Goal: Information Seeking & Learning: Learn about a topic

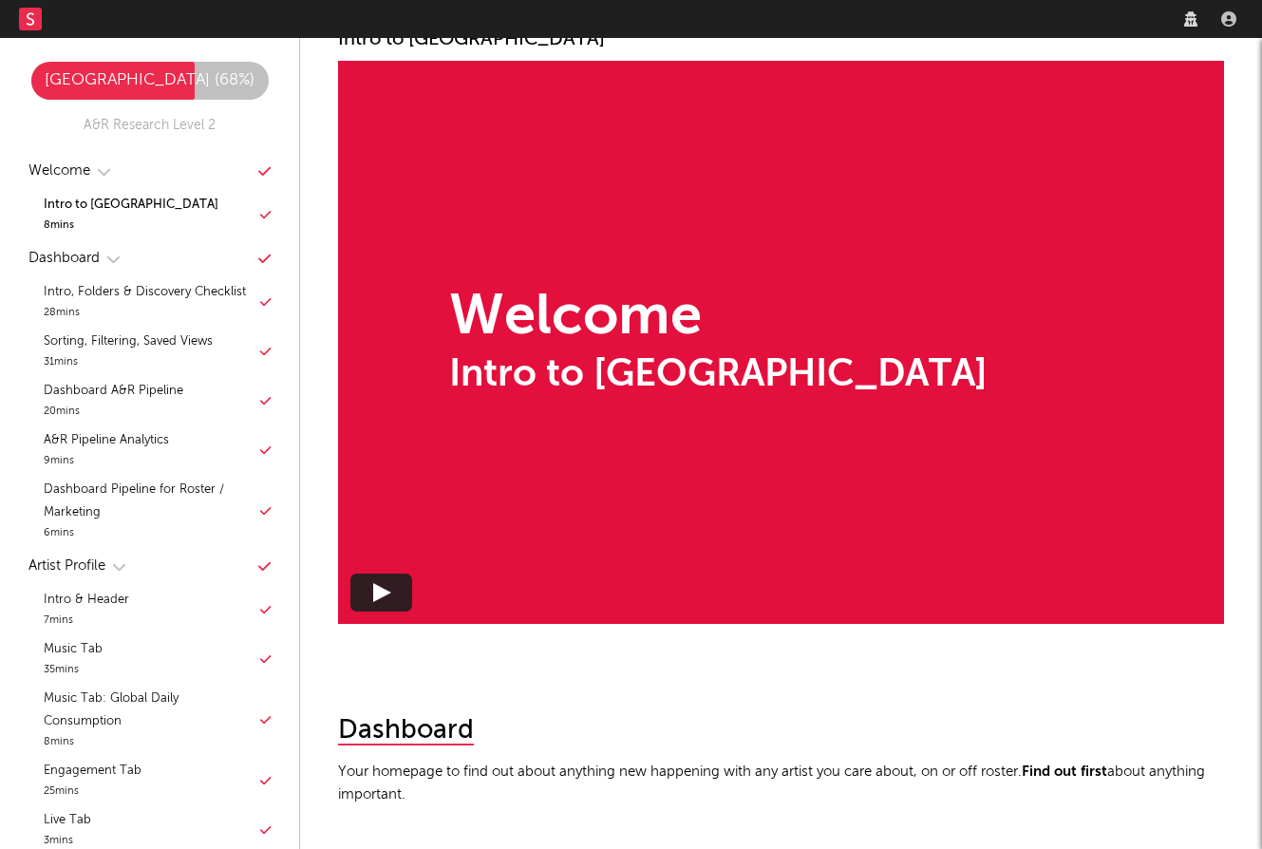
scroll to position [720, 0]
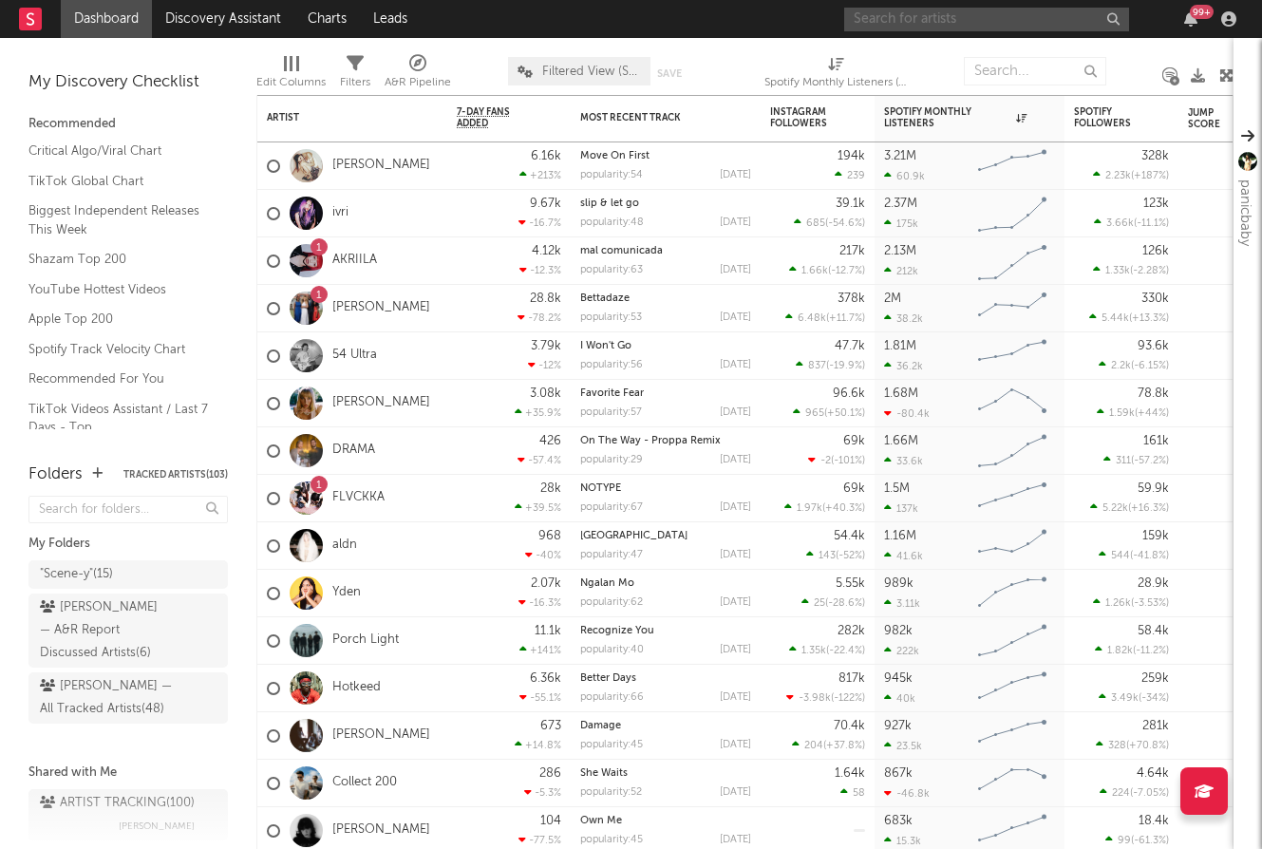
click at [1032, 27] on input "text" at bounding box center [986, 20] width 285 height 24
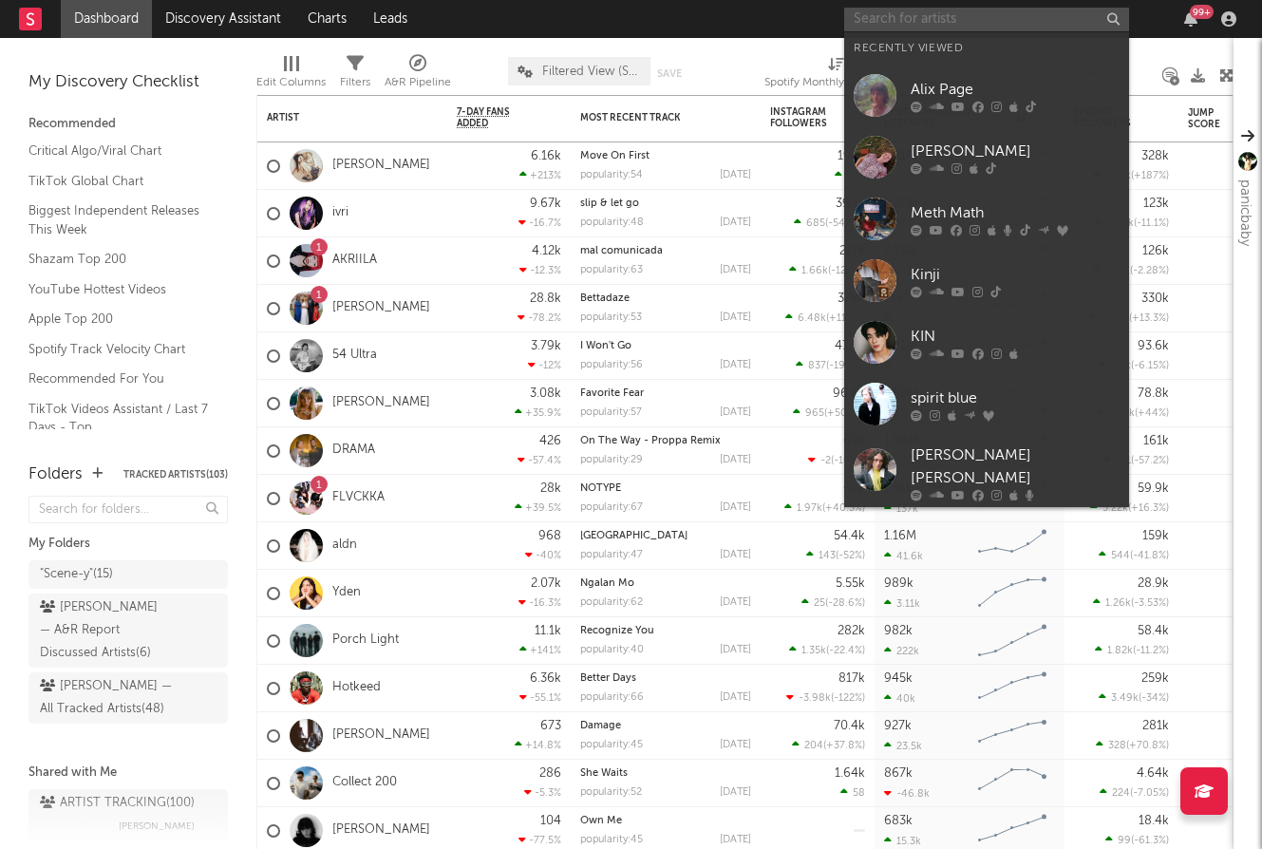
paste input "FLVCKKA"
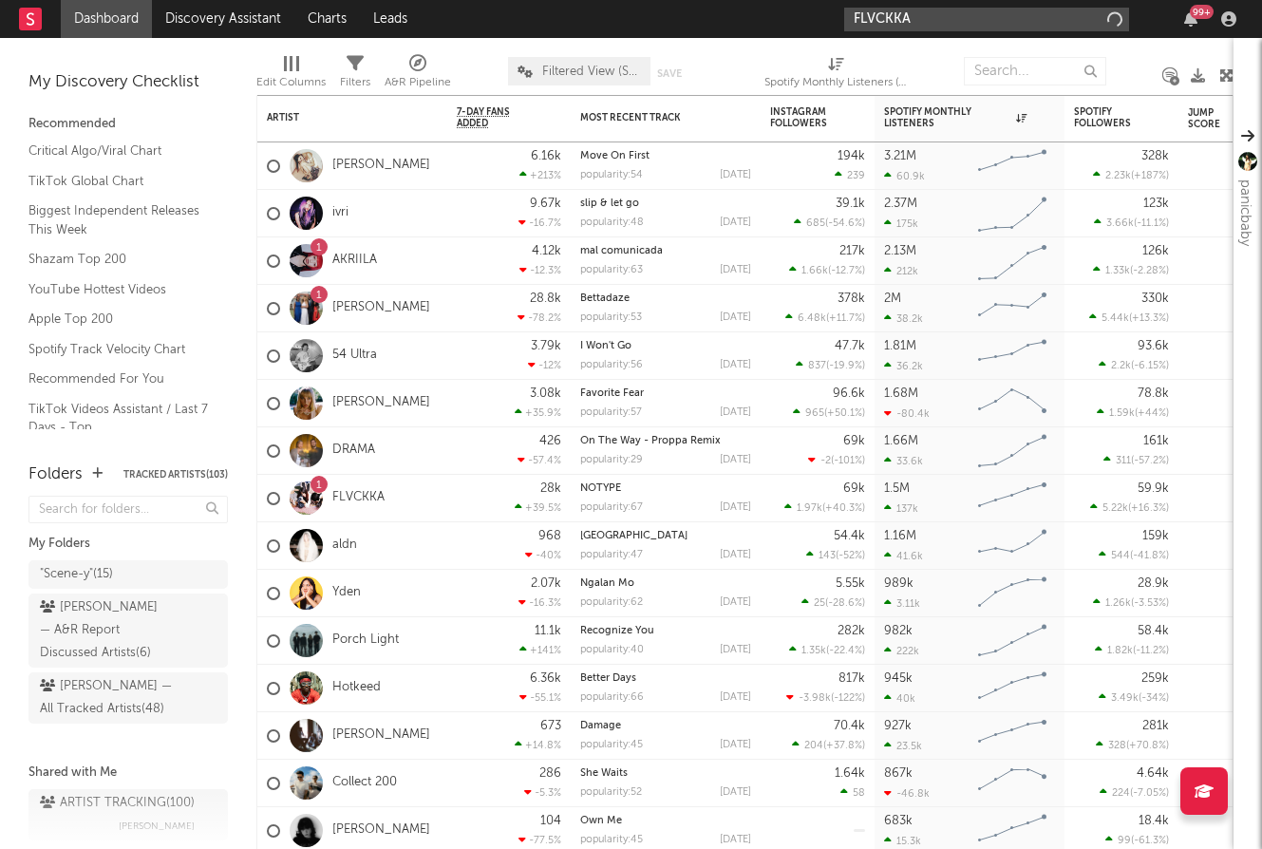
type input "FLVCKKA"
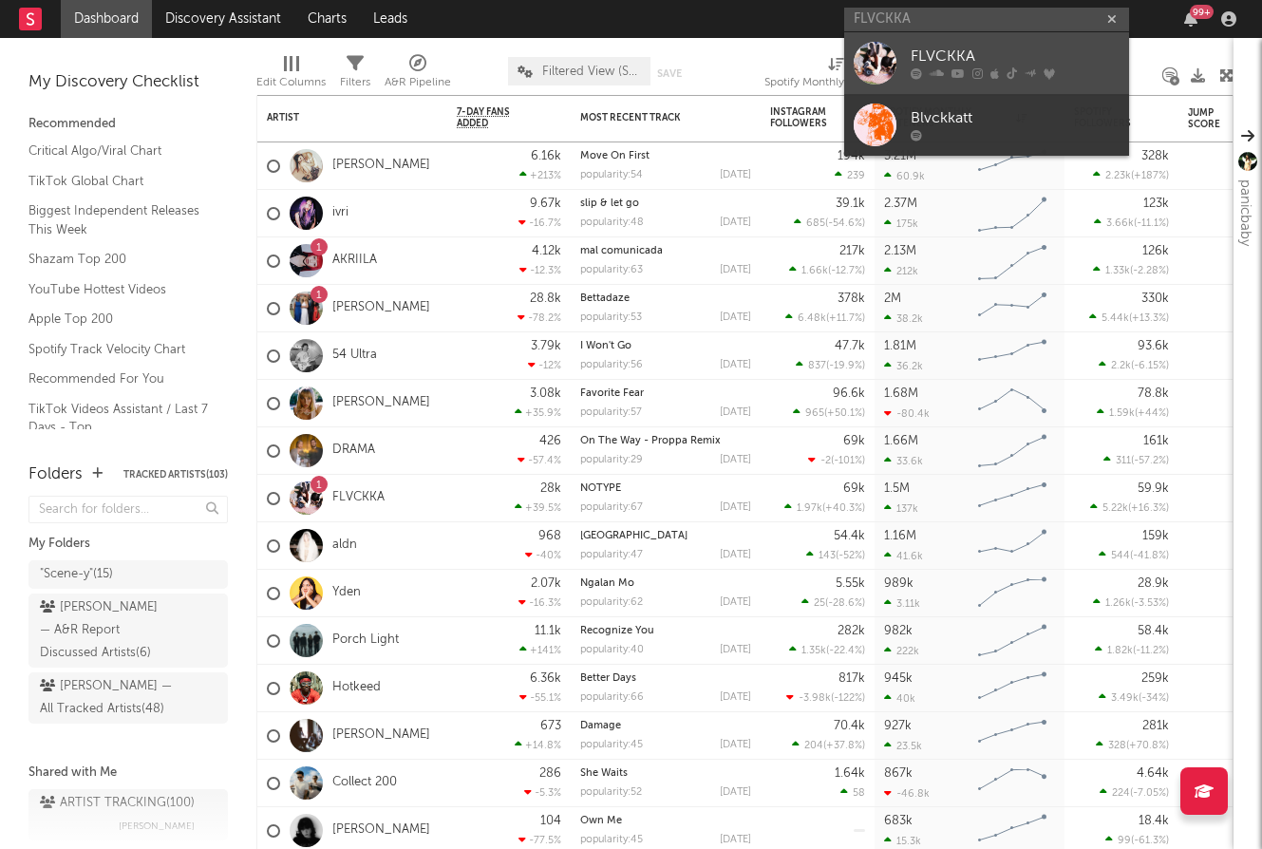
click at [988, 72] on div at bounding box center [1015, 73] width 209 height 11
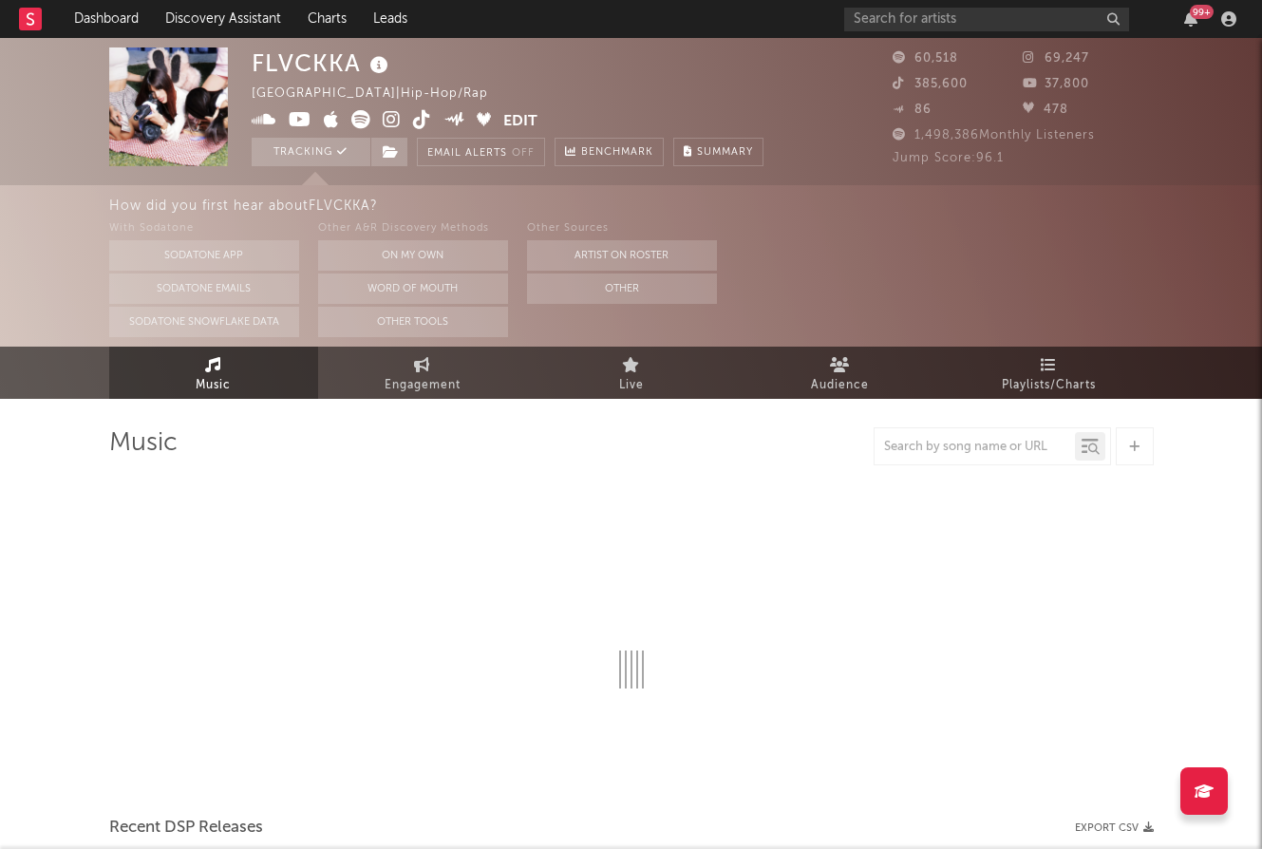
select select "6m"
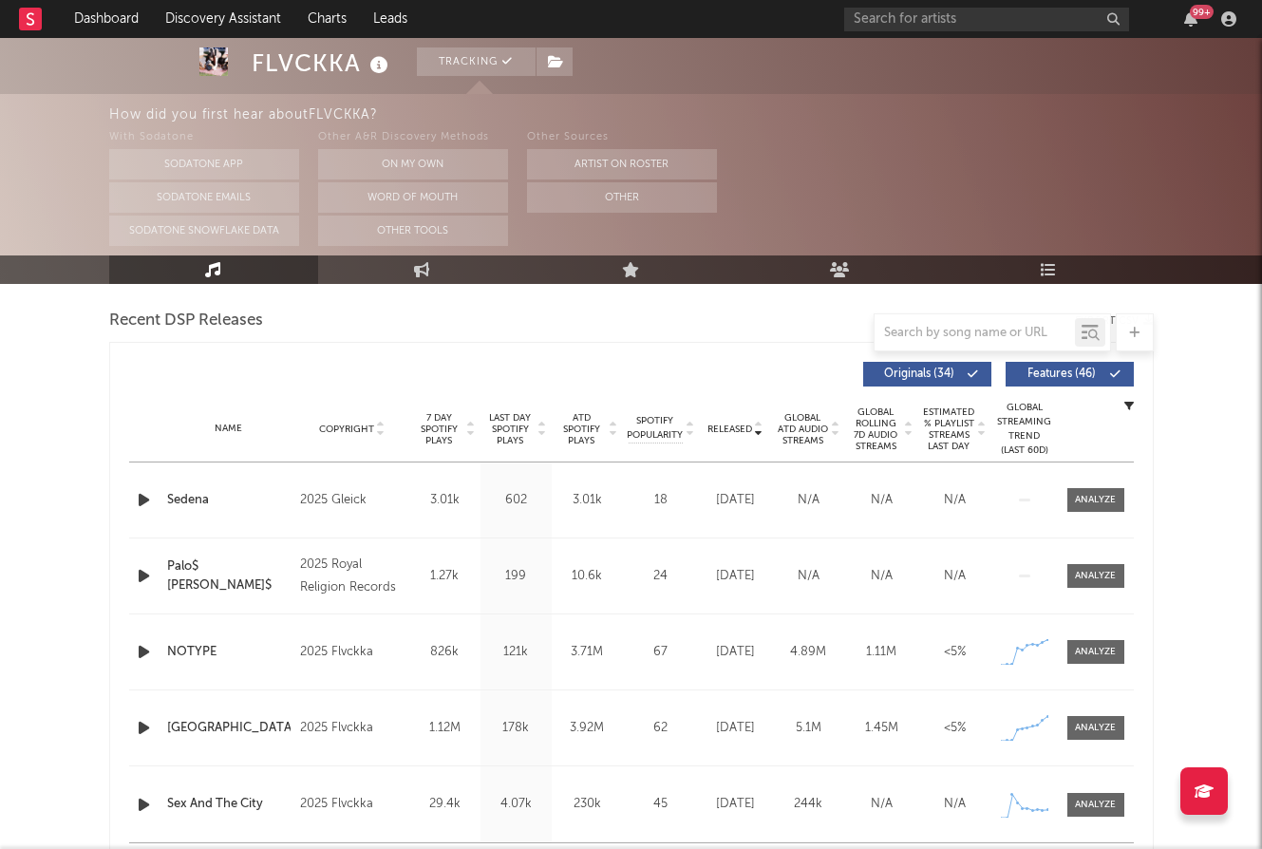
scroll to position [622, 0]
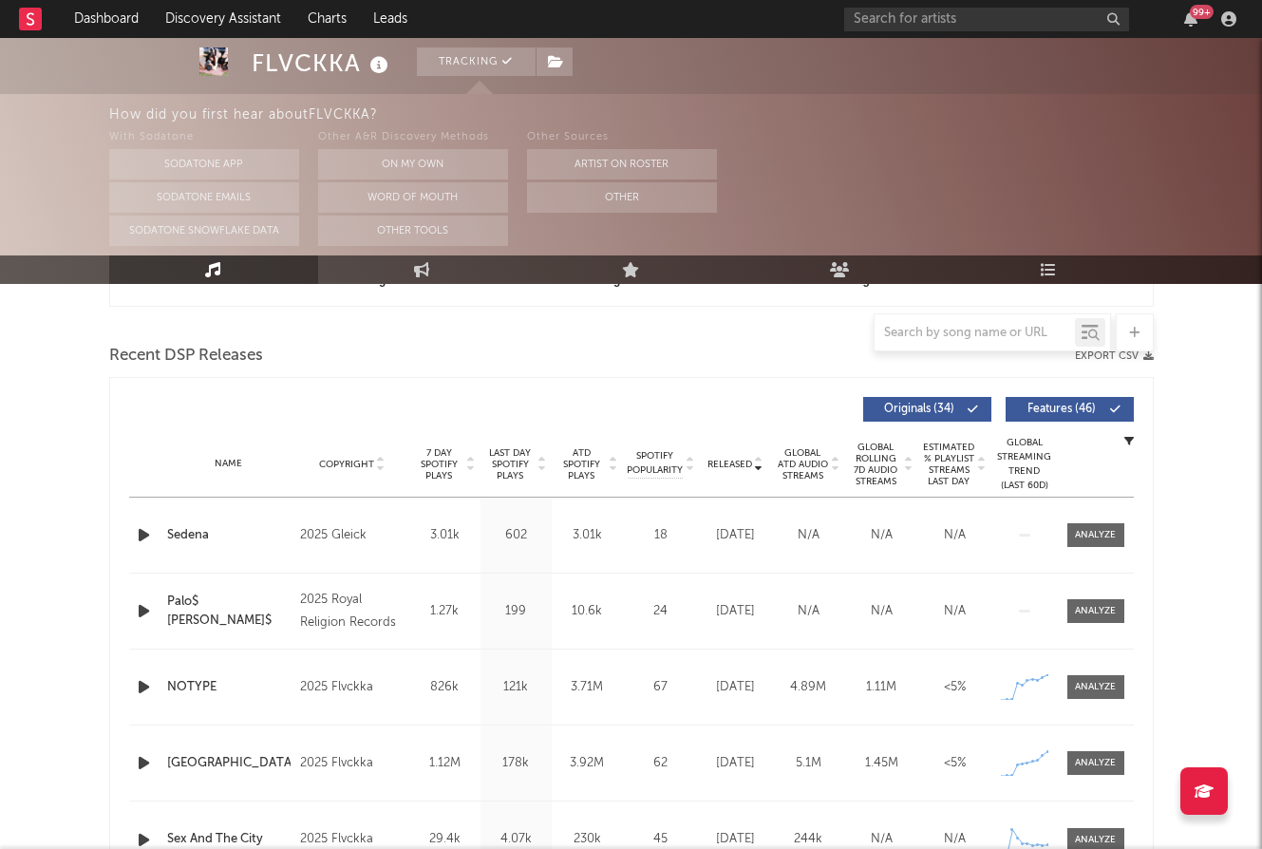
click at [1046, 405] on span "Features ( 46 )" at bounding box center [1061, 409] width 87 height 11
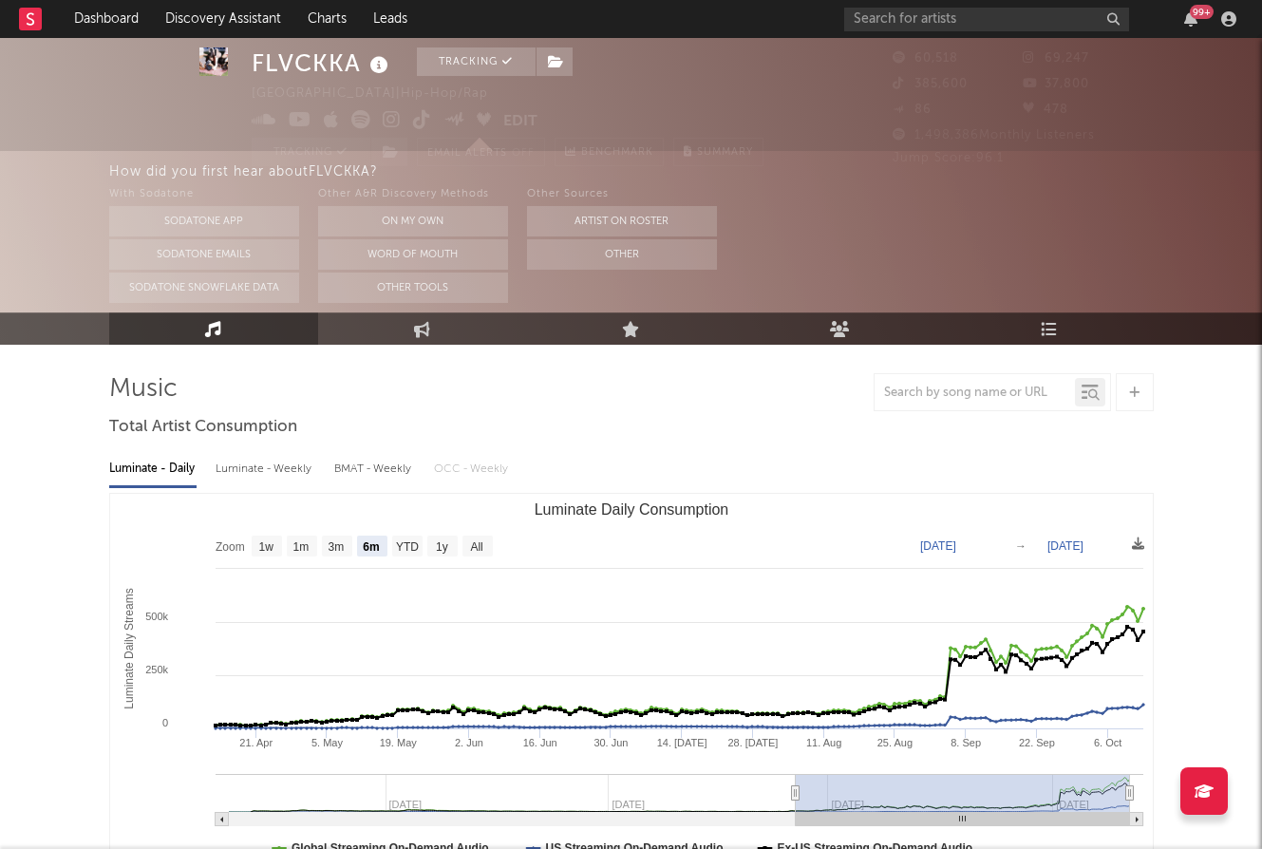
scroll to position [0, 0]
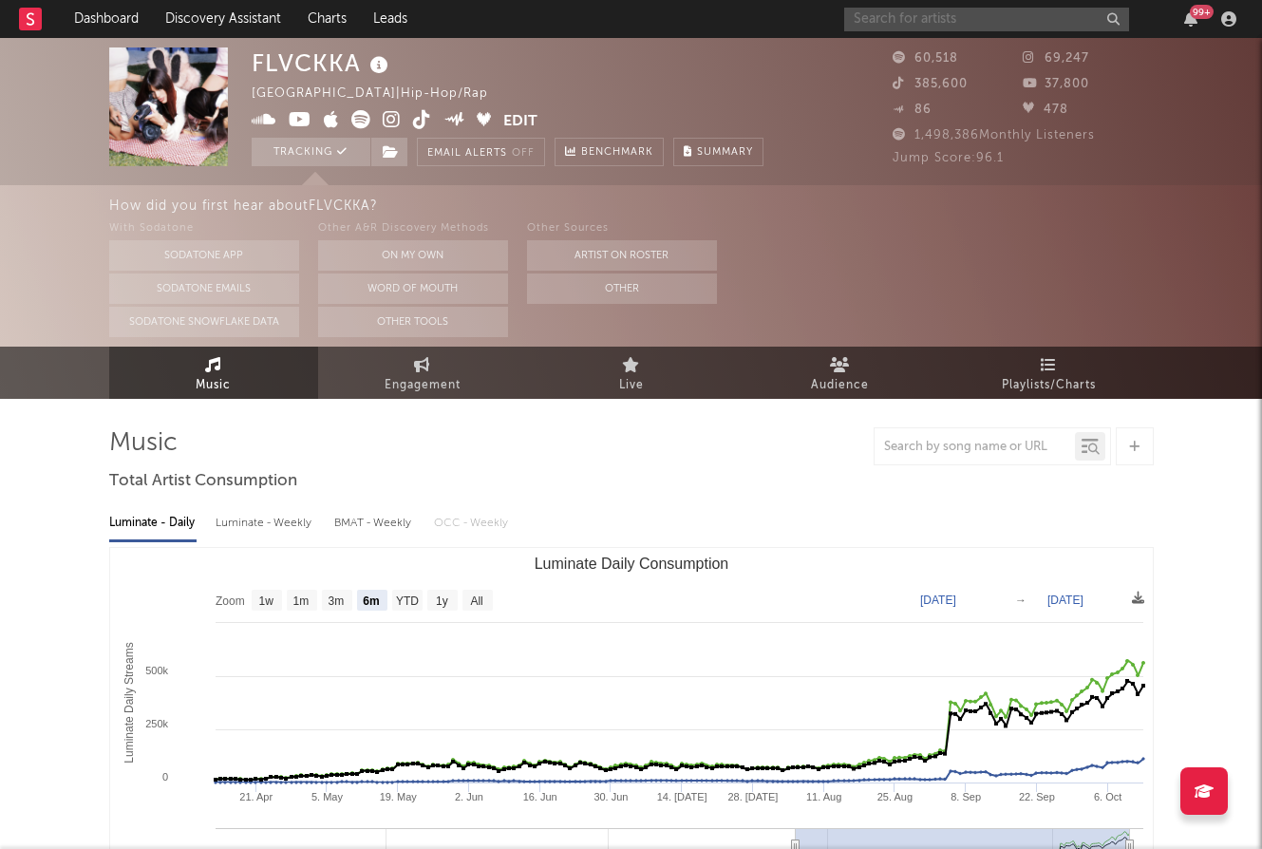
click at [1032, 28] on input "text" at bounding box center [986, 20] width 285 height 24
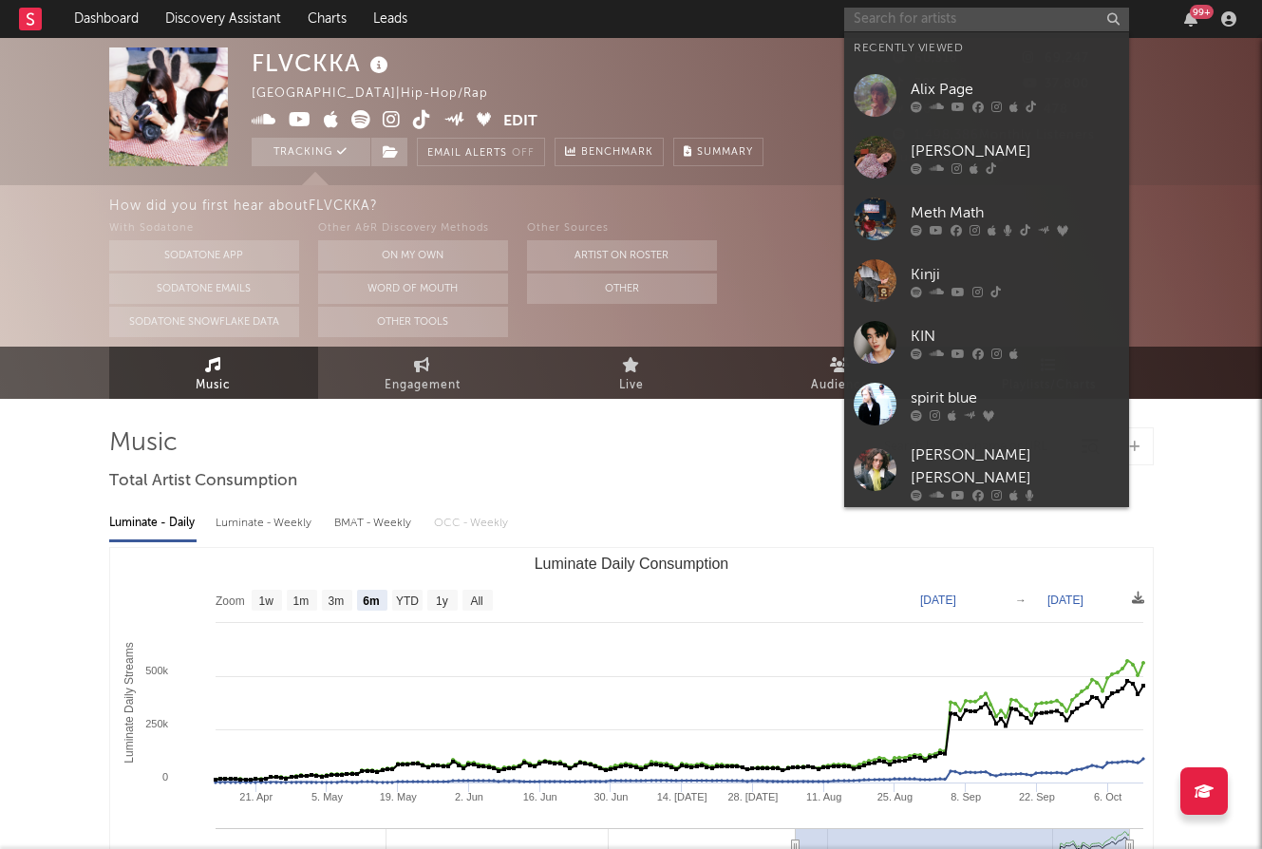
paste input "Corridos Ketamina"
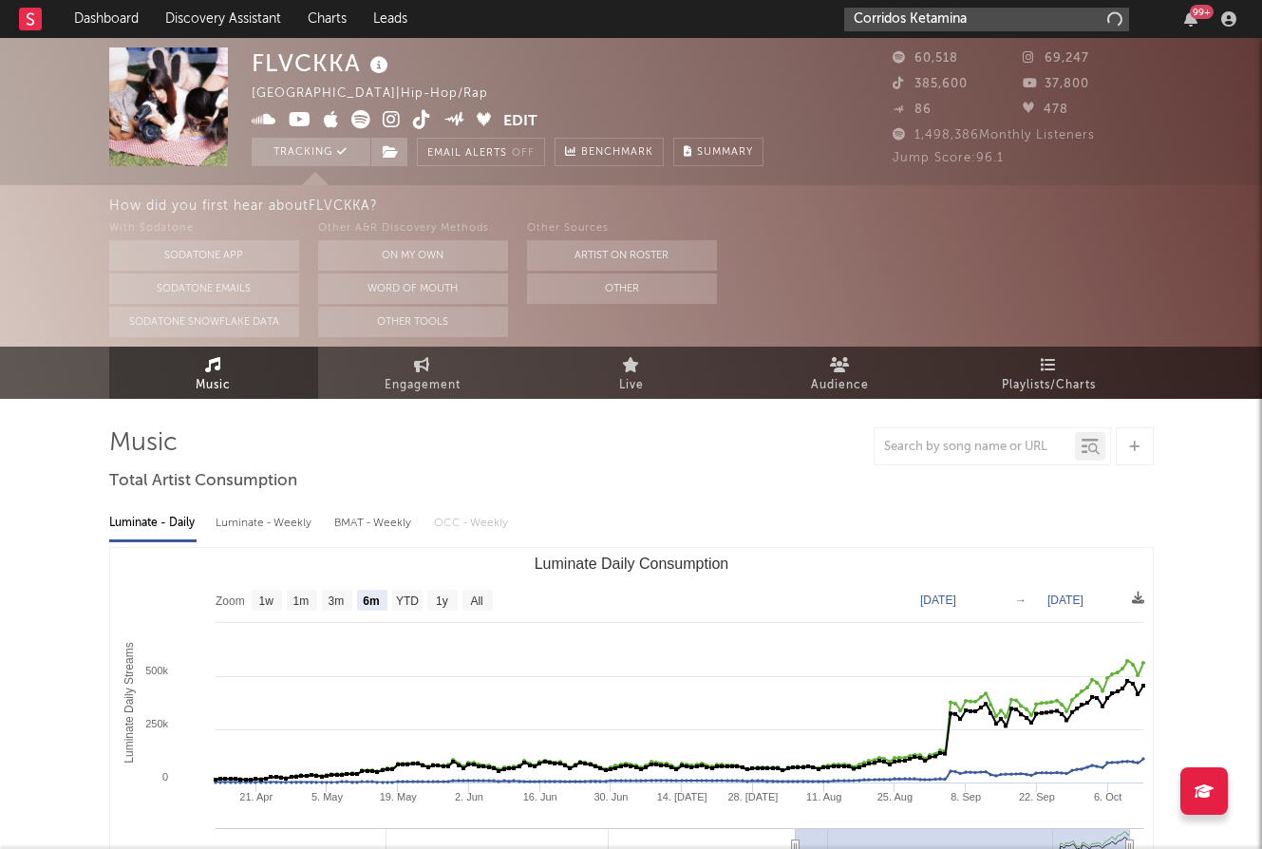
type input "Corridos Ketamina"
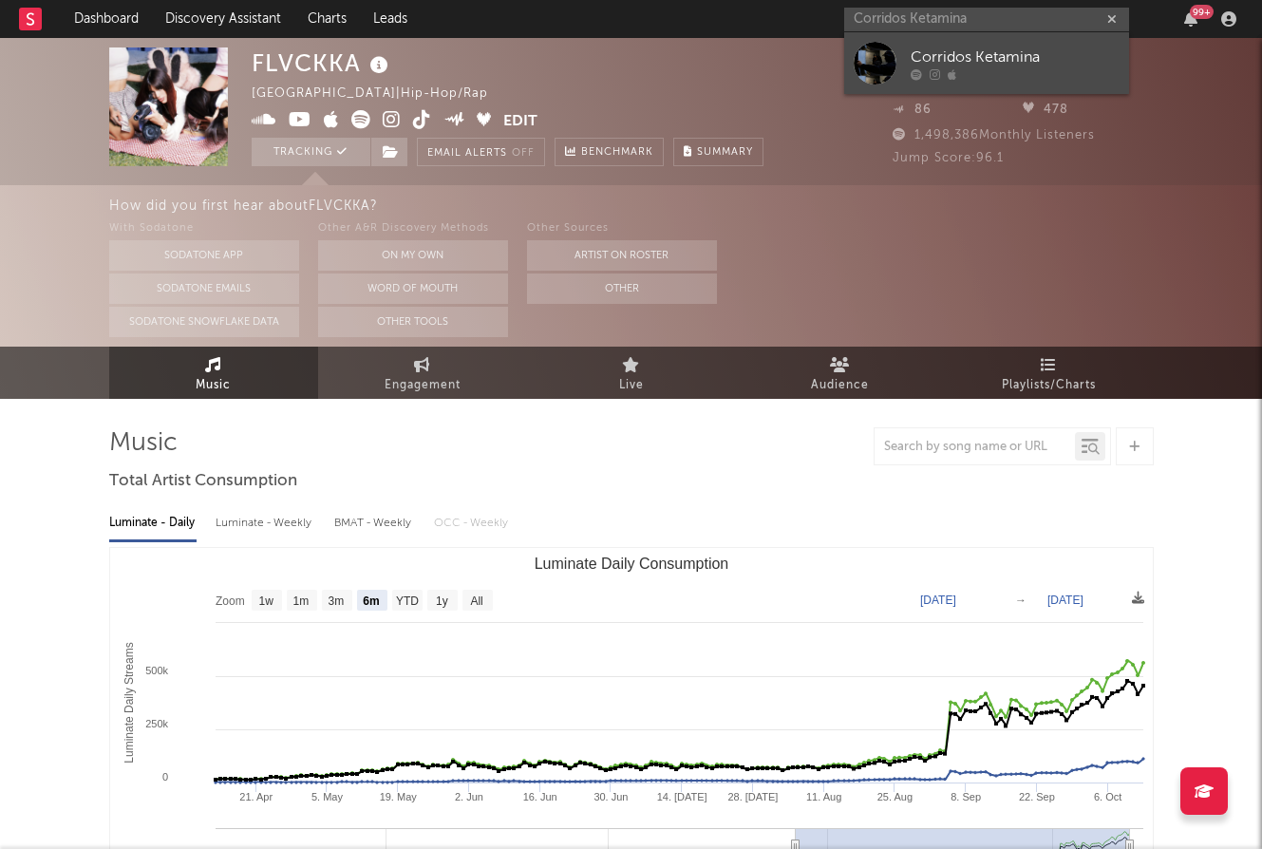
click at [930, 68] on icon at bounding box center [935, 73] width 10 height 11
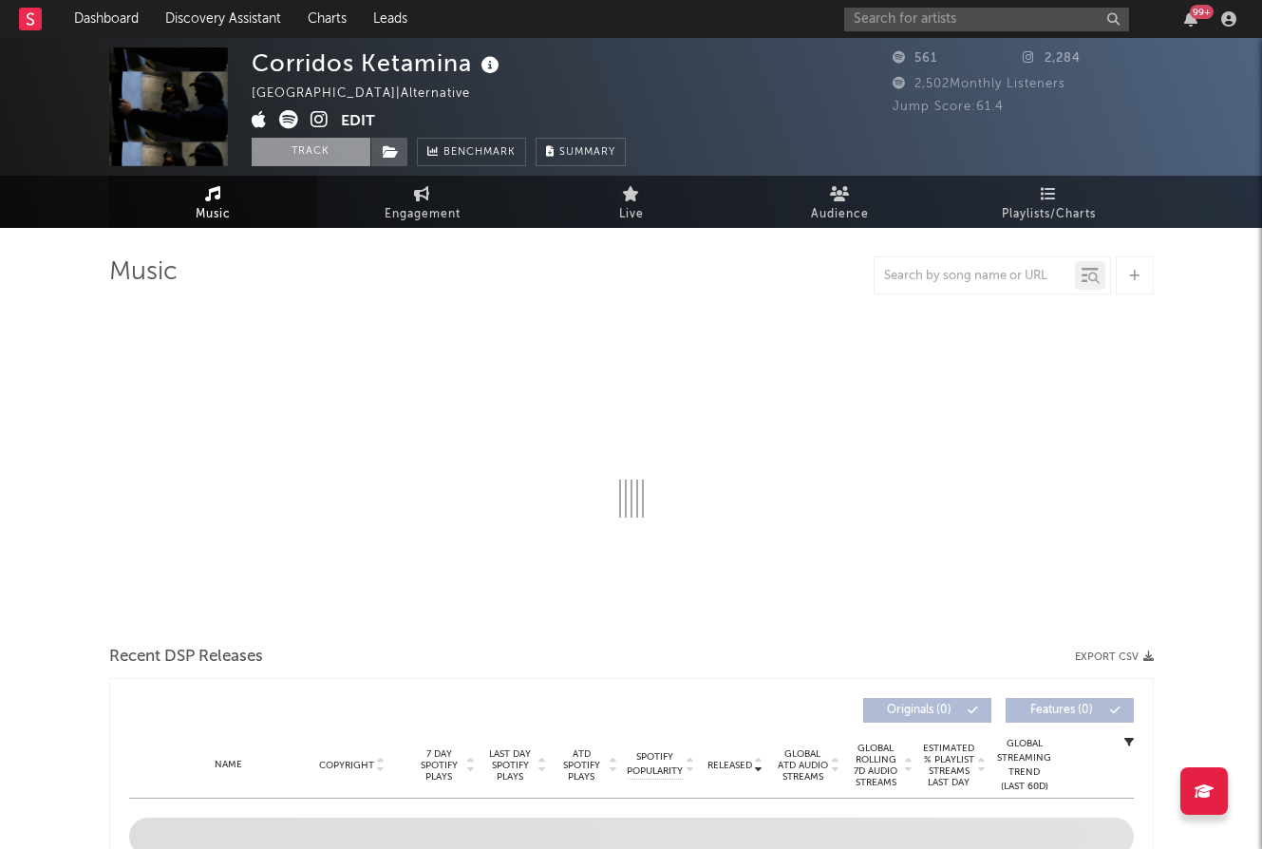
select select "1w"
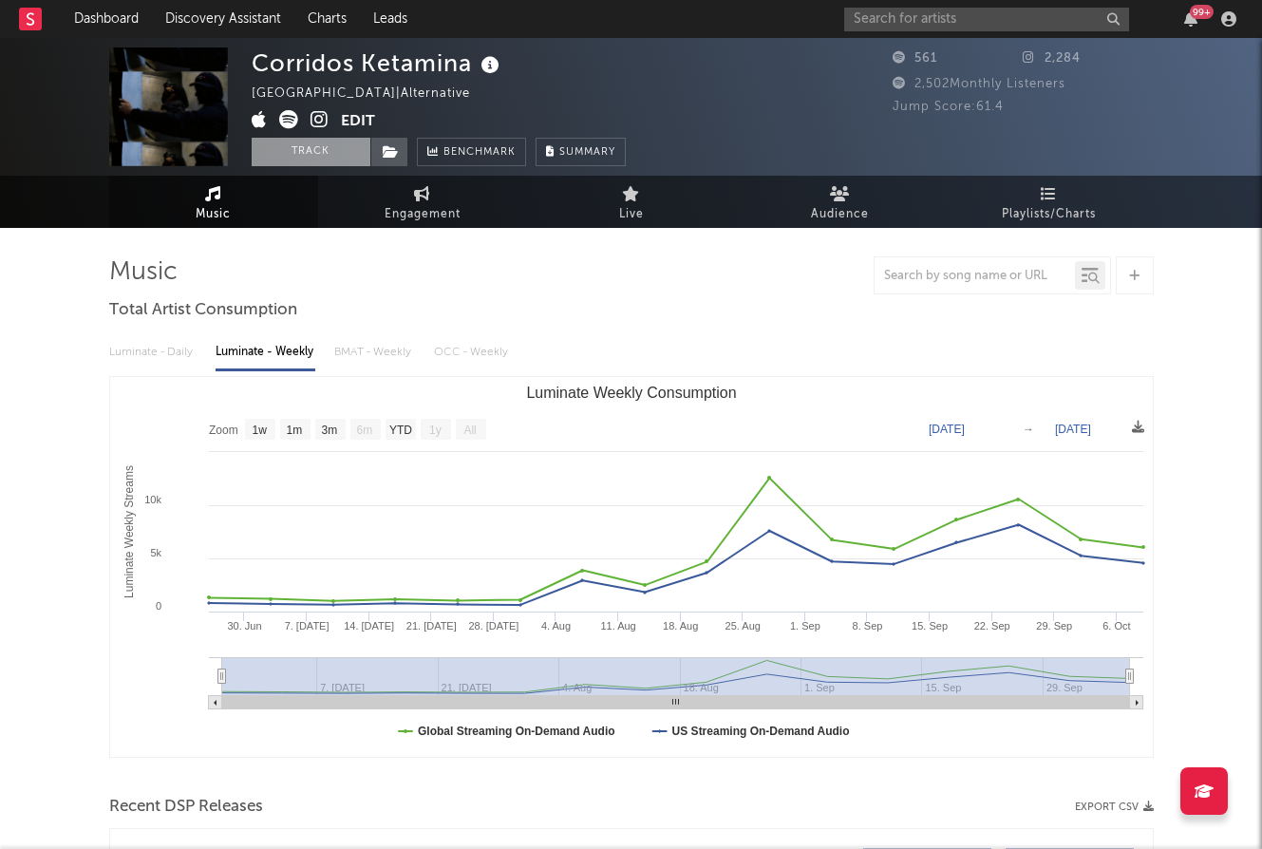
click at [317, 147] on button "Track" at bounding box center [311, 152] width 119 height 28
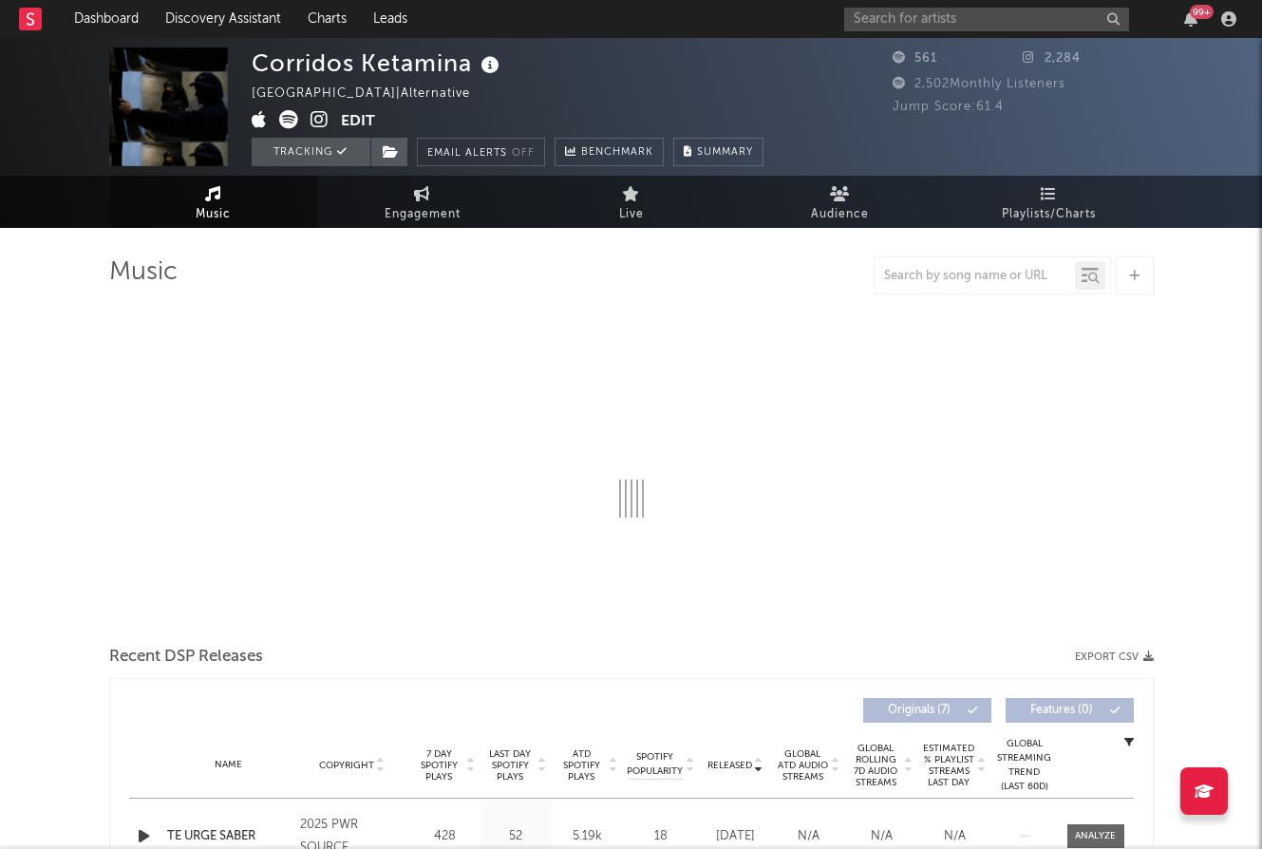
select select "1w"
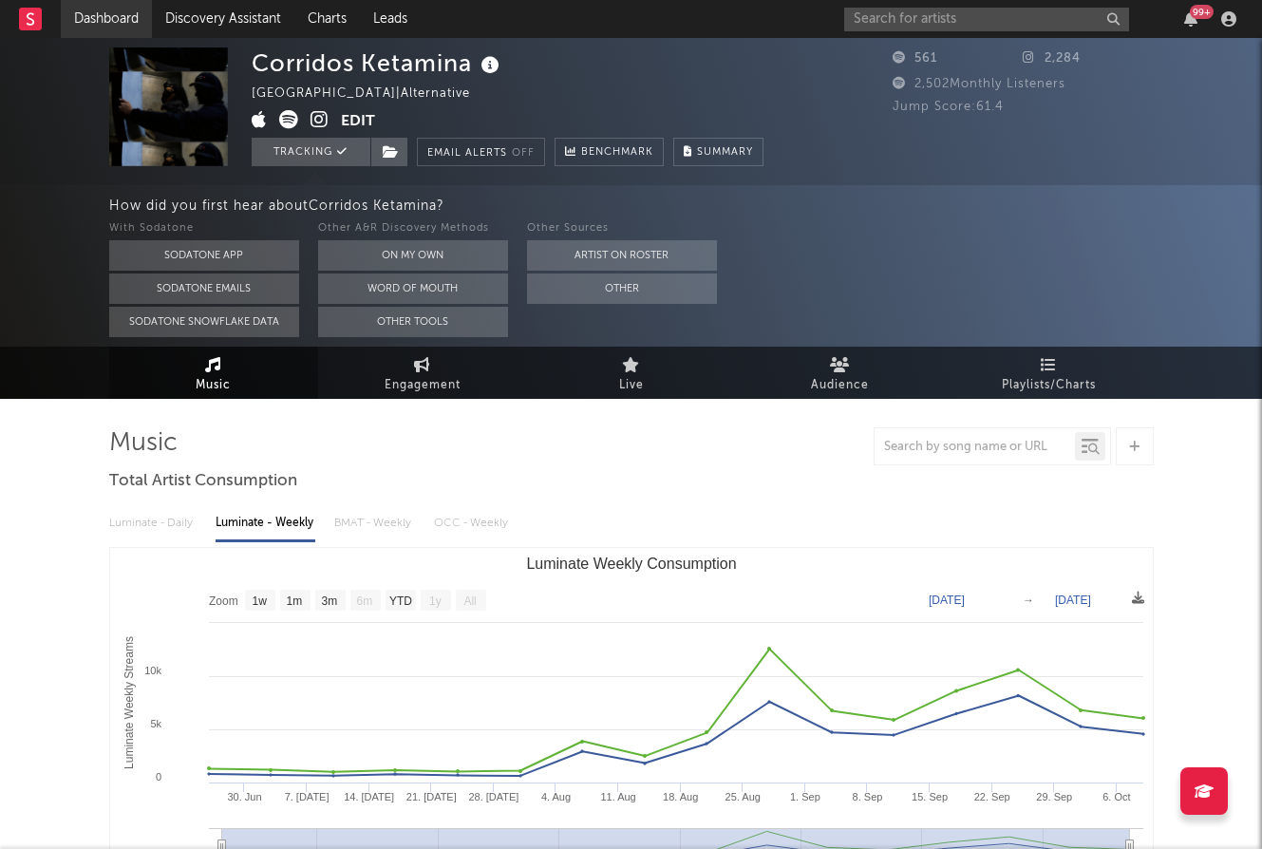
click at [108, 26] on link "Dashboard" at bounding box center [106, 19] width 91 height 38
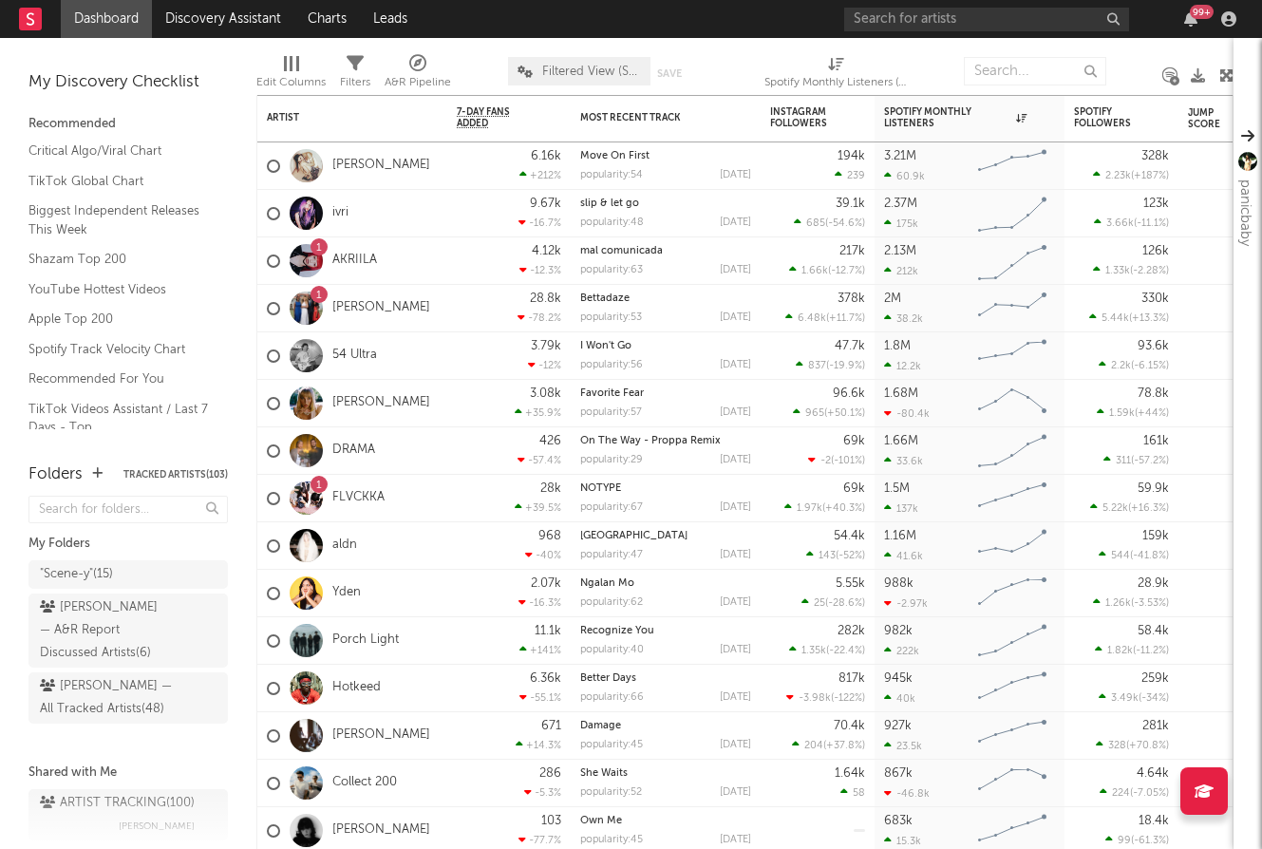
scroll to position [26, 0]
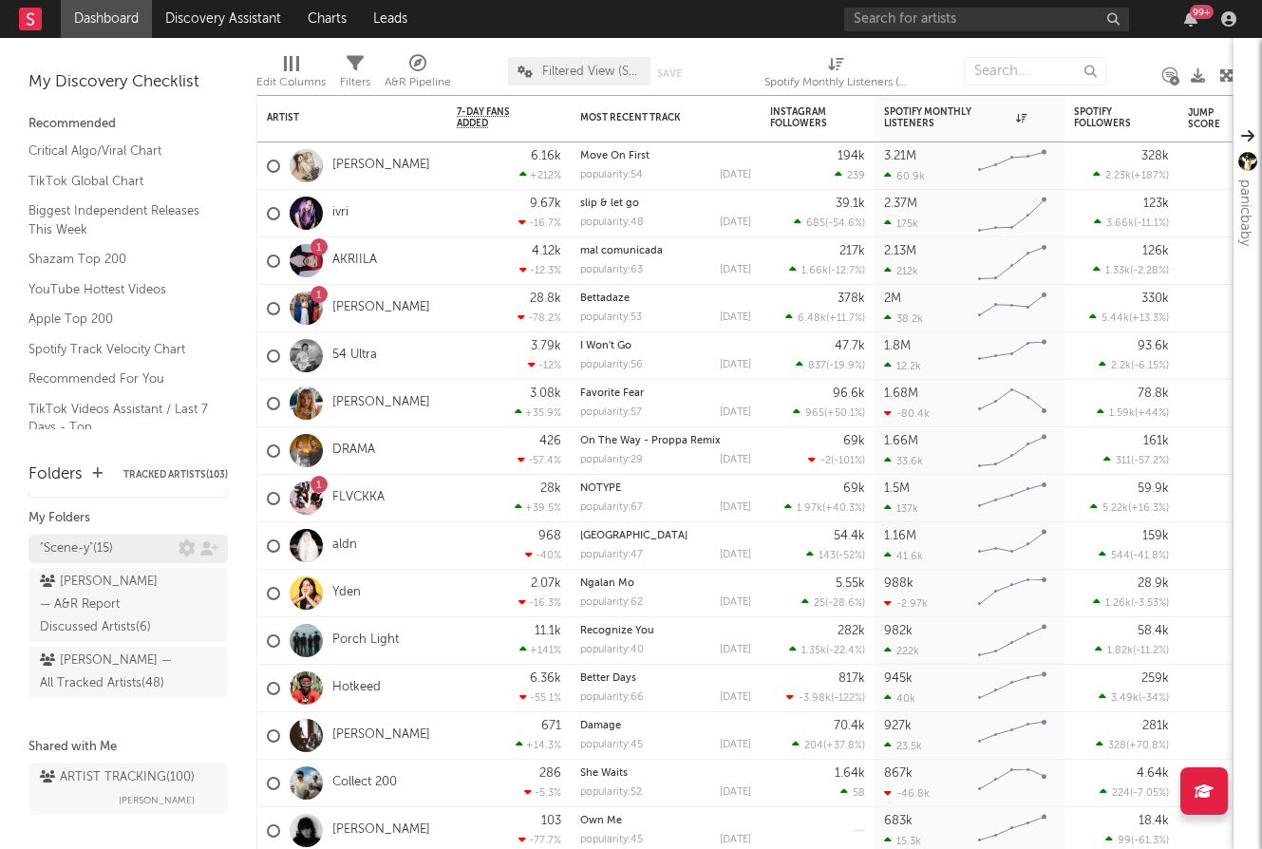
click at [141, 547] on div ""Scene-y" ( 15 )" at bounding box center [109, 548] width 139 height 23
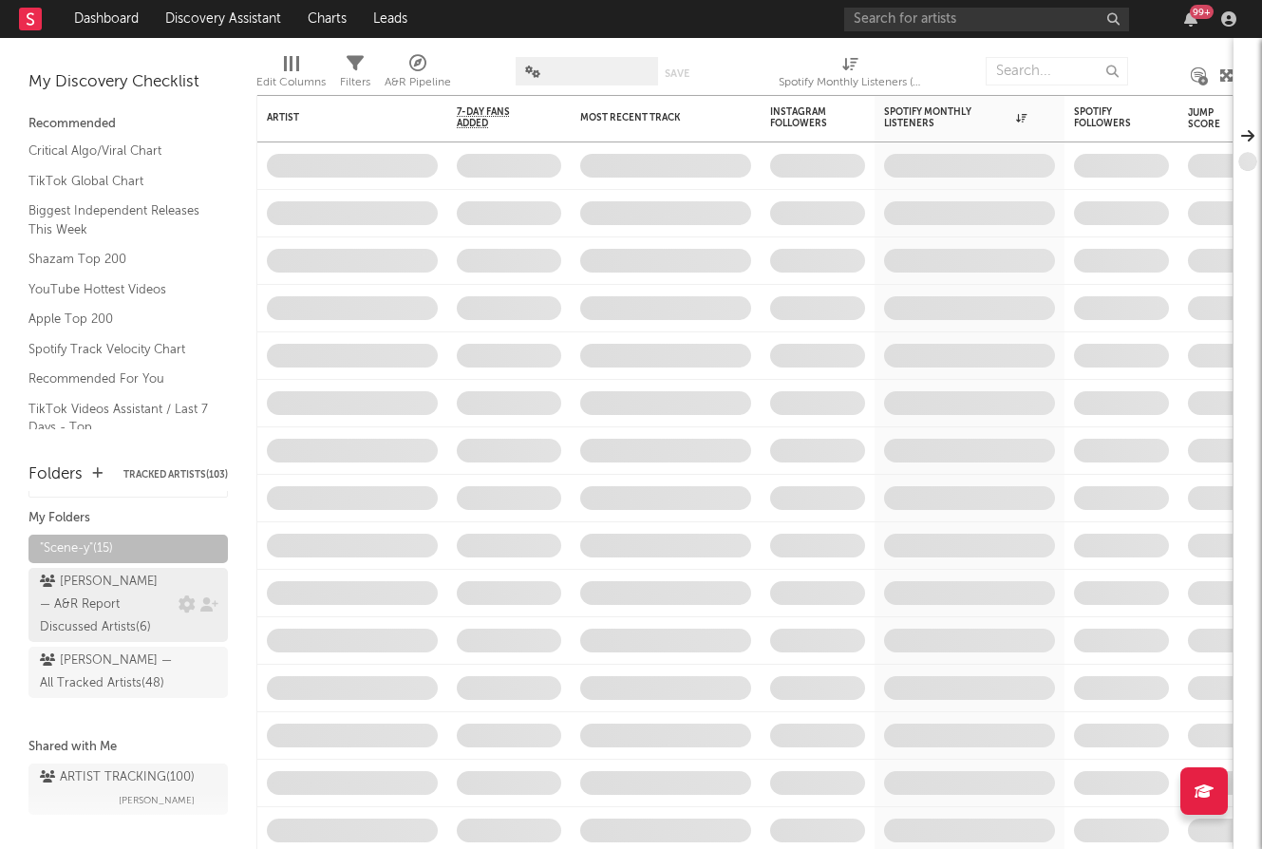
click at [146, 583] on div "Mavis — A&R Report Discussed Artists ( 6 )" at bounding box center [107, 605] width 134 height 68
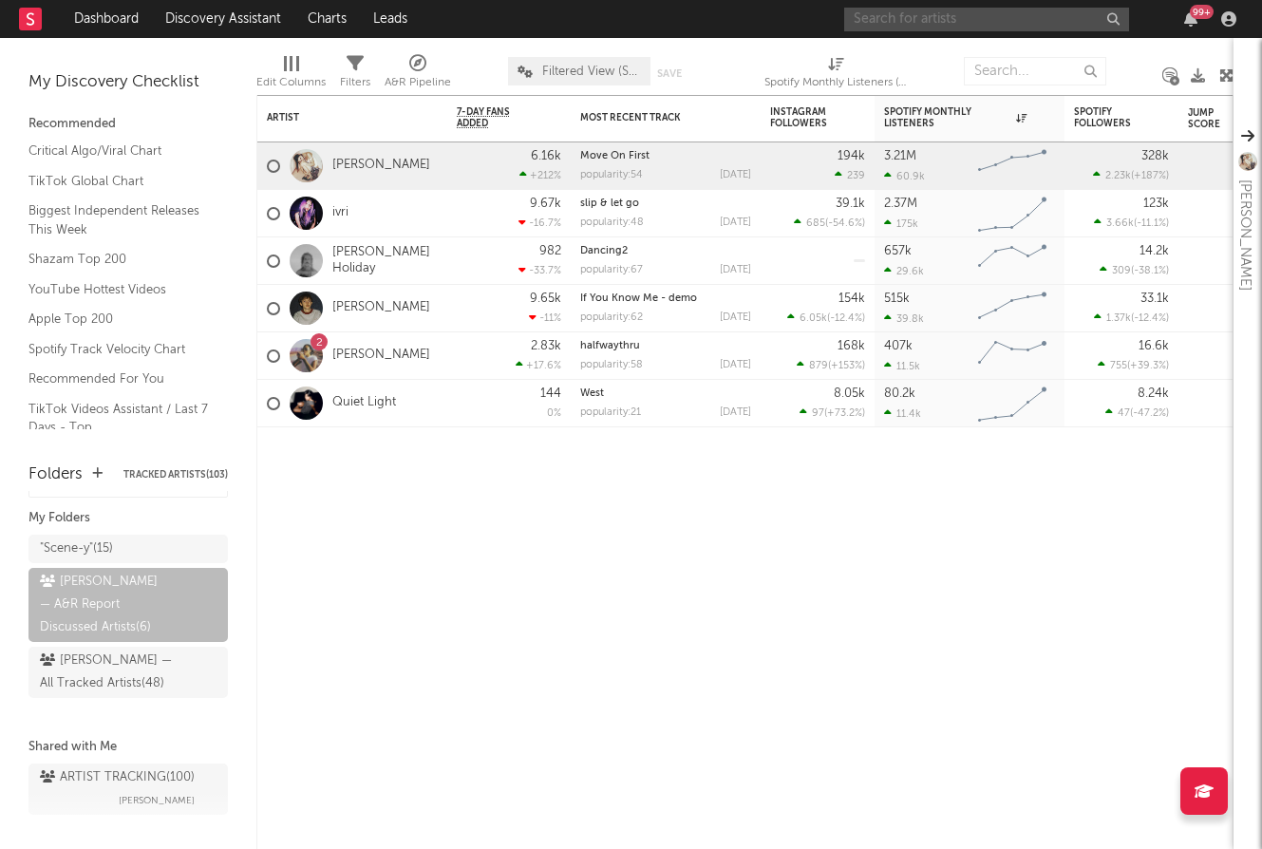
click at [941, 15] on input "text" at bounding box center [986, 20] width 285 height 24
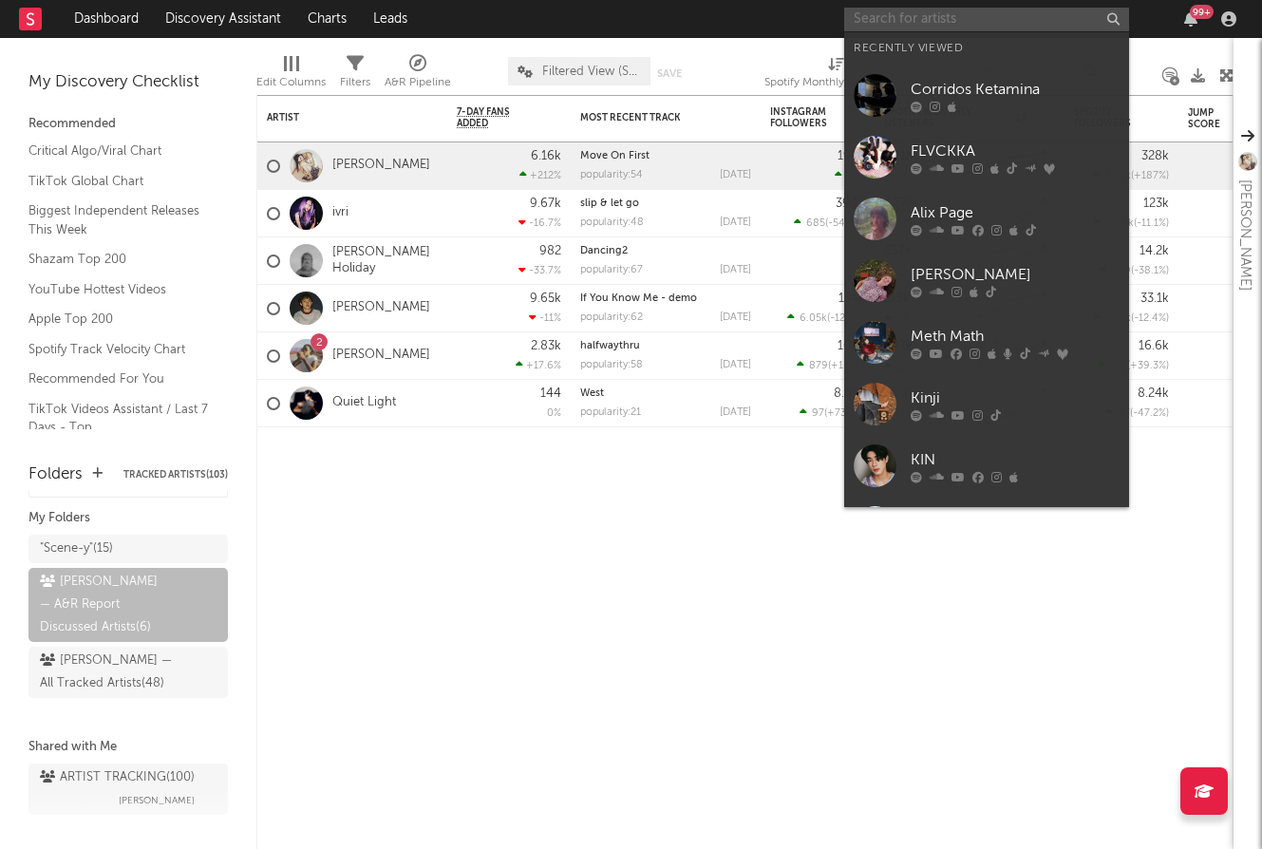
paste input "Annabelle Dinda"
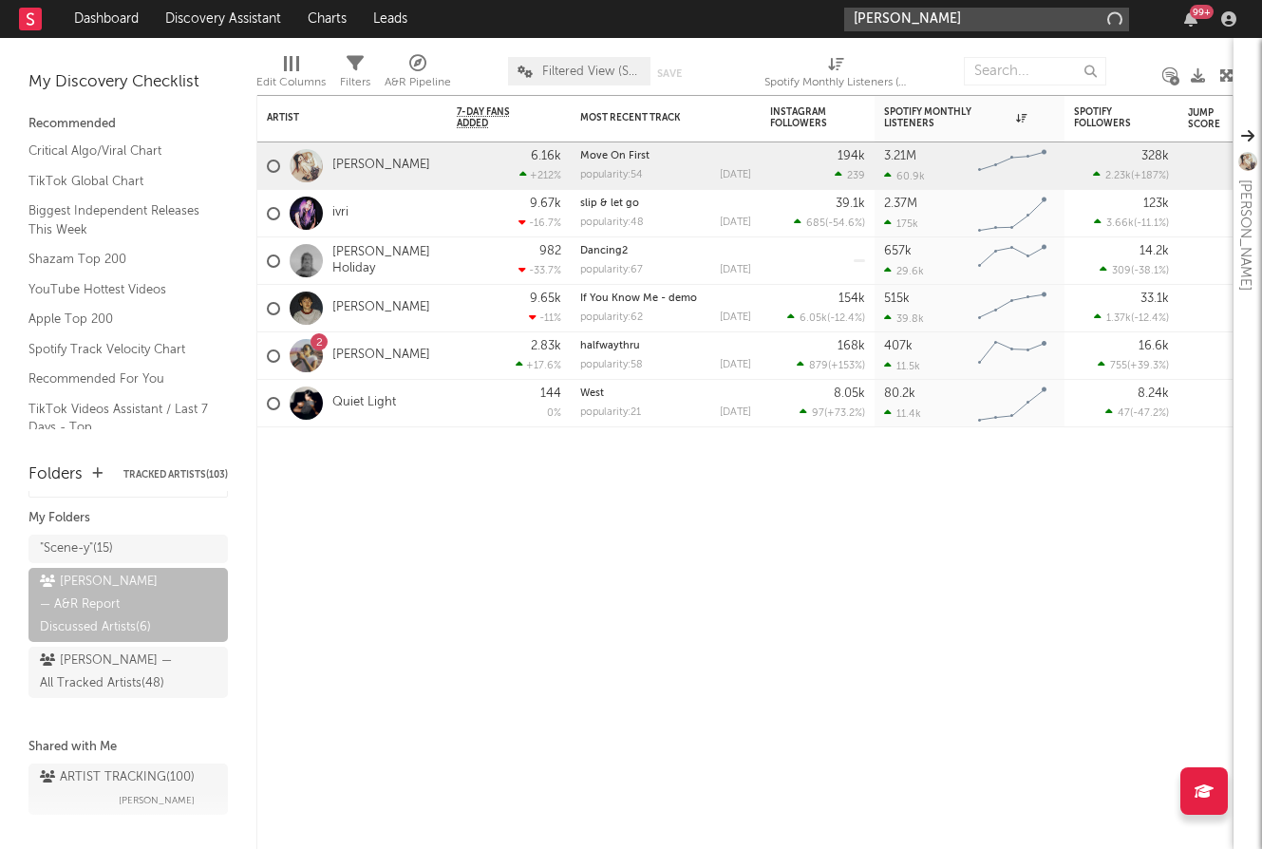
type input "Annabelle Dinda"
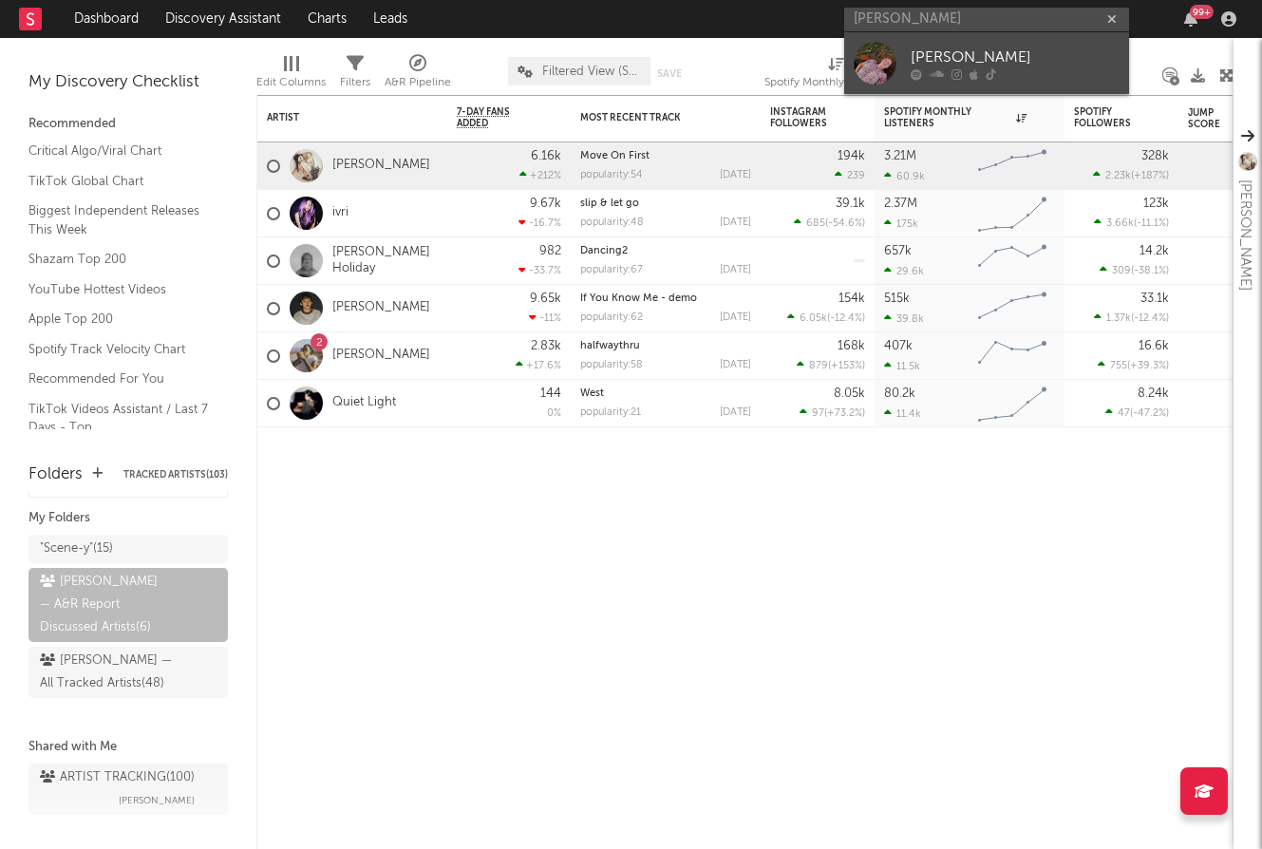
click at [936, 60] on div "Annabelle Dinda" at bounding box center [1015, 57] width 209 height 23
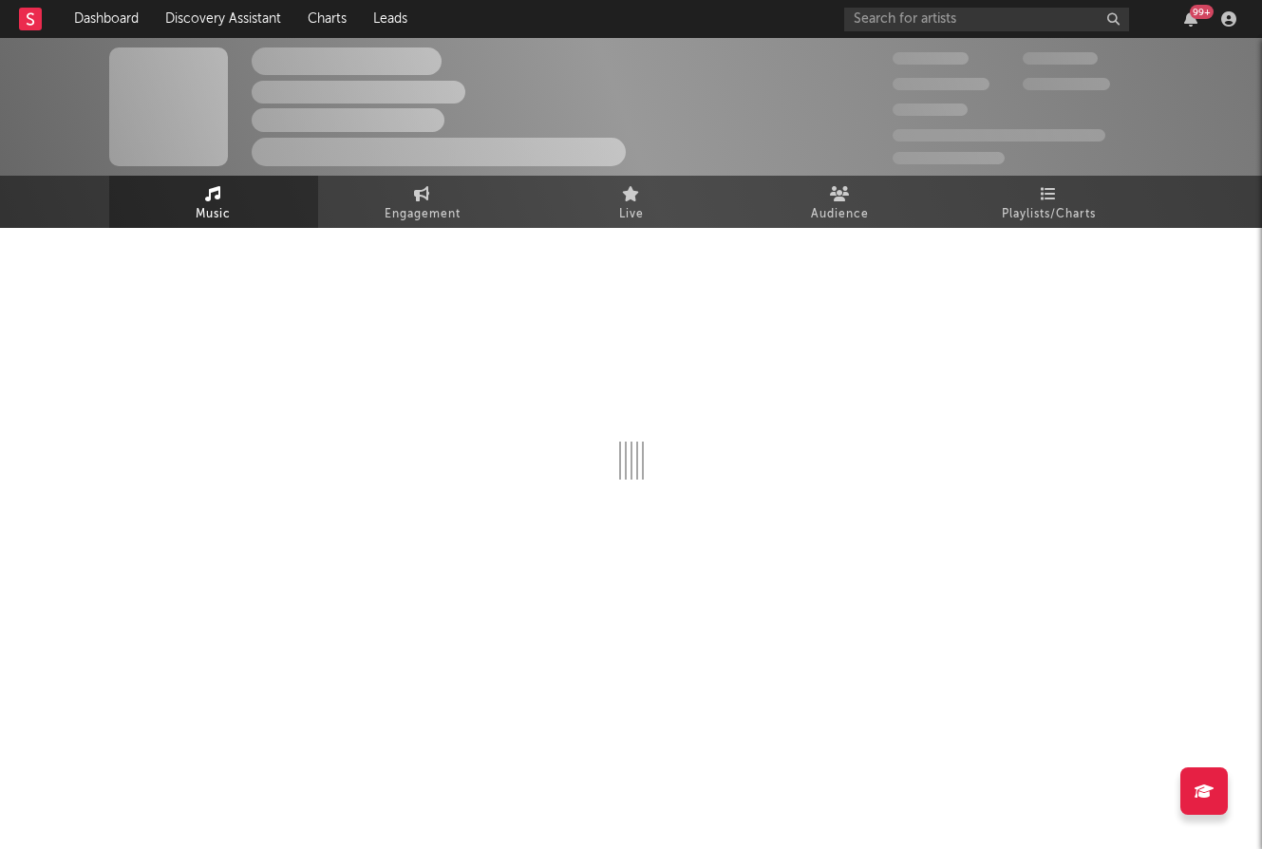
select select "1w"
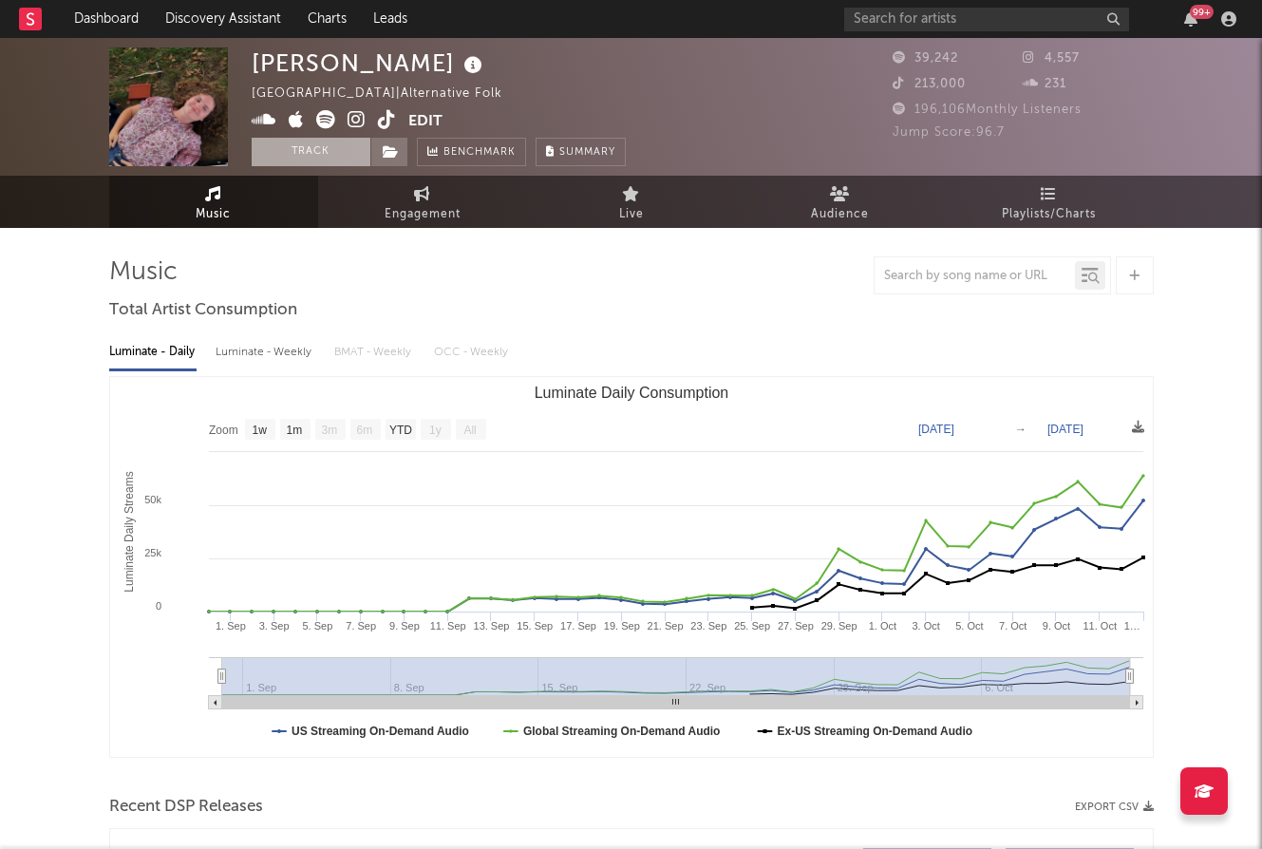
click at [338, 139] on button "Track" at bounding box center [311, 152] width 119 height 28
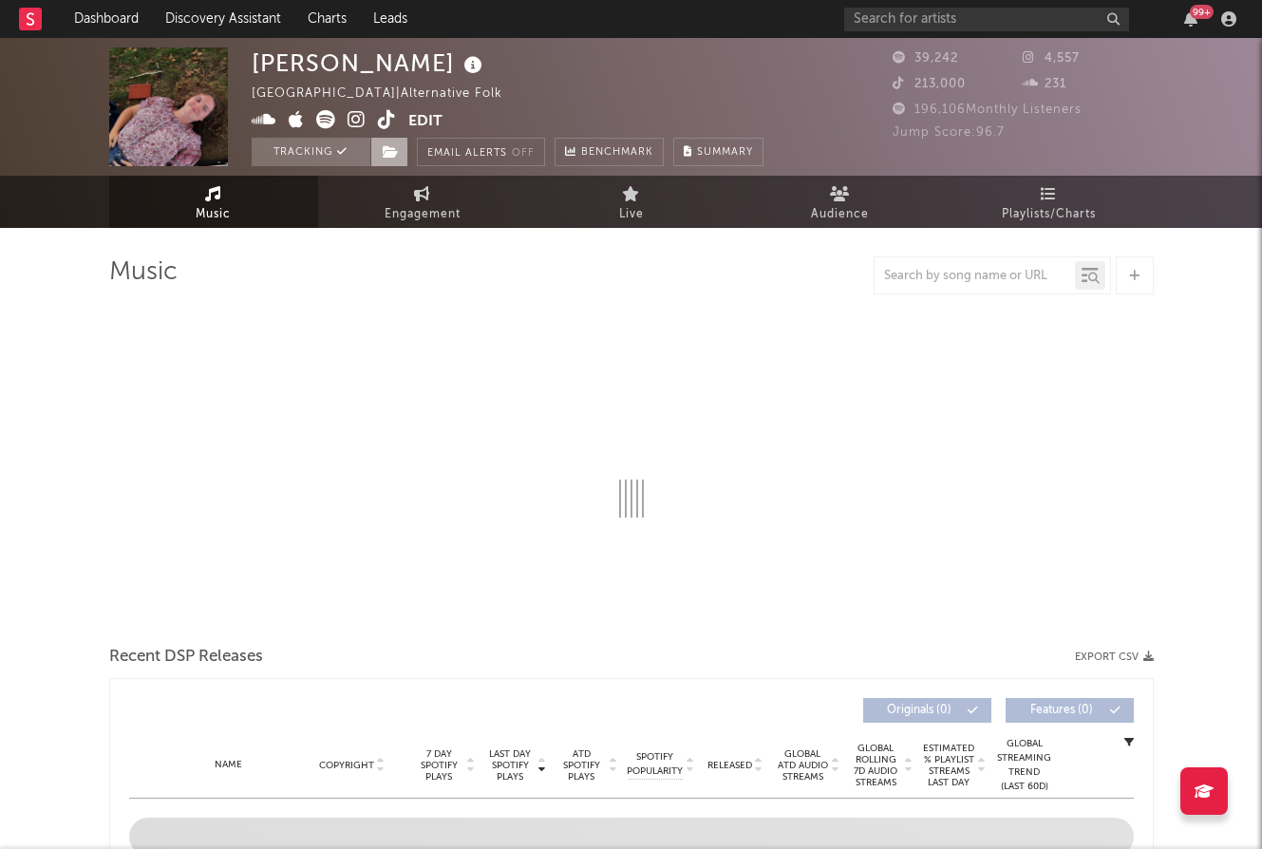
click at [396, 156] on icon at bounding box center [391, 151] width 16 height 13
select select "1w"
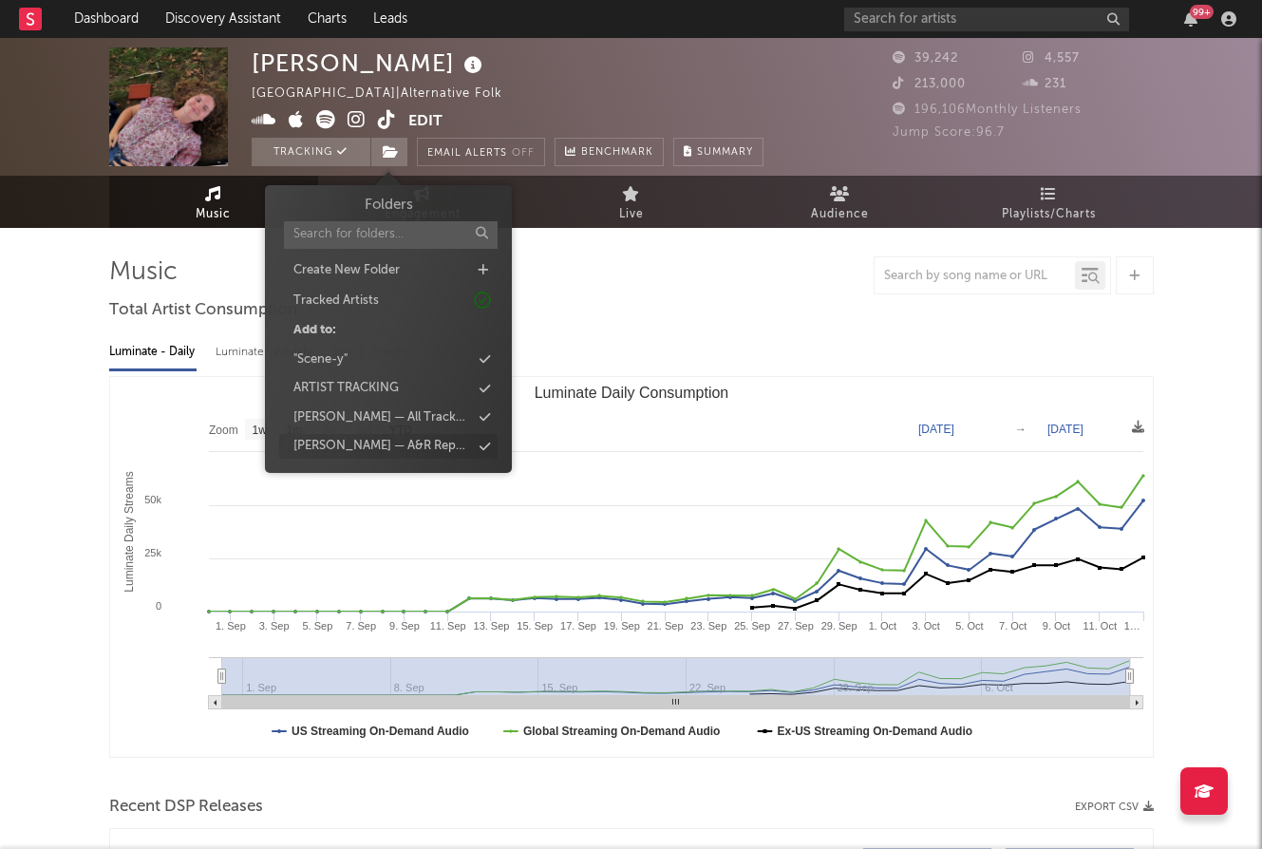
click at [419, 436] on div "Mavis — A&R Report Discussed Artists" at bounding box center [388, 446] width 218 height 25
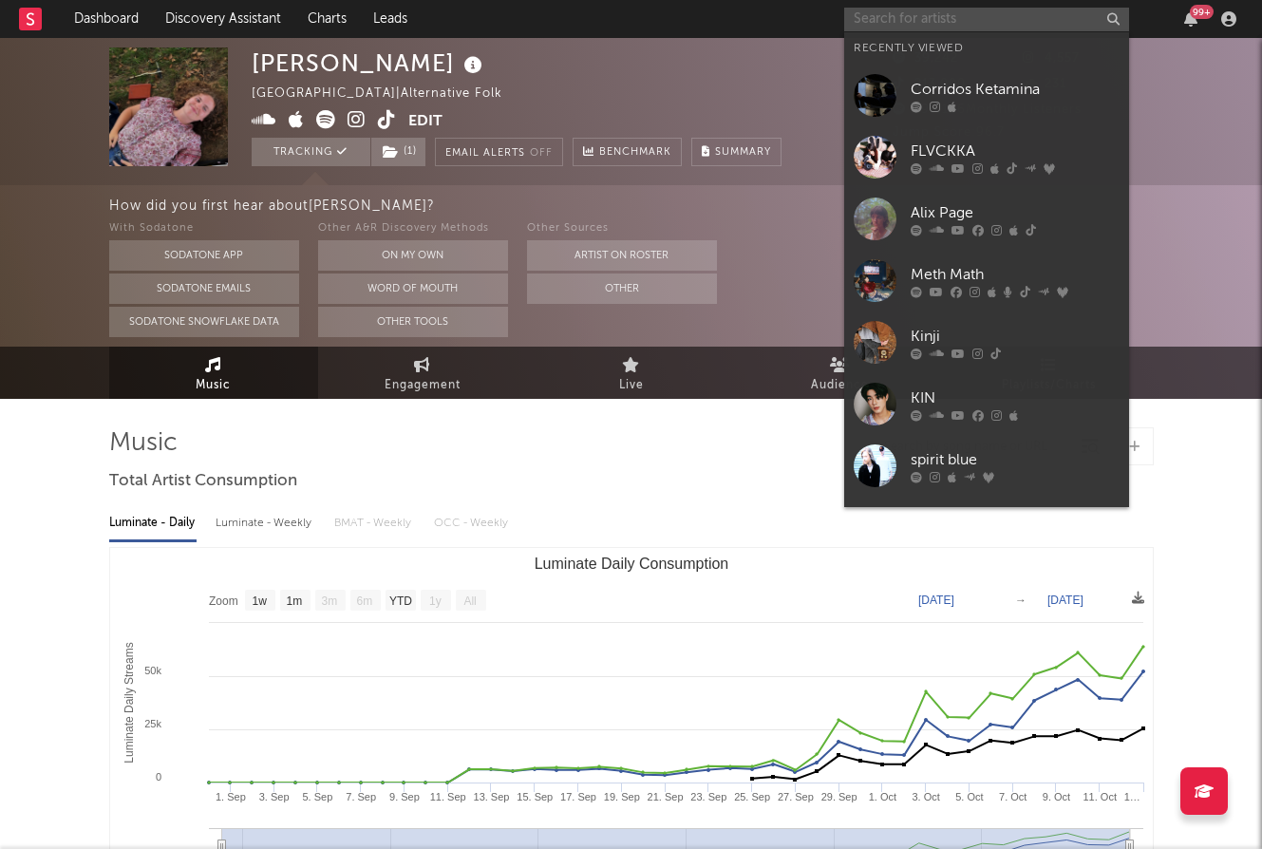
click at [940, 20] on input "text" at bounding box center [986, 20] width 285 height 24
paste input "Voyeur"
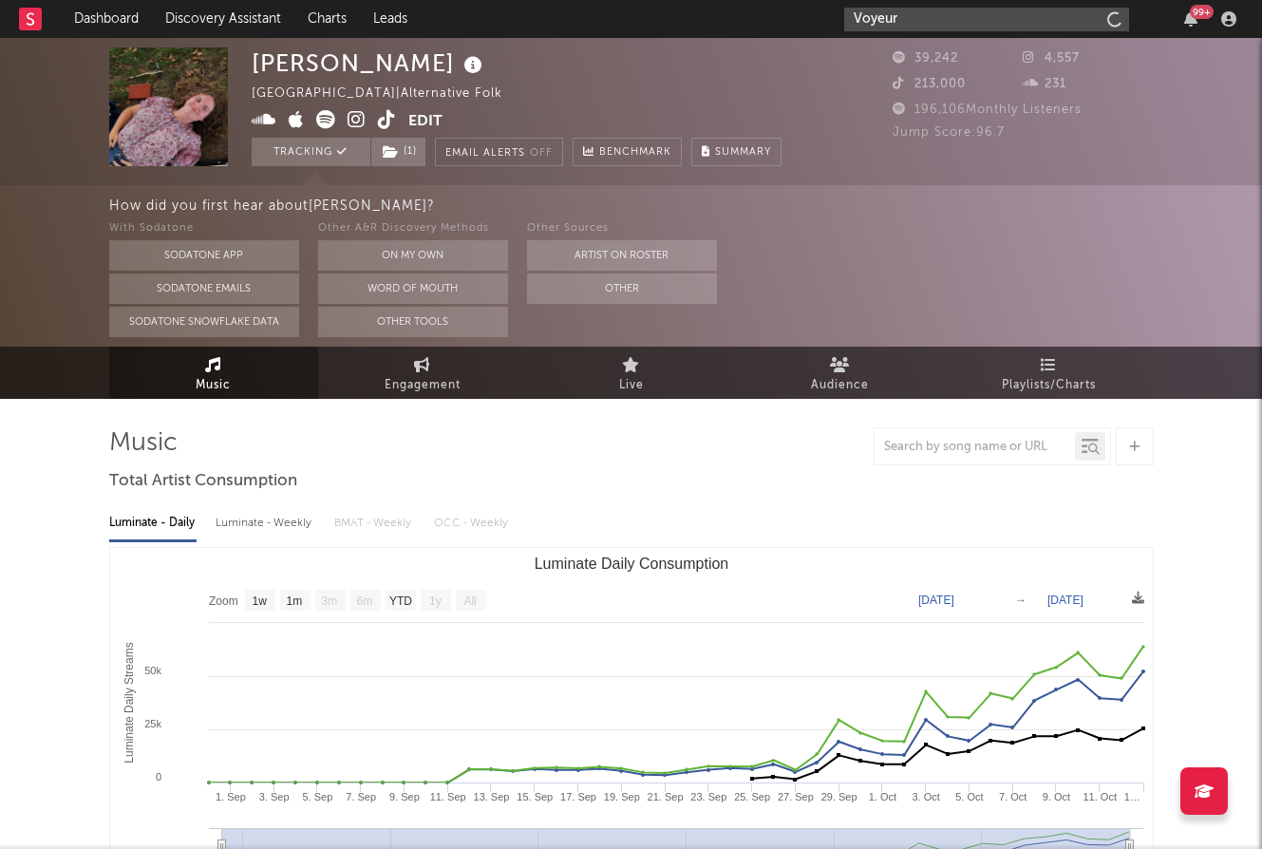
type input "Voyeur"
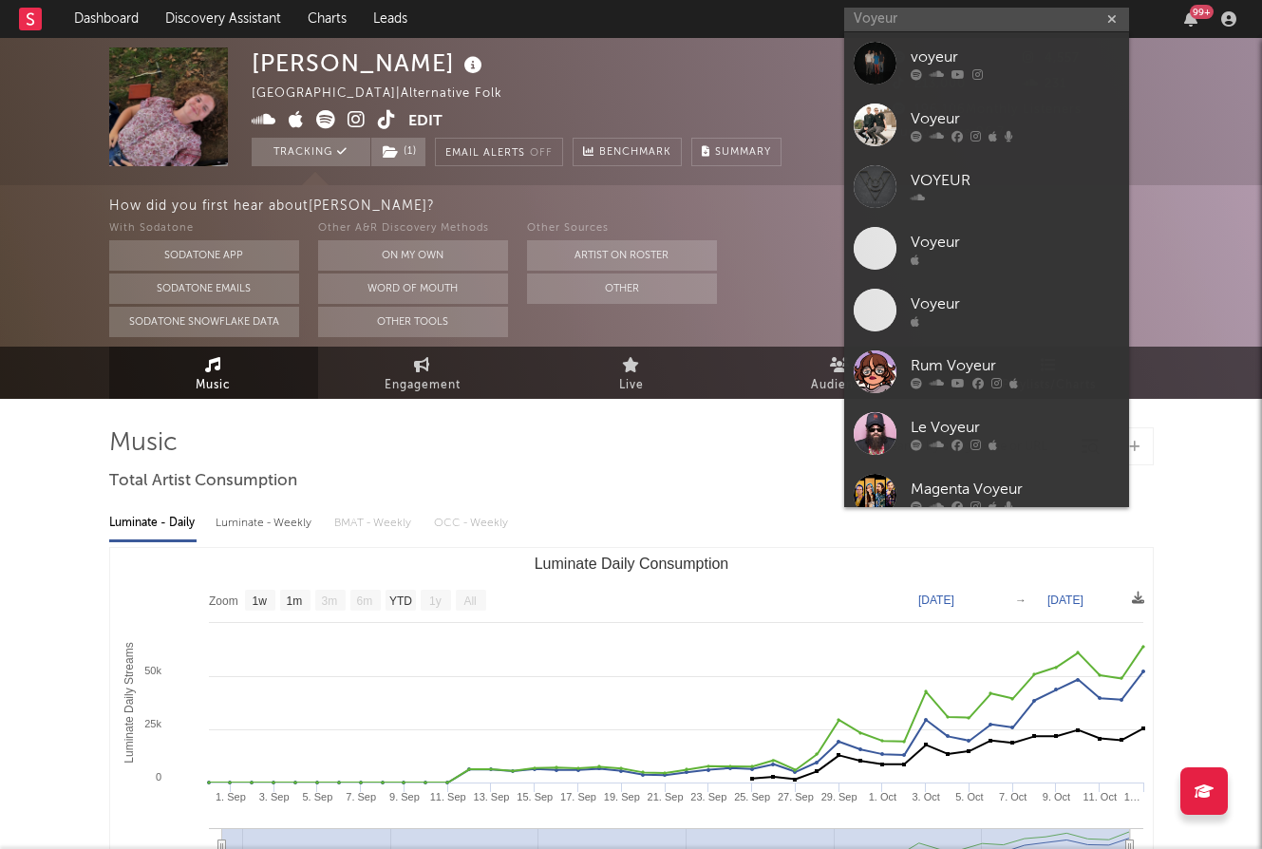
click at [947, 111] on div "Voyeur" at bounding box center [1015, 118] width 209 height 23
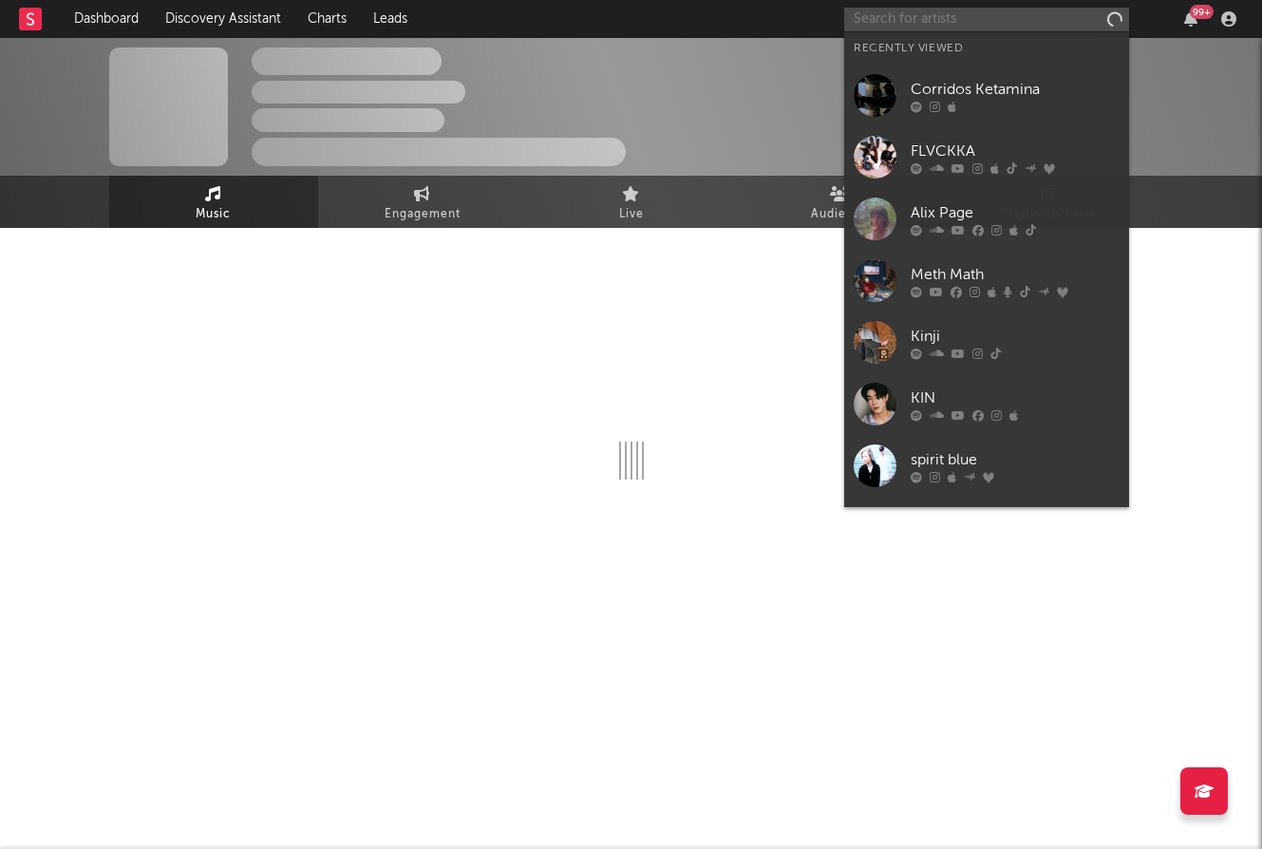
click at [921, 14] on input "text" at bounding box center [986, 20] width 285 height 24
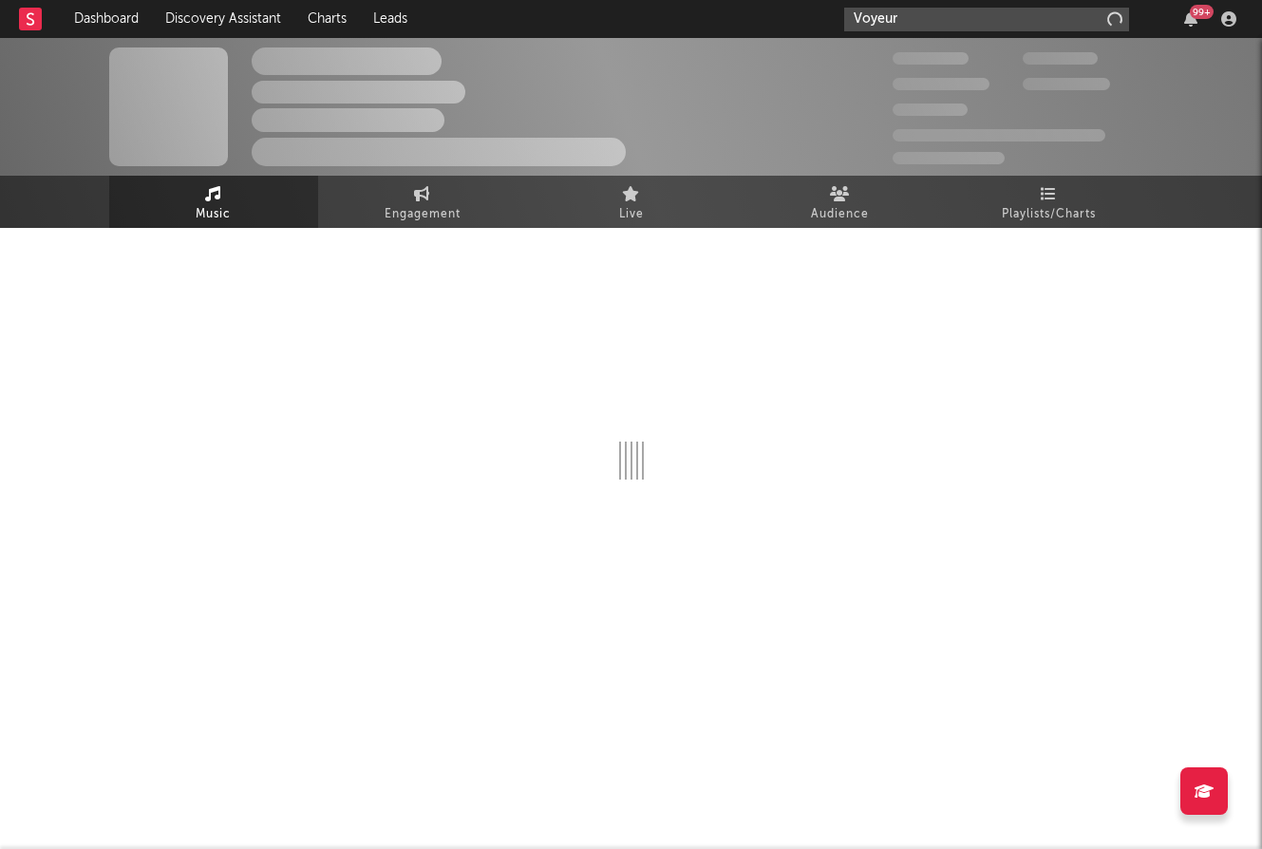
type input "Voyeur"
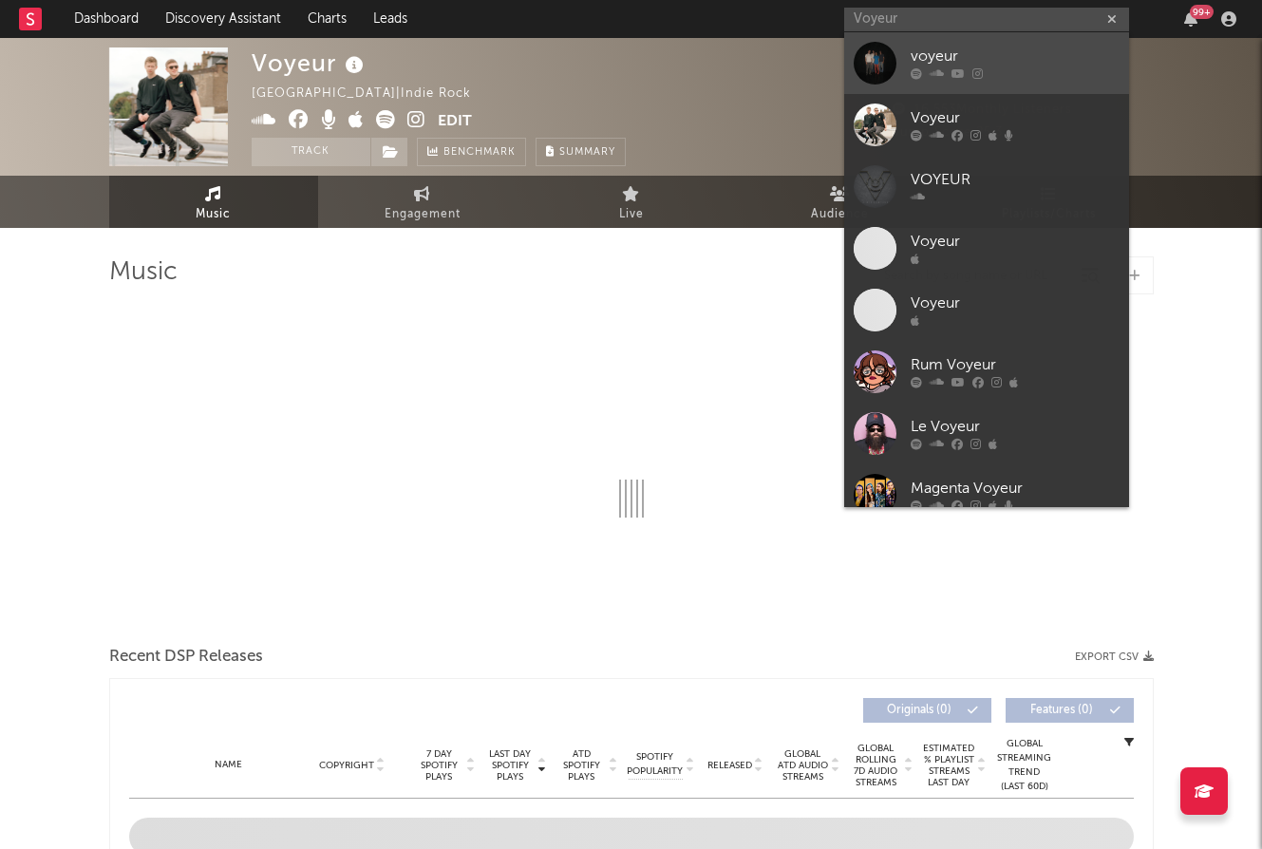
click at [919, 52] on div "voyeur" at bounding box center [1015, 57] width 209 height 23
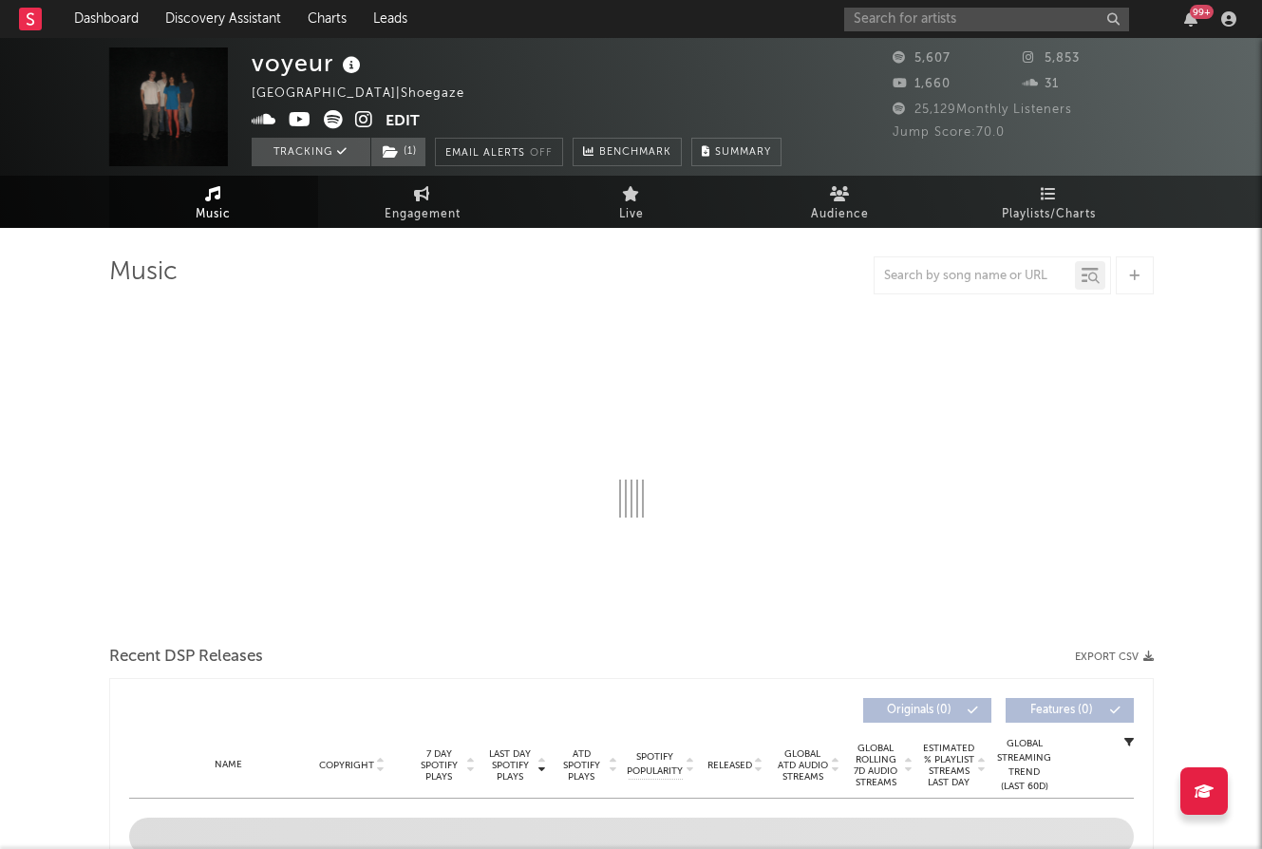
select select "1w"
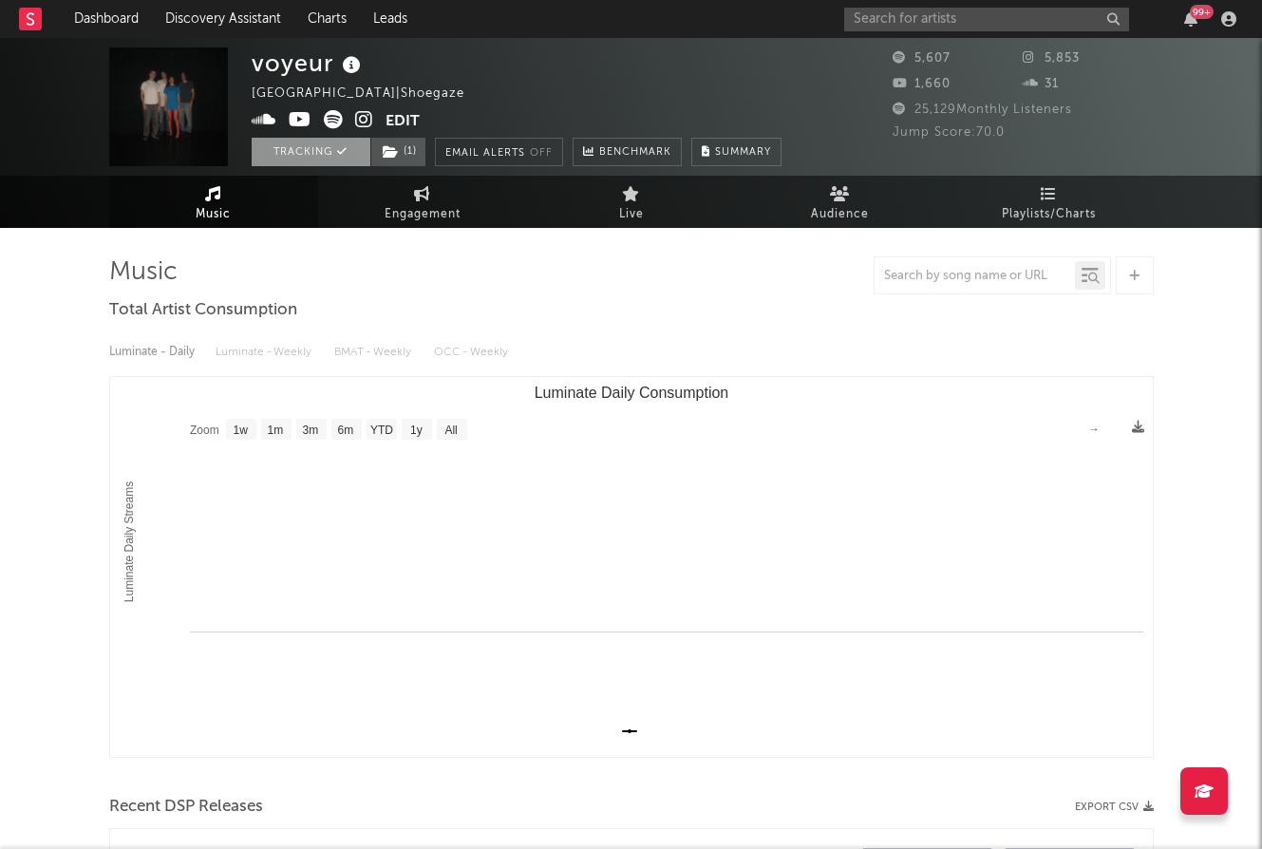
click at [341, 149] on icon at bounding box center [342, 151] width 10 height 10
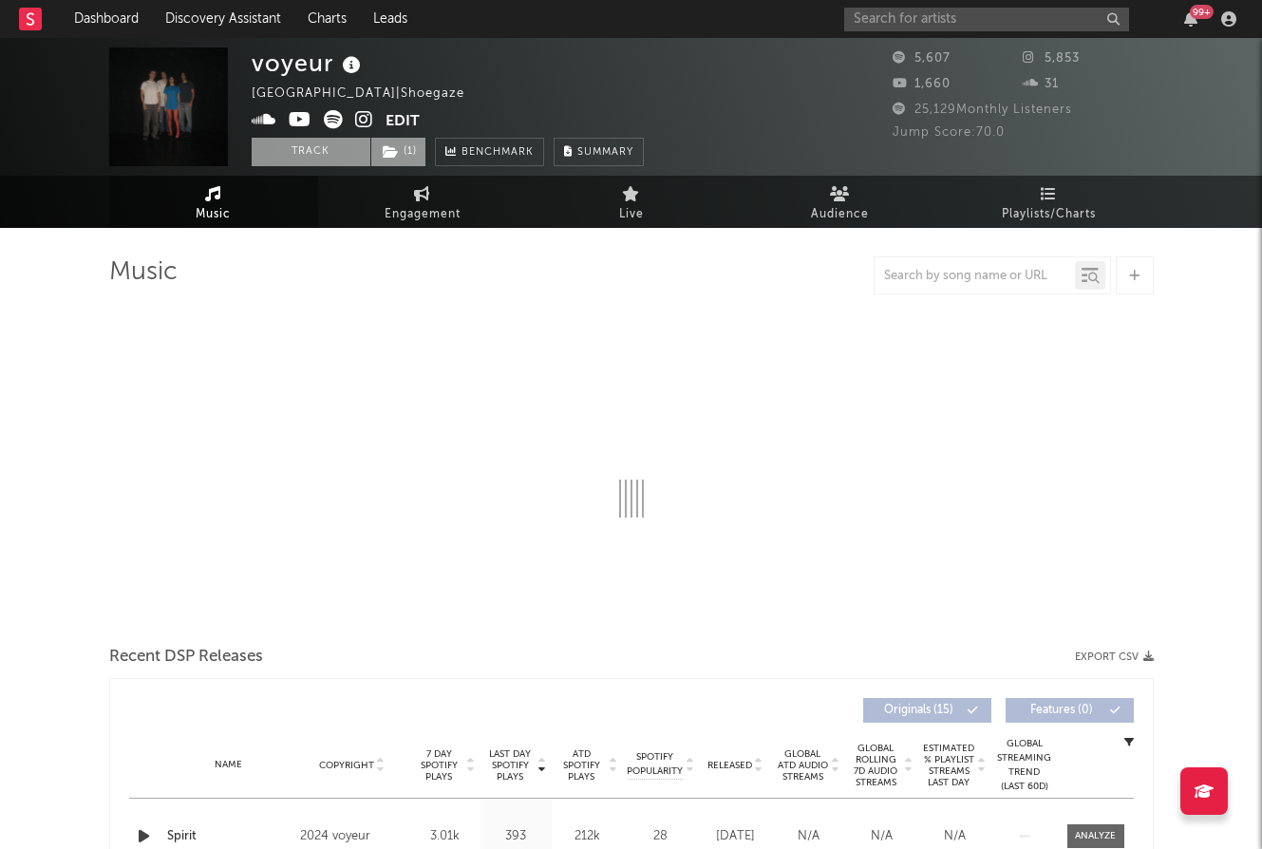
select select "1w"
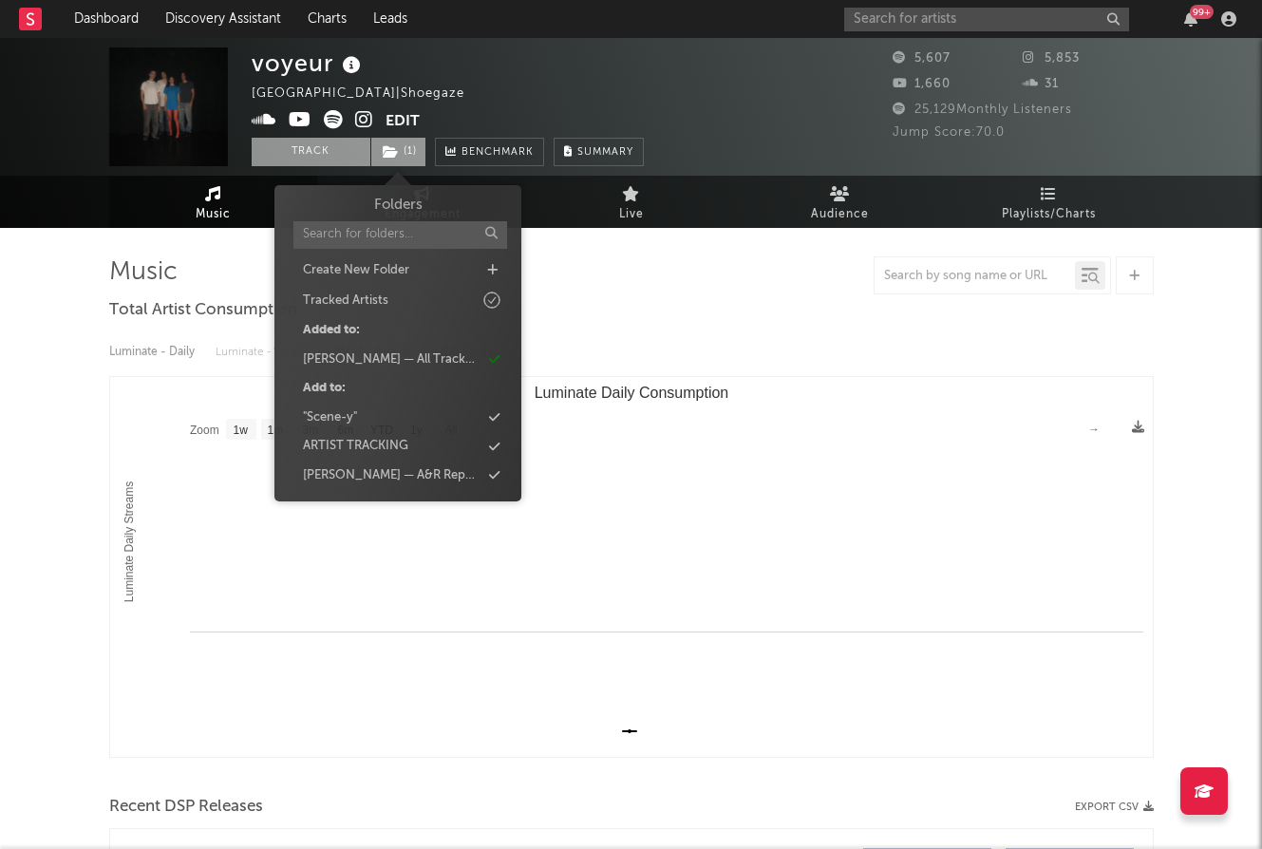
click at [398, 149] on span "( 1 )" at bounding box center [398, 152] width 56 height 28
click at [481, 416] on div ""Scene-y"" at bounding box center [398, 417] width 218 height 25
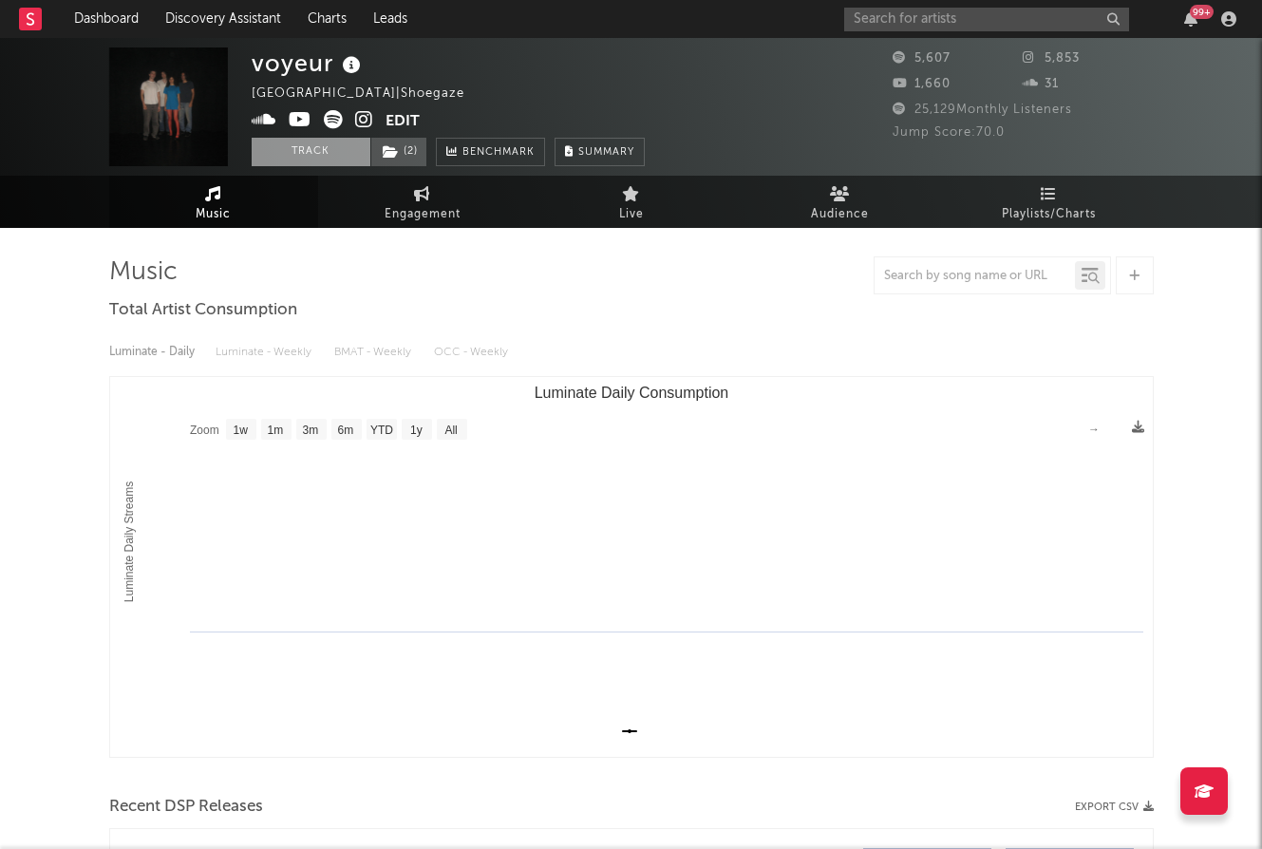
click at [687, 264] on div at bounding box center [631, 275] width 1044 height 38
click at [941, 26] on input "text" at bounding box center [986, 20] width 285 height 24
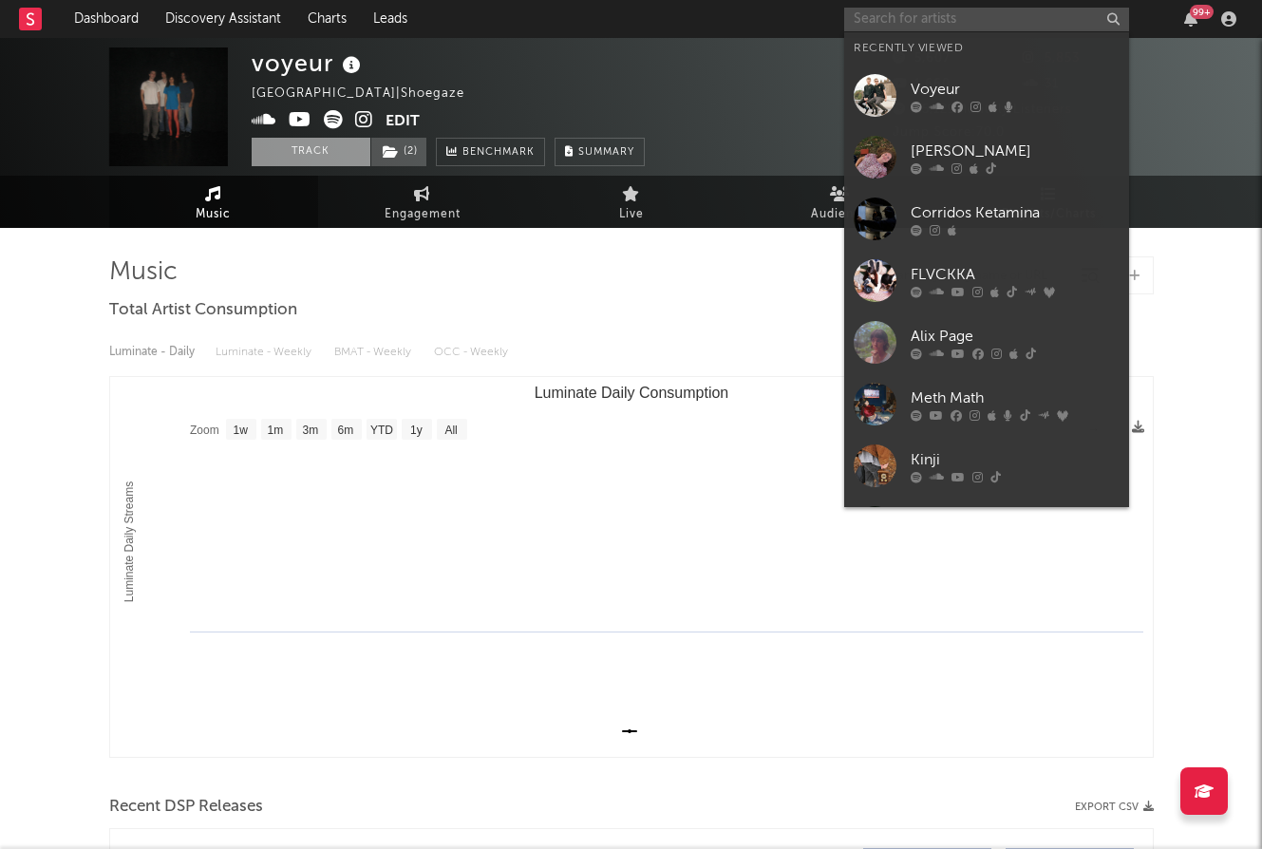
paste input "People I Love"
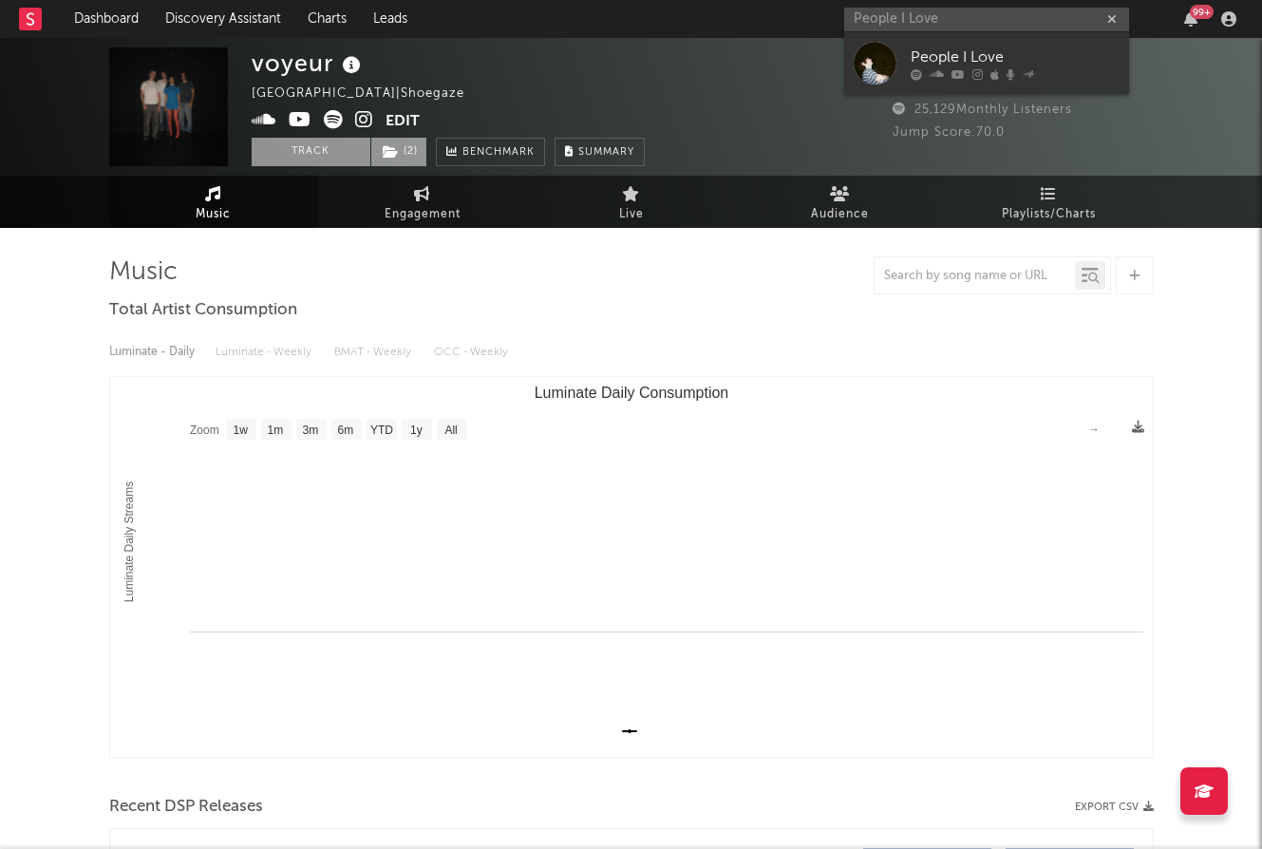
click at [401, 149] on span "( 2 )" at bounding box center [398, 152] width 57 height 28
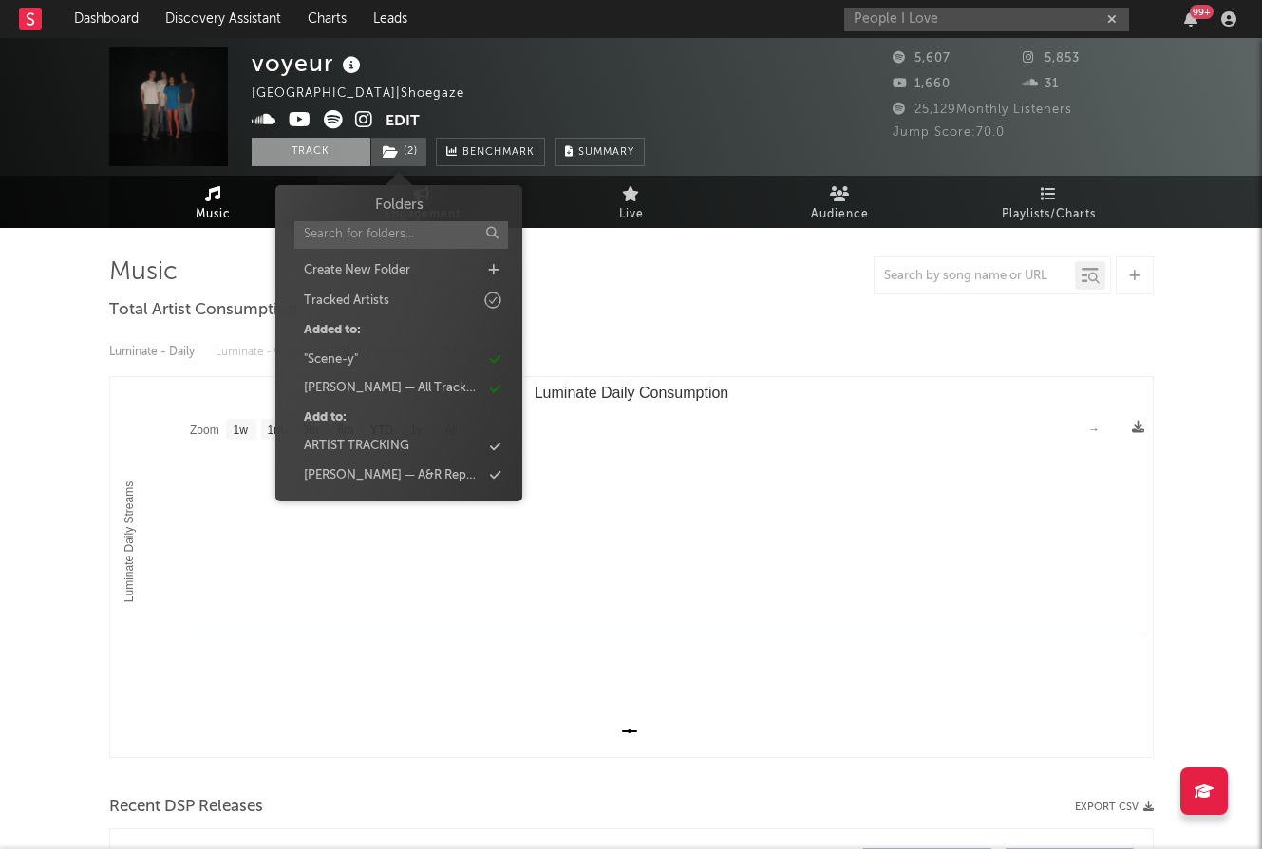
click at [624, 332] on div "Luminate - Daily Luminate - Weekly BMAT - Weekly OCC - Weekly Zoom 1w 1m 3m 6m …" at bounding box center [631, 545] width 1044 height 436
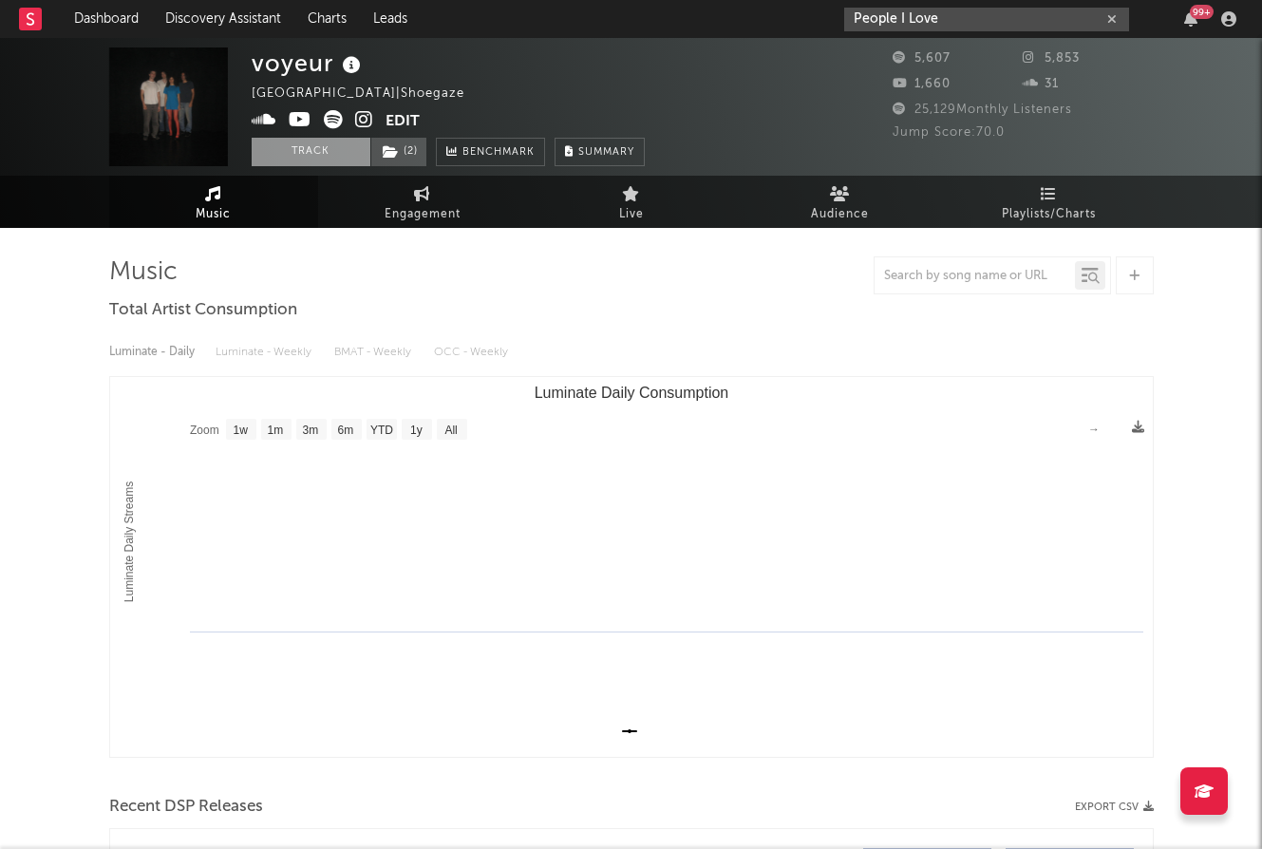
click at [950, 8] on input "People I Love" at bounding box center [986, 20] width 285 height 24
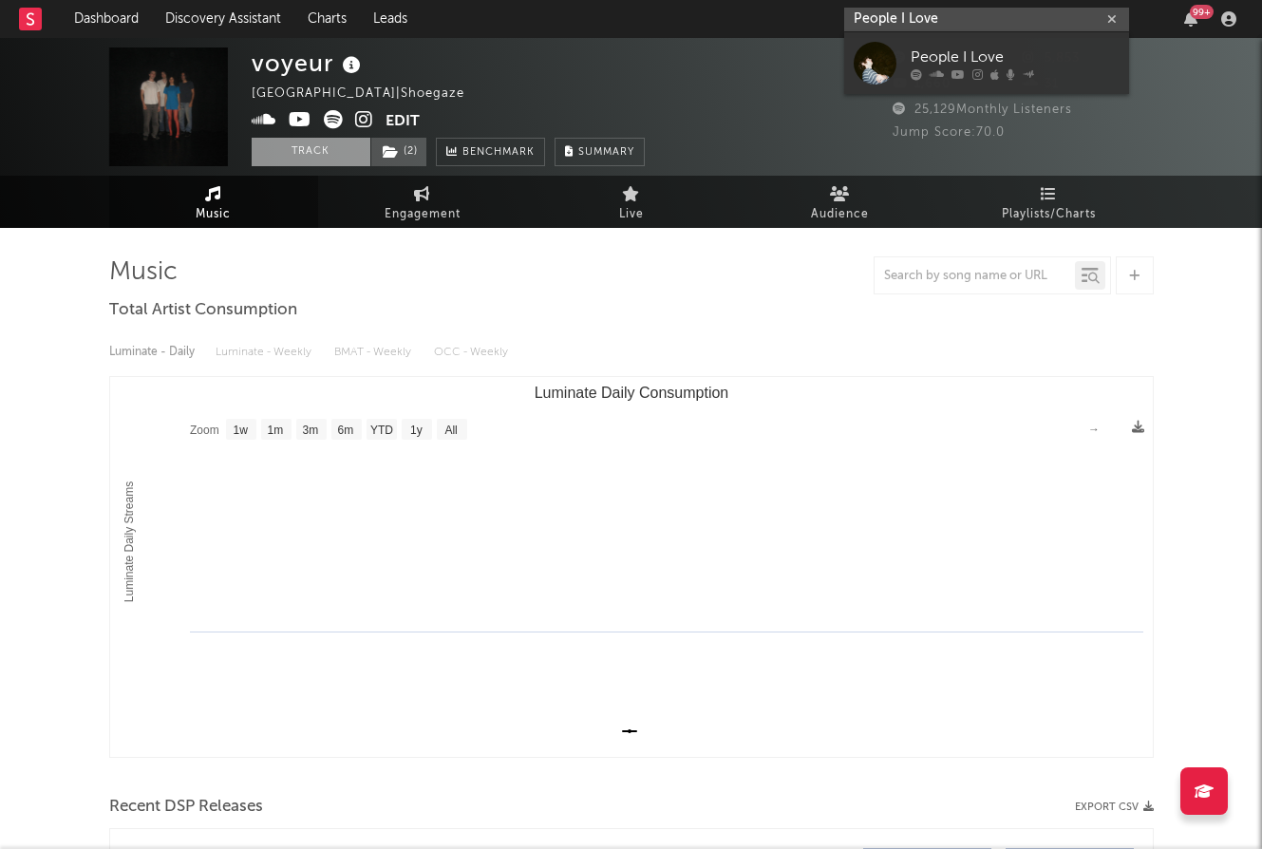
paste input "Dyaln Thom"
drag, startPoint x: 935, startPoint y: 11, endPoint x: 1050, endPoint y: 11, distance: 114.9
click at [1050, 11] on input "Dyaln Thom People I Love" at bounding box center [986, 20] width 285 height 24
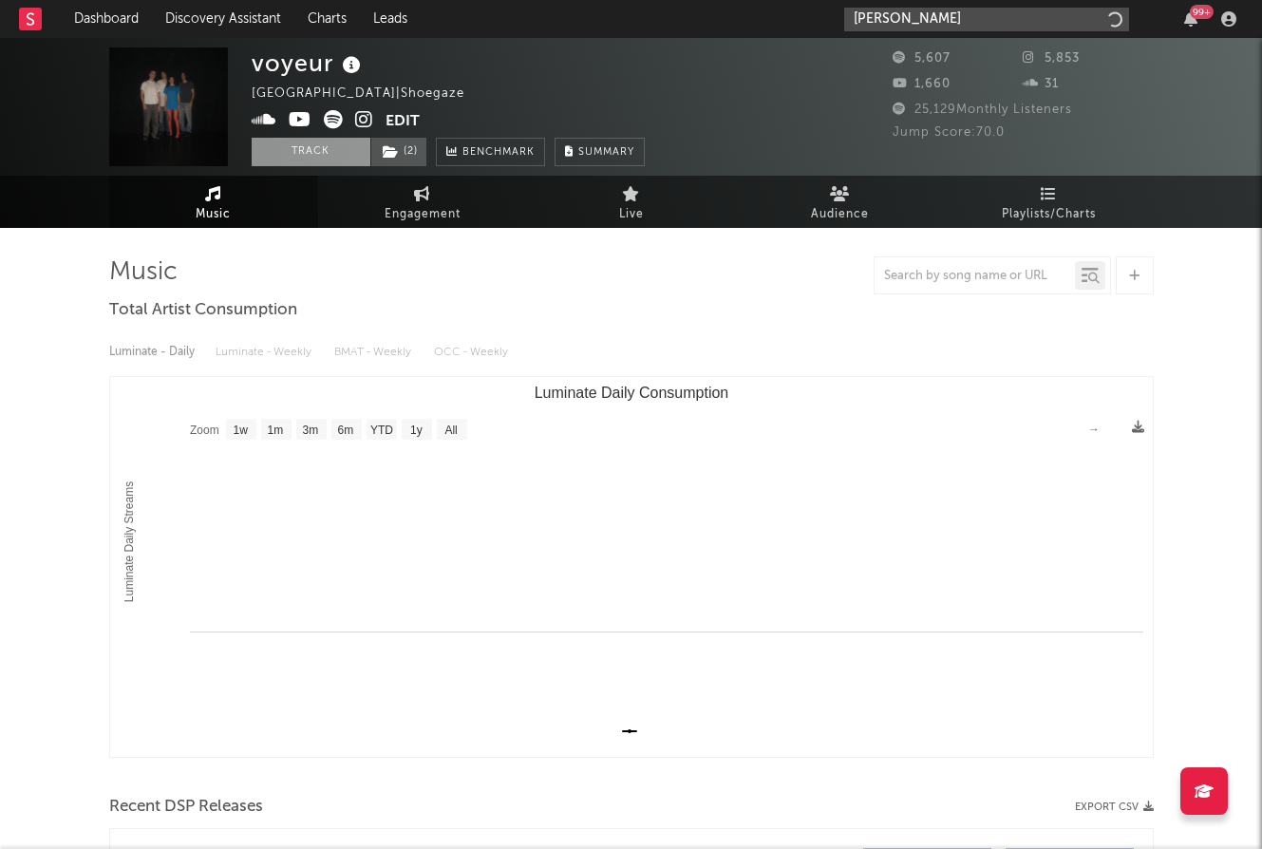
type input "Dyaln Thom"
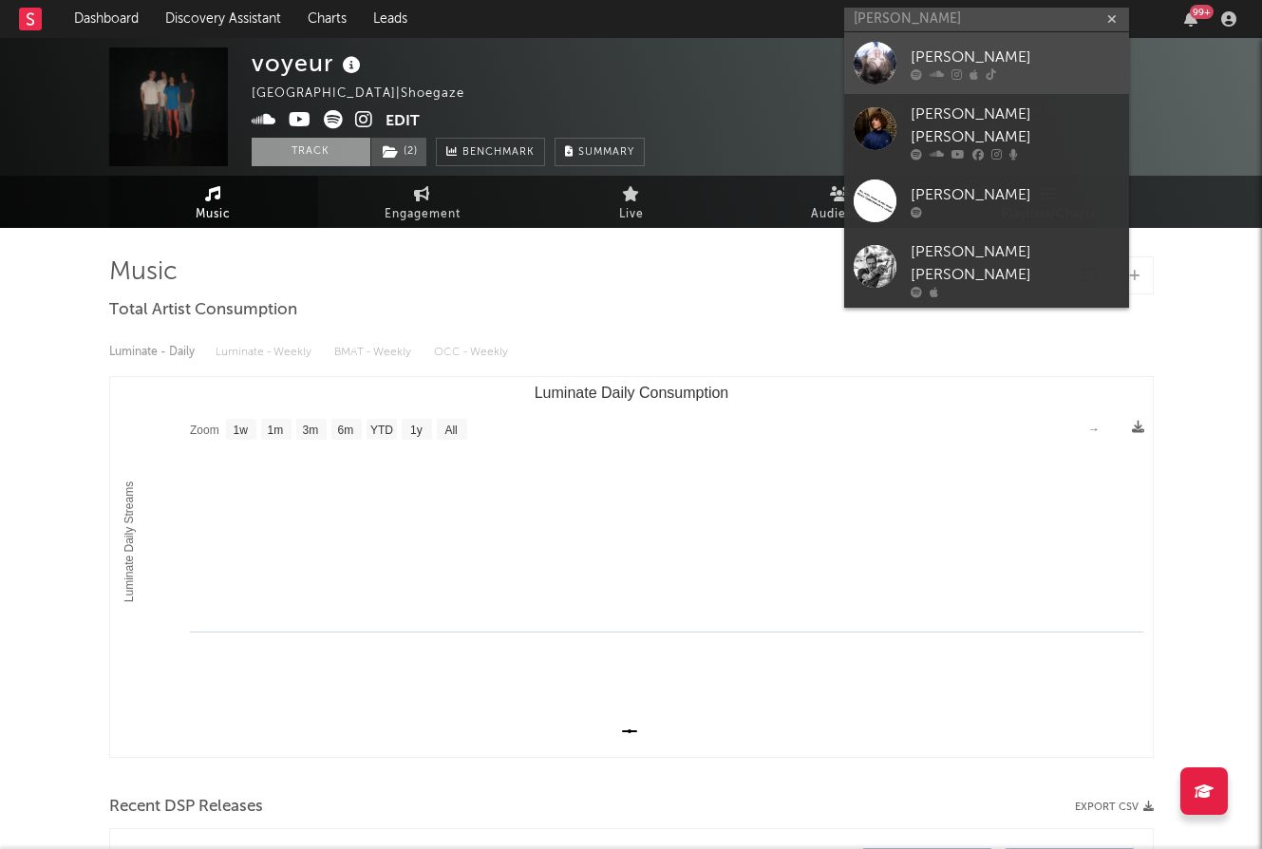
click at [1007, 68] on div at bounding box center [1015, 73] width 209 height 11
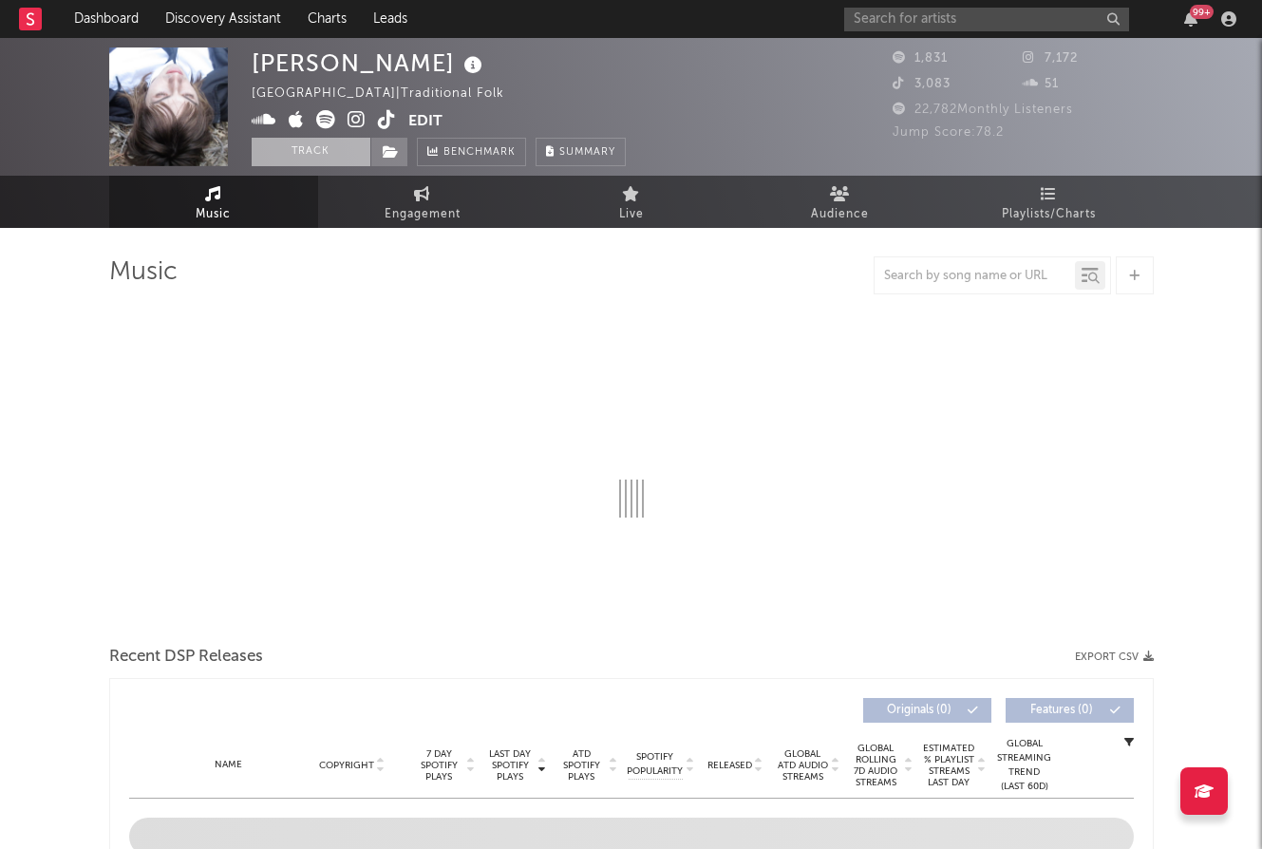
click at [347, 144] on button "Track" at bounding box center [311, 152] width 119 height 28
click at [387, 146] on icon at bounding box center [391, 151] width 16 height 13
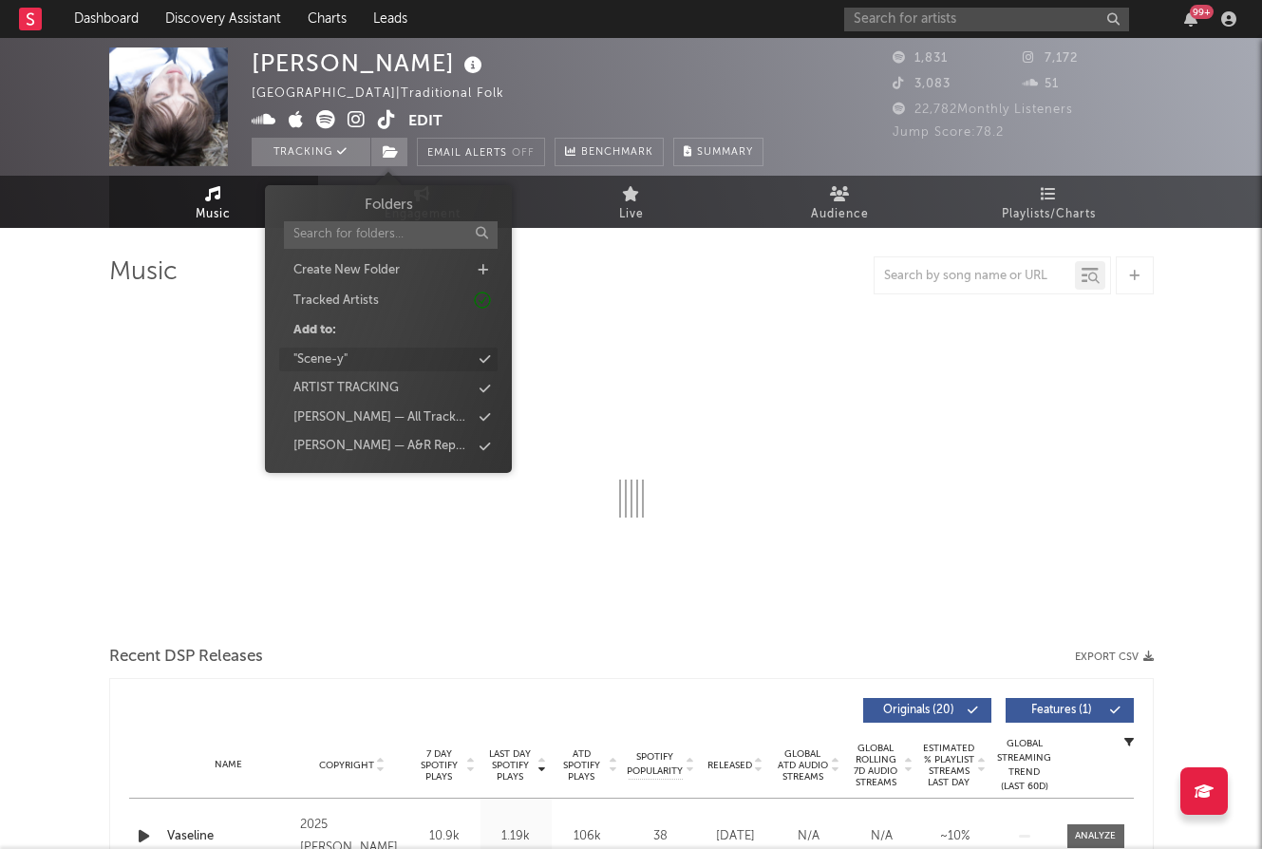
click at [452, 364] on div ""Scene-y"" at bounding box center [388, 360] width 218 height 25
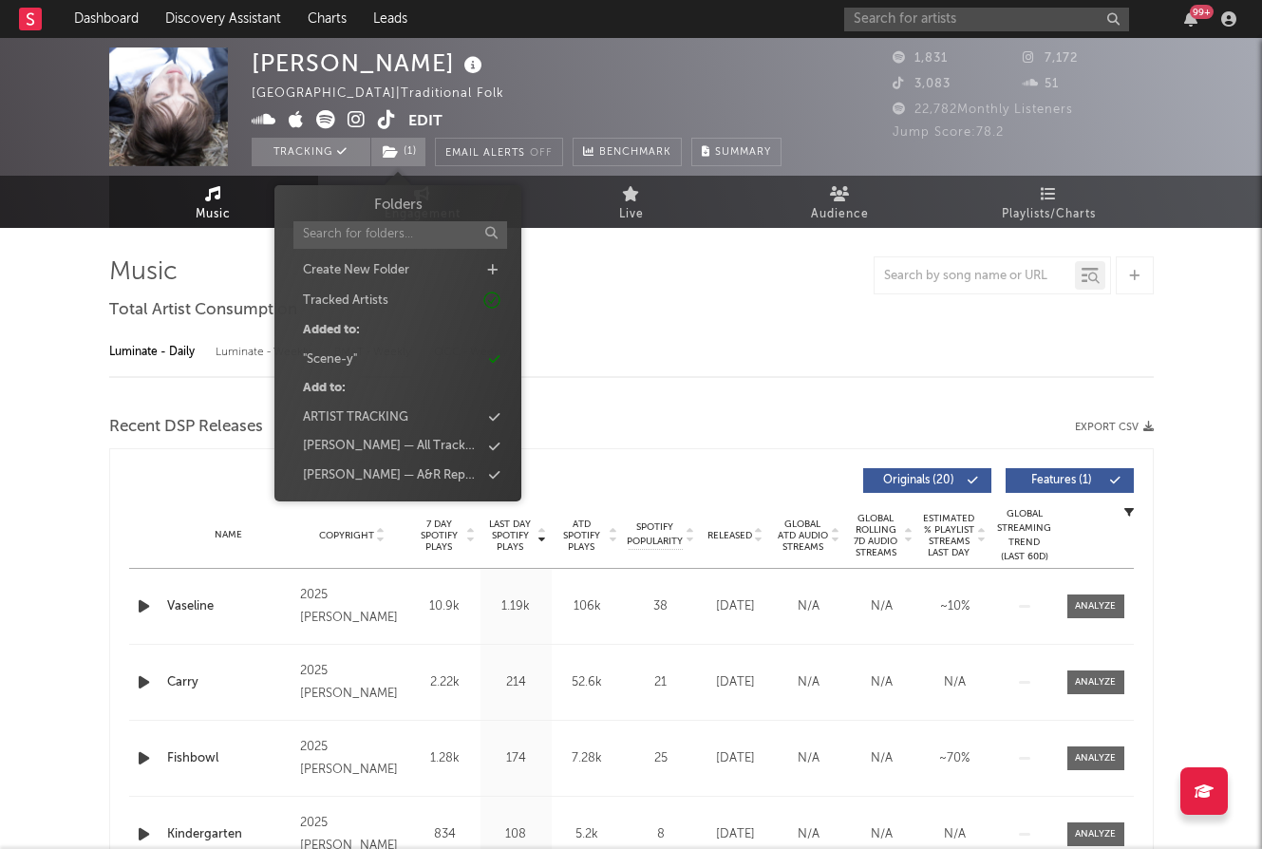
select select "1w"
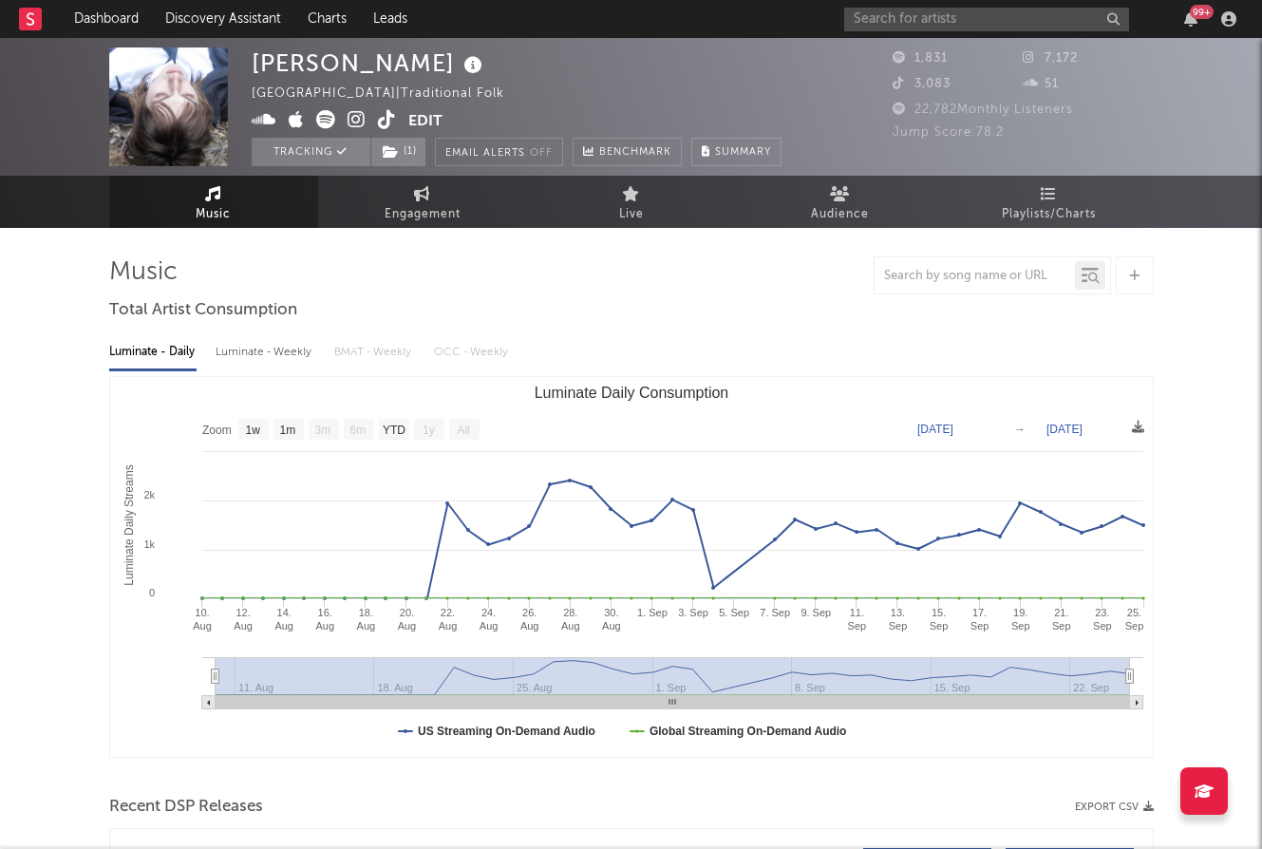
click at [606, 364] on div "Luminate - Daily Luminate - Weekly BMAT - Weekly OCC - Weekly" at bounding box center [631, 352] width 1044 height 32
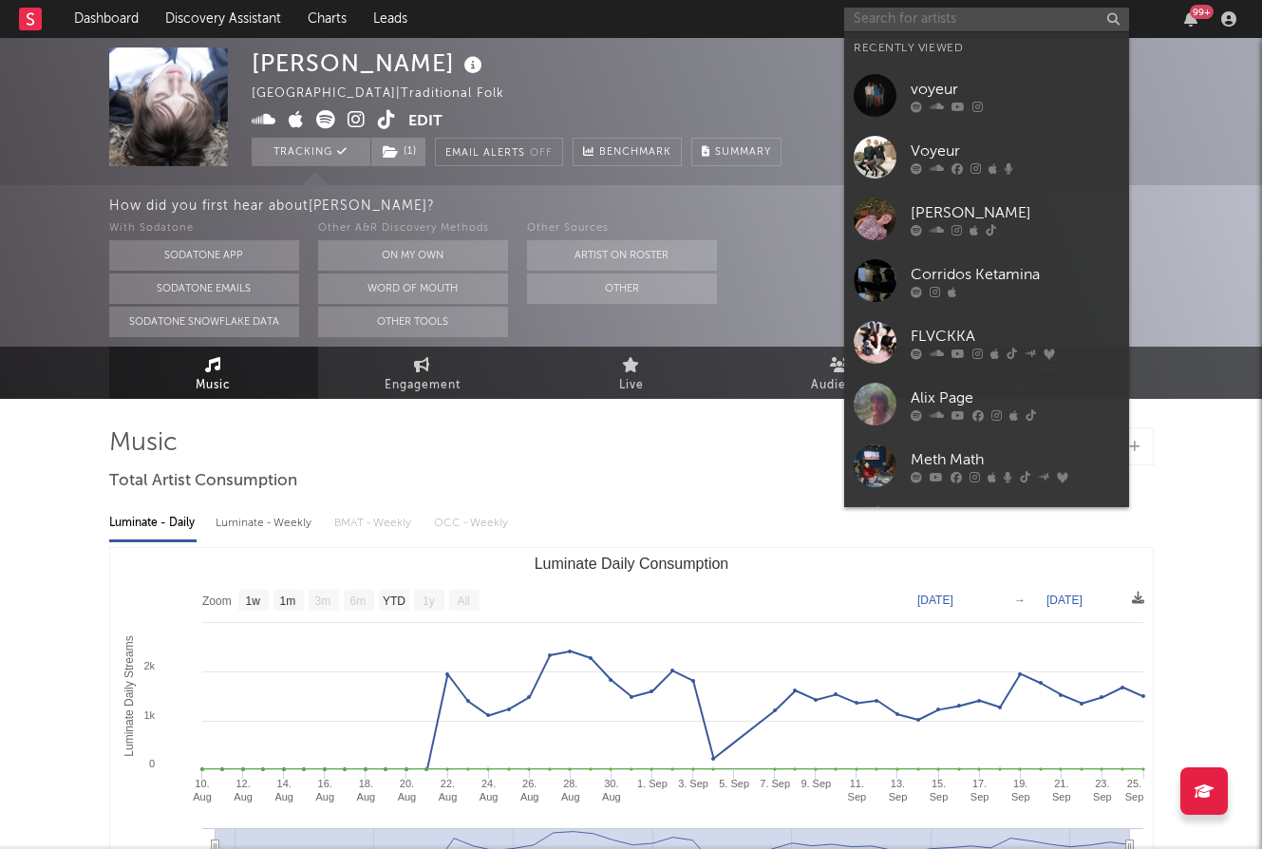
click at [933, 16] on input "text" at bounding box center [986, 20] width 285 height 24
paste input "Monobloc"
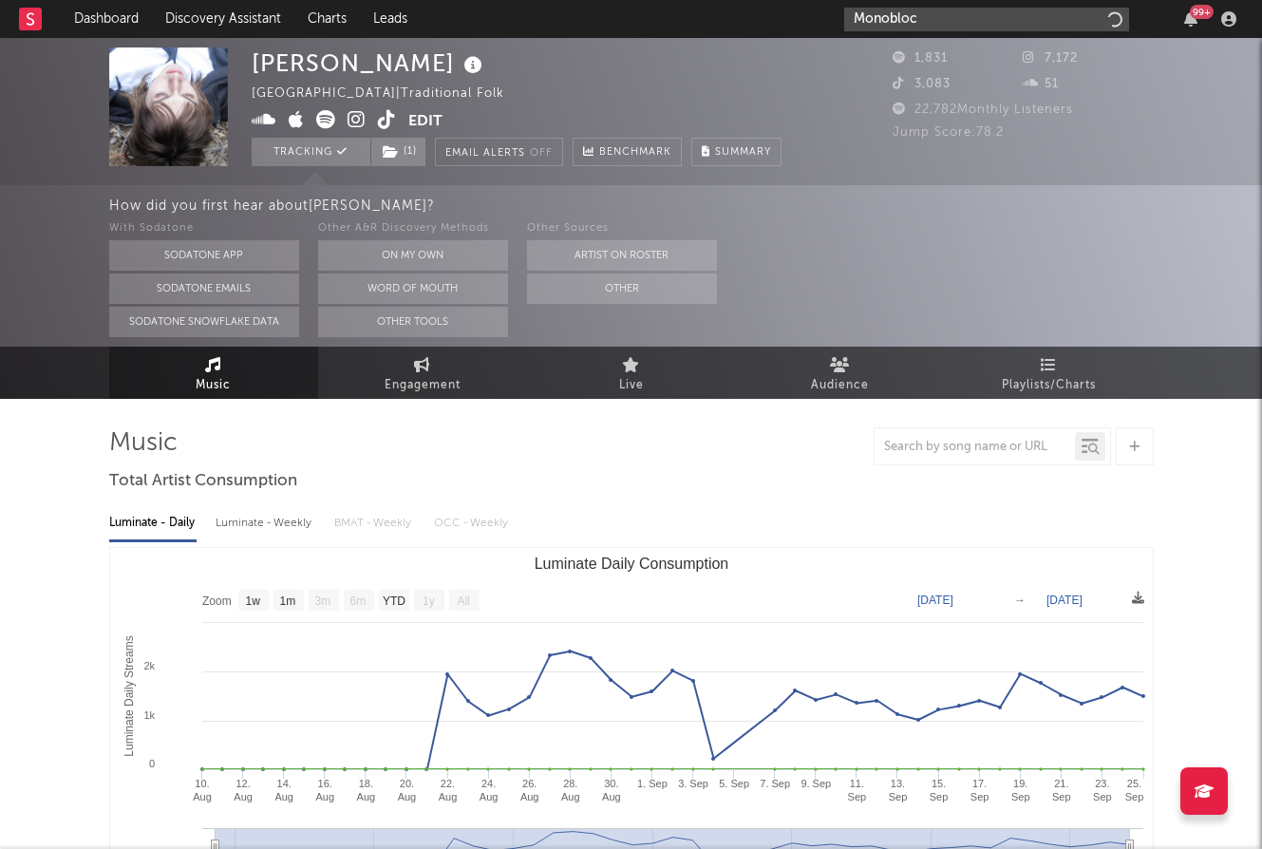
type input "Monobloc"
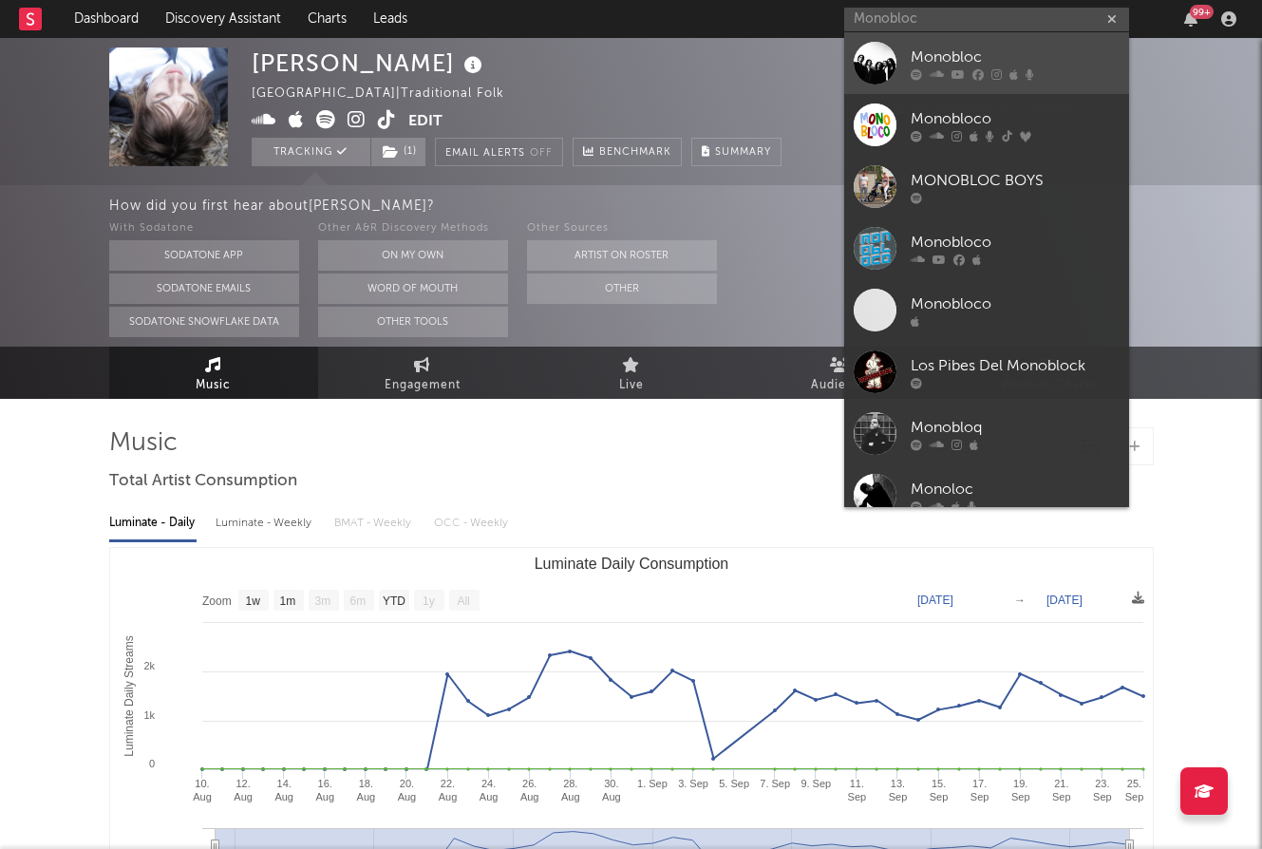
click at [938, 72] on icon at bounding box center [937, 73] width 14 height 11
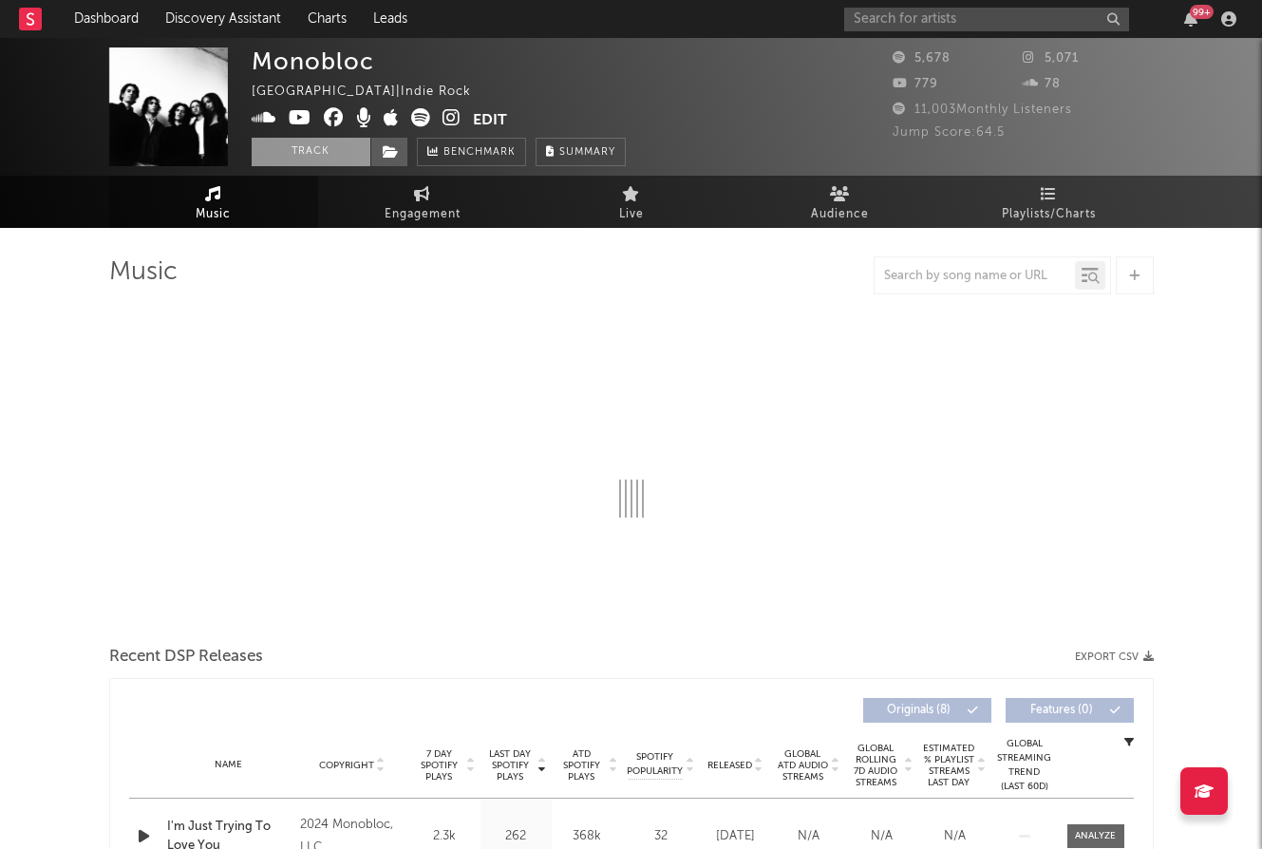
select select "6m"
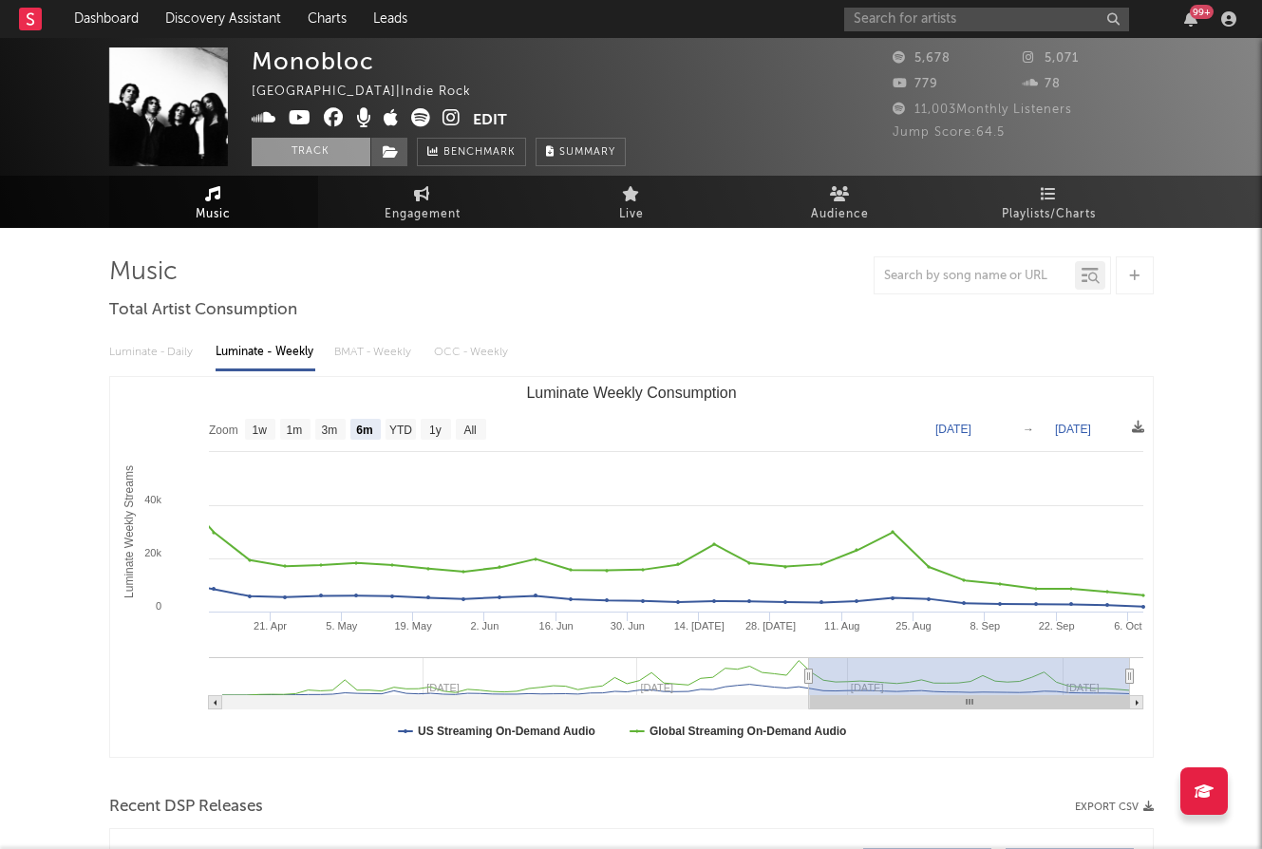
click at [312, 157] on button "Track" at bounding box center [311, 152] width 119 height 28
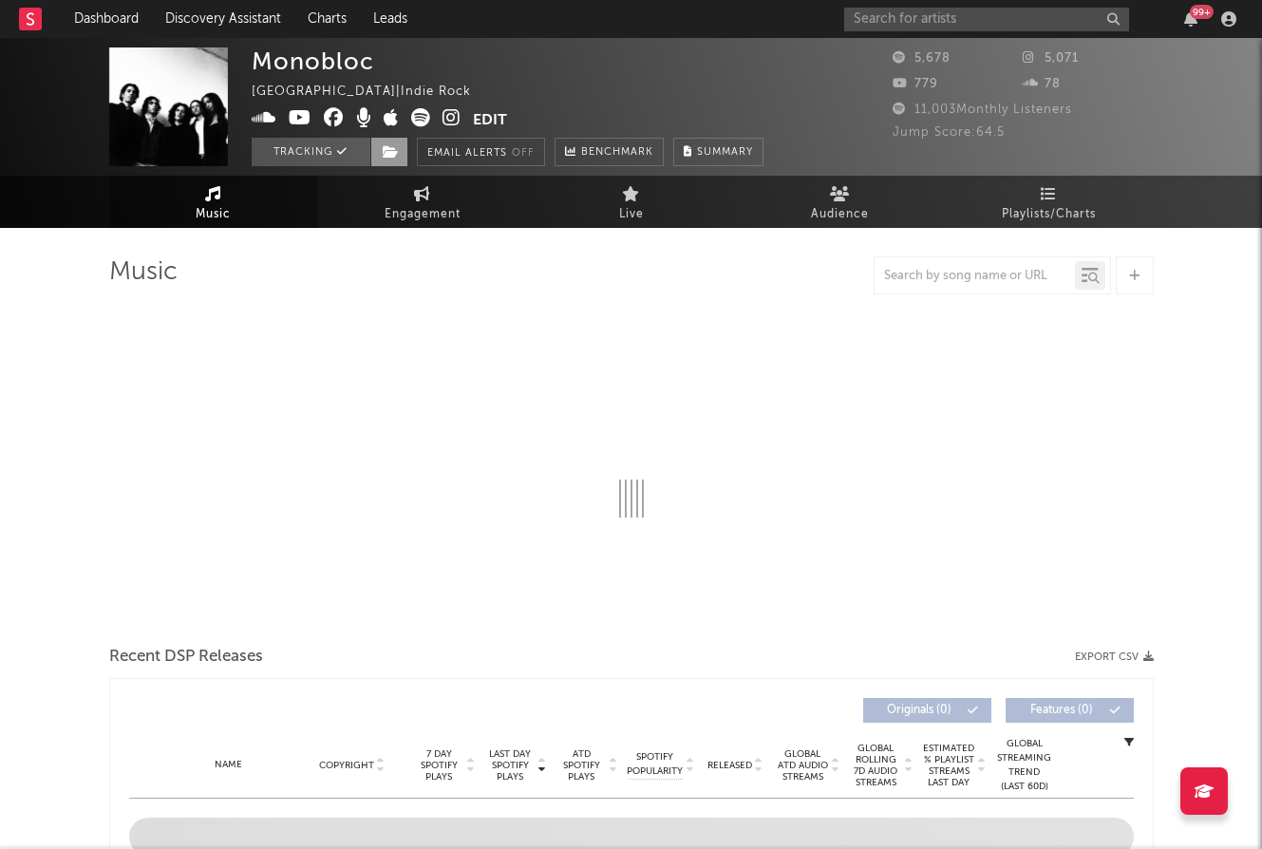
click at [392, 146] on icon at bounding box center [391, 151] width 16 height 13
select select "6m"
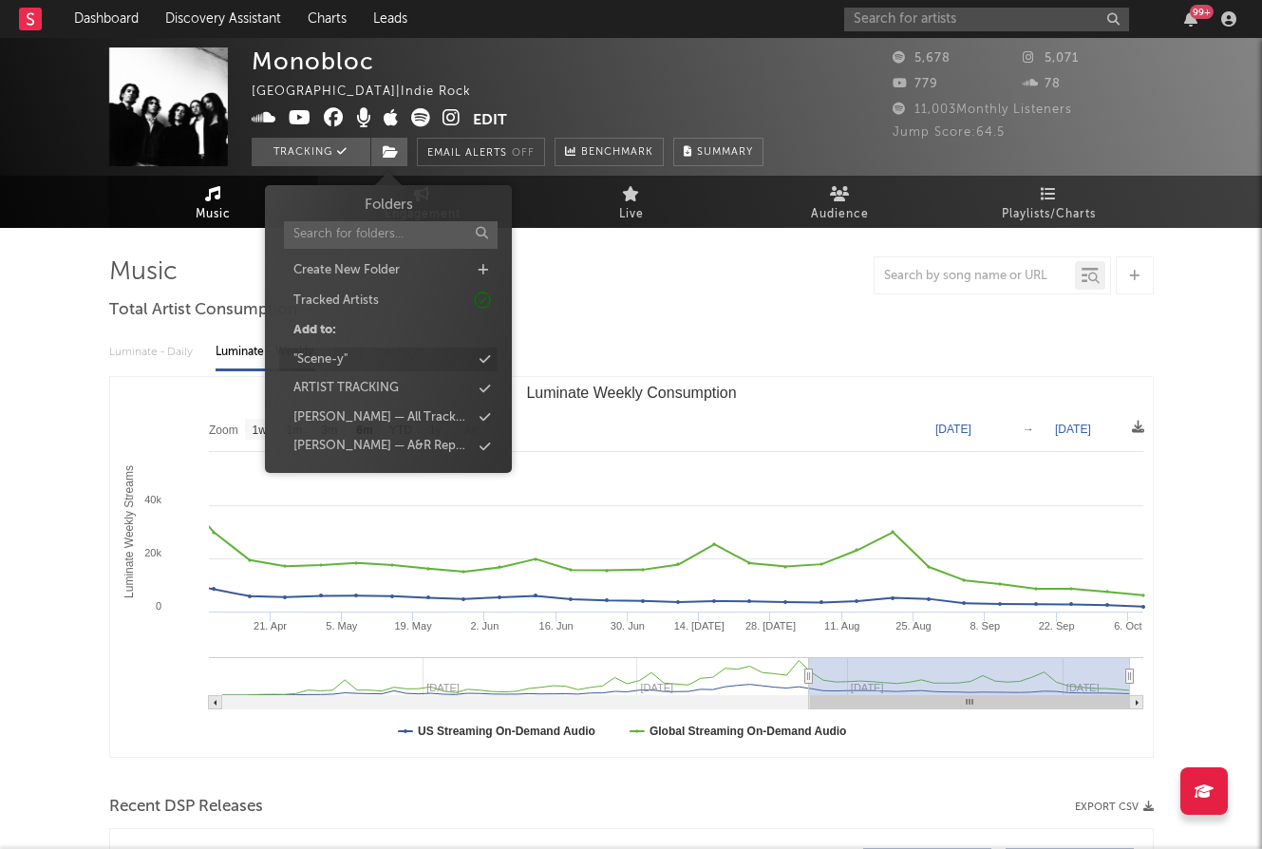
click at [430, 363] on div ""Scene-y"" at bounding box center [388, 360] width 218 height 25
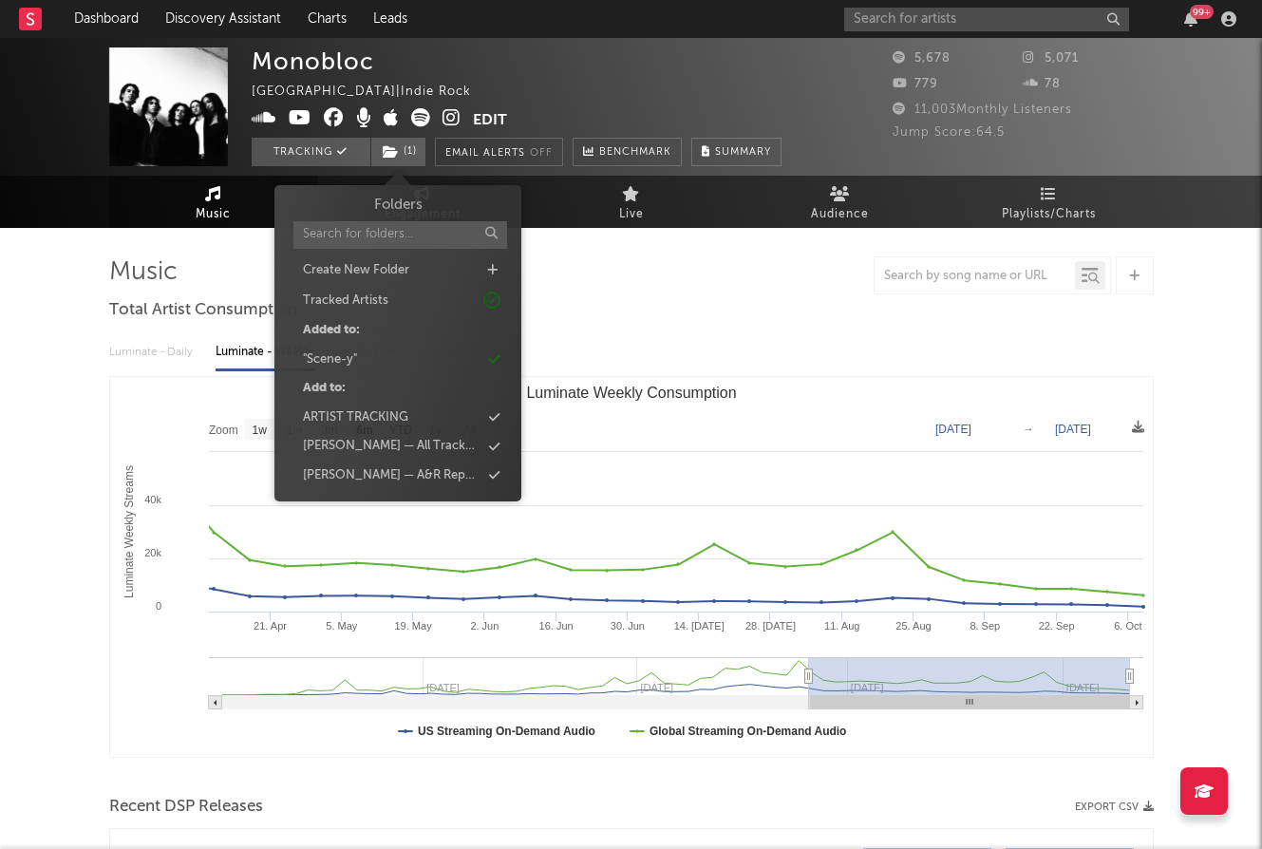
click at [668, 330] on div "Luminate - Daily Luminate - Weekly BMAT - Weekly OCC - Weekly Zoom 1w 1m 3m 6m …" at bounding box center [631, 545] width 1044 height 436
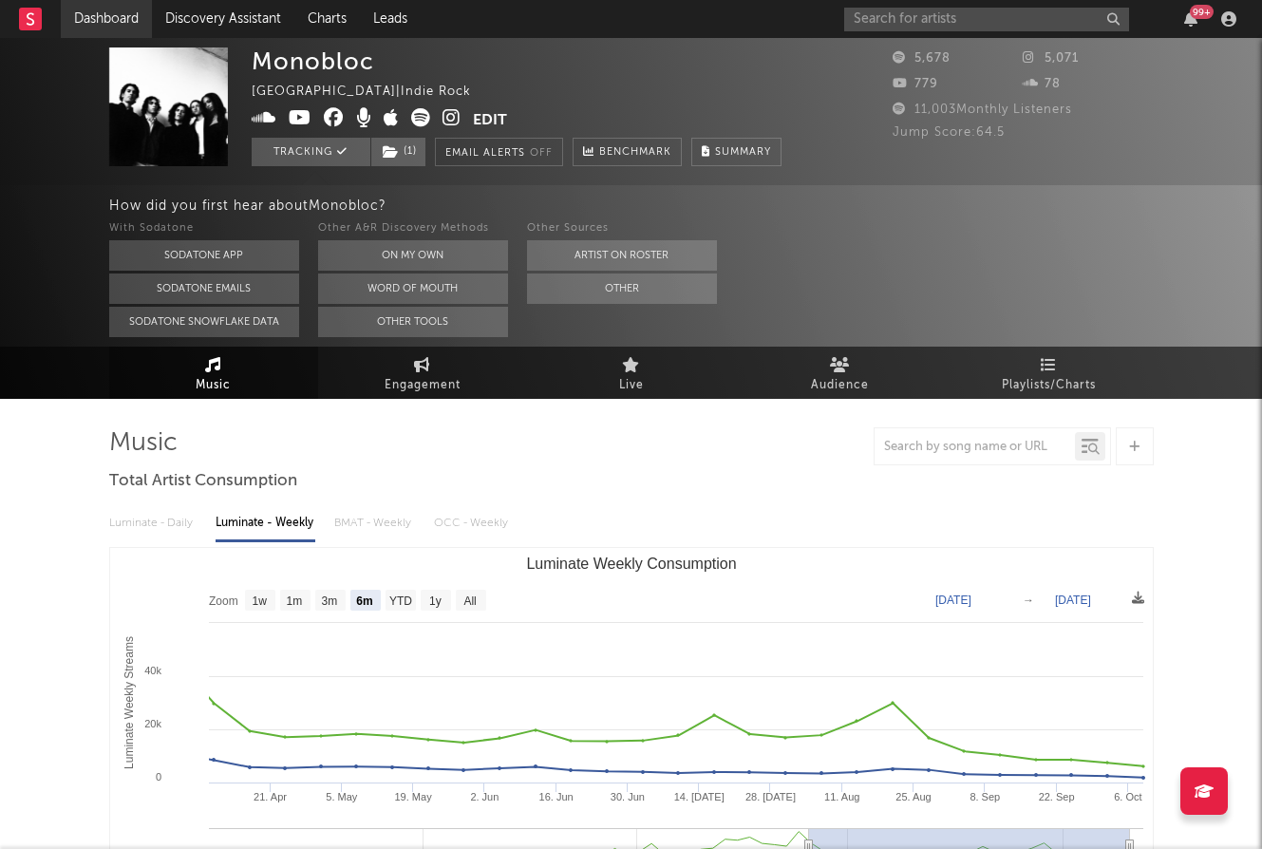
click at [112, 24] on link "Dashboard" at bounding box center [106, 19] width 91 height 38
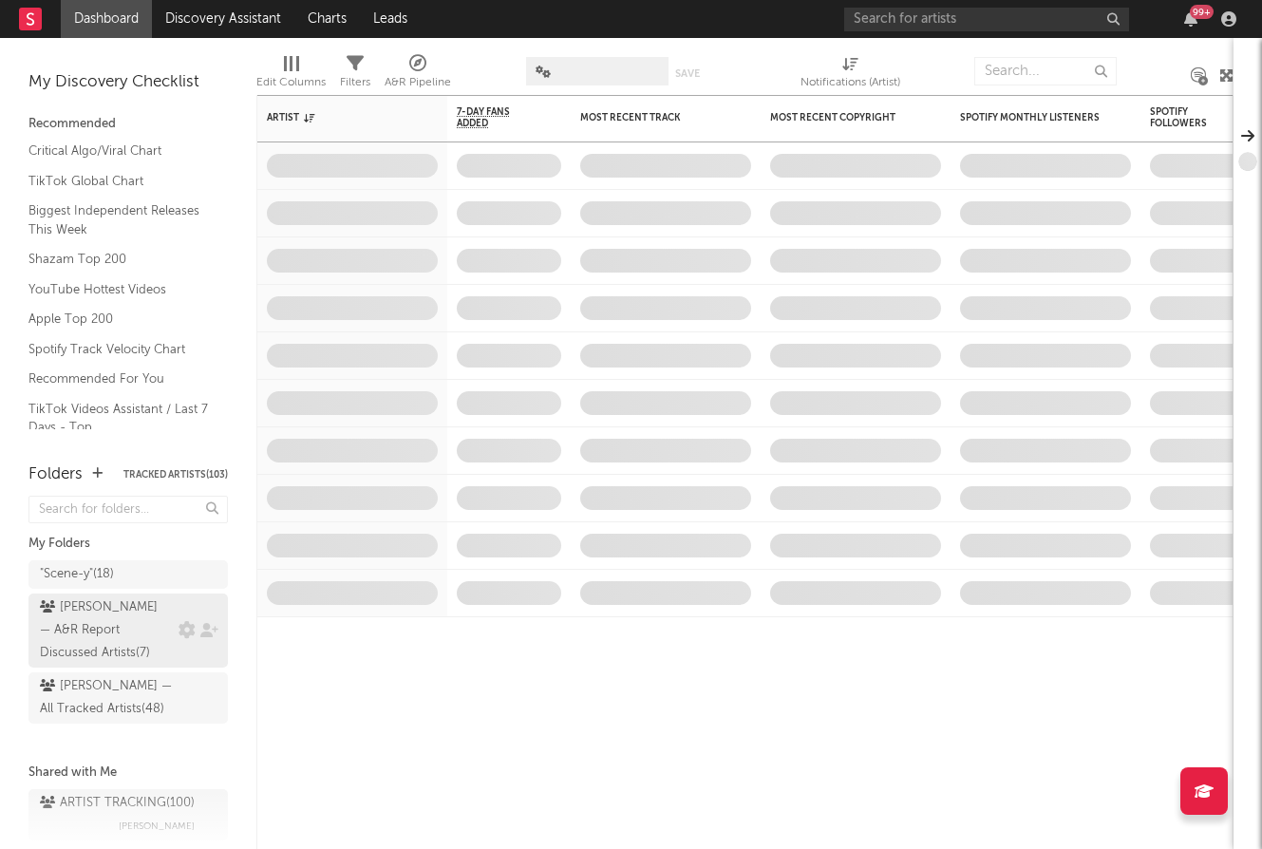
click at [116, 624] on div "Mavis — A&R Report Discussed Artists ( 7 )" at bounding box center [107, 630] width 134 height 68
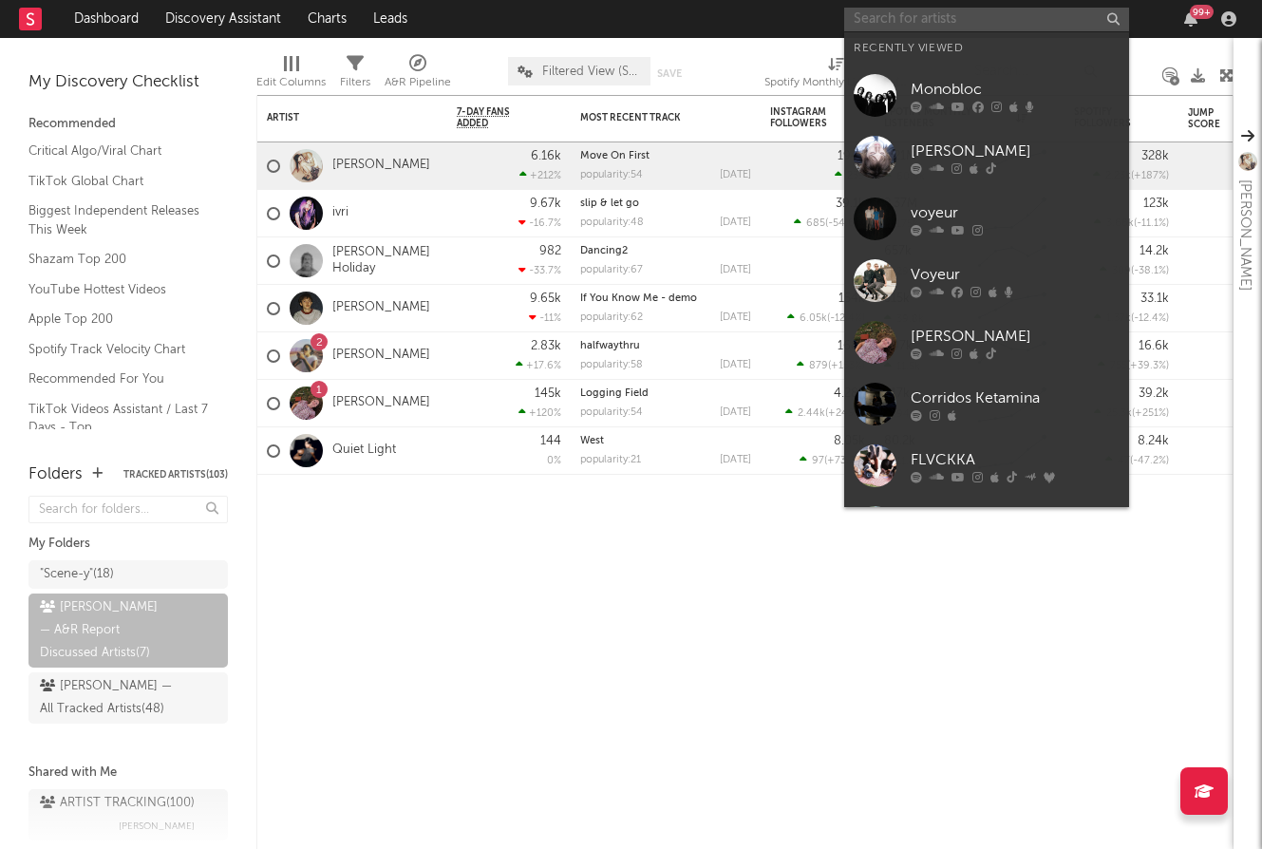
click at [954, 27] on input "text" at bounding box center [986, 20] width 285 height 24
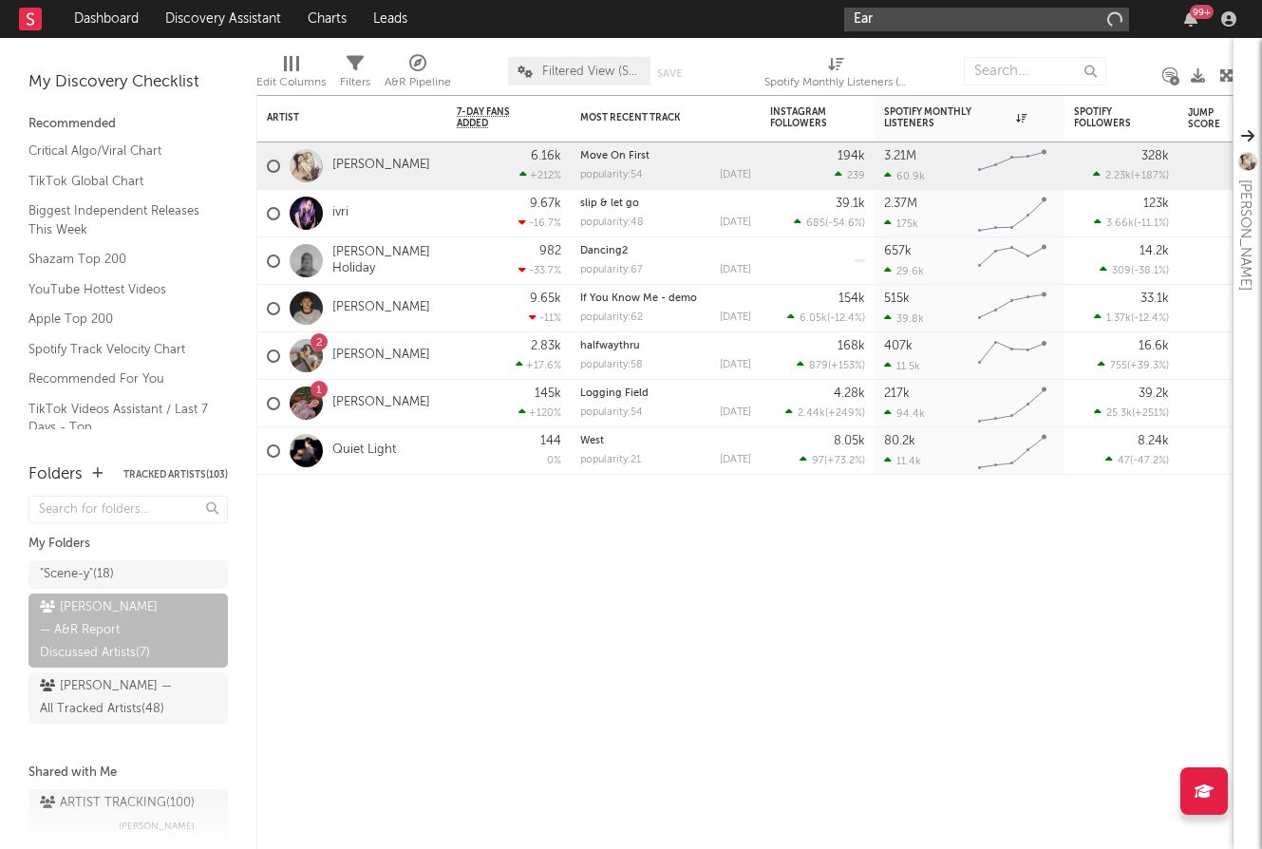
type input "Ear"
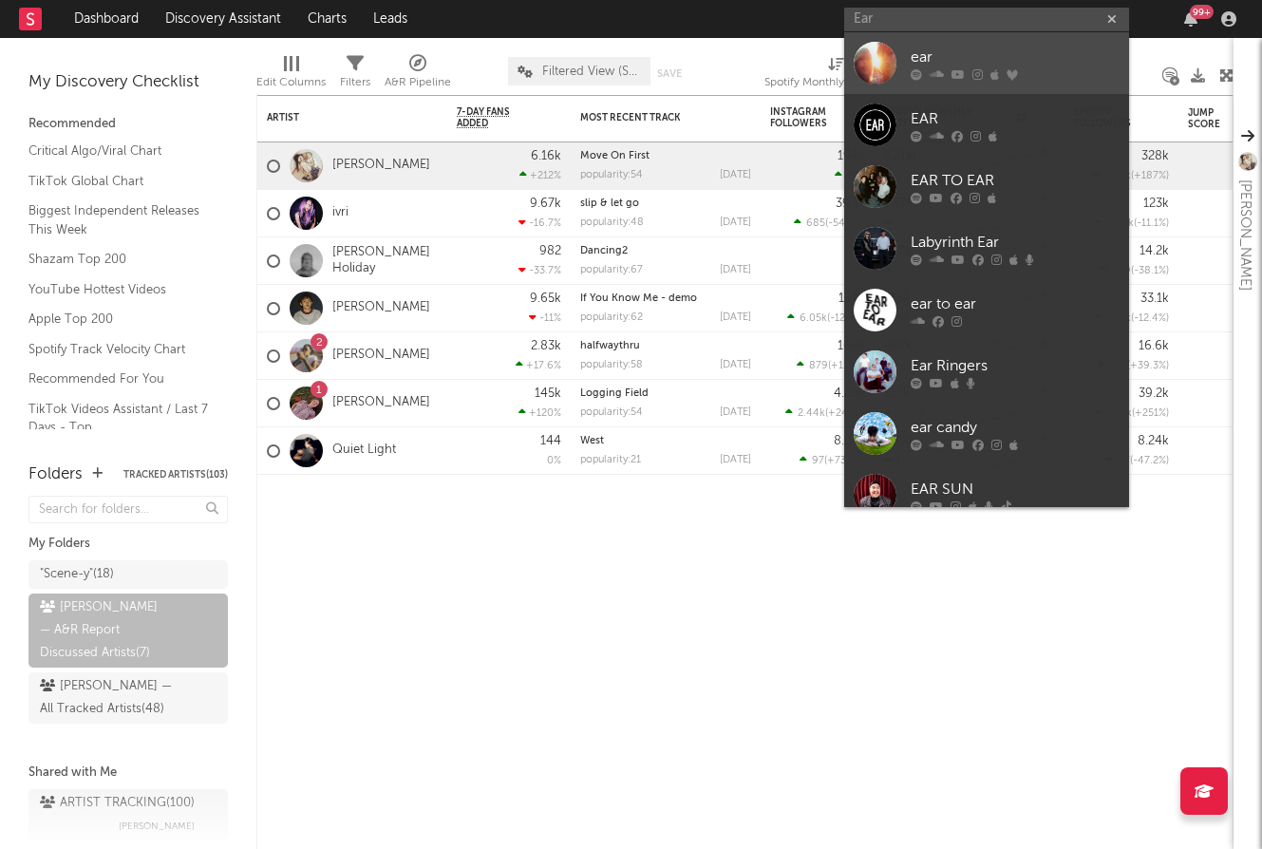
click at [961, 80] on link "ear" at bounding box center [986, 63] width 285 height 62
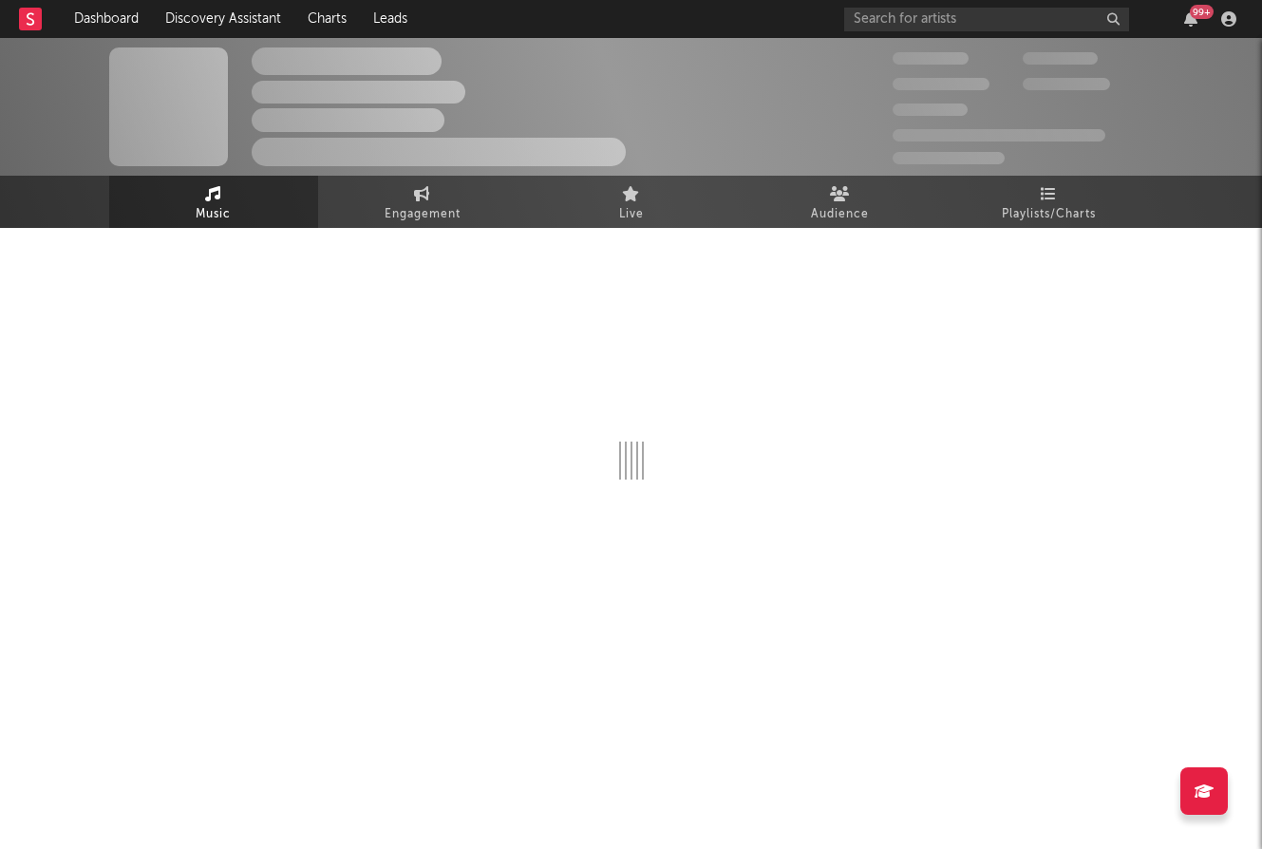
select select "1w"
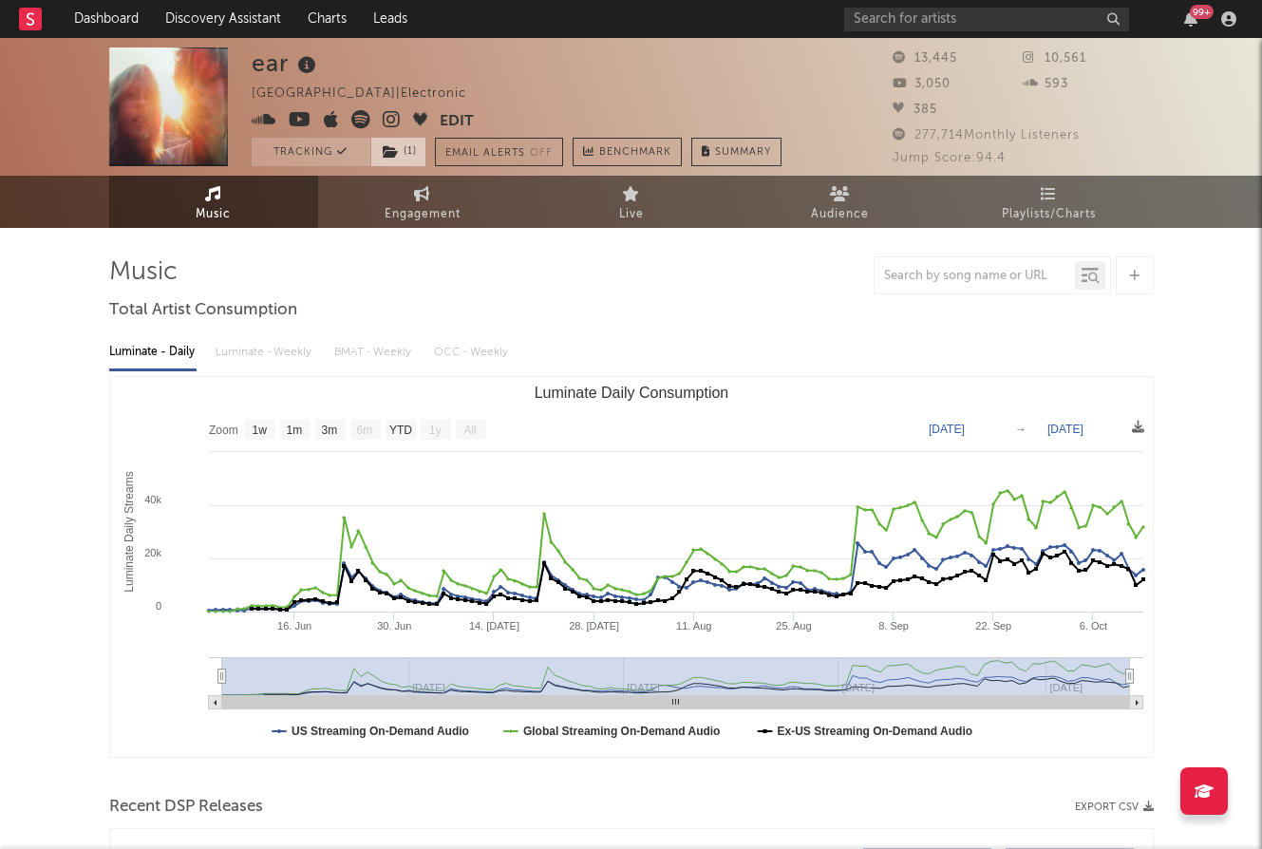
click at [395, 150] on icon at bounding box center [391, 151] width 16 height 13
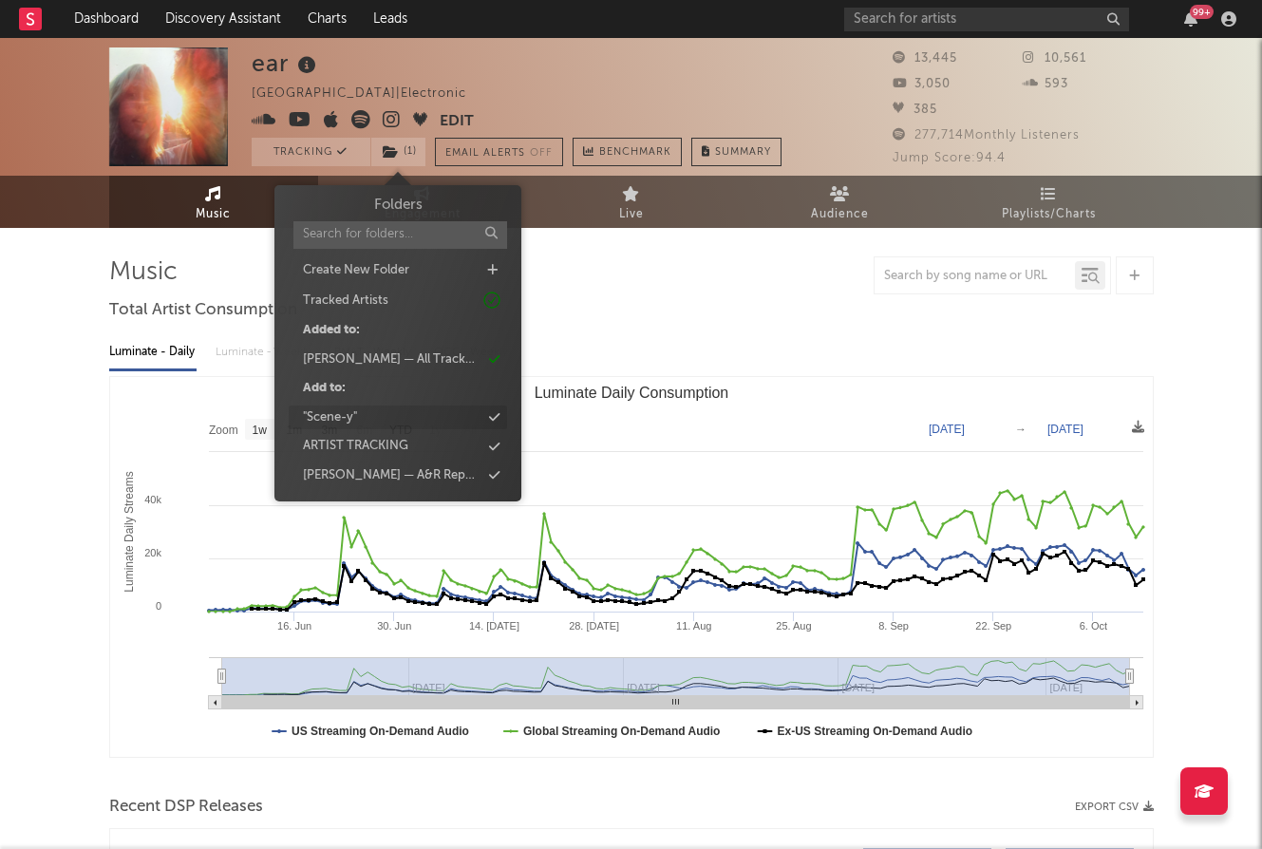
click at [478, 419] on div ""Scene-y"" at bounding box center [398, 417] width 218 height 25
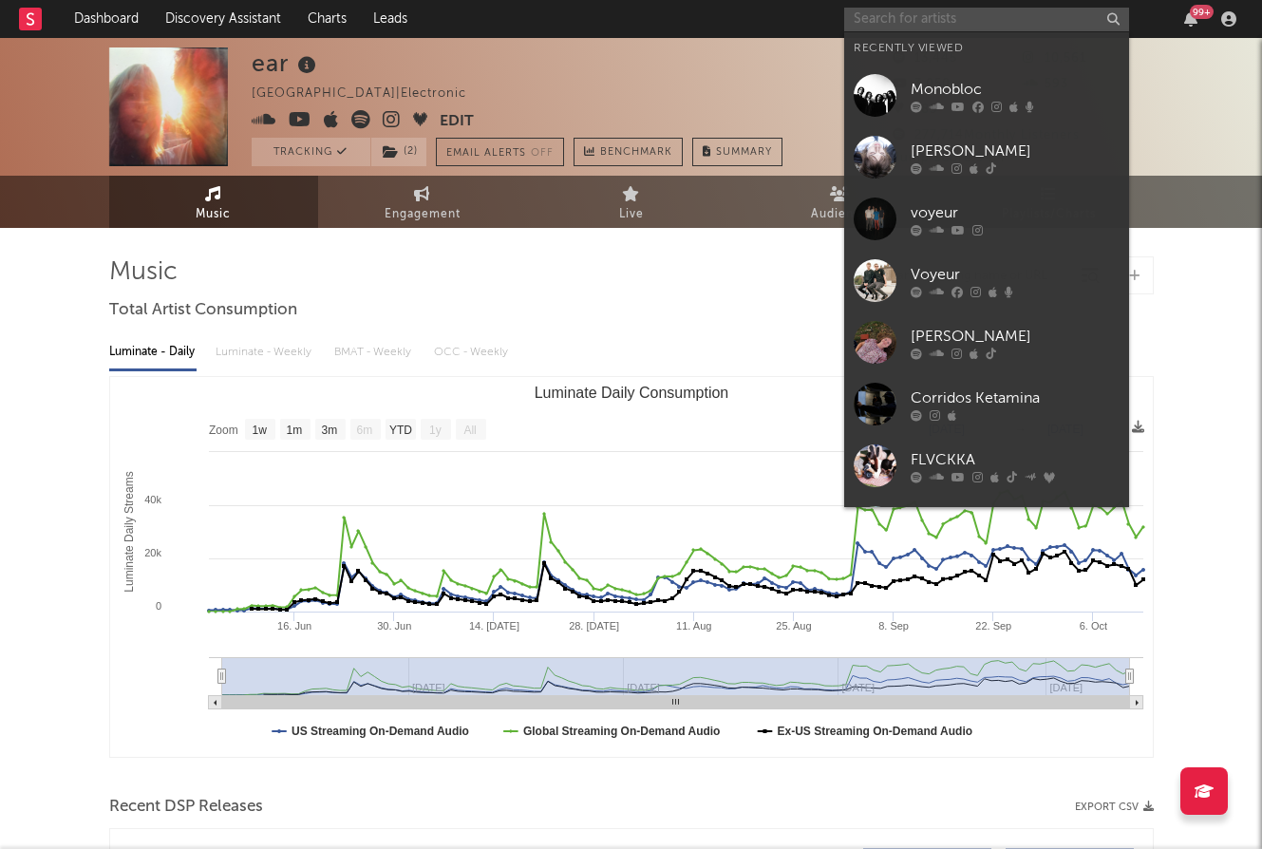
click at [972, 11] on input "text" at bounding box center [986, 20] width 285 height 24
paste input "Hudson Freeman"
type input "Hudson Freeman"
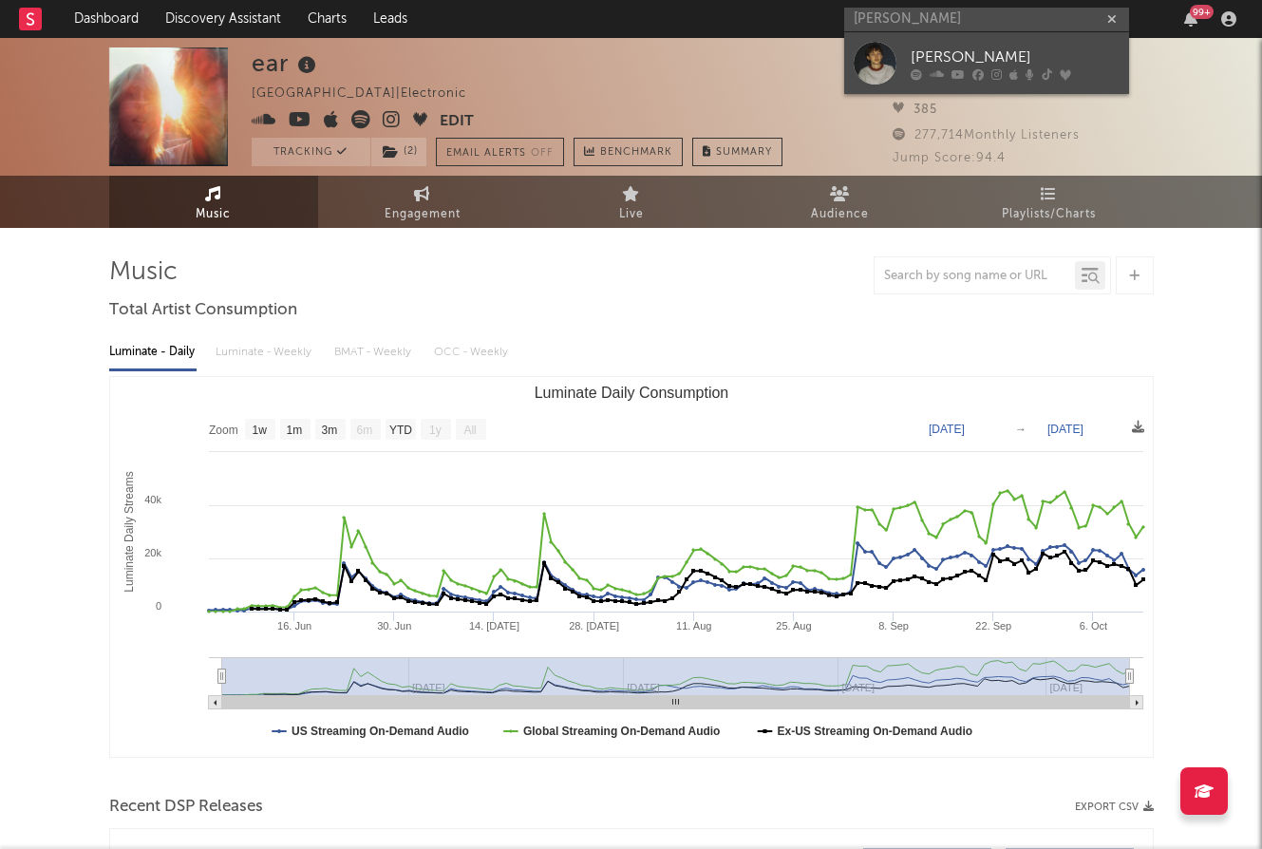
click at [983, 47] on div "Hudson Freeman" at bounding box center [1015, 57] width 209 height 23
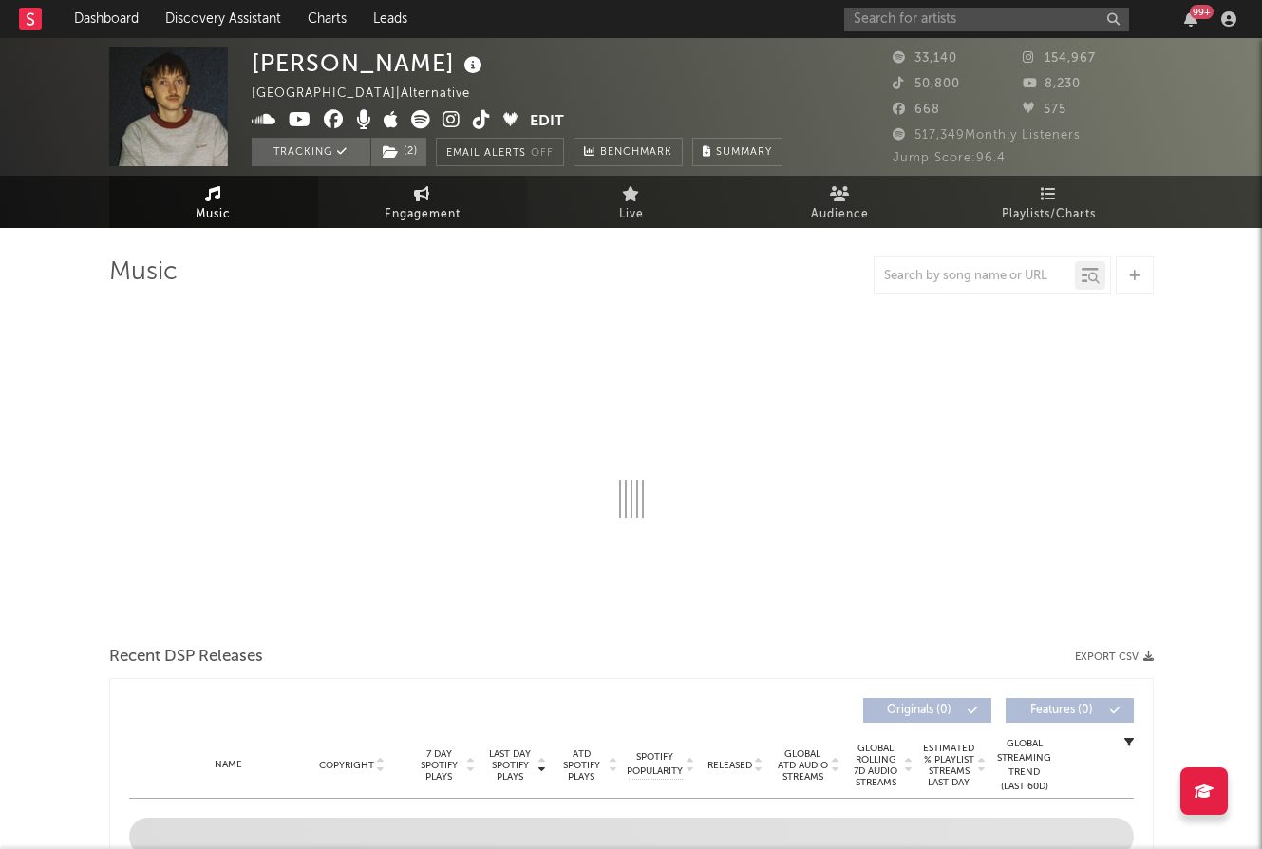
select select "6m"
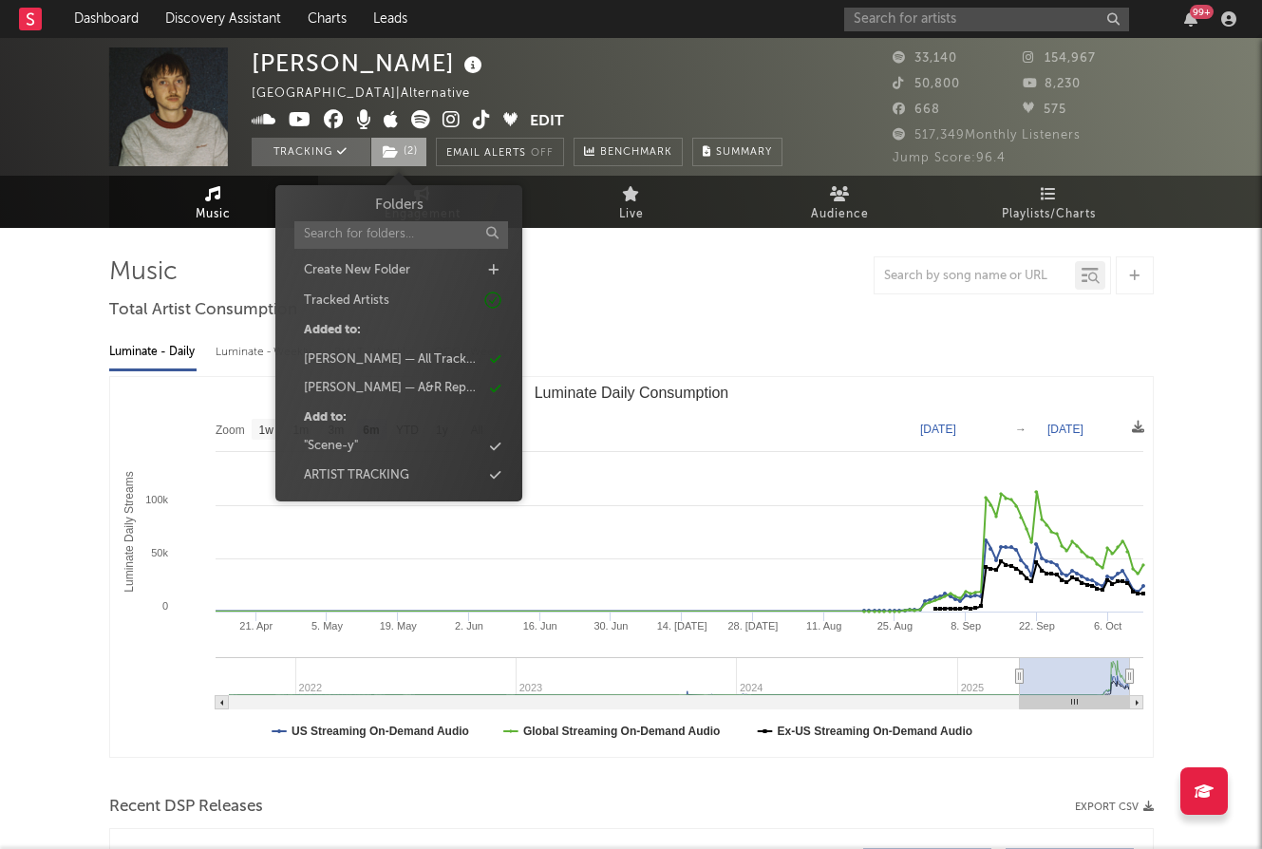
click at [412, 155] on span "( 2 )" at bounding box center [398, 152] width 57 height 28
click at [604, 277] on div at bounding box center [631, 275] width 1044 height 38
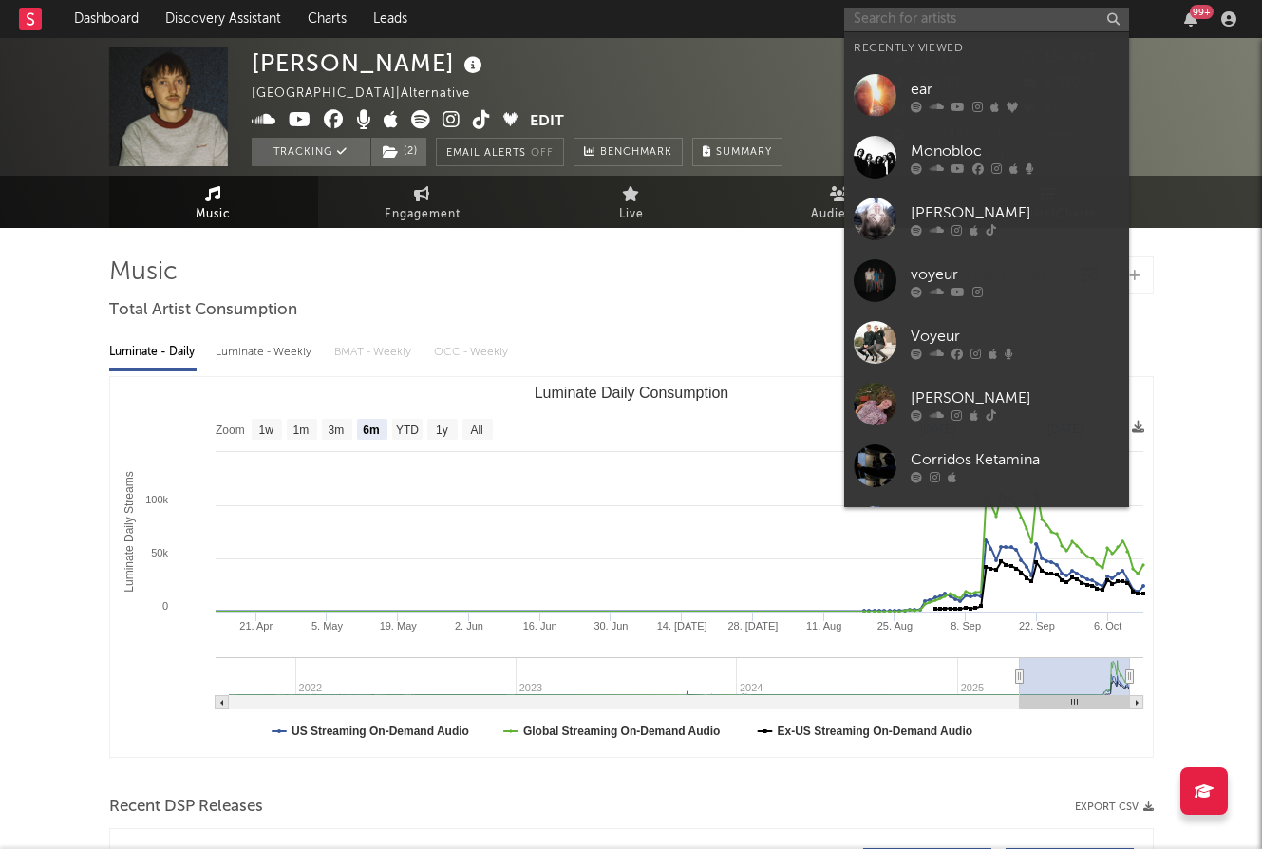
click at [932, 19] on input "text" at bounding box center [986, 20] width 285 height 24
paste input "Lydia Kenny"
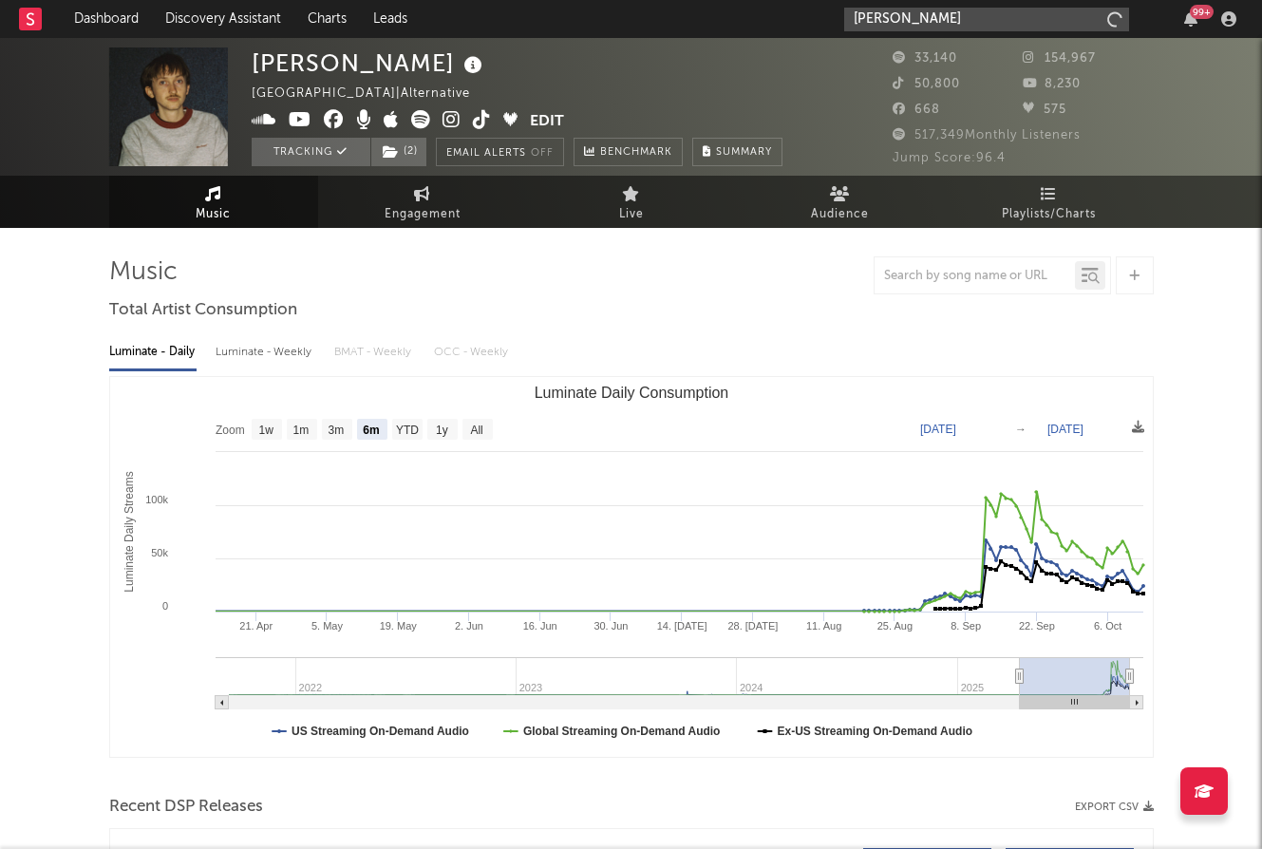
type input "Lydia Kenny"
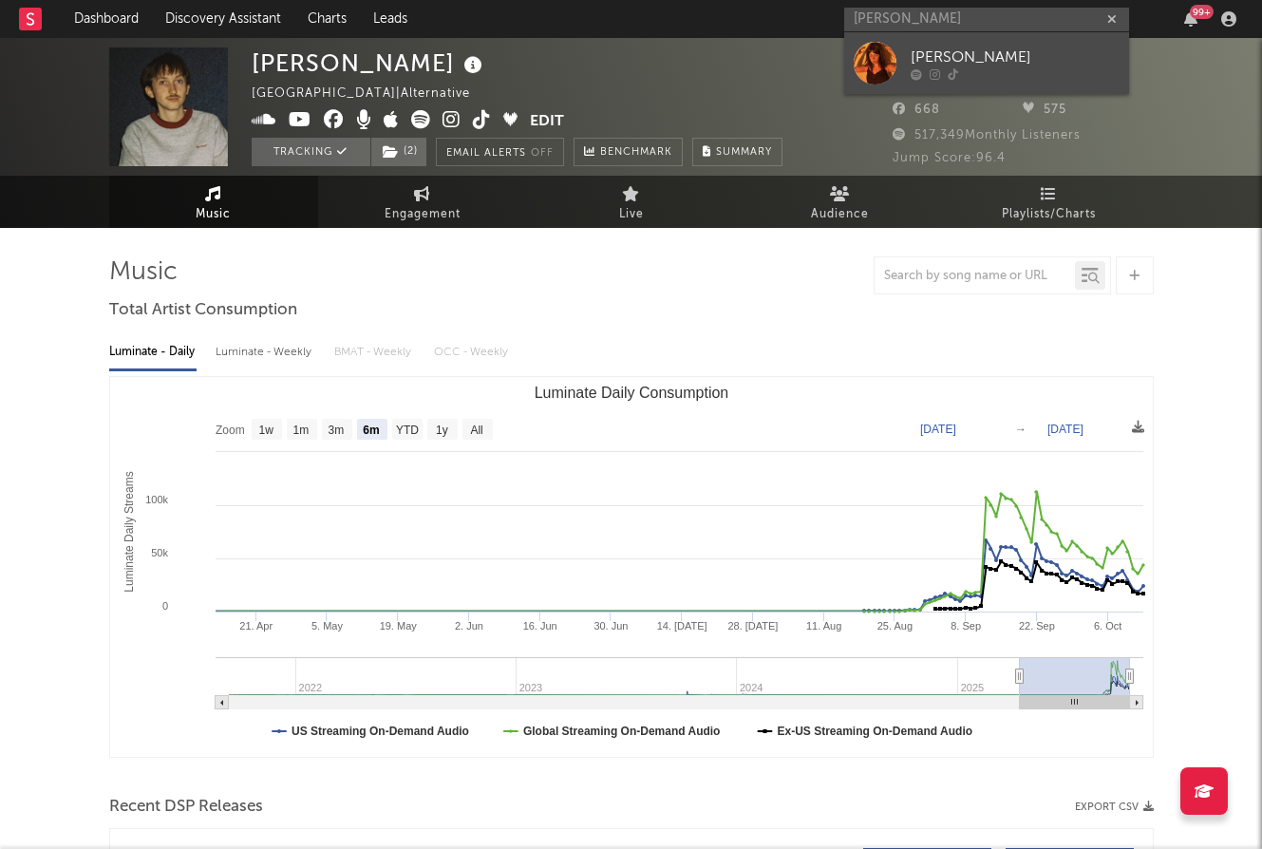
click at [932, 52] on div "Lydia Kenny" at bounding box center [1015, 57] width 209 height 23
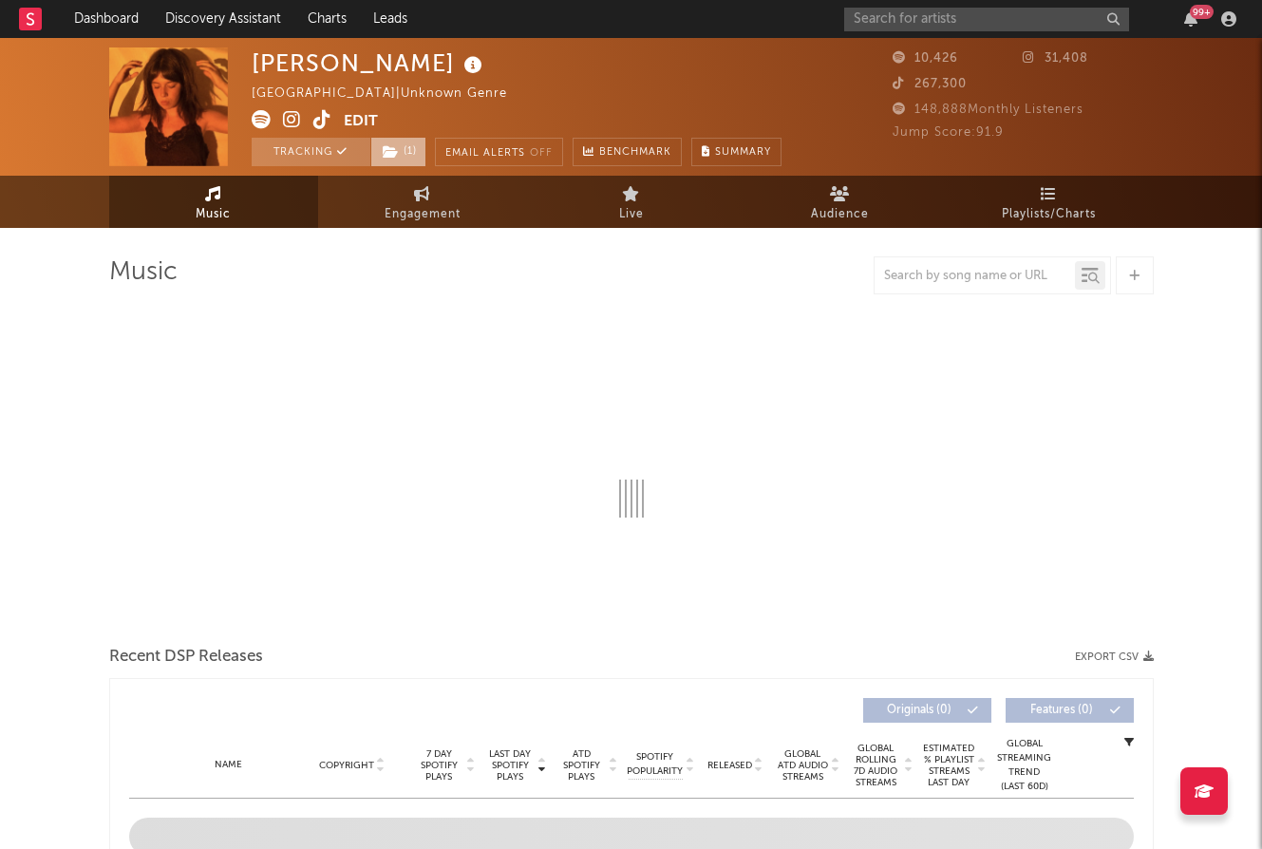
click at [385, 152] on icon at bounding box center [391, 151] width 16 height 13
select select "1w"
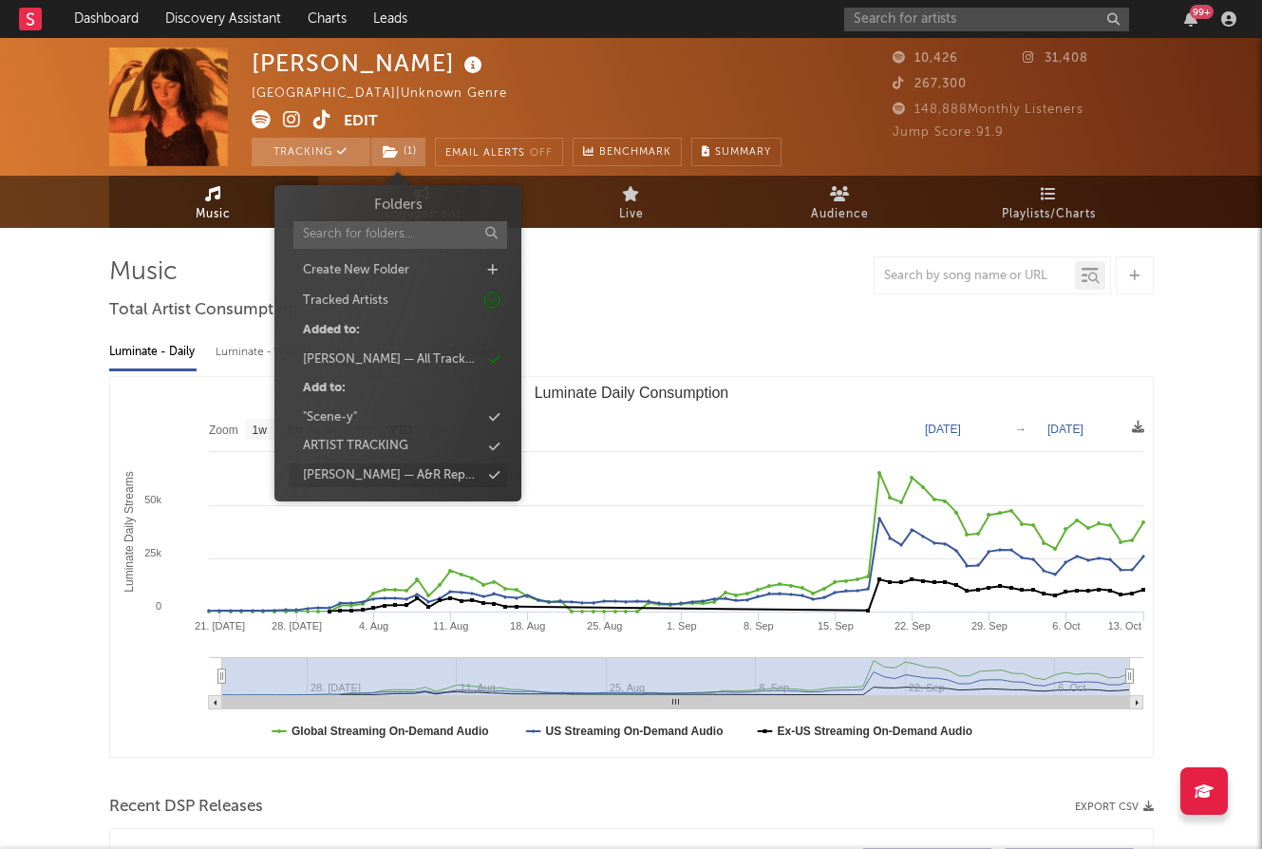
click at [453, 472] on div "Mavis — A&R Report Discussed Artists" at bounding box center [392, 475] width 178 height 19
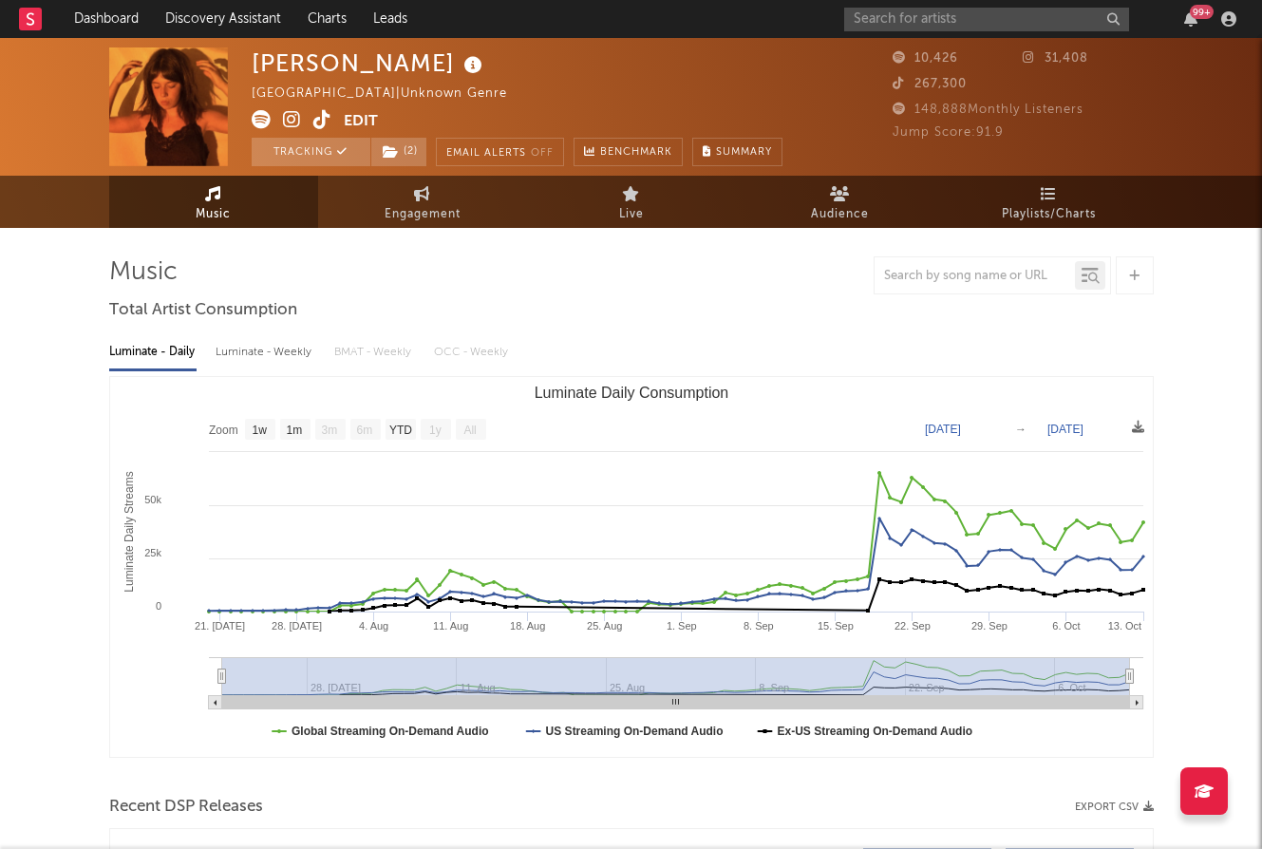
click at [720, 328] on div "Luminate - Daily Luminate - Weekly BMAT - Weekly OCC - Weekly Zoom 1w 1m 3m 6m …" at bounding box center [631, 545] width 1044 height 436
click at [964, 8] on input "text" at bounding box center [986, 20] width 285 height 24
type input "d"
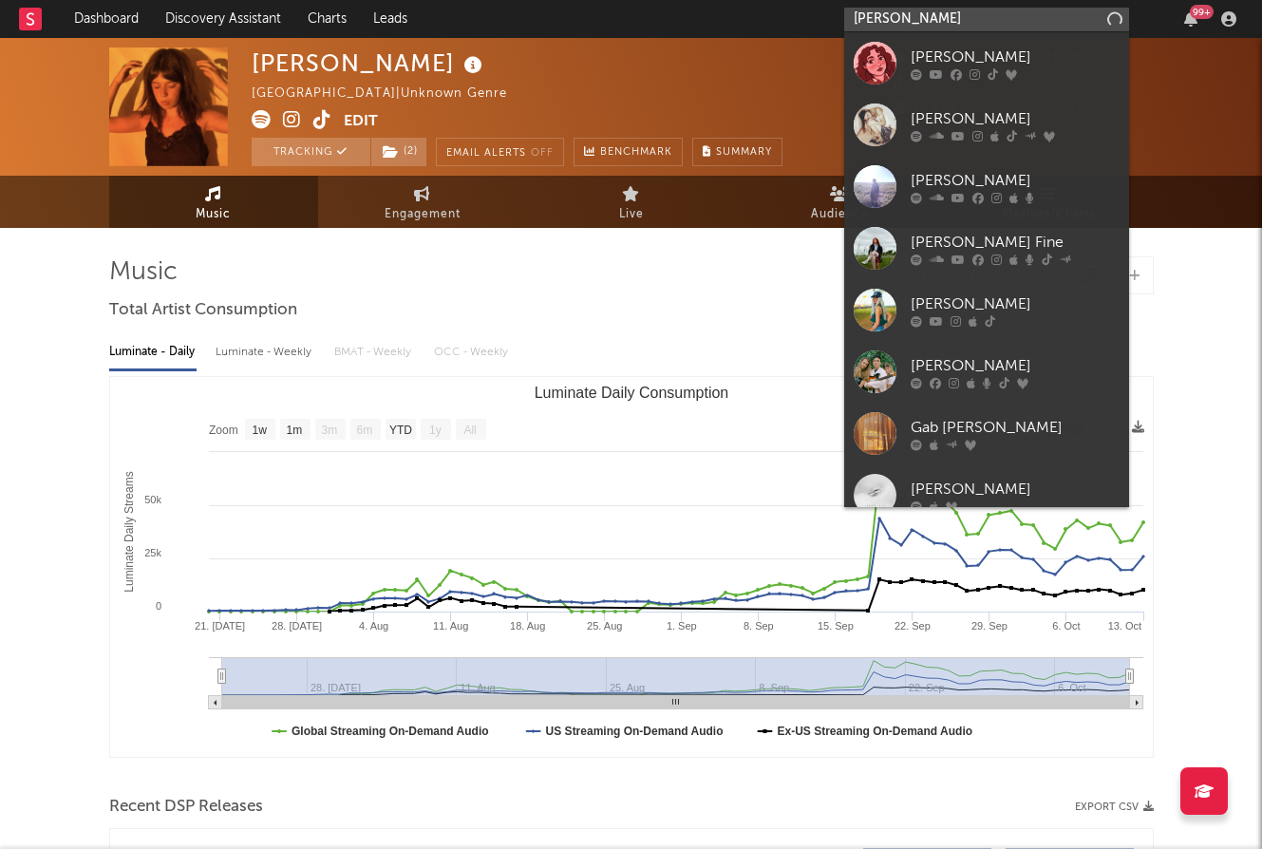
type input "sadie jean"
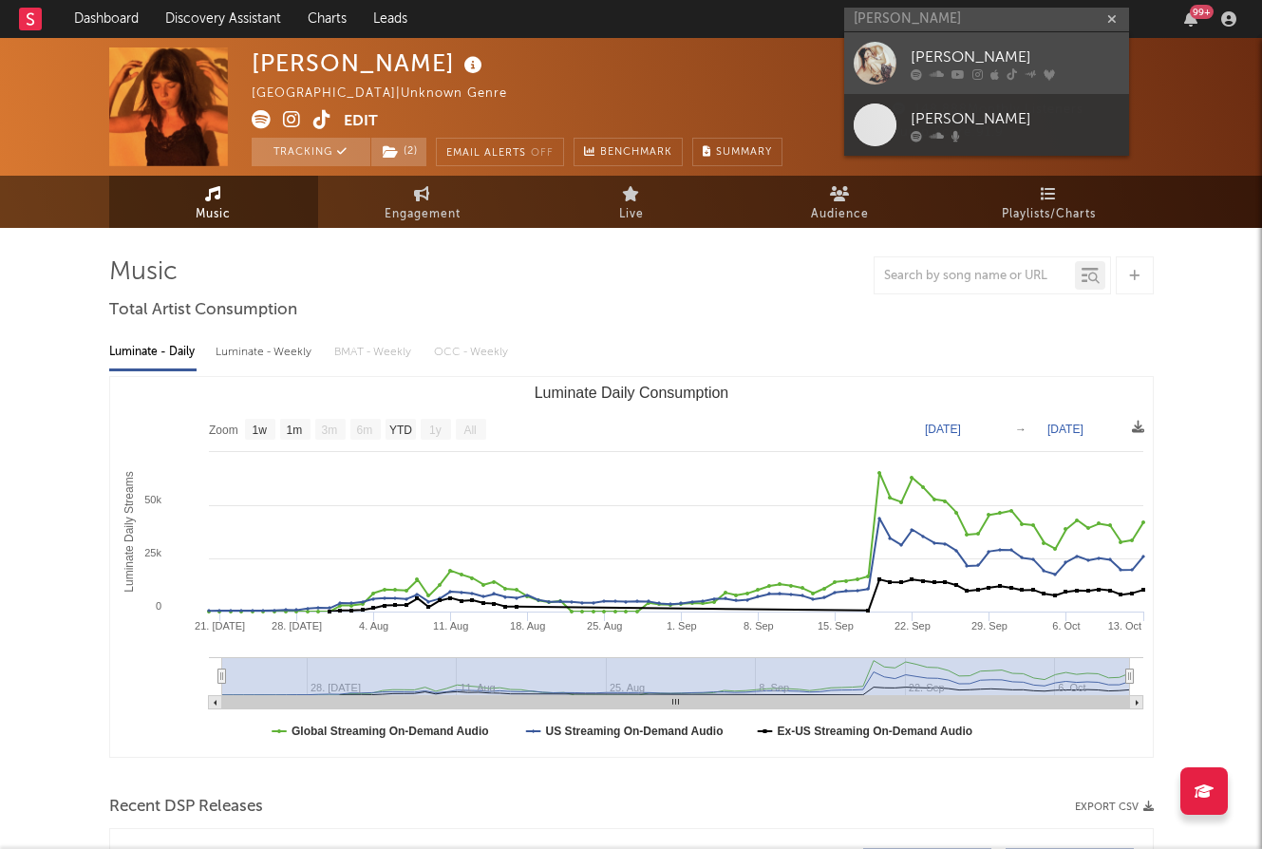
click at [982, 44] on link "Sadie Jean" at bounding box center [986, 63] width 285 height 62
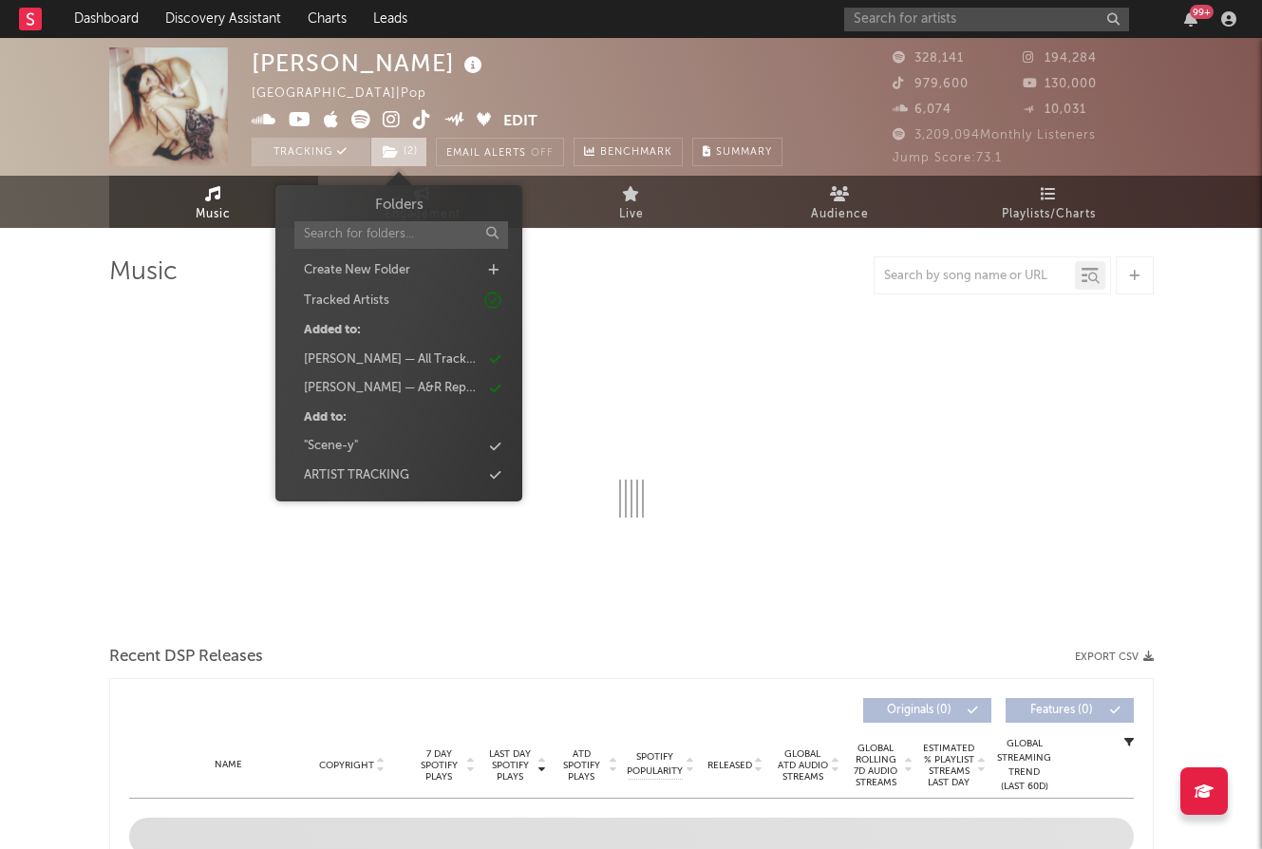
click at [391, 154] on icon at bounding box center [391, 151] width 16 height 13
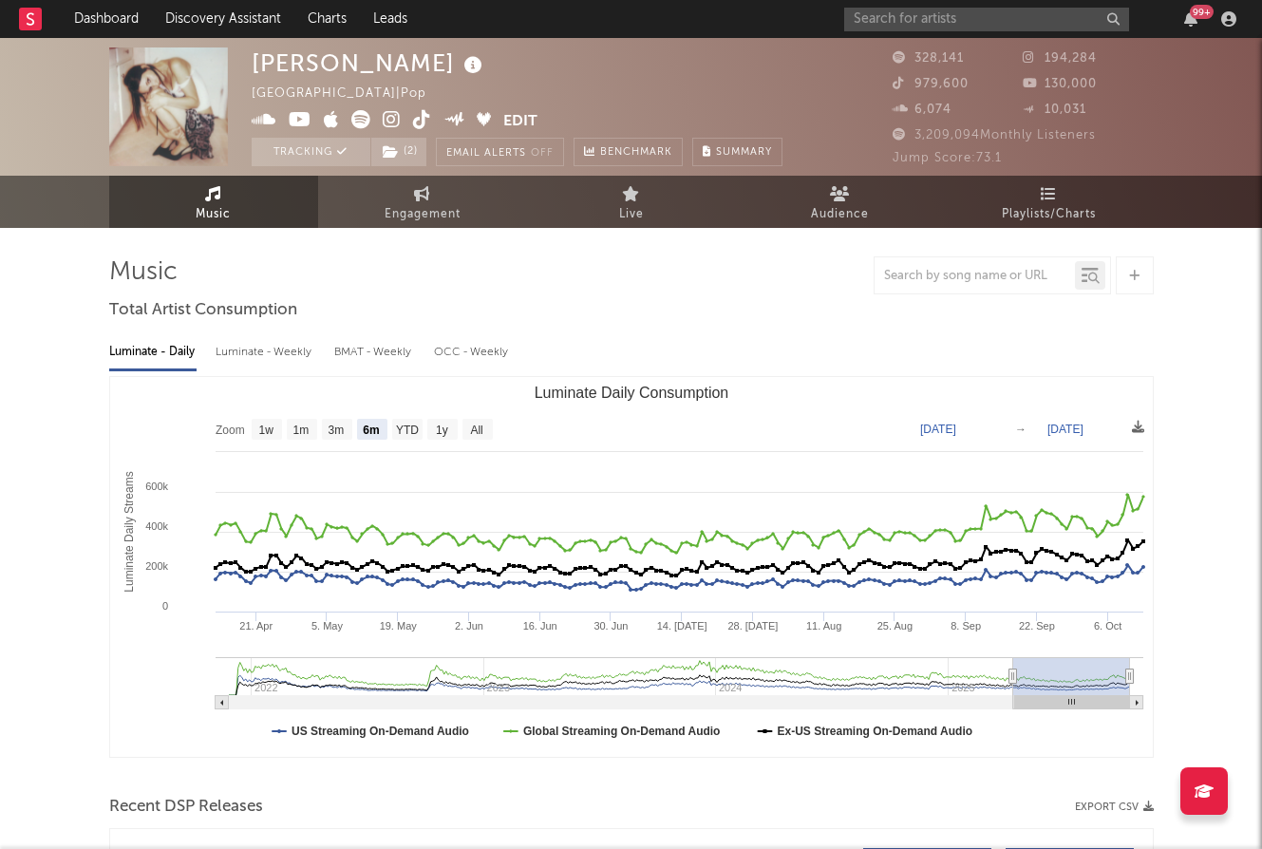
click at [612, 337] on div "Luminate - Daily Luminate - Weekly BMAT - Weekly OCC - Weekly" at bounding box center [631, 352] width 1044 height 32
click at [101, 11] on link "Dashboard" at bounding box center [106, 19] width 91 height 38
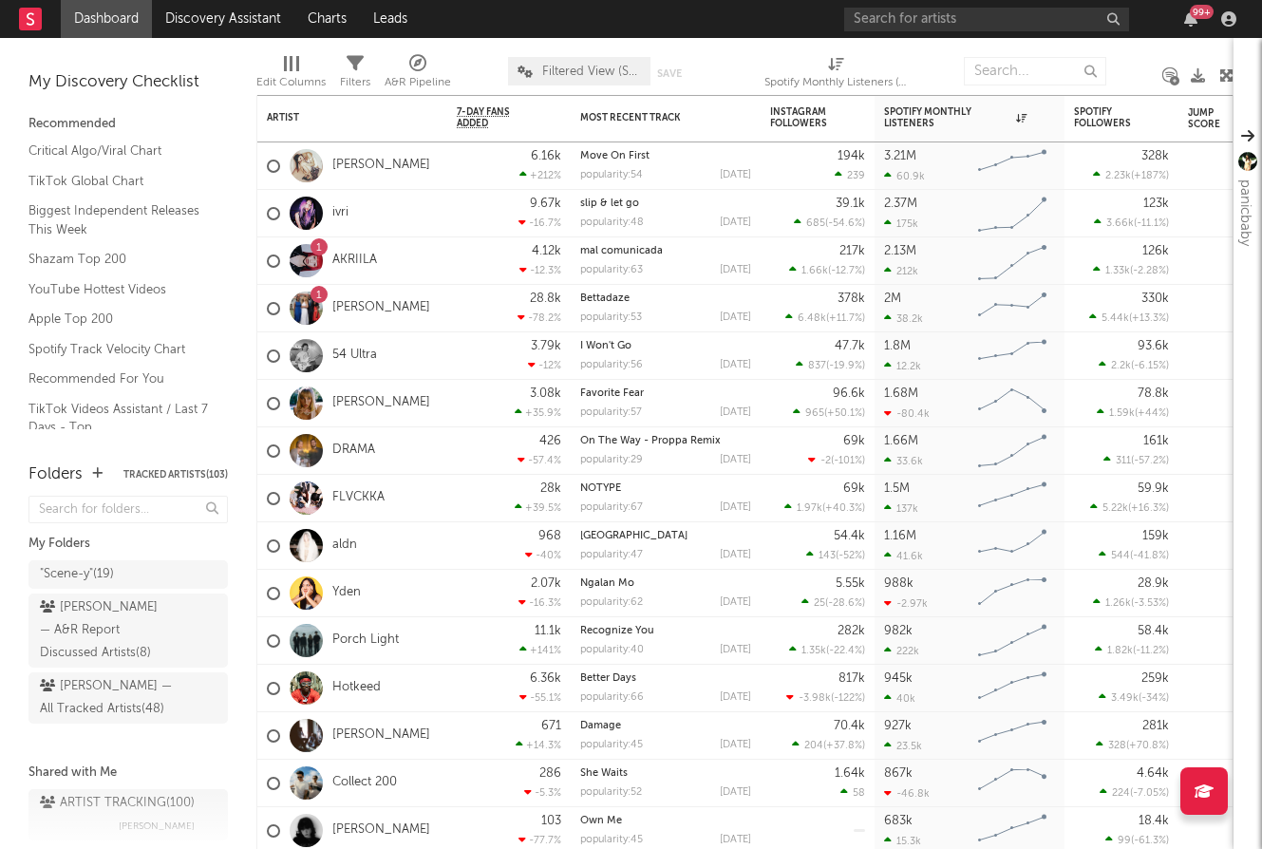
click at [997, 33] on div "99 +" at bounding box center [1043, 19] width 399 height 38
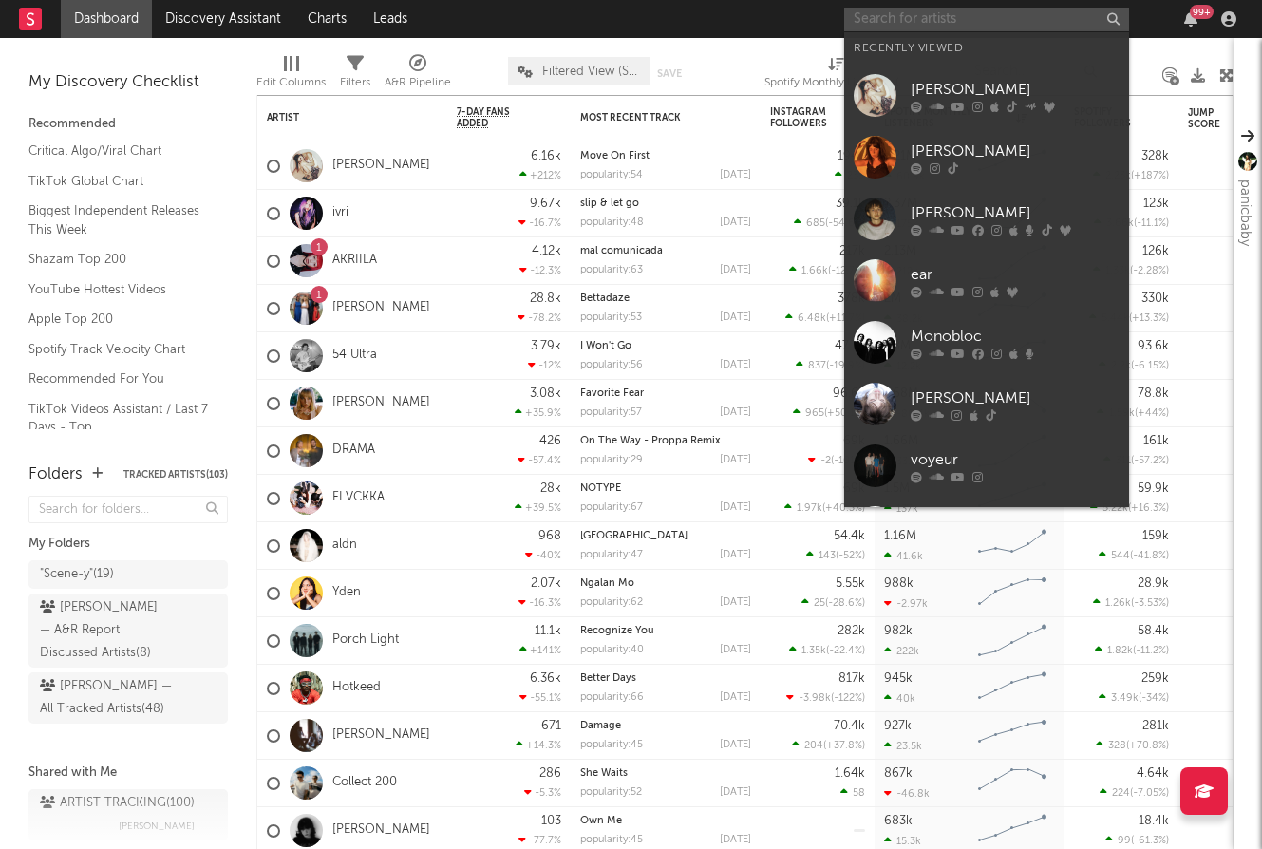
click at [971, 22] on input "text" at bounding box center [986, 20] width 285 height 24
paste input "EXUM"
type input "EXUM"
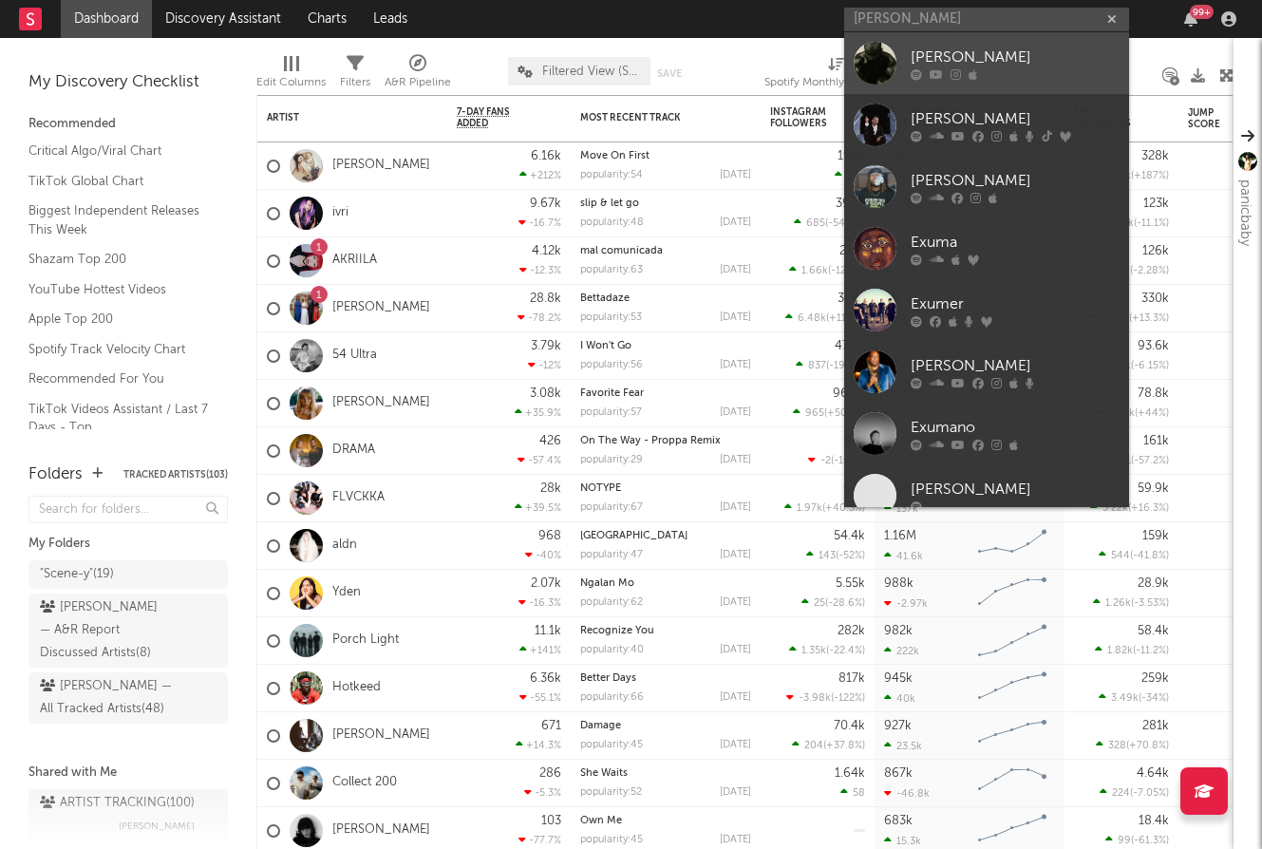
click at [951, 47] on div "EXUM" at bounding box center [1015, 57] width 209 height 23
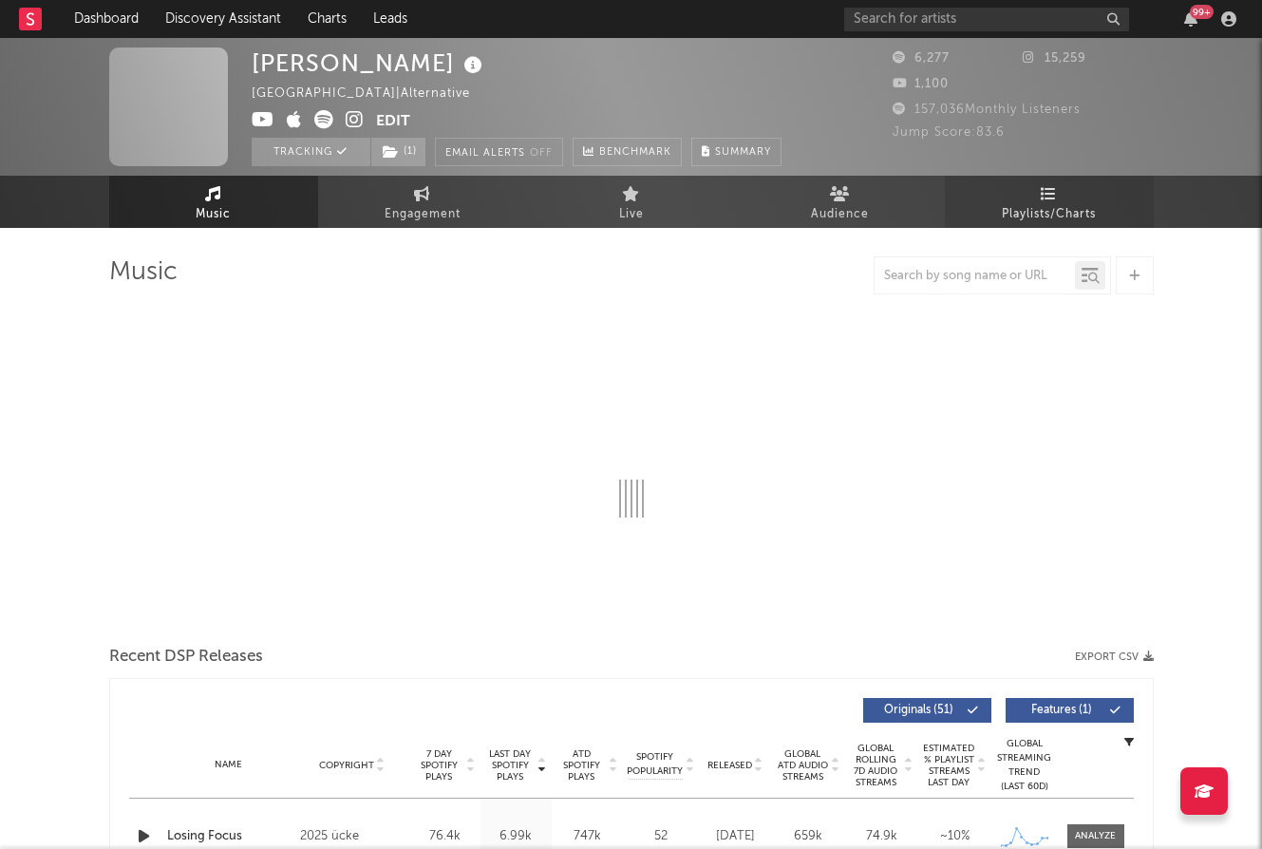
select select "6m"
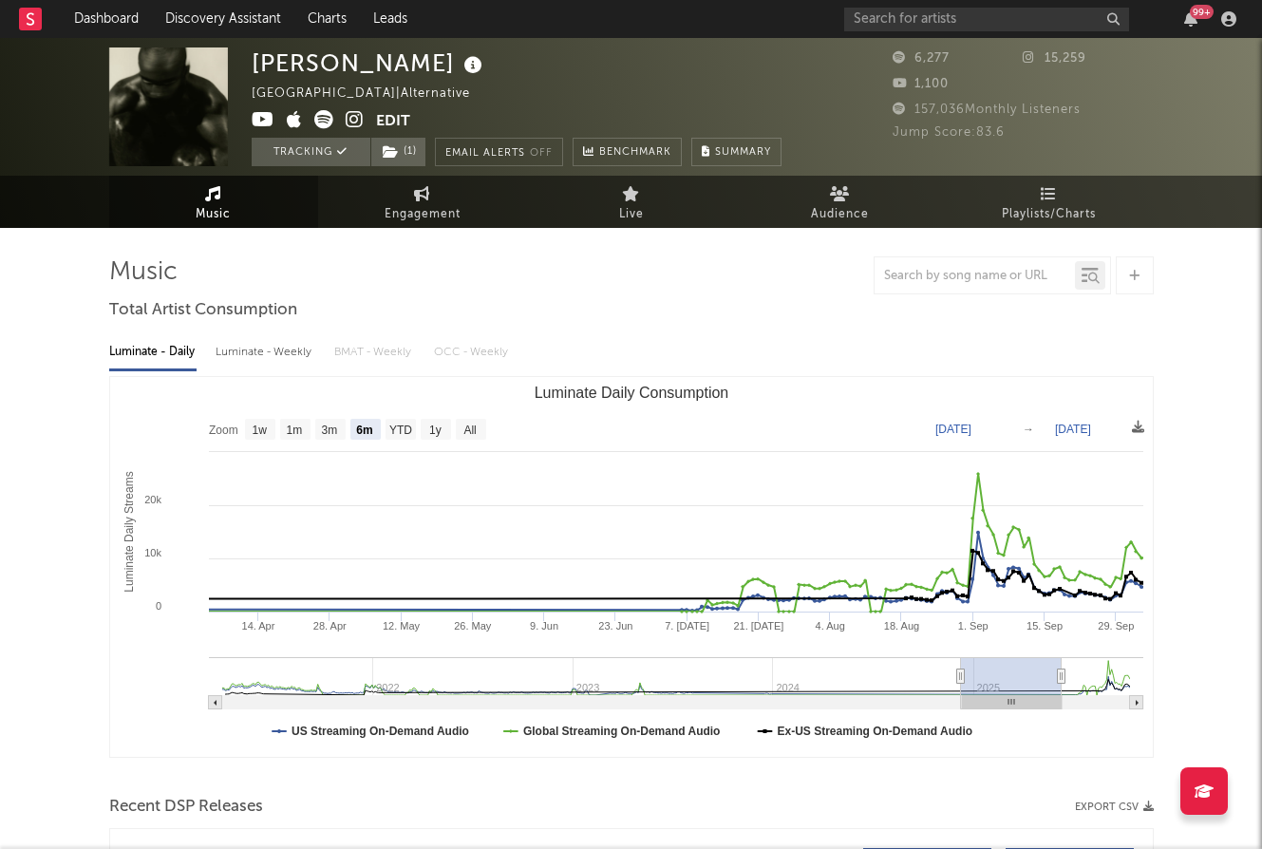
type input "2025-04-04"
type input "2025-10-04"
type input "2023-12-31"
type input "2024-07-01"
type input "2023-04-10"
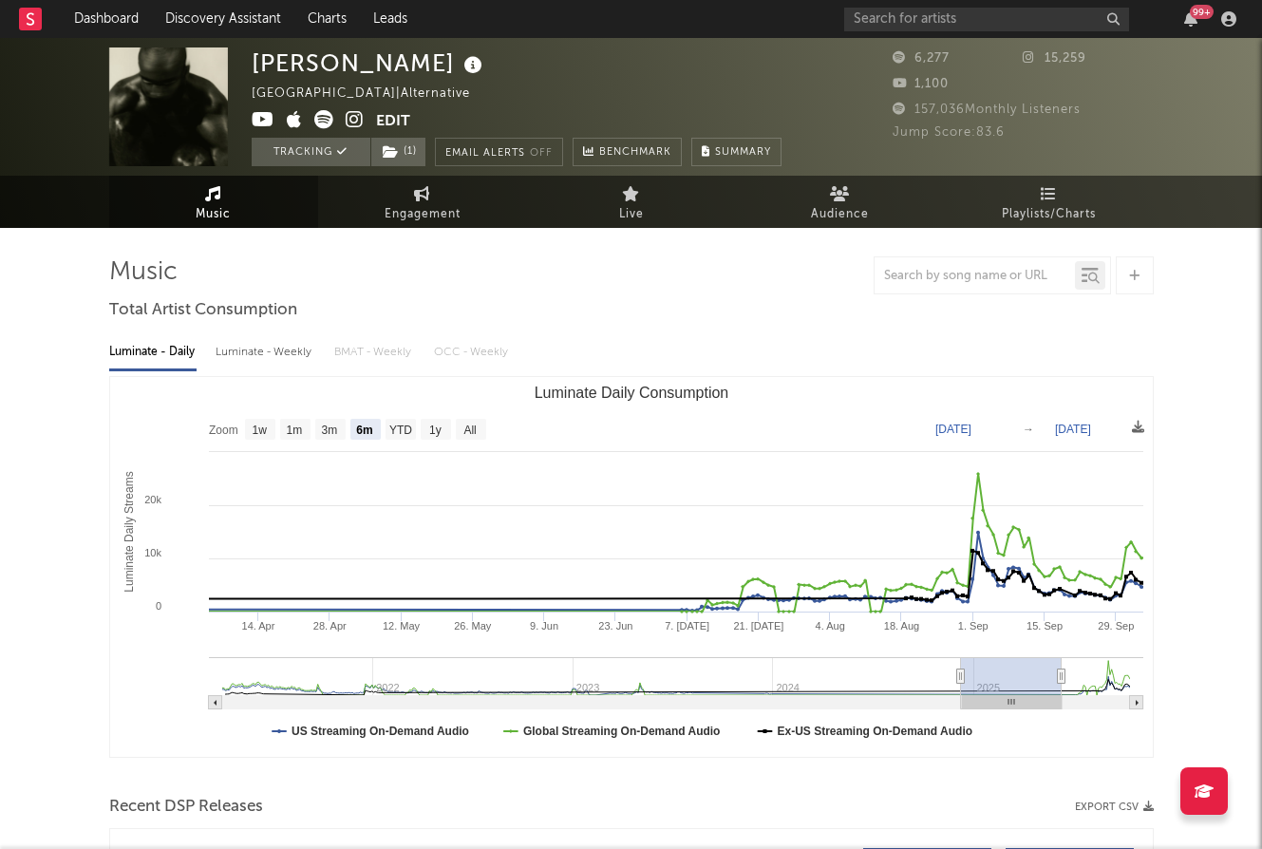
type input "2023-10-10"
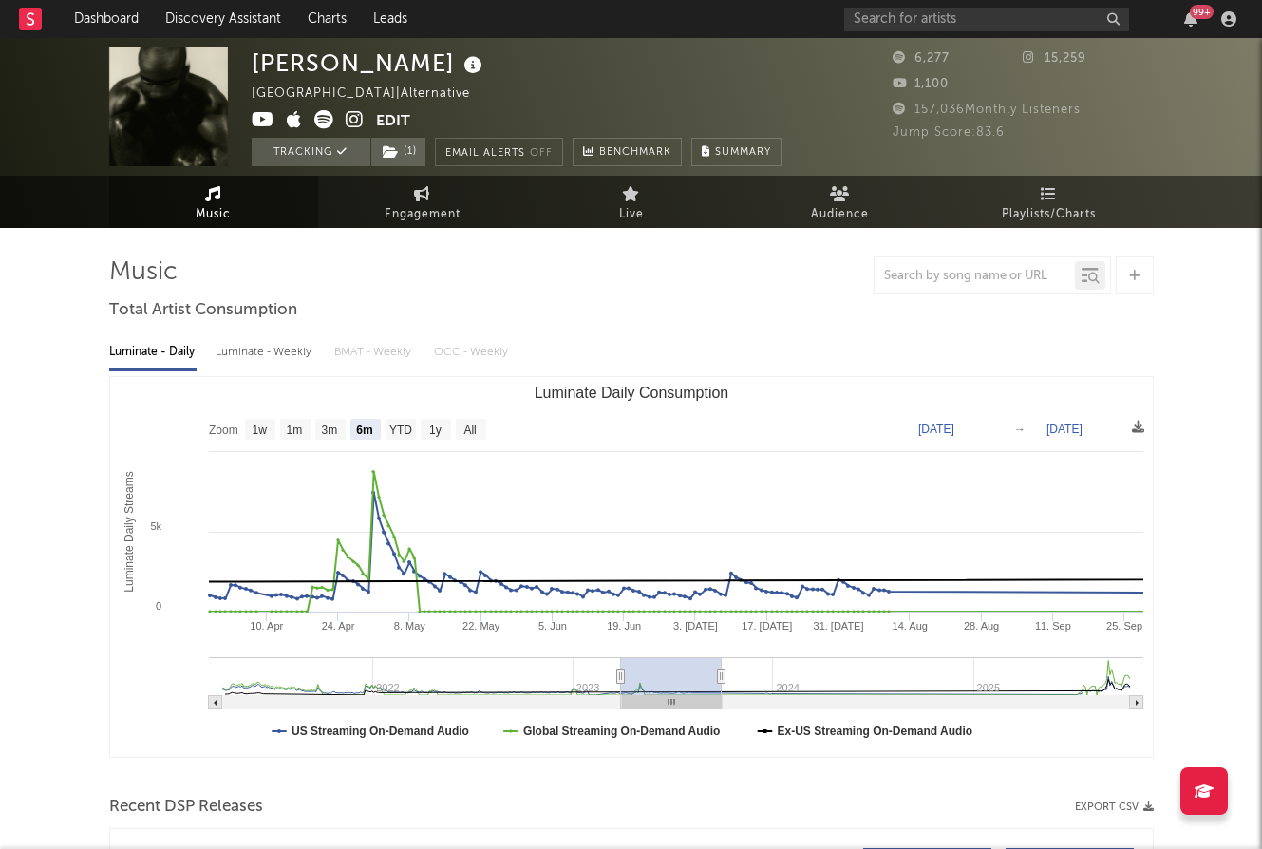
type input "2023-03-29"
type input "2023-09-28"
type input "2023-03-27"
type input "2023-09-26"
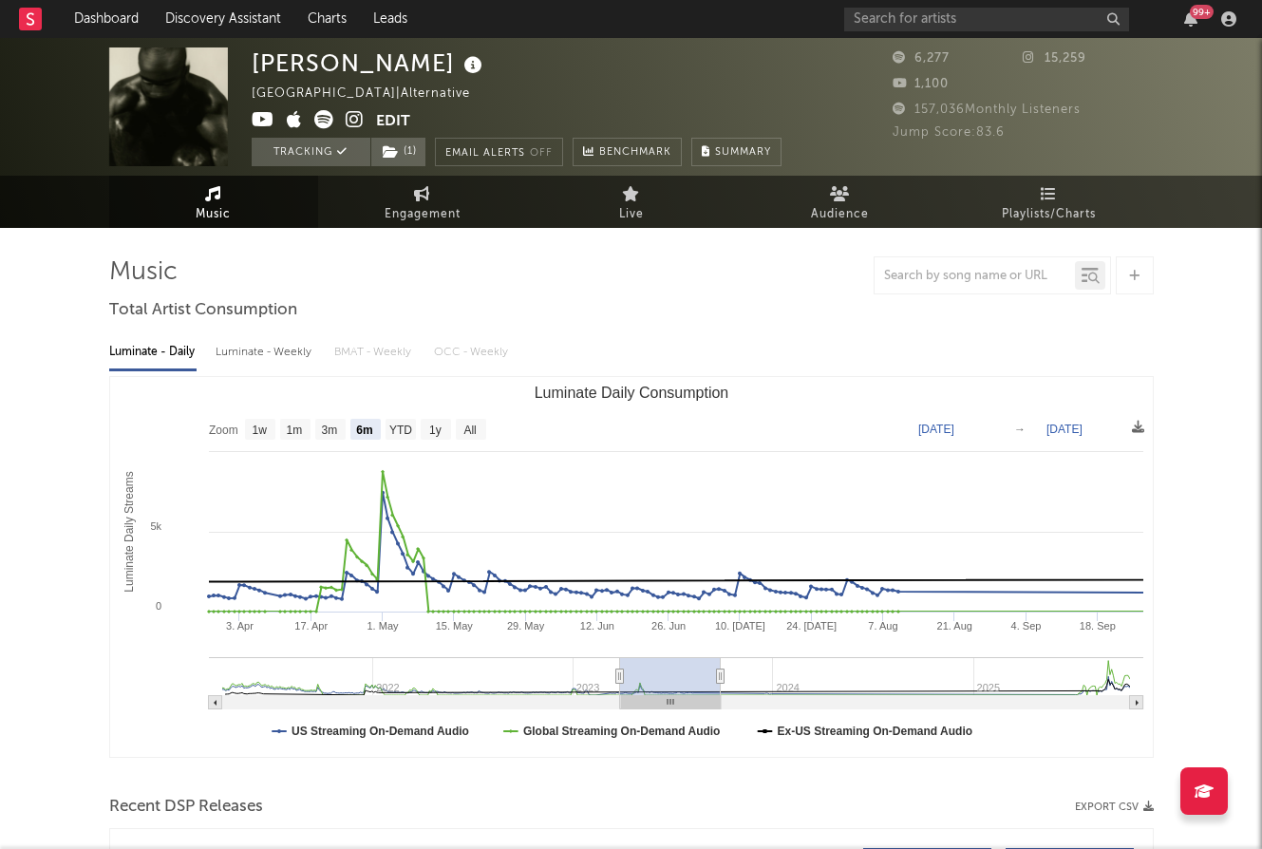
type input "2023-03-29"
type input "2023-09-28"
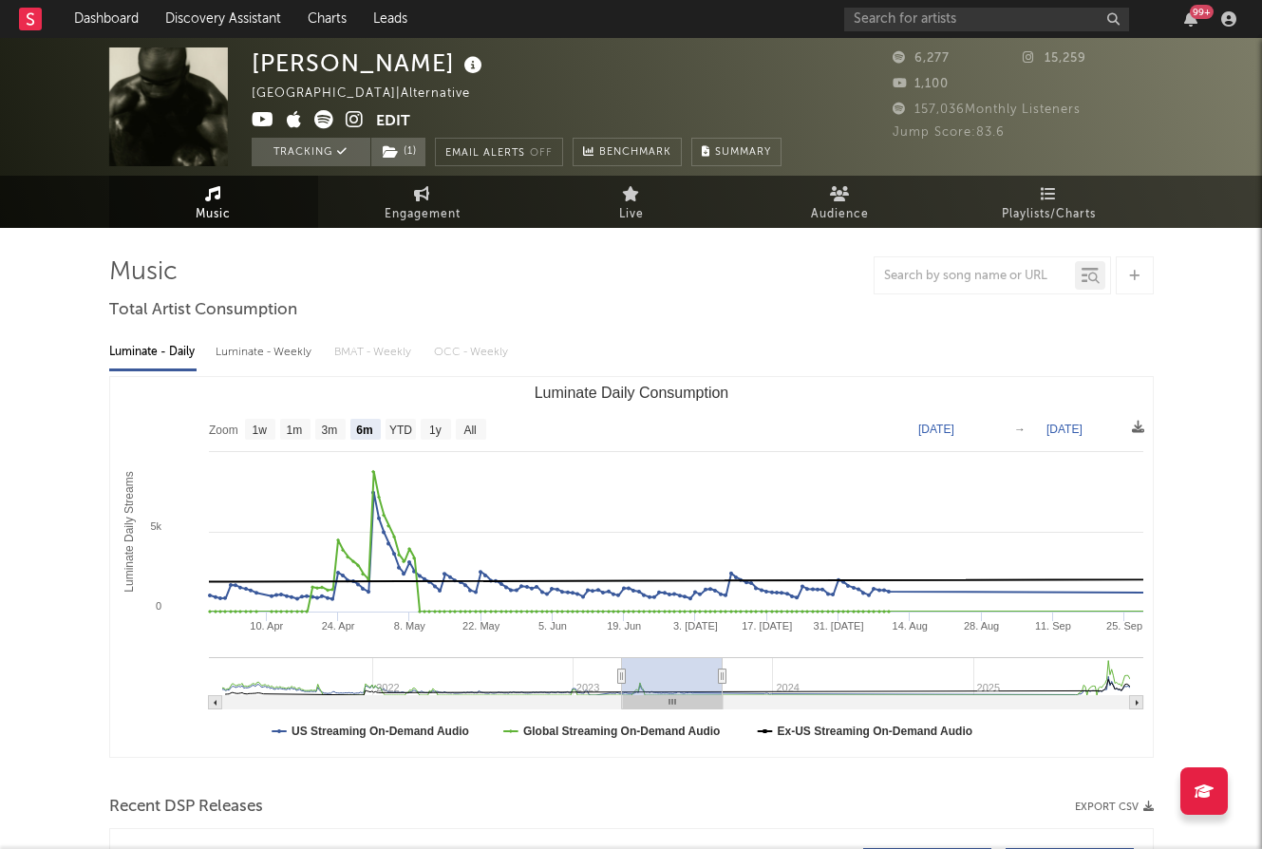
type input "2023-05-08"
type input "2023-11-07"
type input "2024-05-24"
type input "2024-11-23"
type input "2024-10-20"
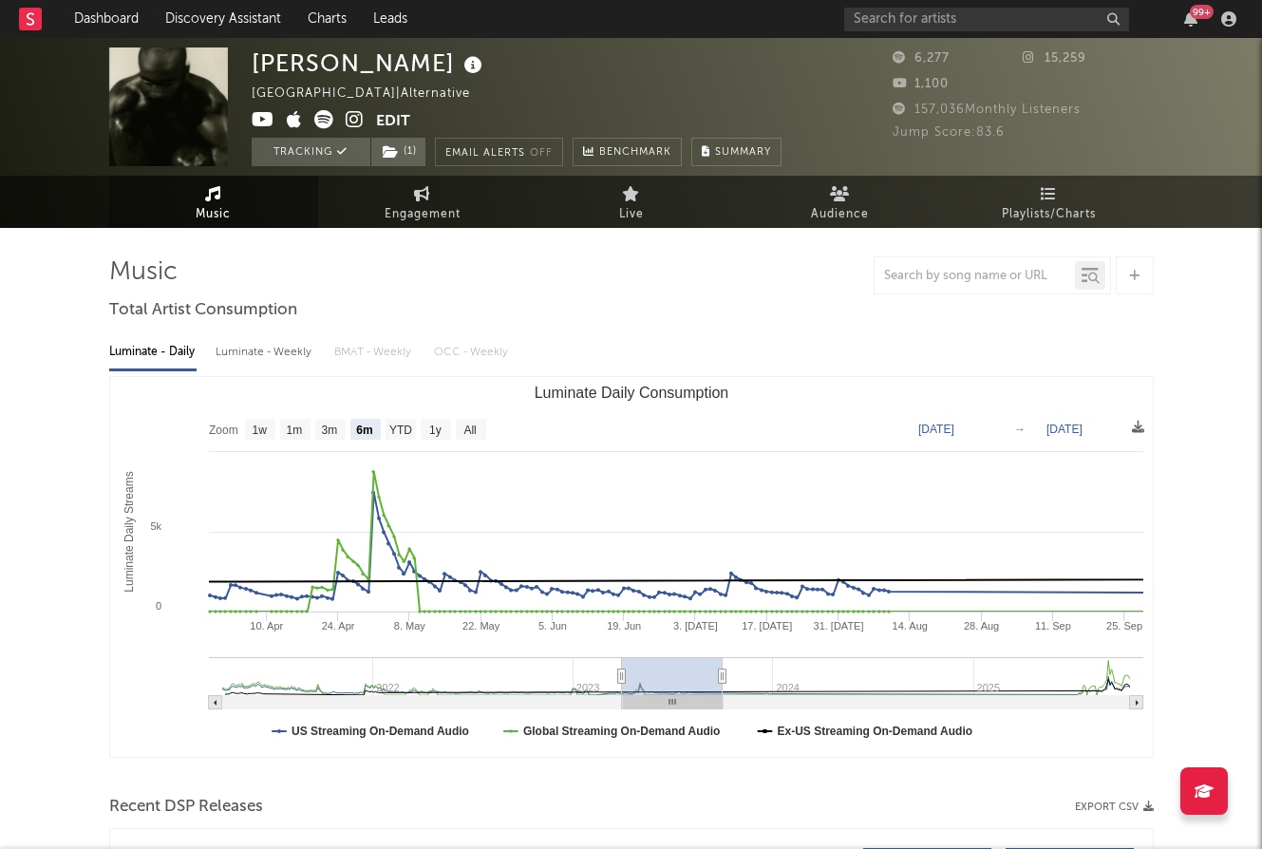
type input "2025-04-21"
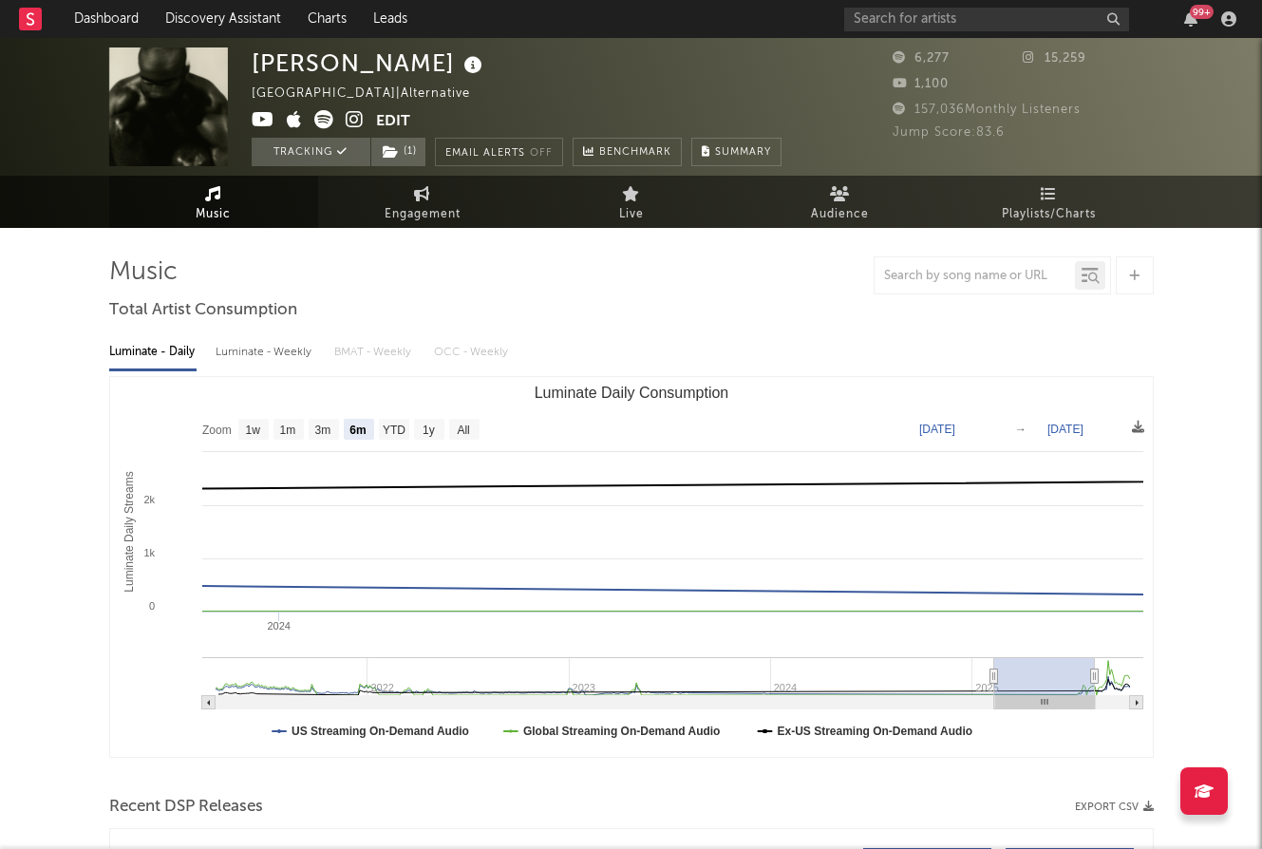
type input "2025-04-13"
type input "[DATE]"
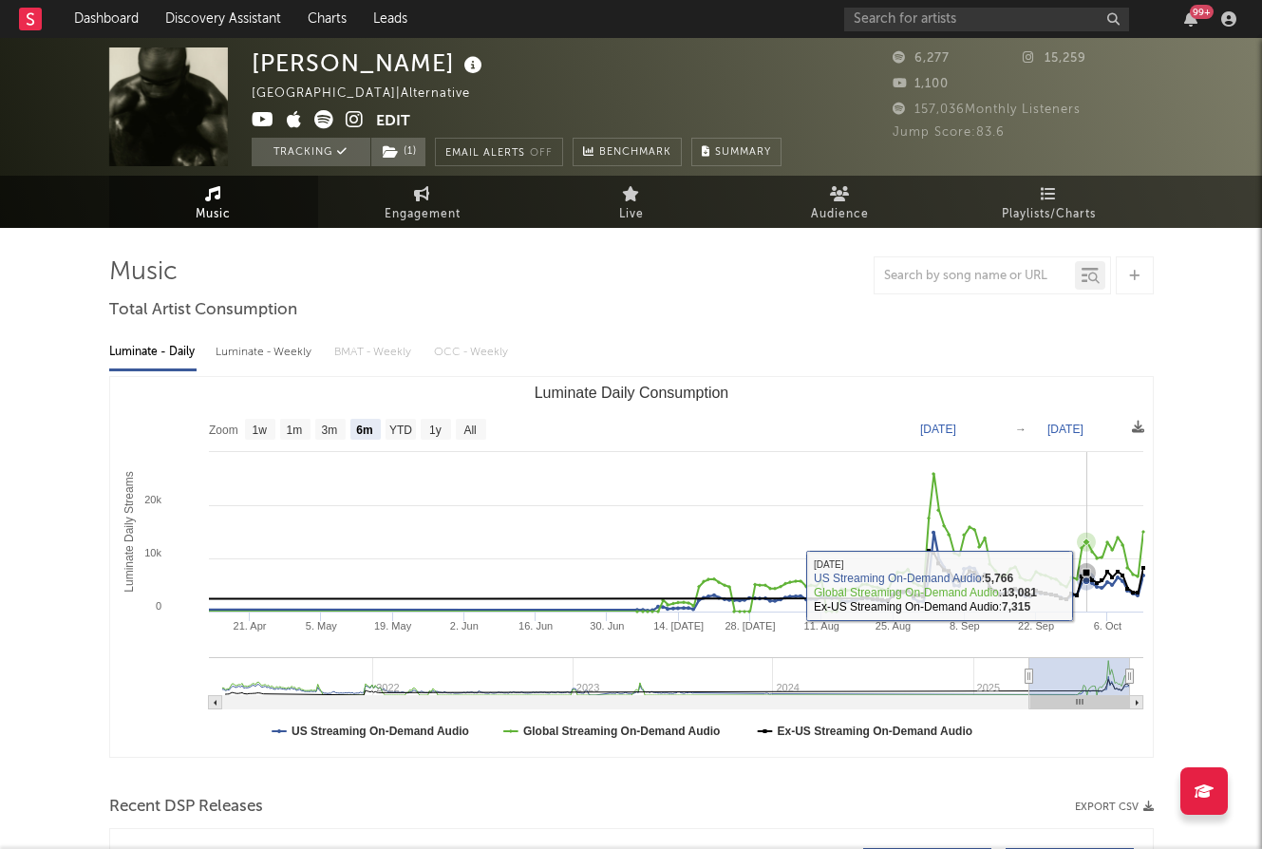
drag, startPoint x: 1034, startPoint y: 670, endPoint x: 1109, endPoint y: 607, distance: 98.4
click at [1109, 607] on icon "Created with Highcharts 10.3.3 Luminate Daily Streams Luminate Daily Consumptio…" at bounding box center [631, 567] width 1043 height 380
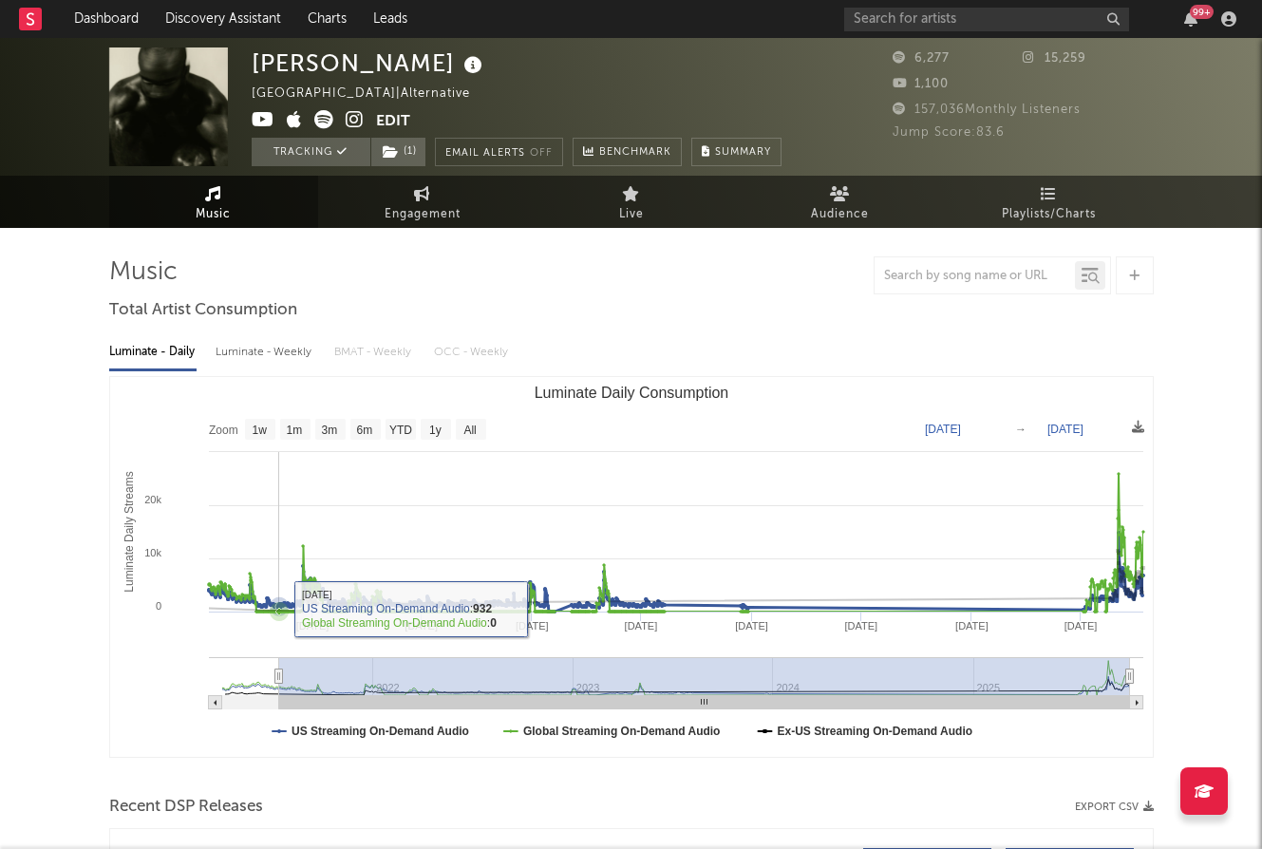
type input "2021-07-14"
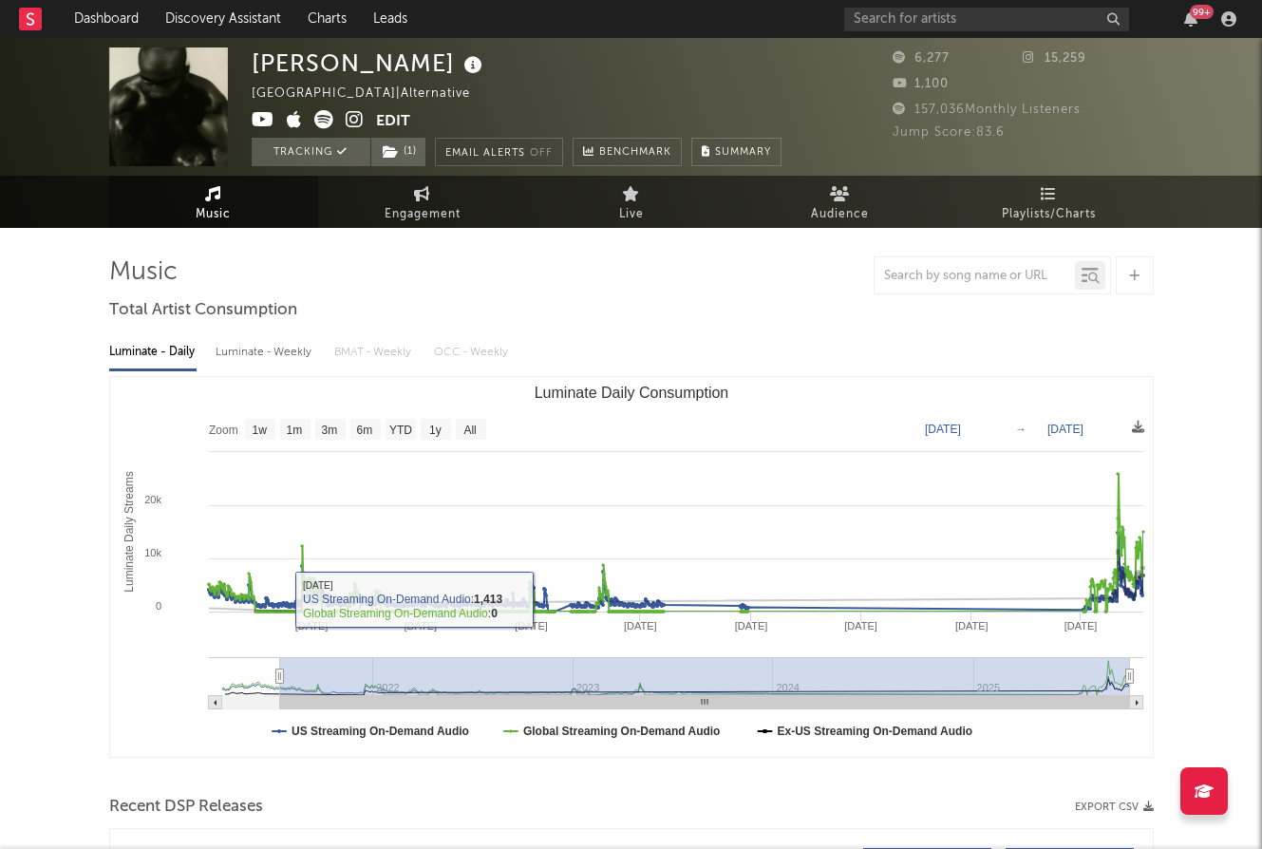
drag, startPoint x: 1030, startPoint y: 675, endPoint x: 279, endPoint y: 596, distance: 755.2
click at [279, 596] on icon "Created with Highcharts 10.3.3 Luminate Daily Streams Luminate Daily Consumptio…" at bounding box center [631, 567] width 1043 height 380
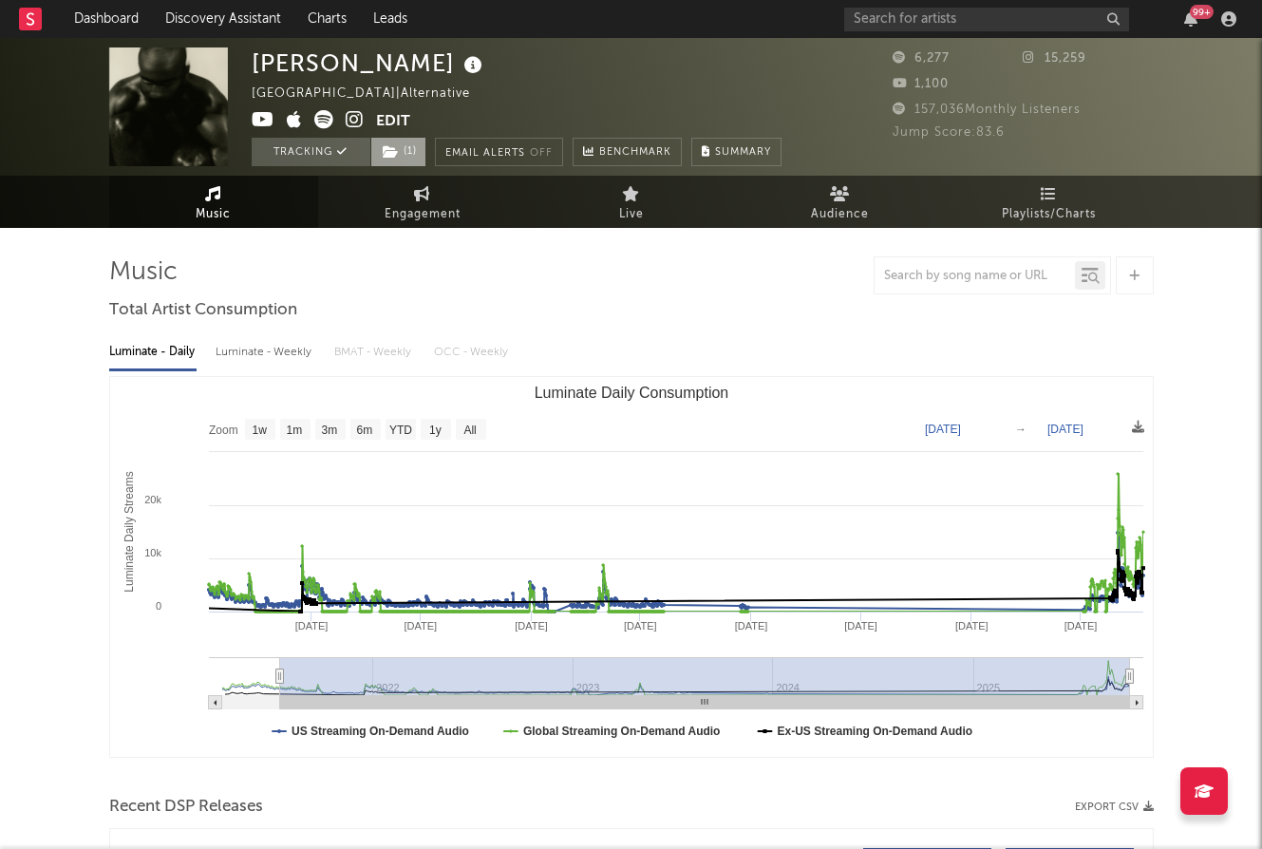
click at [399, 148] on span "( 1 )" at bounding box center [398, 152] width 56 height 28
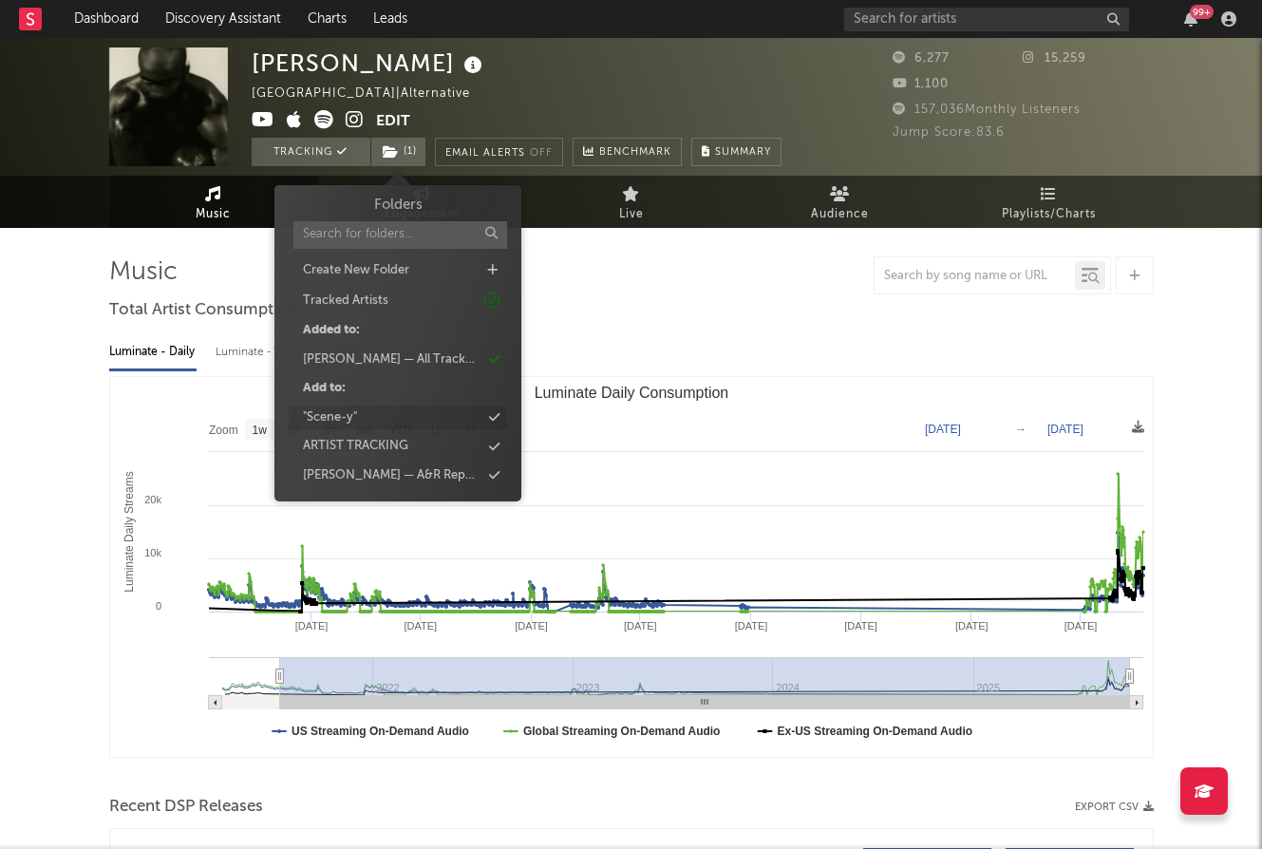
click at [461, 412] on div ""Scene-y"" at bounding box center [398, 417] width 218 height 25
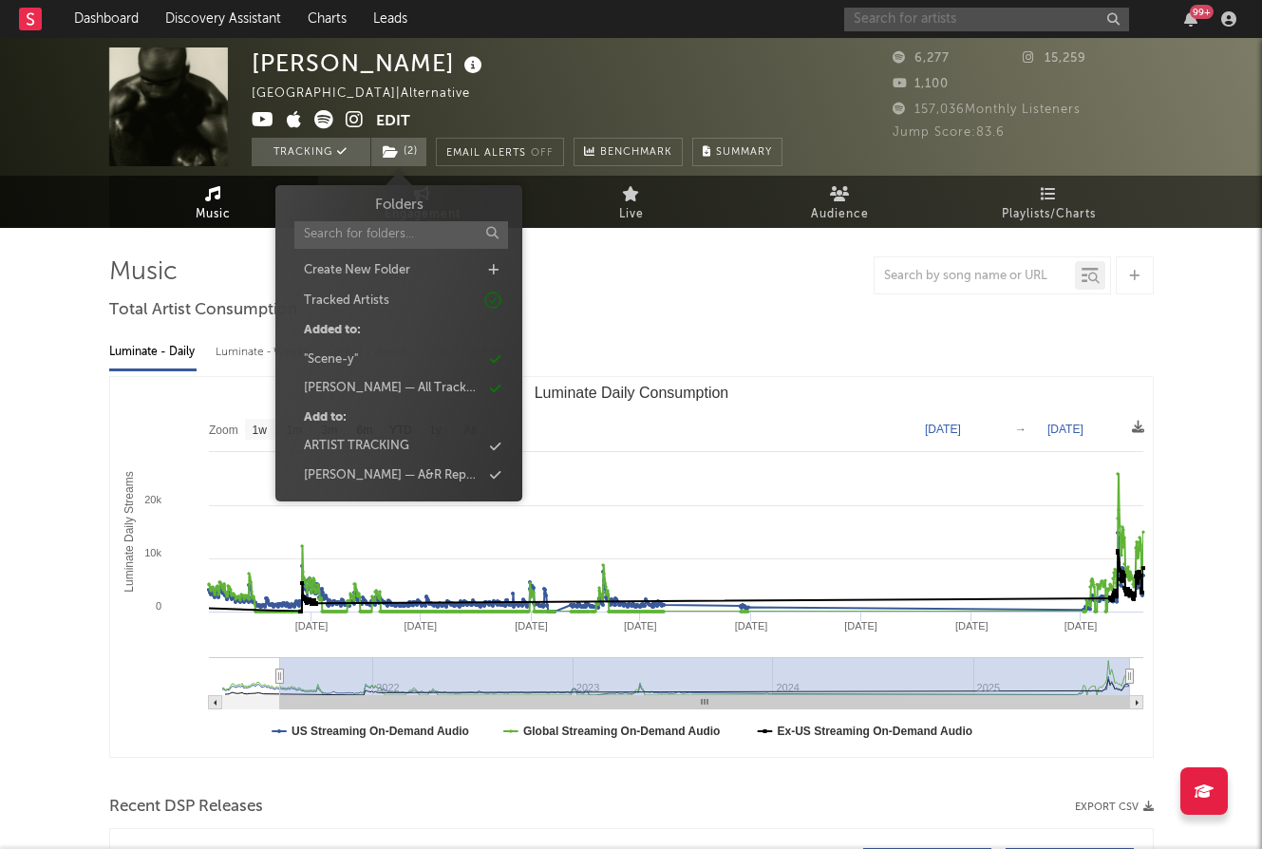
click at [978, 18] on input "text" at bounding box center [986, 20] width 285 height 24
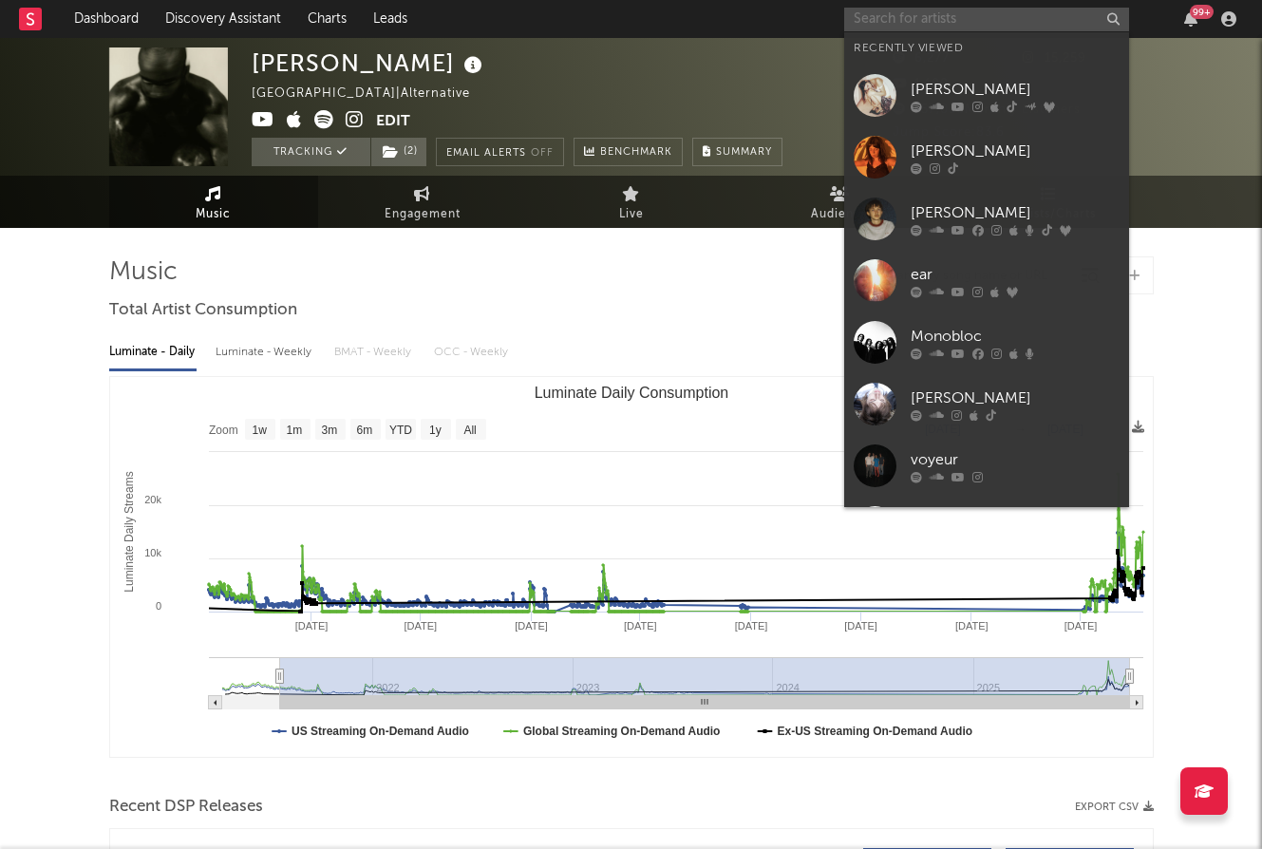
paste input "Keli Holiday"
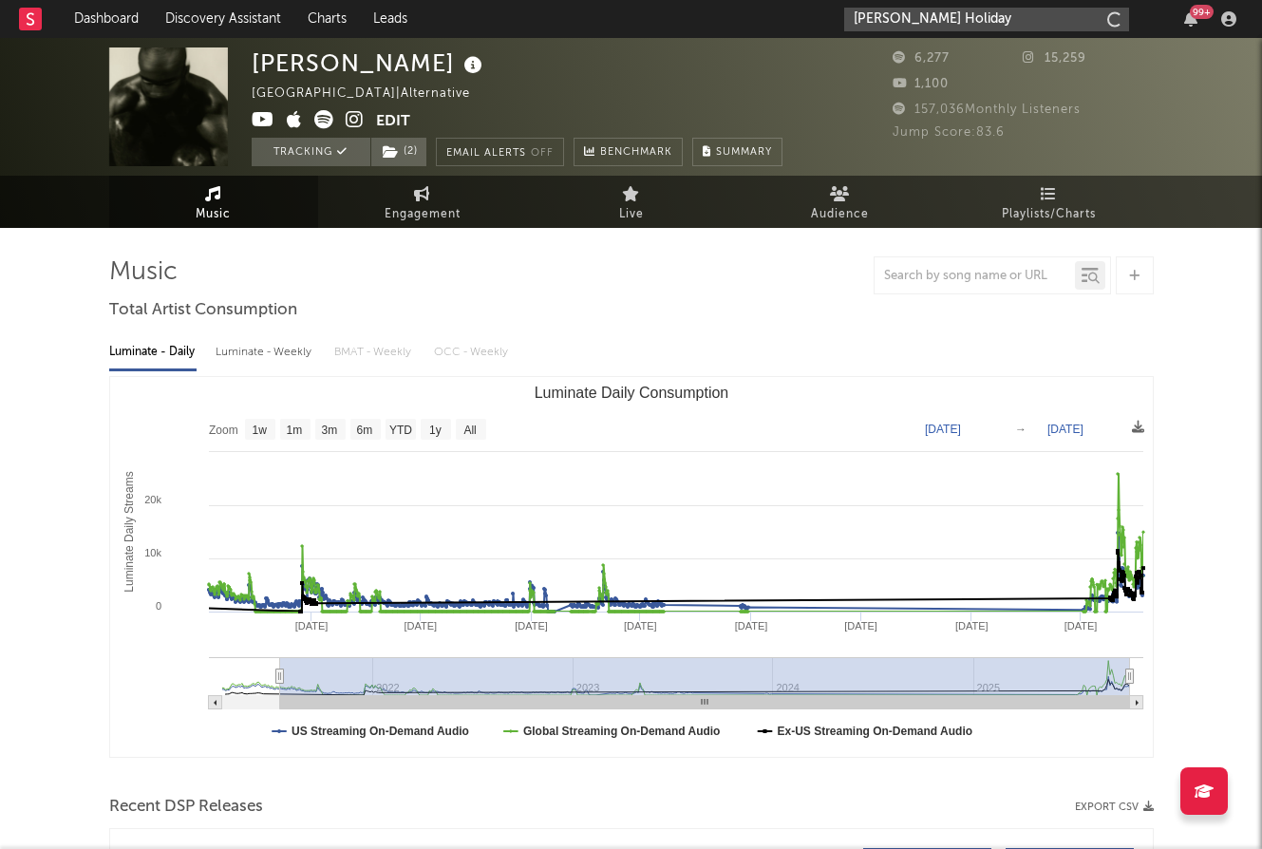
type input "Keli Holiday"
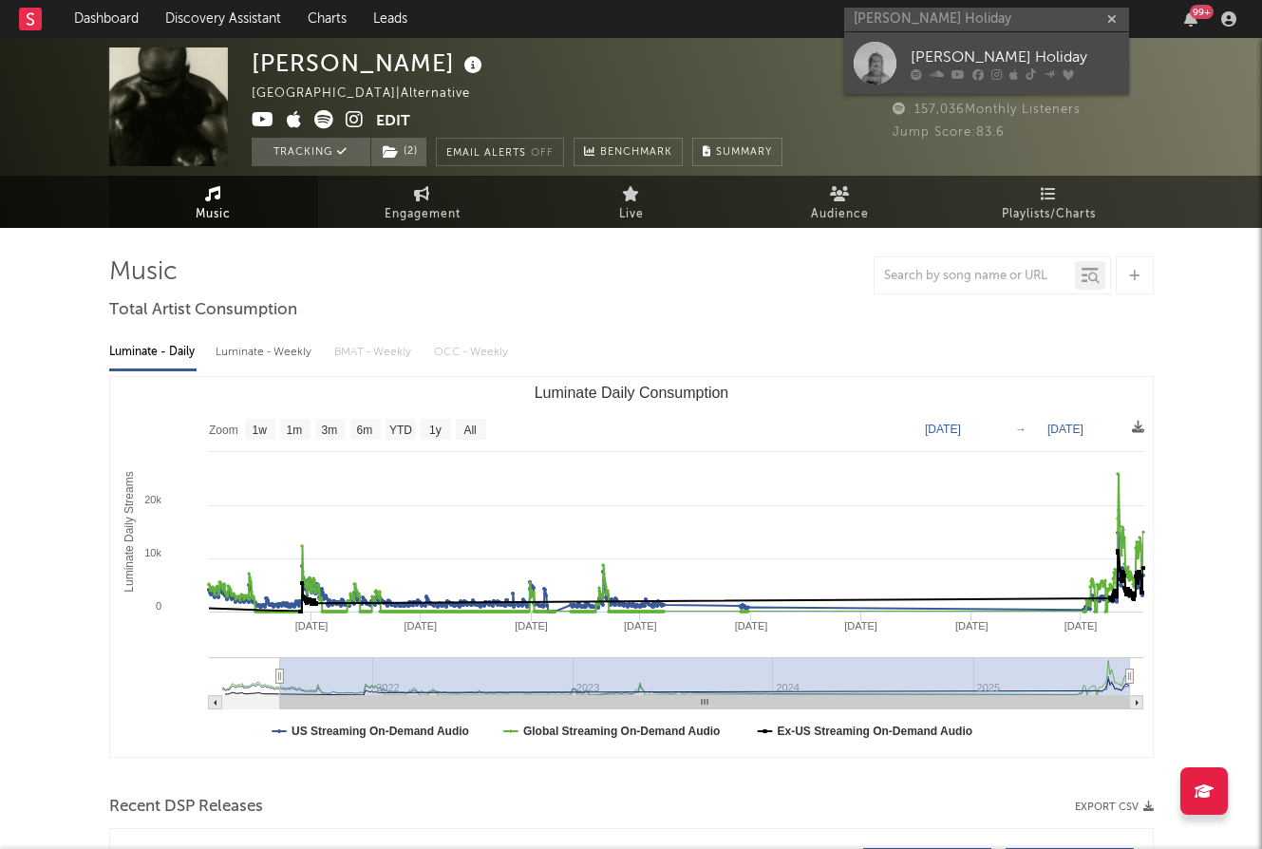
click at [991, 46] on div "Keli Holiday" at bounding box center [1015, 57] width 209 height 23
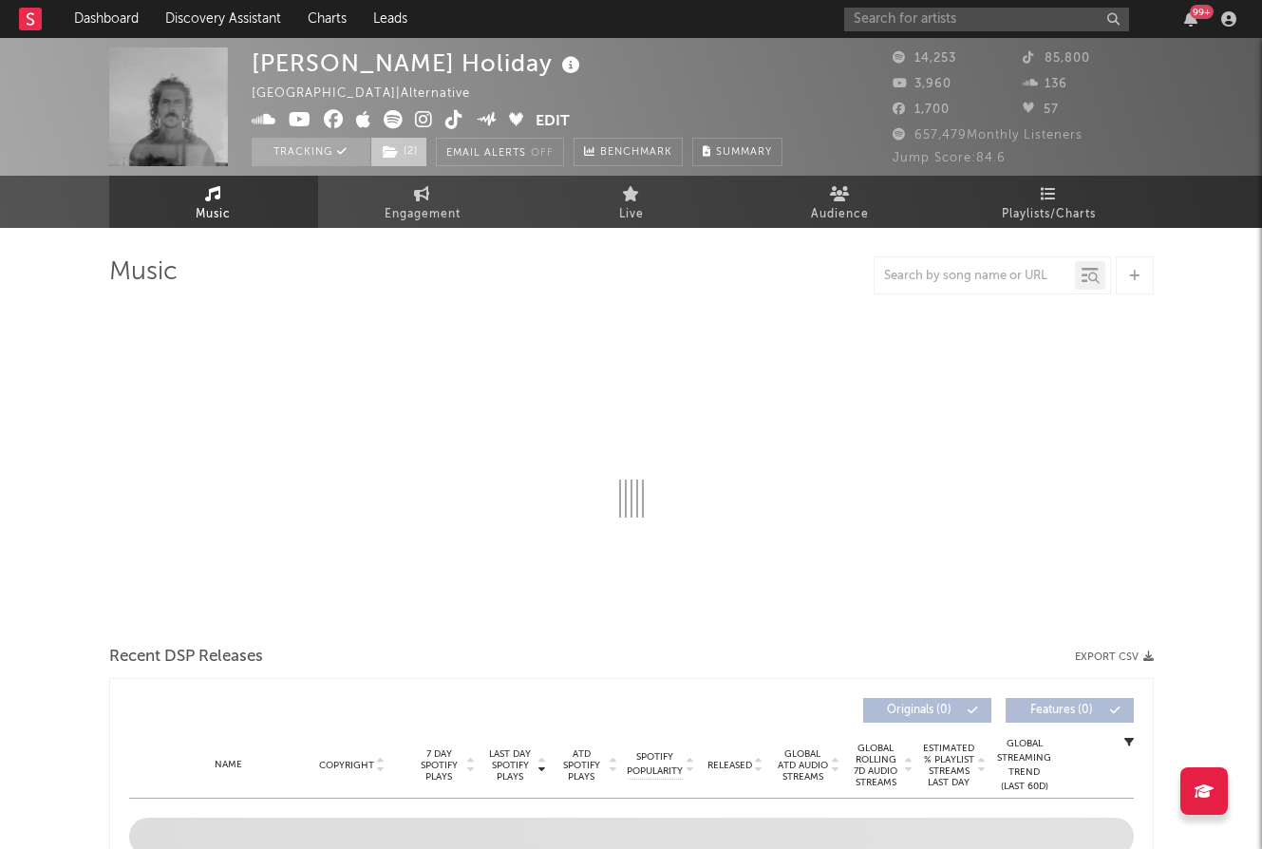
click at [414, 148] on span "( 2 )" at bounding box center [398, 152] width 57 height 28
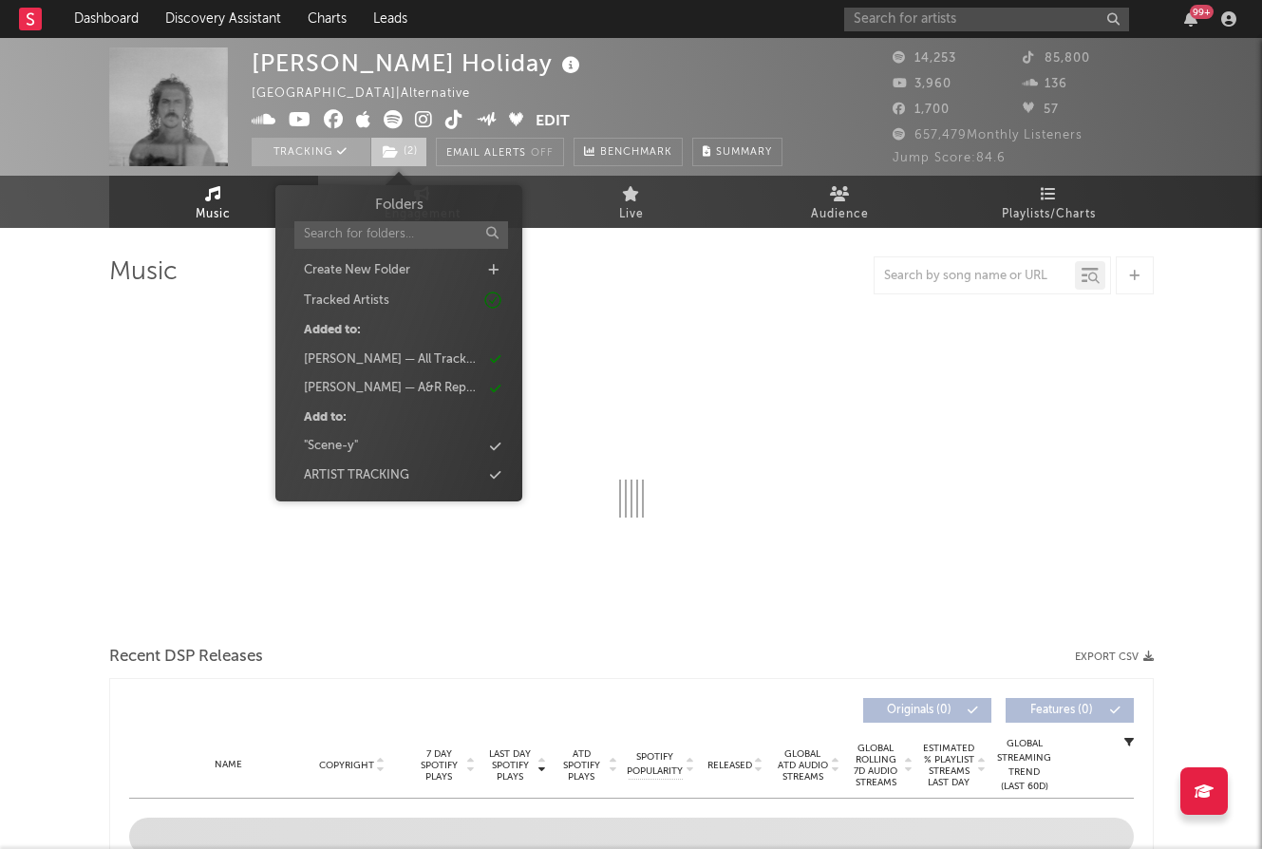
select select "6m"
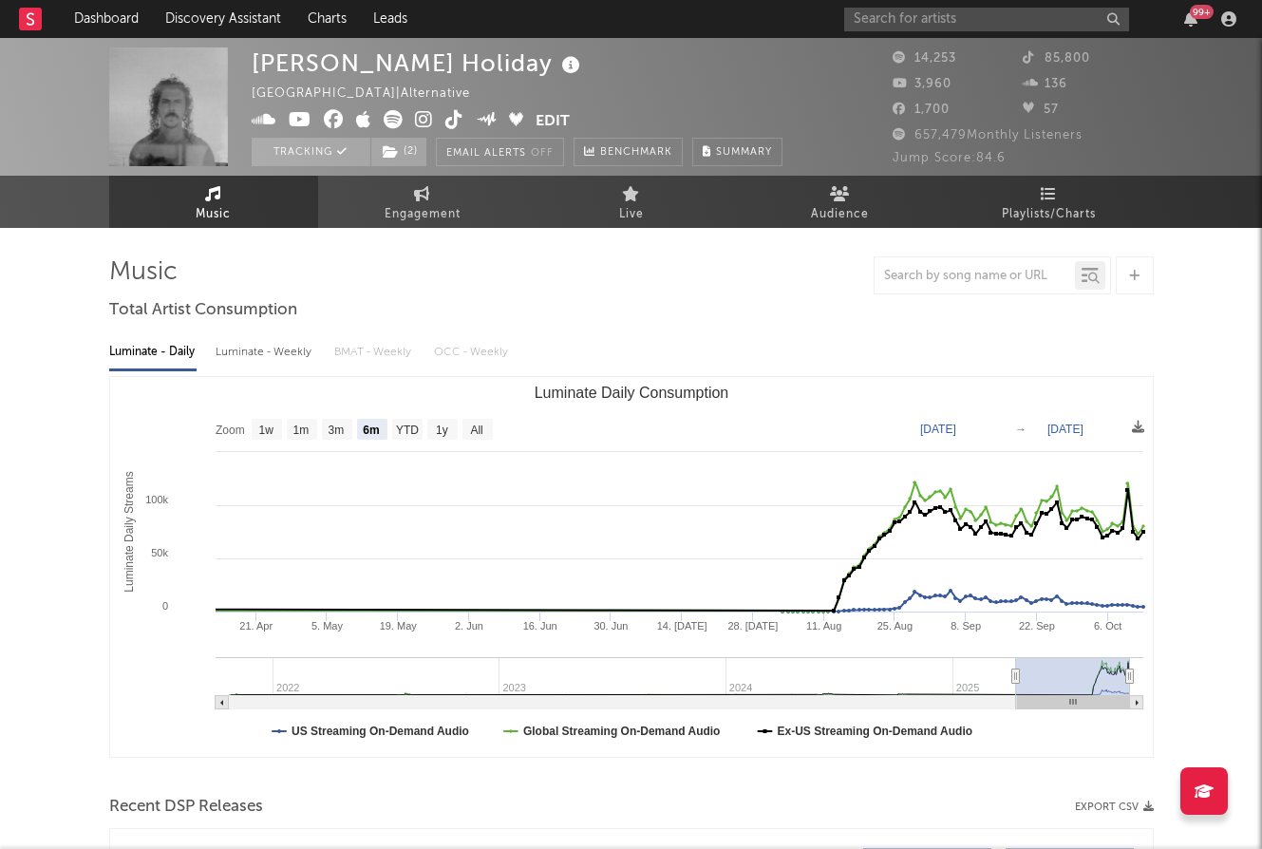
click at [1006, 38] on div "Keli Holiday Australia | Alternative Edit Tracking ( 2 ) Email Alerts Off Bench…" at bounding box center [631, 107] width 1262 height 138
click at [996, 27] on input "text" at bounding box center [986, 20] width 285 height 24
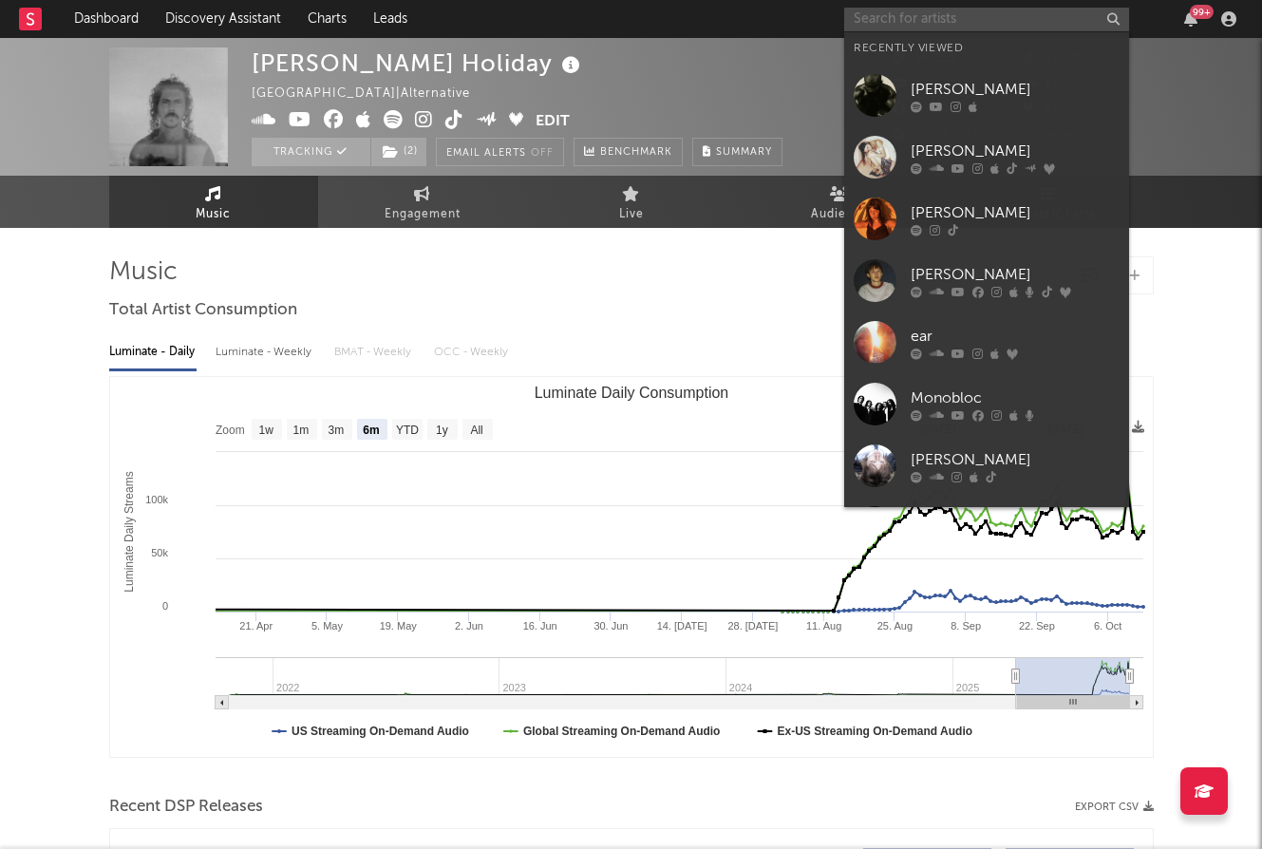
paste input "Samba Jean-Baptiste"
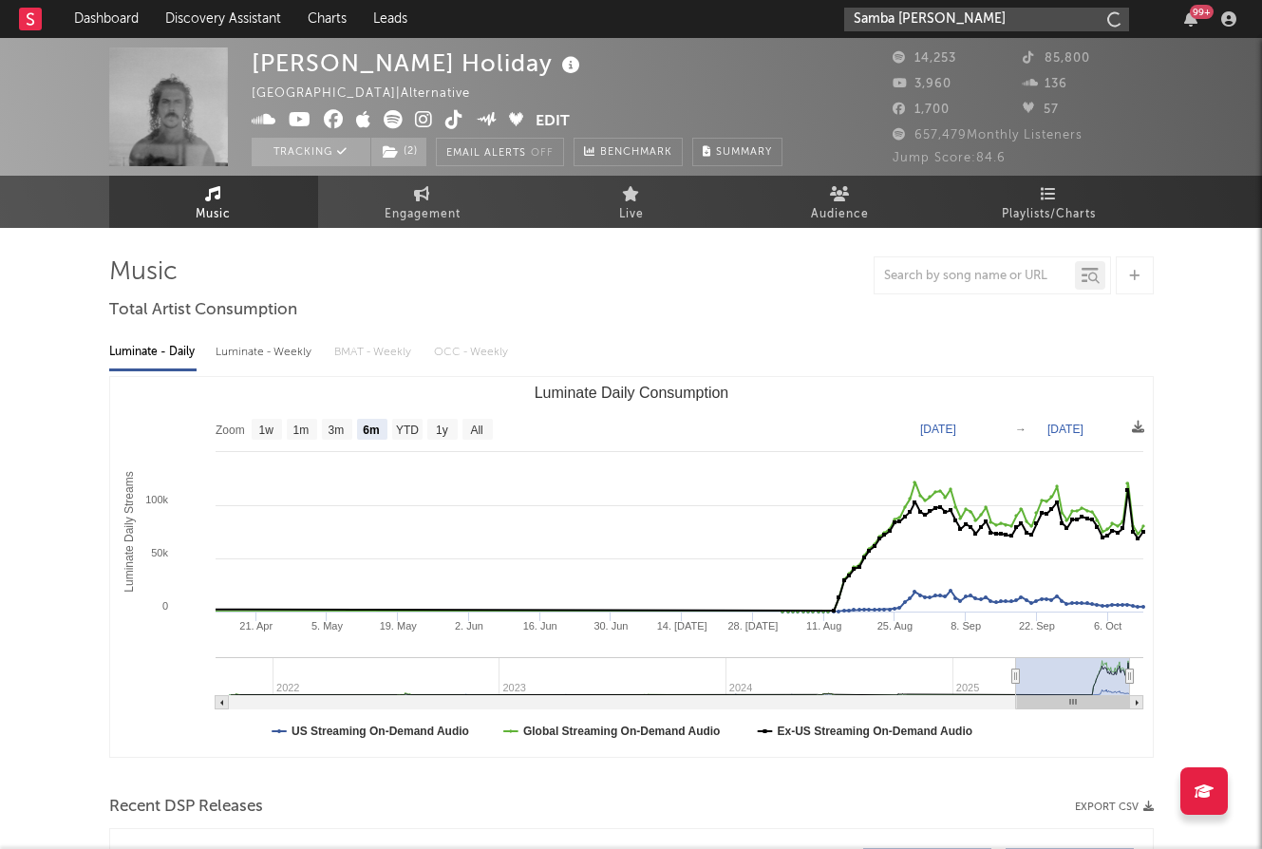
type input "Samba Jean-Baptiste"
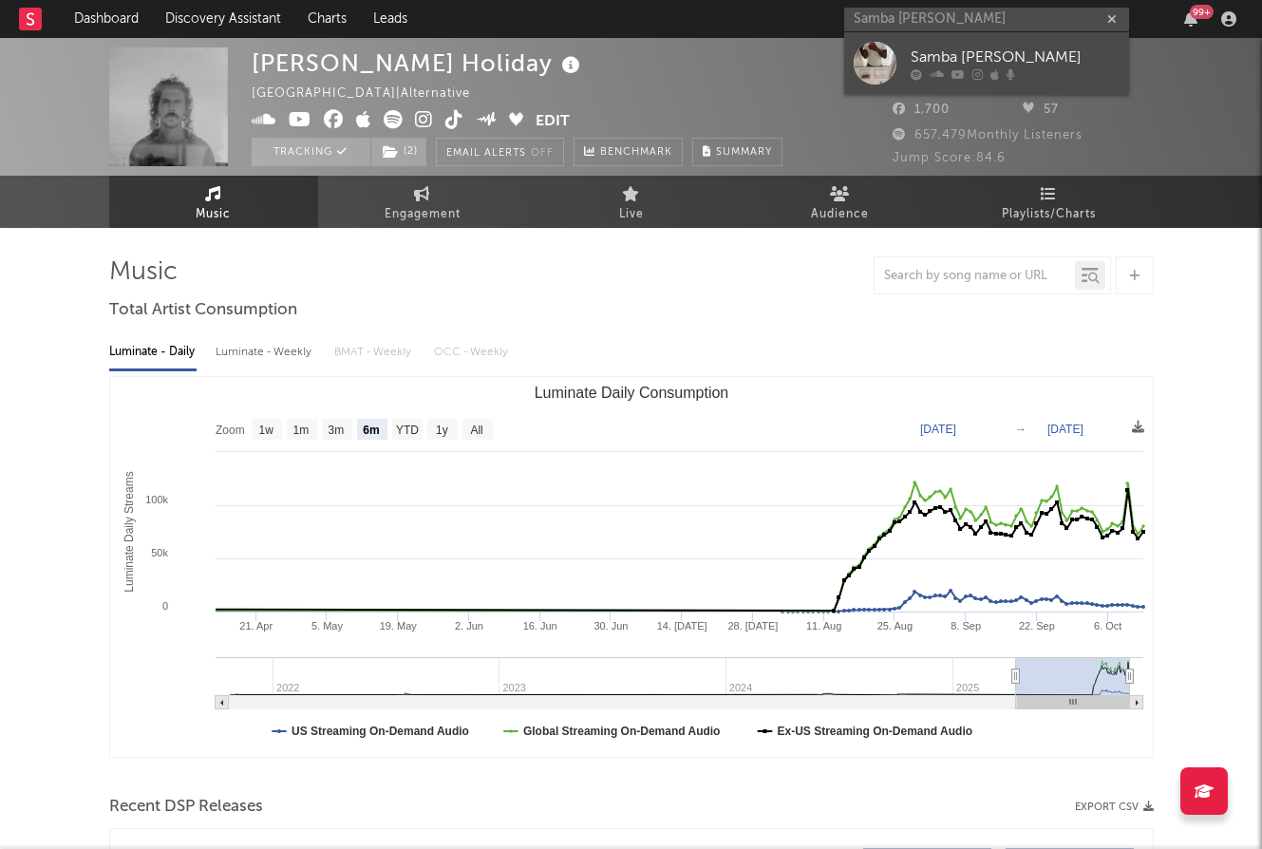
click at [984, 60] on div "Samba Jean-Baptiste" at bounding box center [1015, 57] width 209 height 23
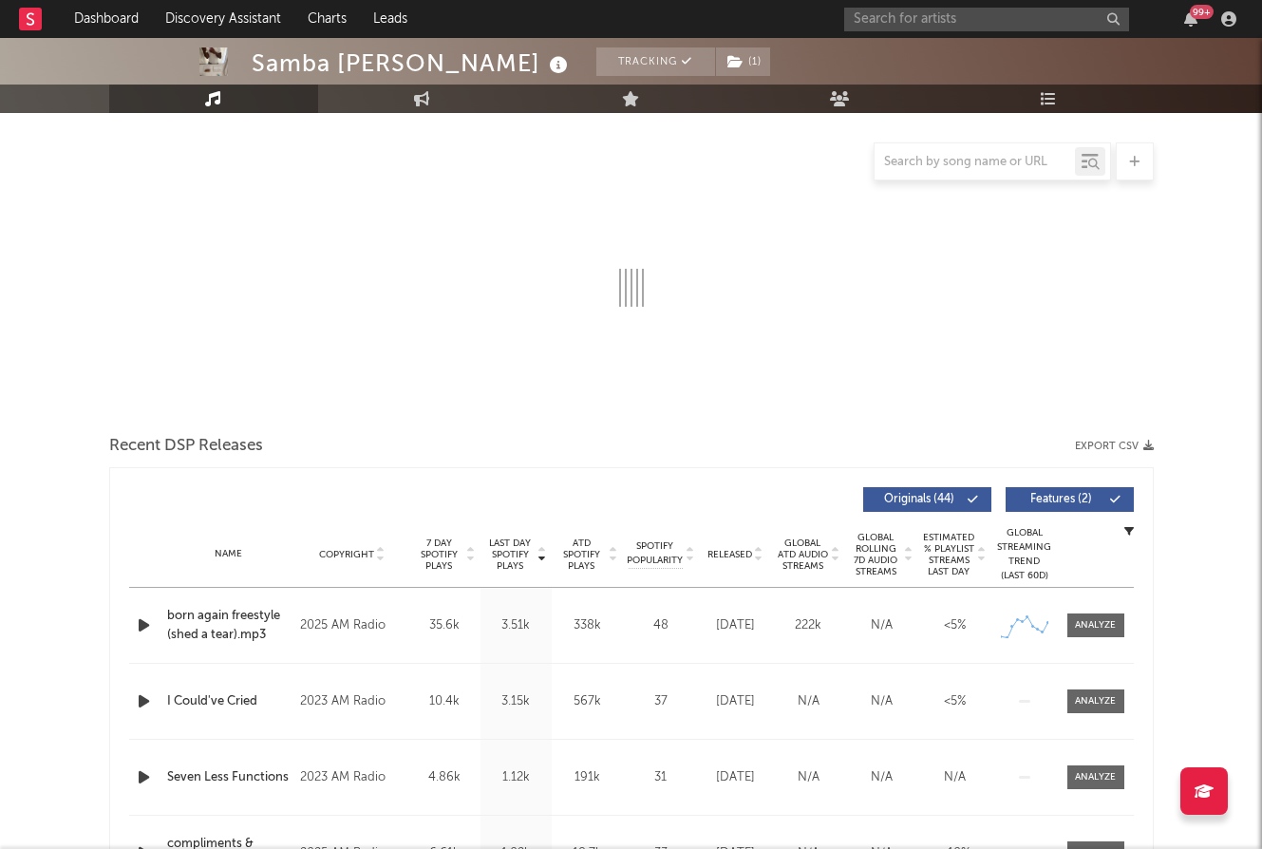
scroll to position [126, 0]
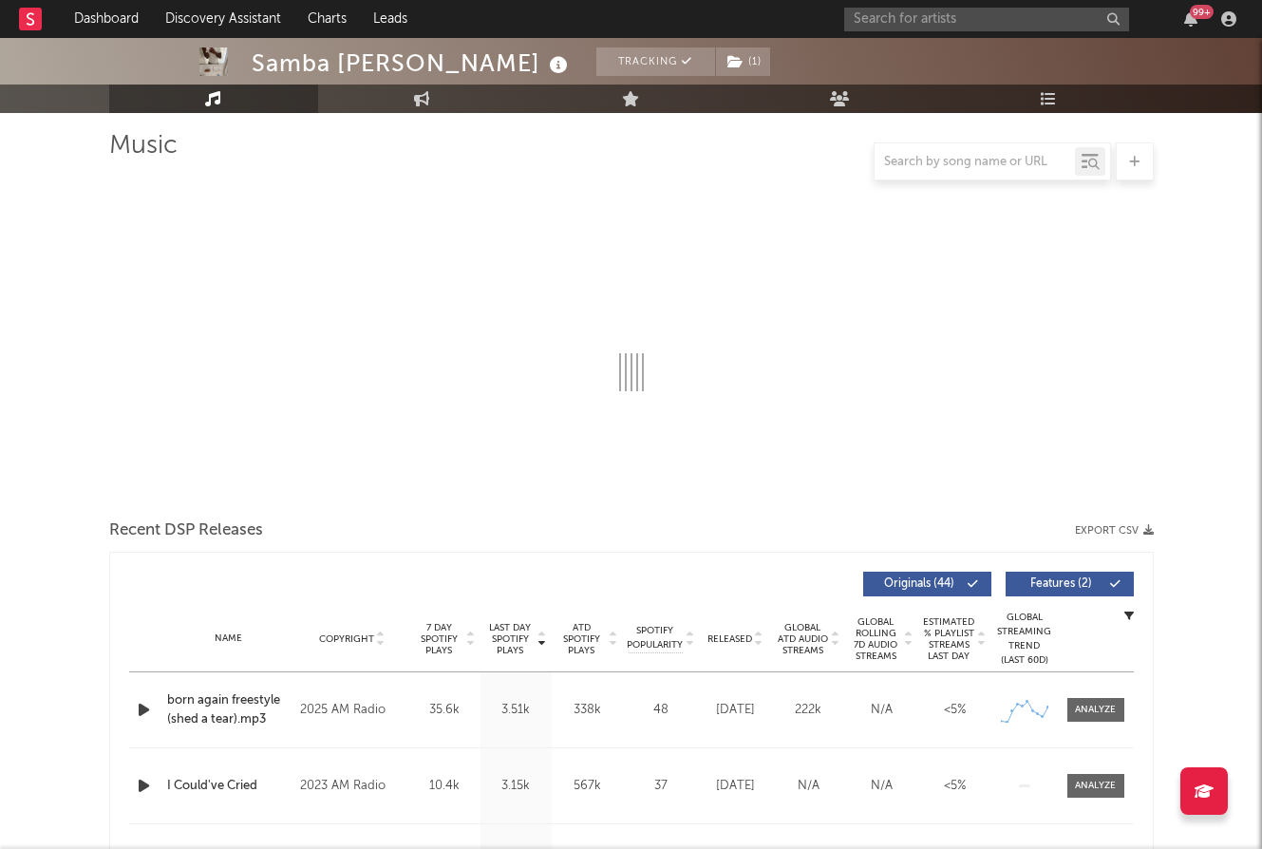
select select "1w"
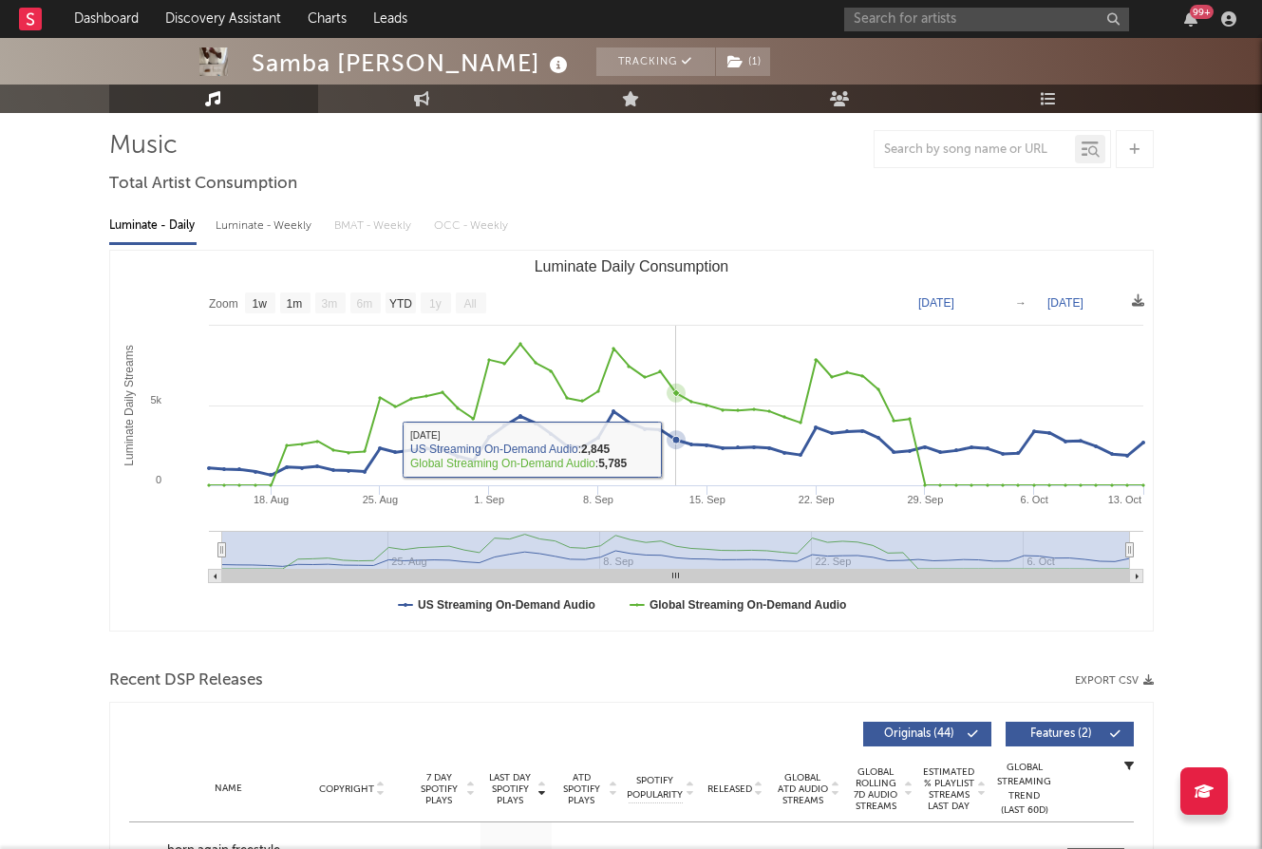
scroll to position [0, 0]
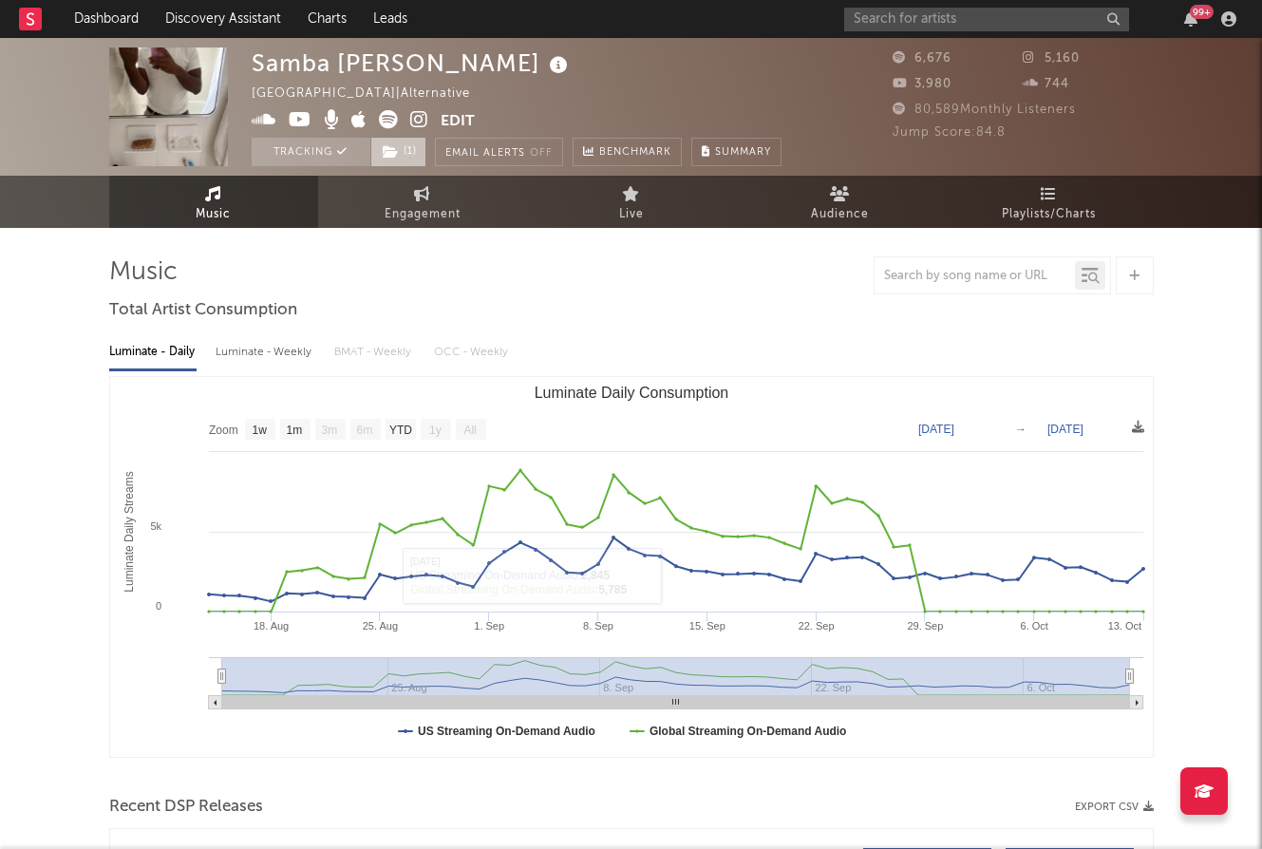
click at [397, 141] on span "( 1 )" at bounding box center [398, 152] width 56 height 28
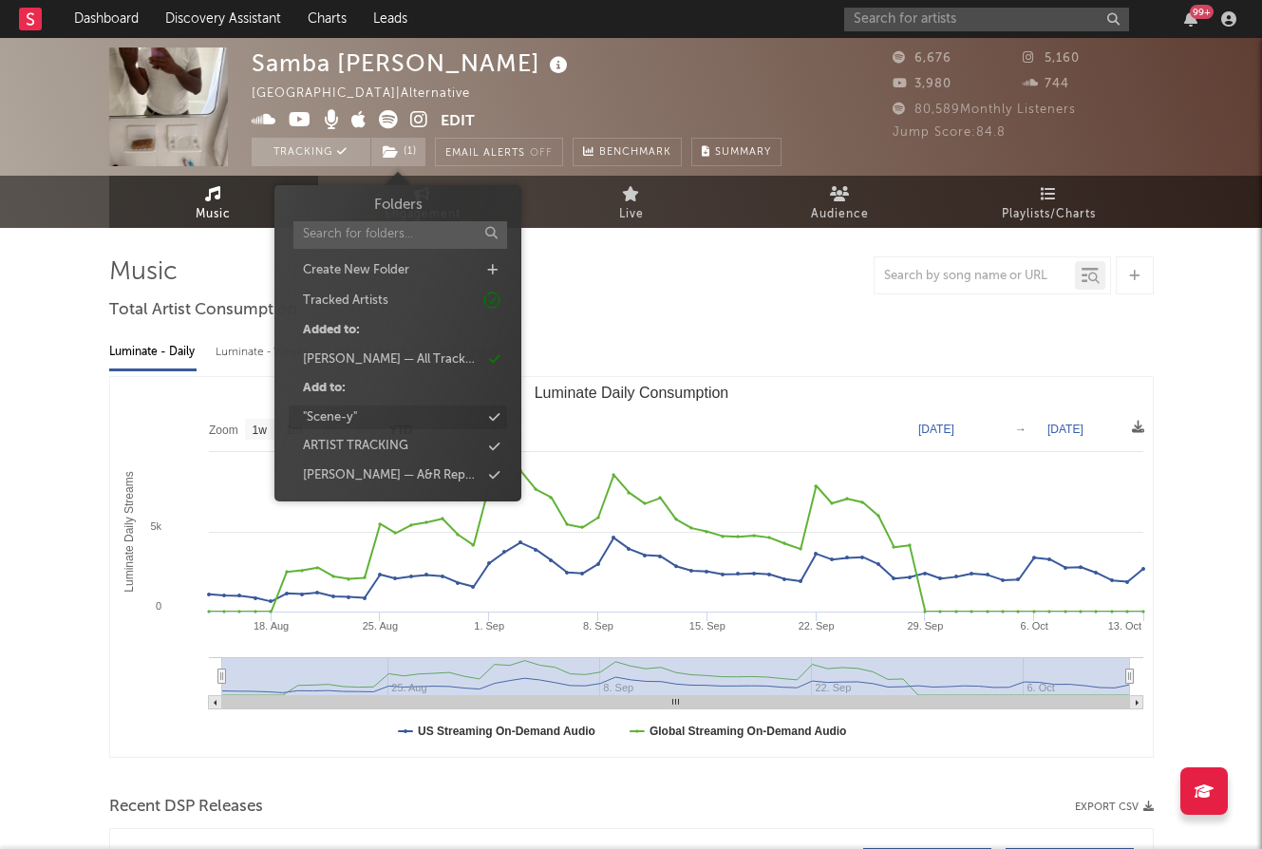
click at [452, 424] on div ""Scene-y"" at bounding box center [398, 417] width 218 height 25
click at [680, 332] on div "Luminate - Daily Luminate - Weekly BMAT - Weekly OCC - Weekly Zoom 1w 1m 3m 6m …" at bounding box center [631, 545] width 1044 height 436
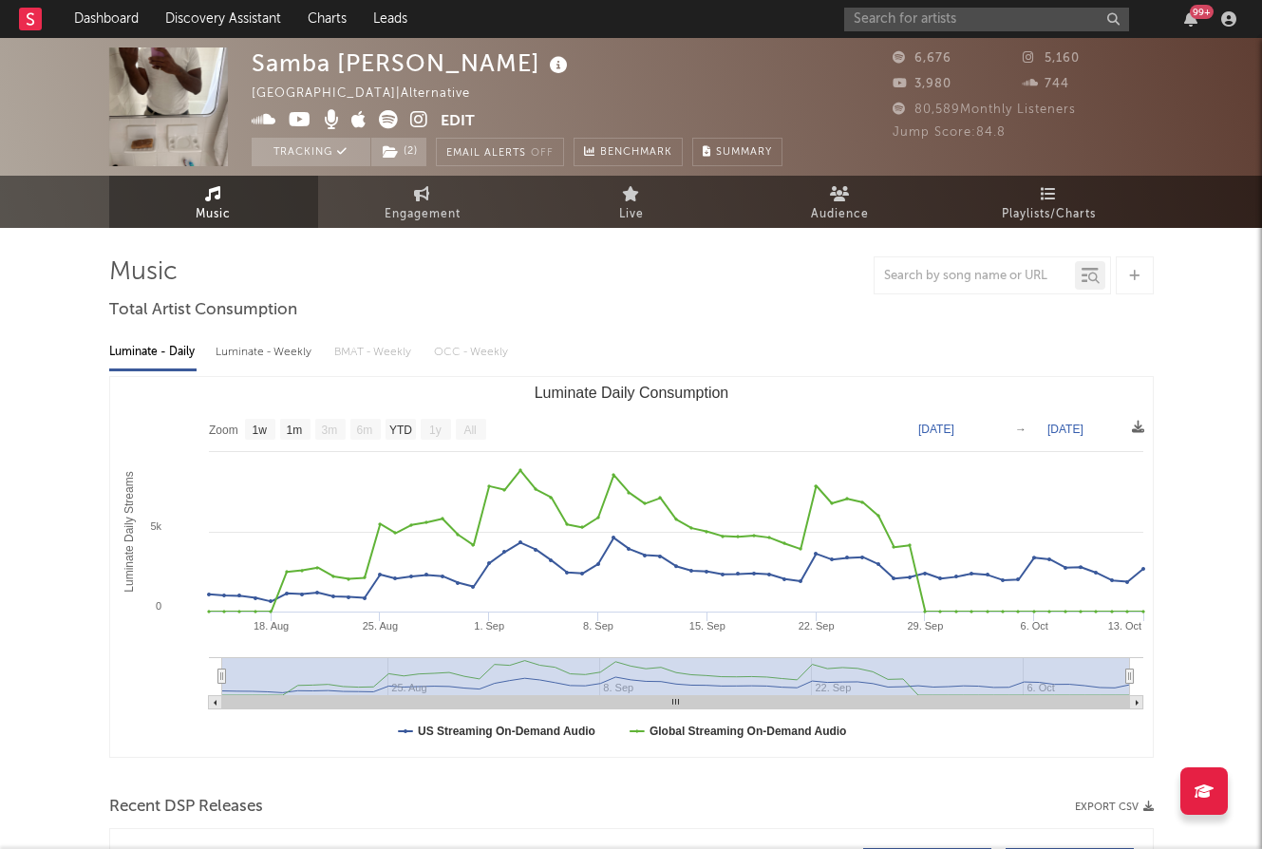
click at [989, 6] on div "99 +" at bounding box center [1043, 19] width 399 height 38
click at [989, 13] on input "text" at bounding box center [986, 20] width 285 height 24
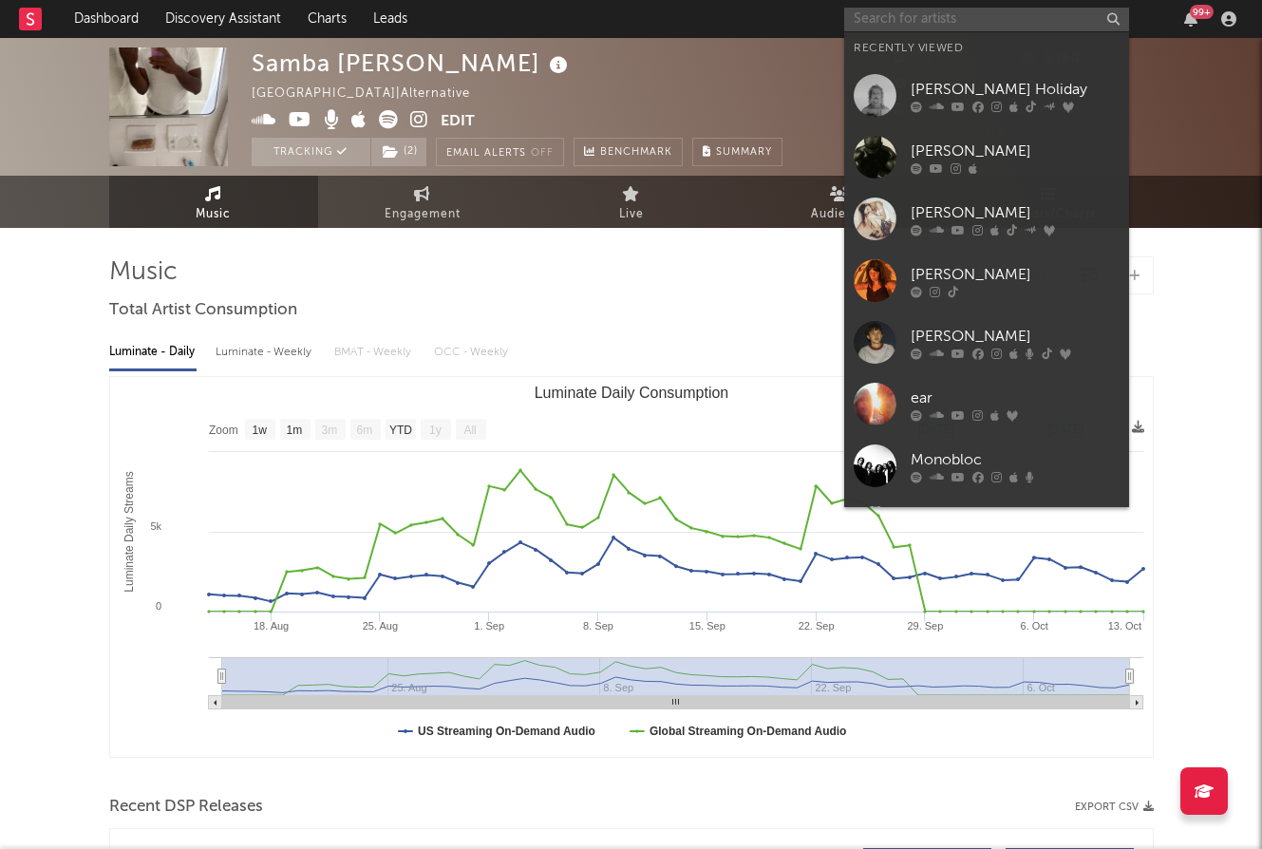
paste input "[PERSON_NAME]"
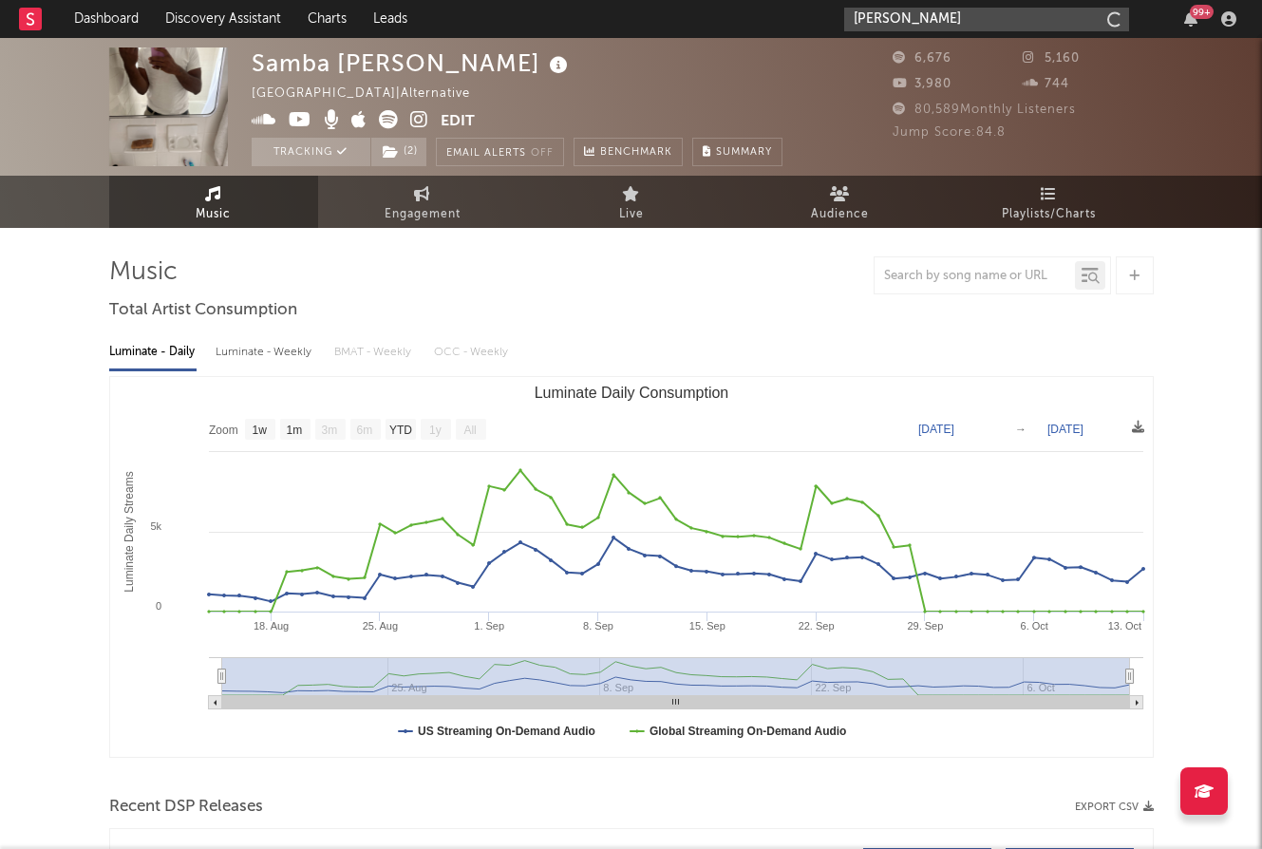
type input "[PERSON_NAME]"
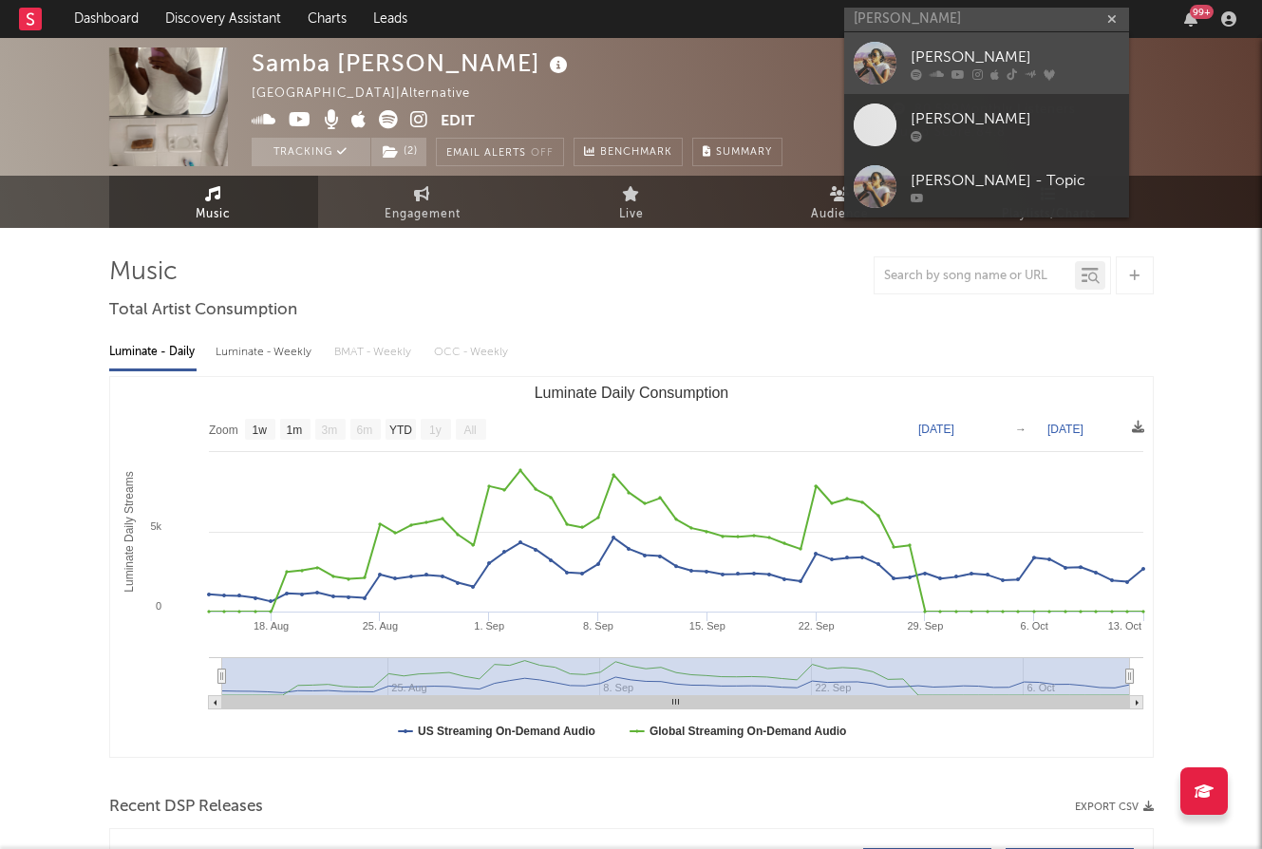
click at [948, 72] on div at bounding box center [1015, 73] width 209 height 11
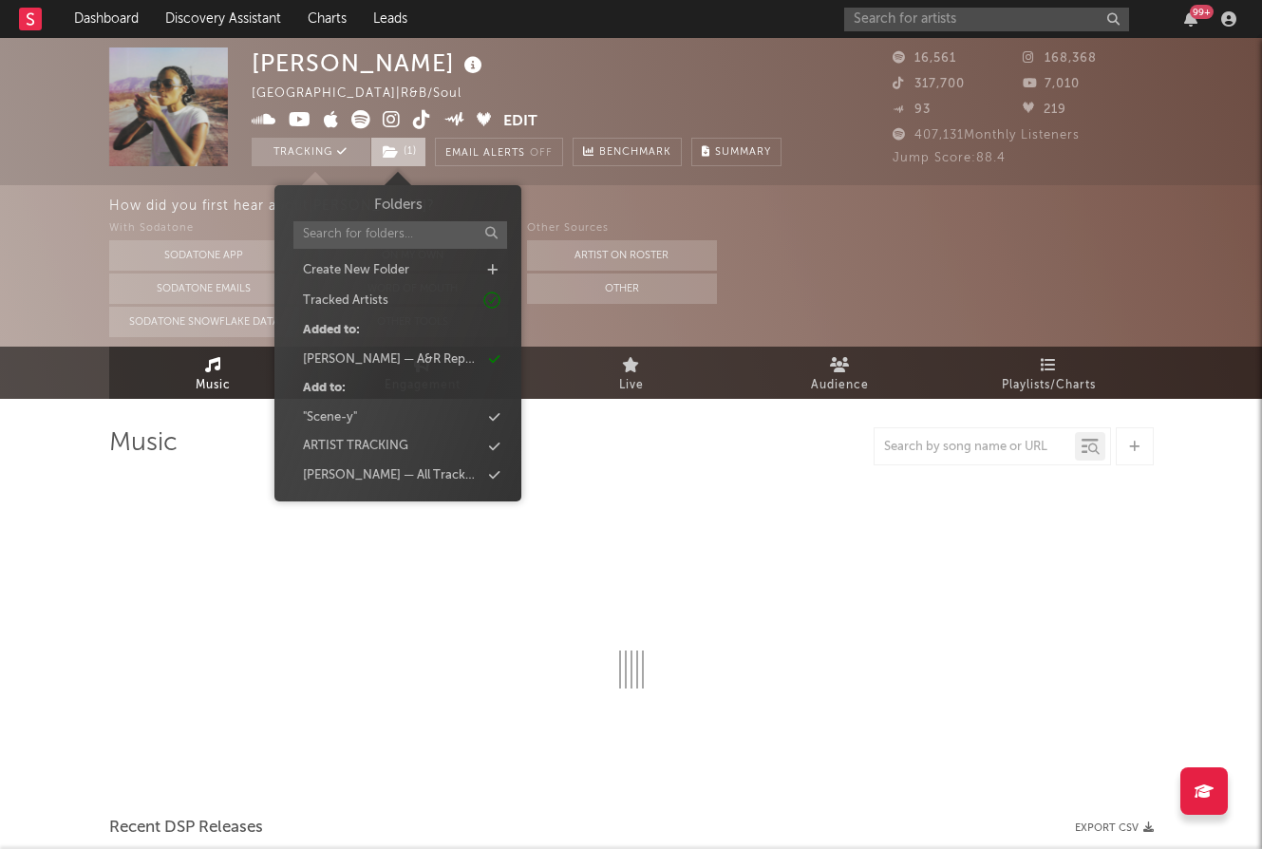
click at [416, 146] on span "( 1 )" at bounding box center [398, 152] width 56 height 28
select select "6m"
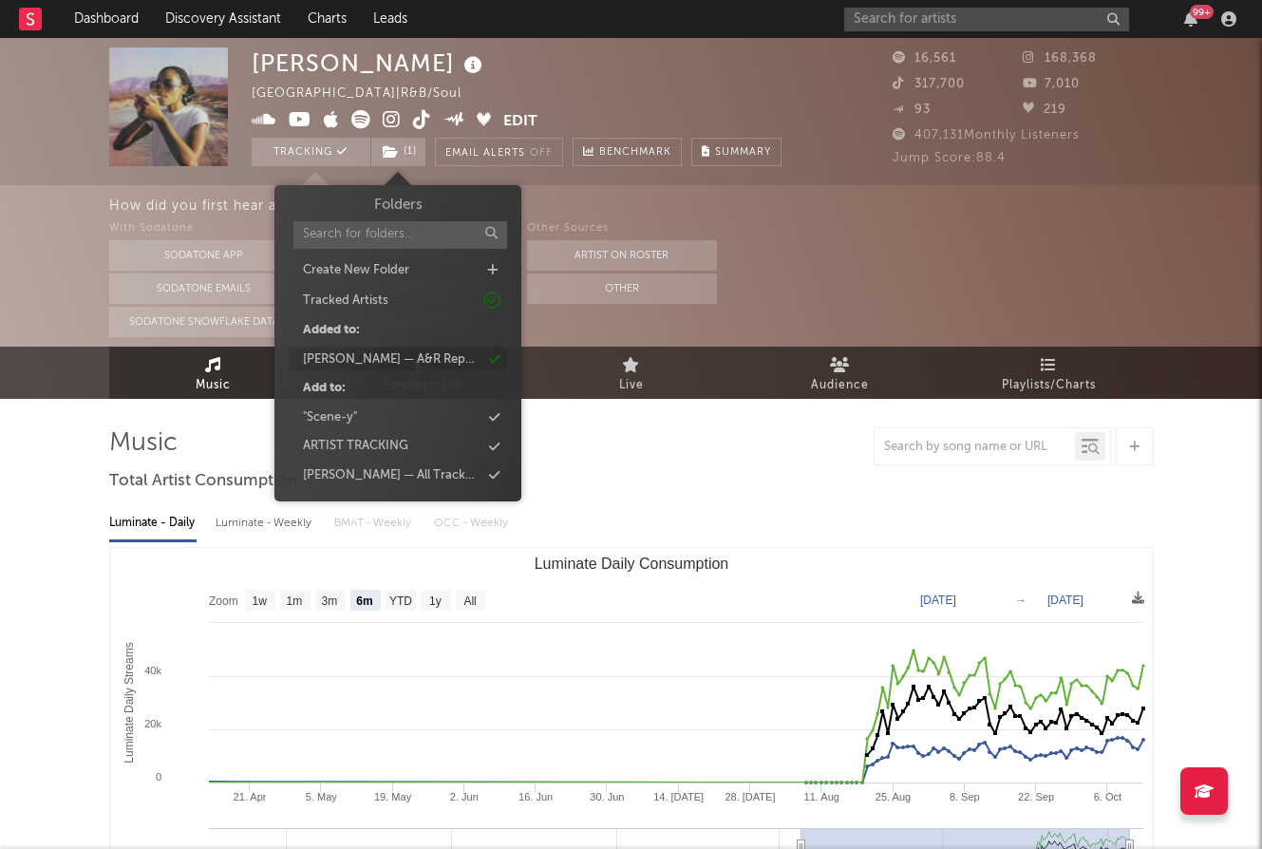
click at [460, 353] on div "Mavis — A&R Report Discussed Artists" at bounding box center [392, 359] width 178 height 19
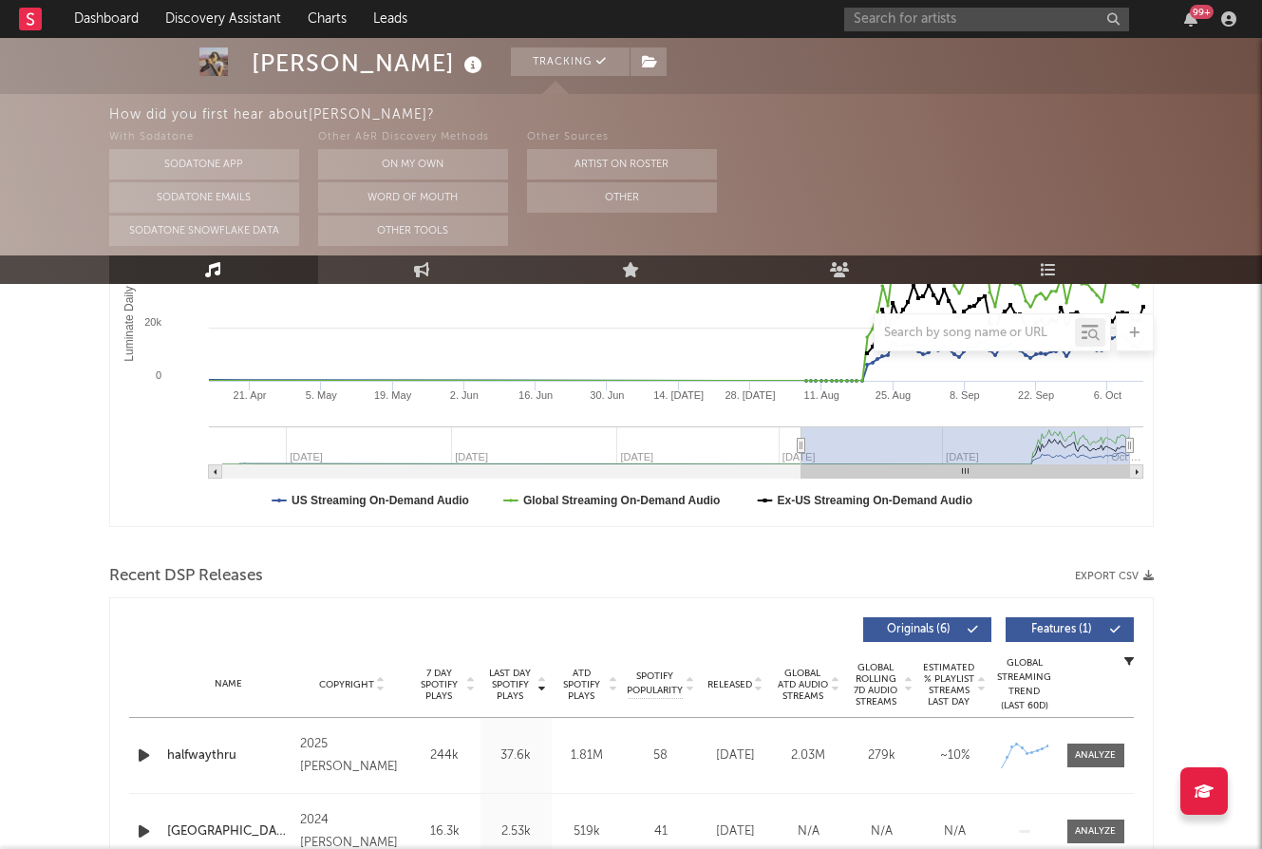
scroll to position [28, 0]
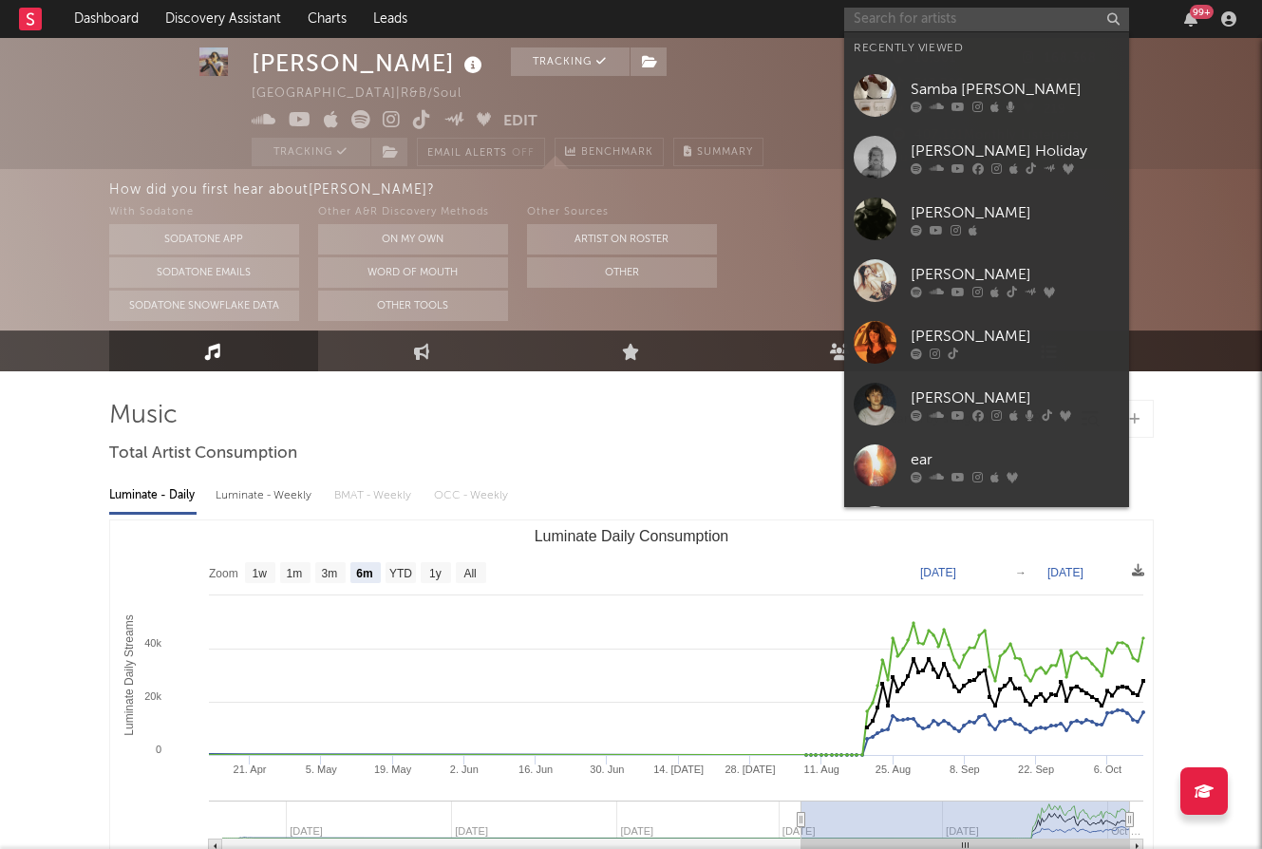
click at [972, 26] on input "text" at bounding box center [986, 20] width 285 height 24
paste input "KIRBY"
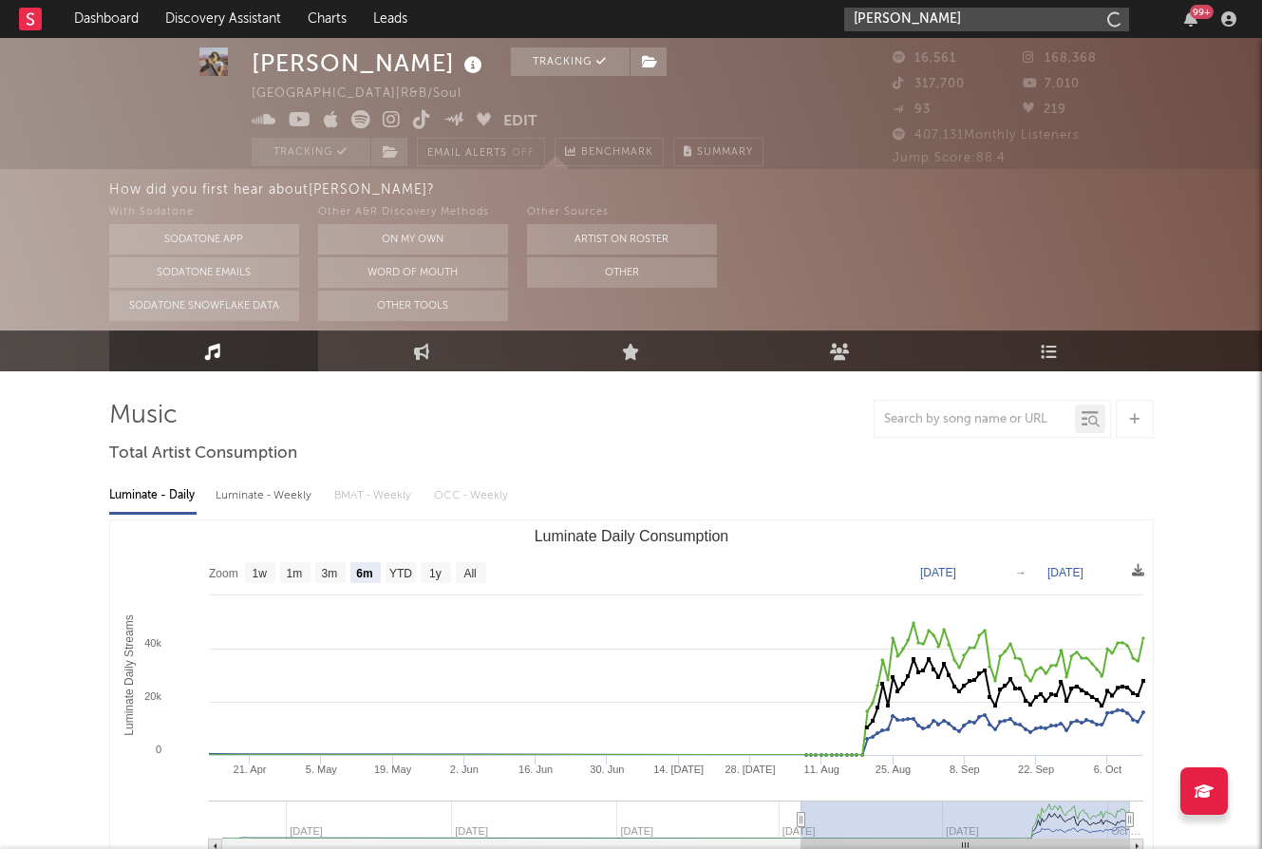
type input "KIRBY"
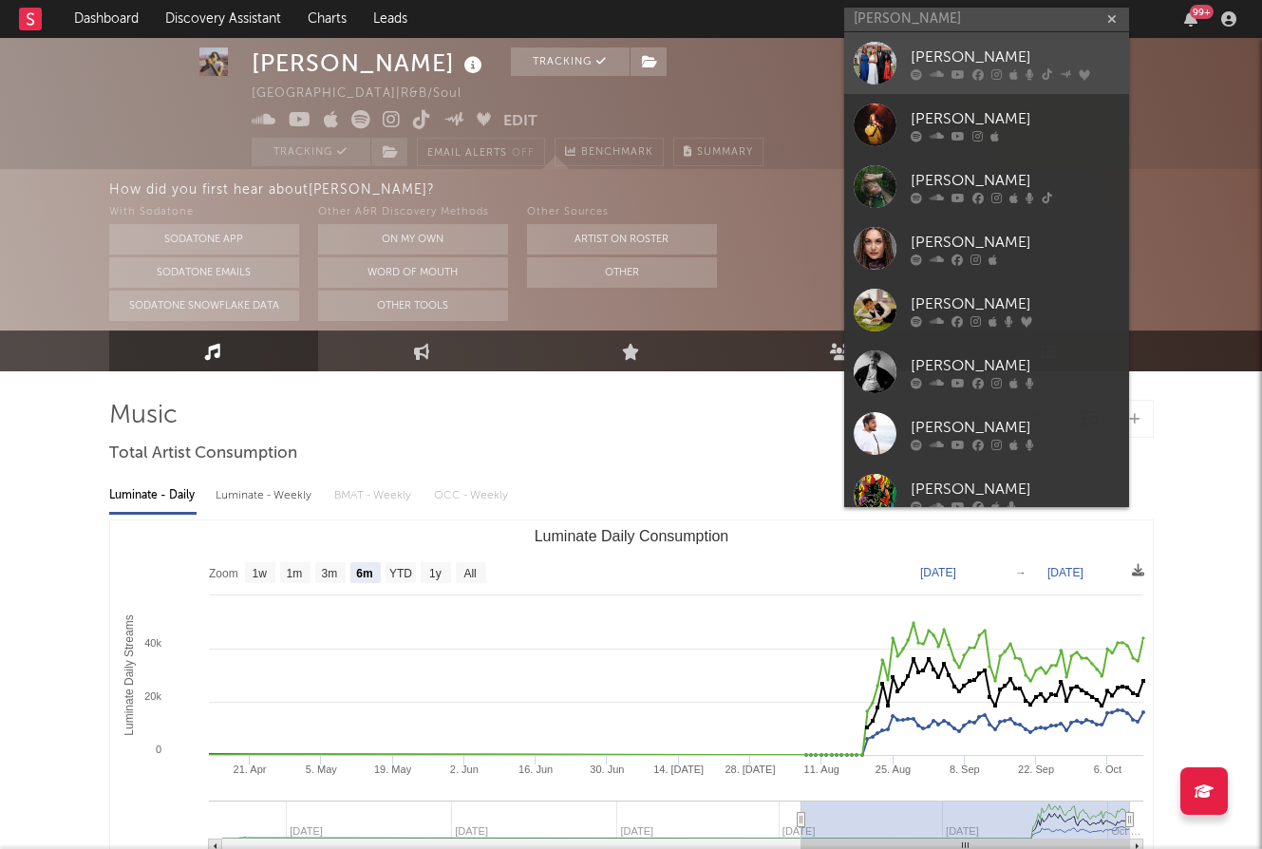
click at [986, 63] on div "KIRBY" at bounding box center [1015, 57] width 209 height 23
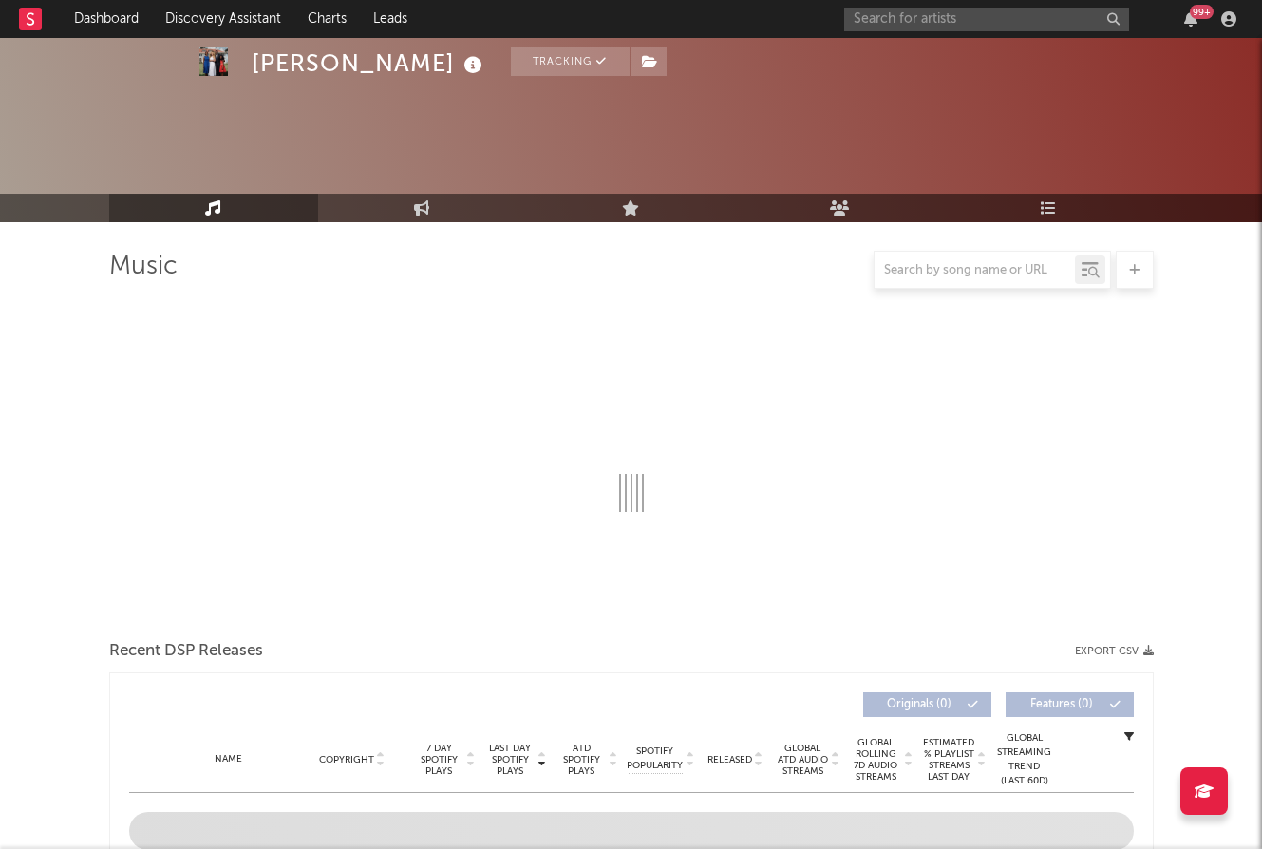
scroll to position [244, 0]
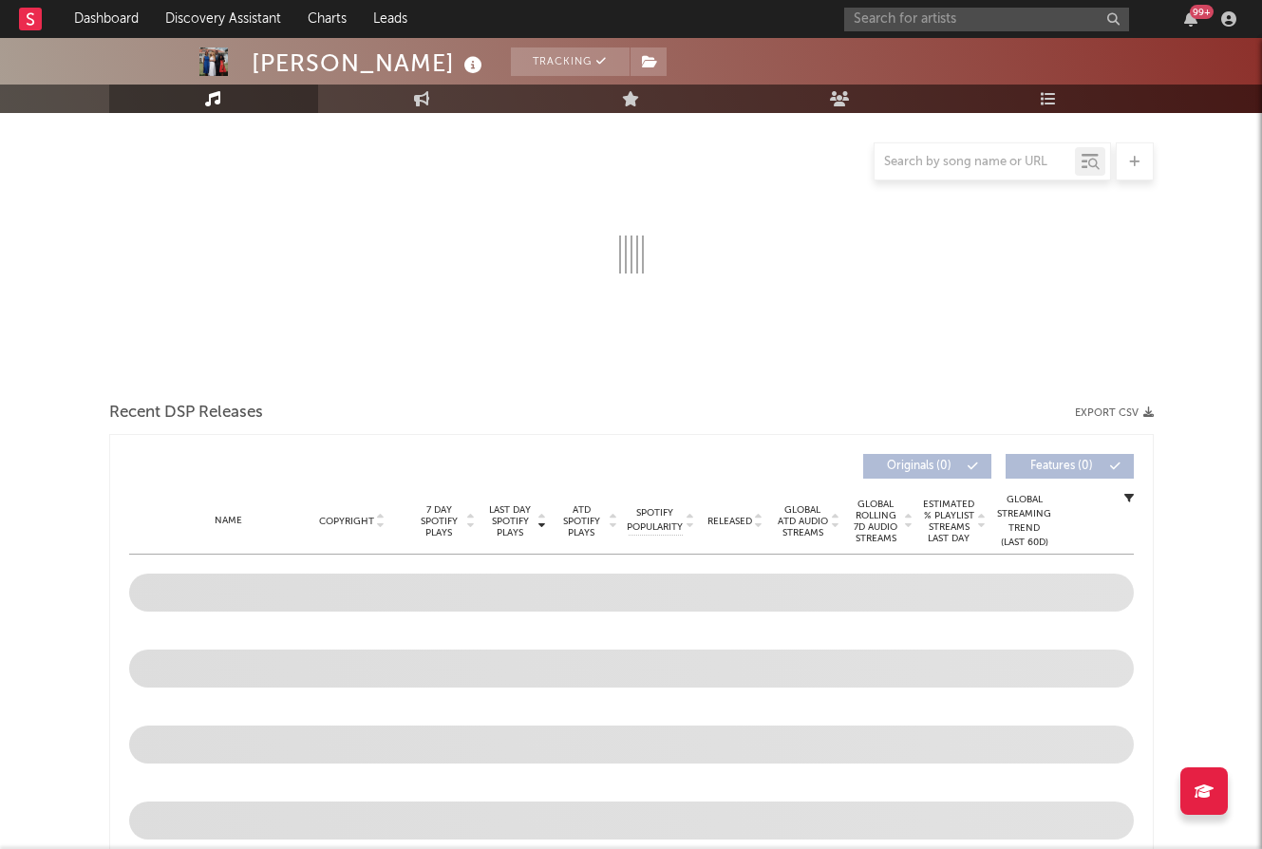
select select "6m"
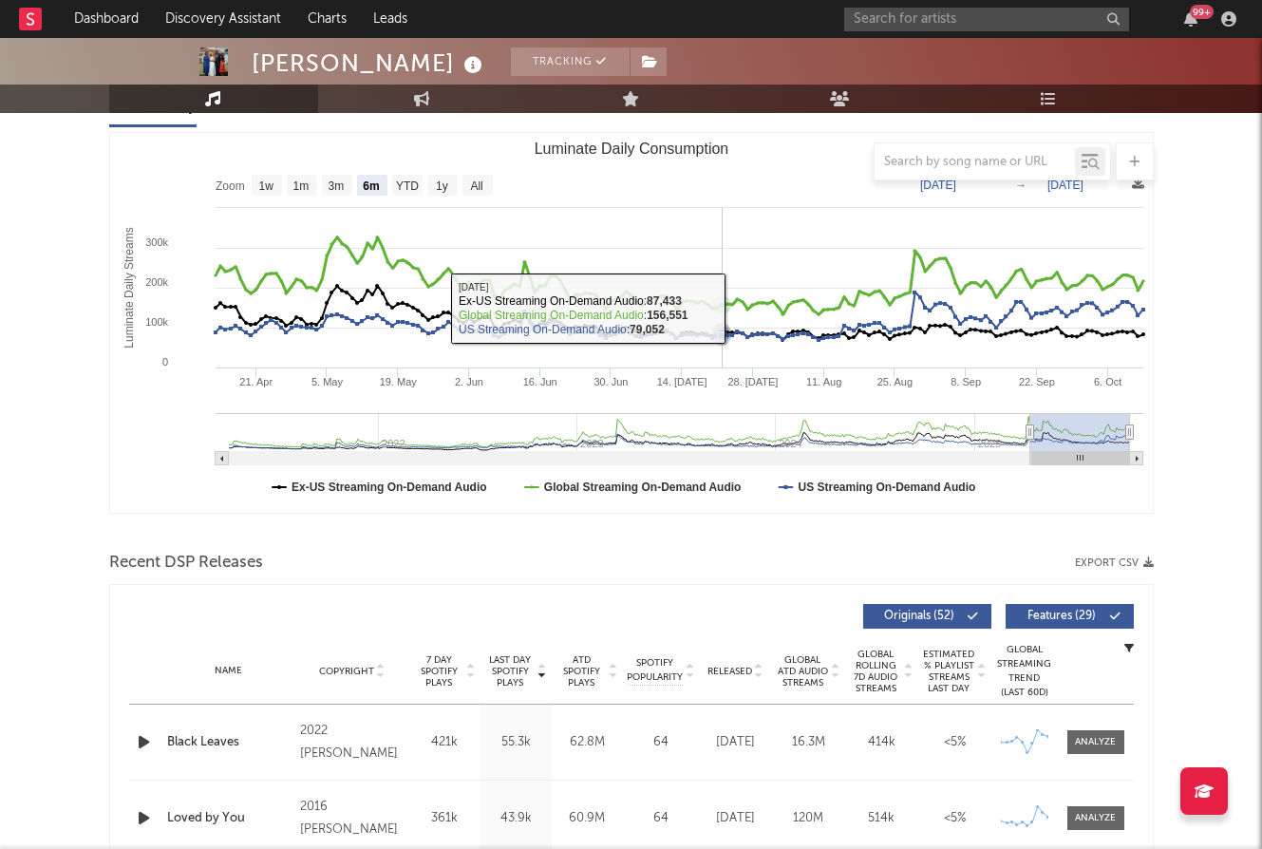
scroll to position [0, 0]
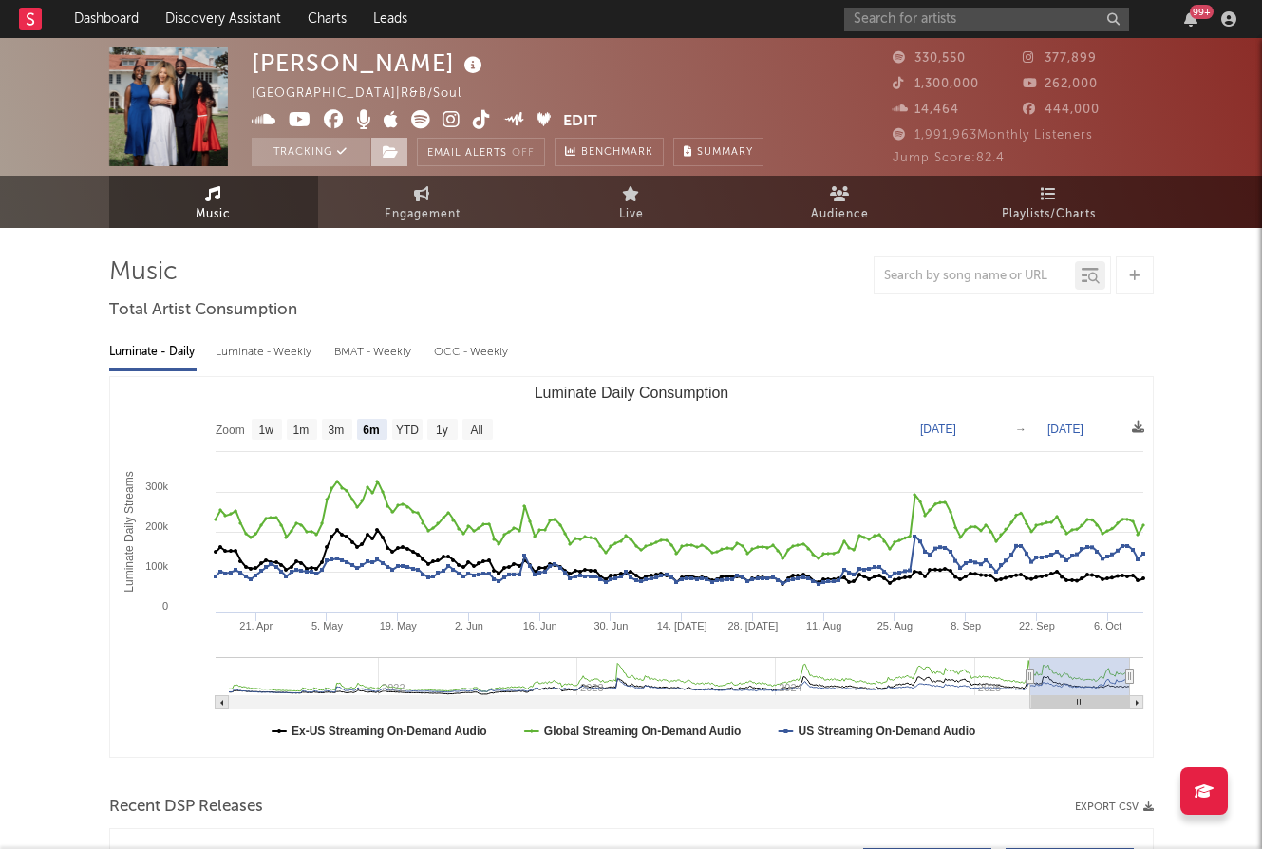
click at [391, 158] on icon at bounding box center [391, 151] width 16 height 13
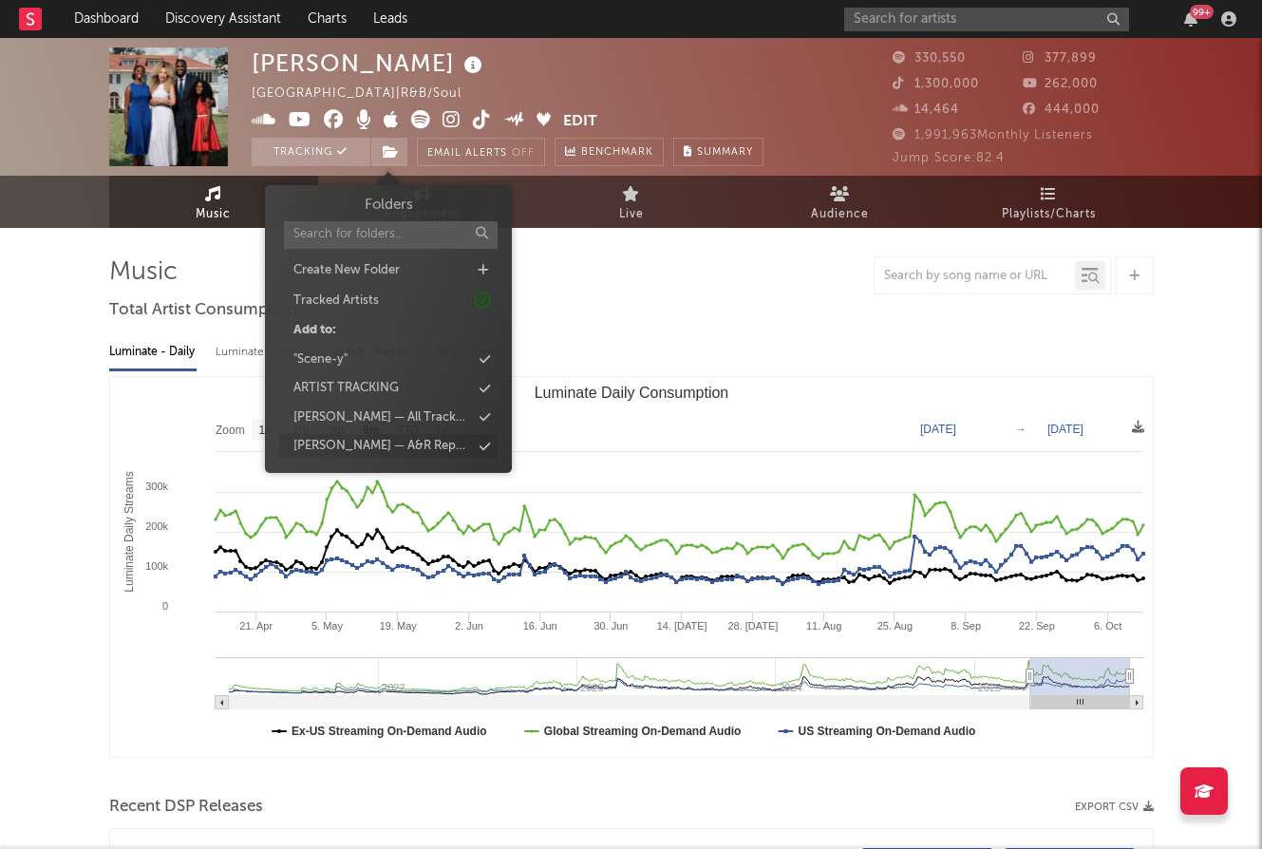
click at [442, 444] on div "Mavis — A&R Report Discussed Artists" at bounding box center [382, 446] width 178 height 19
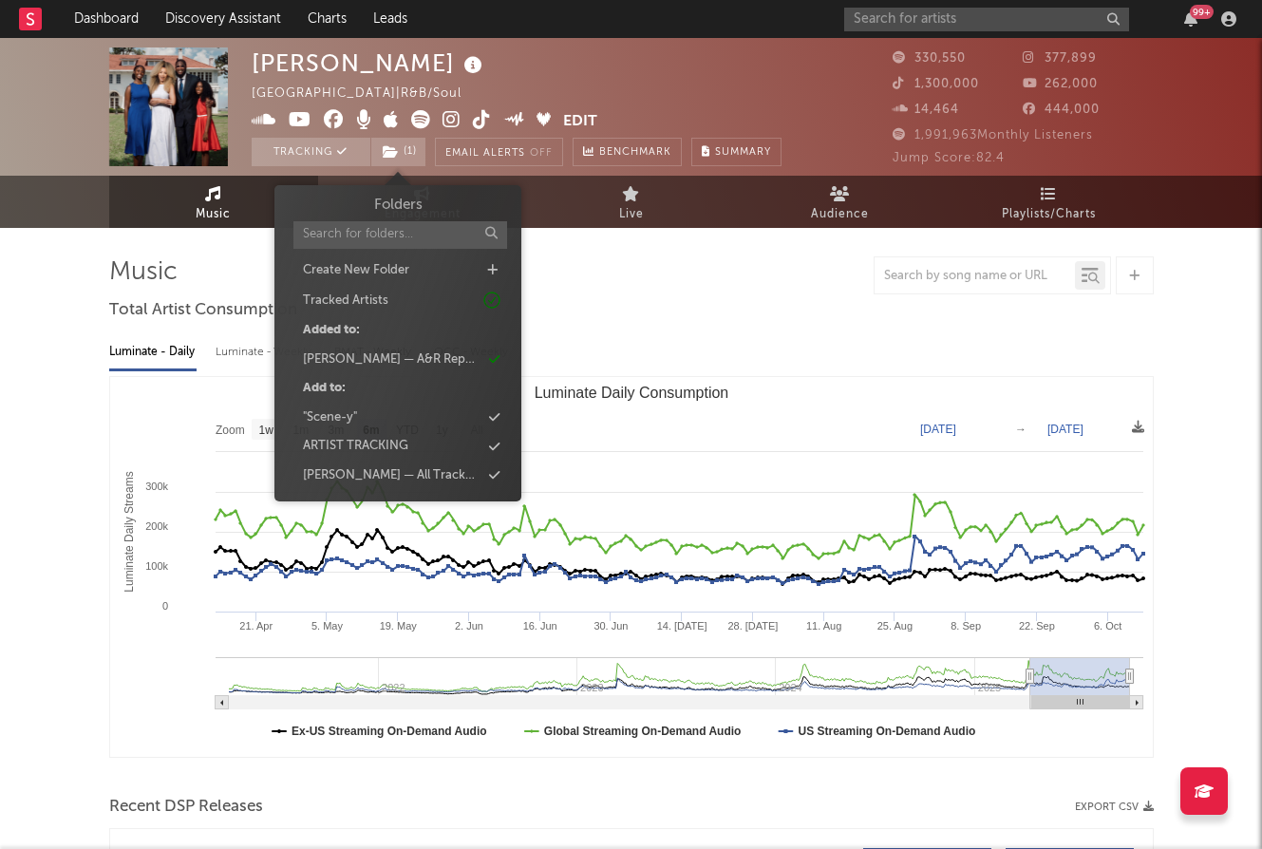
click at [688, 271] on div at bounding box center [631, 275] width 1044 height 38
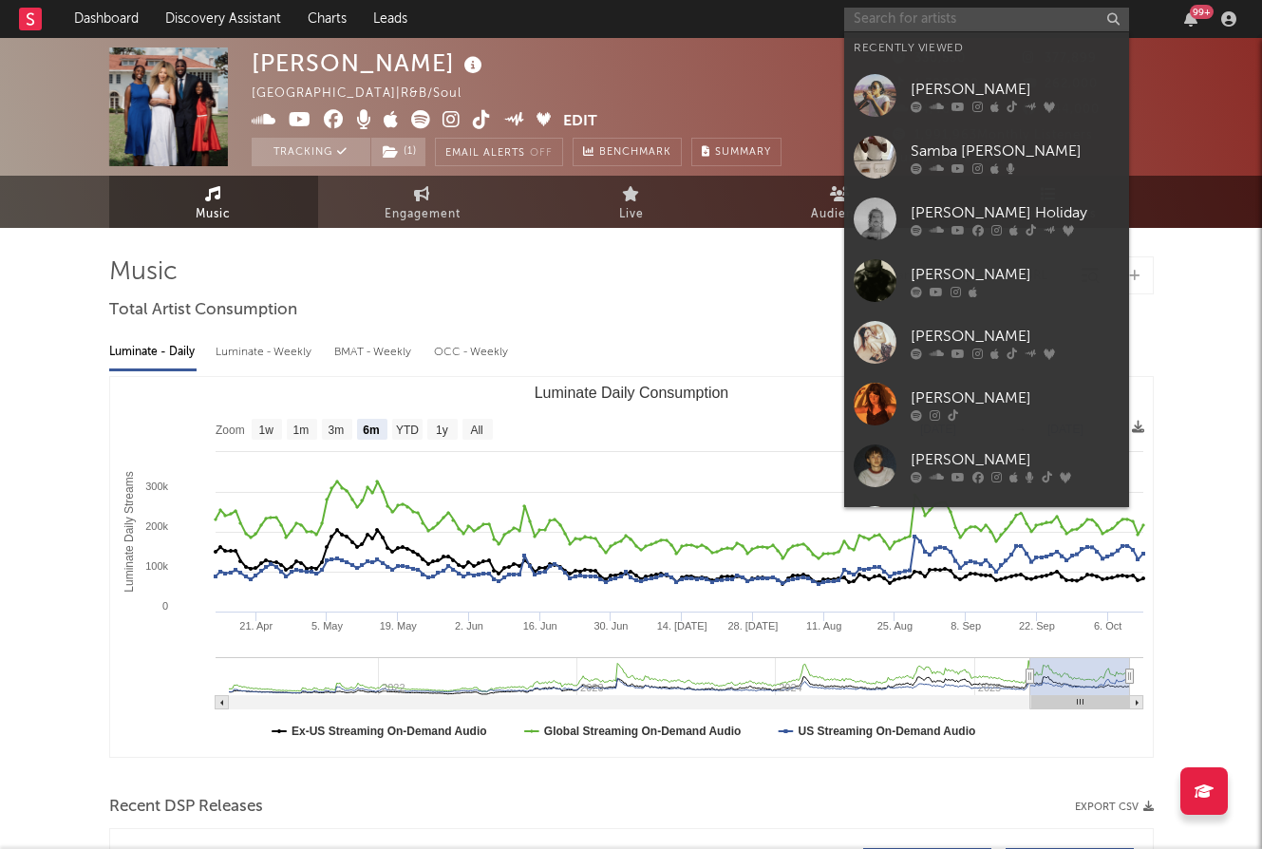
click at [912, 13] on input "text" at bounding box center [986, 20] width 285 height 24
paste input "HOTKEED"
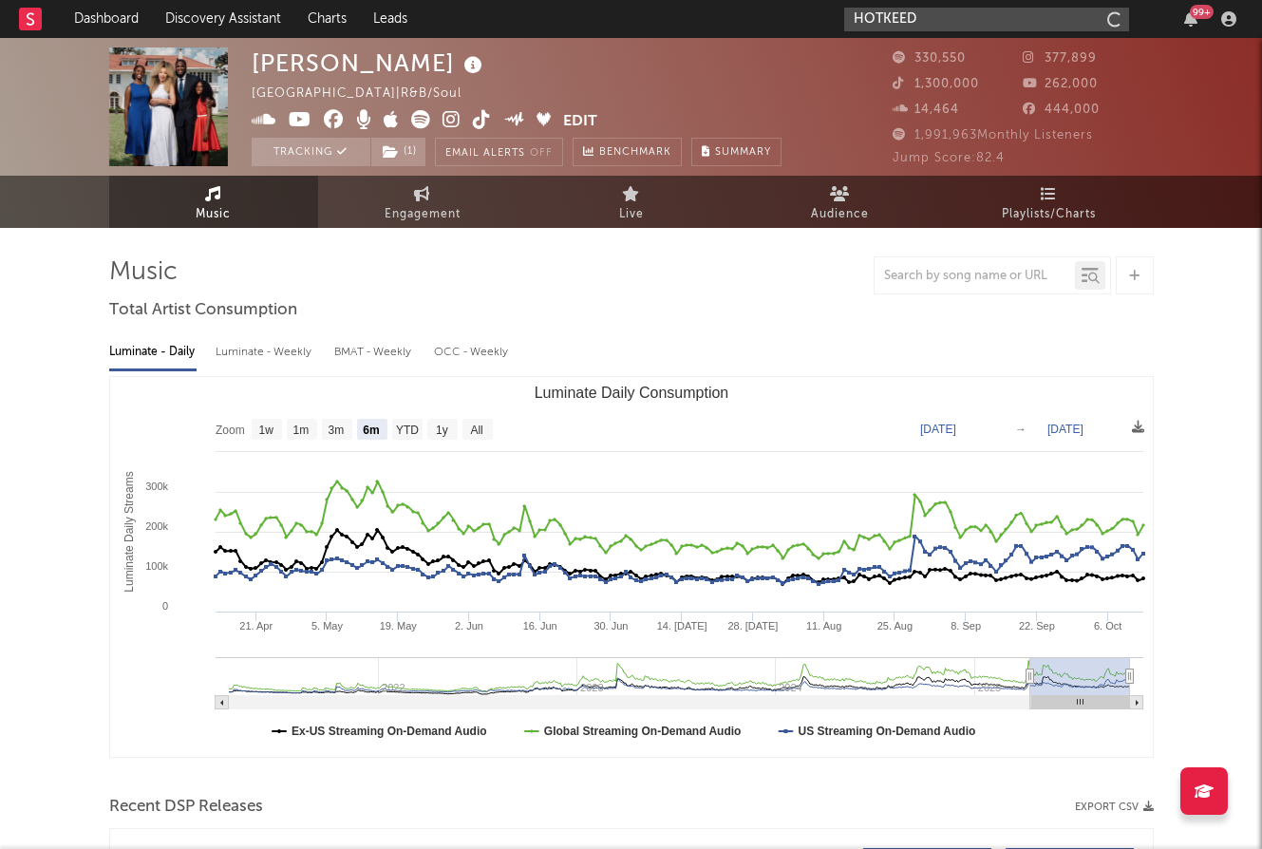
type input "HOTKEED"
click at [951, 16] on input "HOTKEED" at bounding box center [986, 20] width 285 height 24
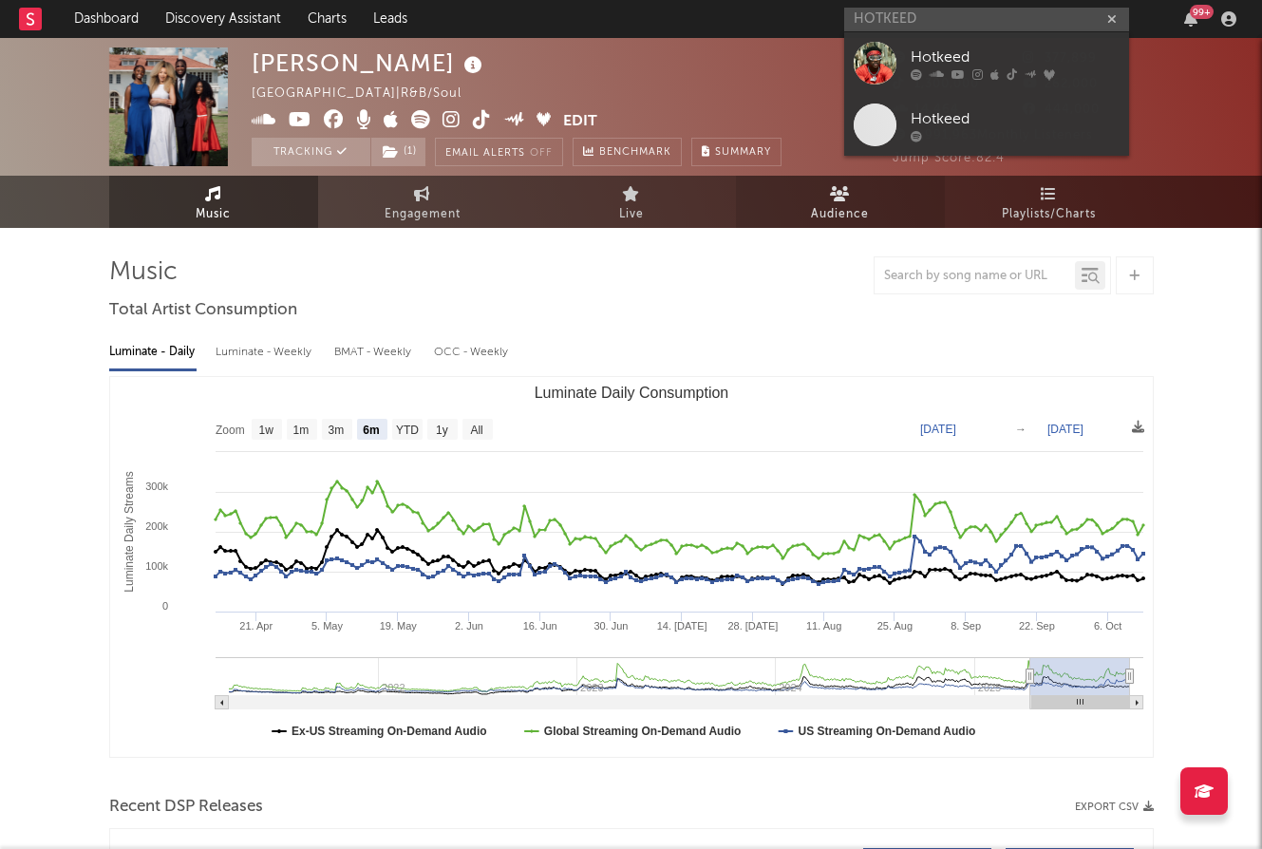
click at [941, 55] on div "Hotkeed" at bounding box center [1015, 57] width 209 height 23
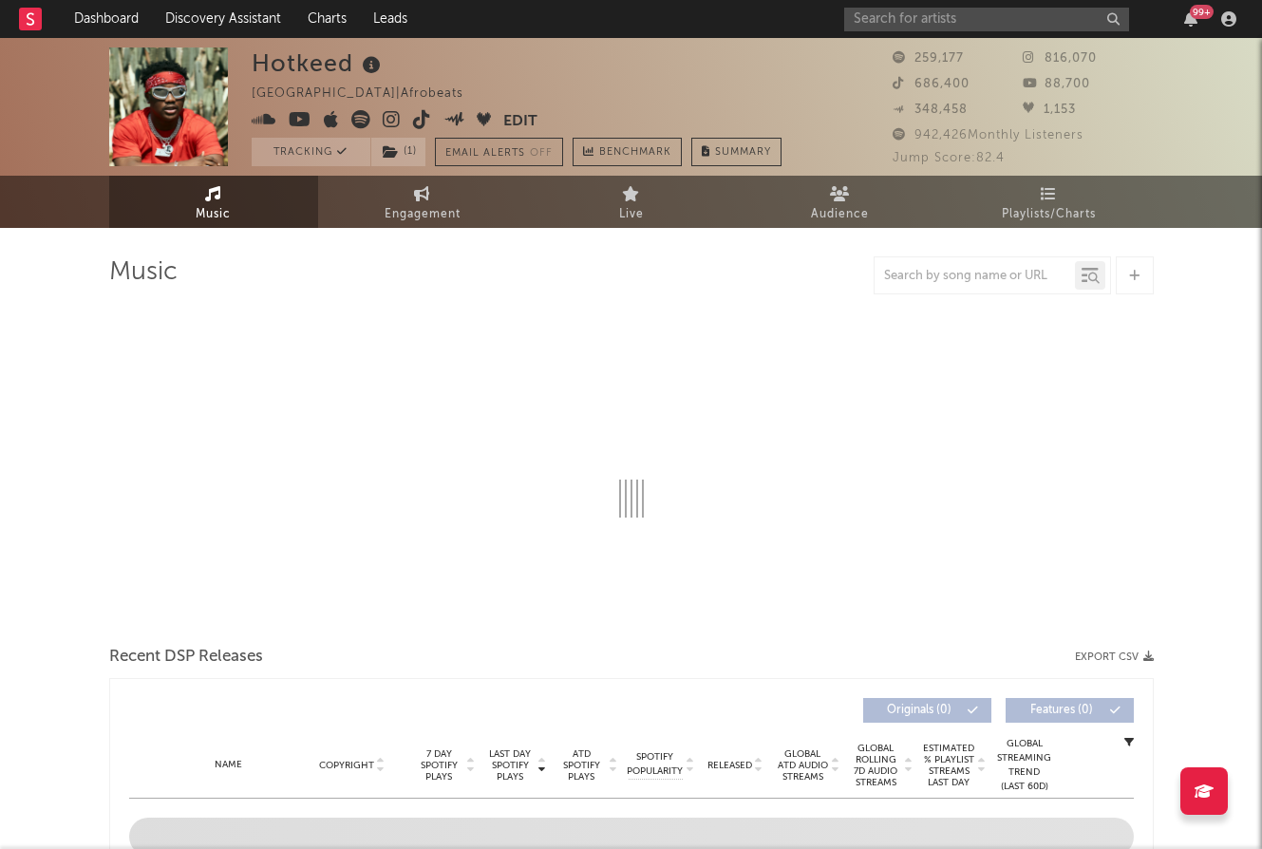
select select "6m"
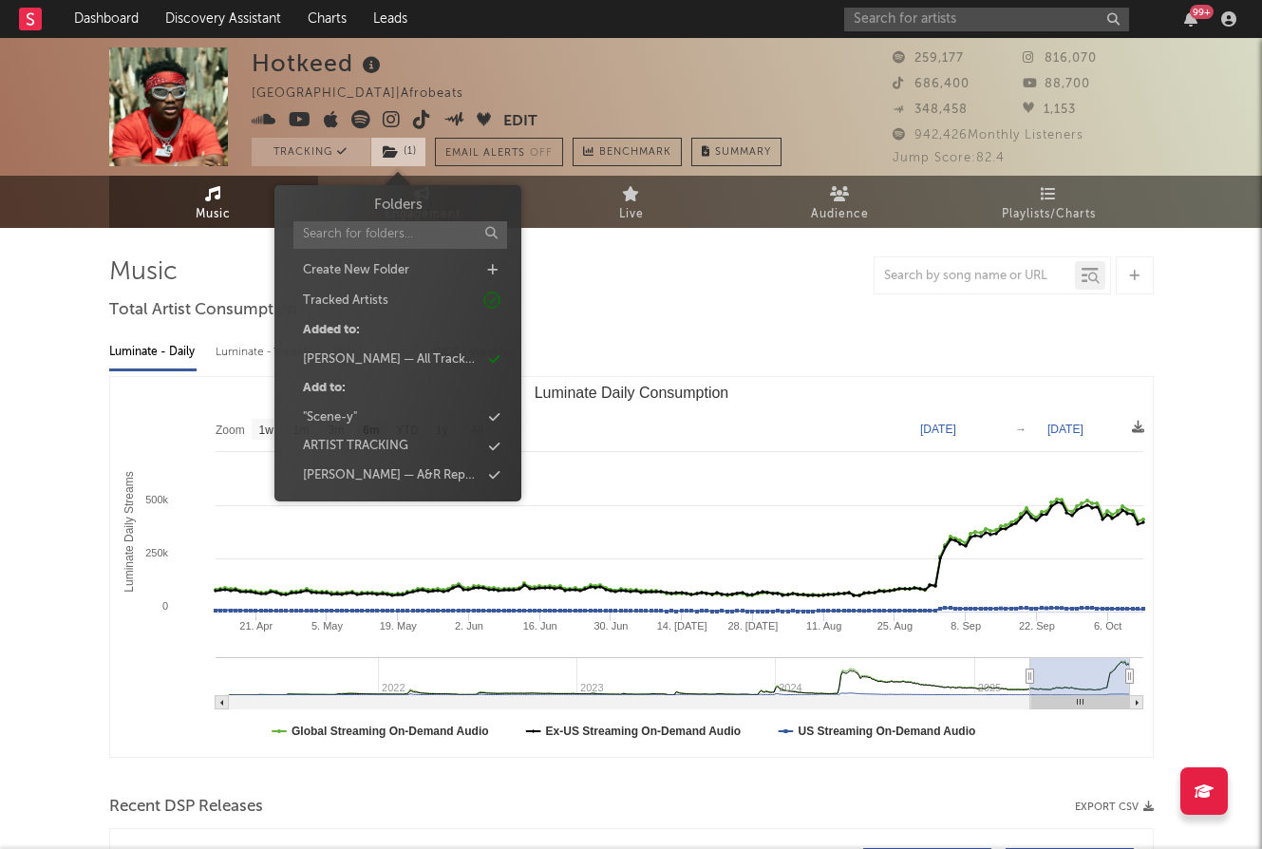
click at [389, 160] on span "( 1 )" at bounding box center [398, 152] width 56 height 28
click at [466, 473] on div "Mavis — A&R Report Discussed Artists" at bounding box center [392, 475] width 178 height 19
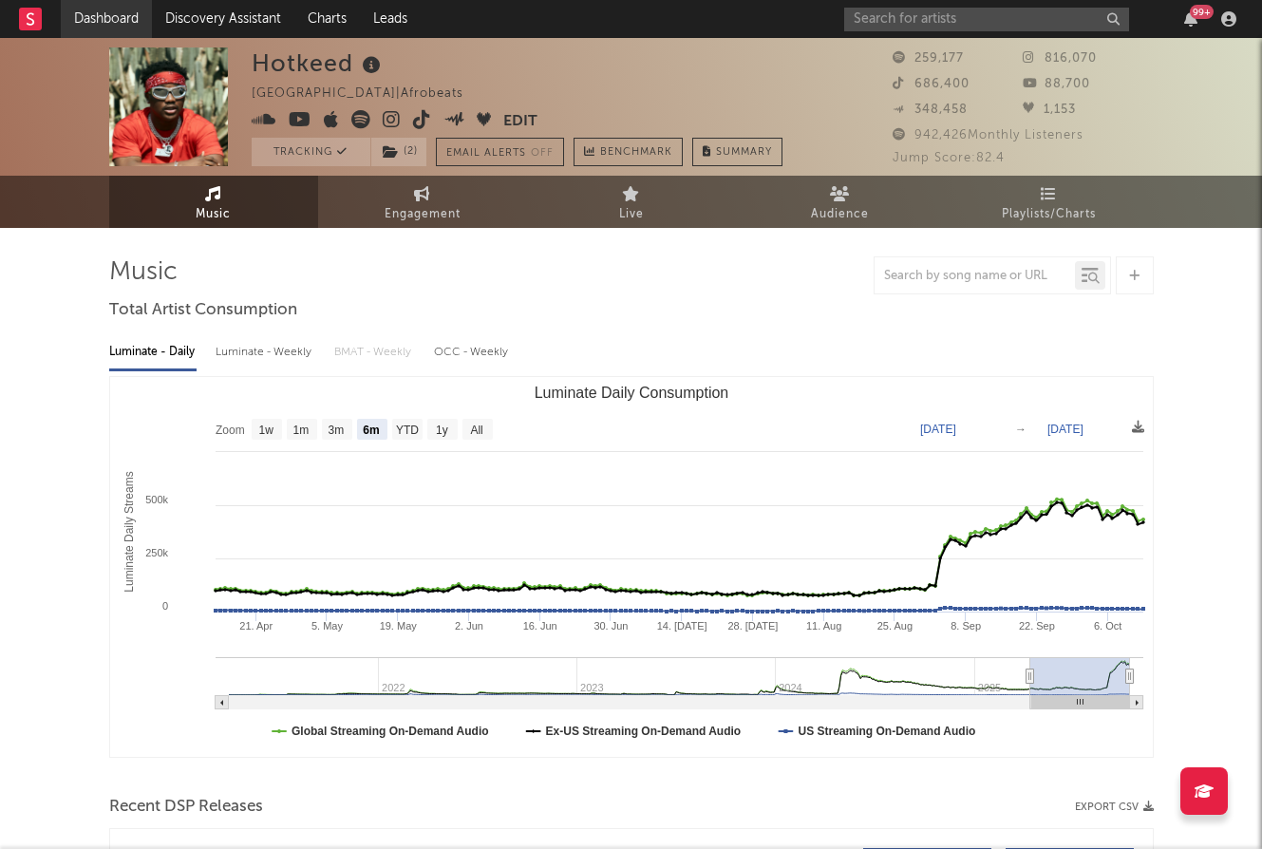
click at [76, 14] on link "Dashboard" at bounding box center [106, 19] width 91 height 38
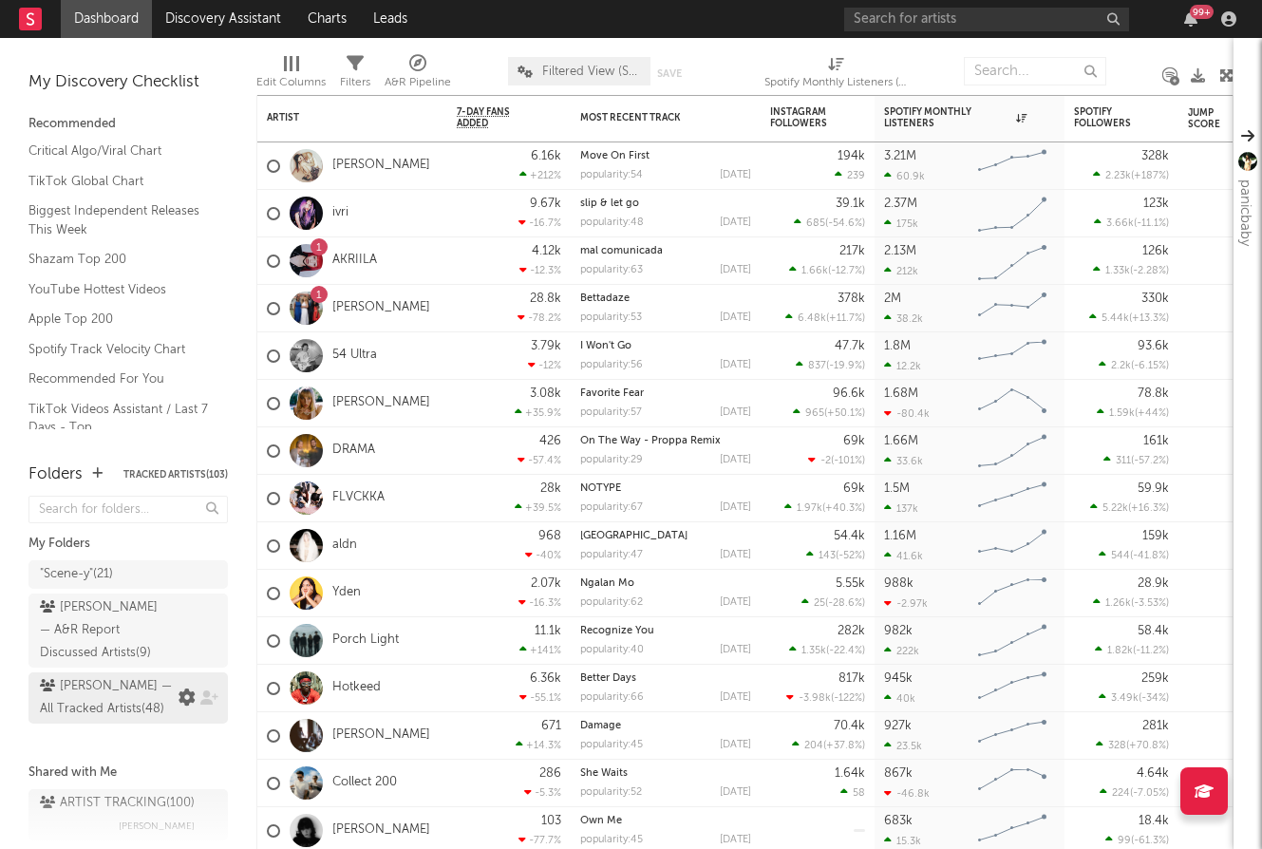
click at [187, 689] on icon at bounding box center [187, 697] width 17 height 17
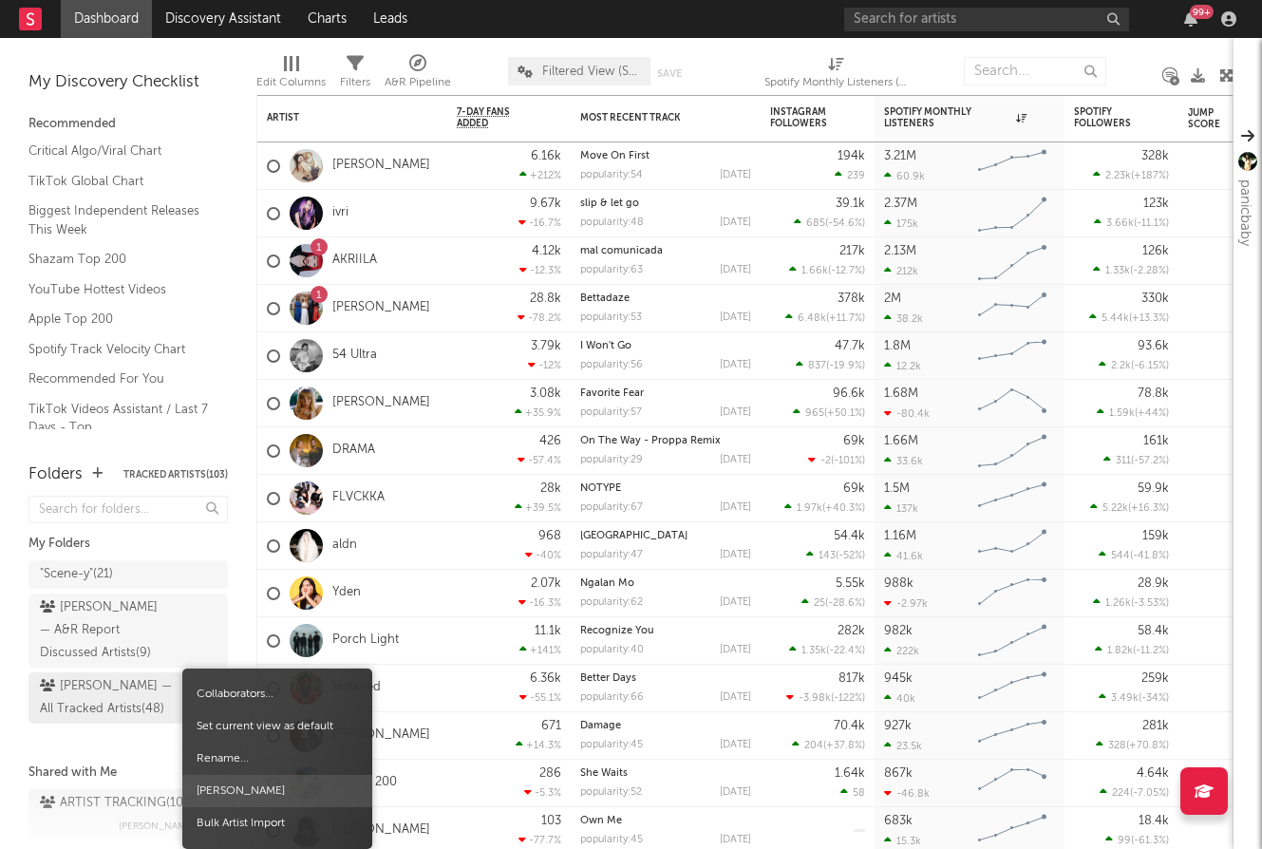
click at [243, 783] on span "Delete Folder" at bounding box center [277, 791] width 190 height 32
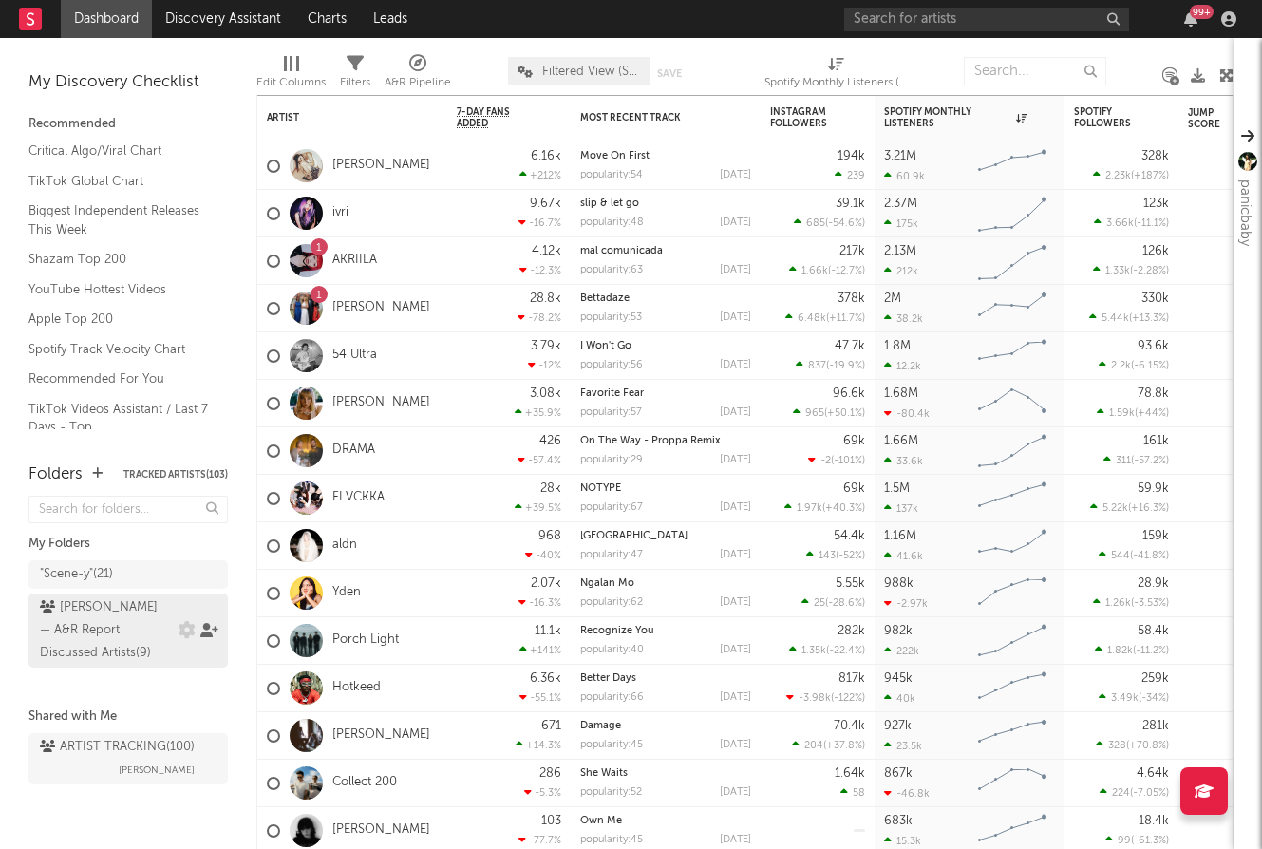
click at [216, 623] on icon at bounding box center [209, 630] width 18 height 14
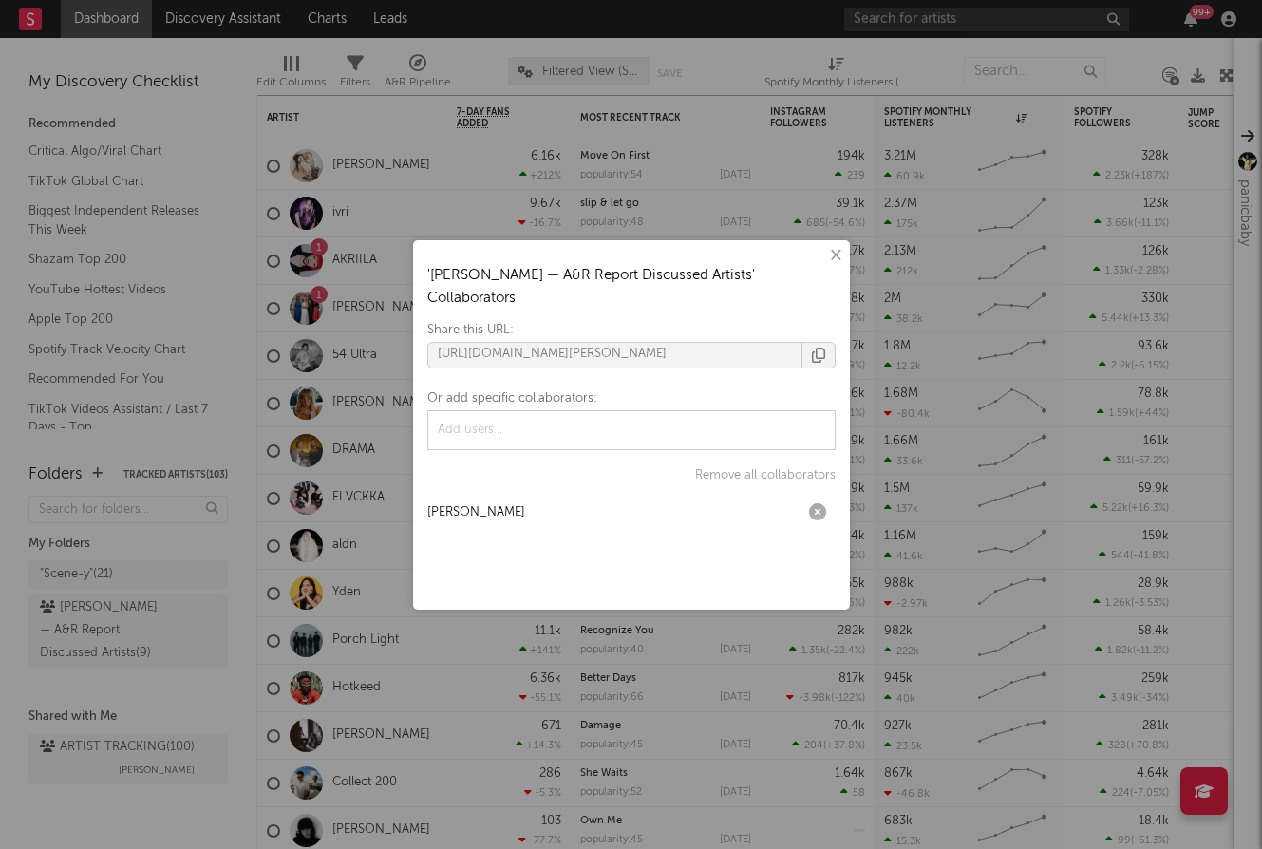
click at [205, 668] on div "× ' Mavis — A&R Report Discussed Artists ' Collaborators Share this URL: https:…" at bounding box center [631, 424] width 1262 height 849
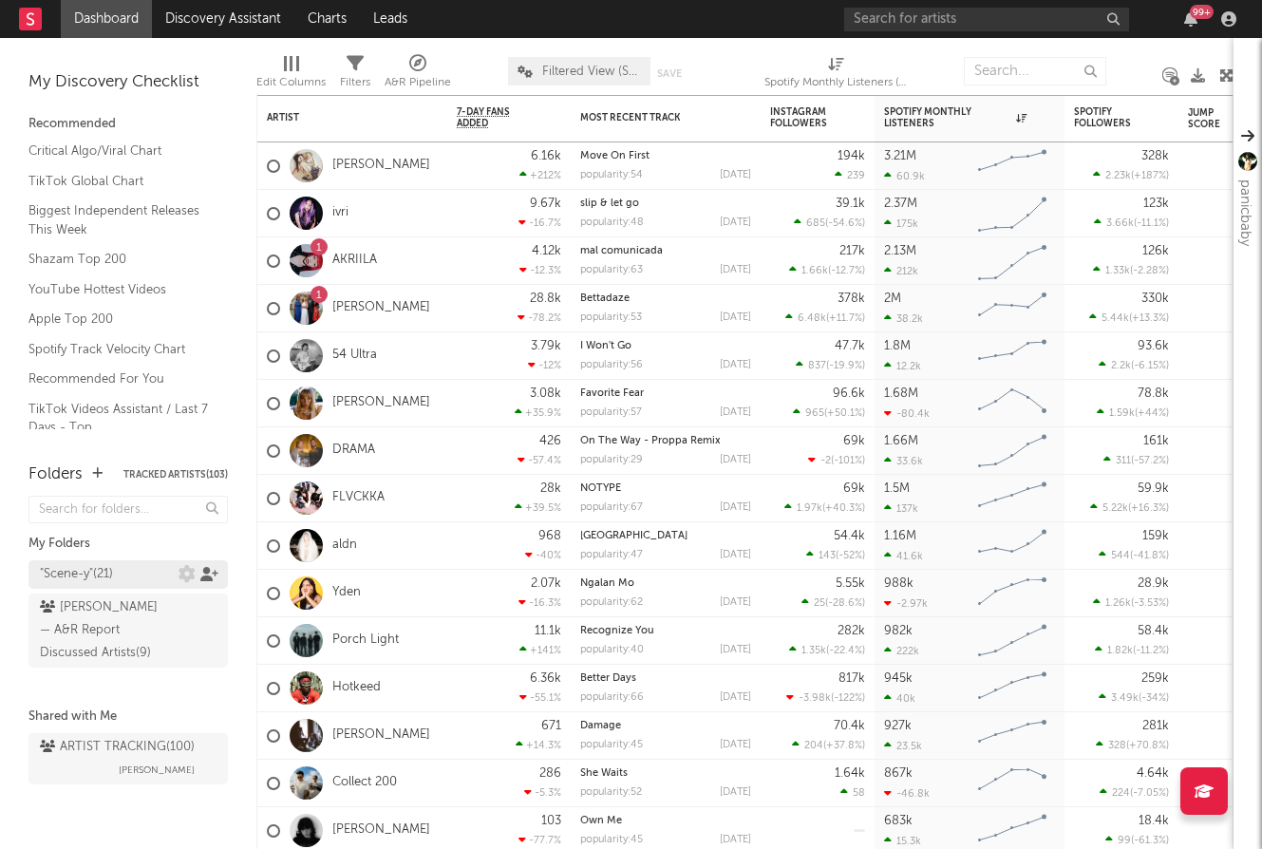
click at [216, 573] on icon at bounding box center [209, 574] width 18 height 14
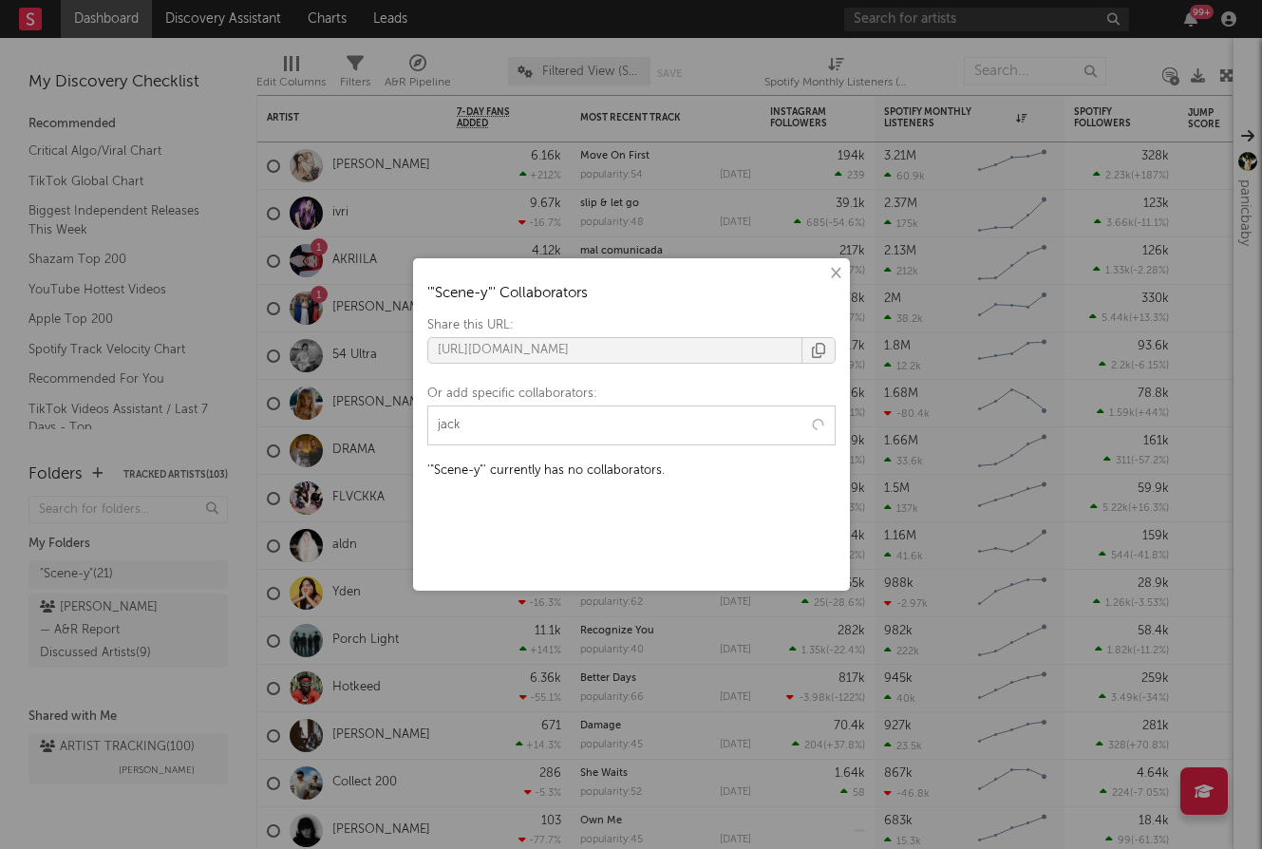
type input "jacks"
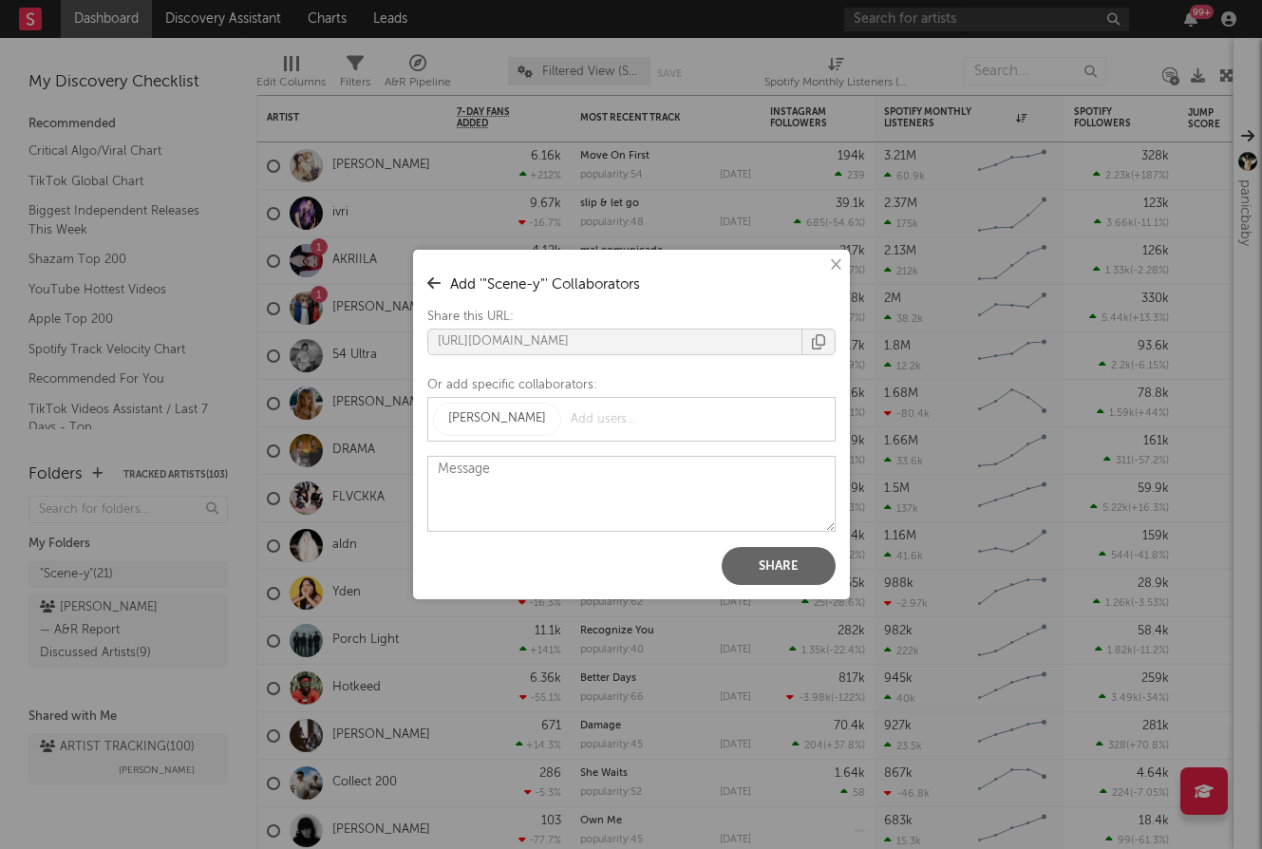
click at [787, 569] on button "Share" at bounding box center [779, 566] width 114 height 38
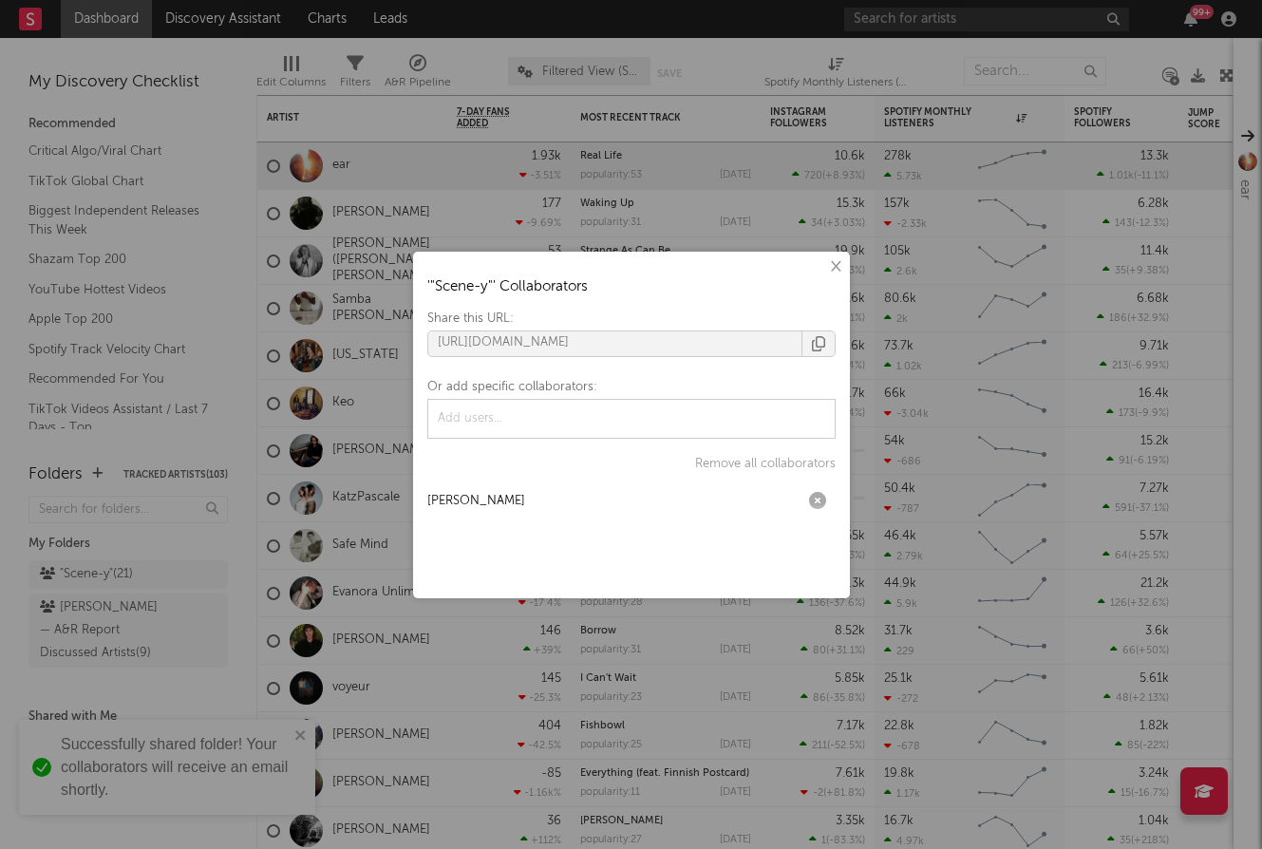
click at [838, 268] on button "×" at bounding box center [834, 266] width 21 height 21
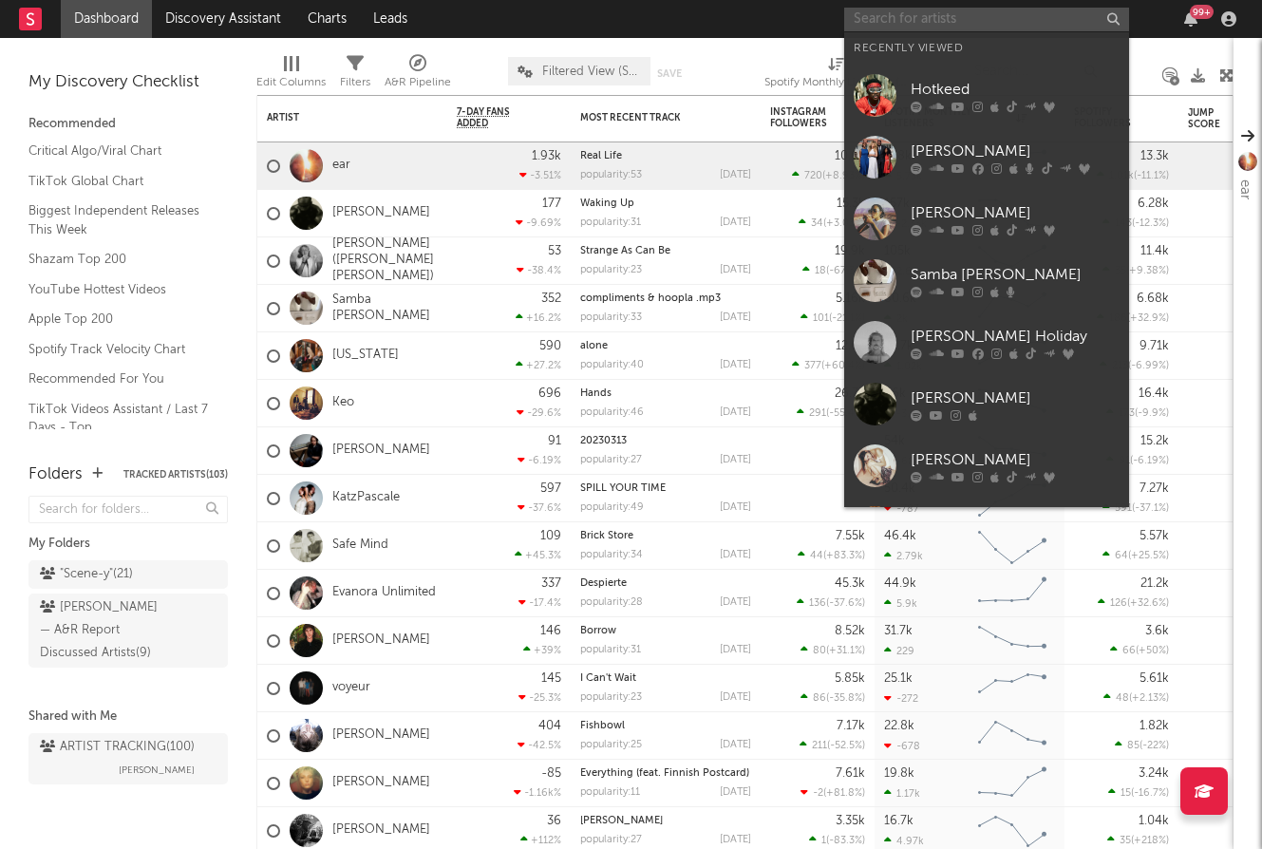
click at [929, 16] on input "text" at bounding box center [986, 20] width 285 height 24
paste input "Campthehills"
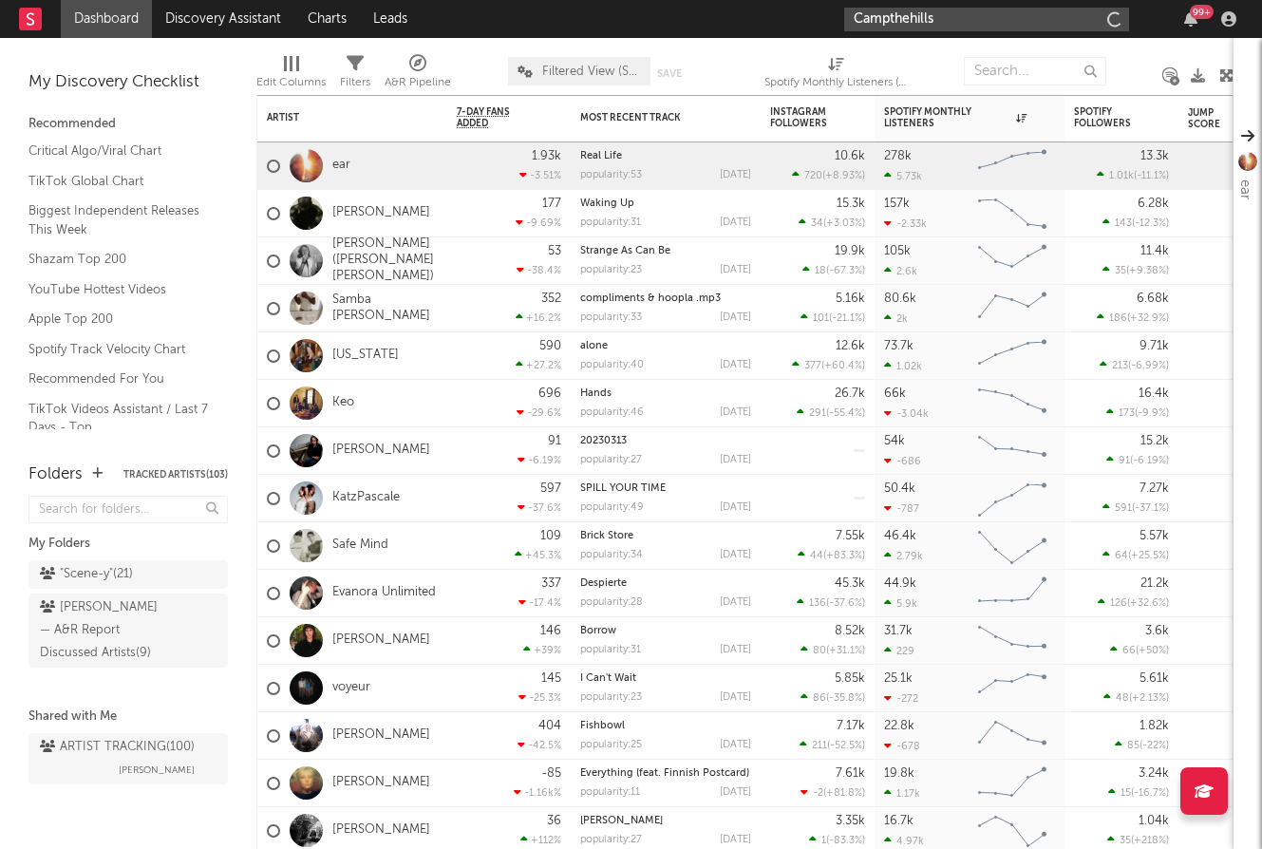
type input "Campthehills"
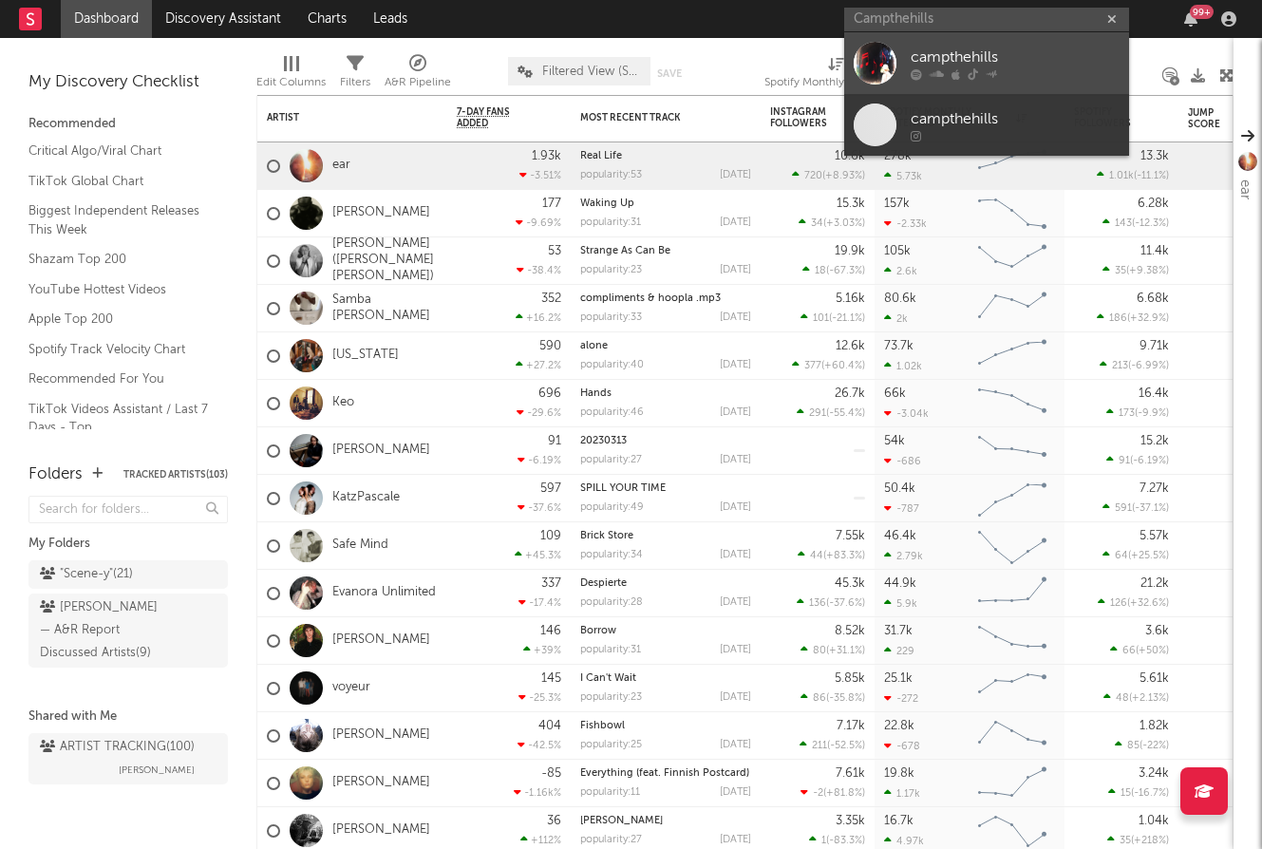
click at [983, 88] on link "campthehills" at bounding box center [986, 63] width 285 height 62
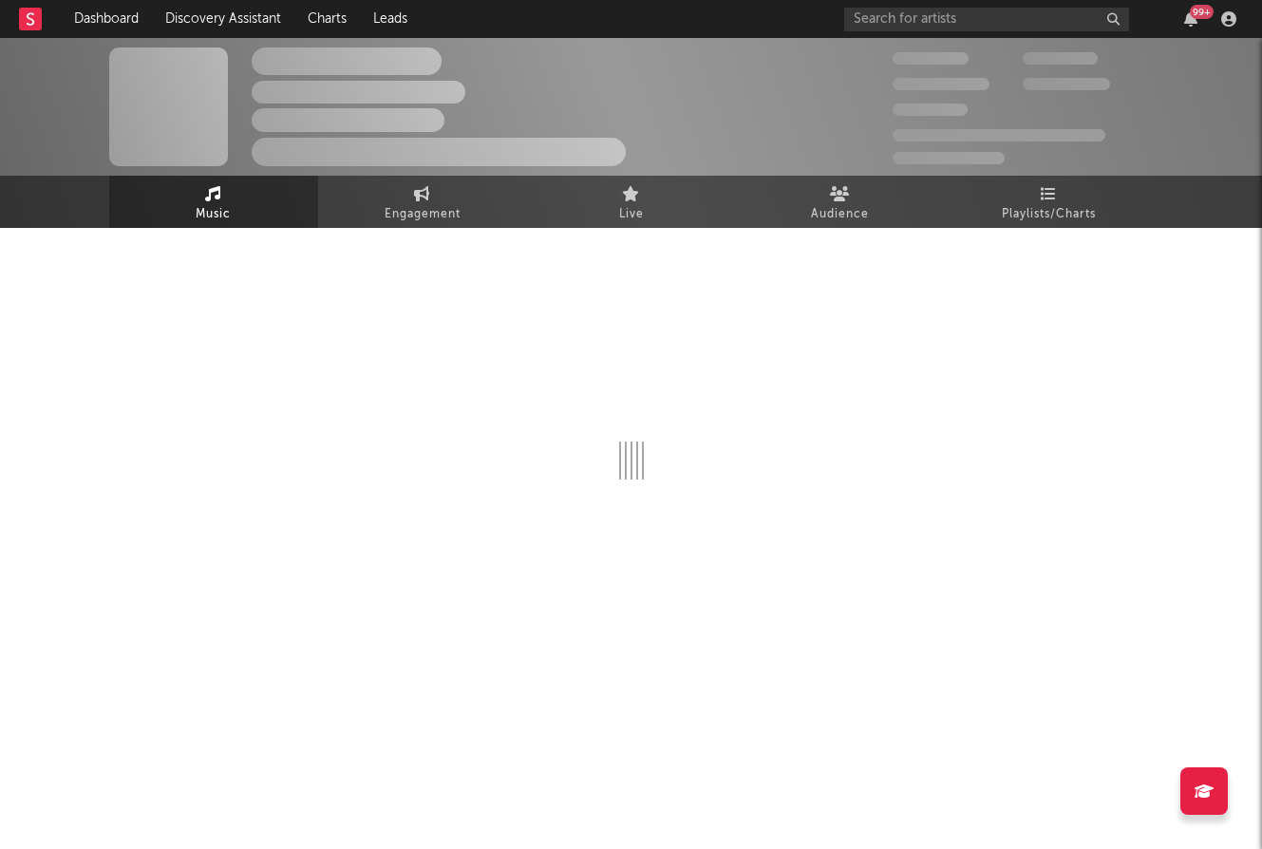
select select "6m"
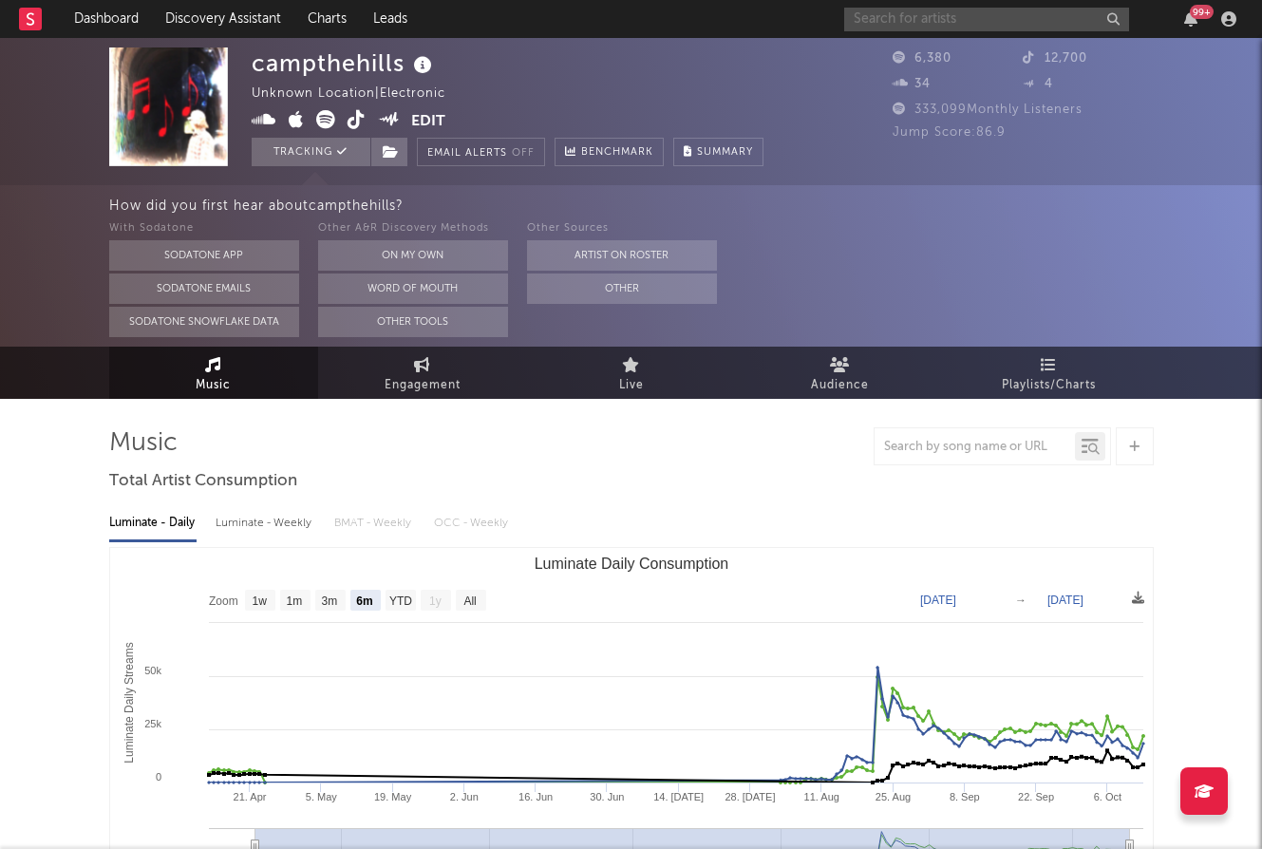
click at [983, 15] on input "text" at bounding box center [986, 20] width 285 height 24
type input "kinji"
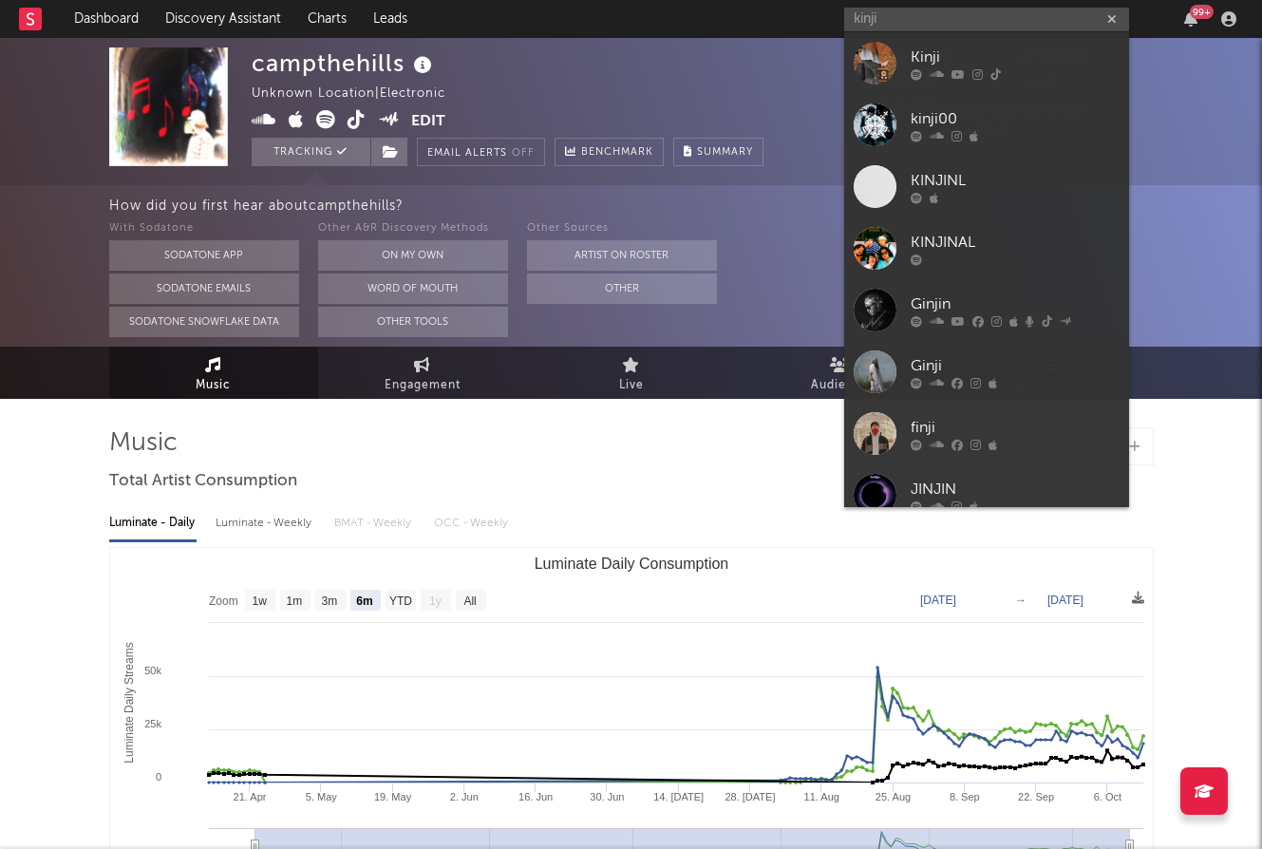
drag, startPoint x: 995, startPoint y: 59, endPoint x: 737, endPoint y: 5, distance: 263.9
click at [995, 59] on div "Kinji" at bounding box center [1015, 57] width 209 height 23
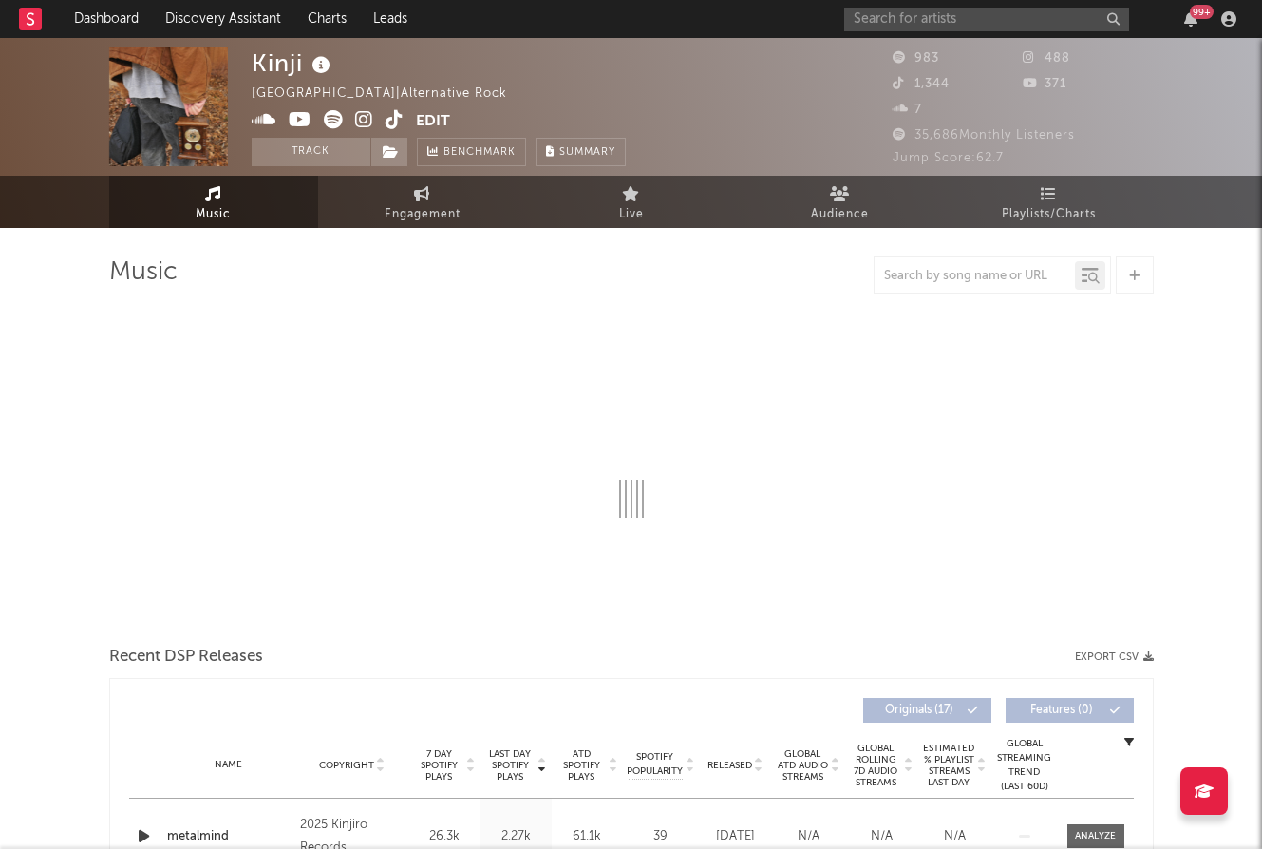
select select "1w"
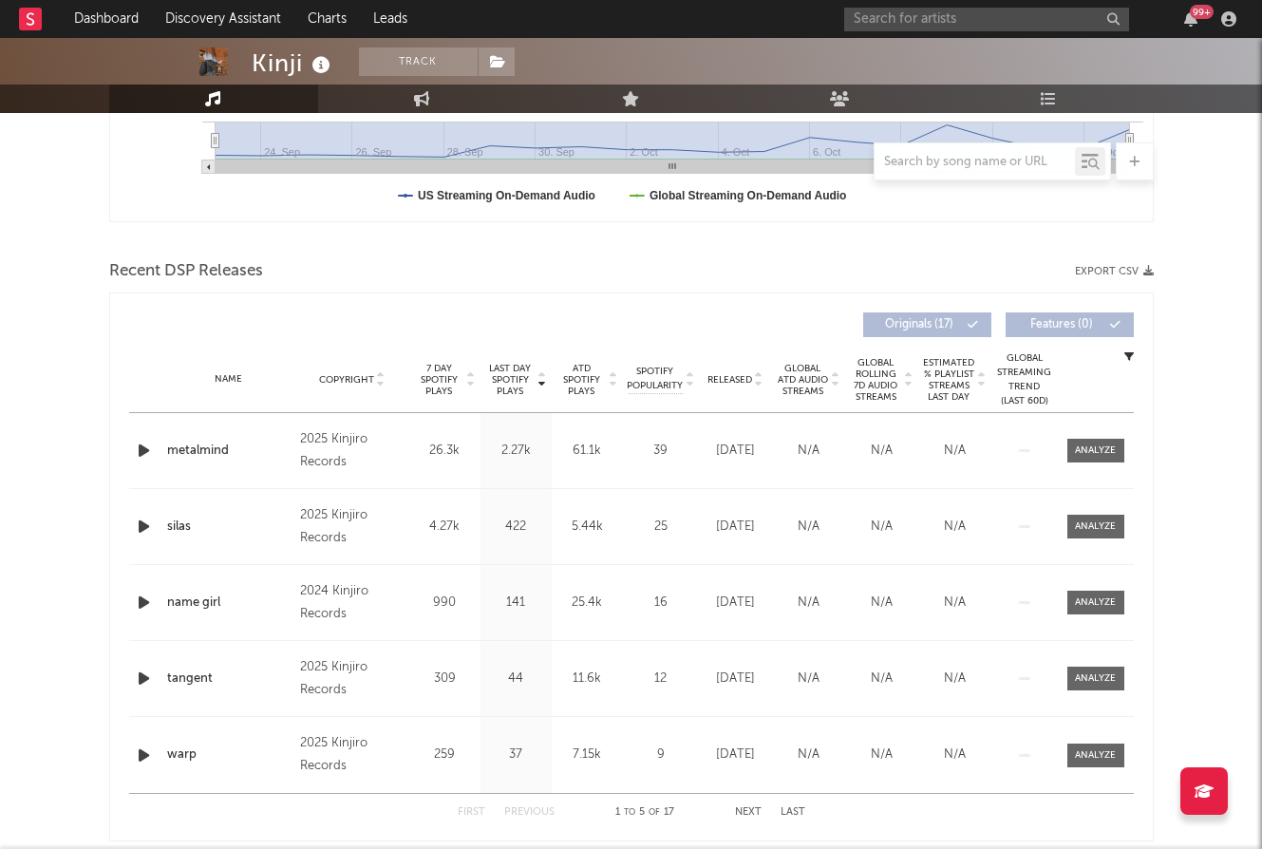
scroll to position [537, 0]
click at [963, 19] on input "text" at bounding box center [986, 20] width 285 height 24
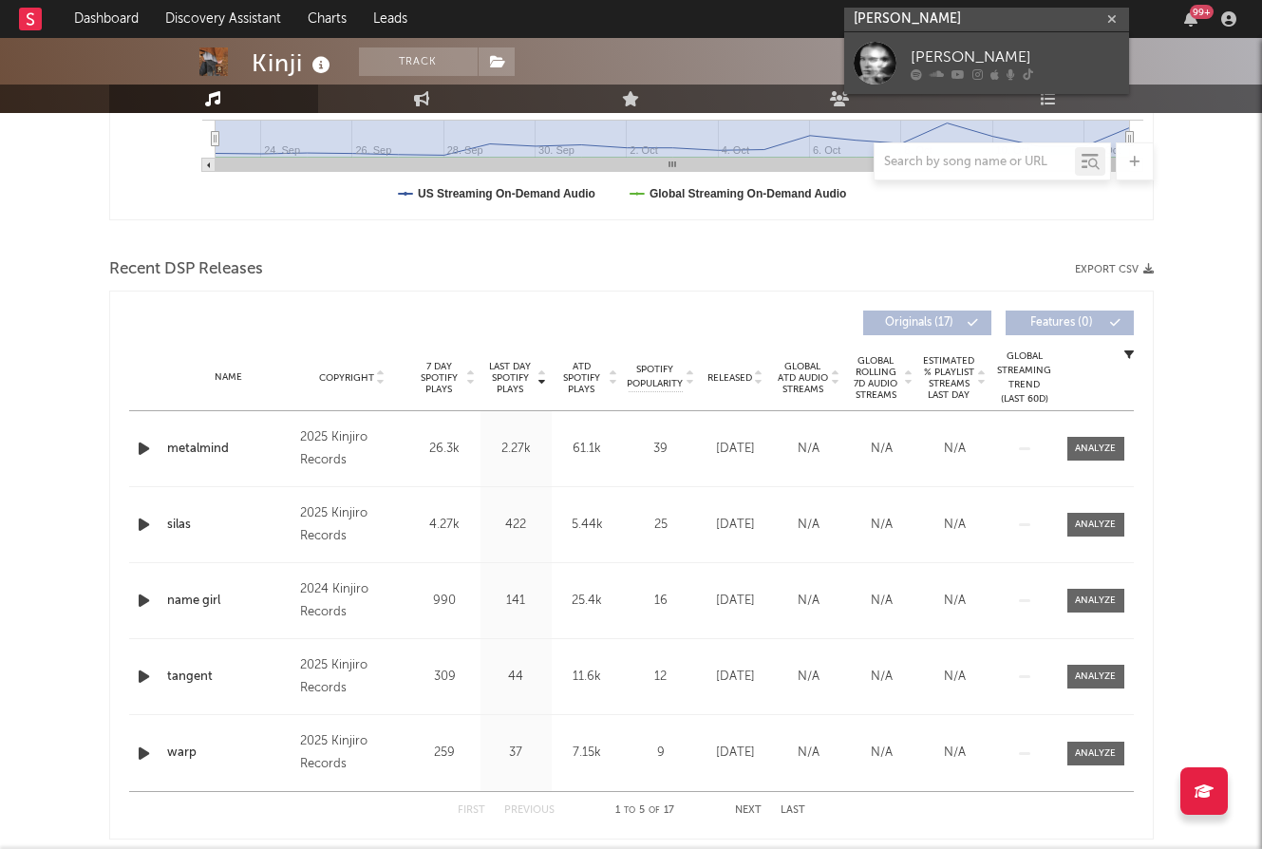
type input "Anna Justen"
click at [981, 64] on div "Anna Justen" at bounding box center [1015, 57] width 209 height 23
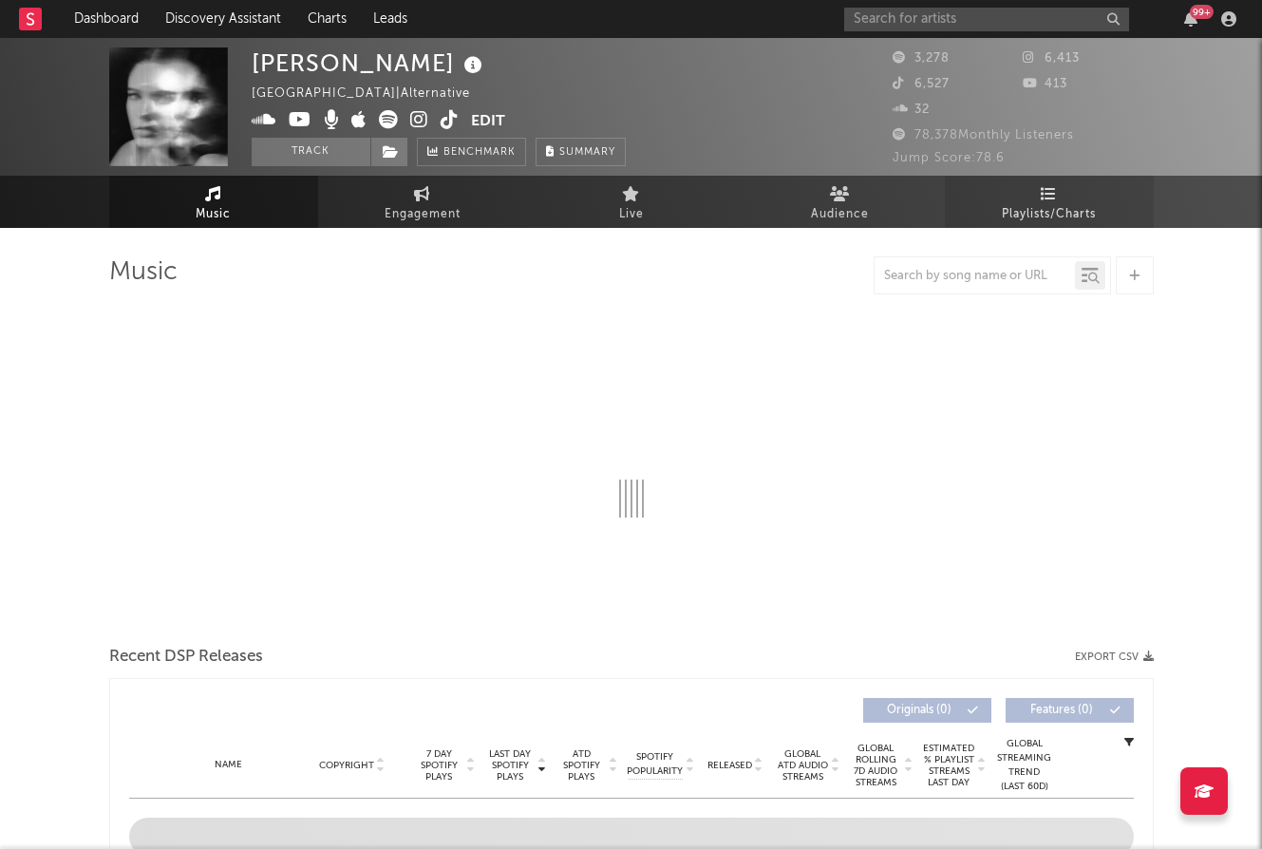
select select "1w"
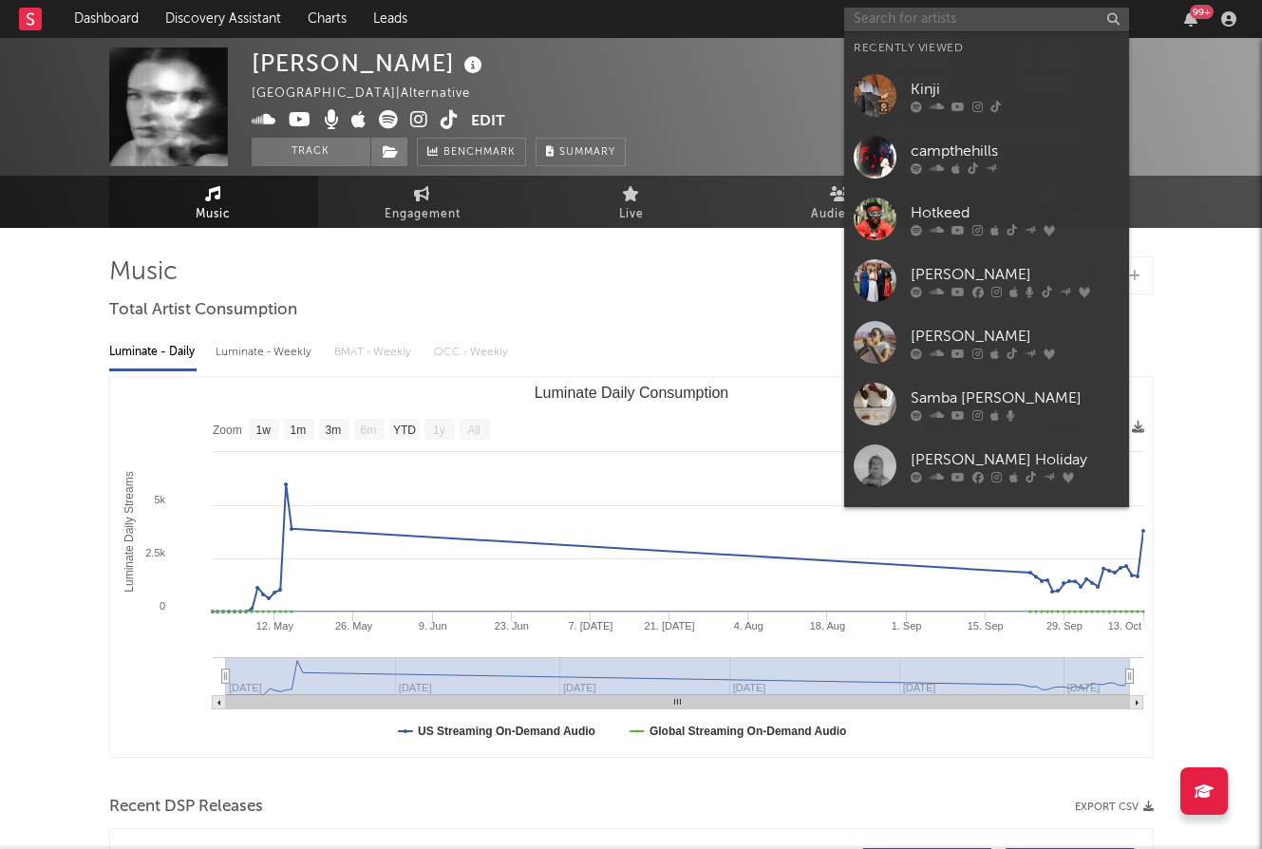
click at [937, 24] on input "text" at bounding box center [986, 20] width 285 height 24
paste input "Porch Light"
type input "Porch Light"
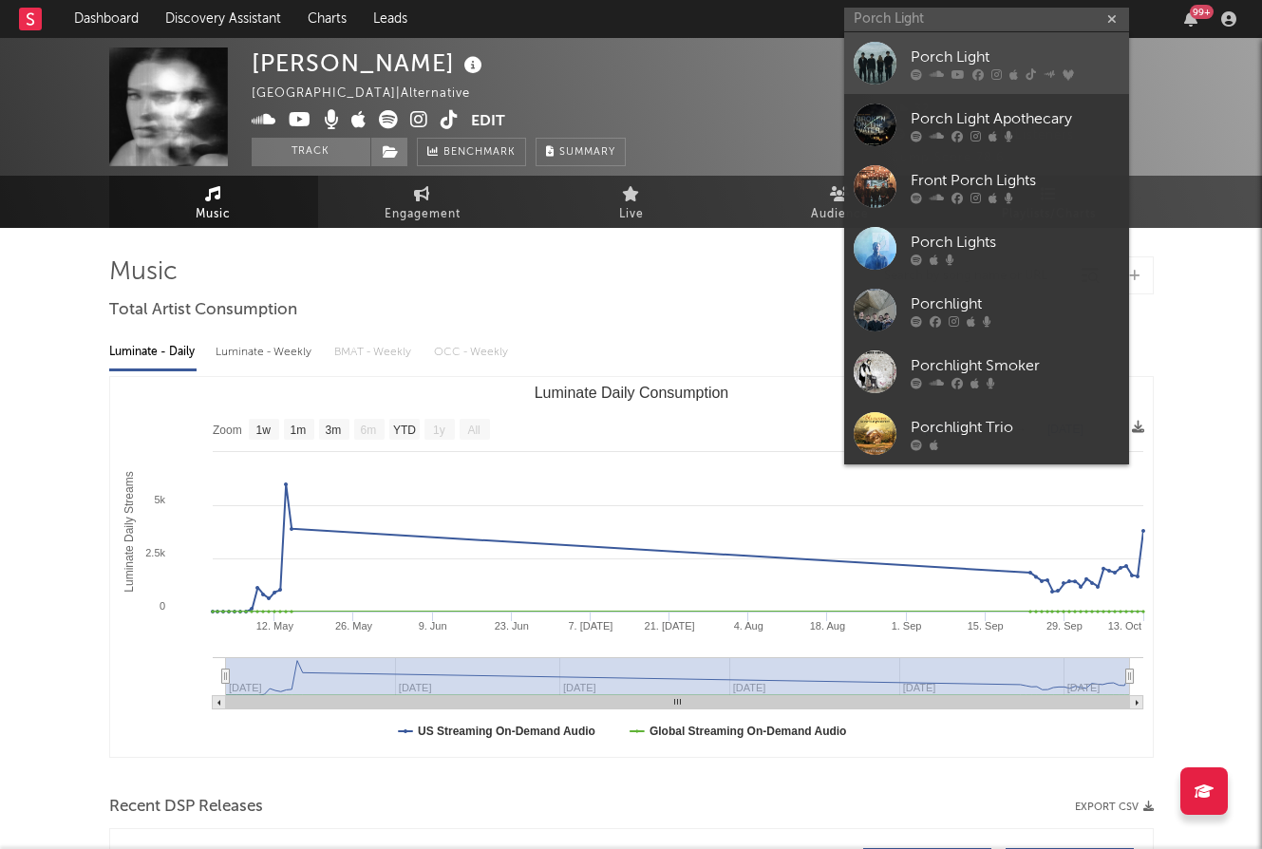
click at [939, 68] on icon at bounding box center [937, 73] width 14 height 11
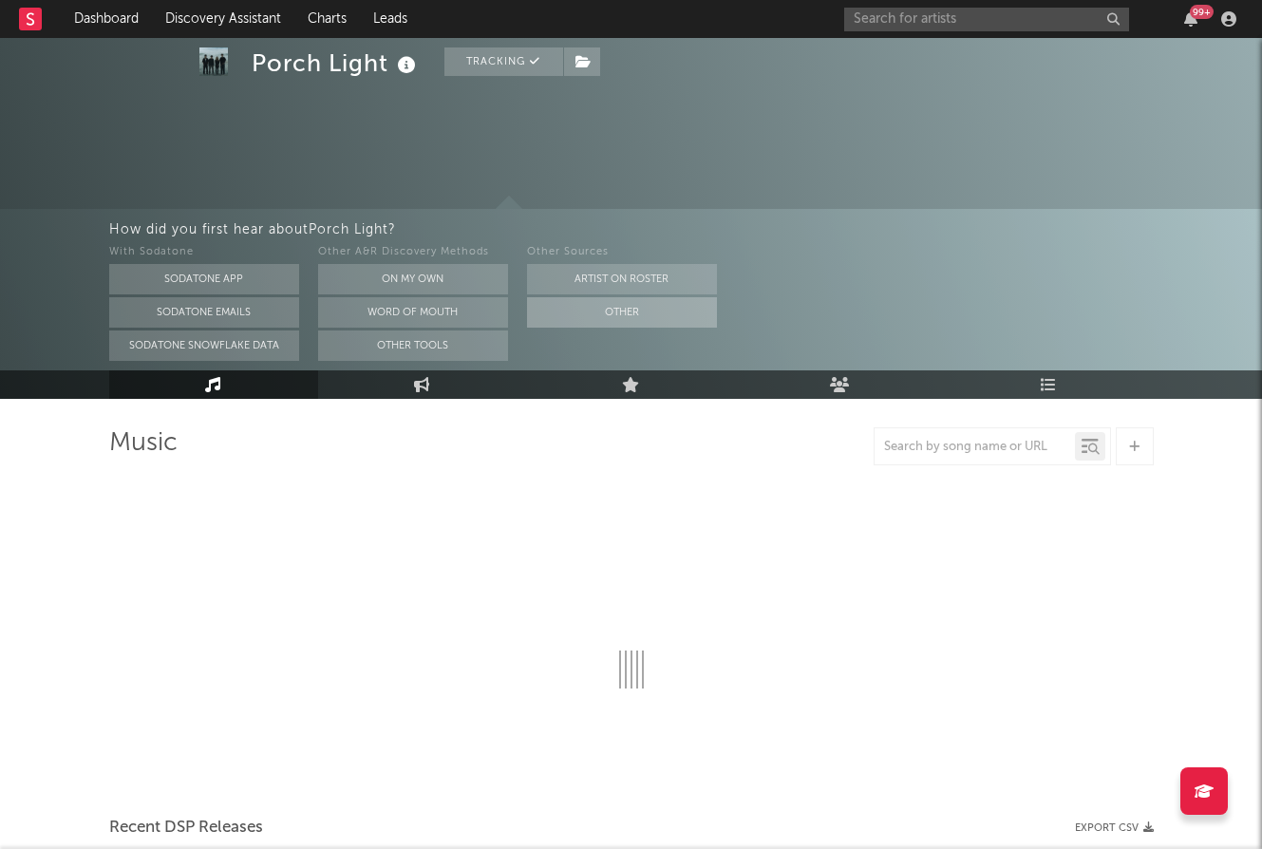
select select "6m"
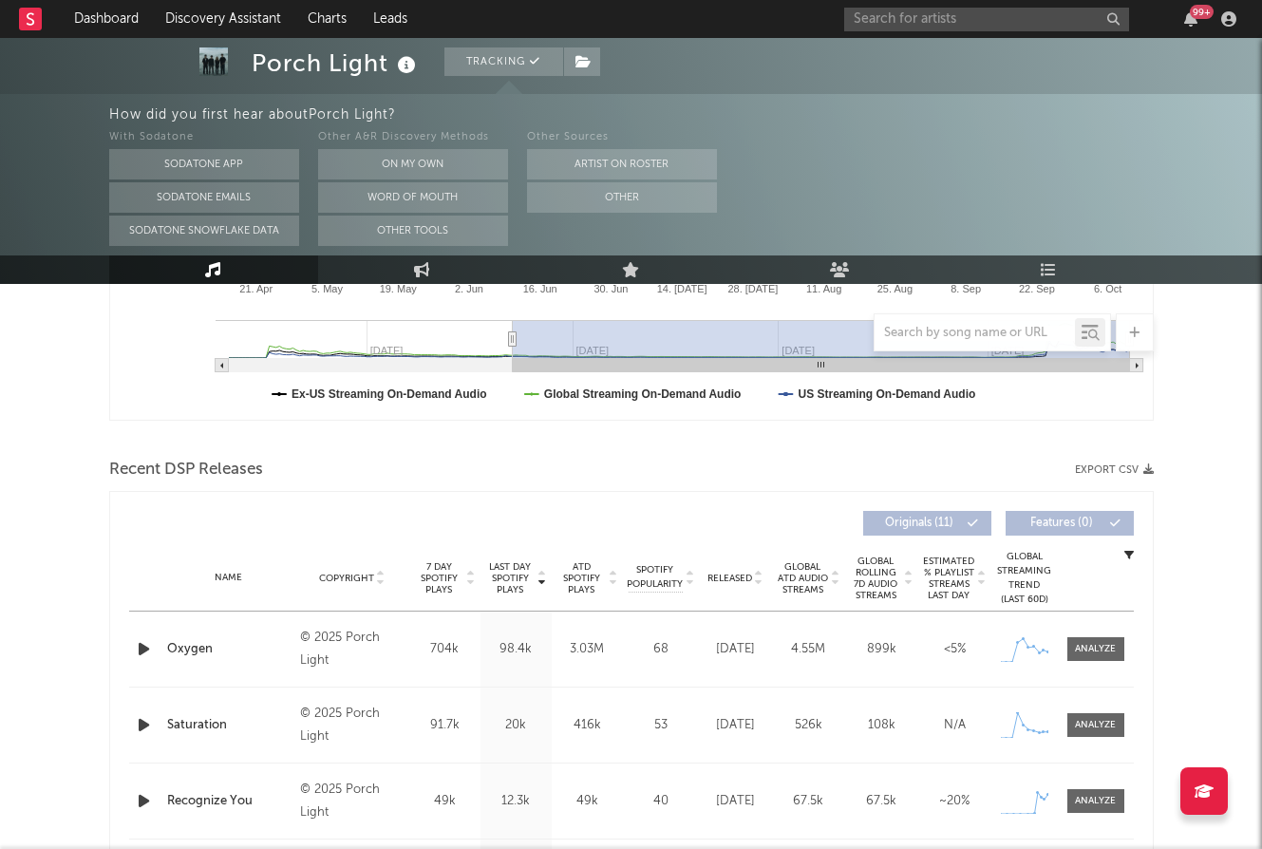
scroll to position [3, 0]
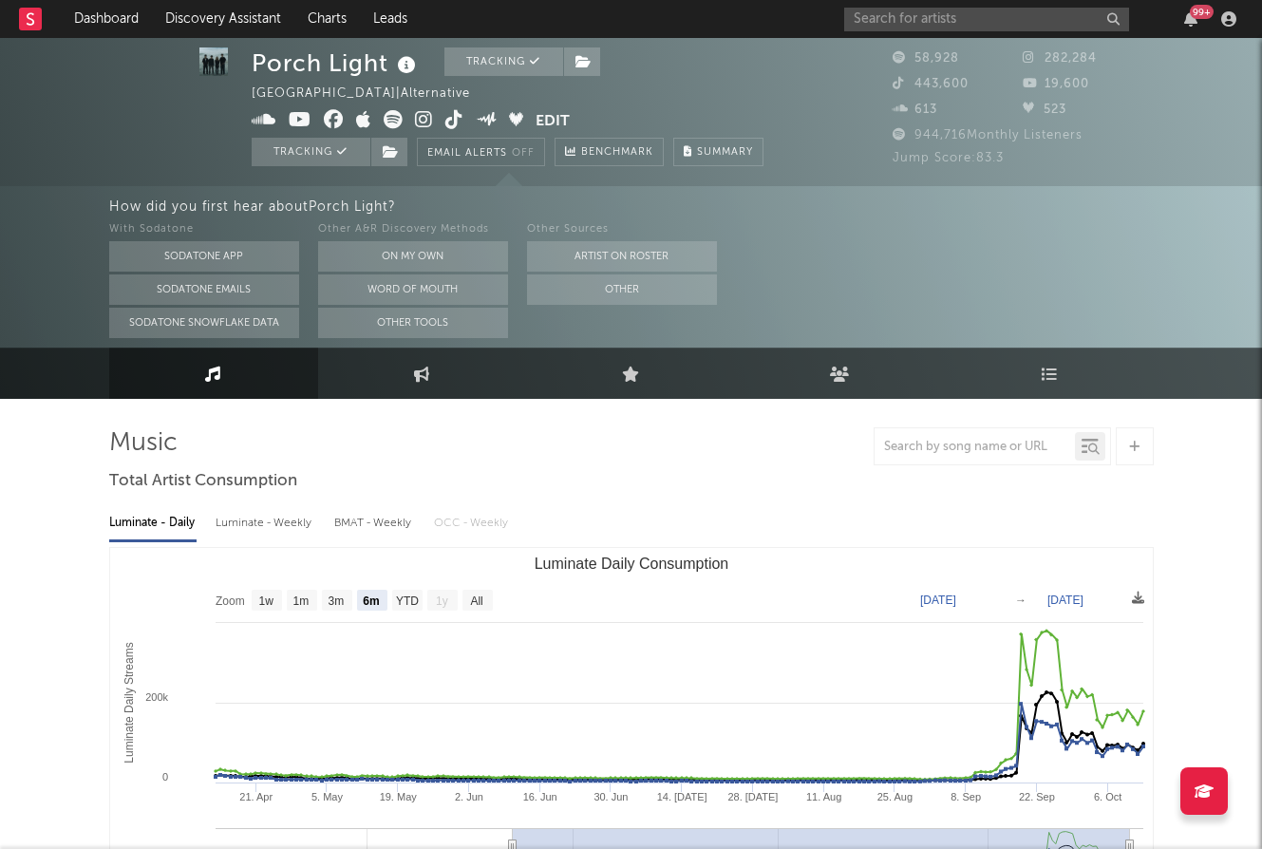
select select "6m"
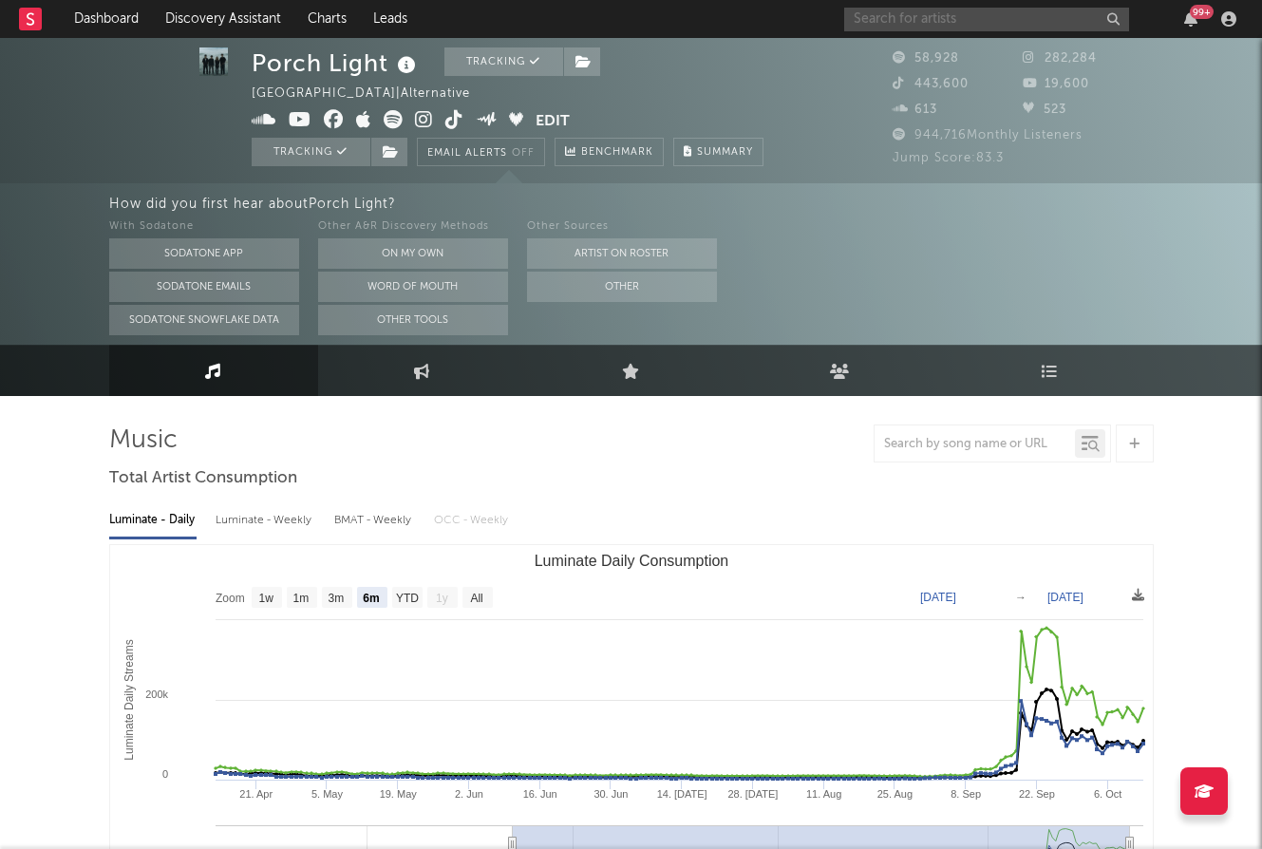
click at [897, 17] on input "text" at bounding box center [986, 20] width 285 height 24
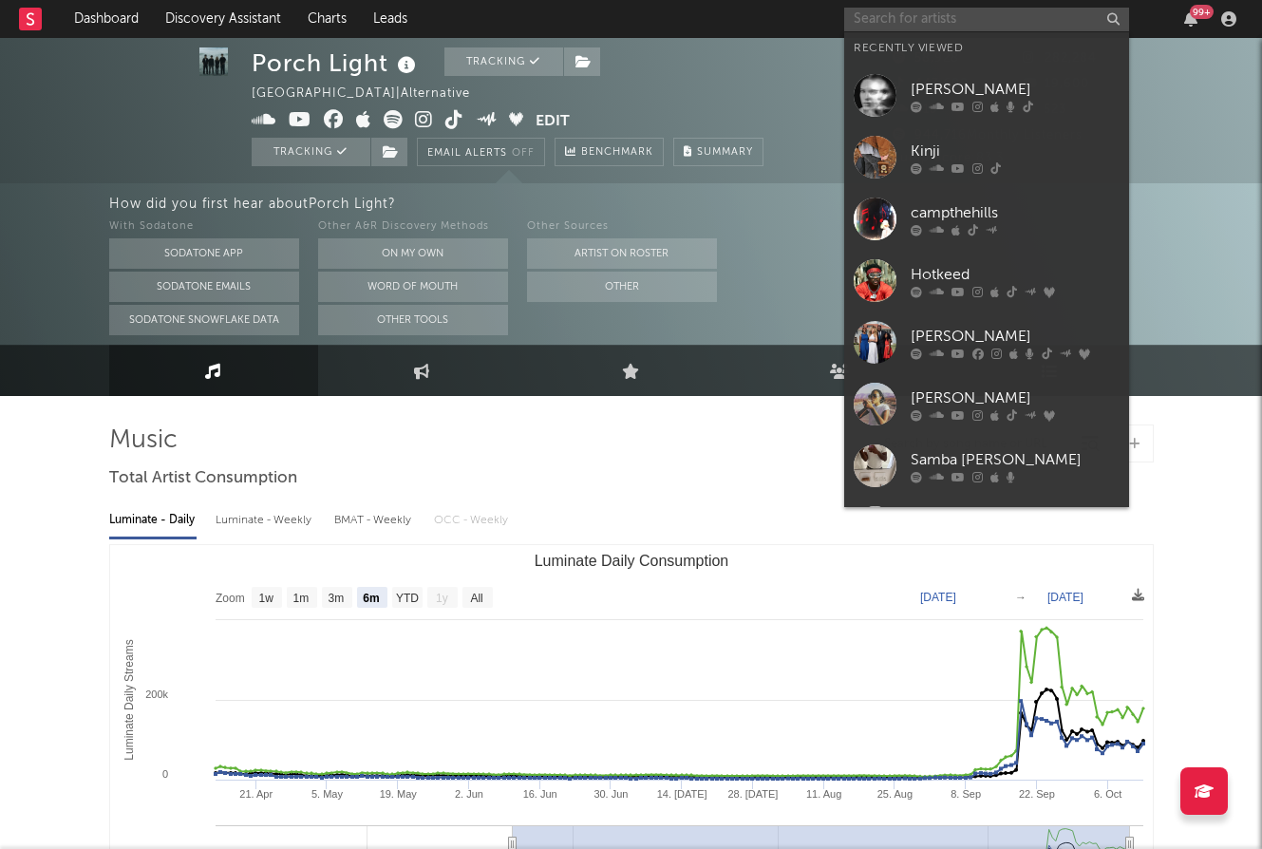
paste input "Kinji"
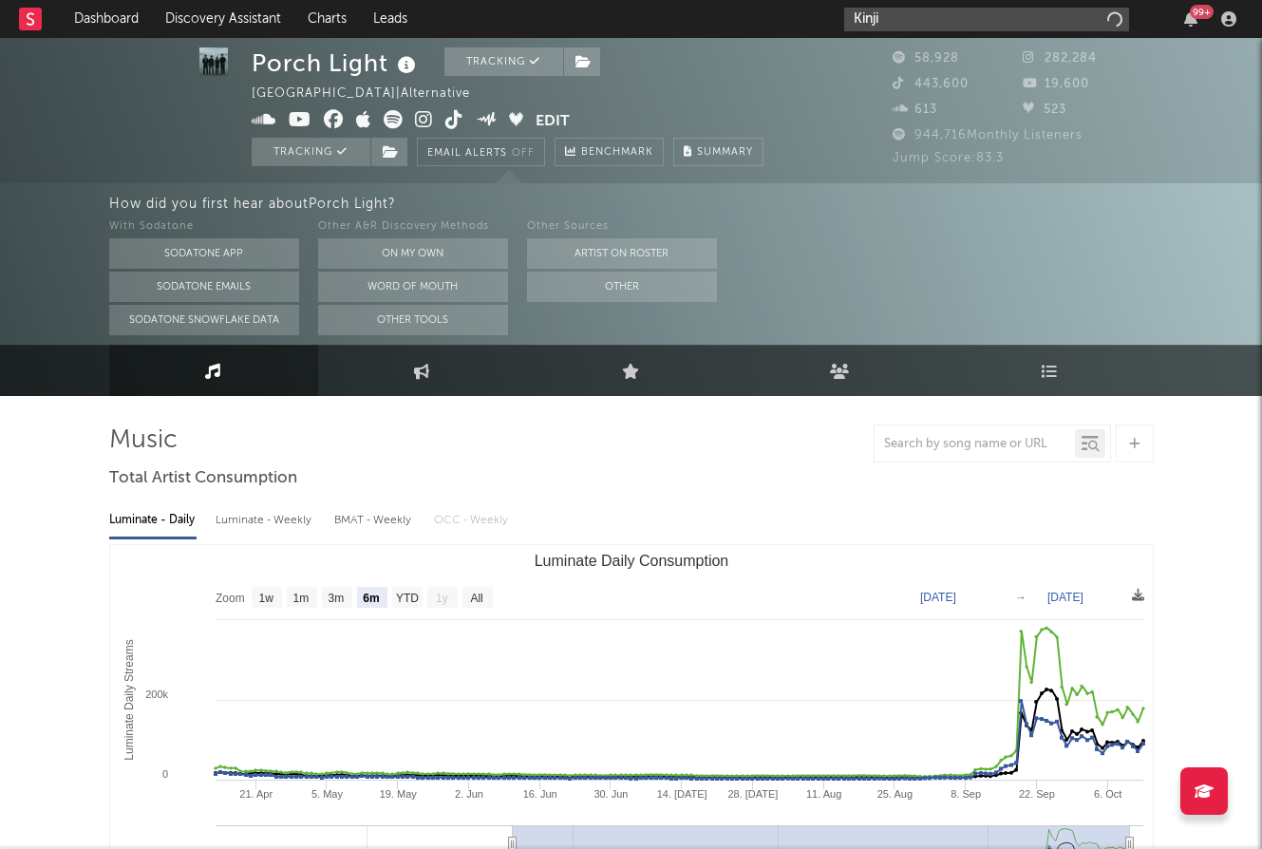
type input "Kinji"
click at [973, 10] on input "Kinji" at bounding box center [986, 20] width 285 height 24
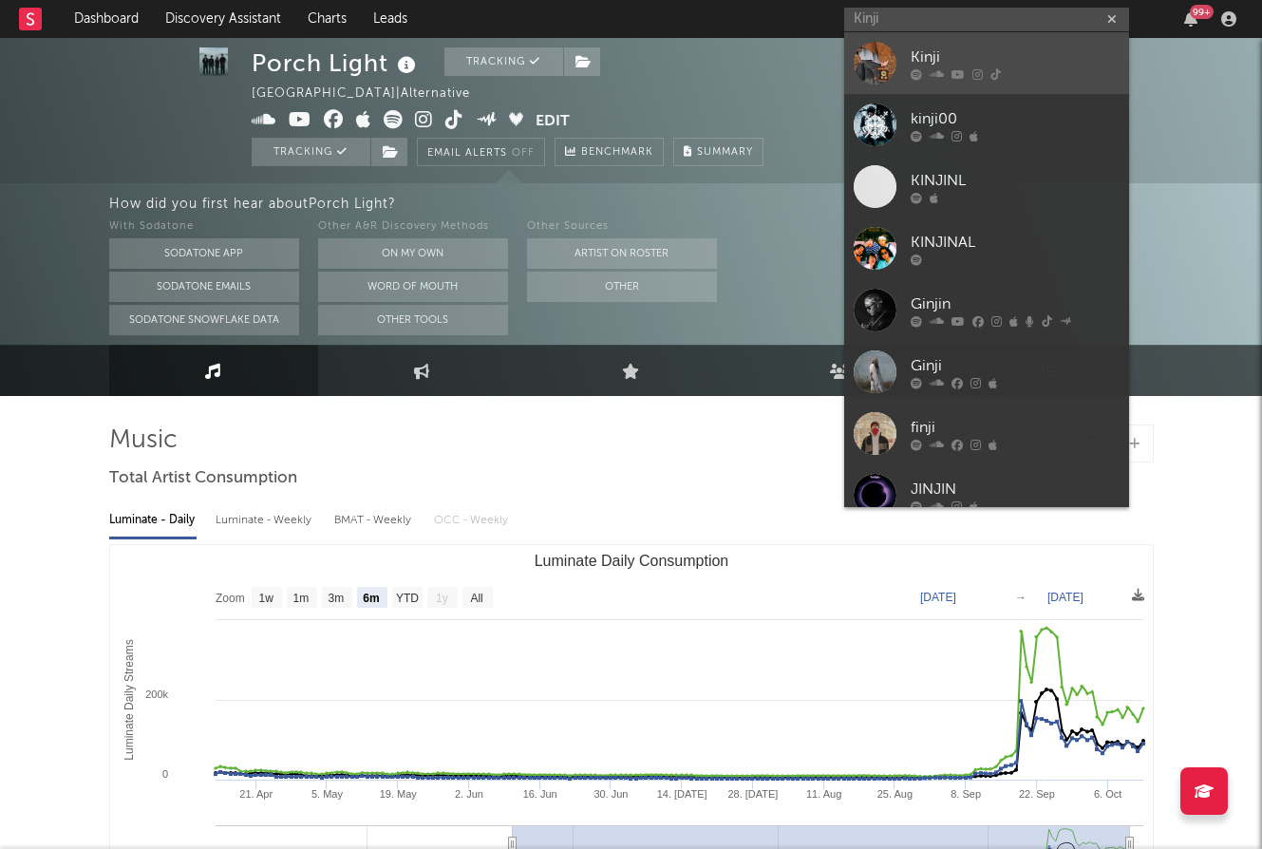
click at [954, 81] on link "Kinji" at bounding box center [986, 63] width 285 height 62
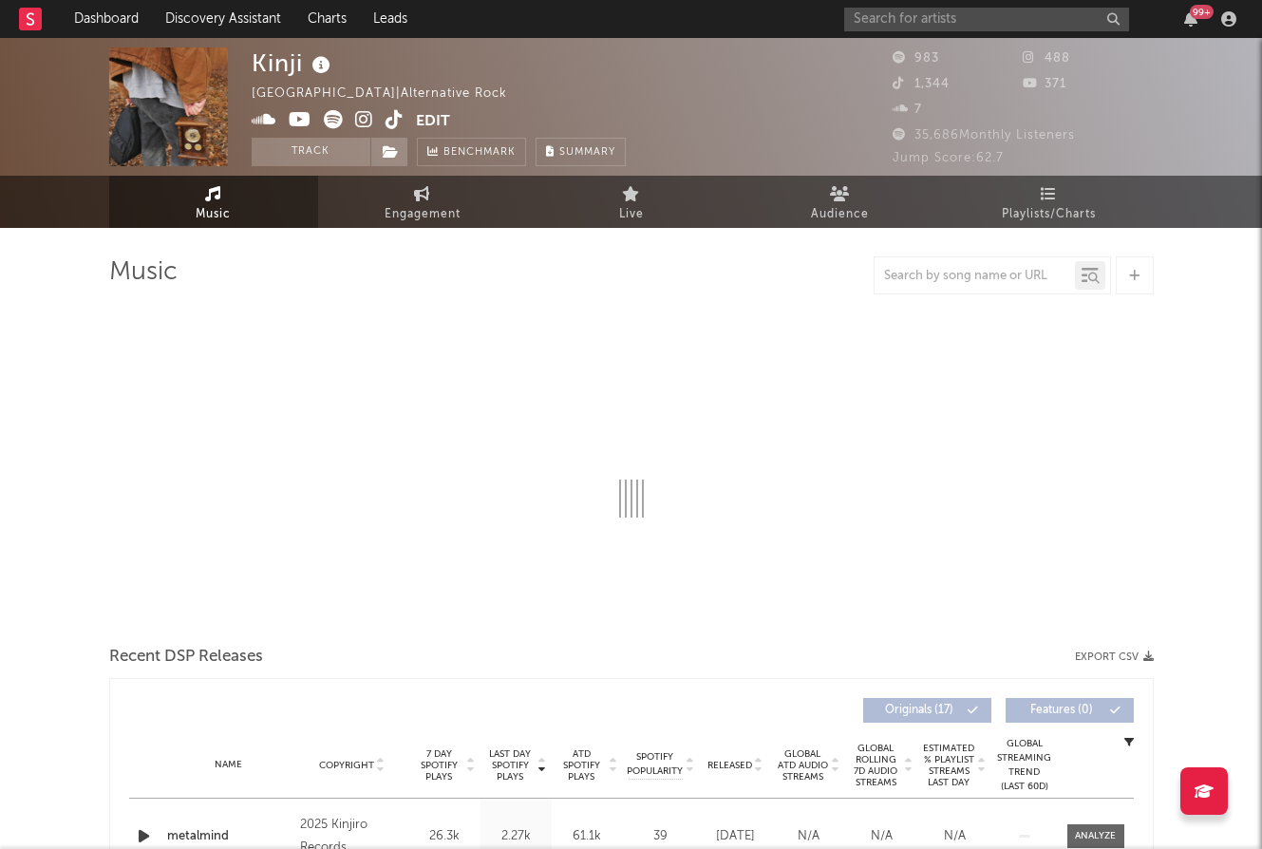
select select "1w"
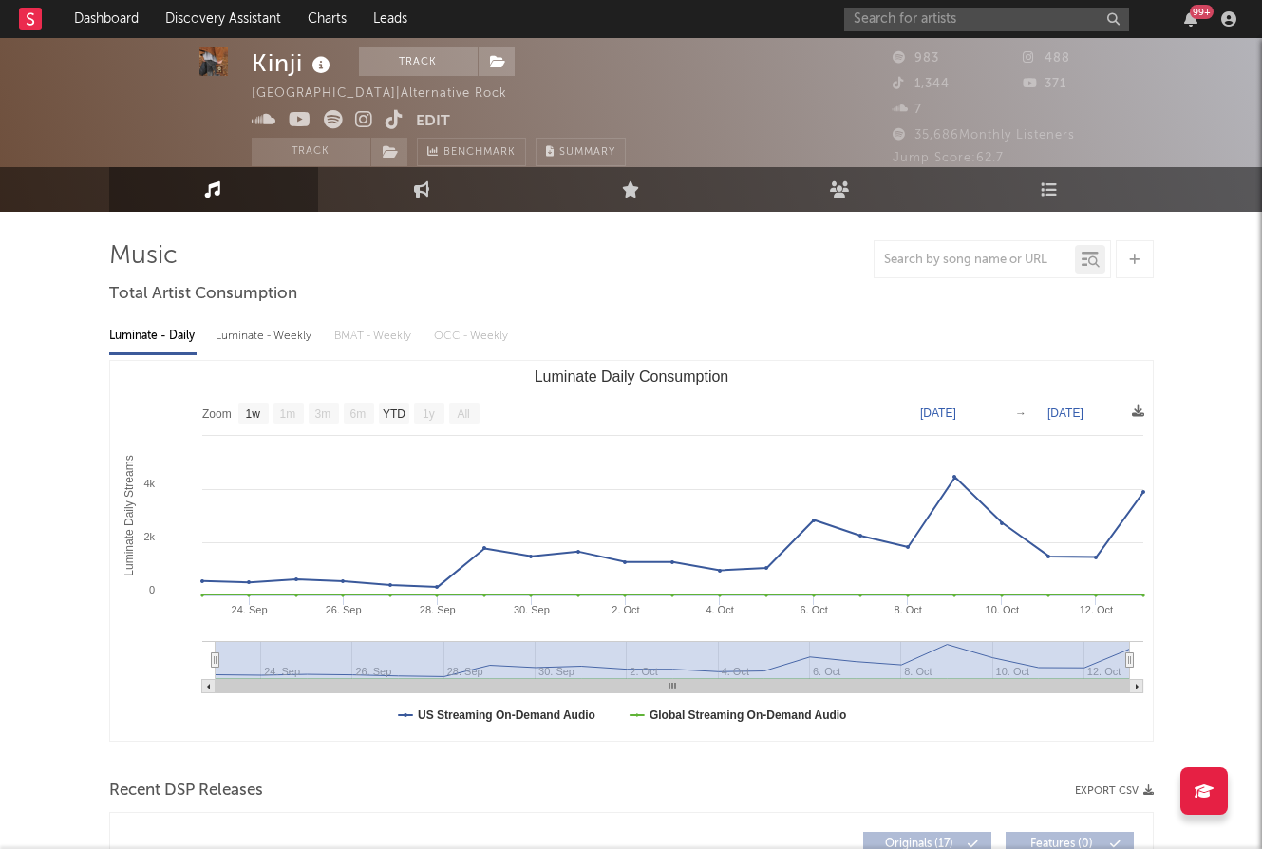
scroll to position [19, 0]
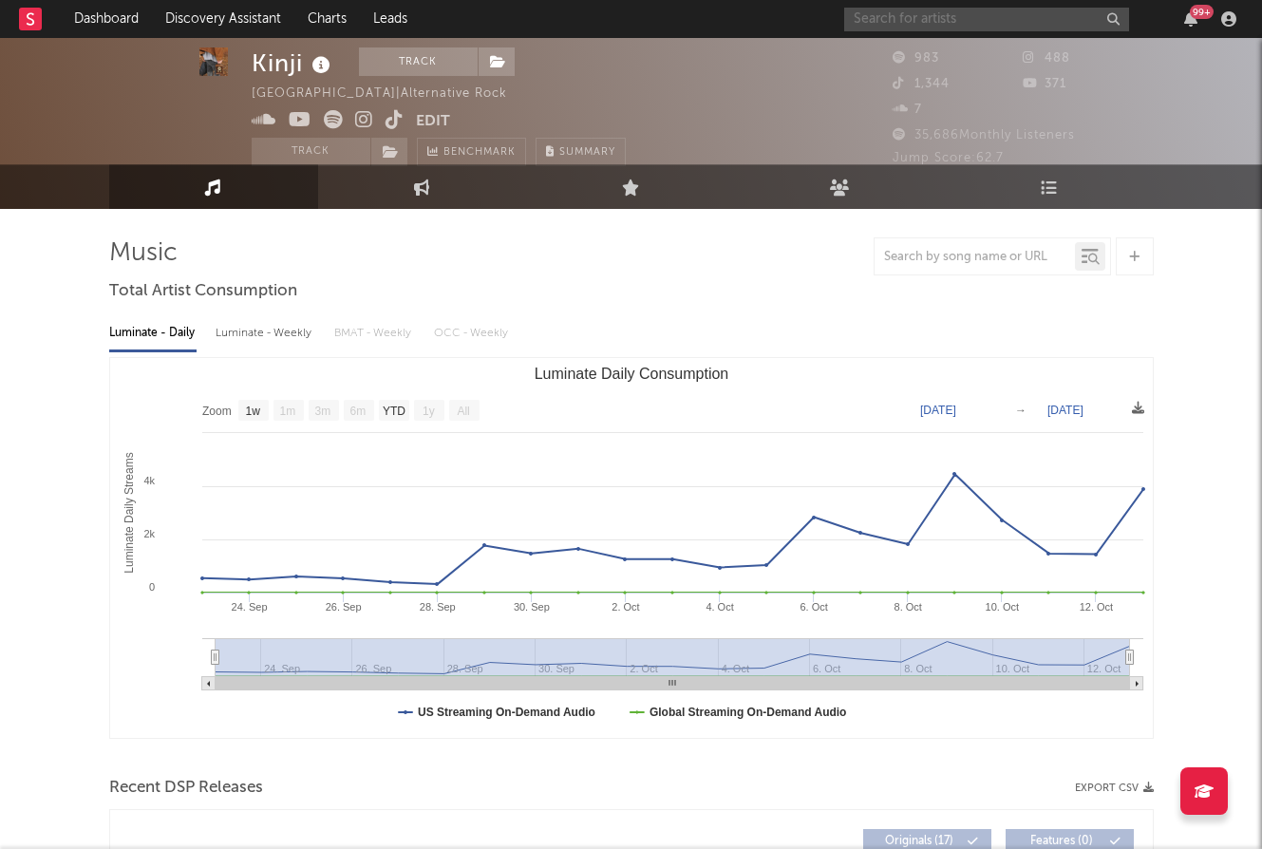
click at [930, 9] on input "text" at bounding box center [986, 20] width 285 height 24
paste input "Spirit Blue"
type input "Spirit Blue"
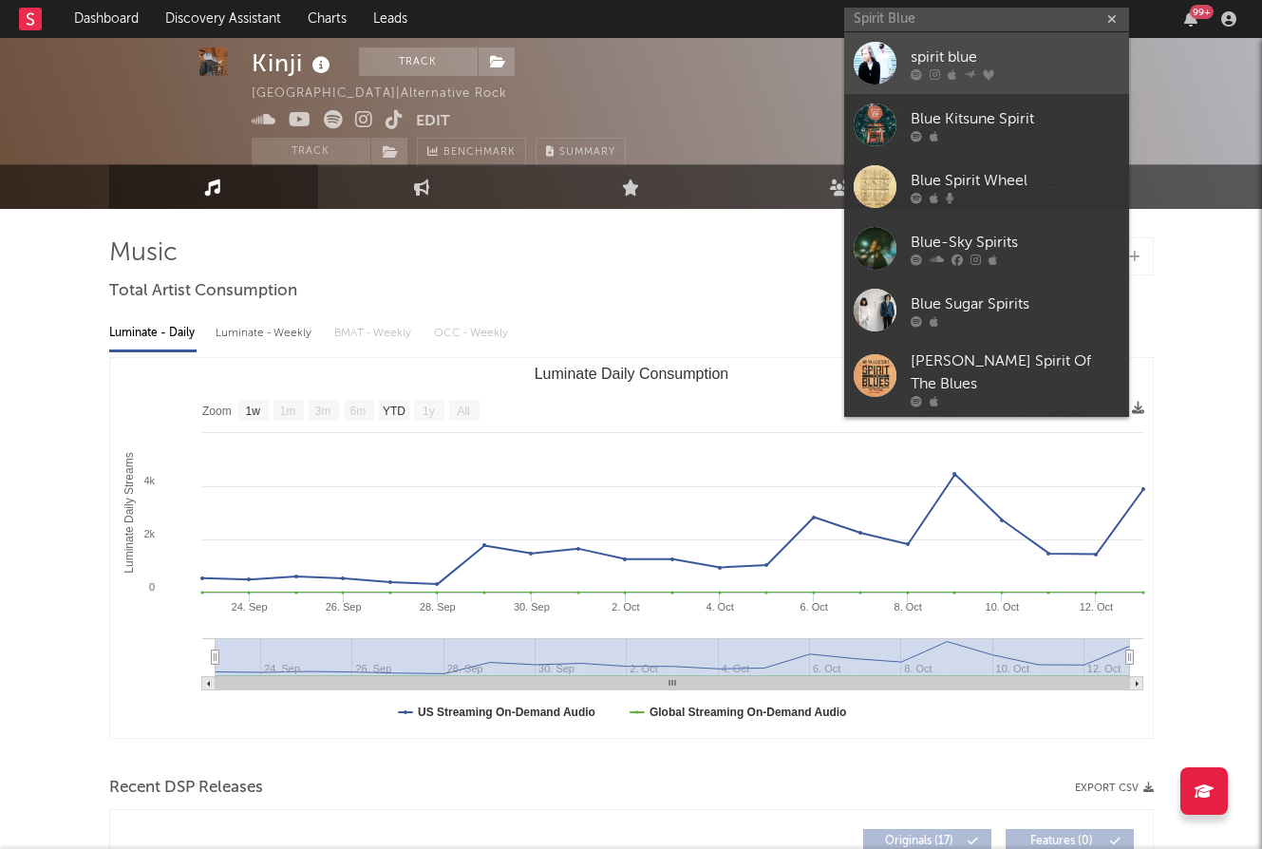
click at [943, 58] on div "spirit blue" at bounding box center [1015, 57] width 209 height 23
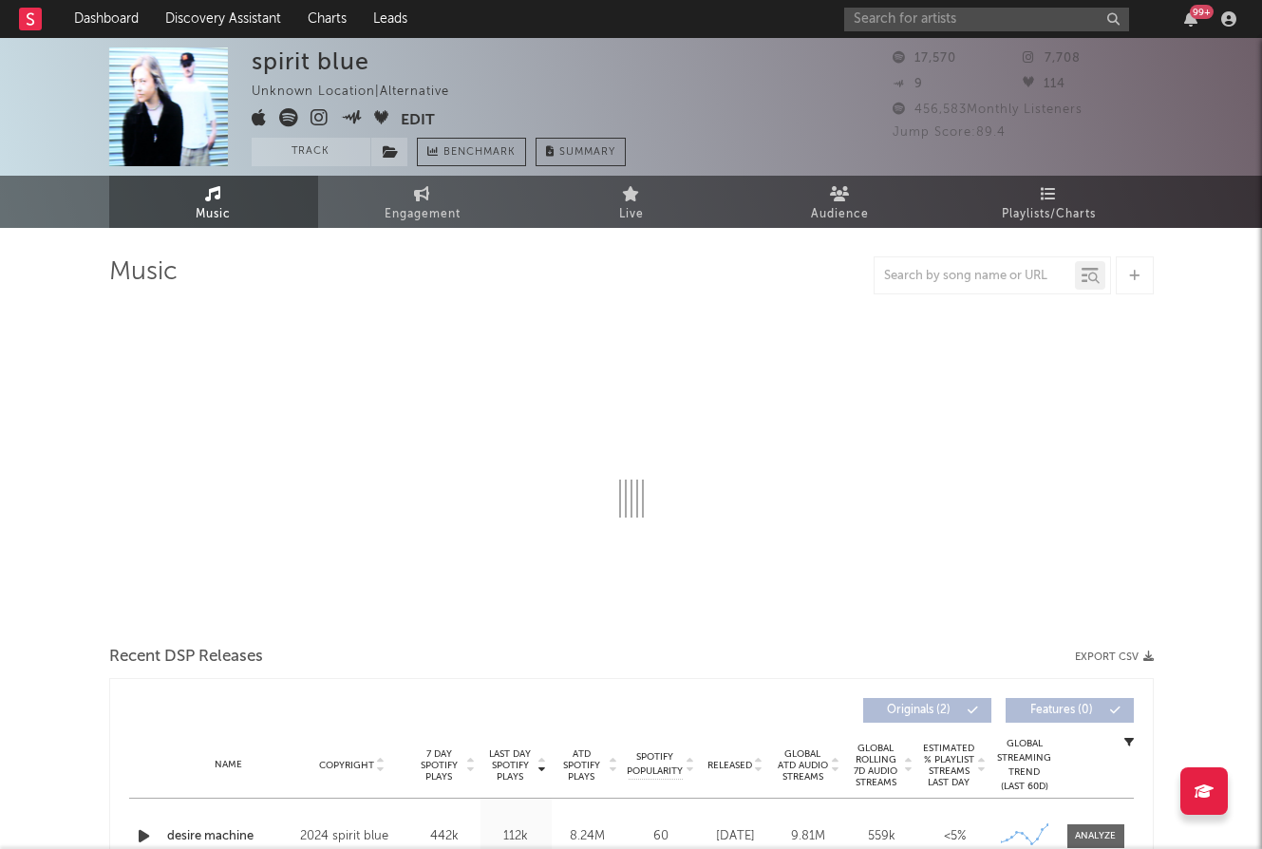
select select "6m"
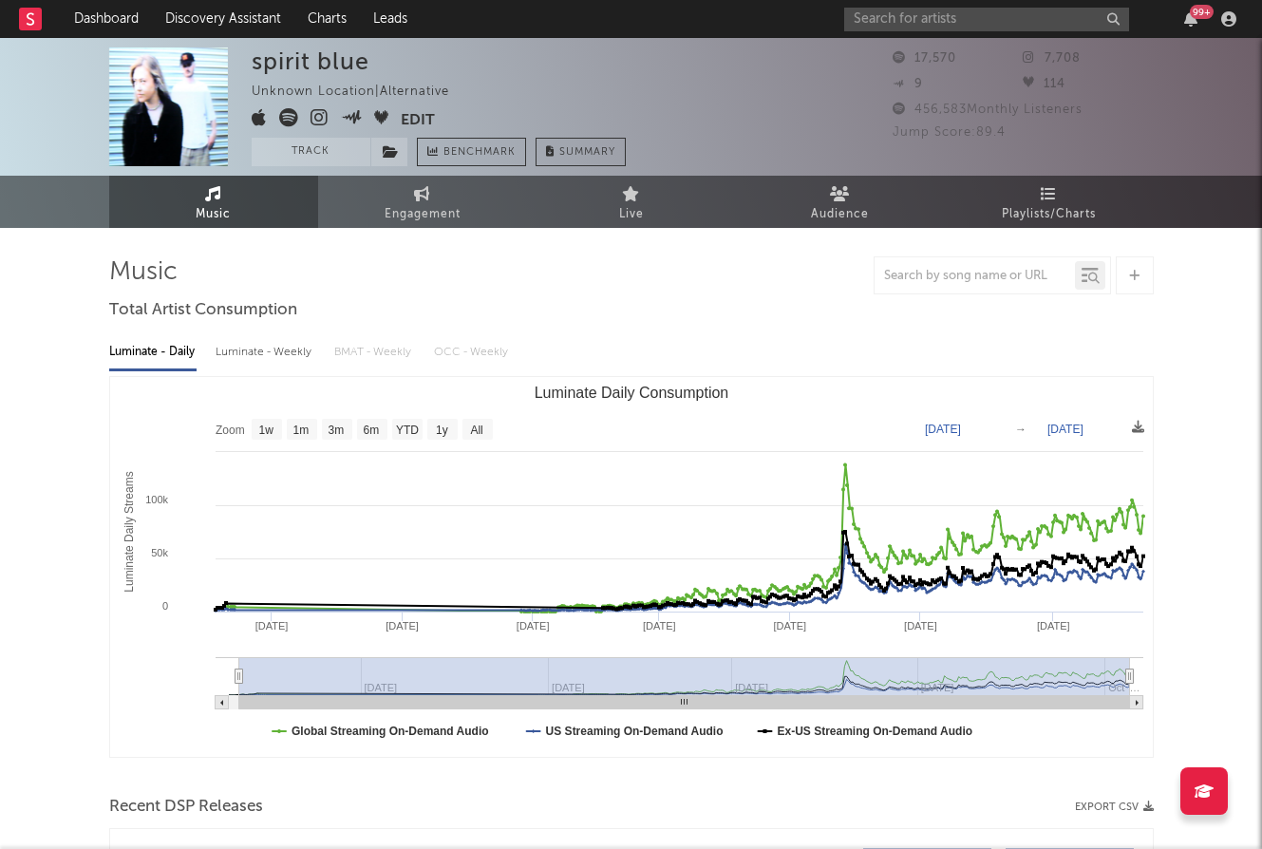
type input "2024-07-31"
select select "All"
type input "2024-07-28"
drag, startPoint x: 760, startPoint y: 673, endPoint x: 217, endPoint y: 652, distance: 542.6
click at [217, 652] on icon "Created with Highcharts 10.3.3 Luminate Daily Streams Luminate Daily Consumptio…" at bounding box center [631, 567] width 1043 height 380
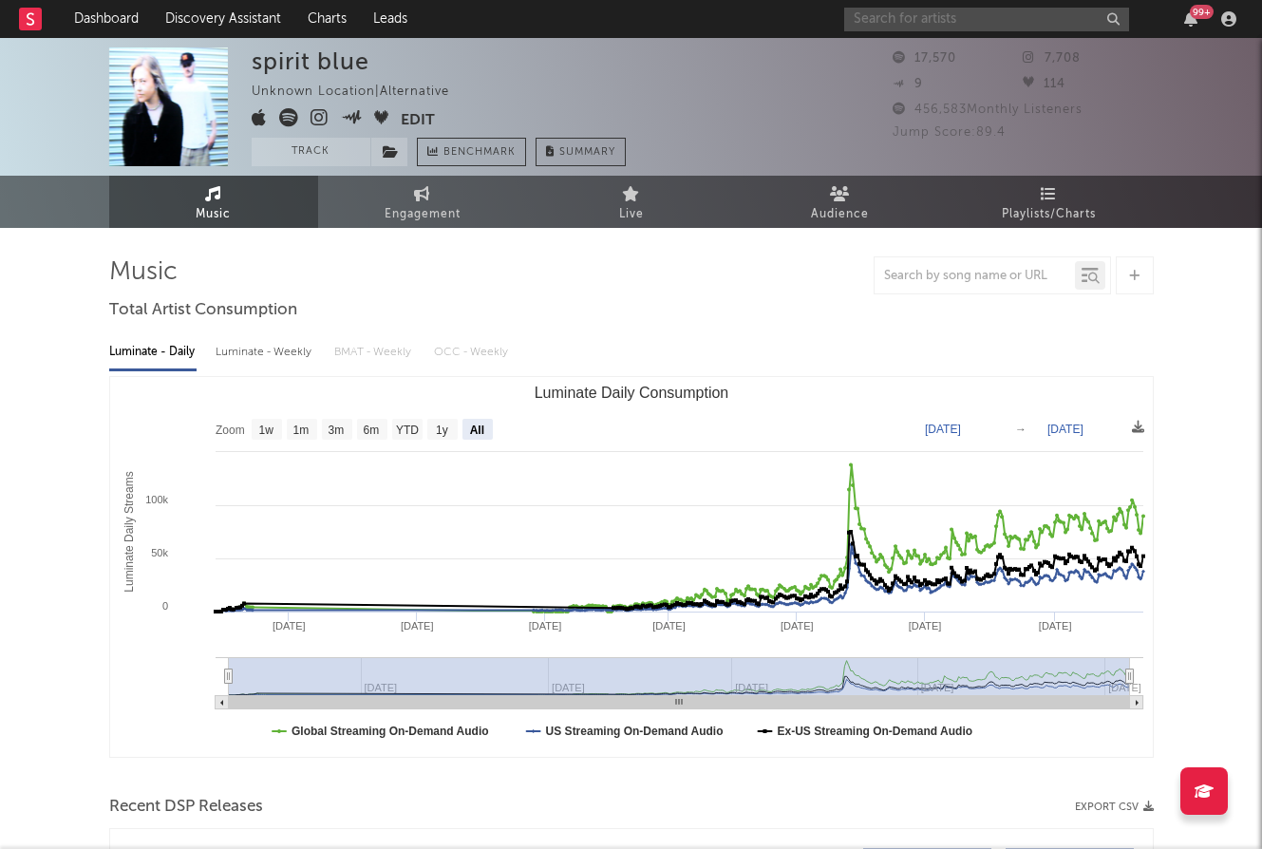
click at [952, 22] on input "text" at bounding box center [986, 20] width 285 height 24
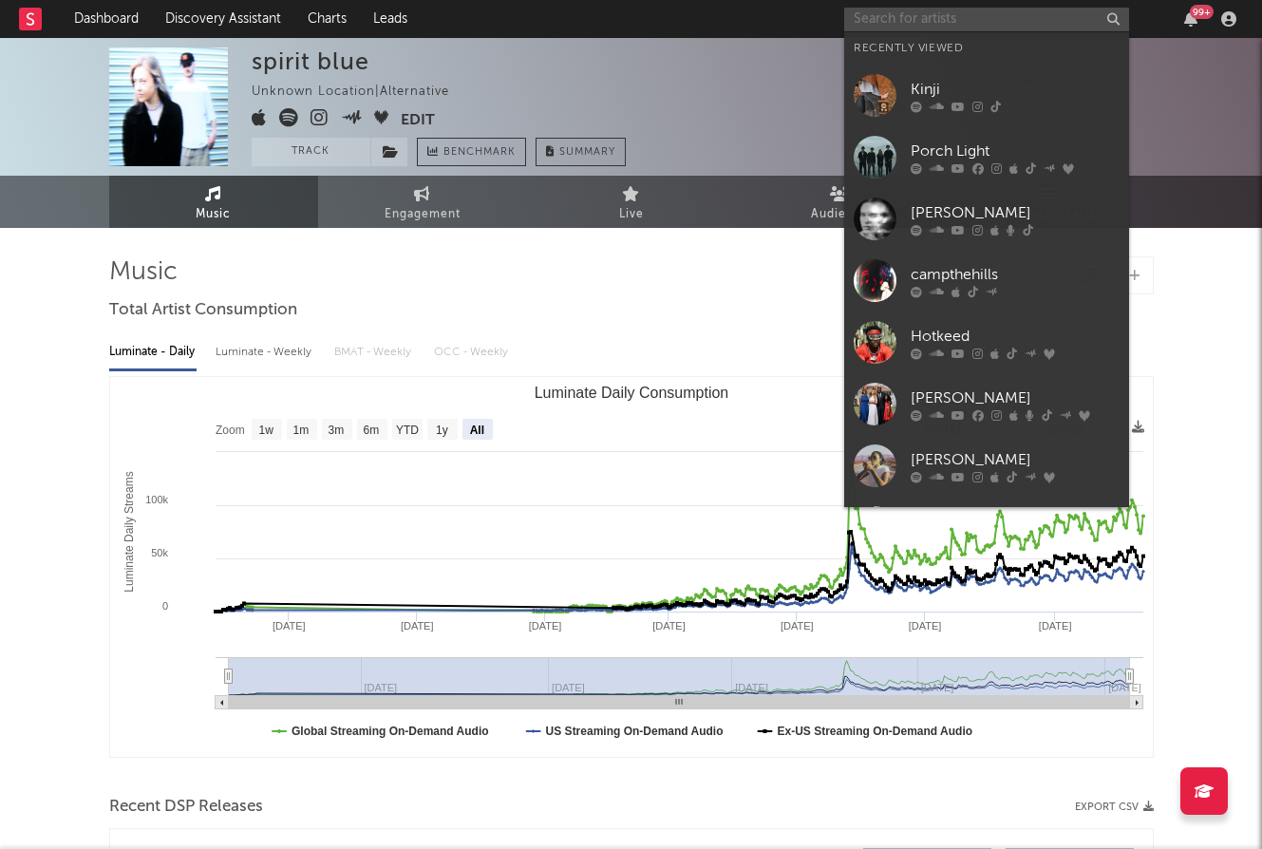
paste input "Alix Page"
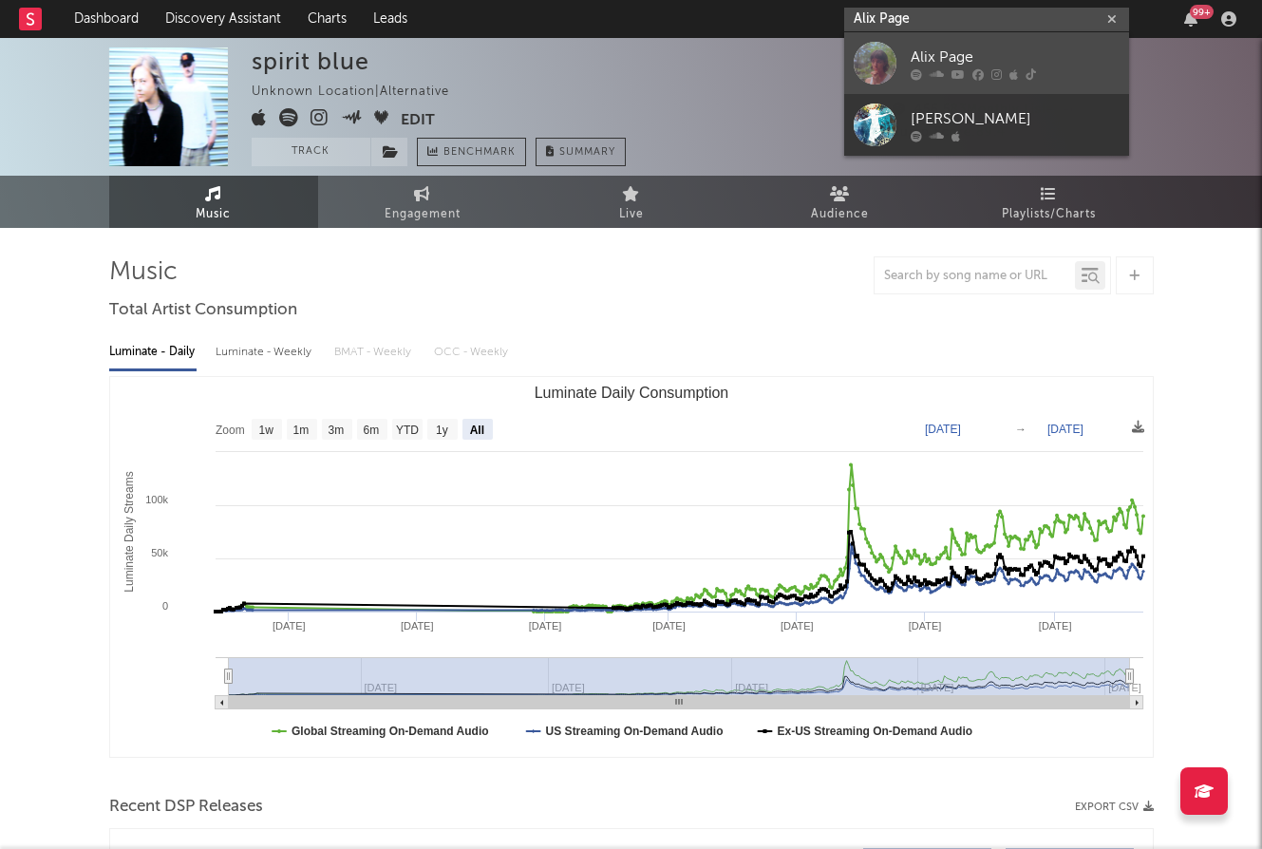
type input "Alix Page"
click at [984, 72] on div at bounding box center [1015, 73] width 209 height 11
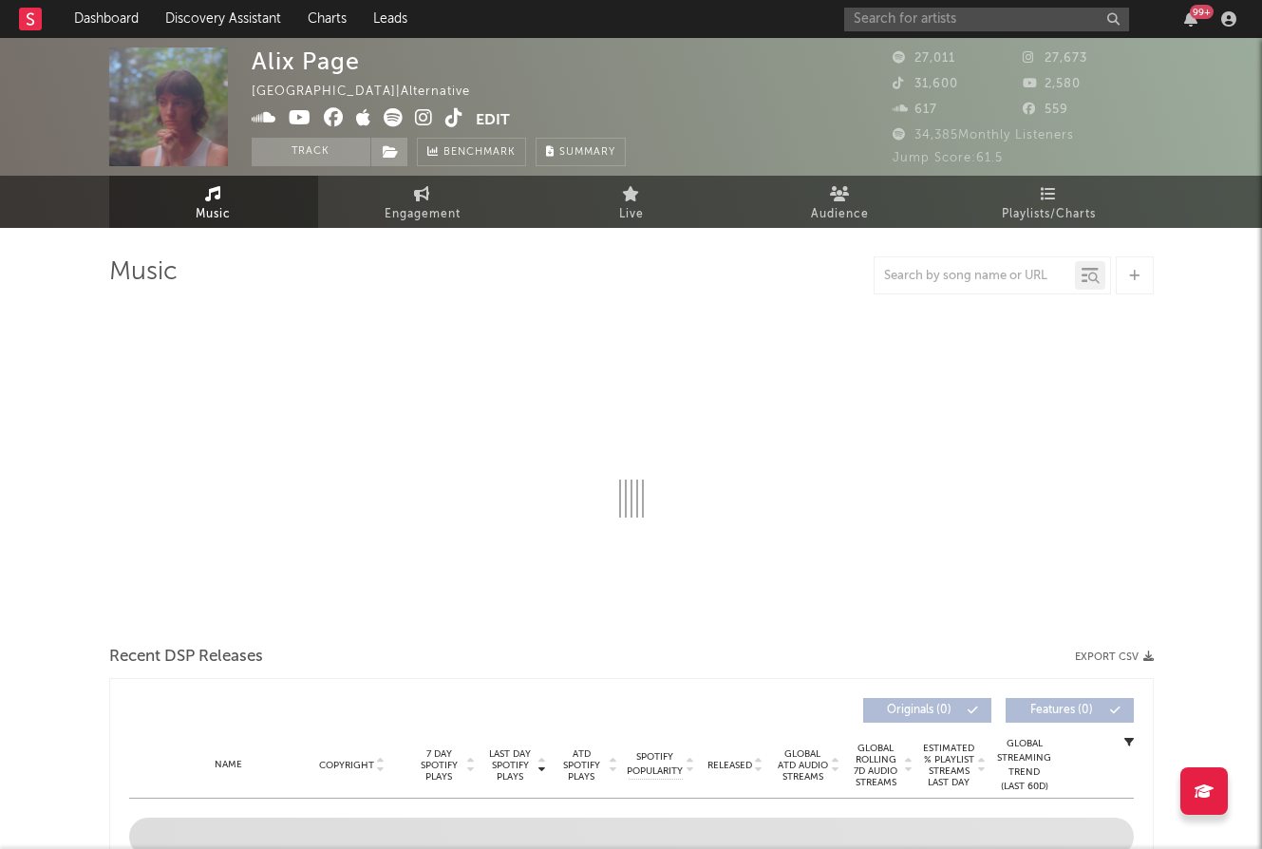
select select "6m"
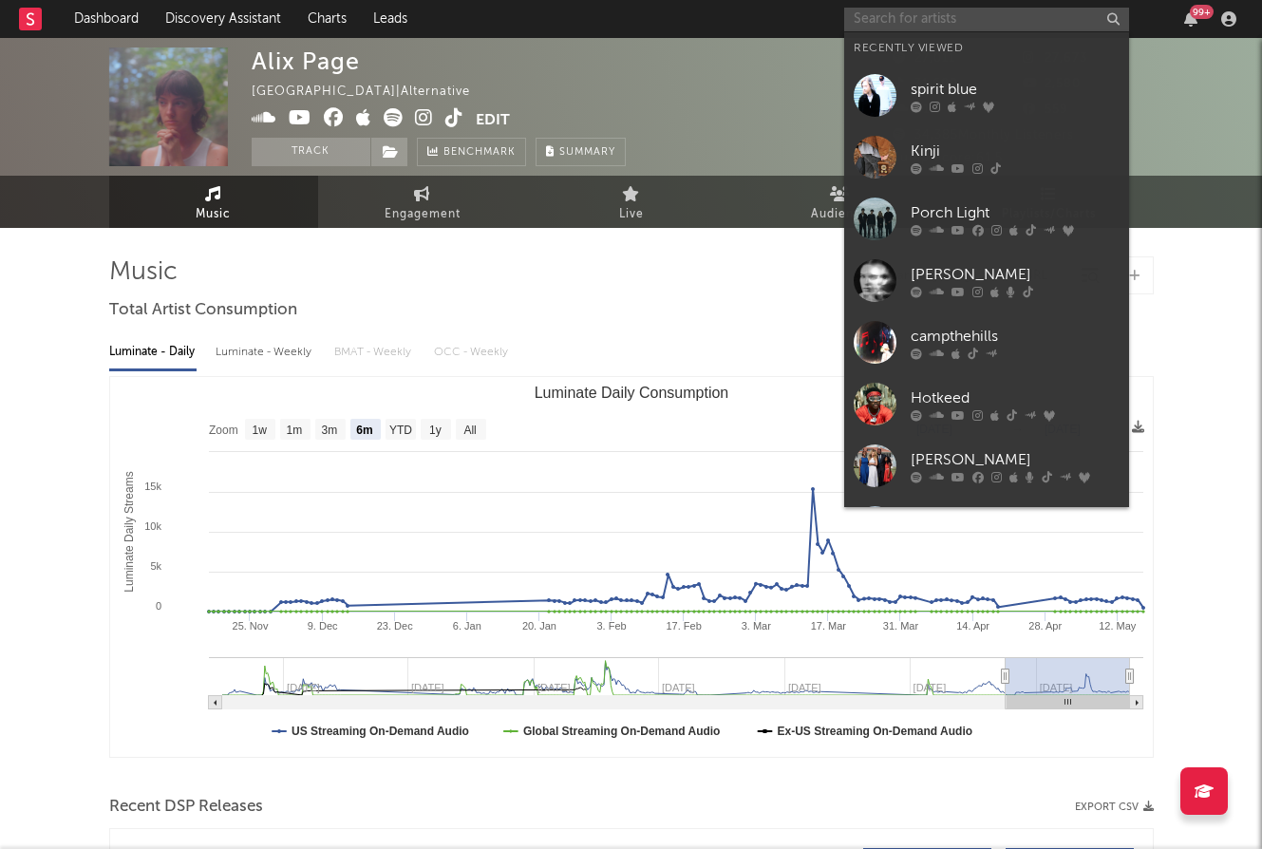
click at [968, 20] on input "text" at bounding box center [986, 20] width 285 height 24
paste input "Sharp Pins"
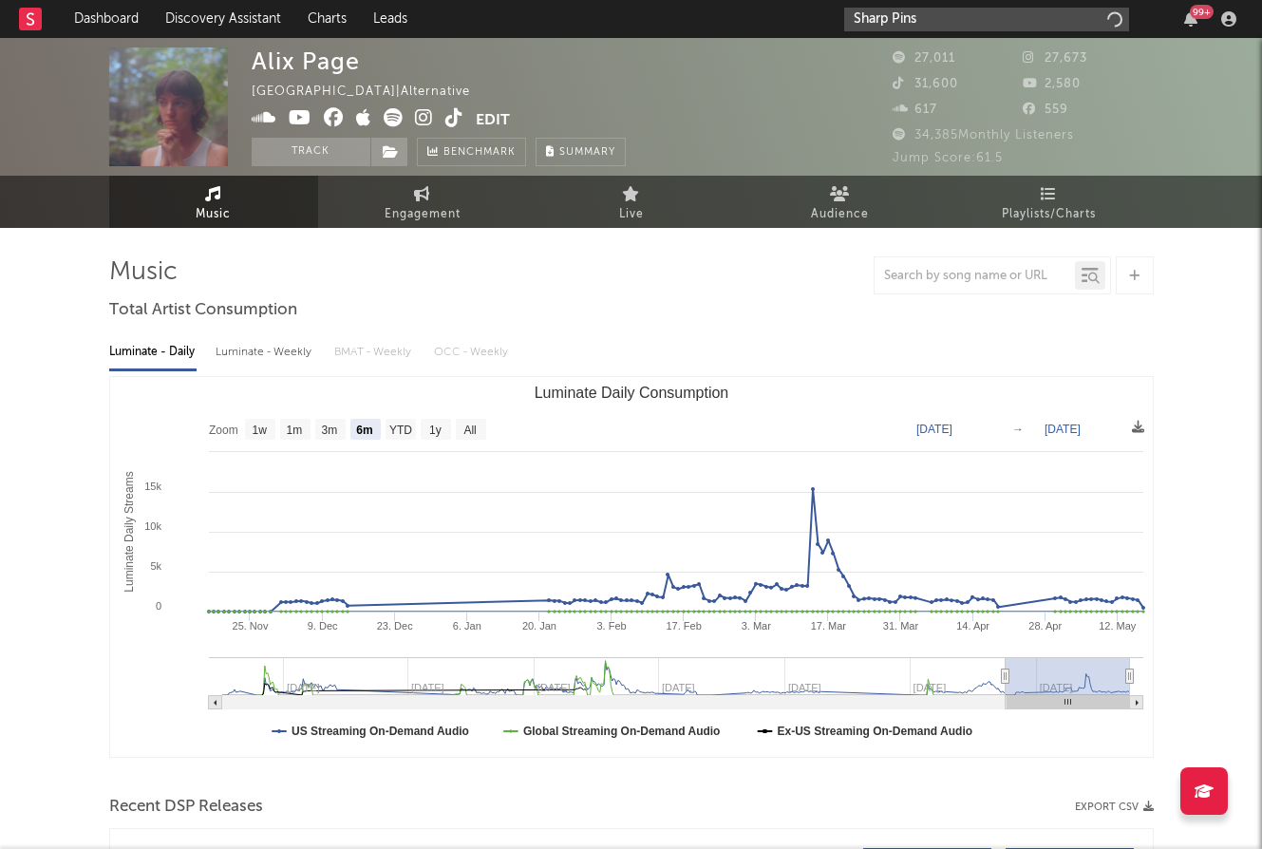
type input "Sharp Pins"
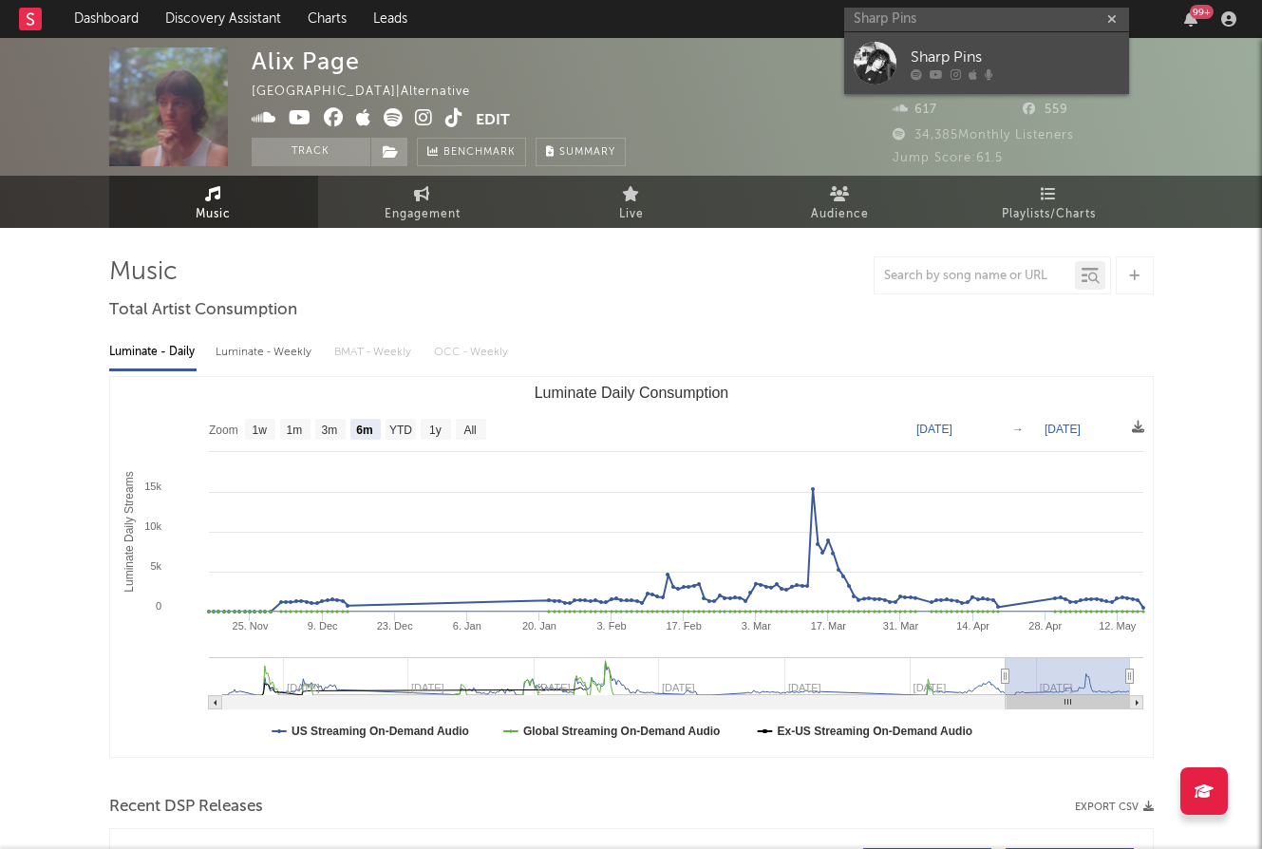
click at [995, 49] on div "Sharp Pins" at bounding box center [1015, 57] width 209 height 23
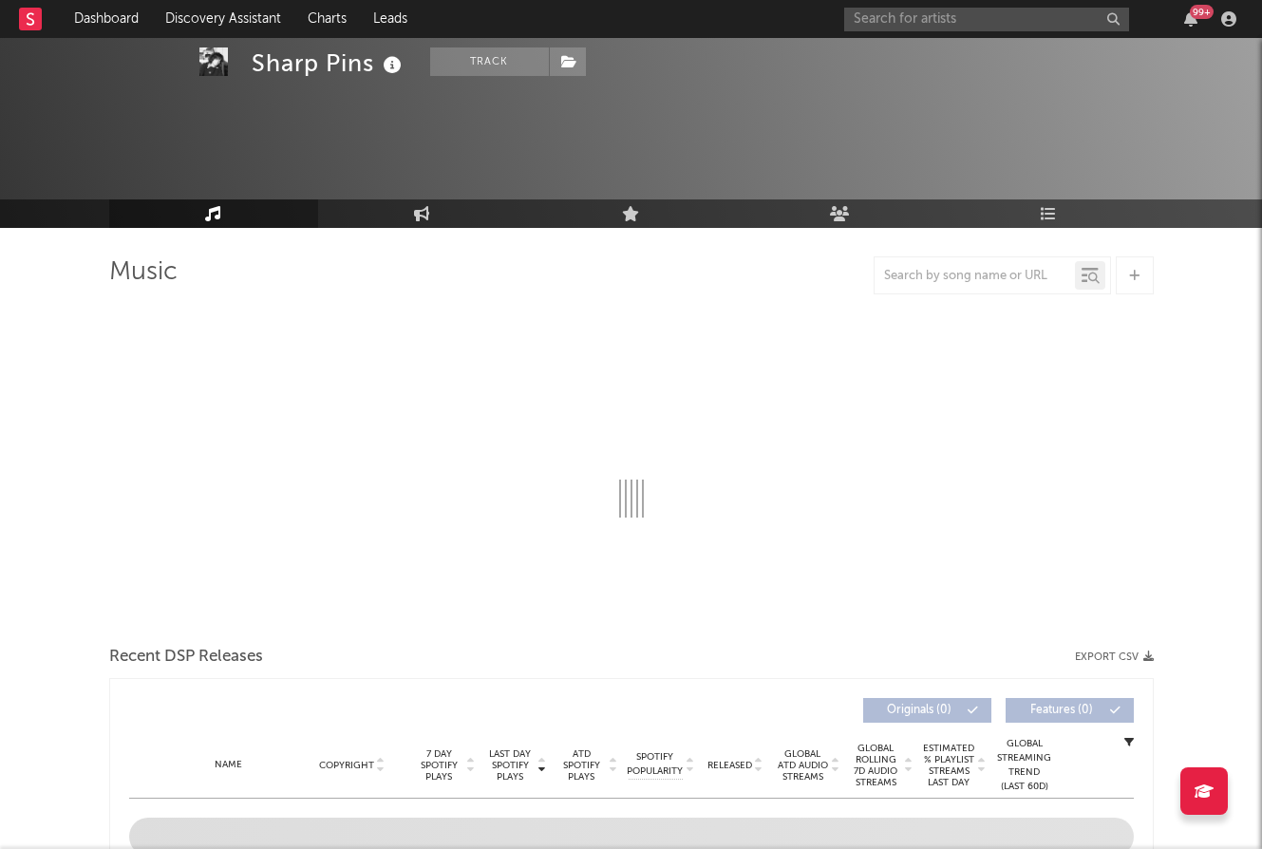
select select "6m"
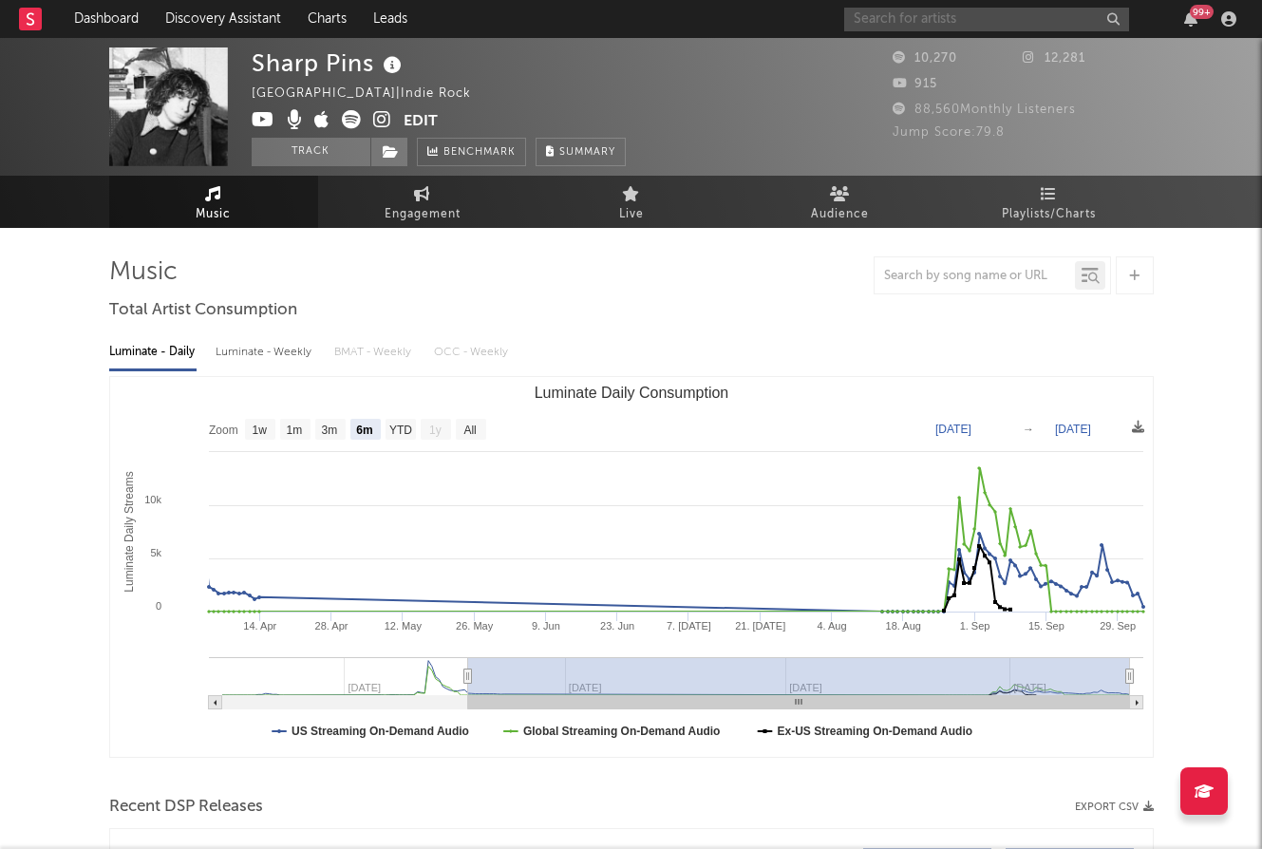
click at [874, 9] on input "text" at bounding box center [986, 20] width 285 height 24
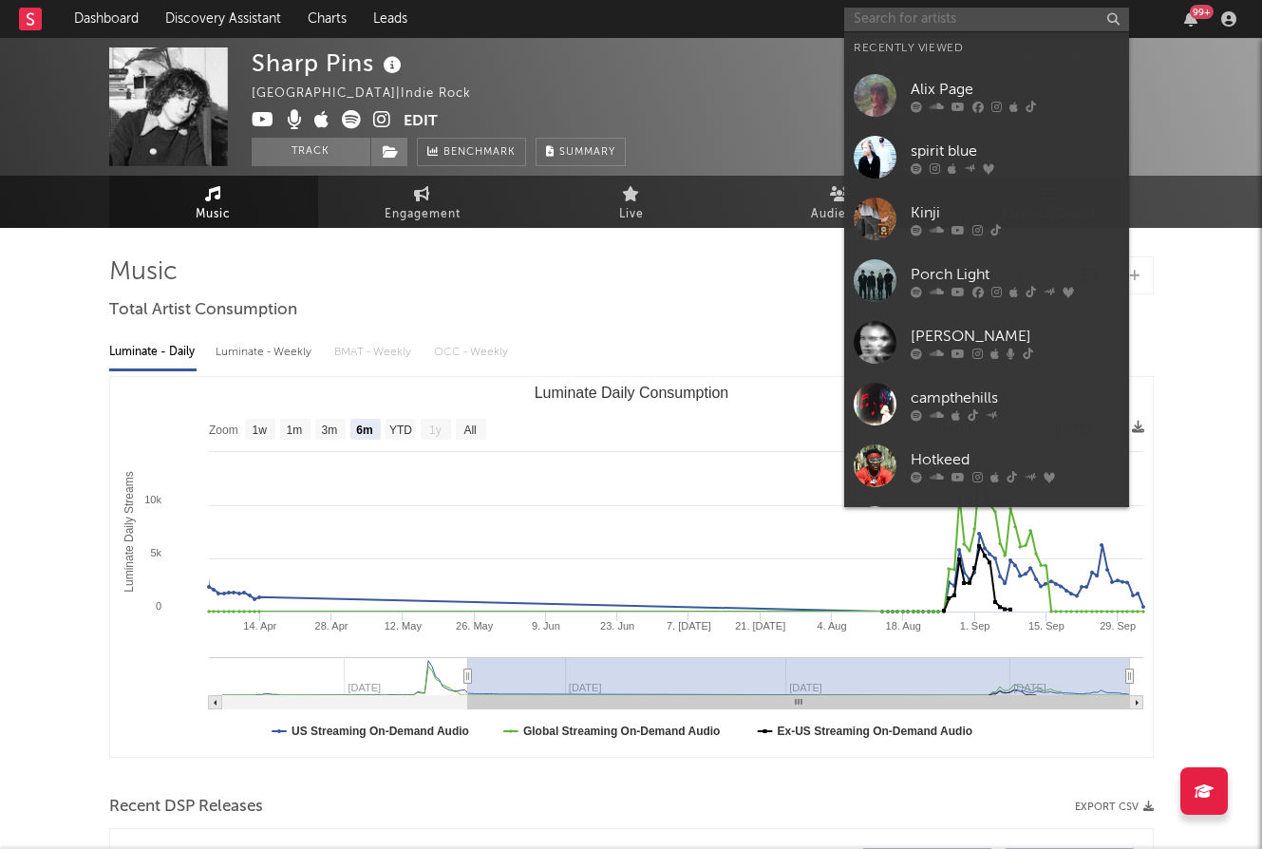
paste input "Porch Light"
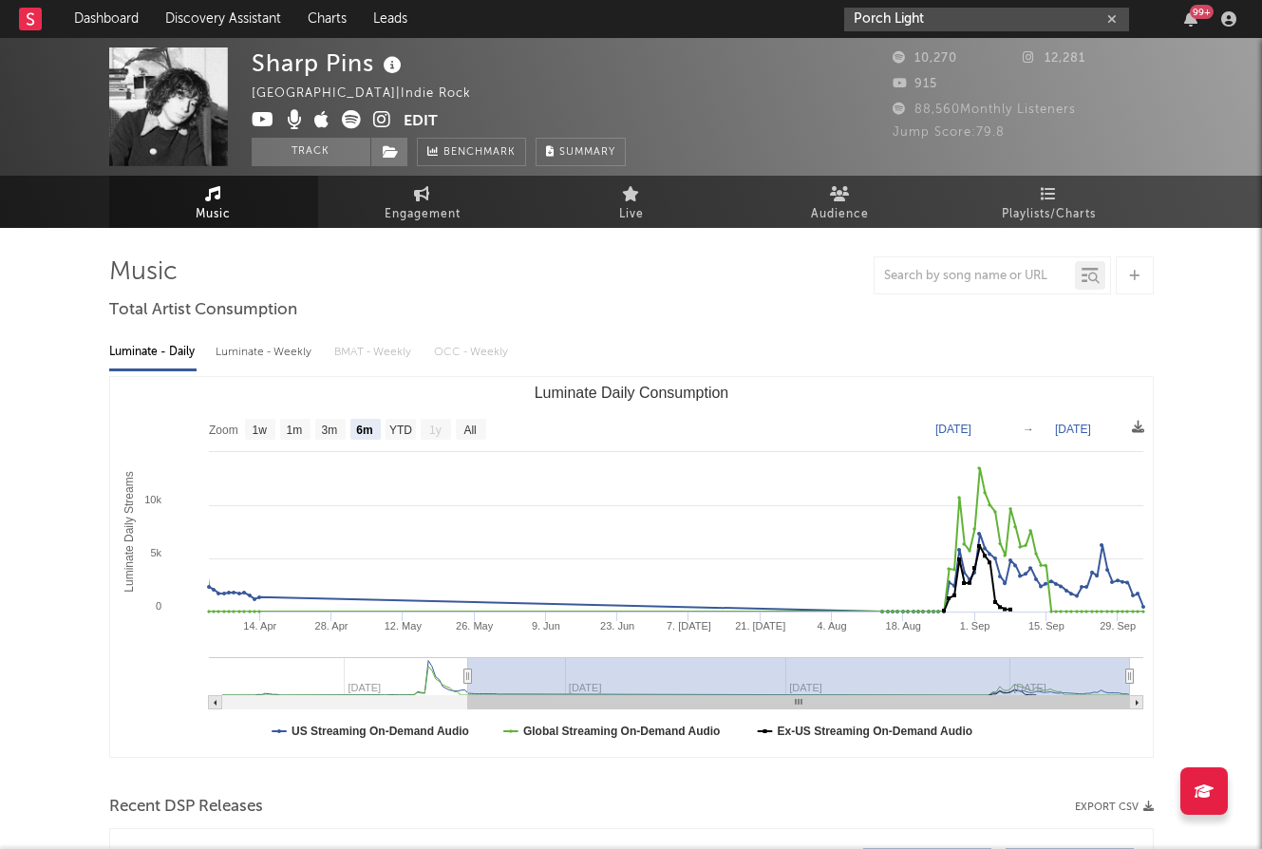
click at [945, 14] on input "Porch Light" at bounding box center [986, 20] width 285 height 24
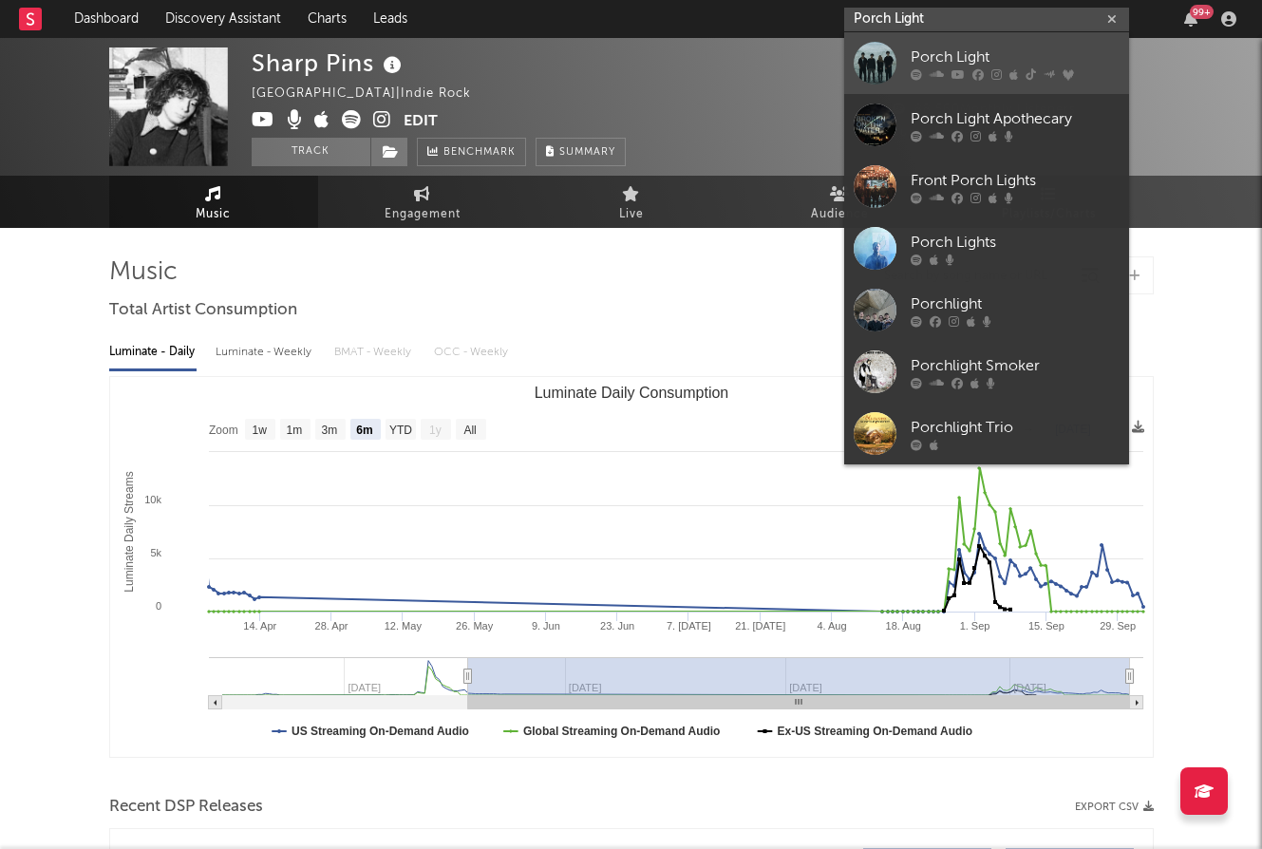
type input "Porch Light"
click at [935, 69] on icon at bounding box center [937, 73] width 14 height 11
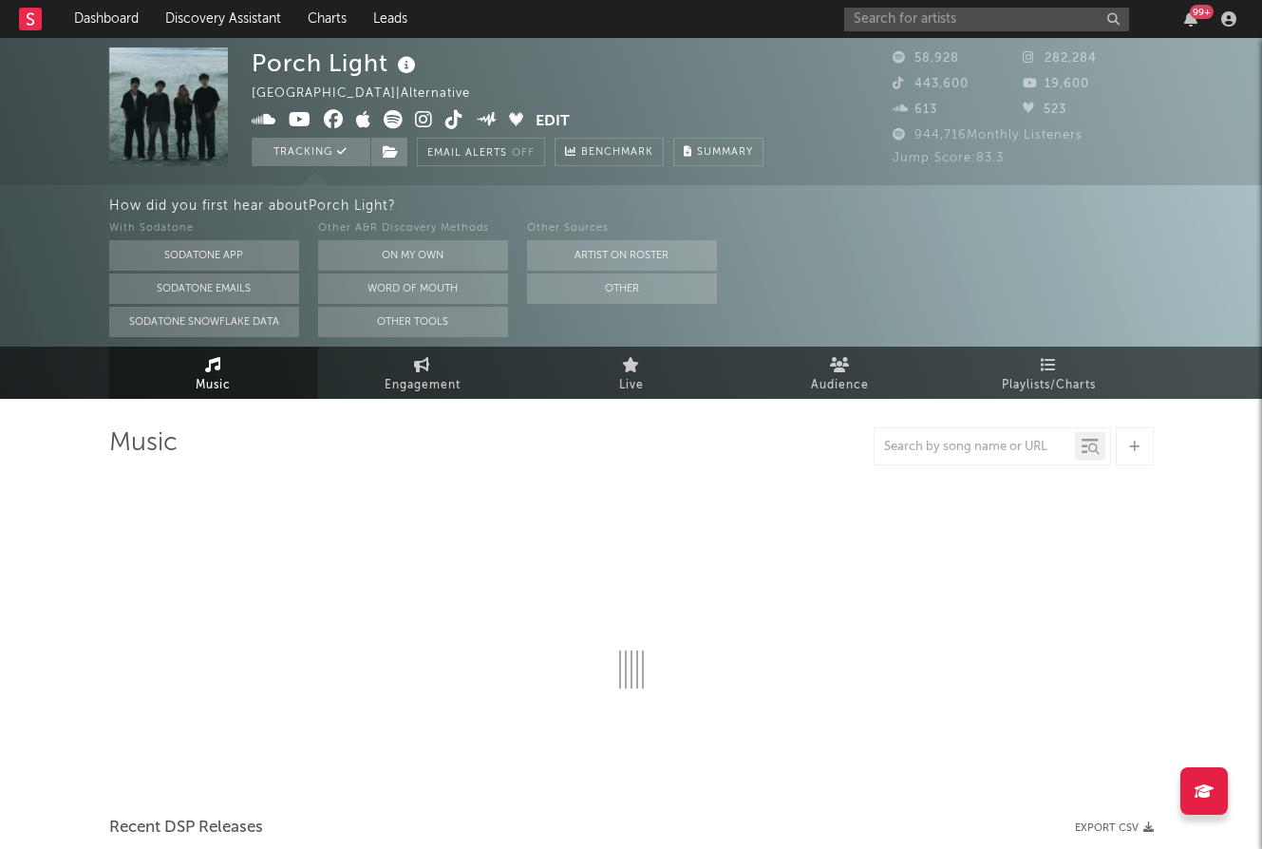
select select "6m"
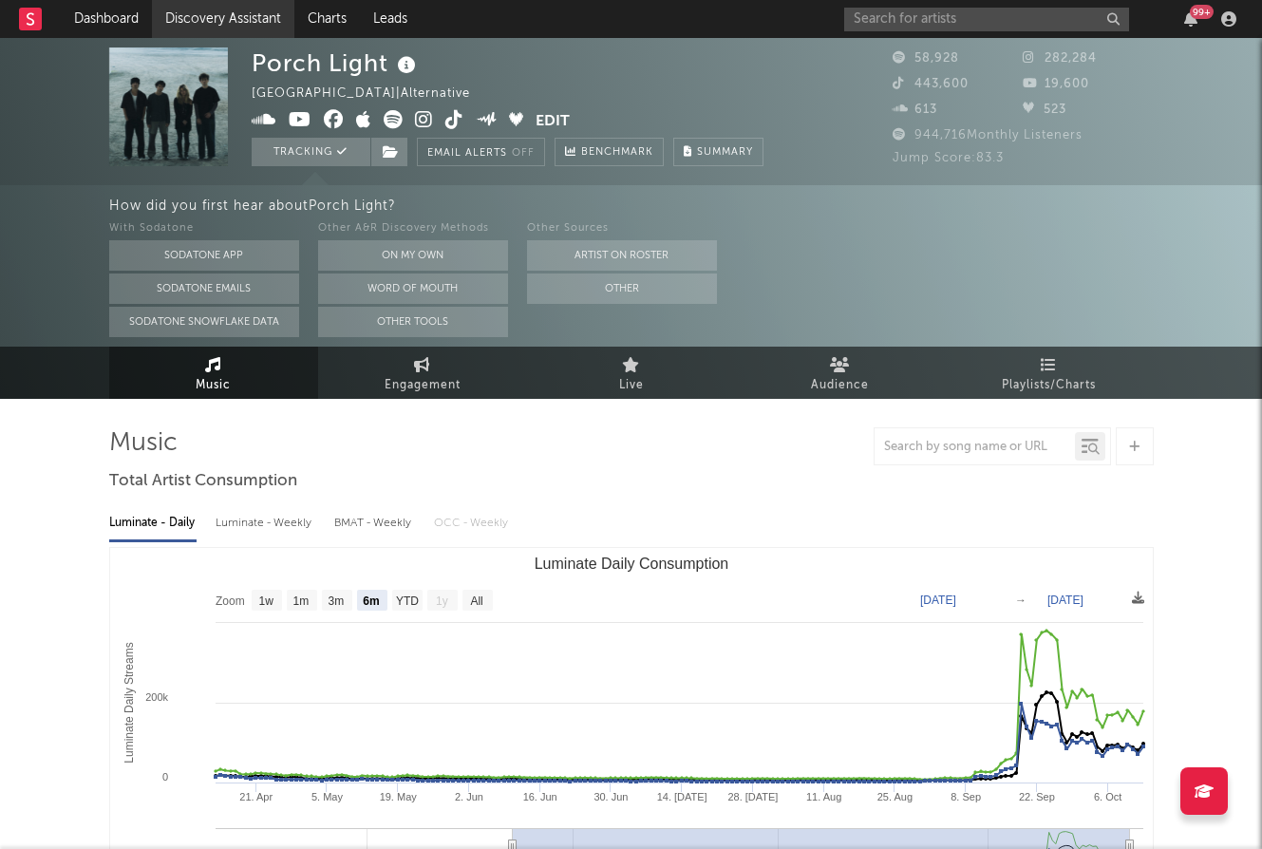
click at [191, 11] on link "Discovery Assistant" at bounding box center [223, 19] width 142 height 38
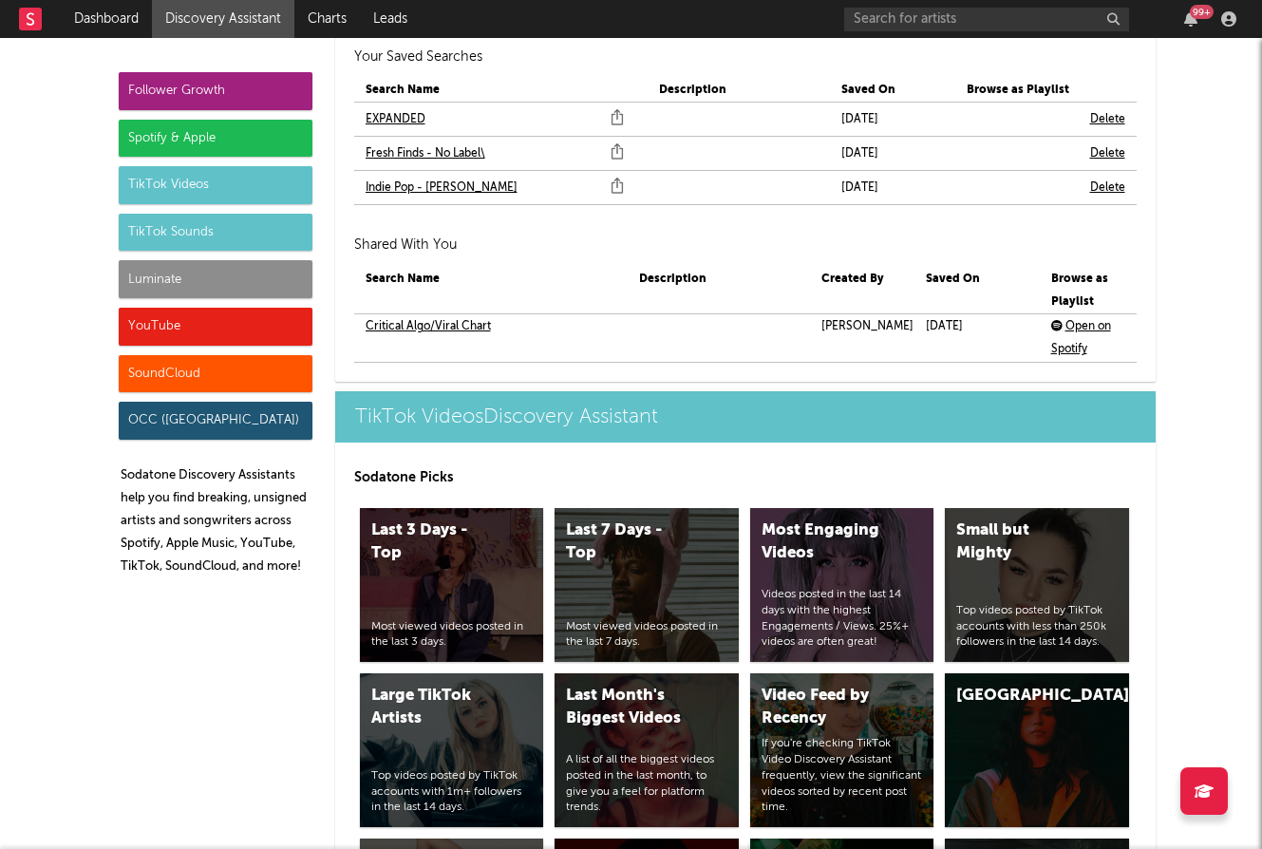
scroll to position [4254, 0]
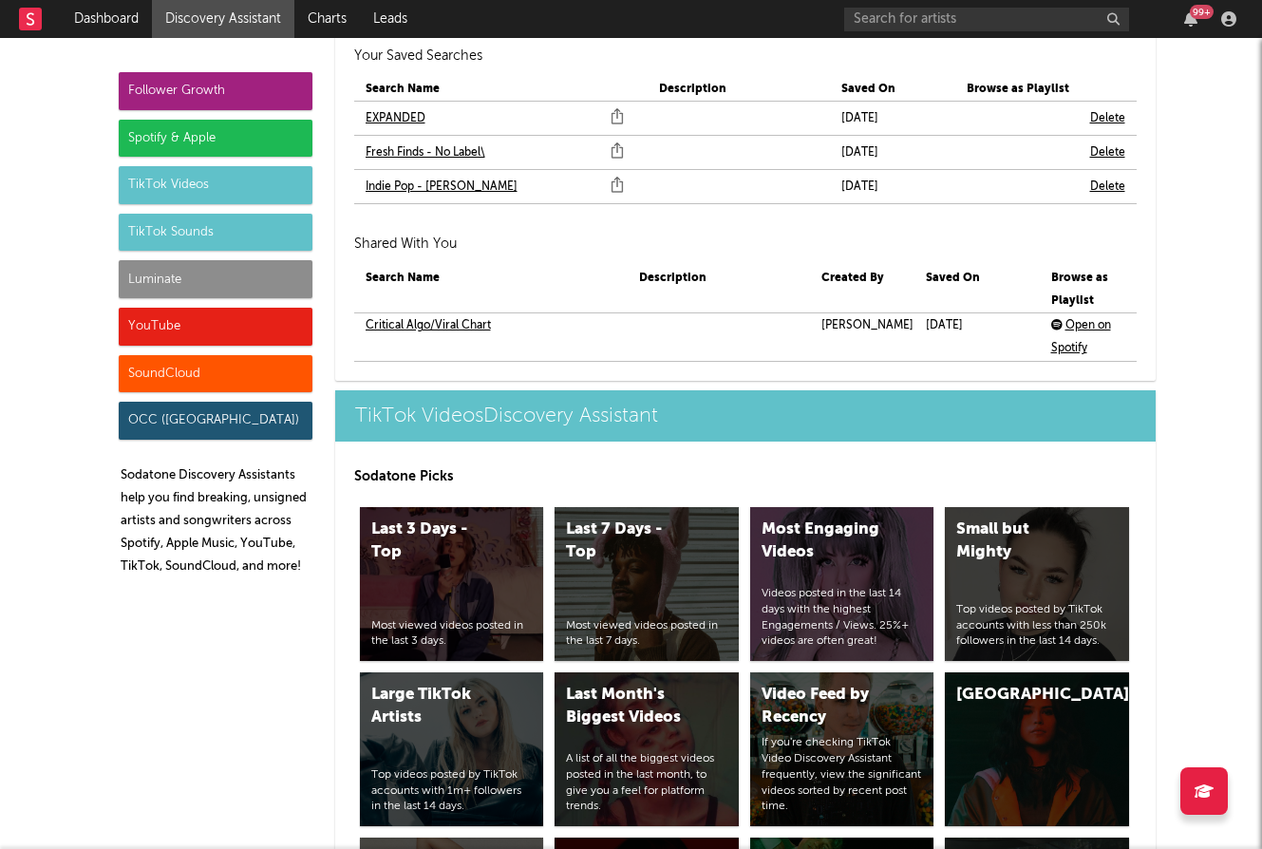
click at [471, 314] on link "Critical Algo/Viral Chart" at bounding box center [428, 325] width 125 height 23
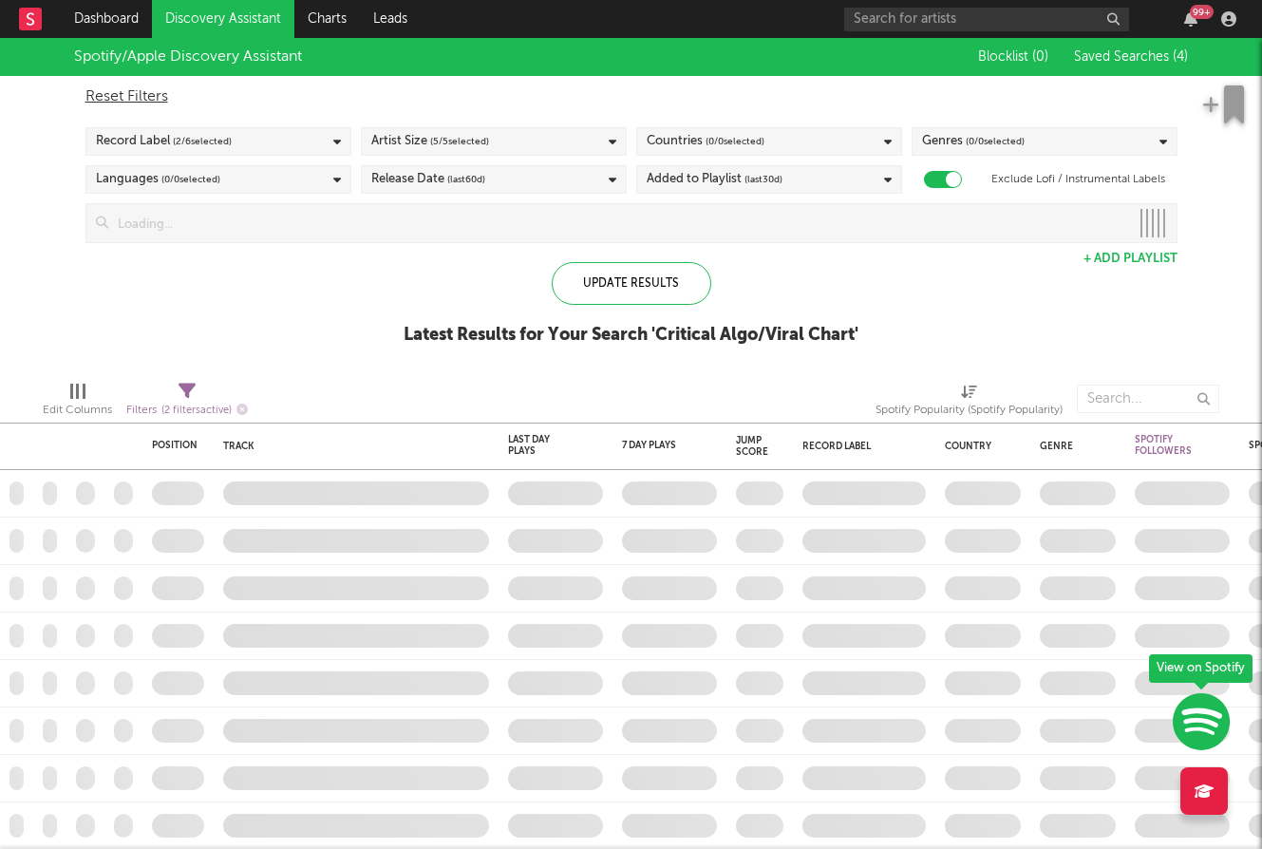
checkbox input "true"
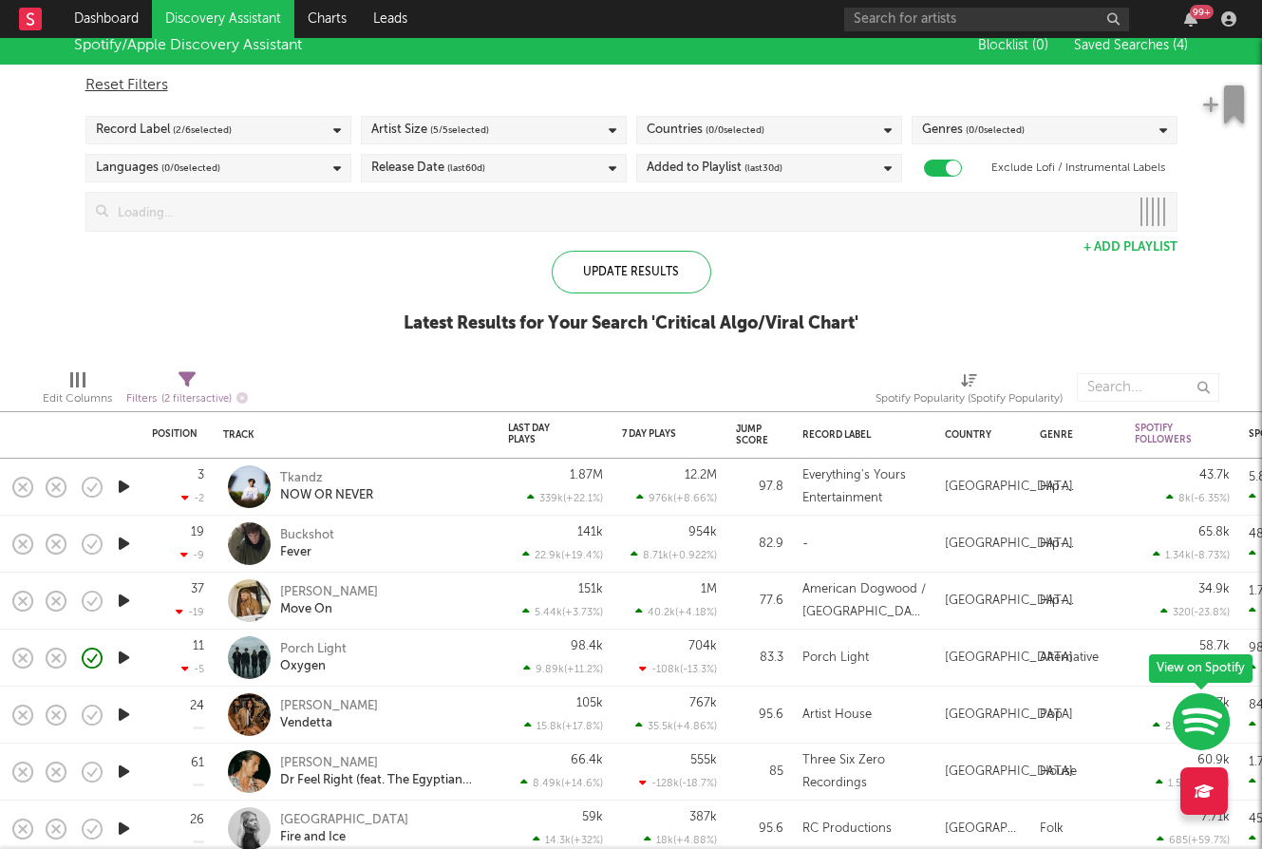
click at [292, 137] on div "Record Label ( 2 / 6 selected)" at bounding box center [218, 130] width 266 height 28
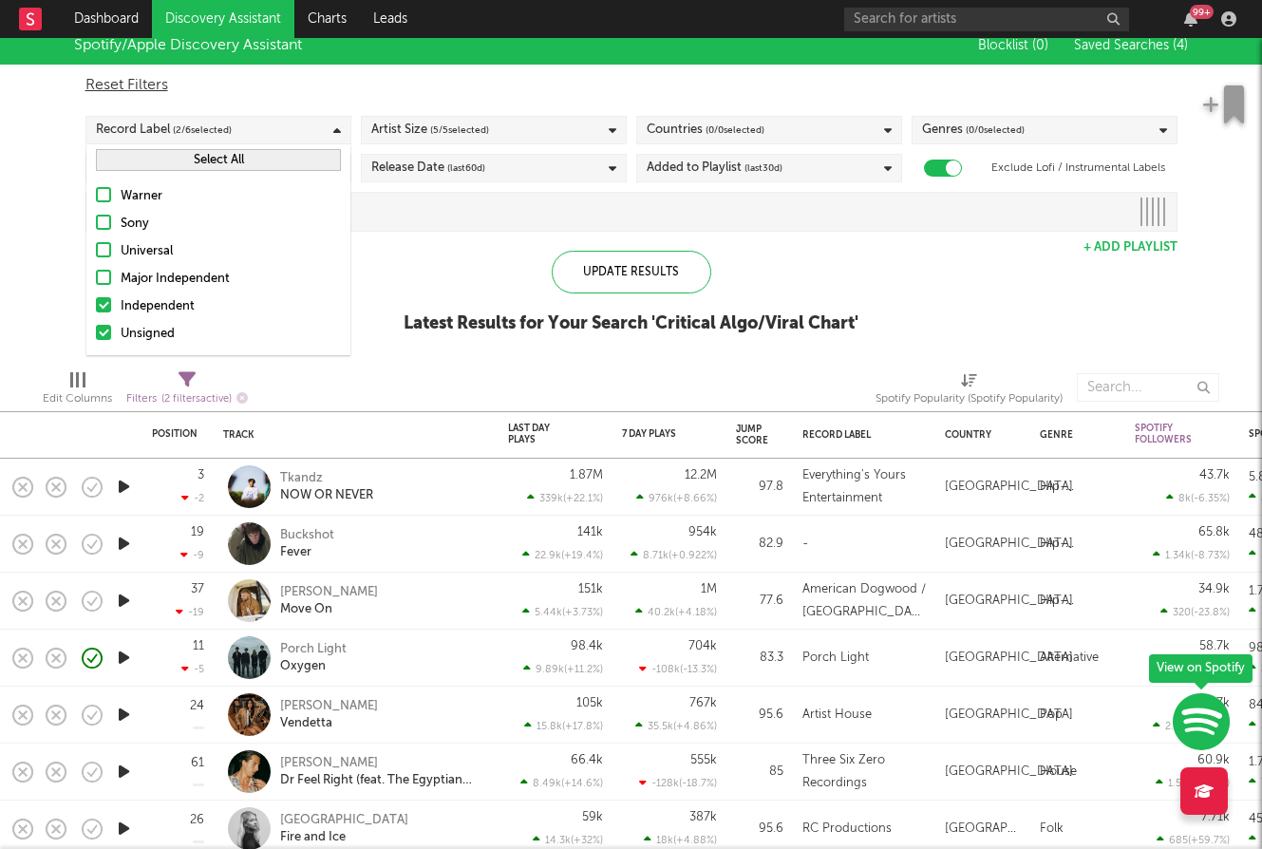
click at [220, 301] on div "Independent" at bounding box center [231, 306] width 220 height 23
click at [96, 301] on input "Independent" at bounding box center [96, 306] width 0 height 23
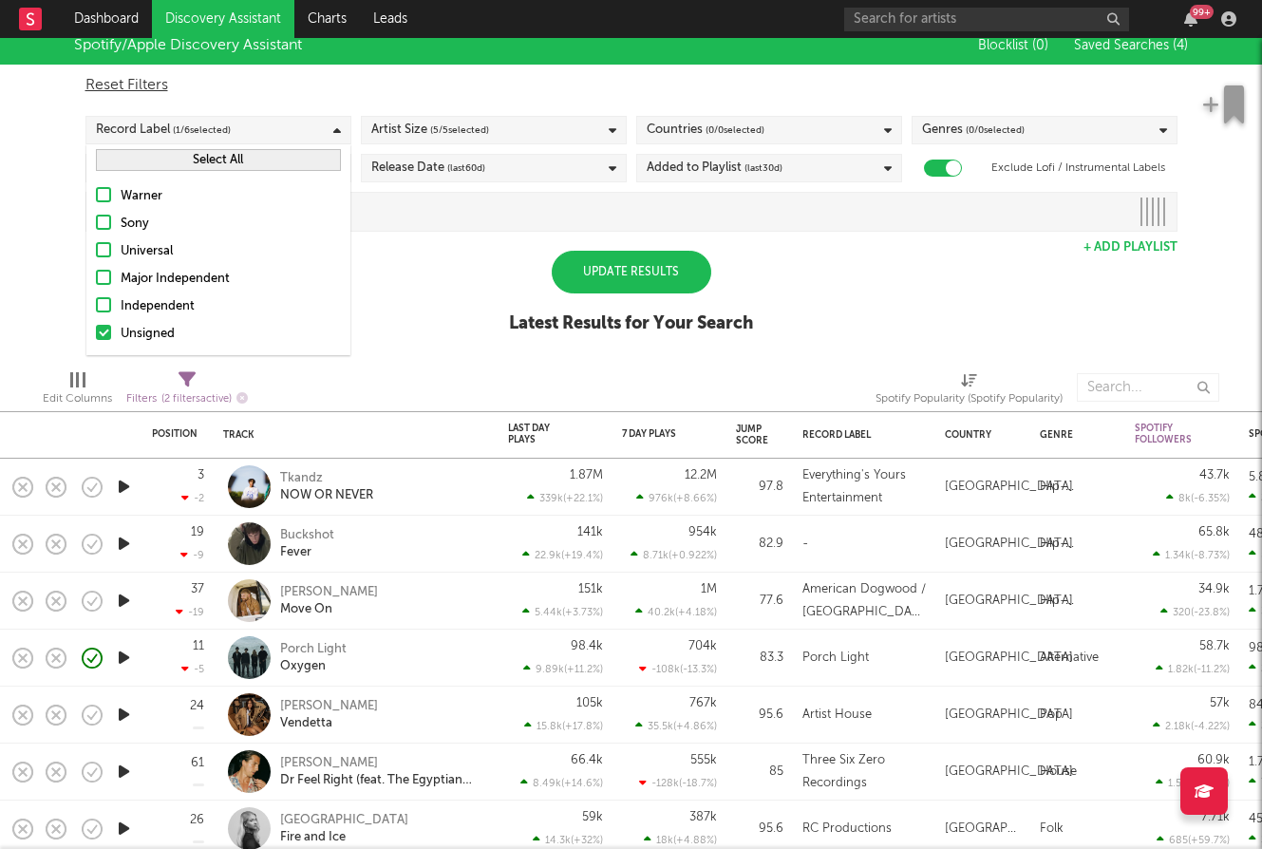
click at [632, 282] on div "Update Results" at bounding box center [632, 272] width 160 height 43
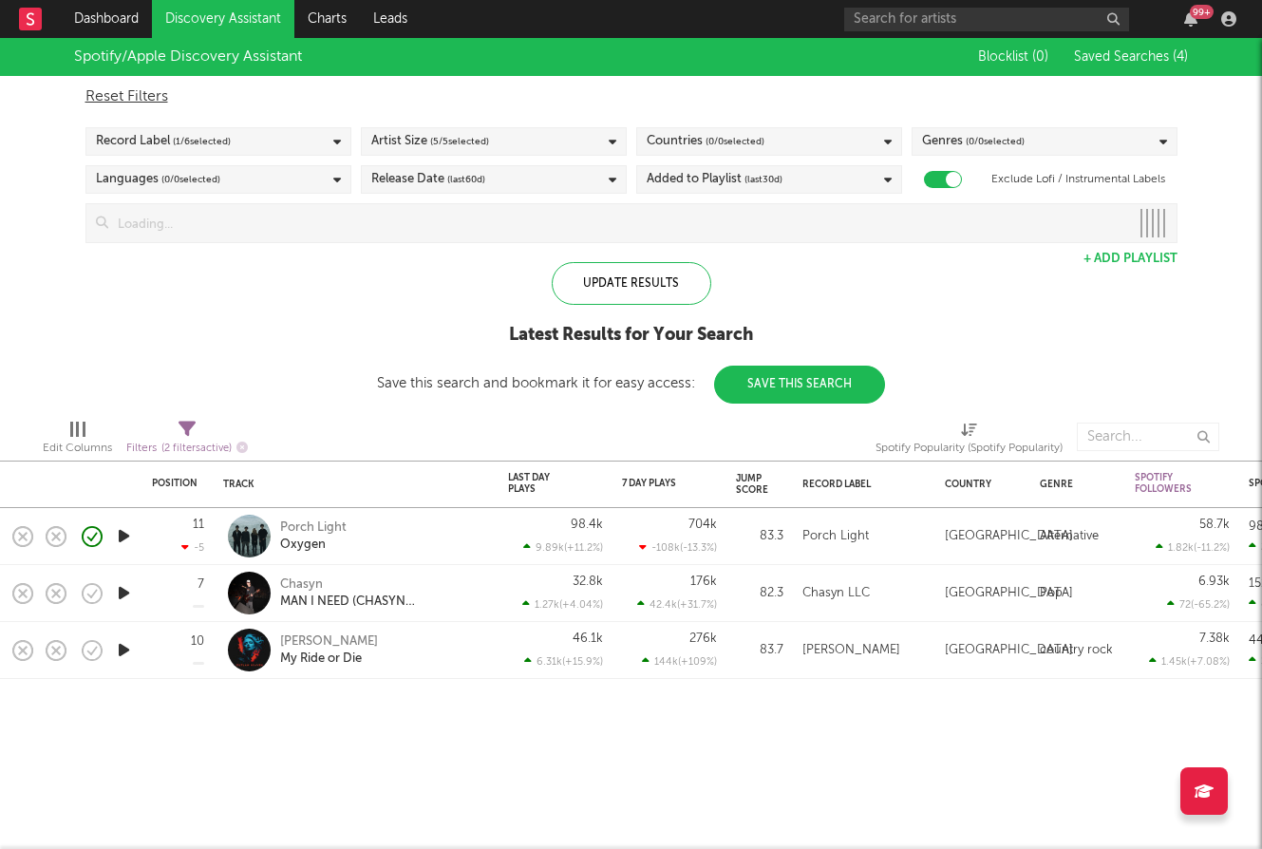
click at [210, 173] on span "( 0 / 0 selected)" at bounding box center [190, 179] width 59 height 23
click at [213, 142] on span "( 1 / 6 selected)" at bounding box center [202, 141] width 58 height 23
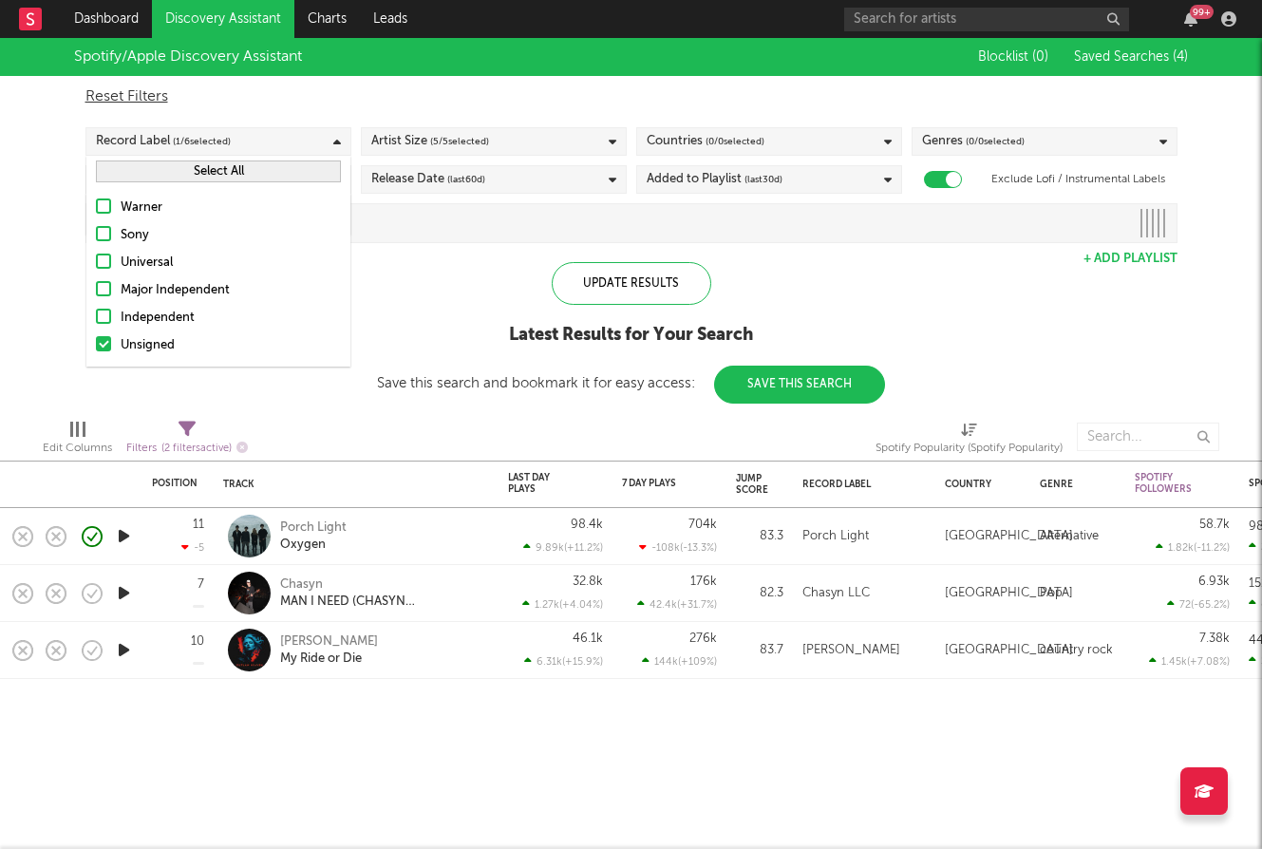
click at [224, 312] on div "Independent" at bounding box center [231, 318] width 220 height 23
click at [96, 312] on input "Independent" at bounding box center [96, 318] width 0 height 23
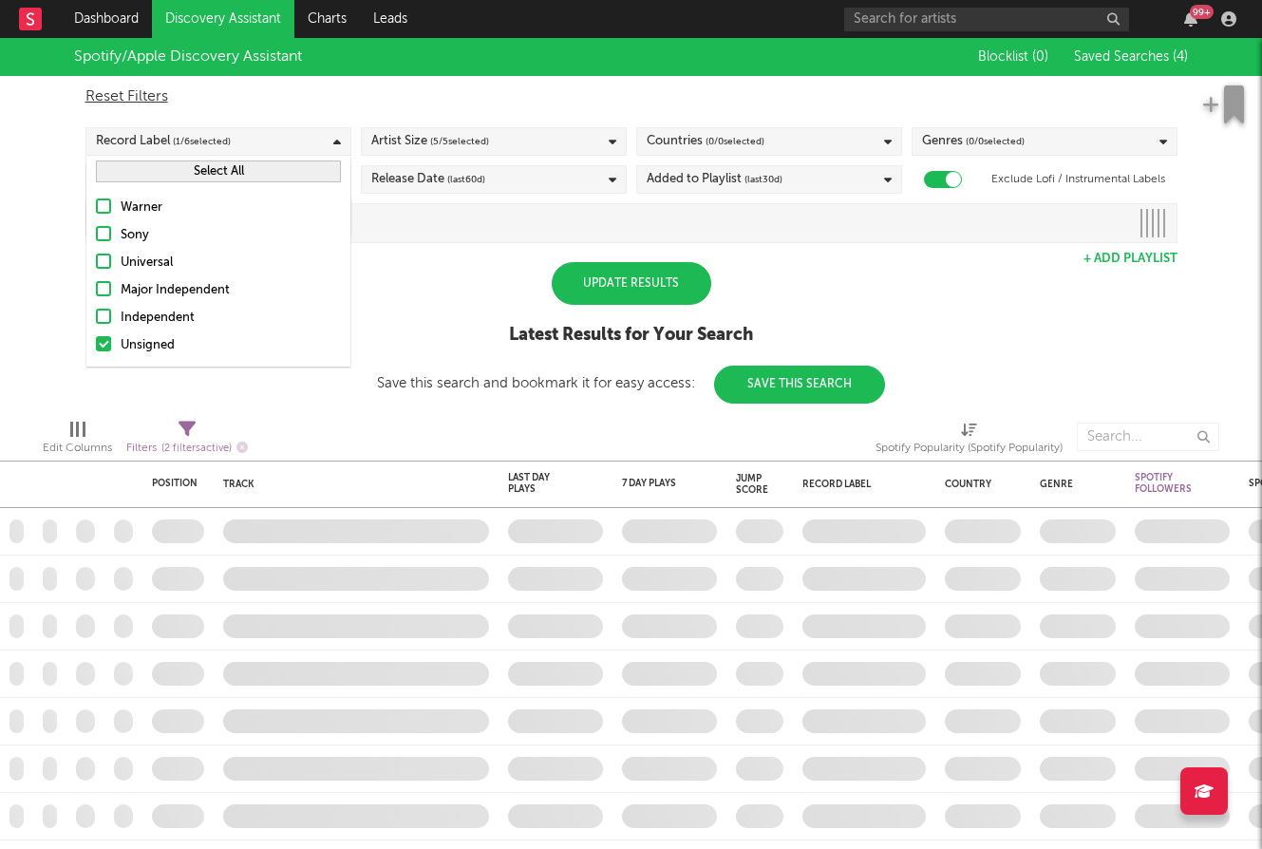
click at [589, 284] on div "Update Results" at bounding box center [632, 283] width 160 height 43
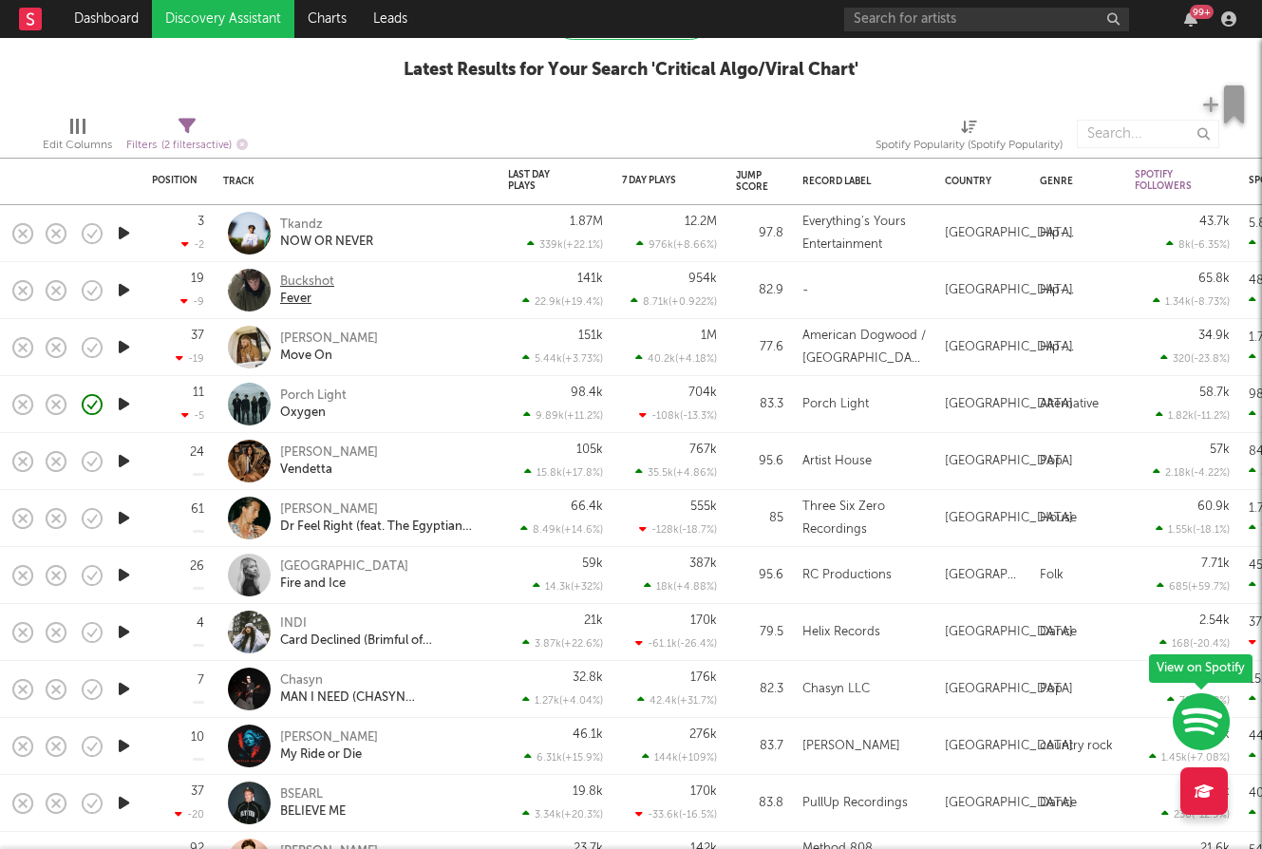
click at [302, 274] on div "Buckshot" at bounding box center [307, 281] width 54 height 17
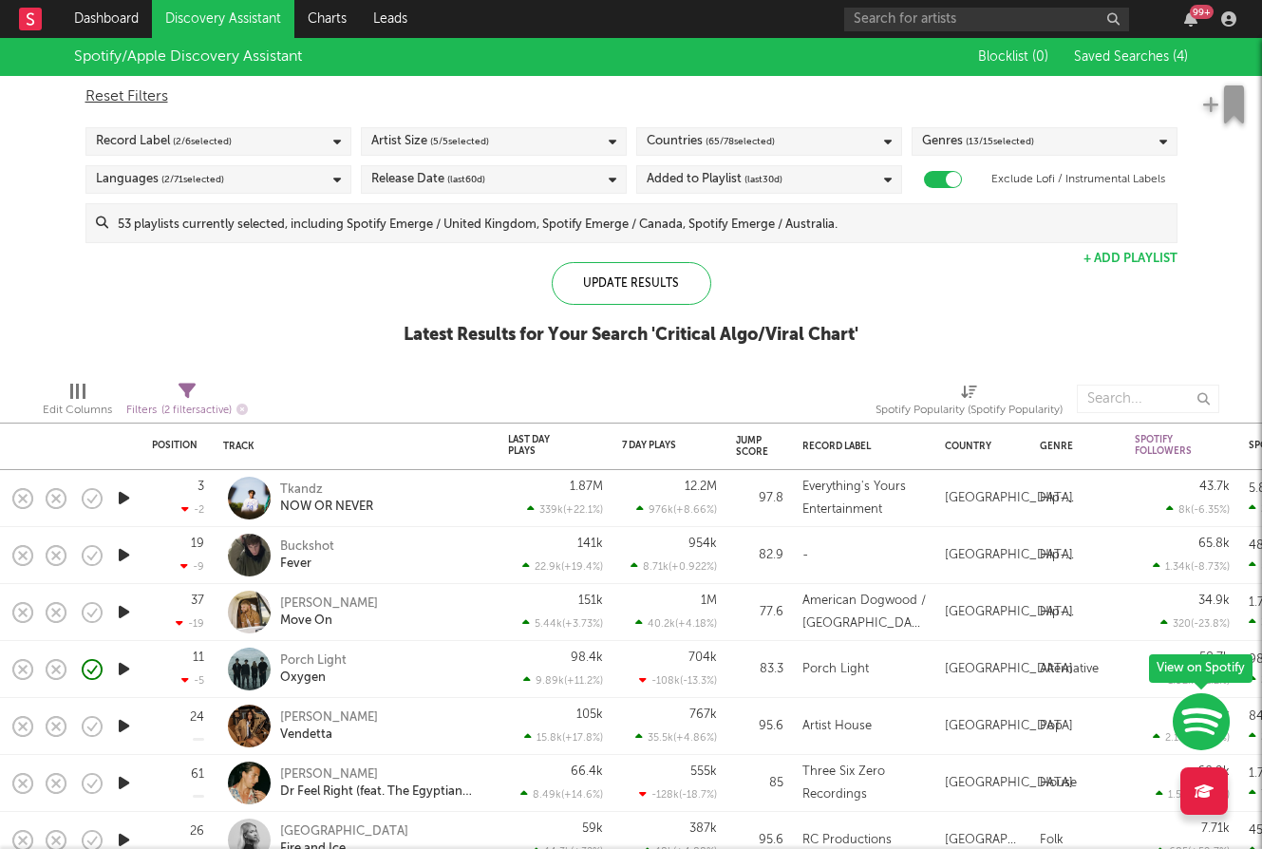
select select "between"
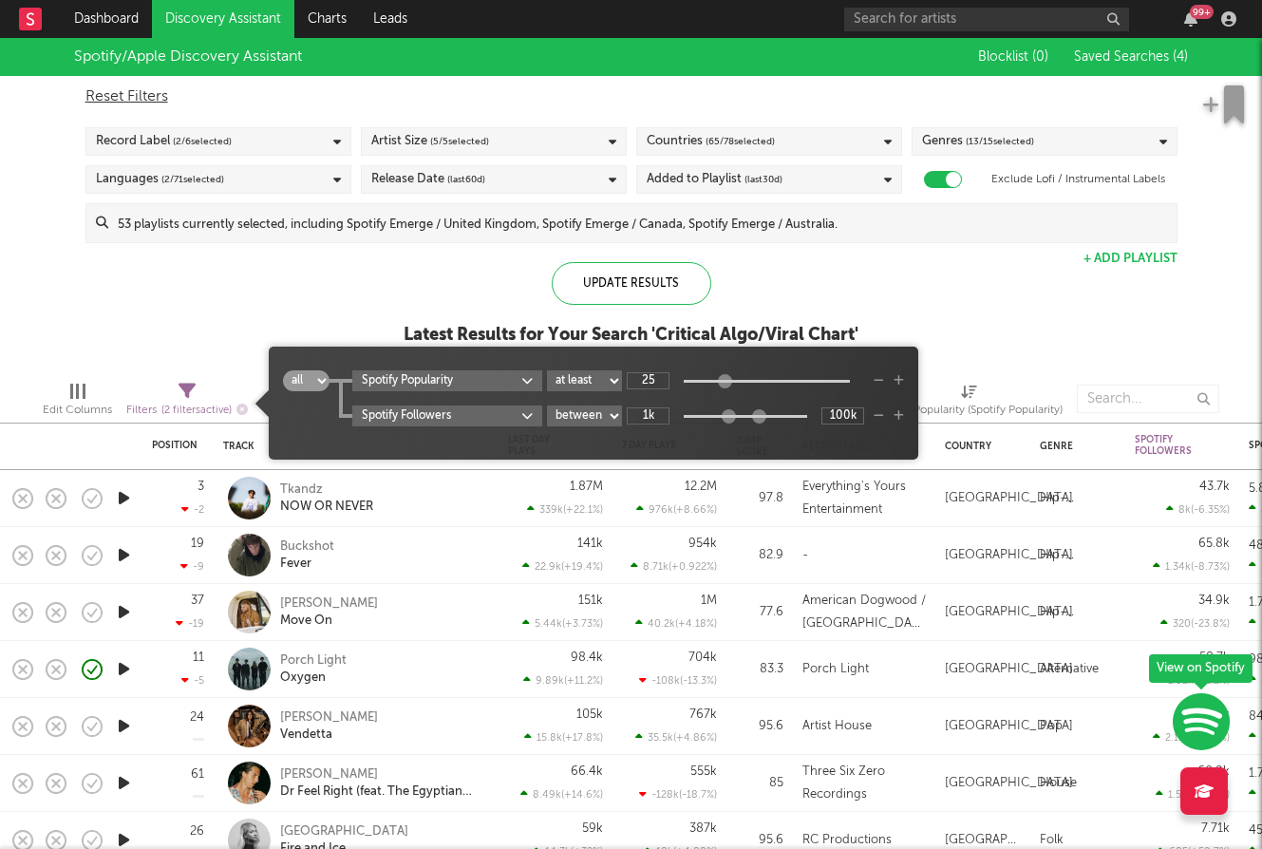
click at [194, 393] on icon at bounding box center [187, 391] width 17 height 17
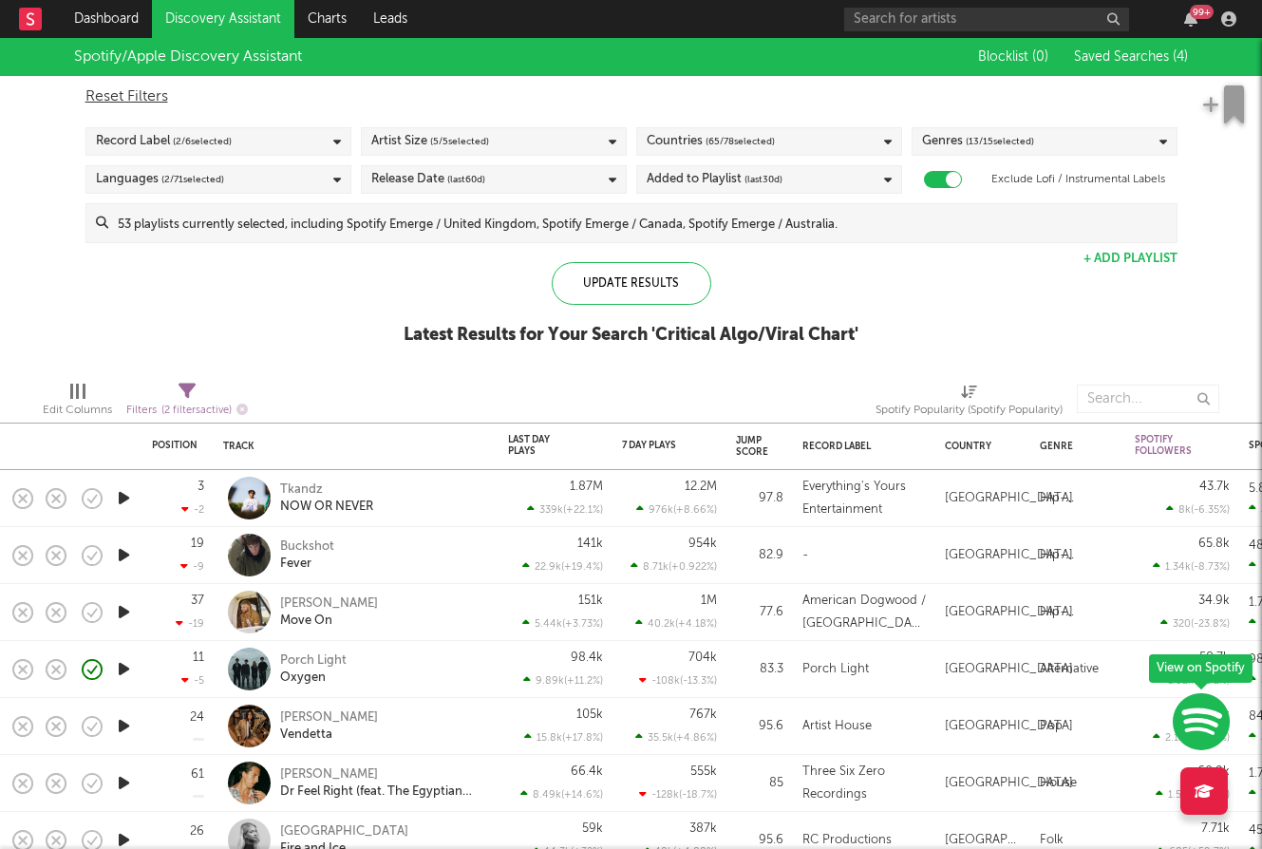
click at [204, 336] on div "Spotify/Apple Discovery Assistant Blocklist ( 0 ) Saved Searches ( 4 ) Reset Fi…" at bounding box center [631, 202] width 1262 height 328
click at [116, 12] on link "Dashboard" at bounding box center [106, 19] width 91 height 38
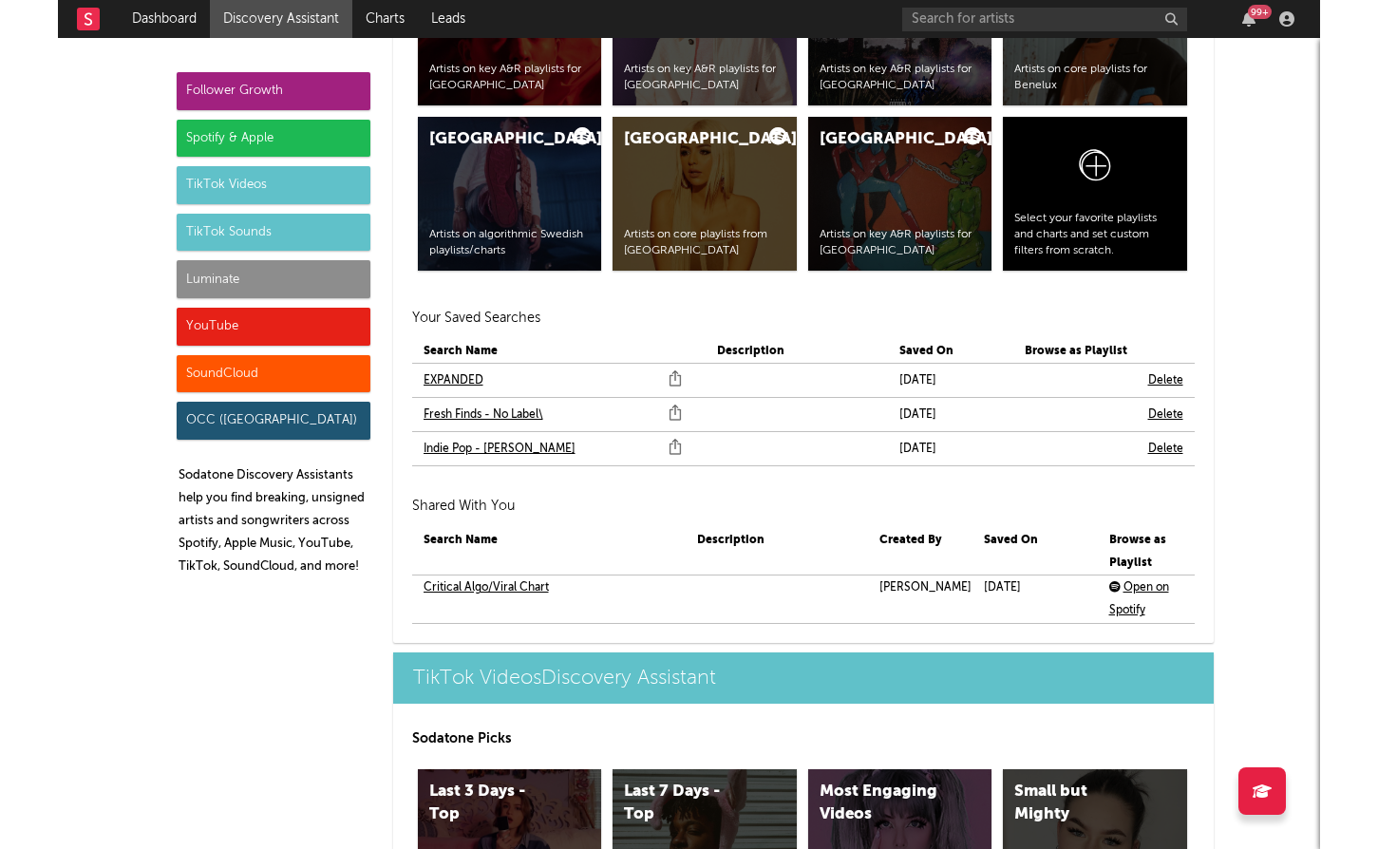
scroll to position [4015, 0]
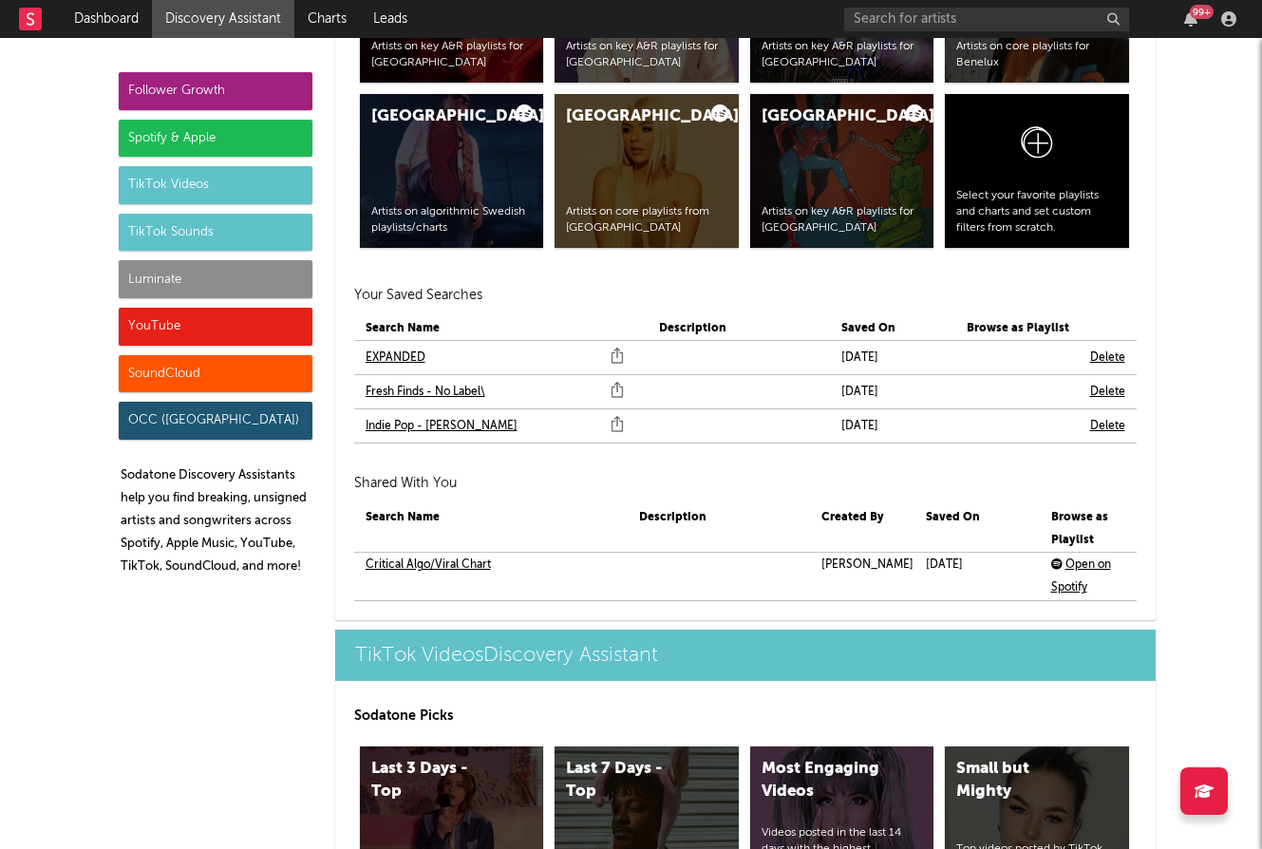
click at [394, 352] on link "EXPANDED" at bounding box center [396, 358] width 60 height 23
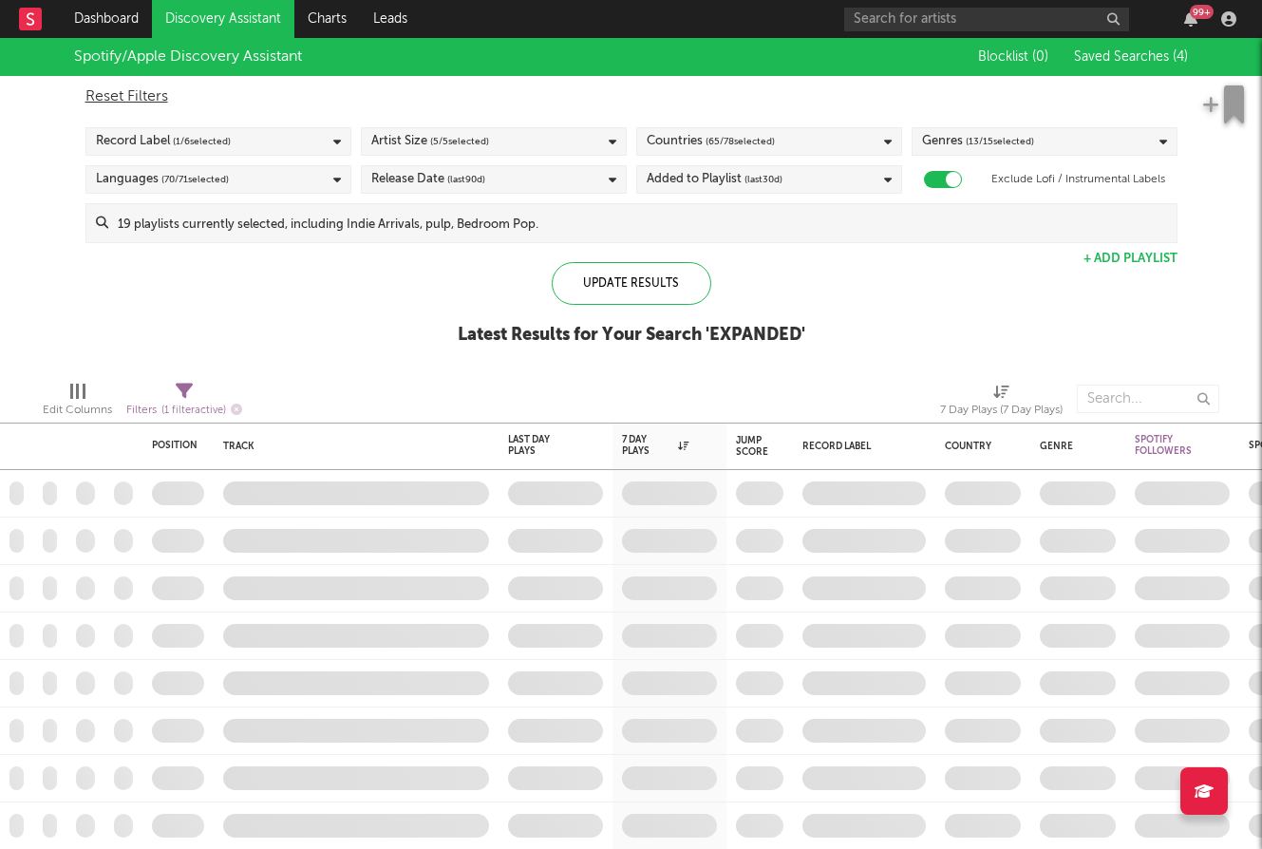
checkbox input "true"
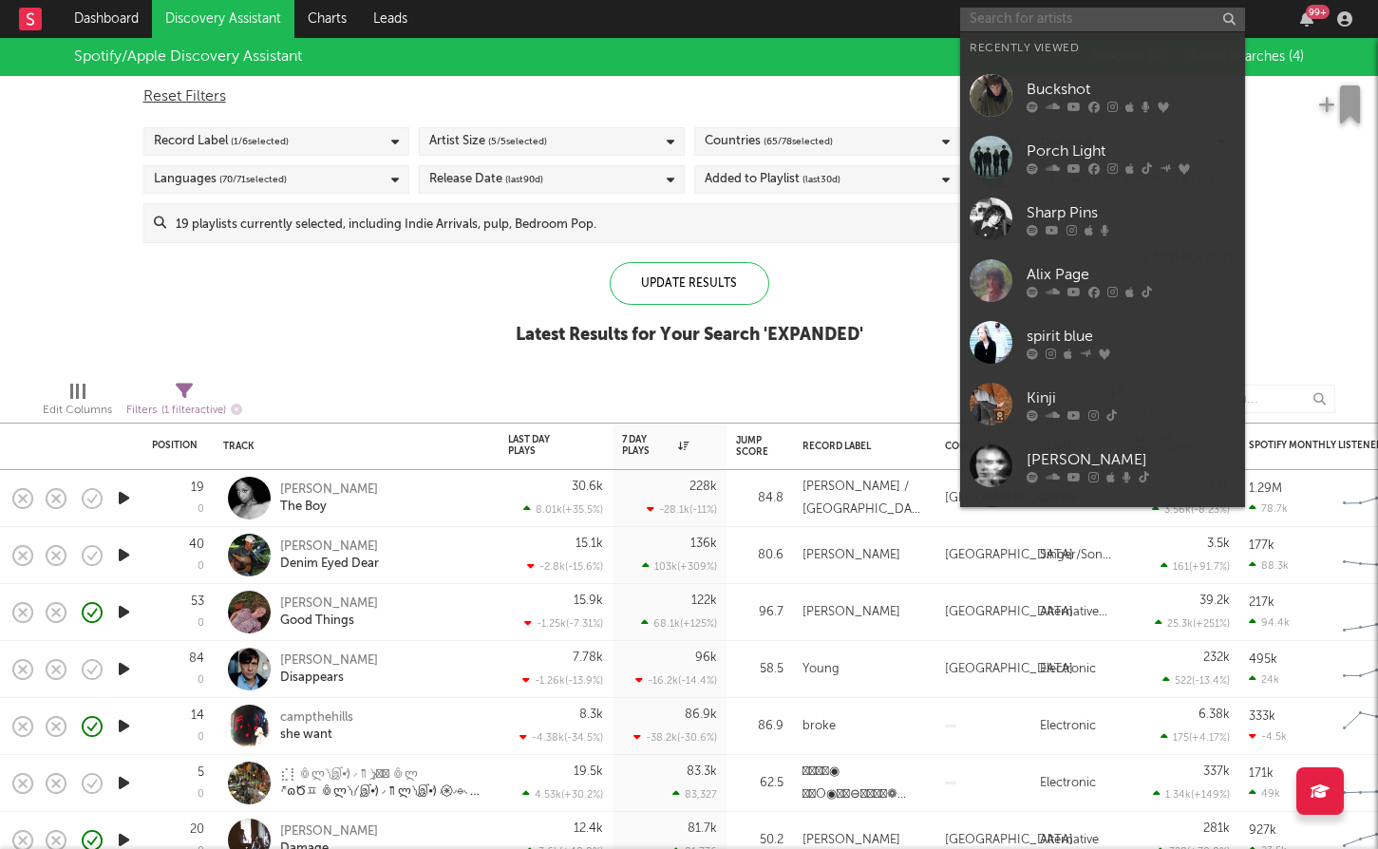
click at [1059, 12] on input "text" at bounding box center [1102, 20] width 285 height 24
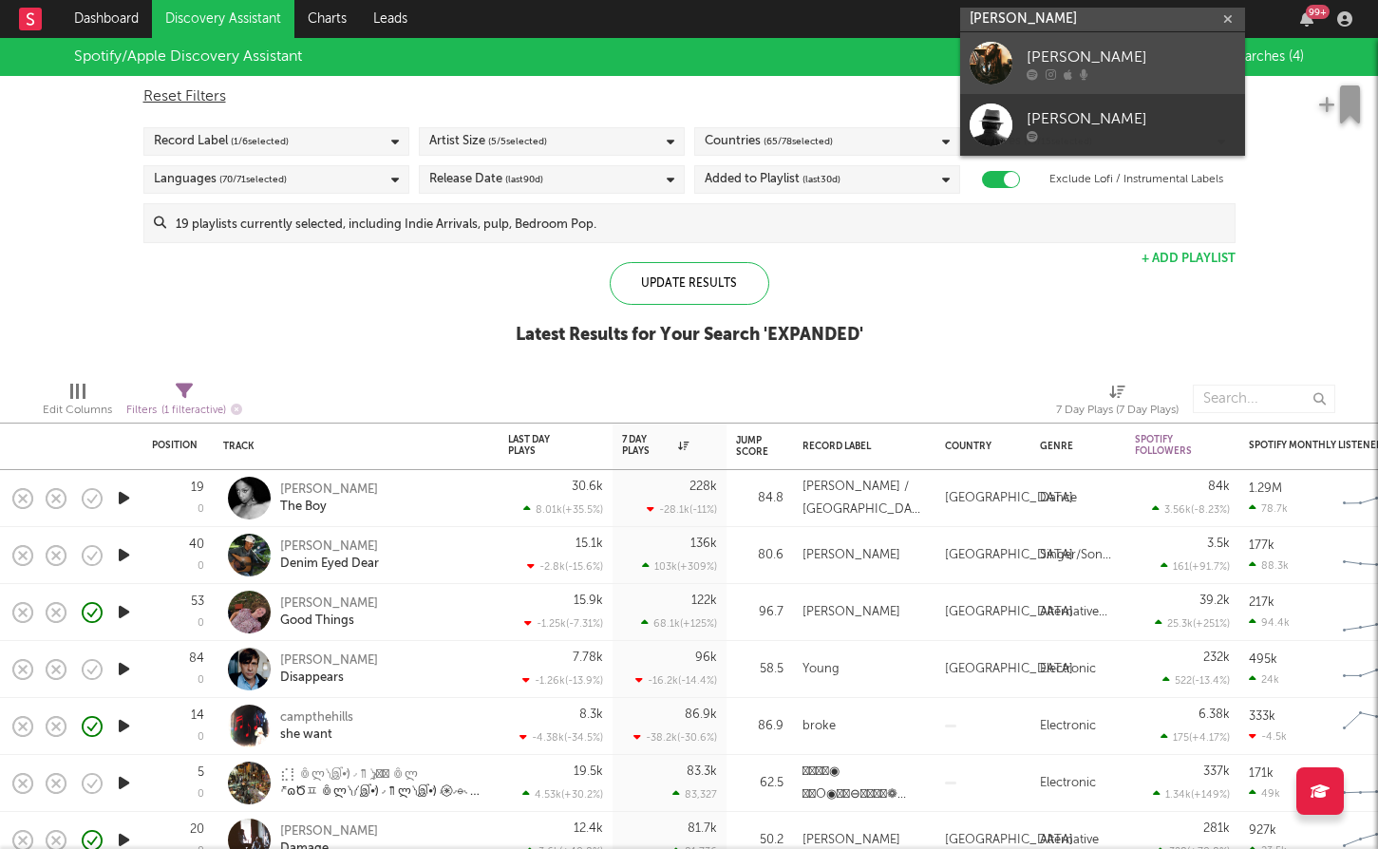
type input "jordan patterso"
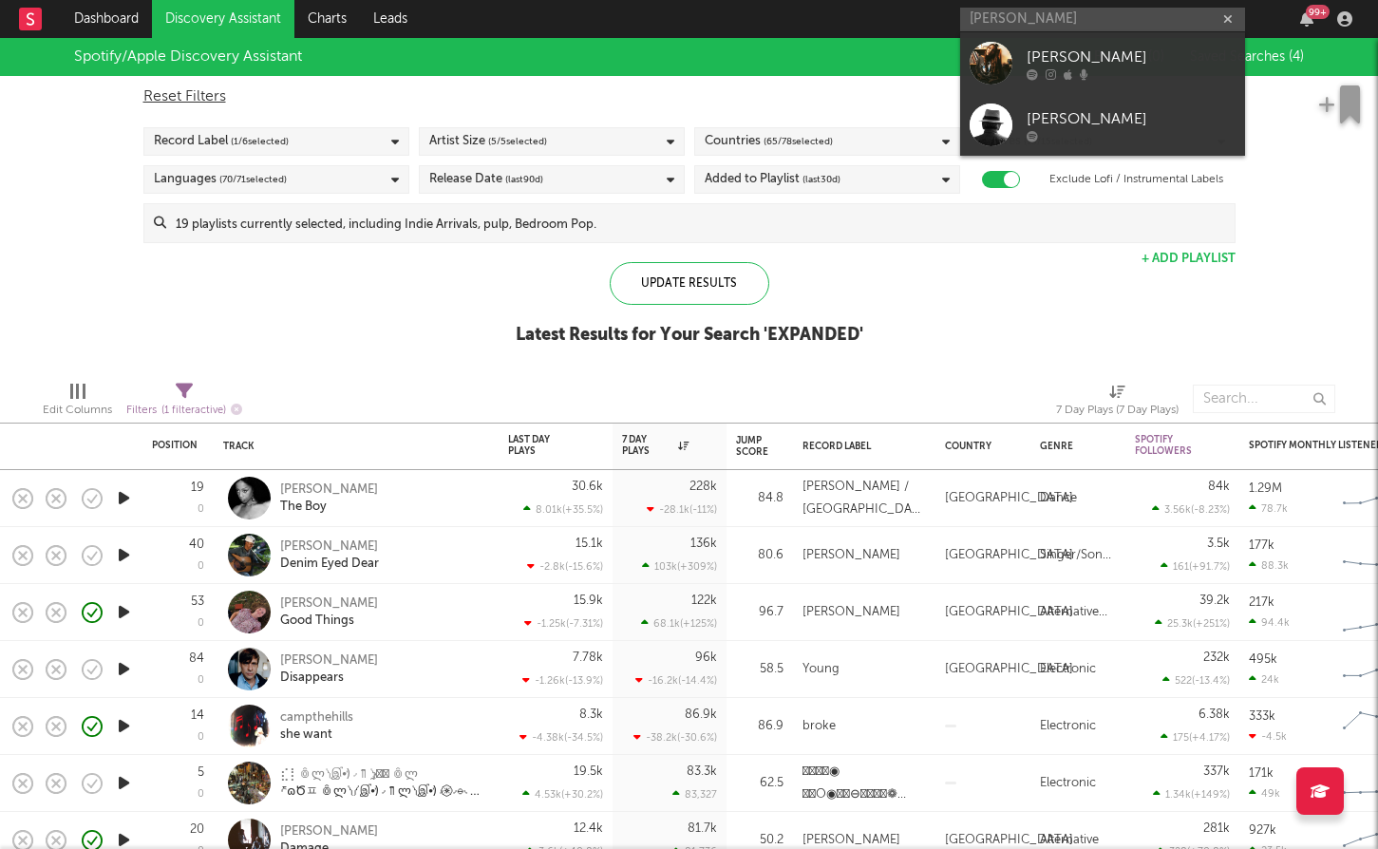
click at [1083, 60] on div "[PERSON_NAME]" at bounding box center [1130, 57] width 209 height 23
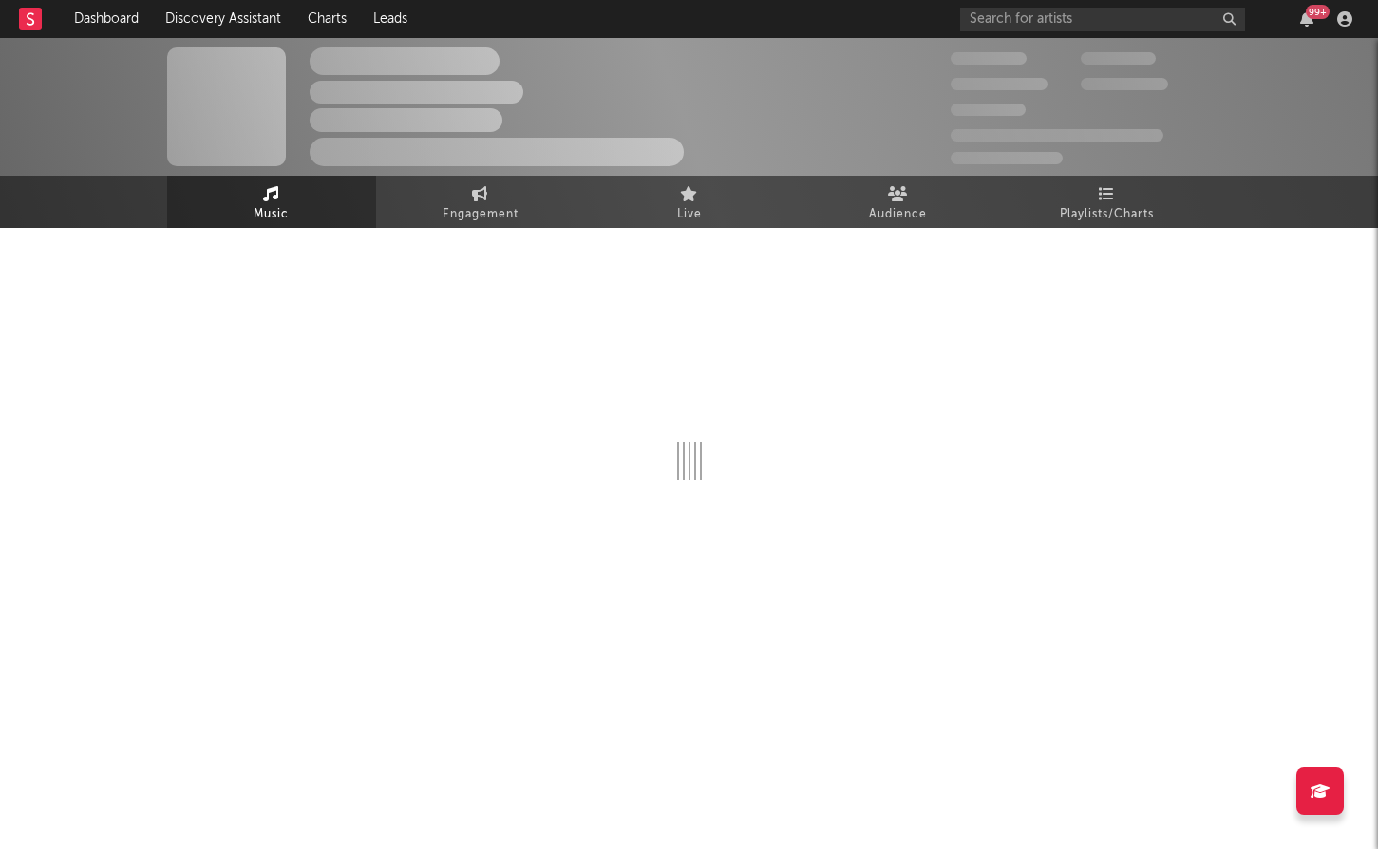
select select "1w"
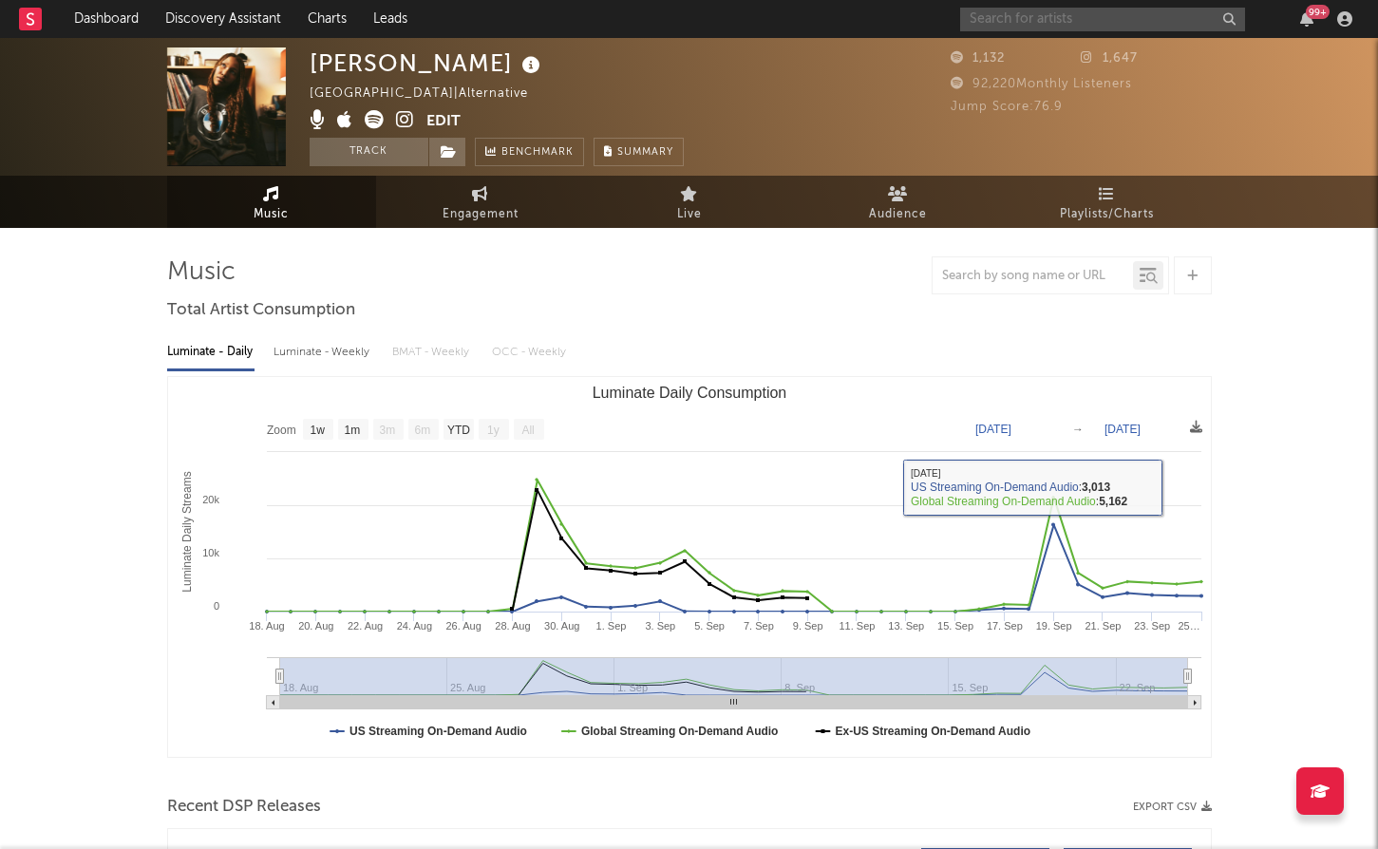
click at [1155, 19] on input "text" at bounding box center [1102, 20] width 285 height 24
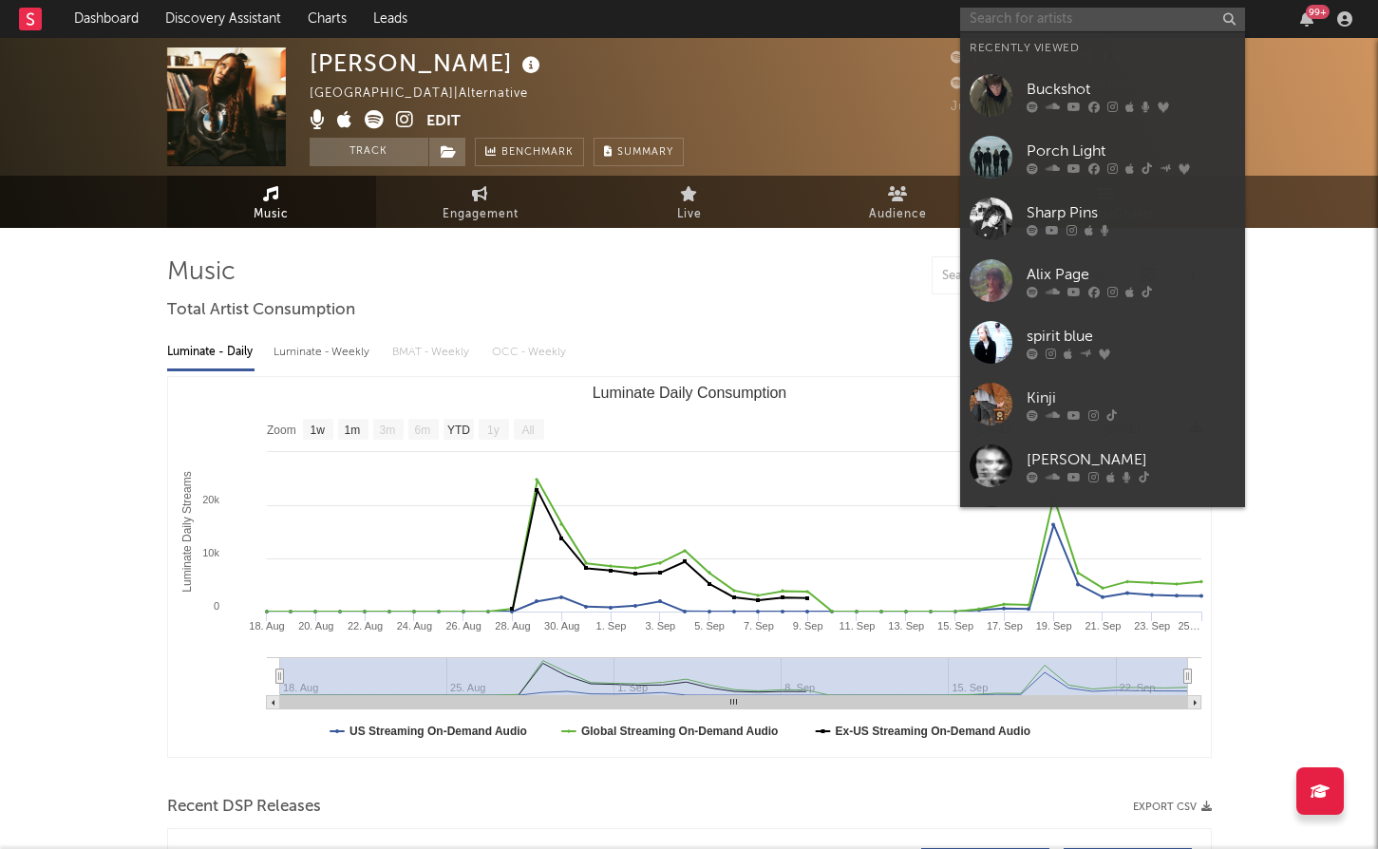
click at [1155, 19] on input "text" at bounding box center [1102, 20] width 285 height 24
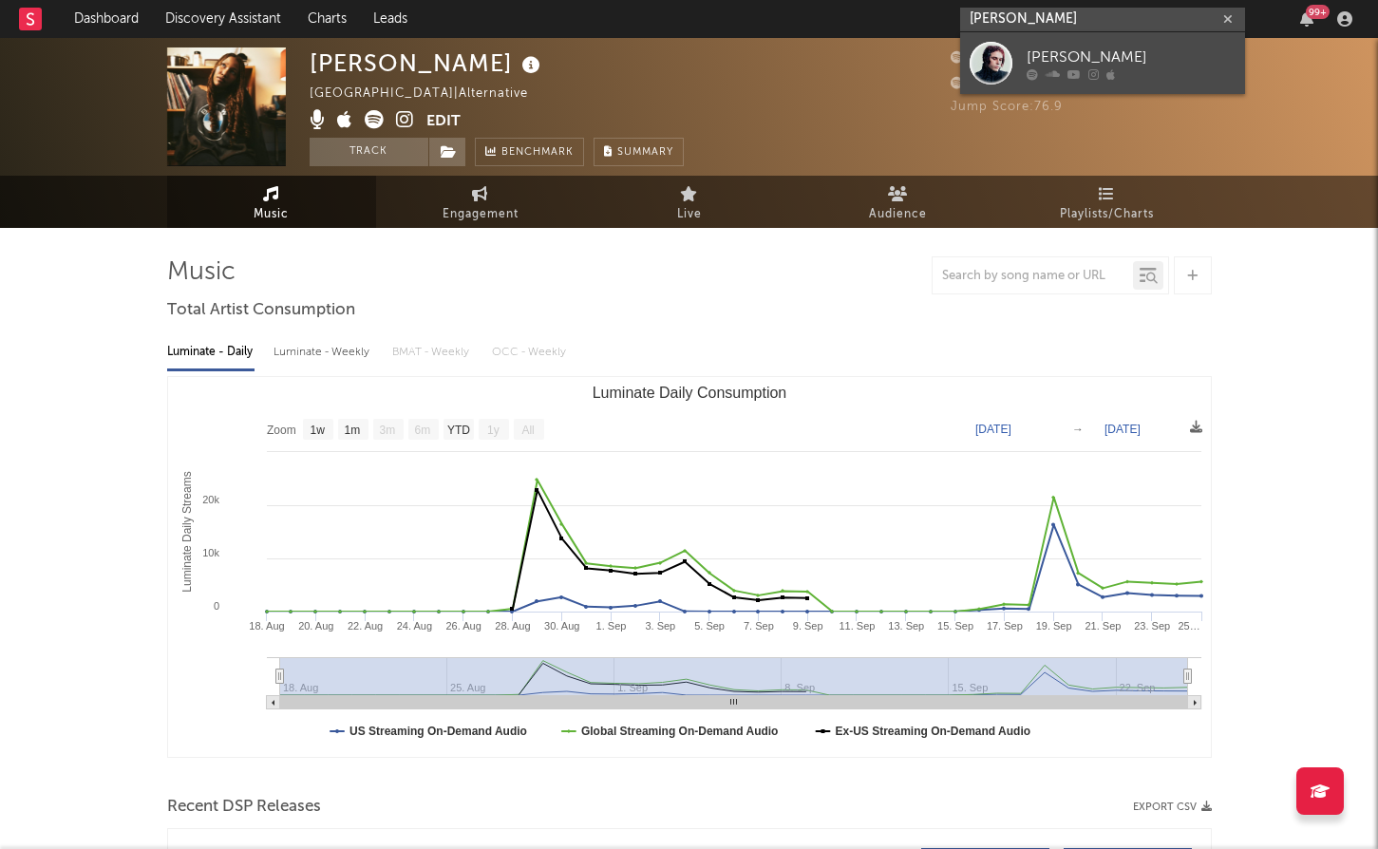
type input "clyde crooks"
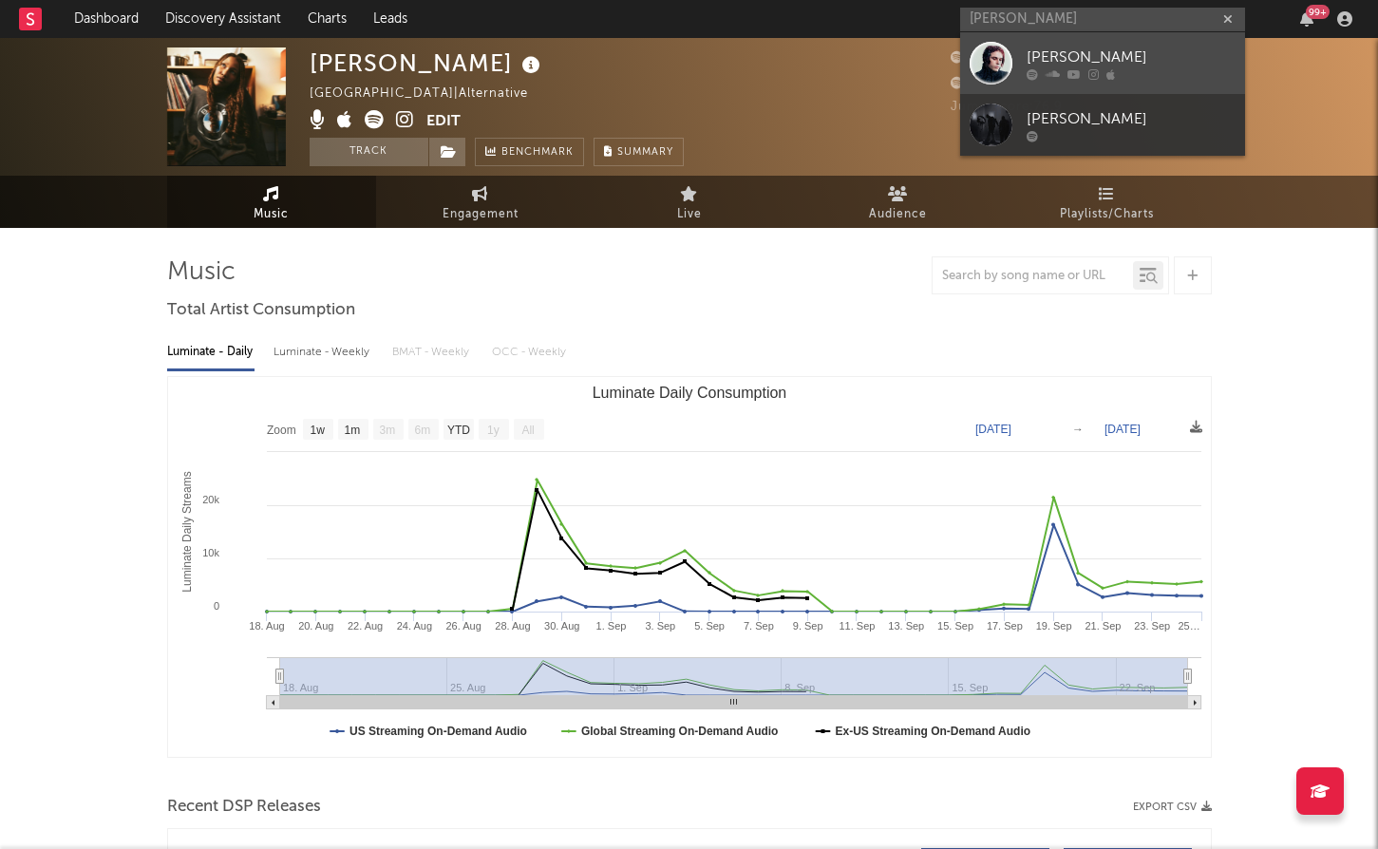
click at [1163, 35] on link "[PERSON_NAME]" at bounding box center [1102, 63] width 285 height 62
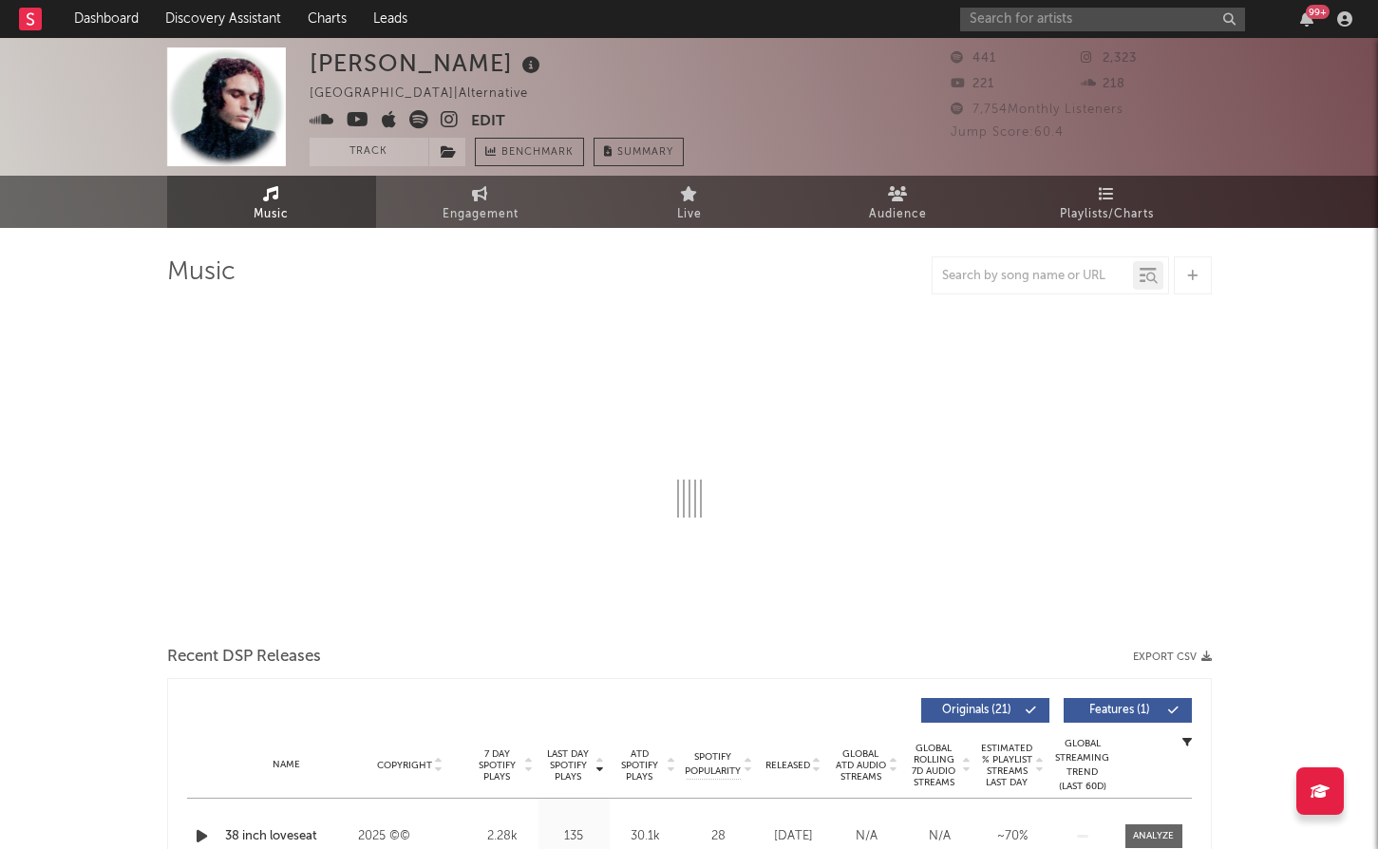
select select "1w"
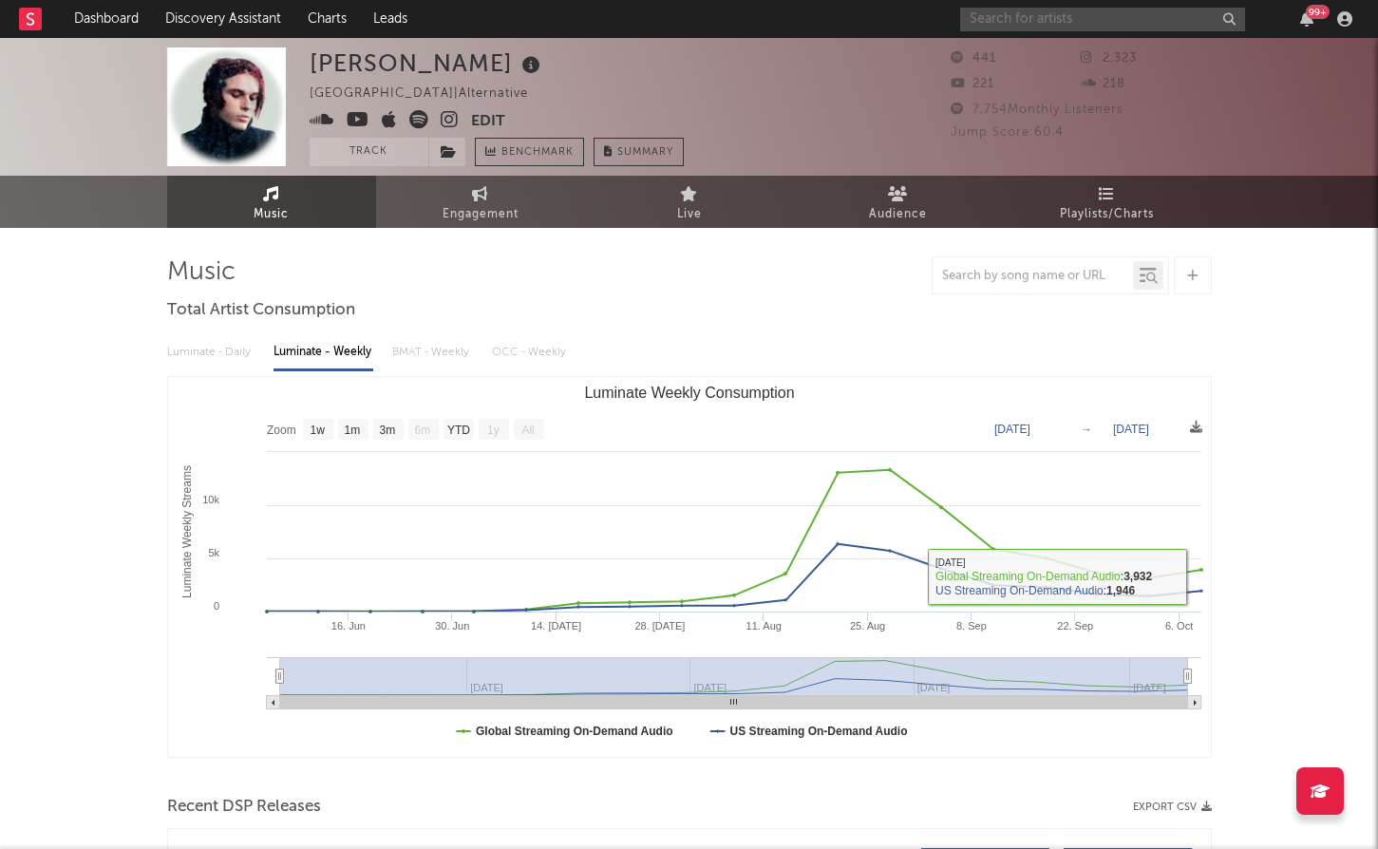
click at [1050, 9] on input "text" at bounding box center [1102, 20] width 285 height 24
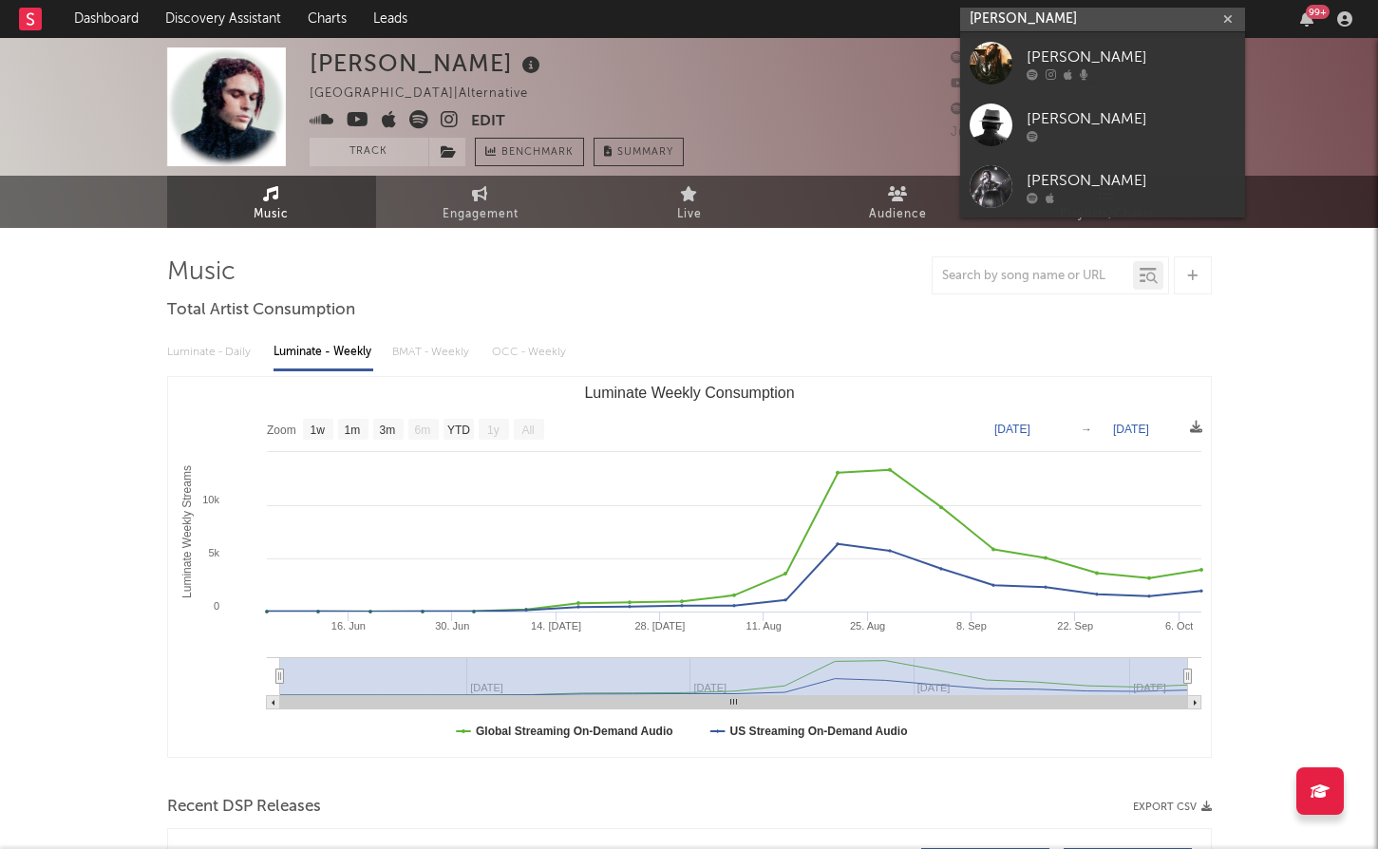
type input "jordan patter"
click at [1051, 60] on div "[PERSON_NAME]" at bounding box center [1130, 57] width 209 height 23
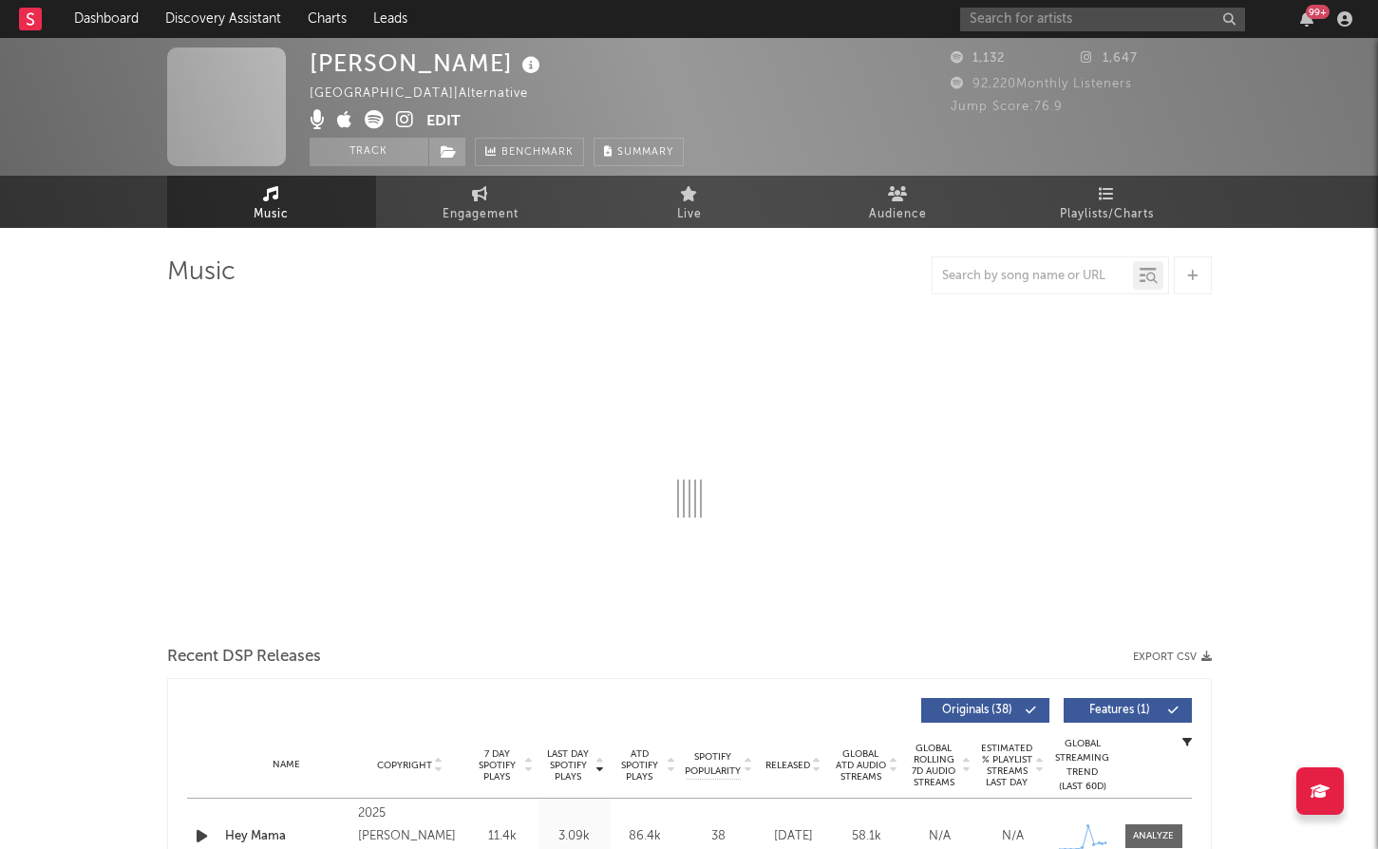
select select "1w"
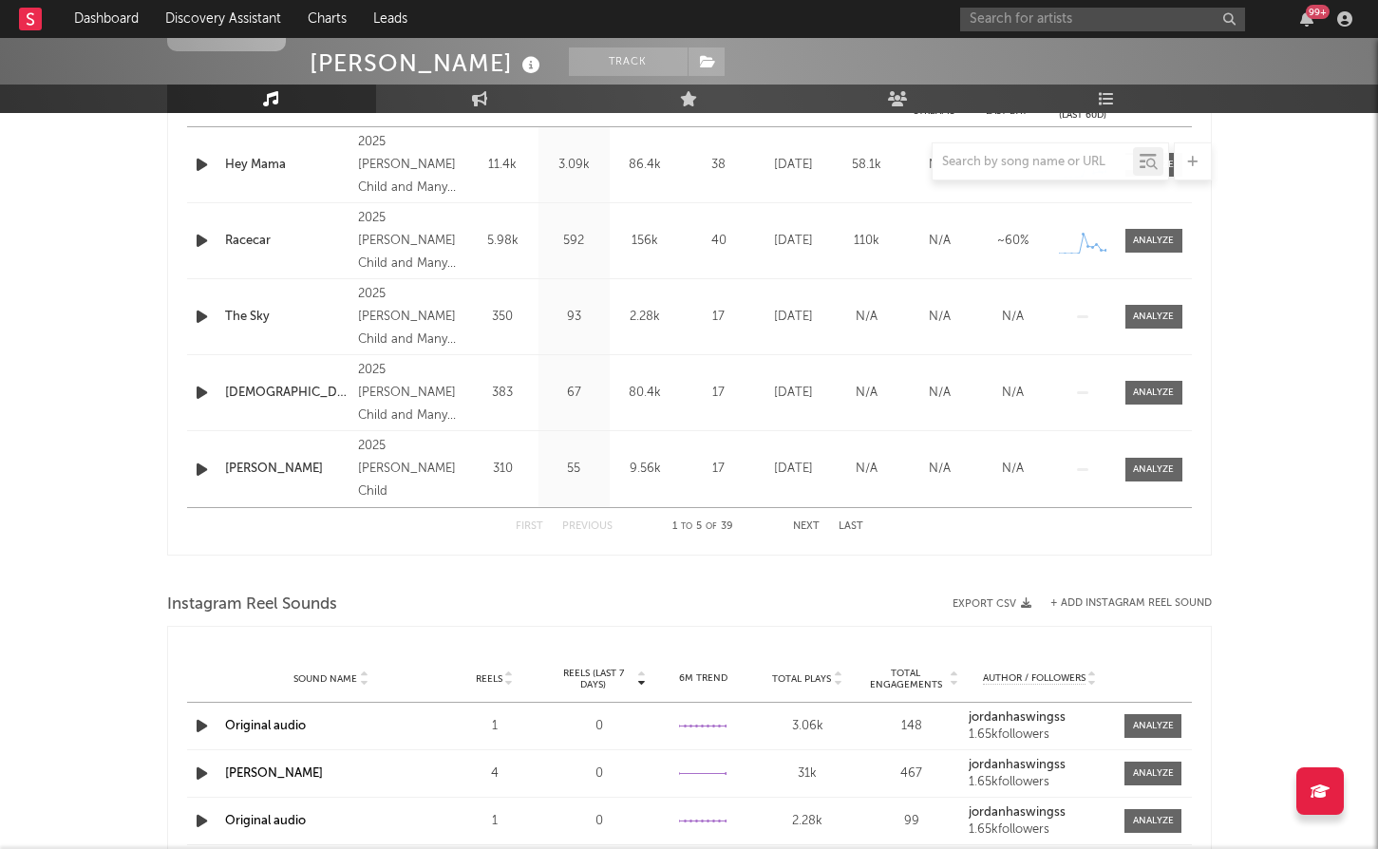
scroll to position [816, 0]
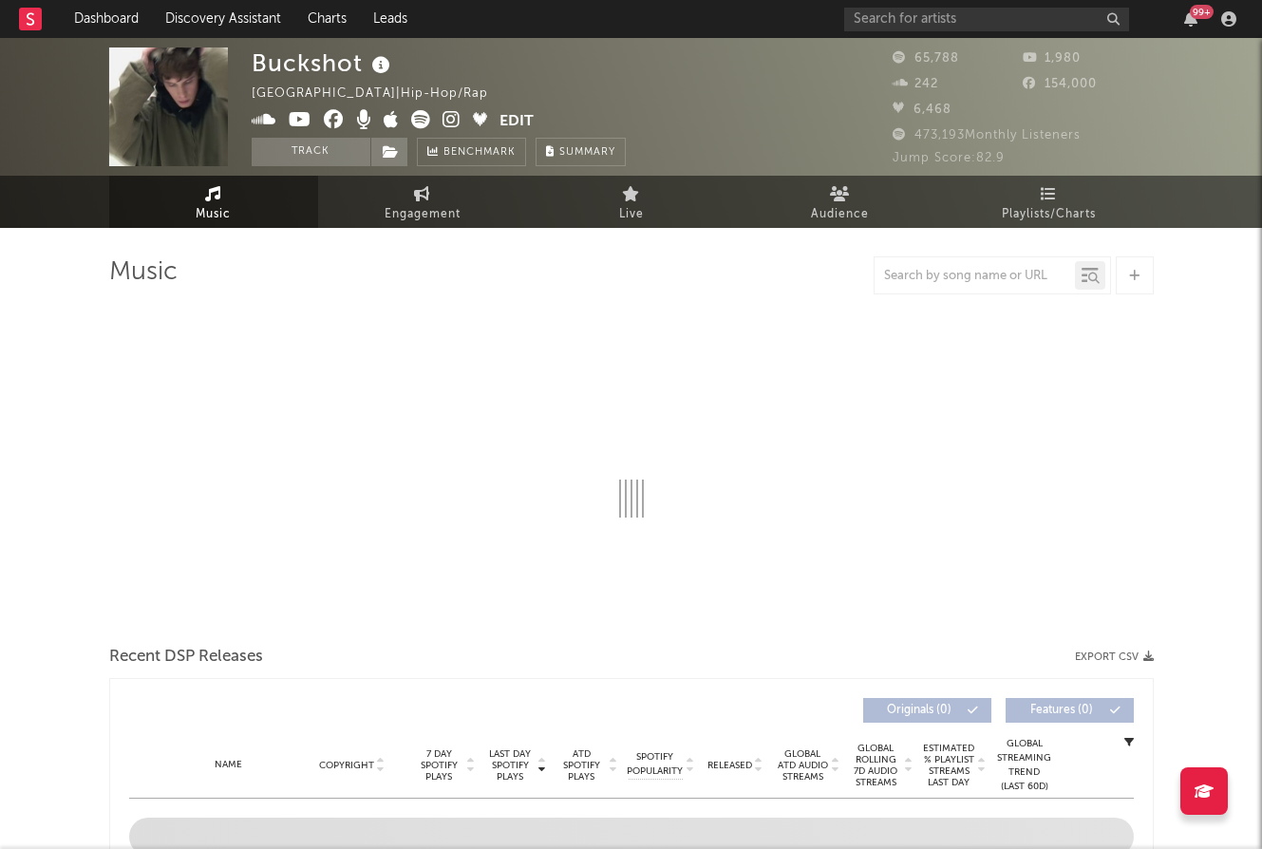
select select "6m"
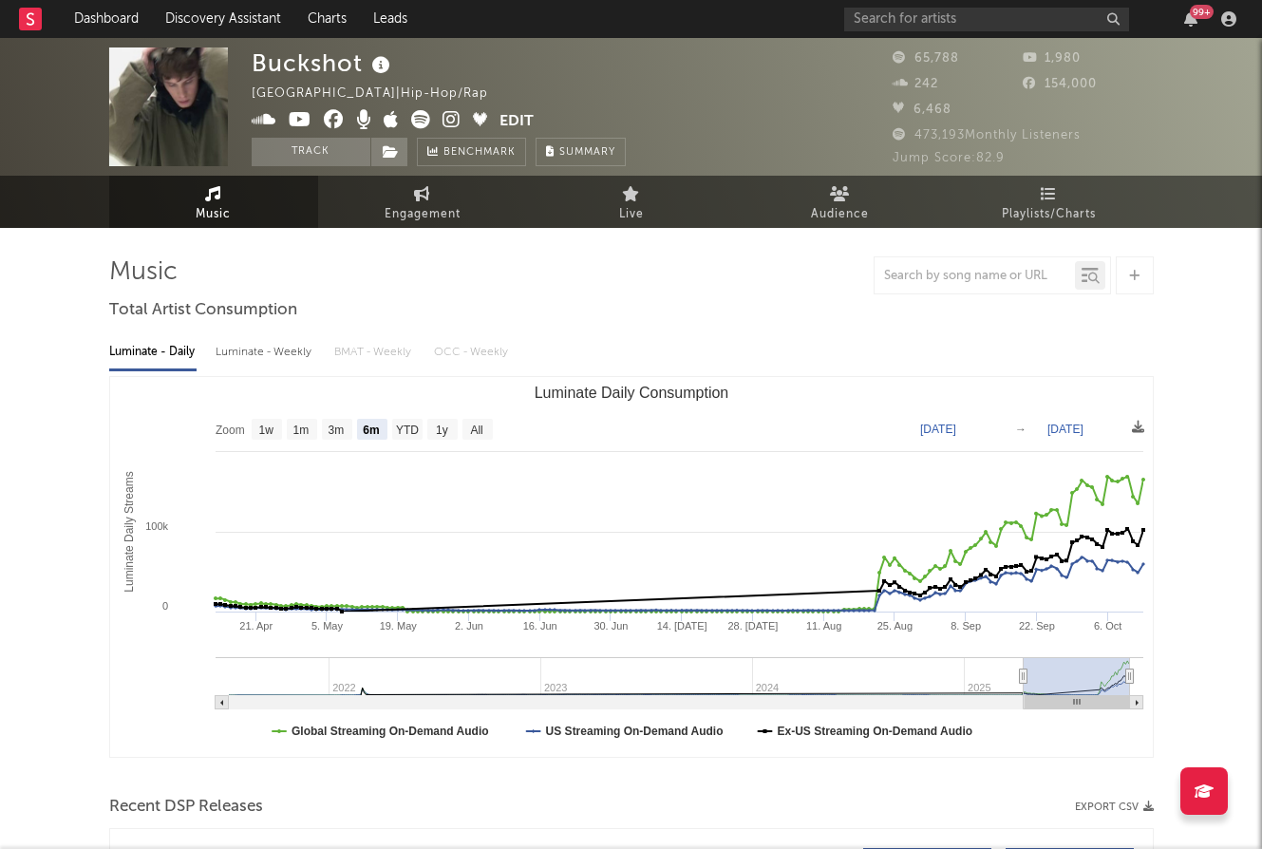
click at [443, 124] on icon at bounding box center [451, 119] width 18 height 19
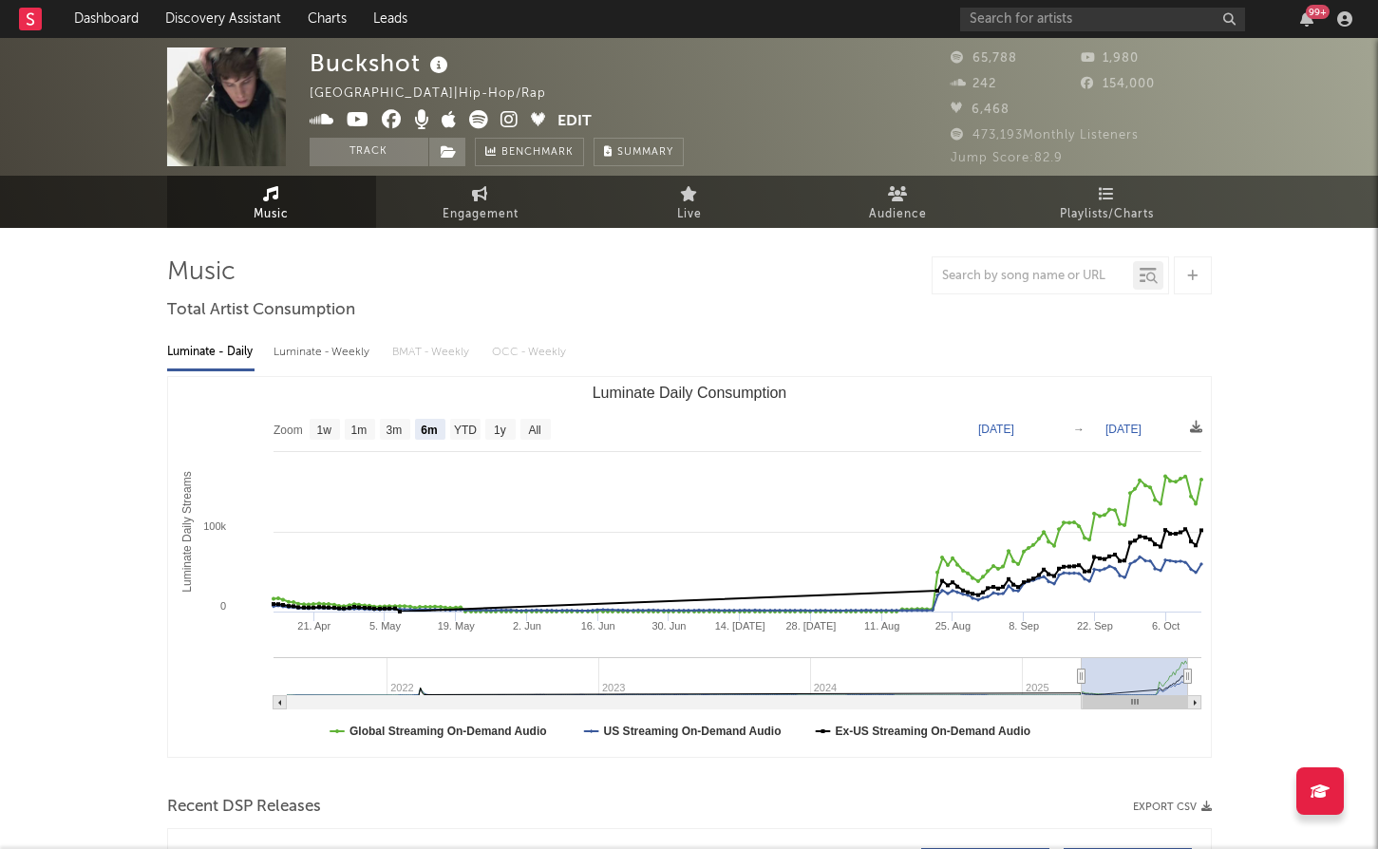
select select "6m"
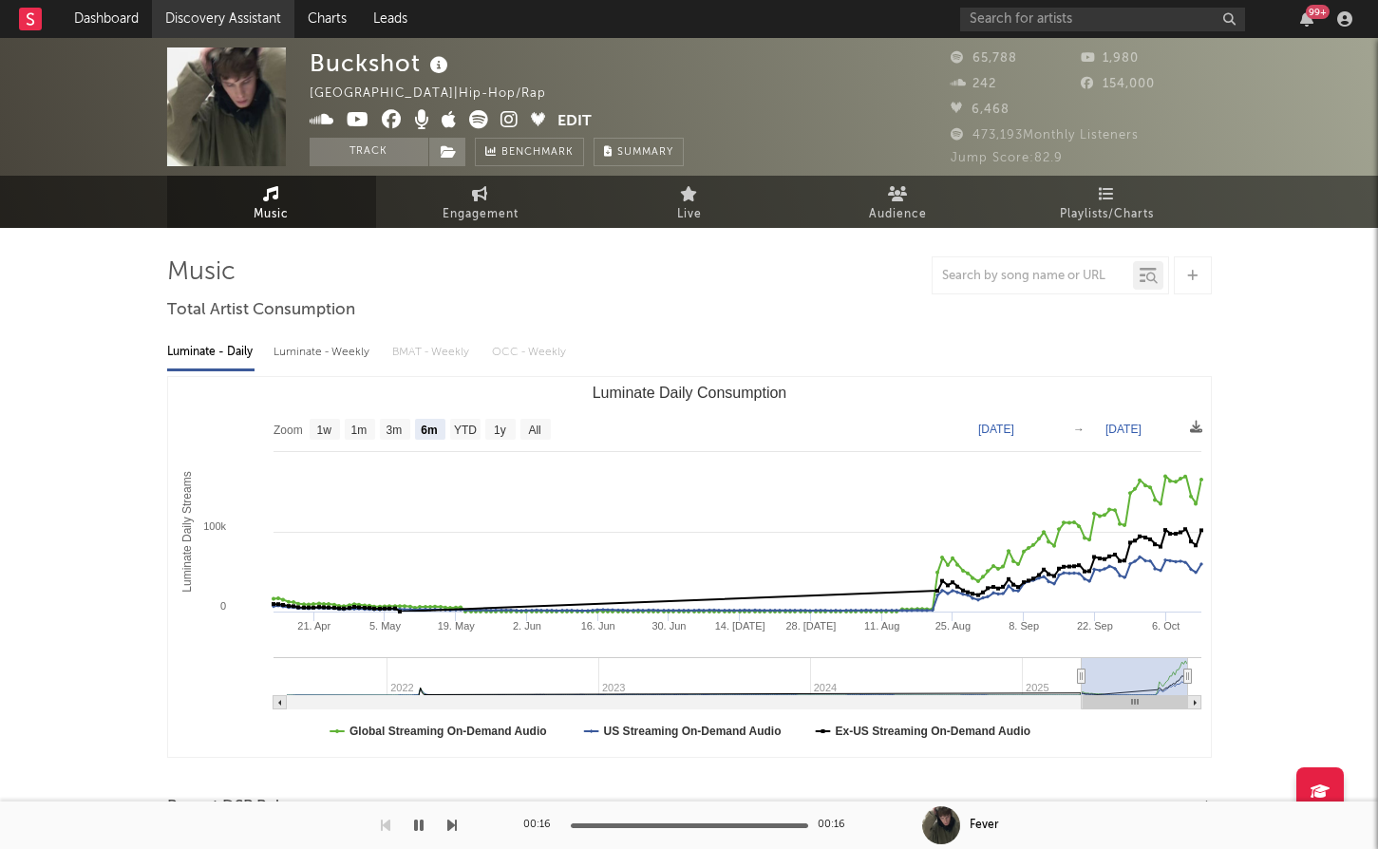
click at [206, 16] on link "Discovery Assistant" at bounding box center [223, 19] width 142 height 38
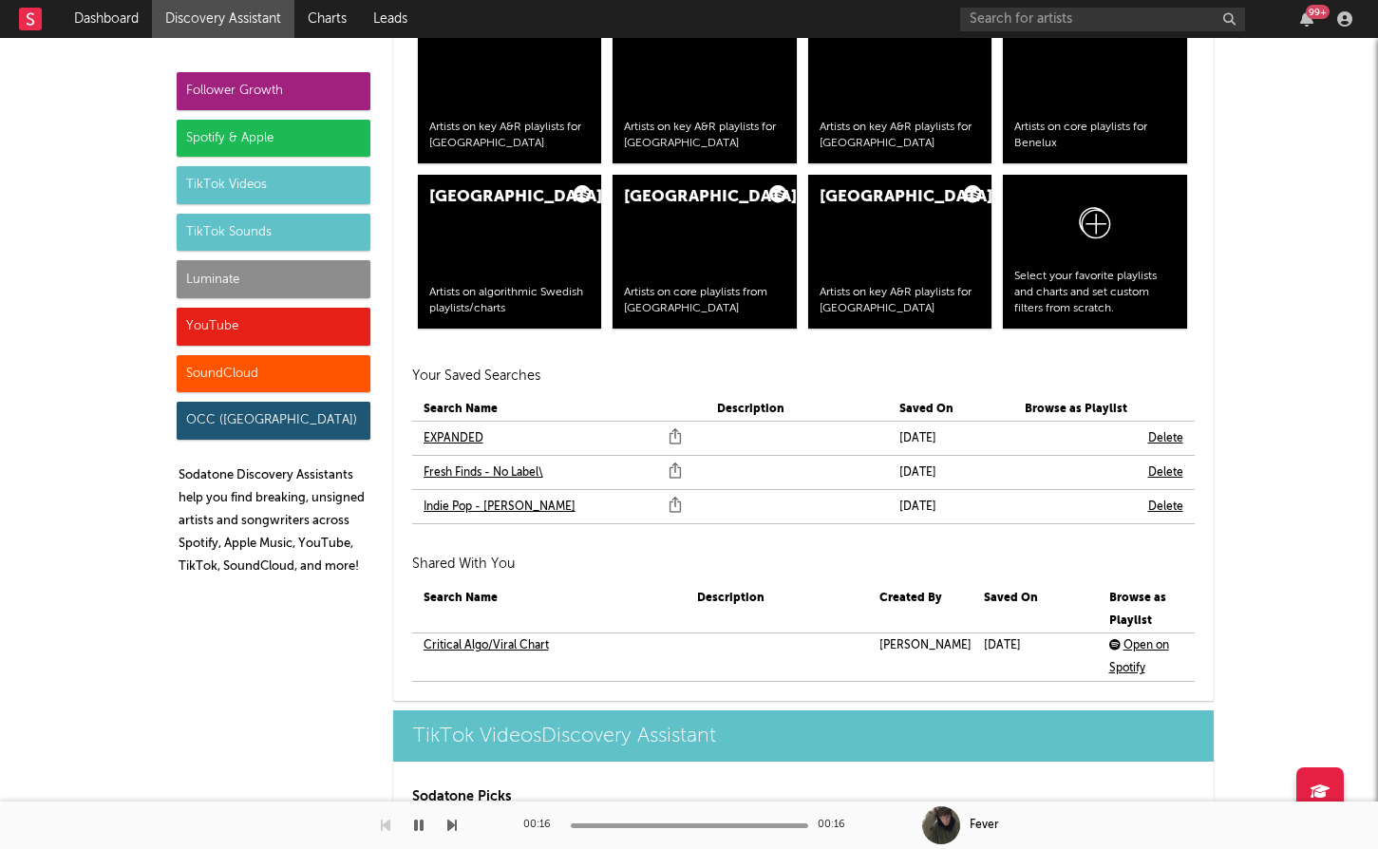
scroll to position [3932, 0]
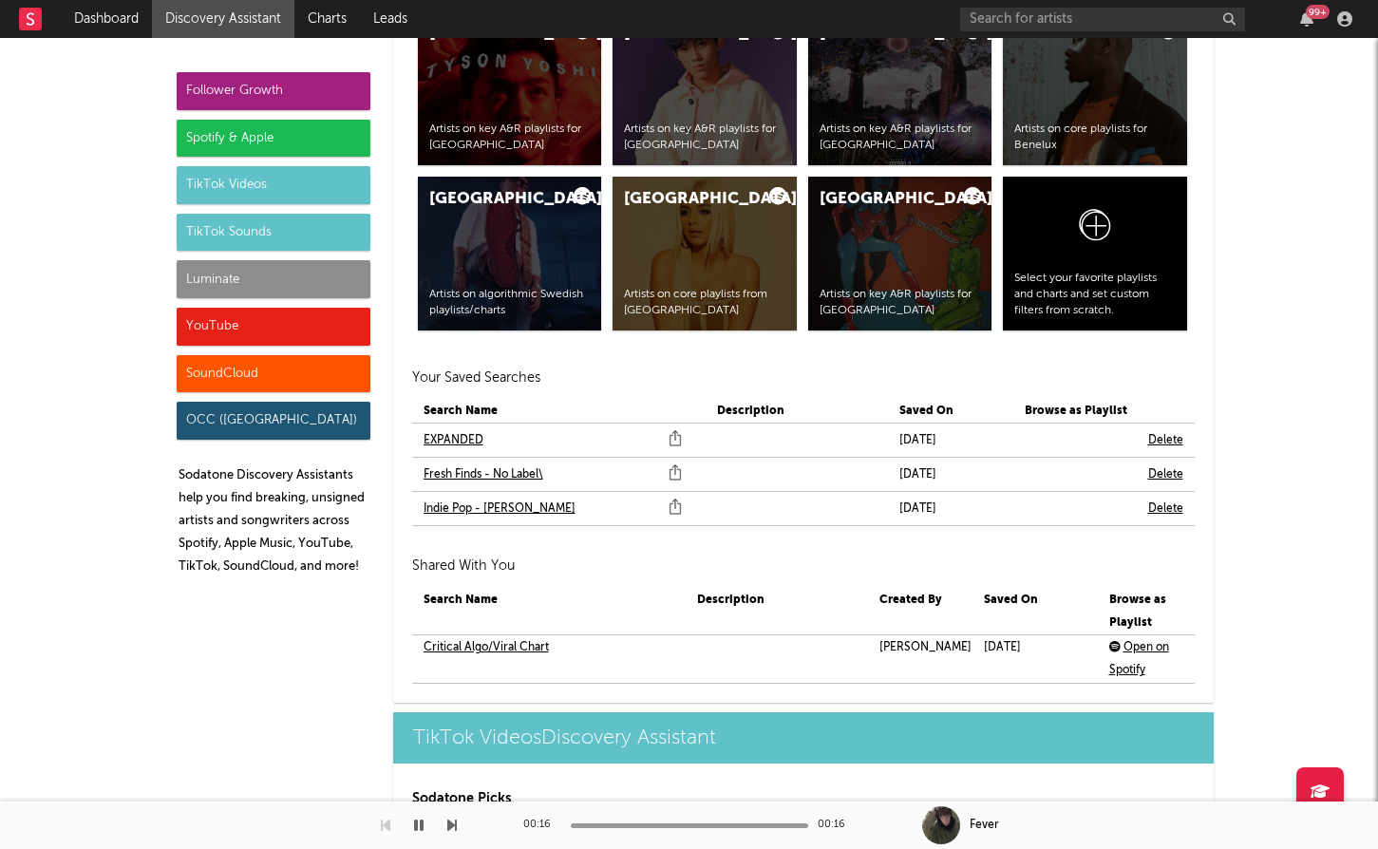
click at [464, 475] on link "Fresh Finds - No Label\" at bounding box center [483, 474] width 120 height 23
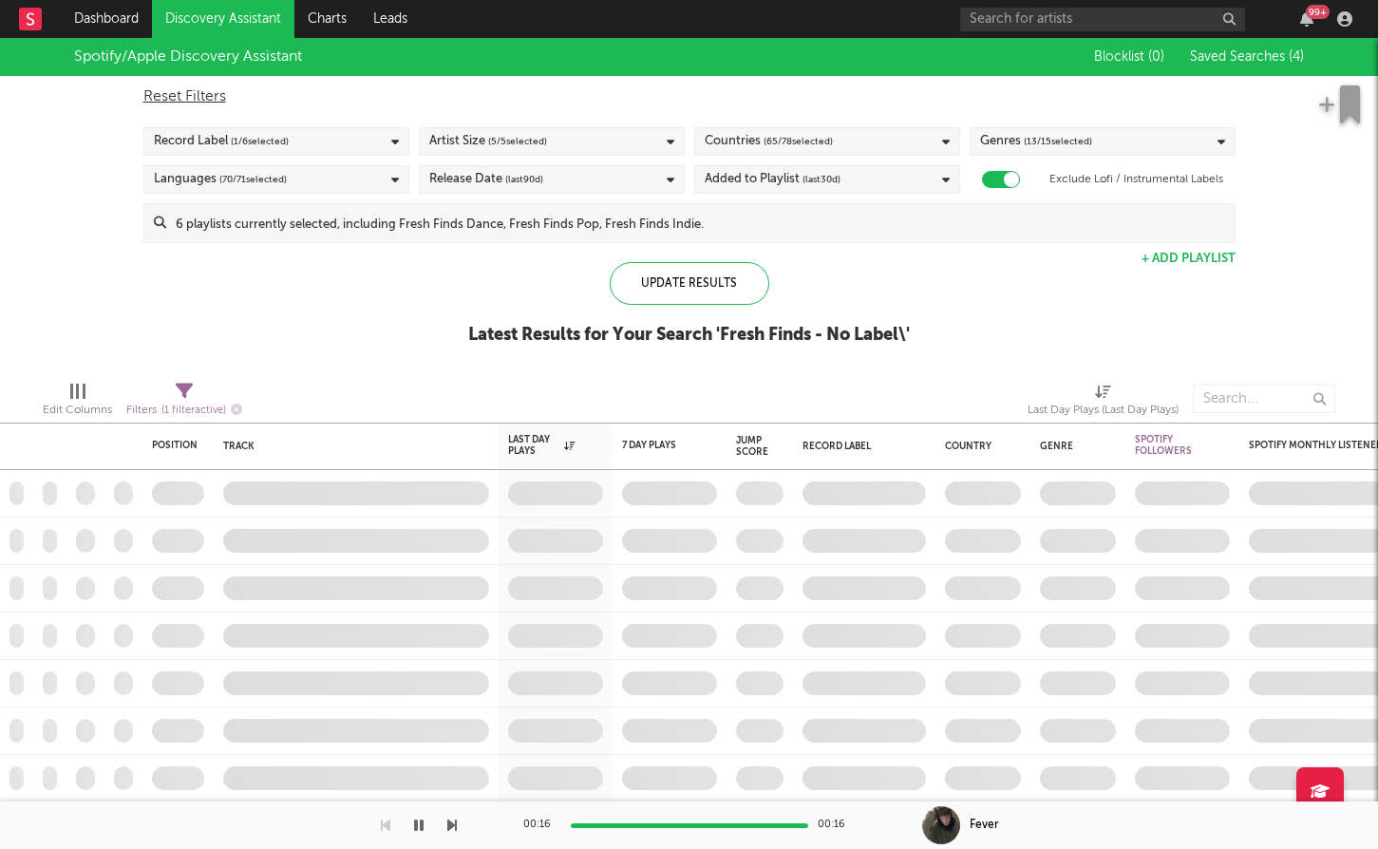
checkbox input "true"
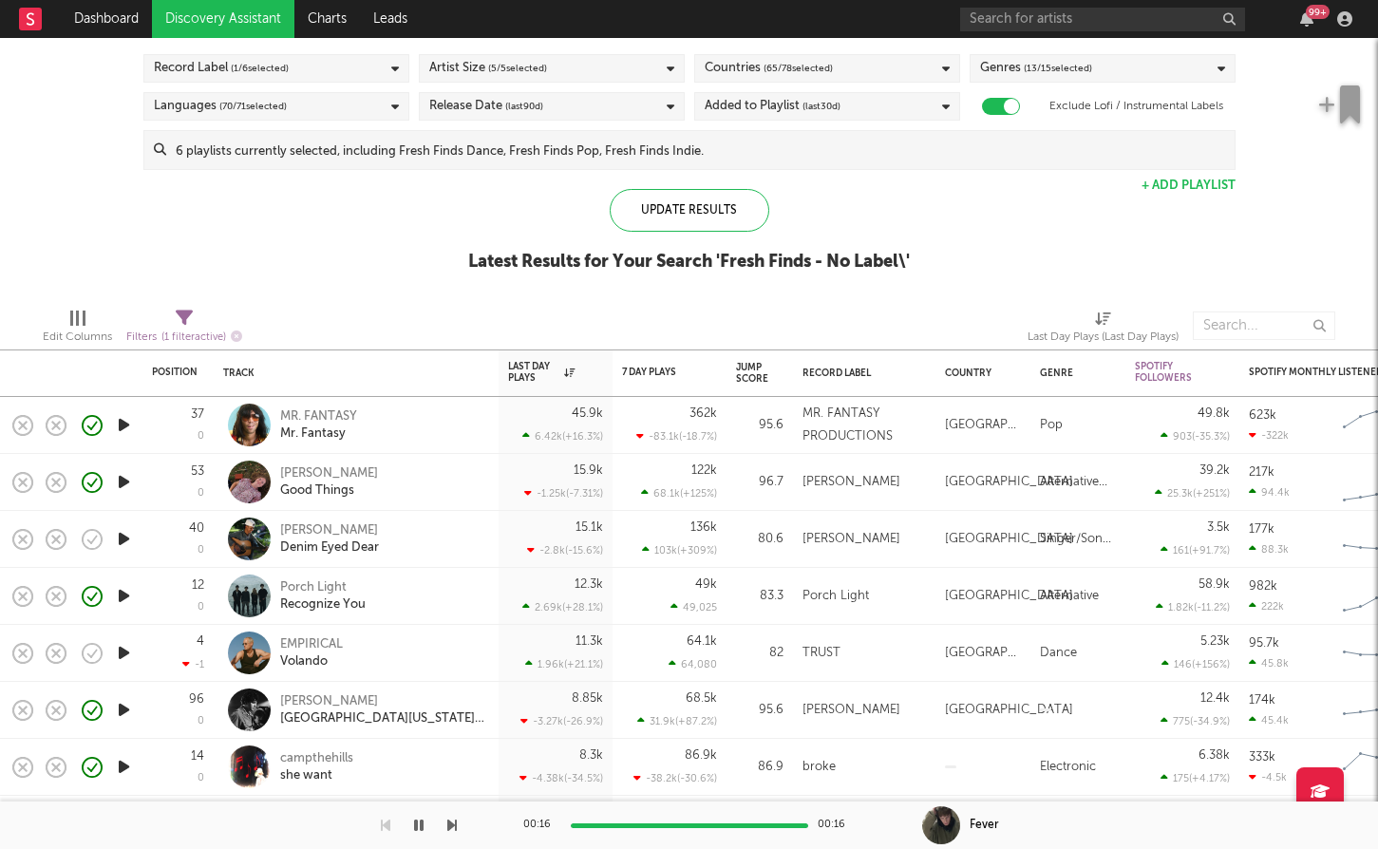
click at [121, 534] on icon "button" at bounding box center [124, 539] width 20 height 24
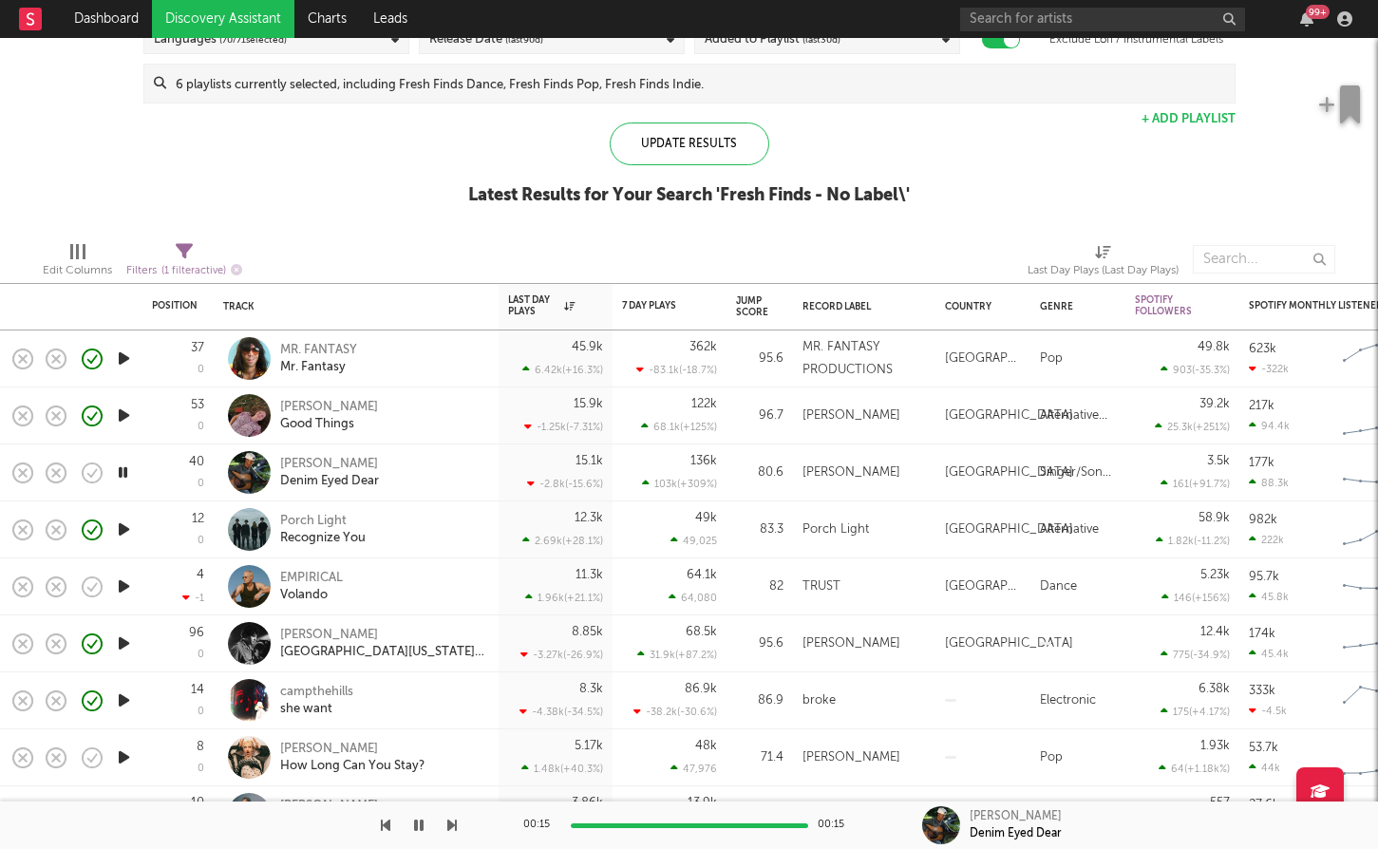
click at [126, 585] on icon "button" at bounding box center [124, 586] width 20 height 24
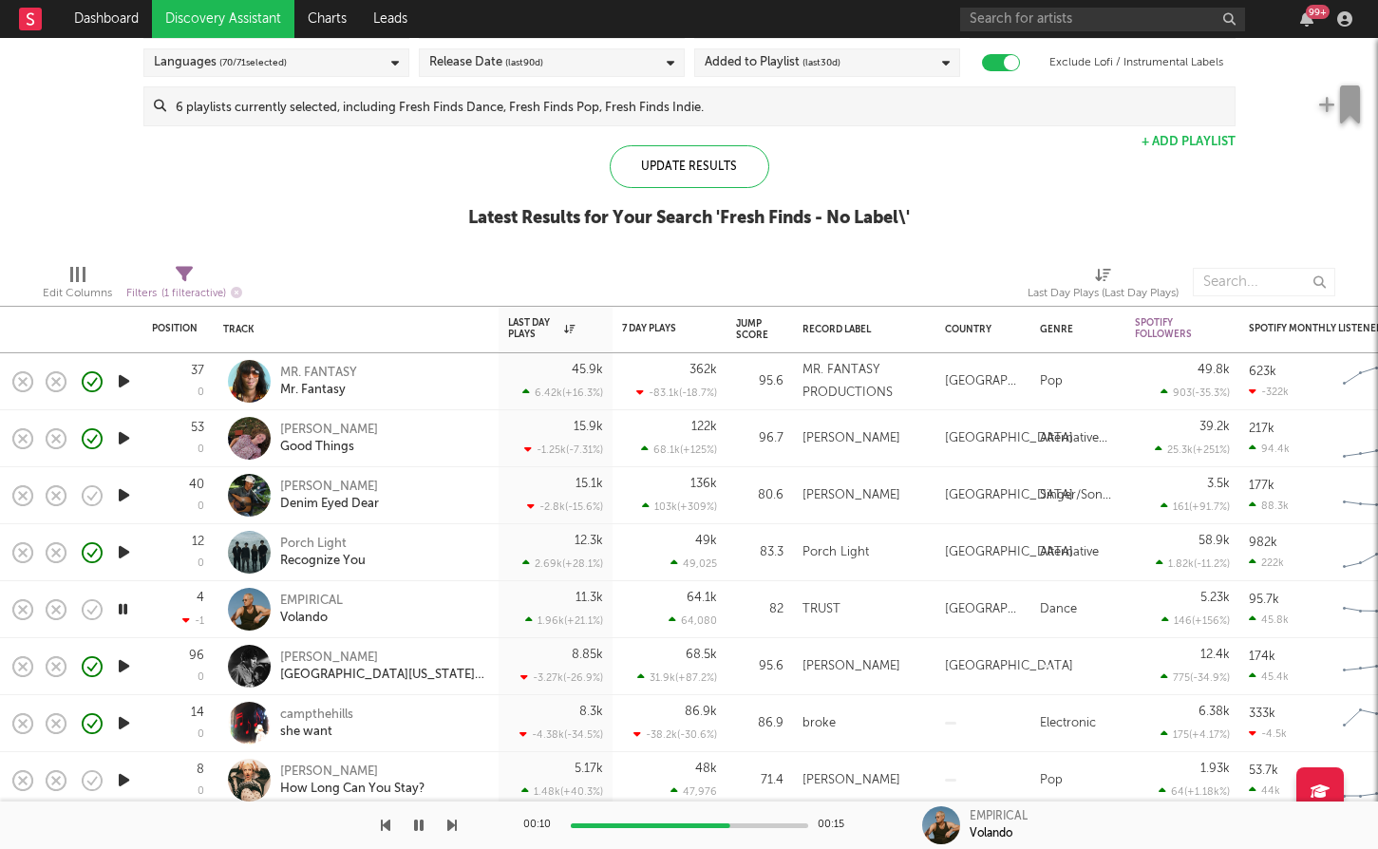
click at [127, 664] on icon "button" at bounding box center [124, 666] width 20 height 24
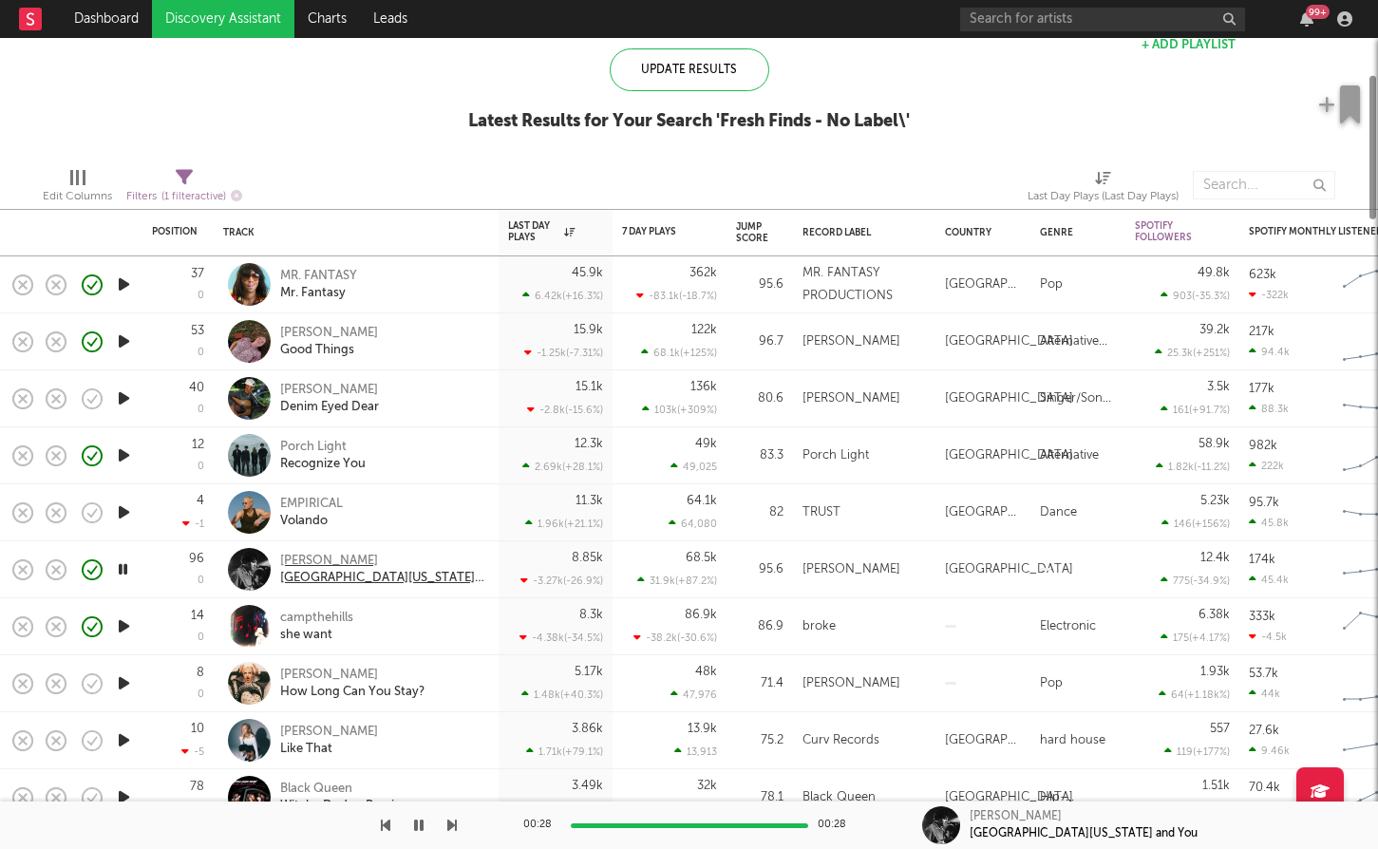
click at [329, 567] on div "[PERSON_NAME]" at bounding box center [382, 561] width 204 height 17
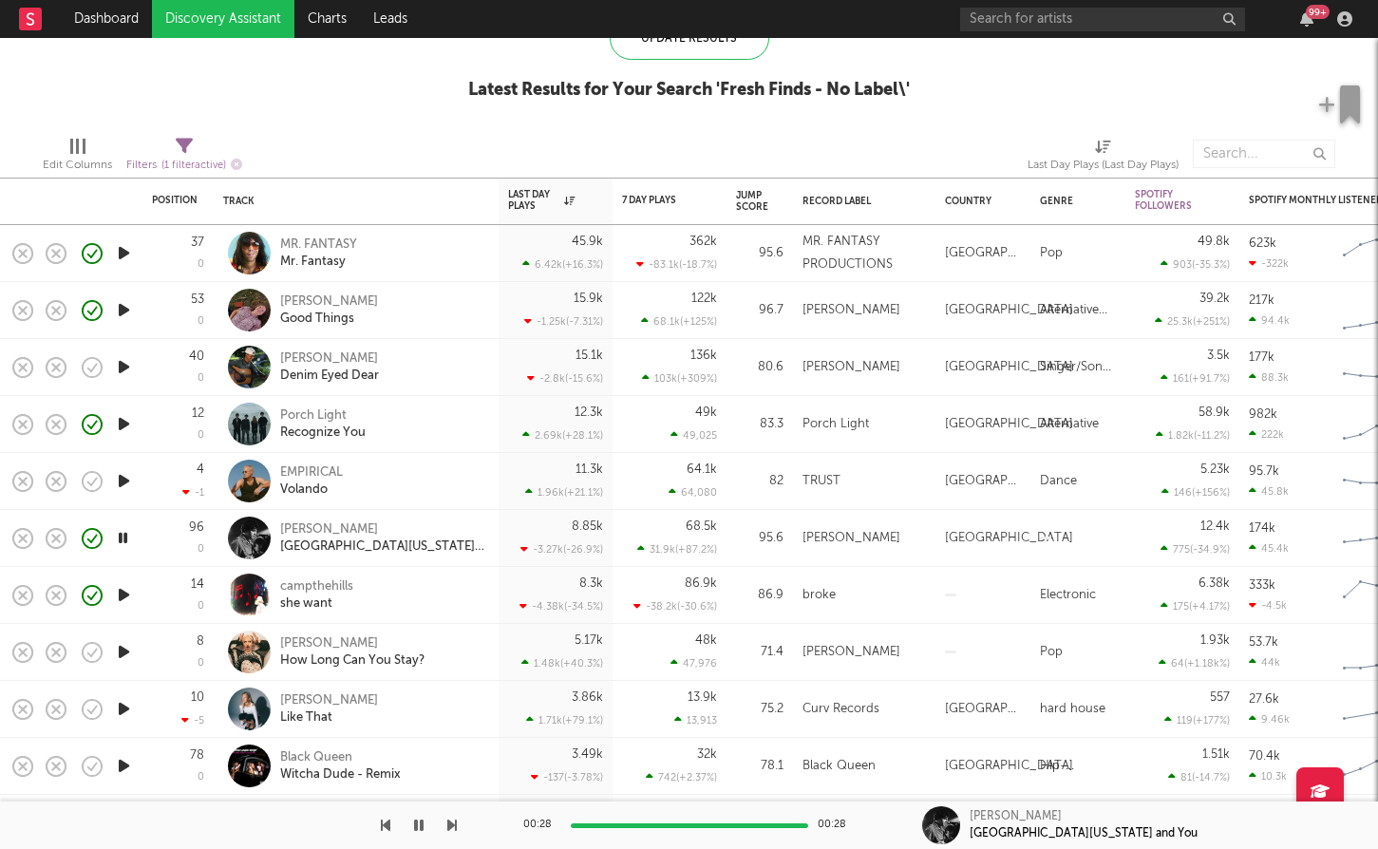
click at [120, 423] on icon "button" at bounding box center [124, 424] width 20 height 24
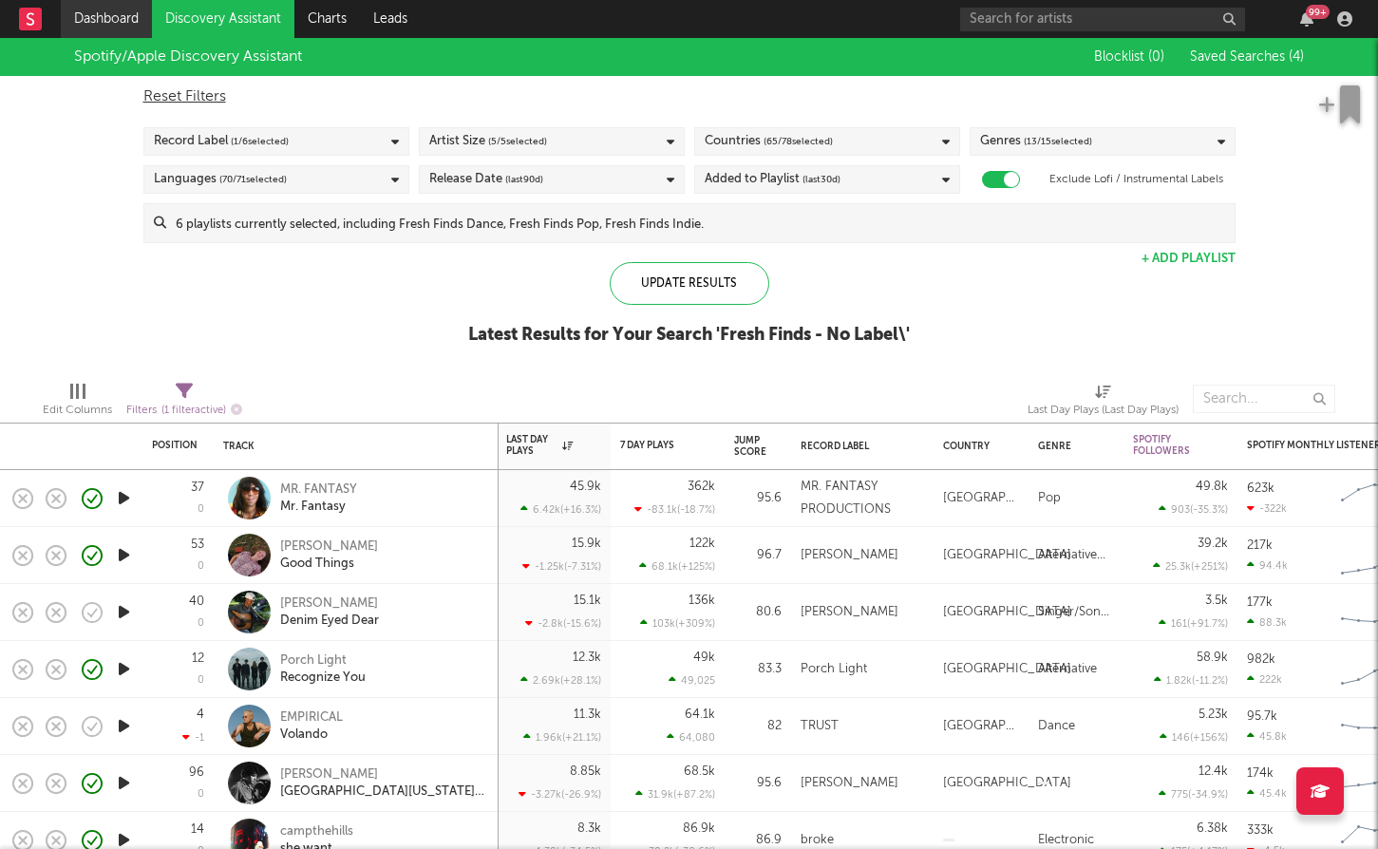
click at [122, 29] on link "Dashboard" at bounding box center [106, 19] width 91 height 38
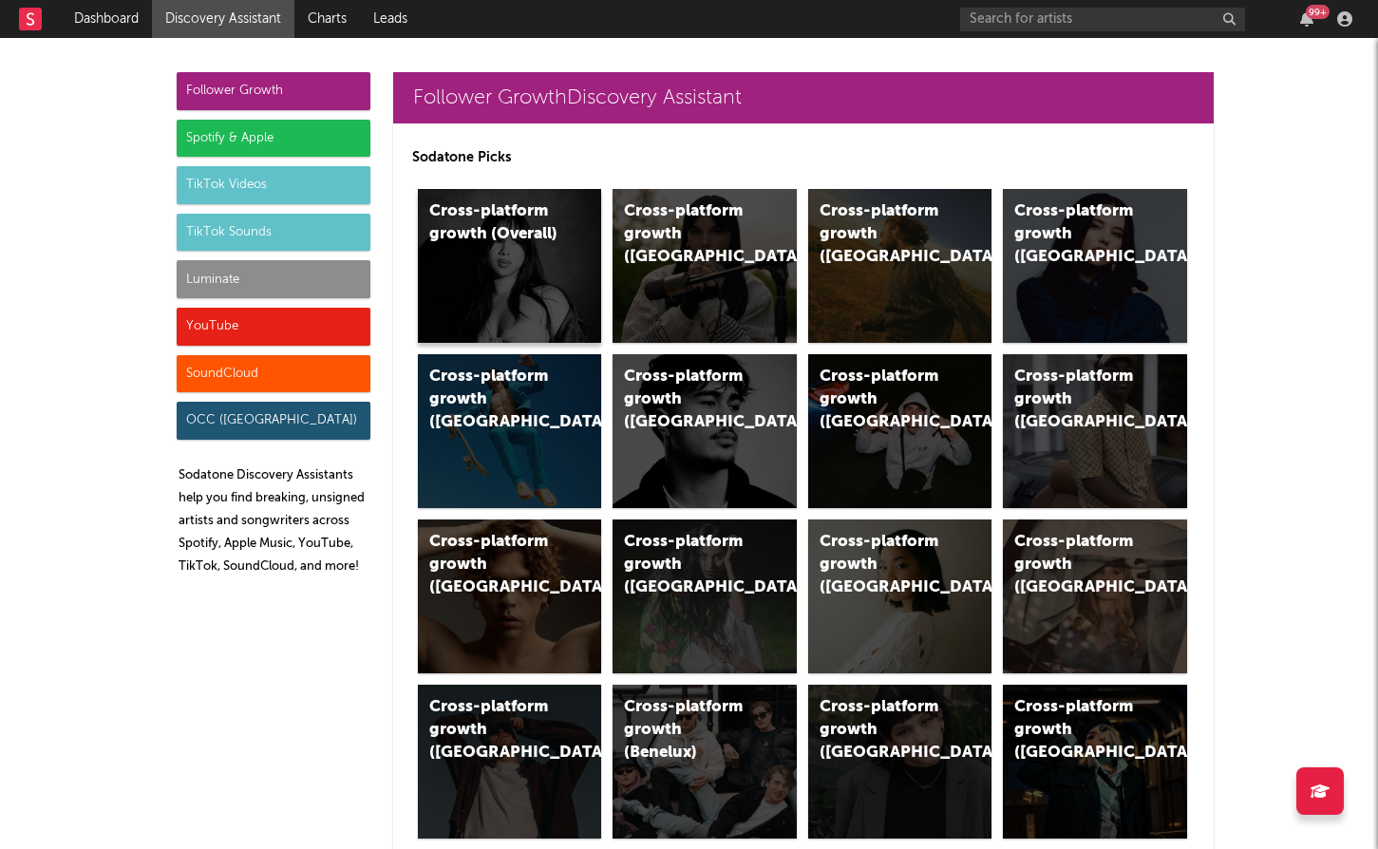
click at [552, 242] on div "Cross-platform growth (Overall)" at bounding box center [493, 223] width 129 height 46
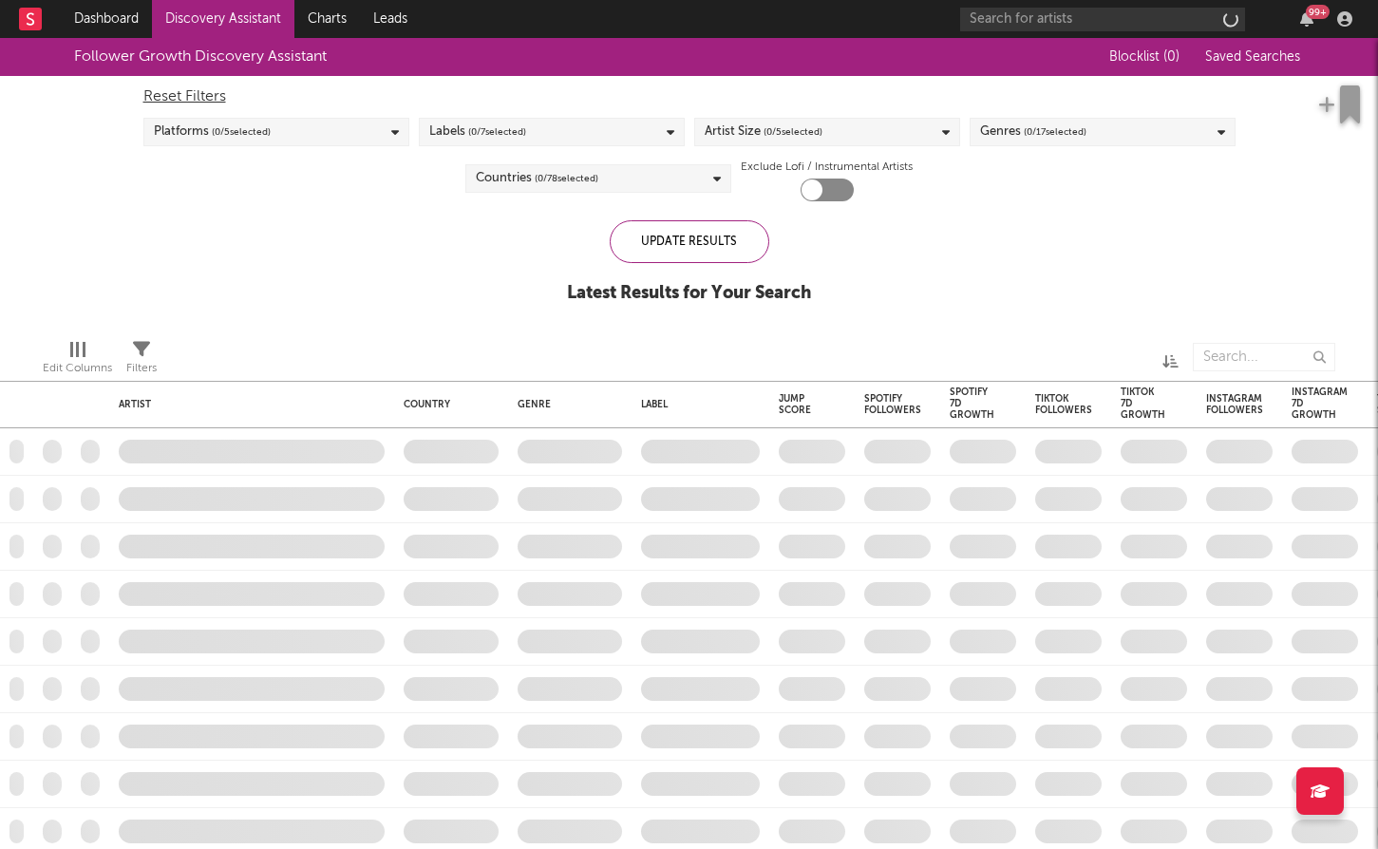
checkbox input "true"
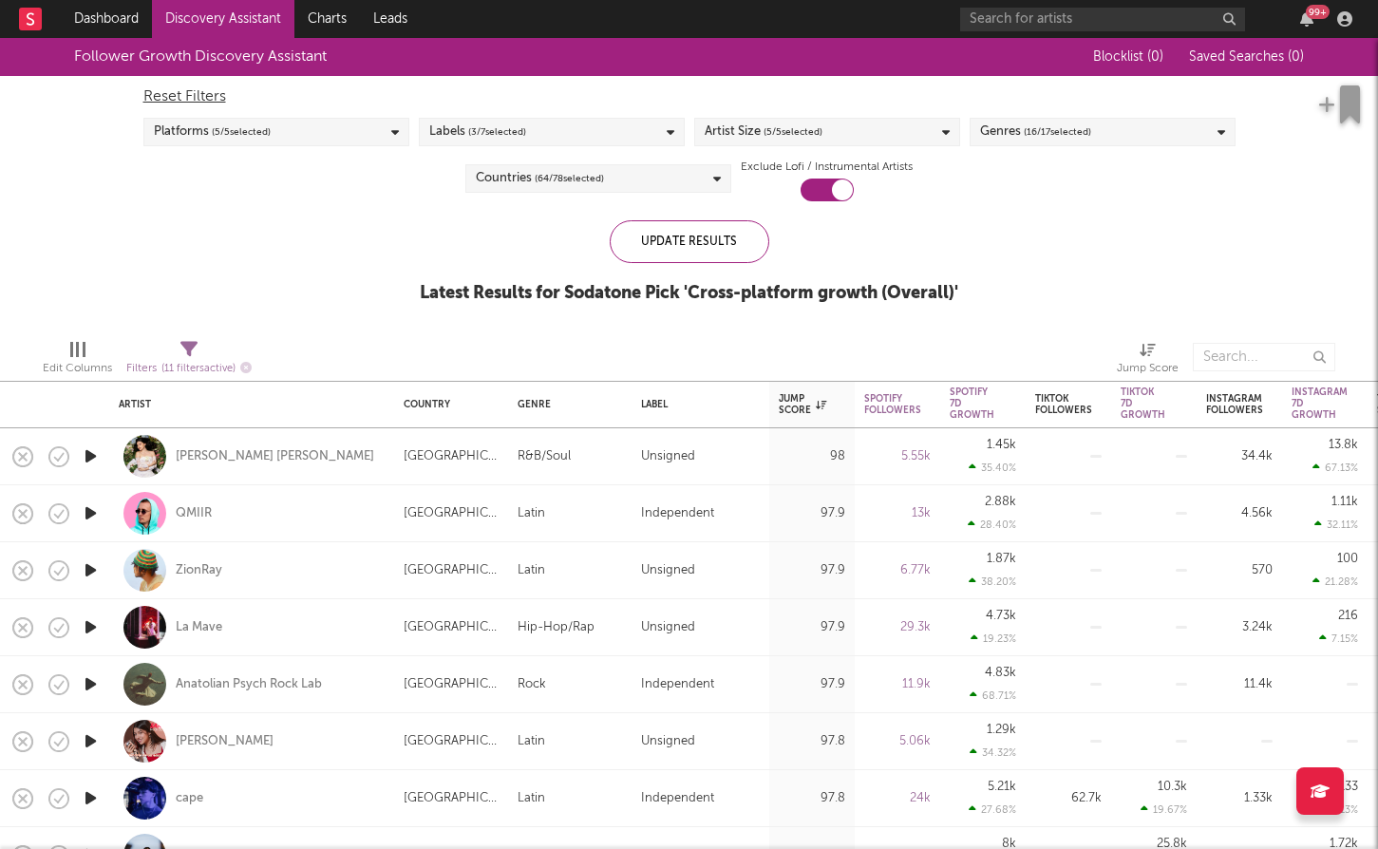
click at [663, 168] on div "Countries ( 64 / 78 selected)" at bounding box center [598, 178] width 266 height 28
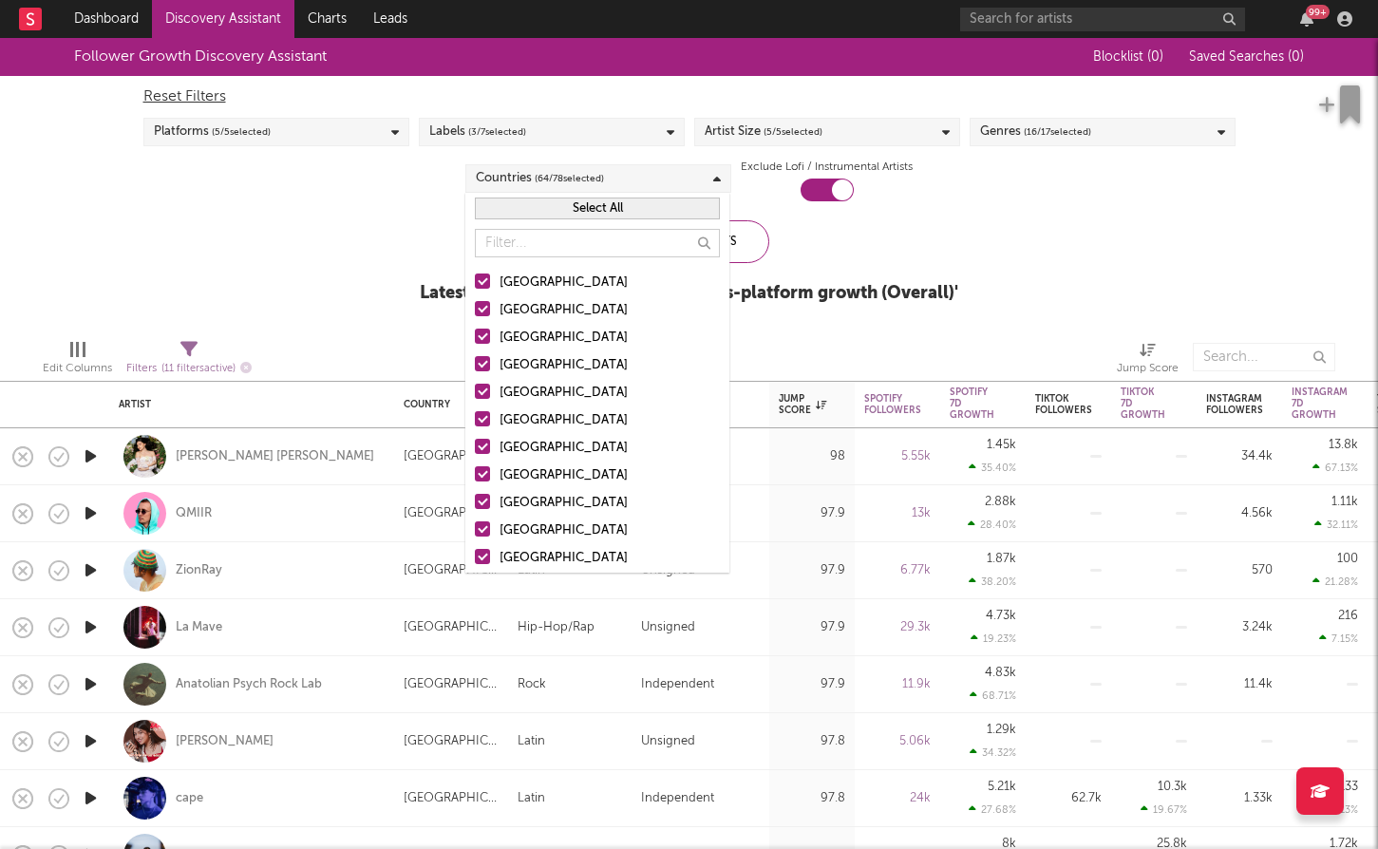
click at [591, 214] on button "Select All" at bounding box center [597, 209] width 245 height 22
click at [591, 213] on button "Deselect All" at bounding box center [597, 209] width 245 height 22
click at [484, 259] on div at bounding box center [597, 243] width 264 height 38
click at [484, 273] on div at bounding box center [482, 280] width 15 height 15
click at [475, 273] on input "[GEOGRAPHIC_DATA]" at bounding box center [475, 283] width 0 height 23
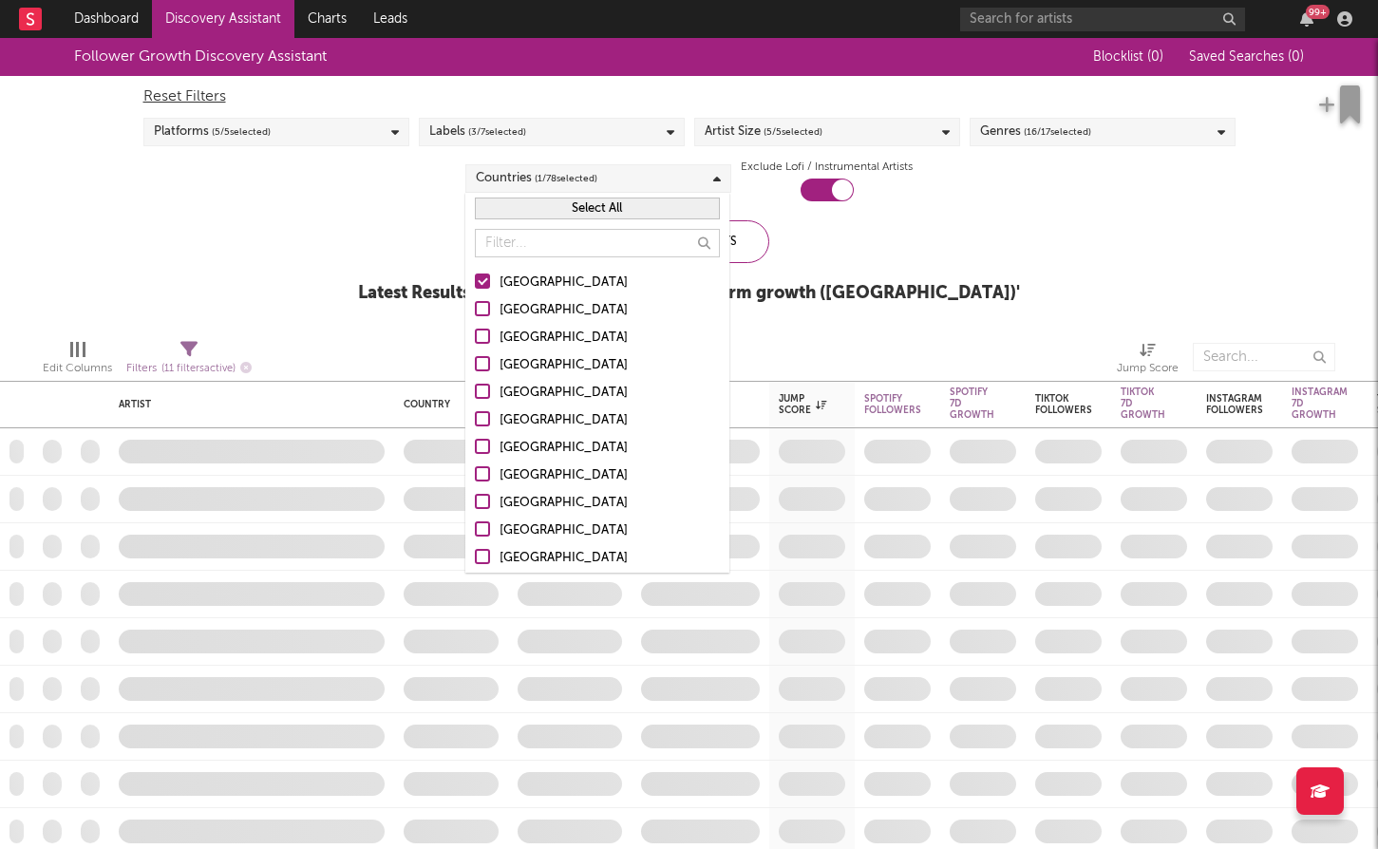
click at [491, 275] on label "[GEOGRAPHIC_DATA]" at bounding box center [597, 283] width 245 height 23
click at [475, 275] on input "[GEOGRAPHIC_DATA]" at bounding box center [475, 283] width 0 height 23
click at [487, 284] on div at bounding box center [482, 280] width 15 height 15
click at [475, 284] on input "[GEOGRAPHIC_DATA]" at bounding box center [475, 283] width 0 height 23
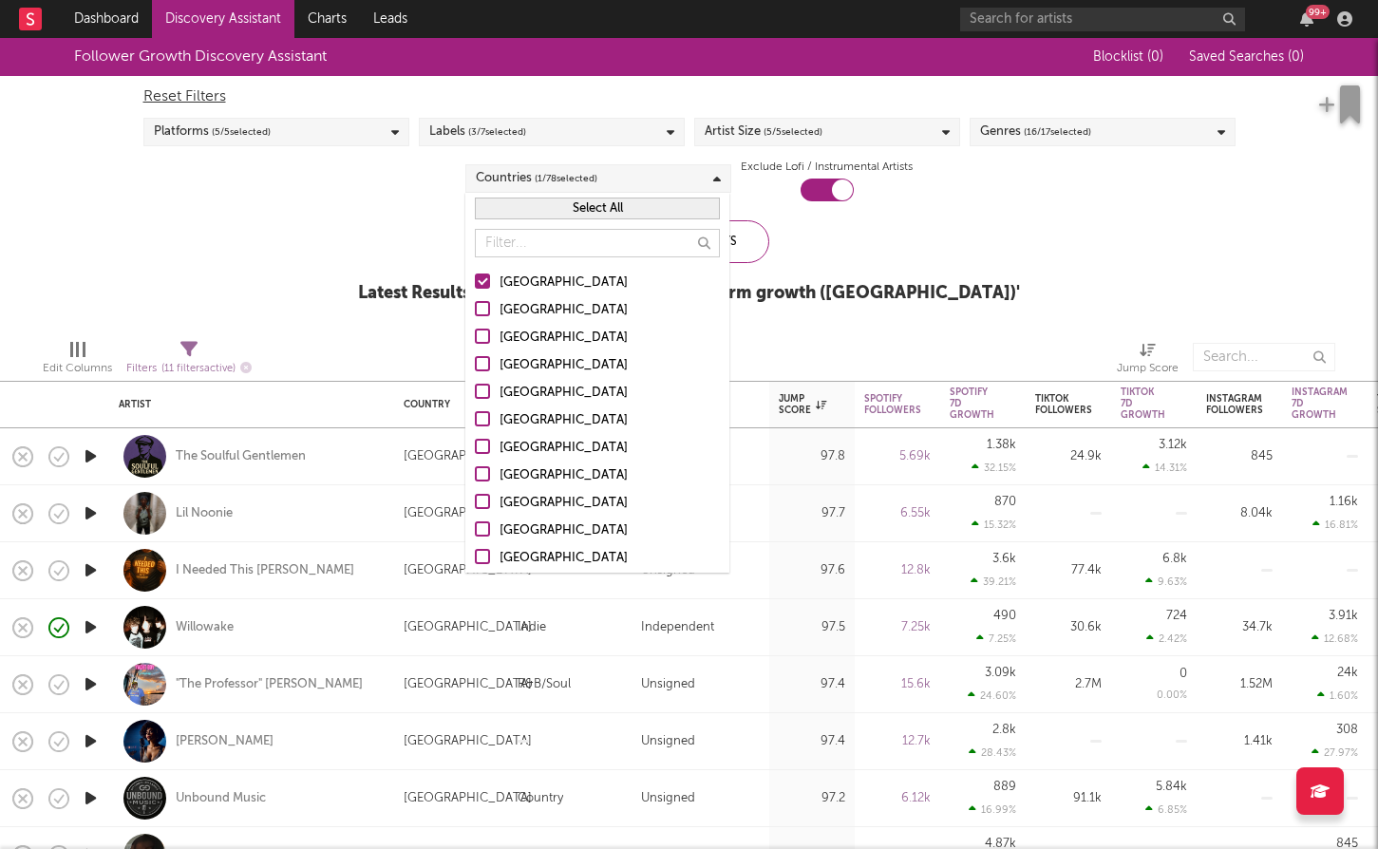
click at [894, 273] on div "Update Results Latest Results for Sodatone Pick ' Cross-platform growth ([GEOGR…" at bounding box center [689, 271] width 662 height 103
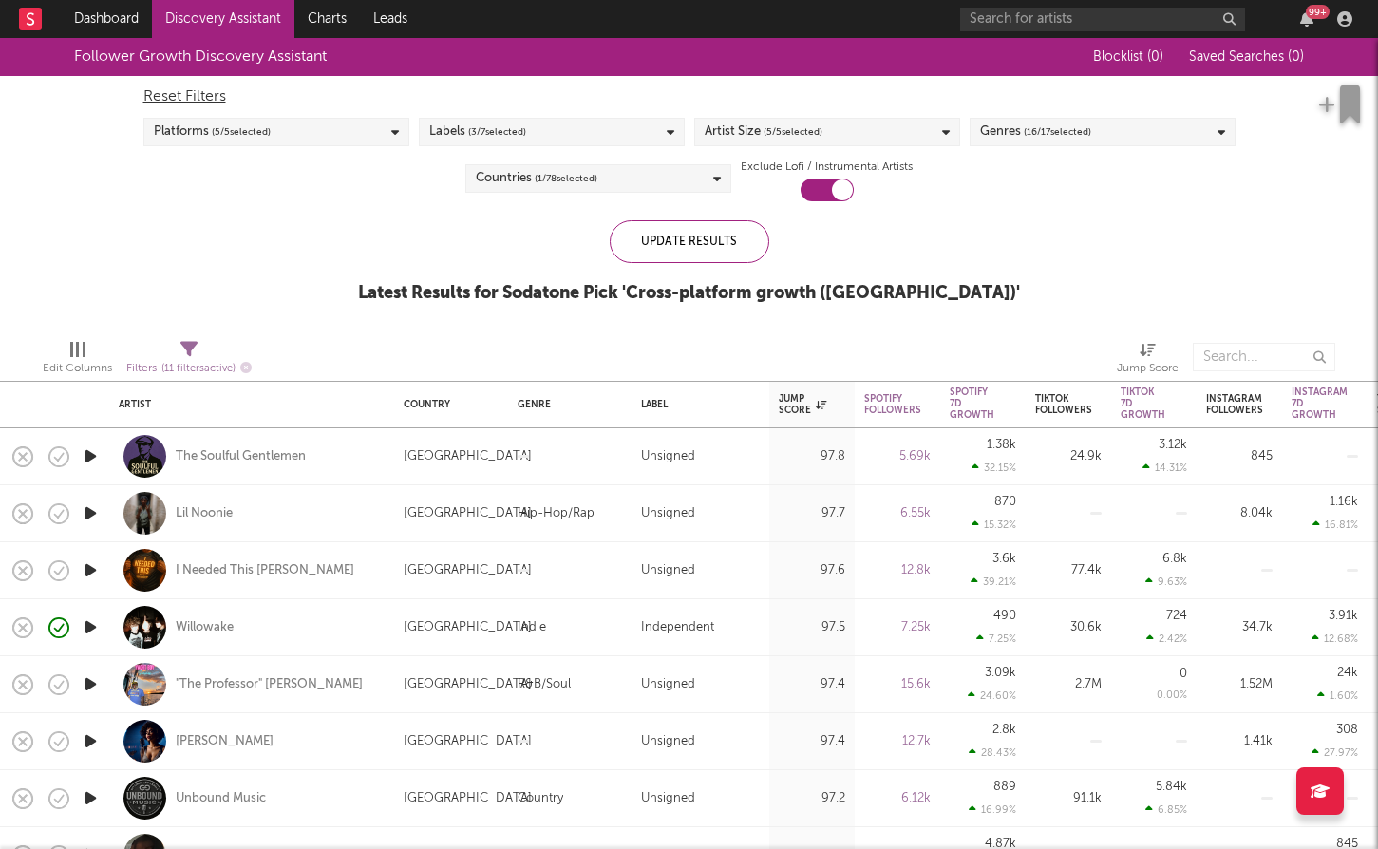
click at [1052, 127] on span "( 16 / 17 selected)" at bounding box center [1057, 132] width 67 height 23
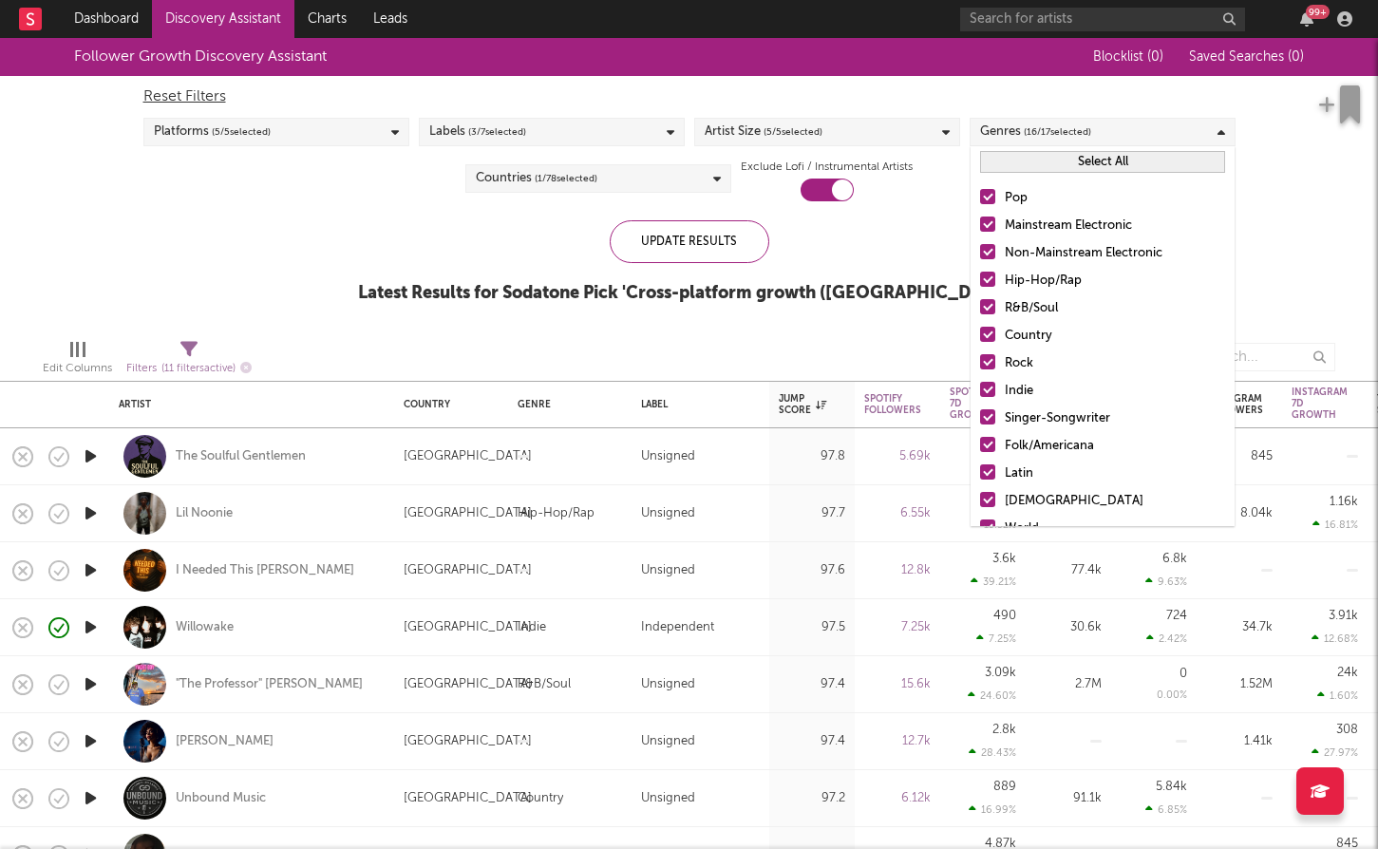
click at [1044, 175] on div "Select All" at bounding box center [1102, 161] width 264 height 31
click at [1047, 171] on button "Select All" at bounding box center [1102, 162] width 245 height 22
click at [1073, 165] on button "Deselect All" at bounding box center [1102, 162] width 245 height 22
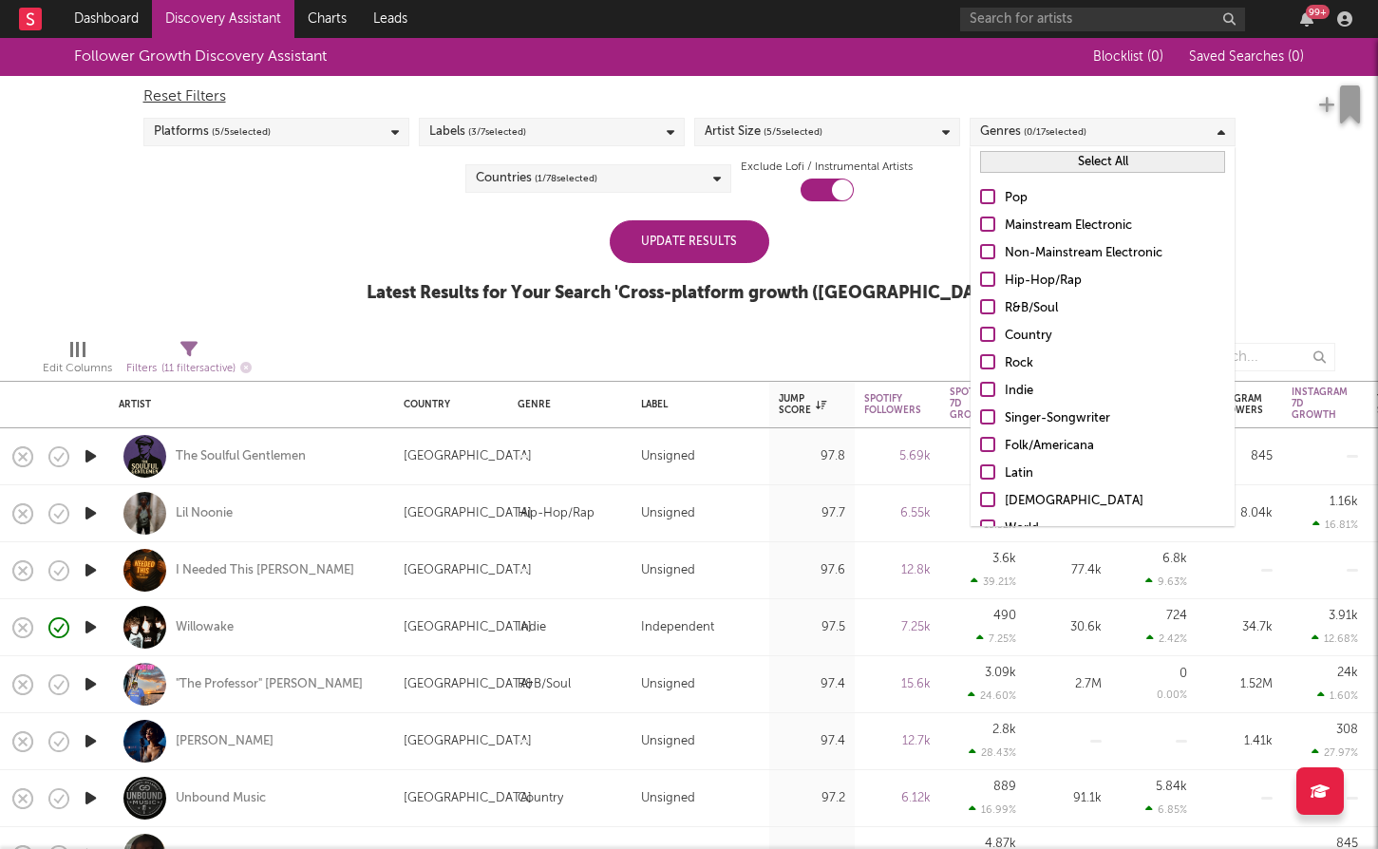
click at [990, 198] on div at bounding box center [987, 196] width 15 height 15
click at [980, 198] on input "Pop" at bounding box center [980, 198] width 0 height 23
click at [988, 228] on div at bounding box center [987, 223] width 15 height 15
click at [980, 228] on input "Mainstream Electronic" at bounding box center [980, 226] width 0 height 23
click at [989, 306] on div at bounding box center [987, 306] width 15 height 15
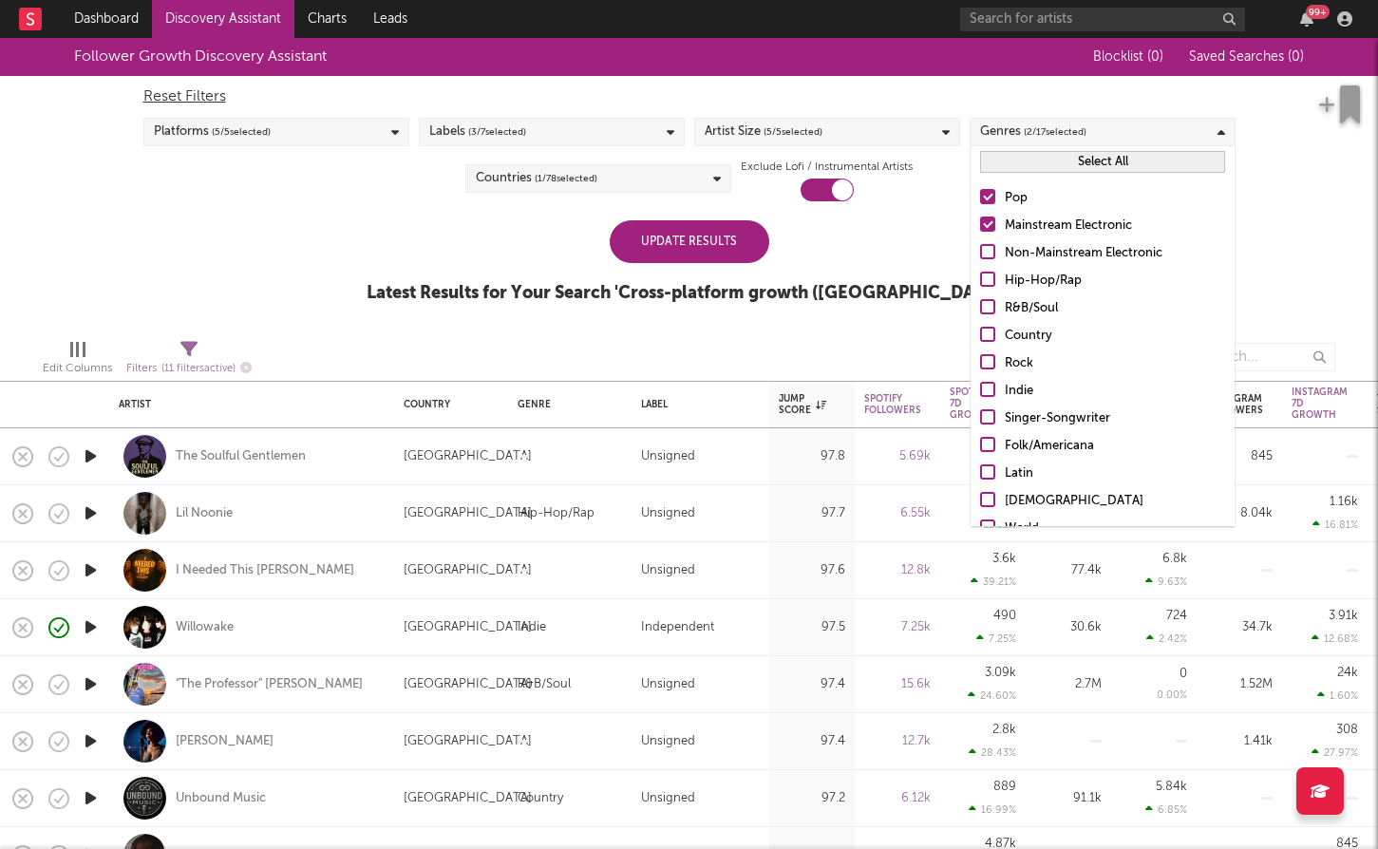
click at [980, 306] on input "R&B/Soul" at bounding box center [980, 308] width 0 height 23
click at [983, 355] on div at bounding box center [987, 361] width 15 height 15
click at [980, 355] on input "Rock" at bounding box center [980, 363] width 0 height 23
click at [989, 382] on div at bounding box center [987, 389] width 15 height 15
click at [980, 382] on input "Indie" at bounding box center [980, 391] width 0 height 23
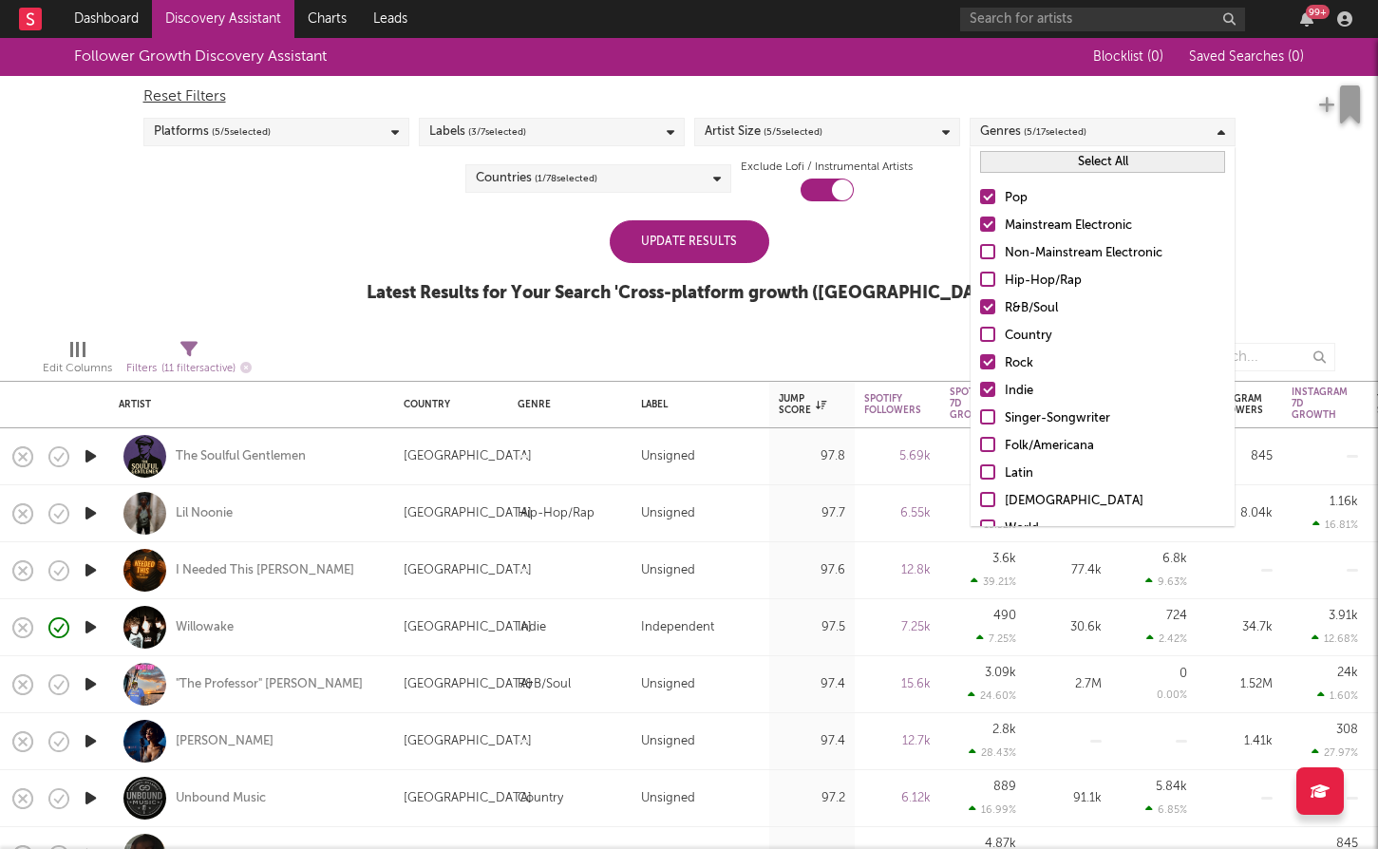
click at [988, 335] on div at bounding box center [987, 334] width 15 height 15
click at [980, 335] on input "Country" at bounding box center [980, 336] width 0 height 23
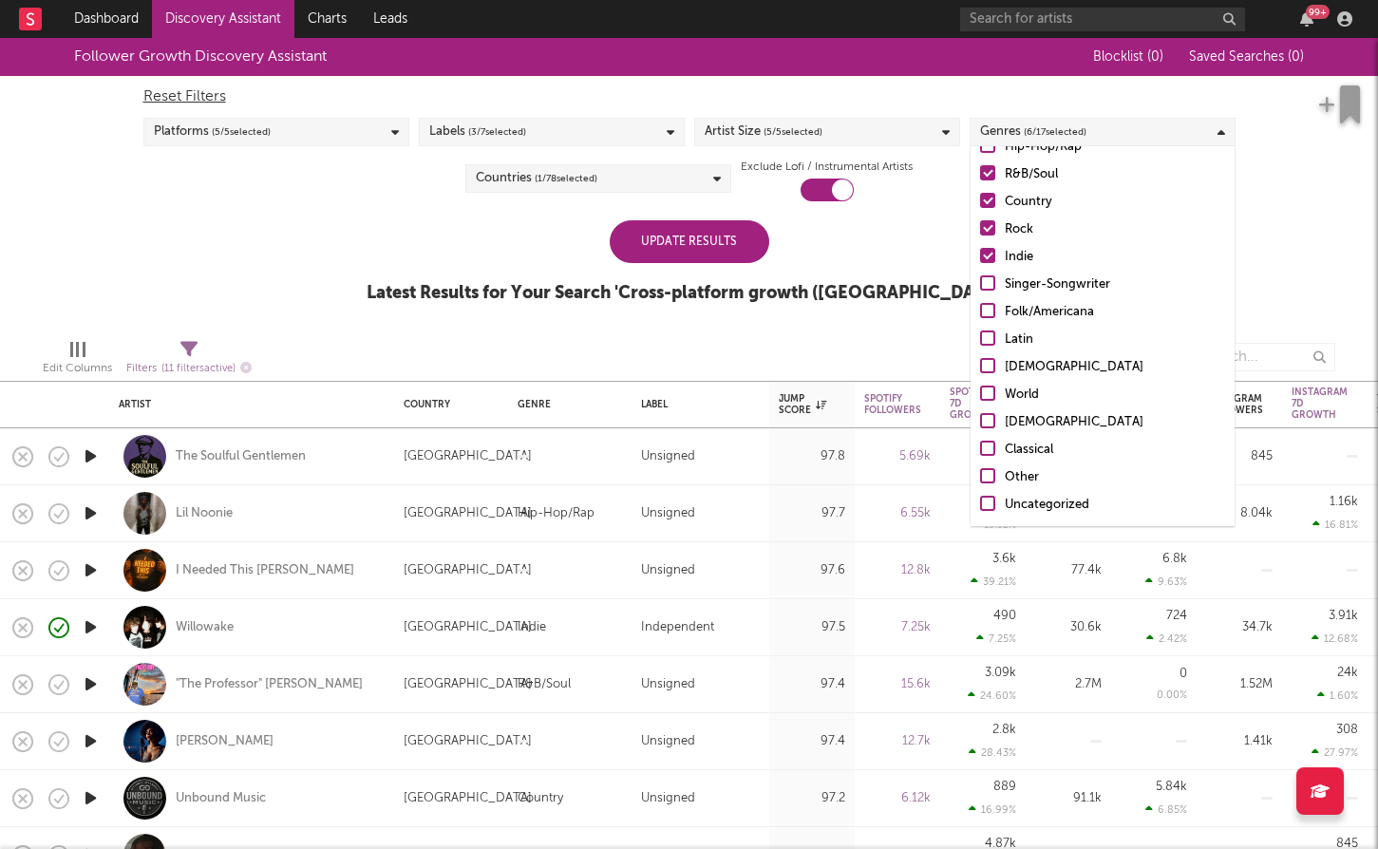
click at [988, 275] on div at bounding box center [987, 282] width 15 height 15
click at [980, 275] on input "Singer-Songwriter" at bounding box center [980, 284] width 0 height 23
click at [988, 276] on div at bounding box center [987, 282] width 15 height 15
click at [980, 276] on input "Singer-Songwriter" at bounding box center [980, 284] width 0 height 23
click at [728, 249] on div "Update Results" at bounding box center [690, 241] width 160 height 43
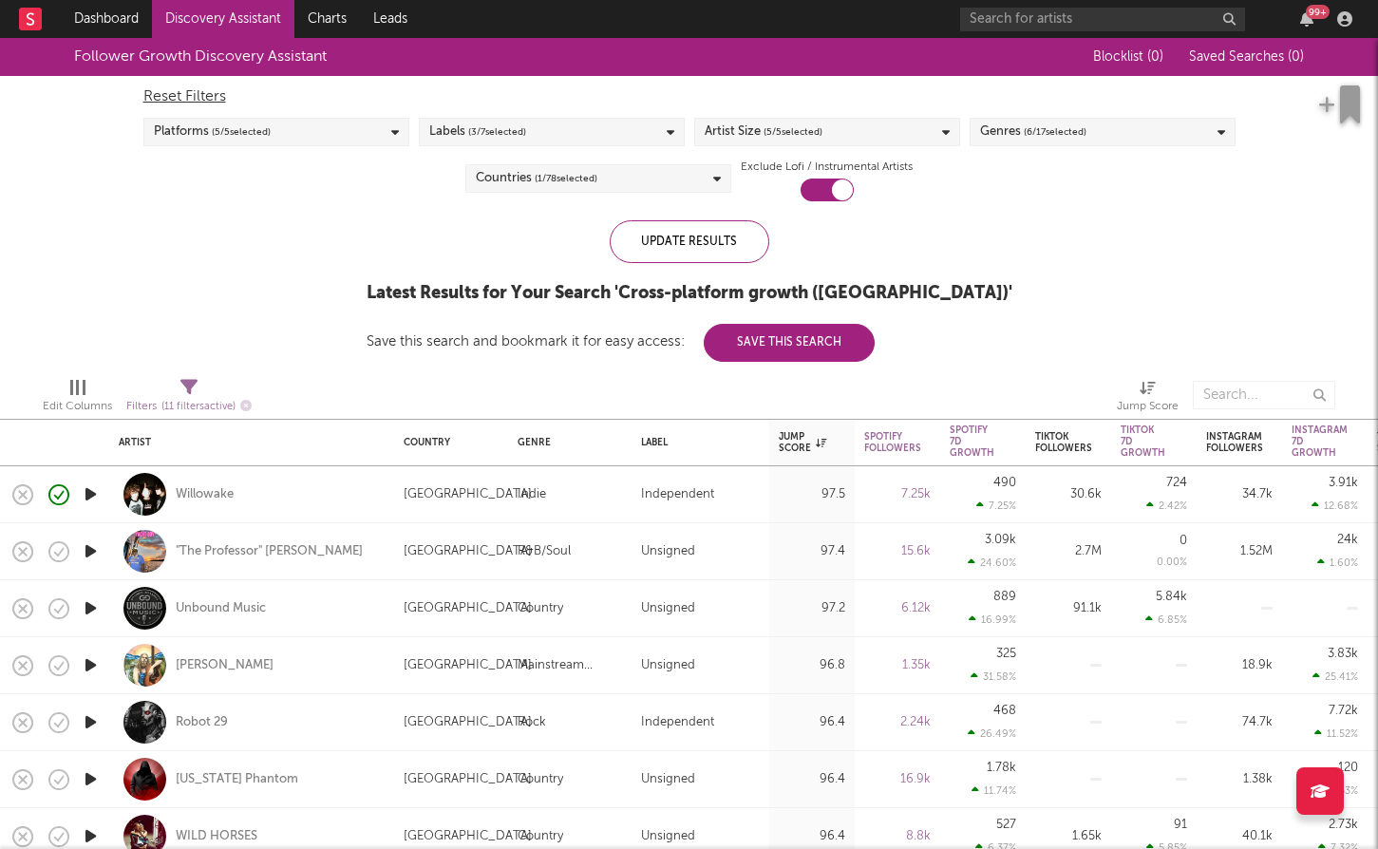
click at [95, 496] on icon "button" at bounding box center [91, 494] width 20 height 24
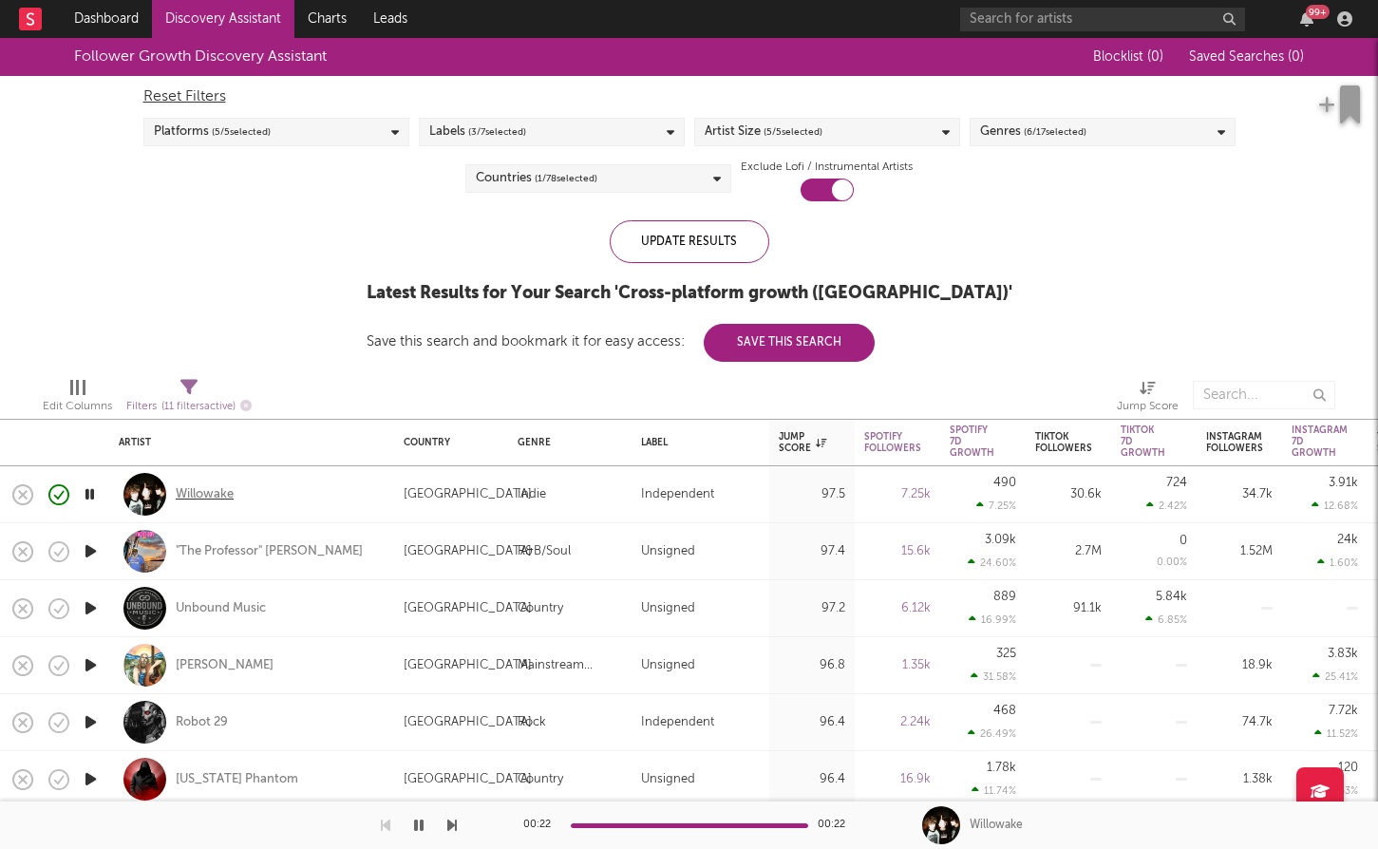
click at [215, 494] on div "Willowake" at bounding box center [205, 494] width 58 height 17
click at [1075, 139] on span "( 6 / 17 selected)" at bounding box center [1055, 132] width 63 height 23
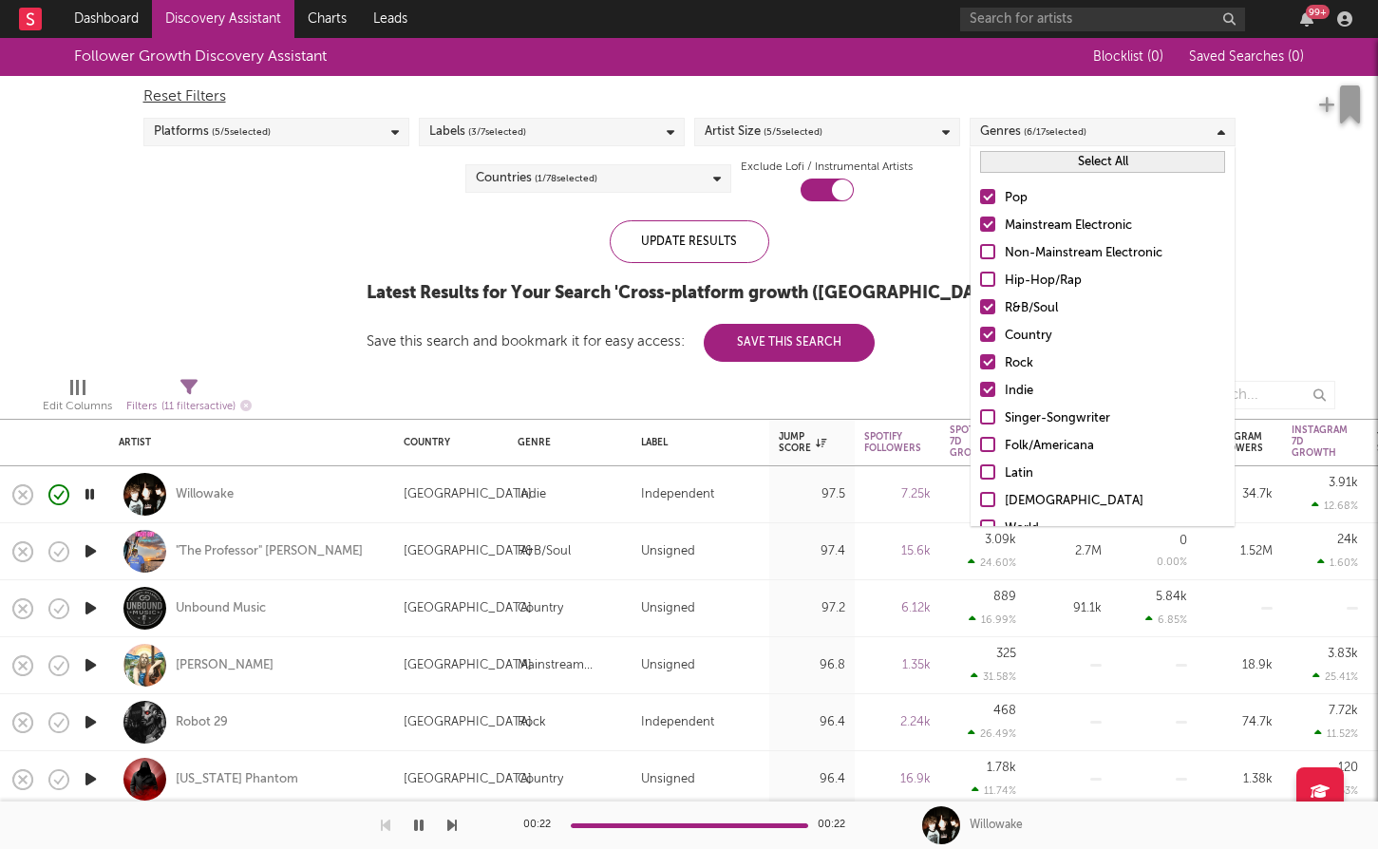
click at [337, 132] on div "Platforms ( 5 / 5 selected)" at bounding box center [276, 132] width 266 height 28
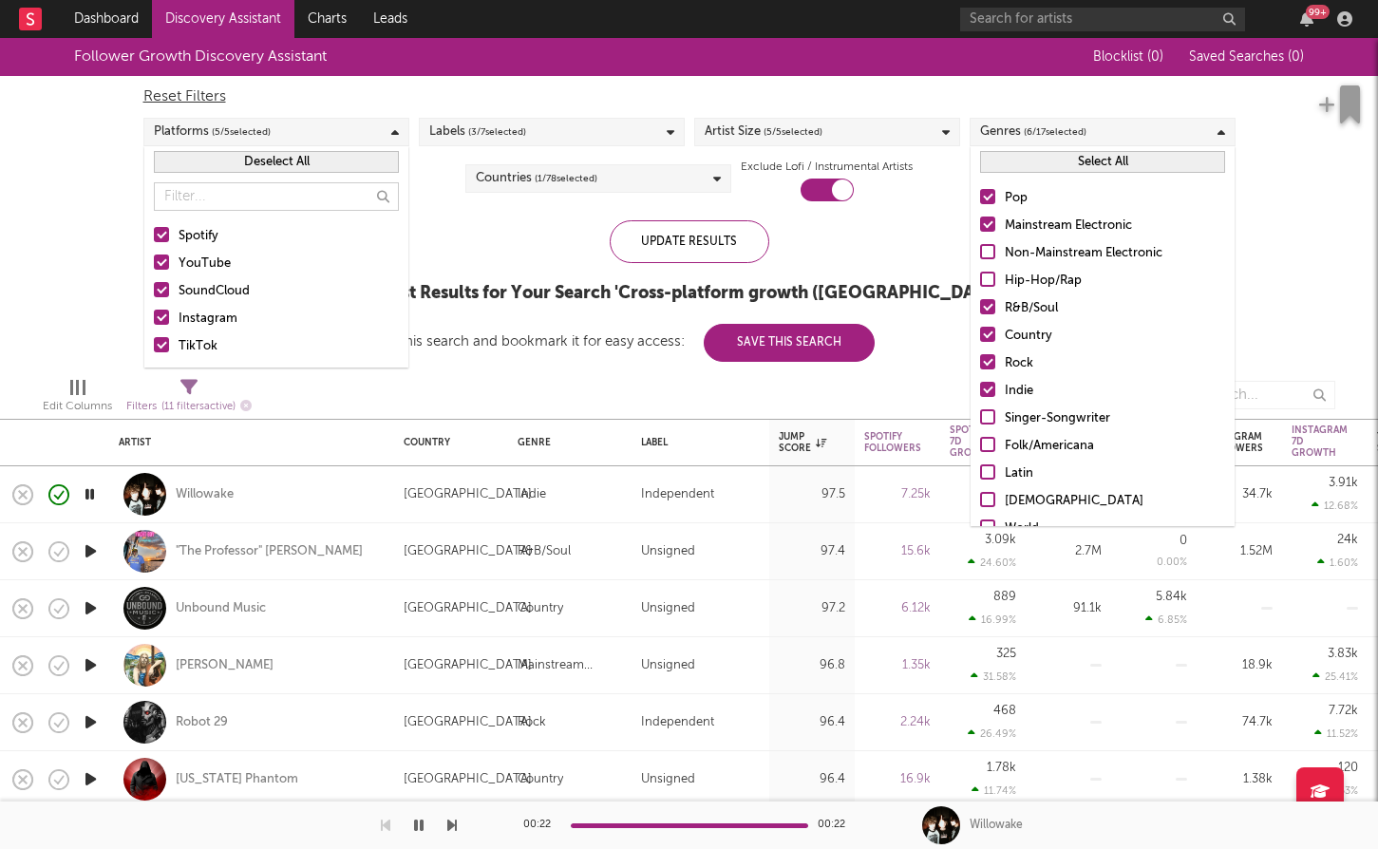
click at [987, 338] on div at bounding box center [987, 334] width 15 height 15
click at [980, 338] on input "Country" at bounding box center [980, 336] width 0 height 23
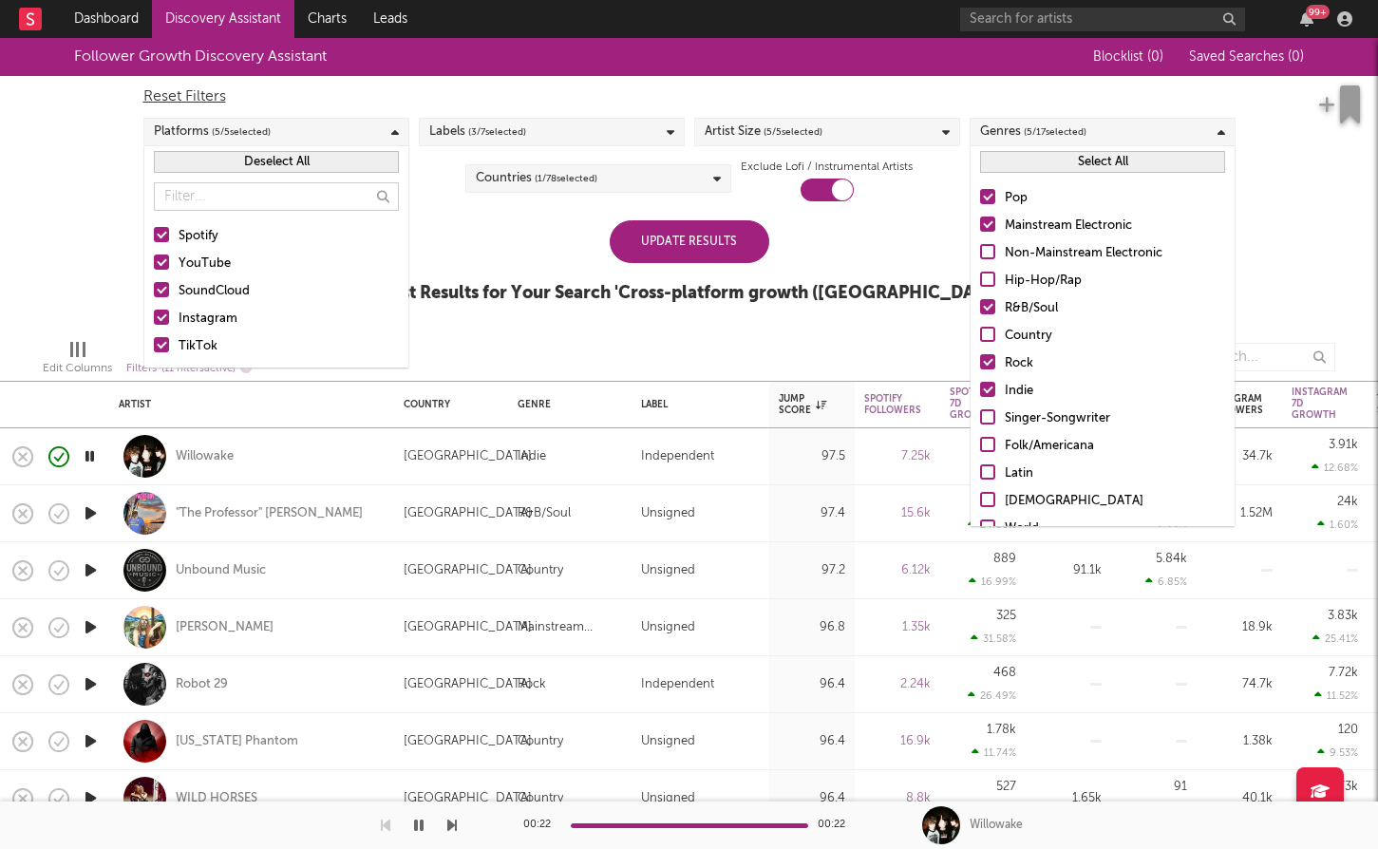
click at [724, 248] on div "Update Results" at bounding box center [690, 241] width 160 height 43
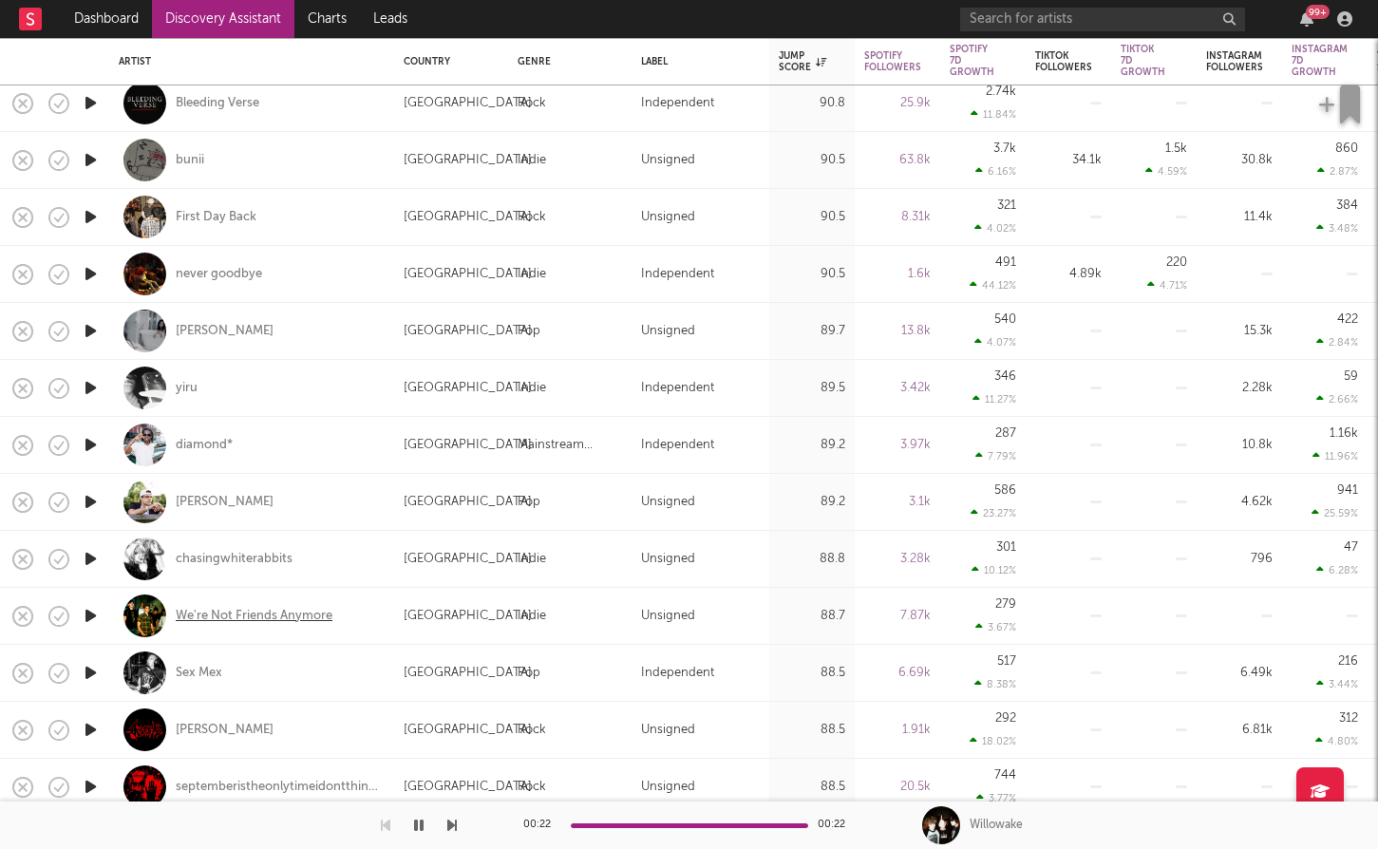
click at [236, 612] on div "We're Not Friends Anymore" at bounding box center [254, 616] width 157 height 17
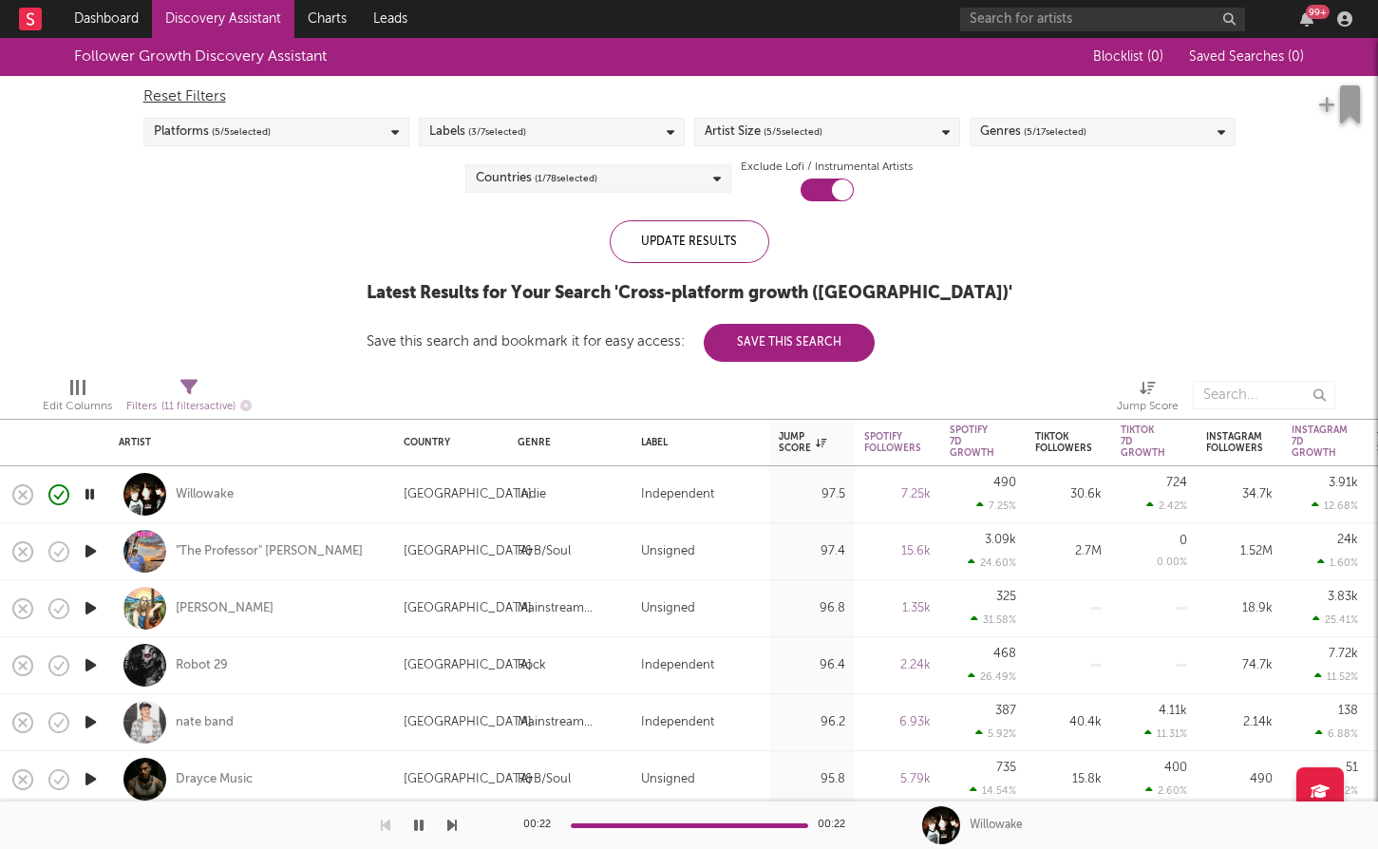
select select "or"
select select "between"
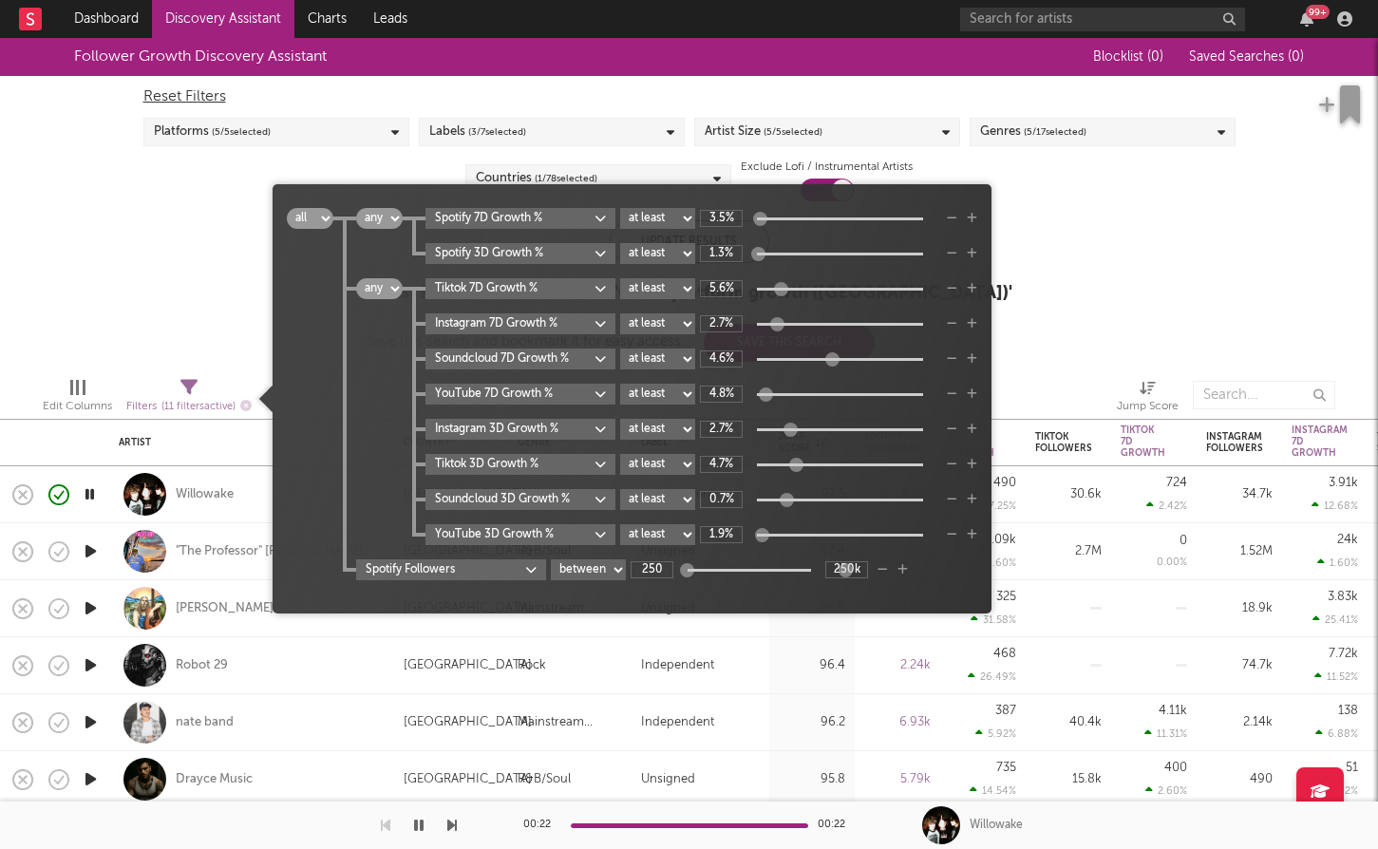
click at [195, 388] on icon at bounding box center [188, 387] width 17 height 17
click at [155, 281] on div "Follower Growth Discovery Assistant Blocklist ( 0 ) Saved Searches ( 0 ) Reset …" at bounding box center [689, 200] width 1378 height 324
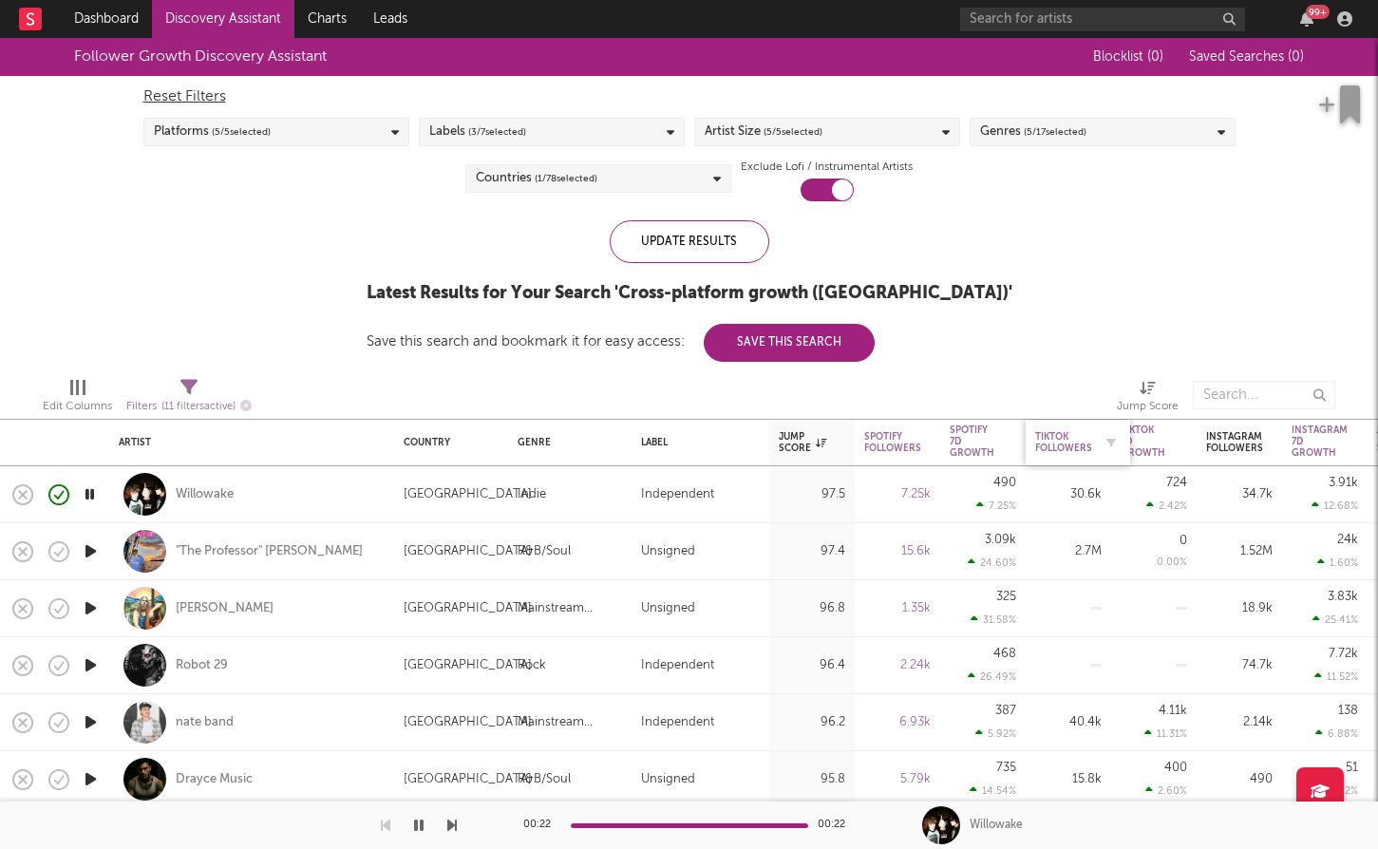
click at [1057, 432] on div "Tiktok Followers" at bounding box center [1063, 442] width 57 height 23
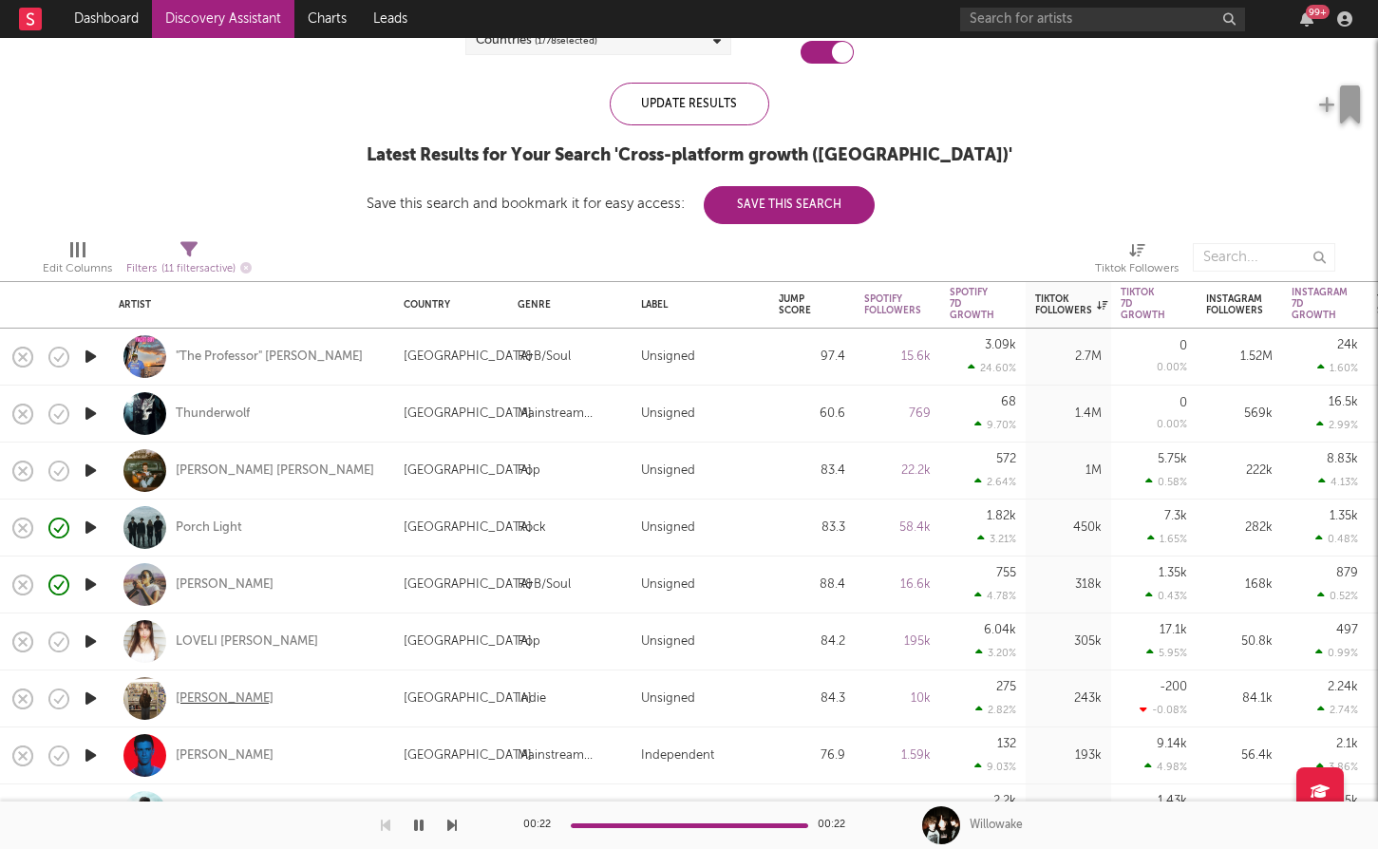
click at [228, 699] on div "[PERSON_NAME]" at bounding box center [225, 698] width 98 height 17
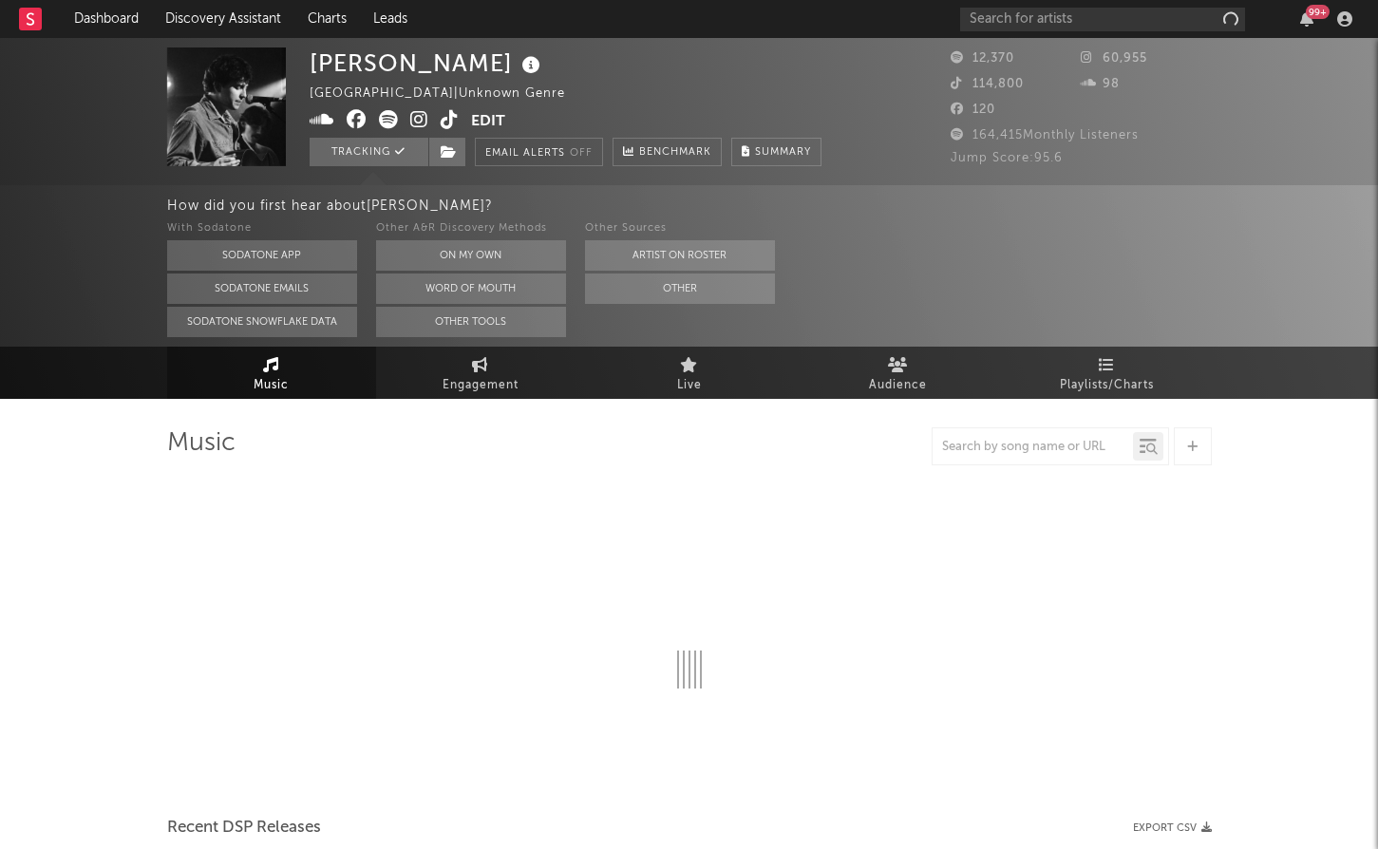
select select "6m"
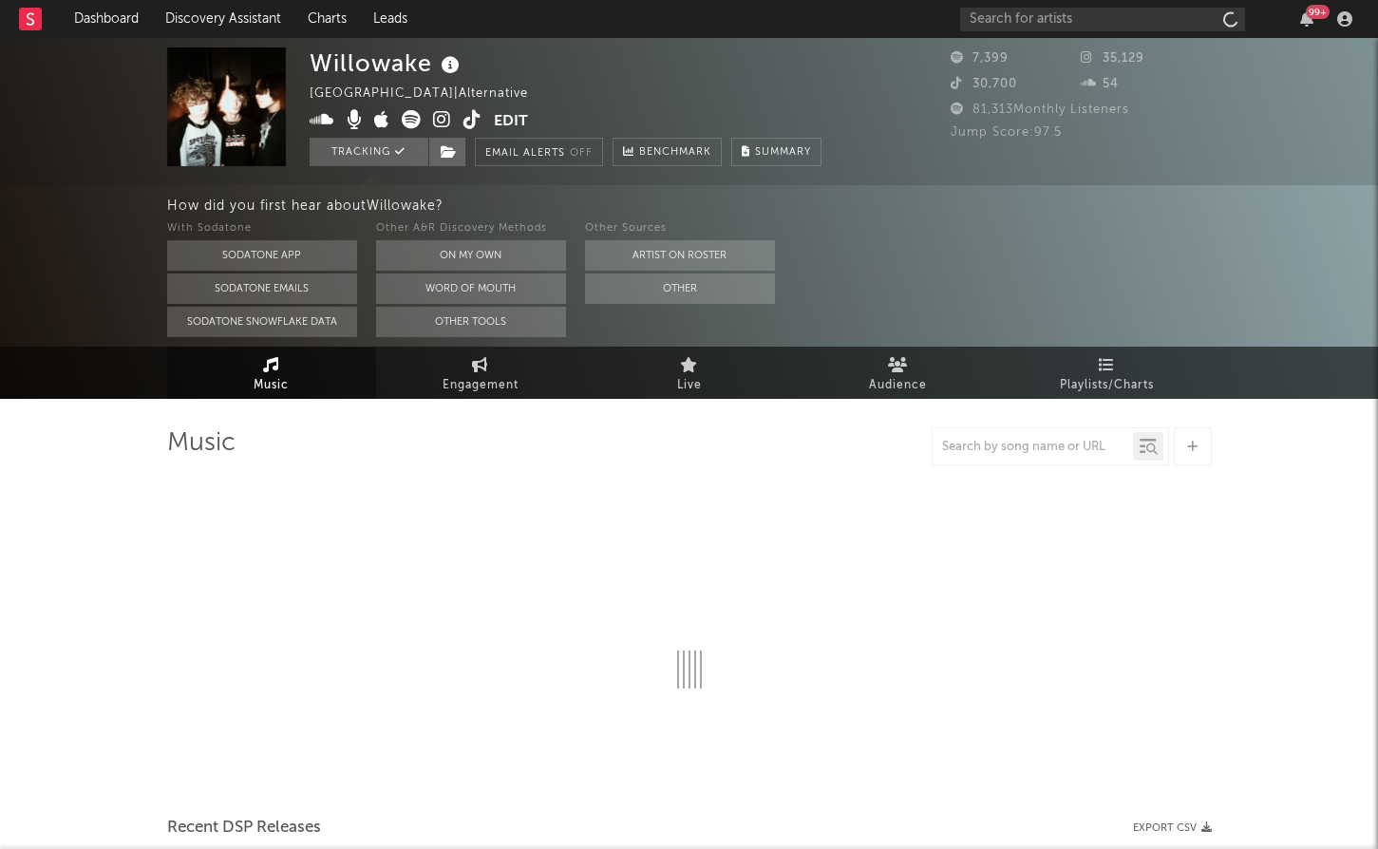
select select "1w"
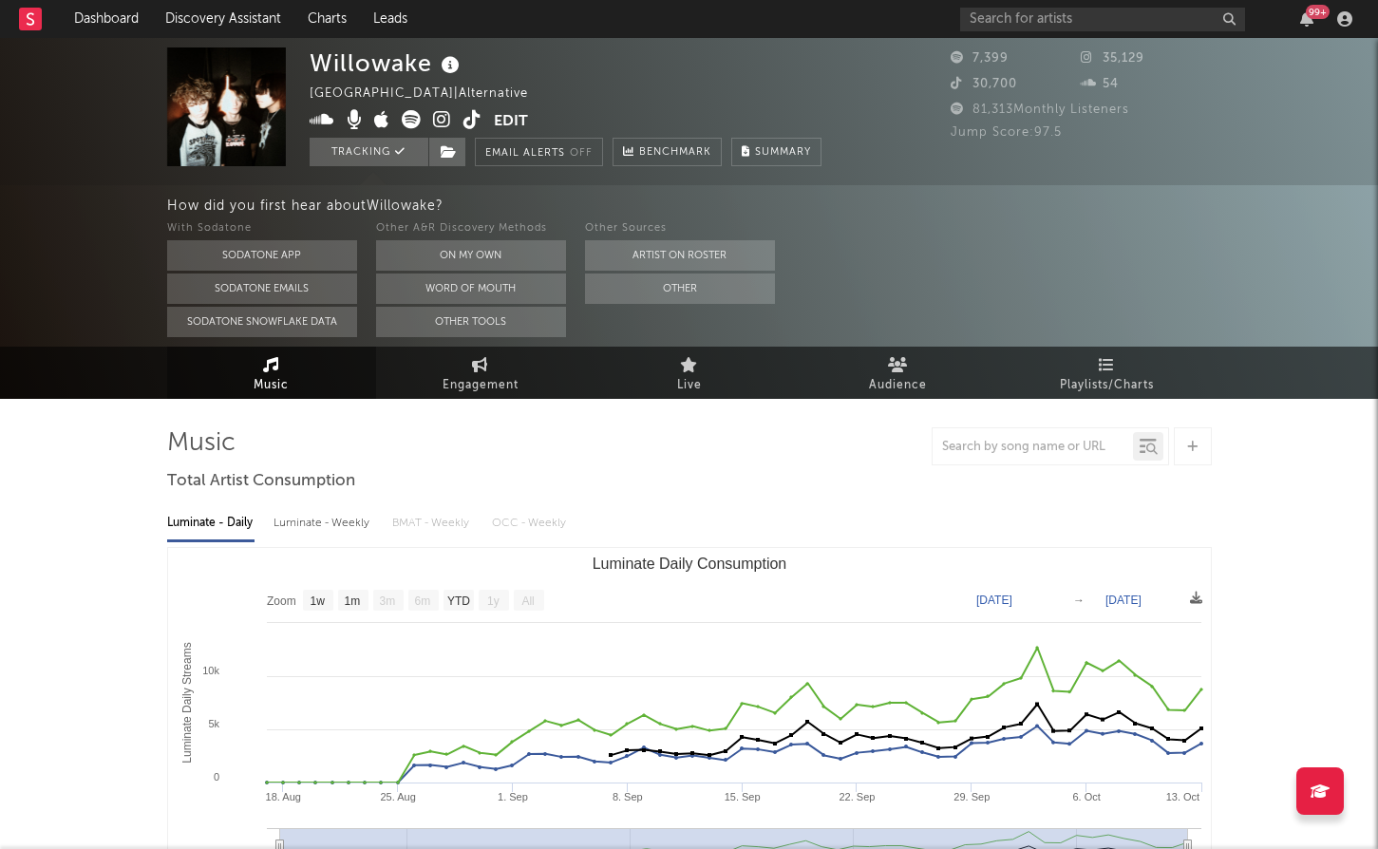
click at [436, 125] on icon at bounding box center [442, 119] width 18 height 19
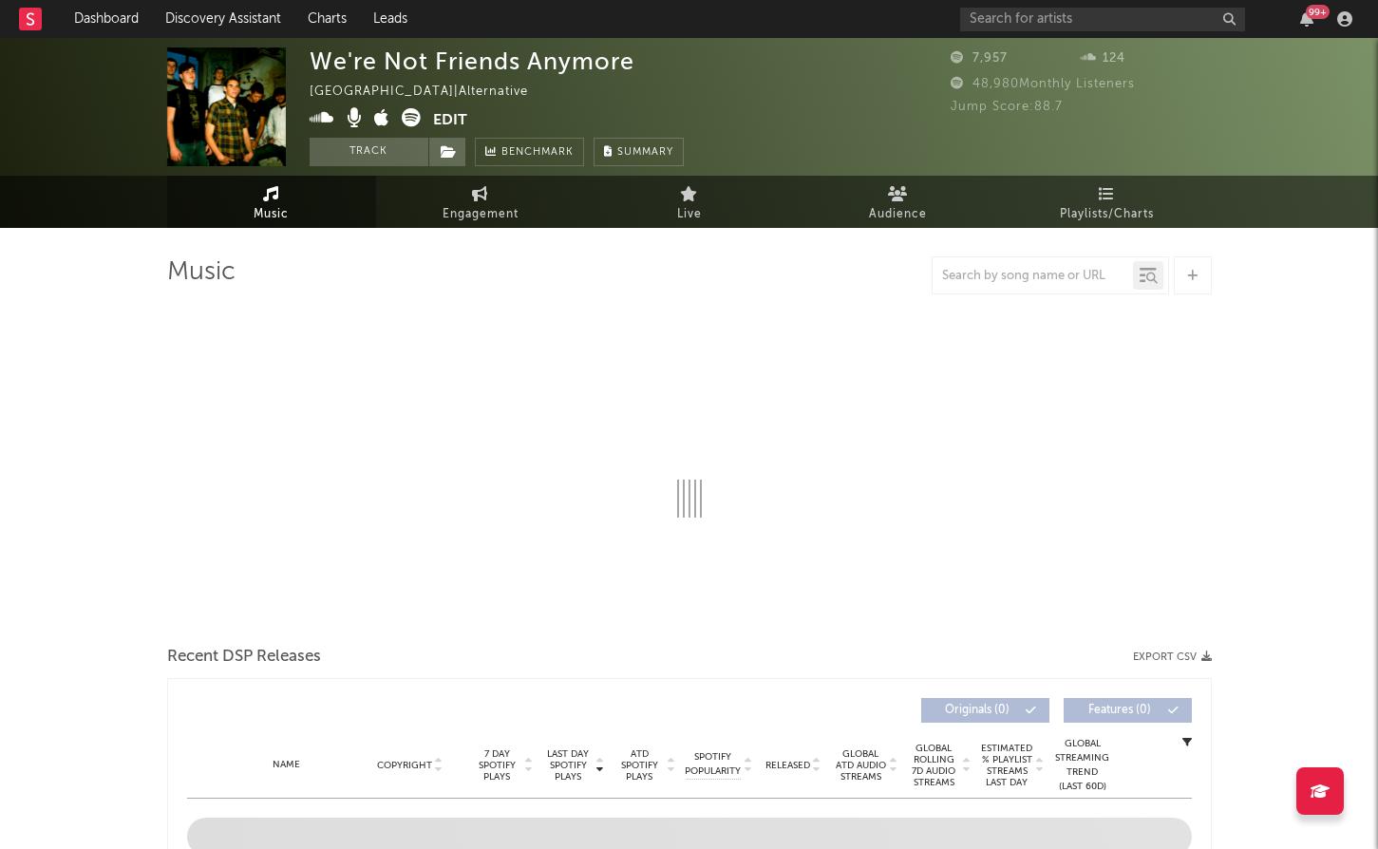
select select "1w"
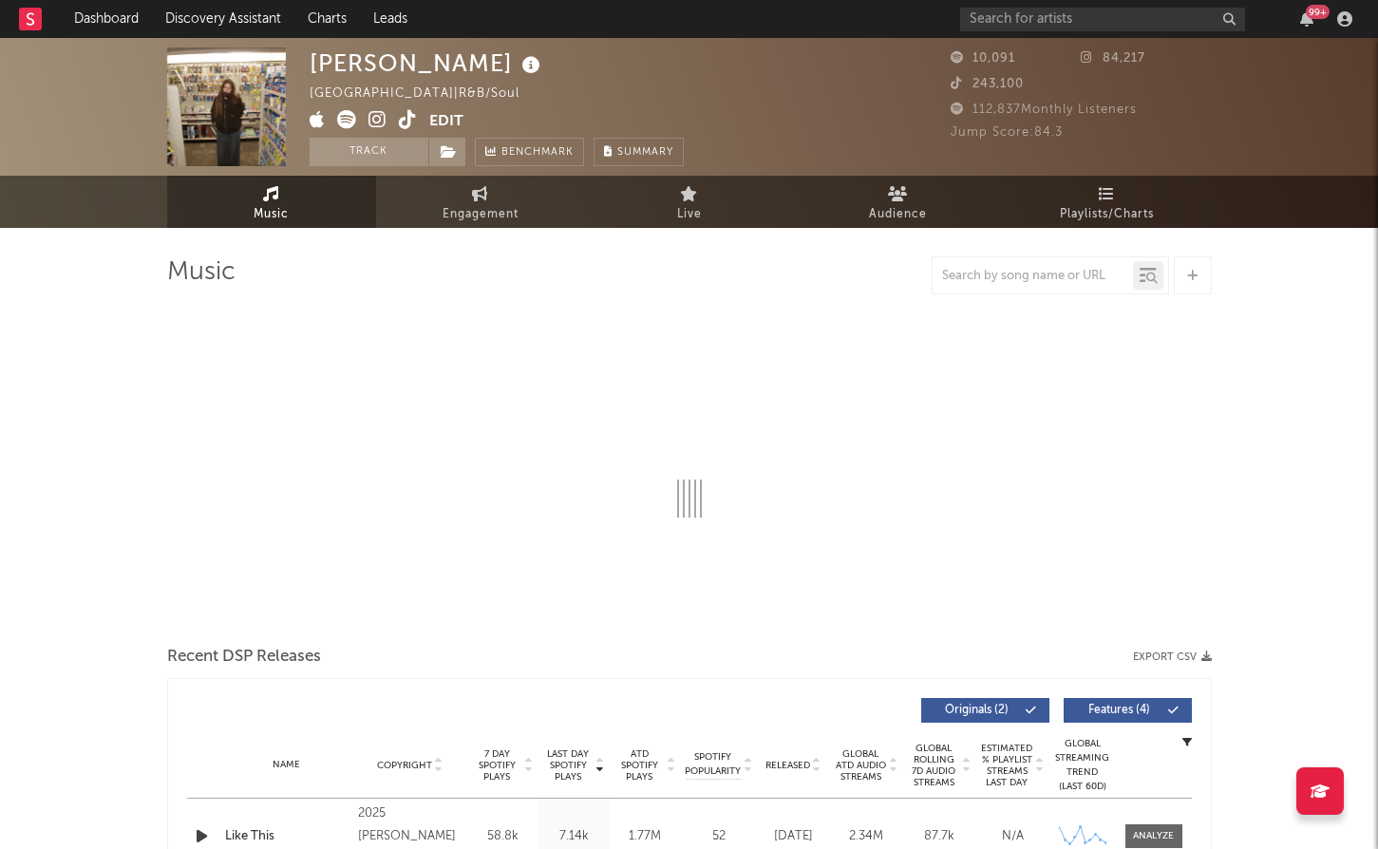
select select "1w"
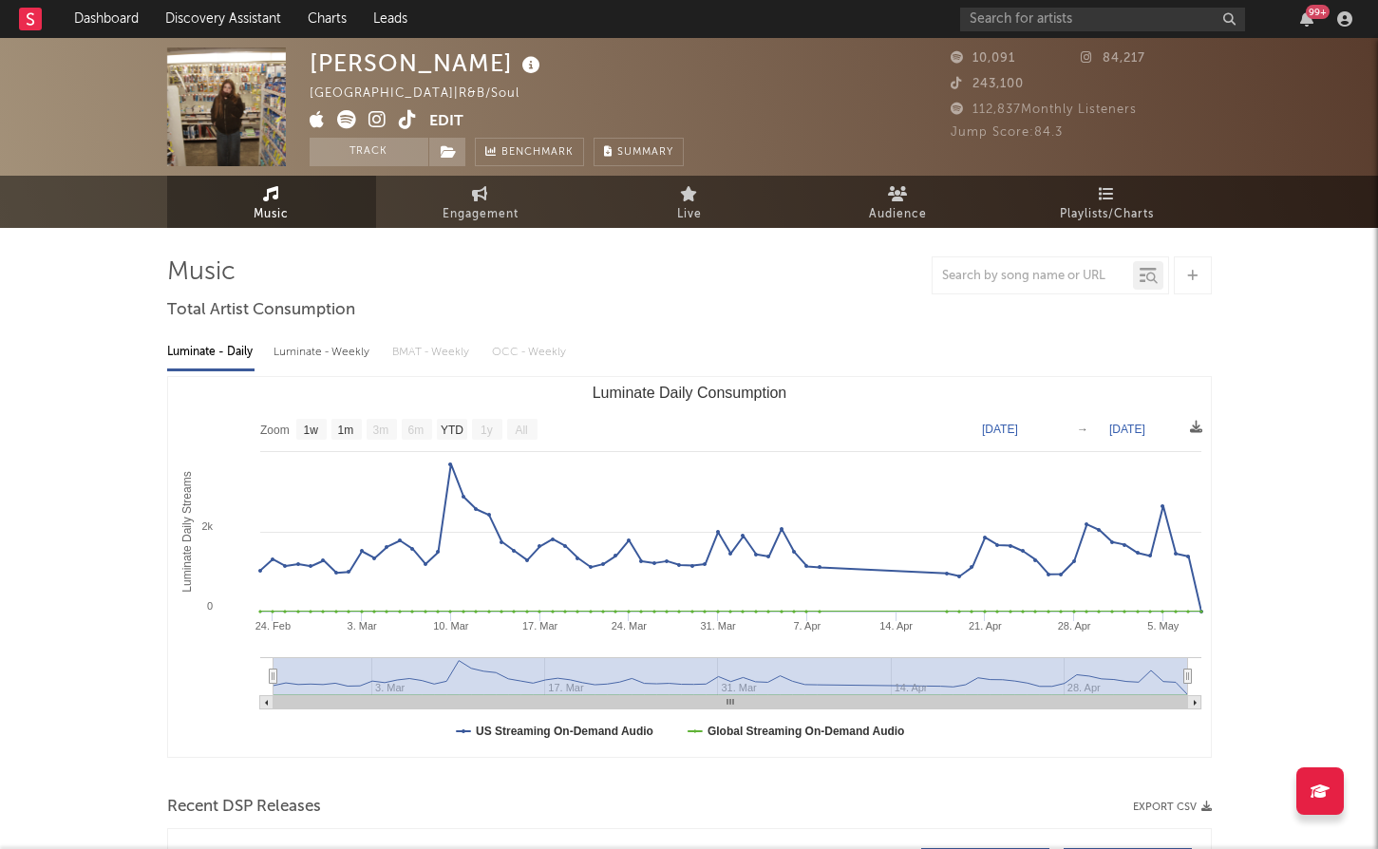
click at [380, 114] on icon at bounding box center [377, 119] width 18 height 19
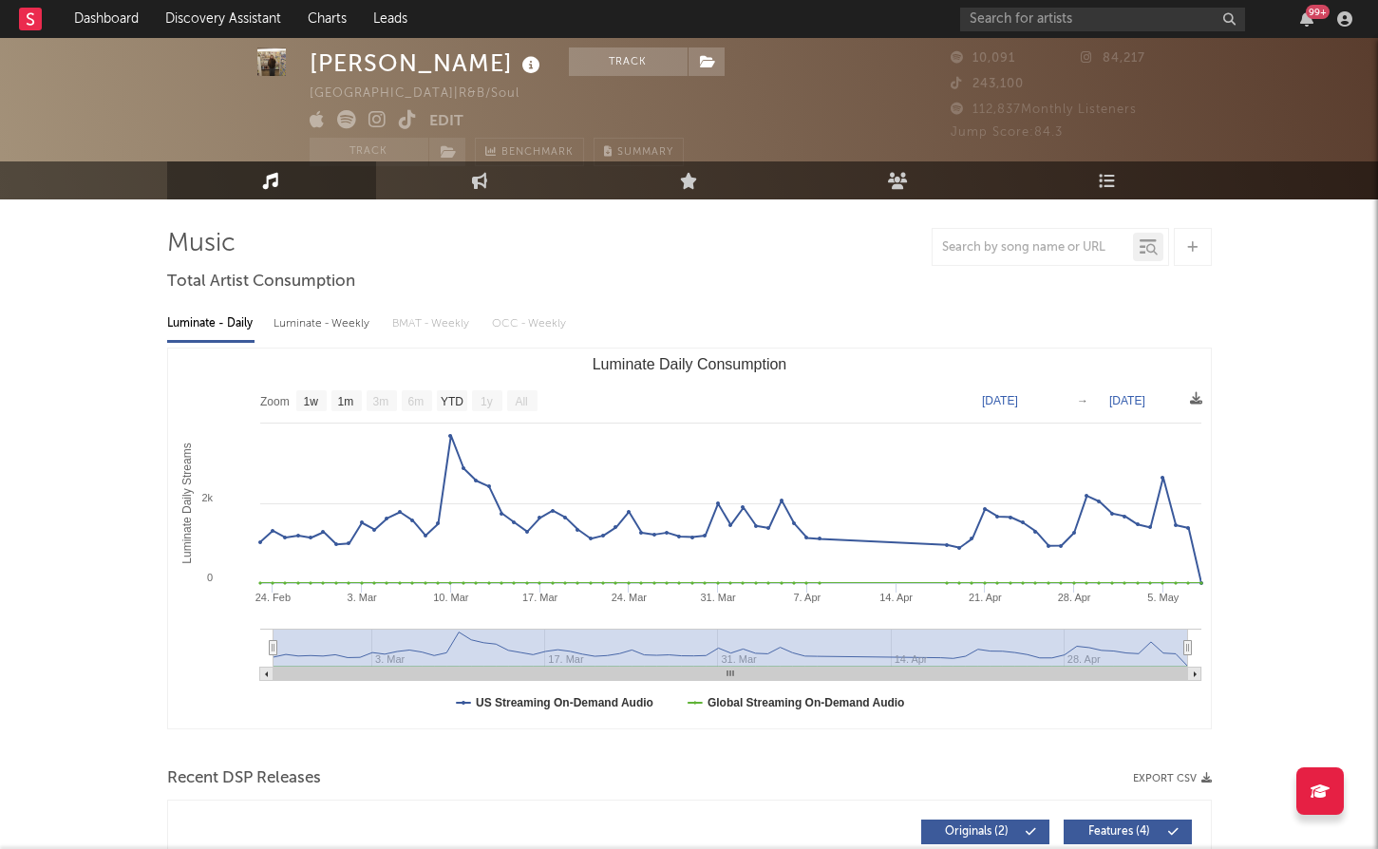
scroll to position [35, 0]
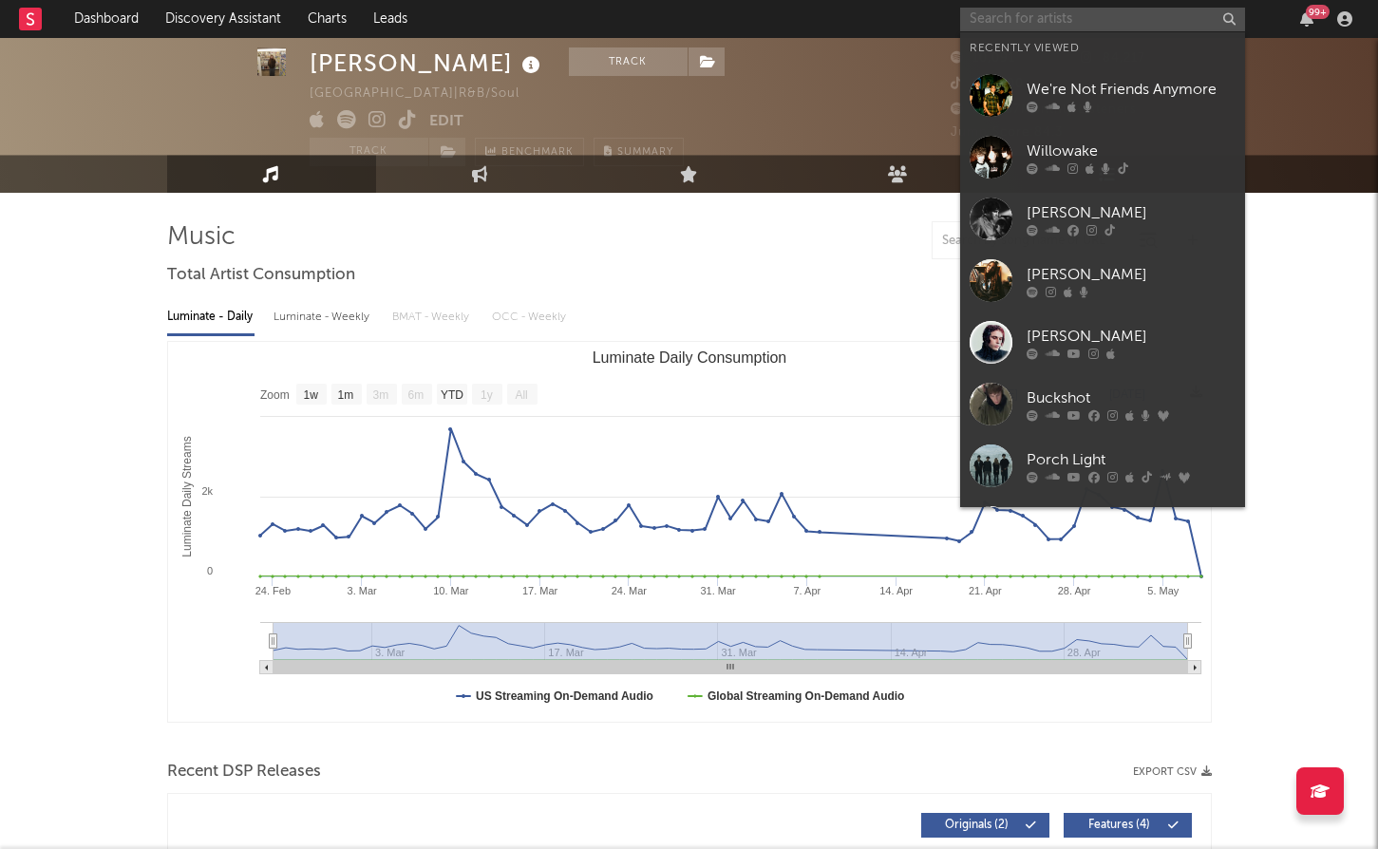
click at [995, 18] on input "text" at bounding box center [1102, 20] width 285 height 24
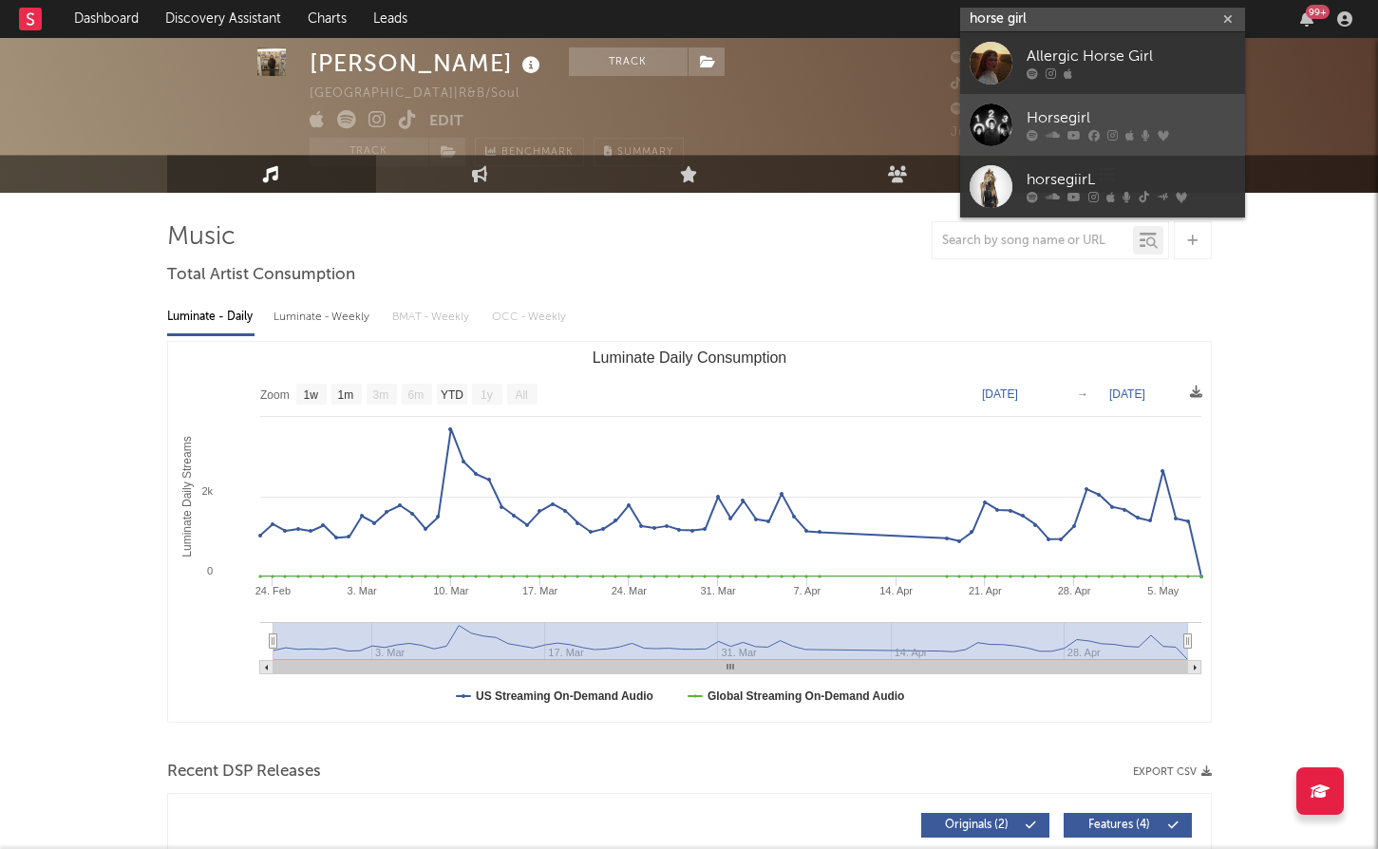
type input "horse girl"
click at [1032, 102] on link "Horsegirl" at bounding box center [1102, 125] width 285 height 62
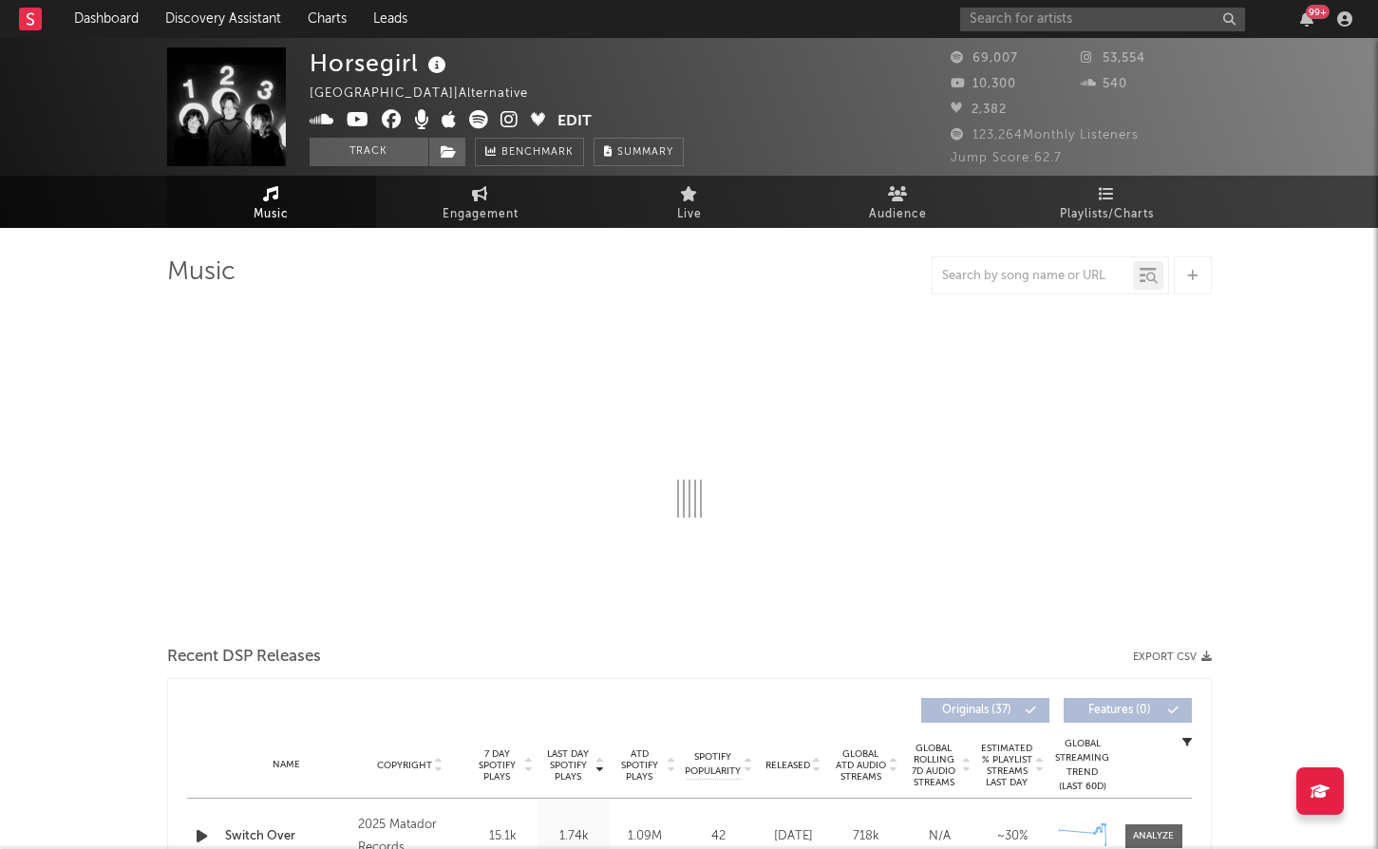
select select "6m"
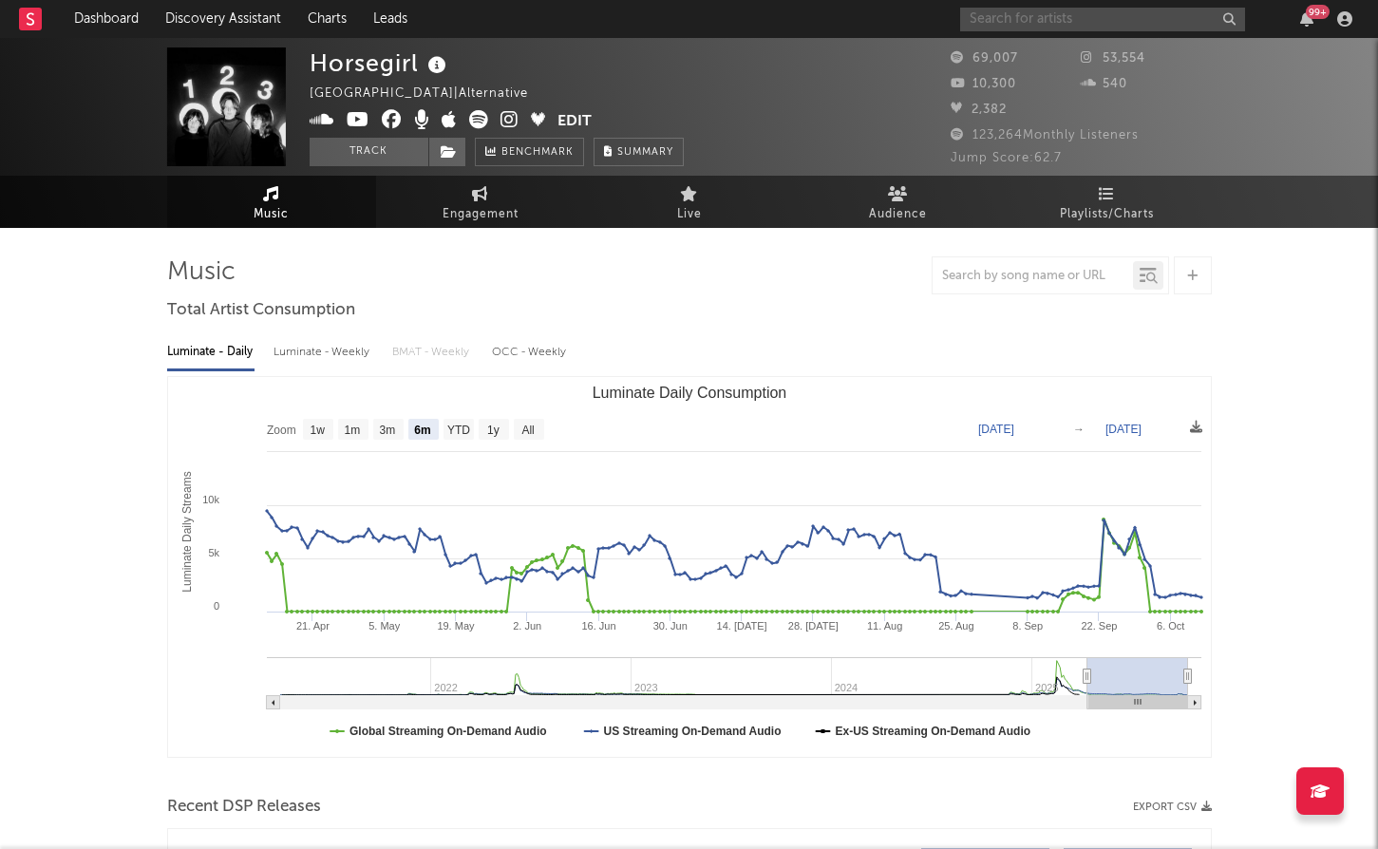
click at [1087, 26] on input "text" at bounding box center [1102, 20] width 285 height 24
type input "sharp pins"
click at [1108, 4] on div "sharp pins 99 +" at bounding box center [1159, 19] width 399 height 38
click at [1109, 20] on input "sharp pins" at bounding box center [1102, 20] width 285 height 24
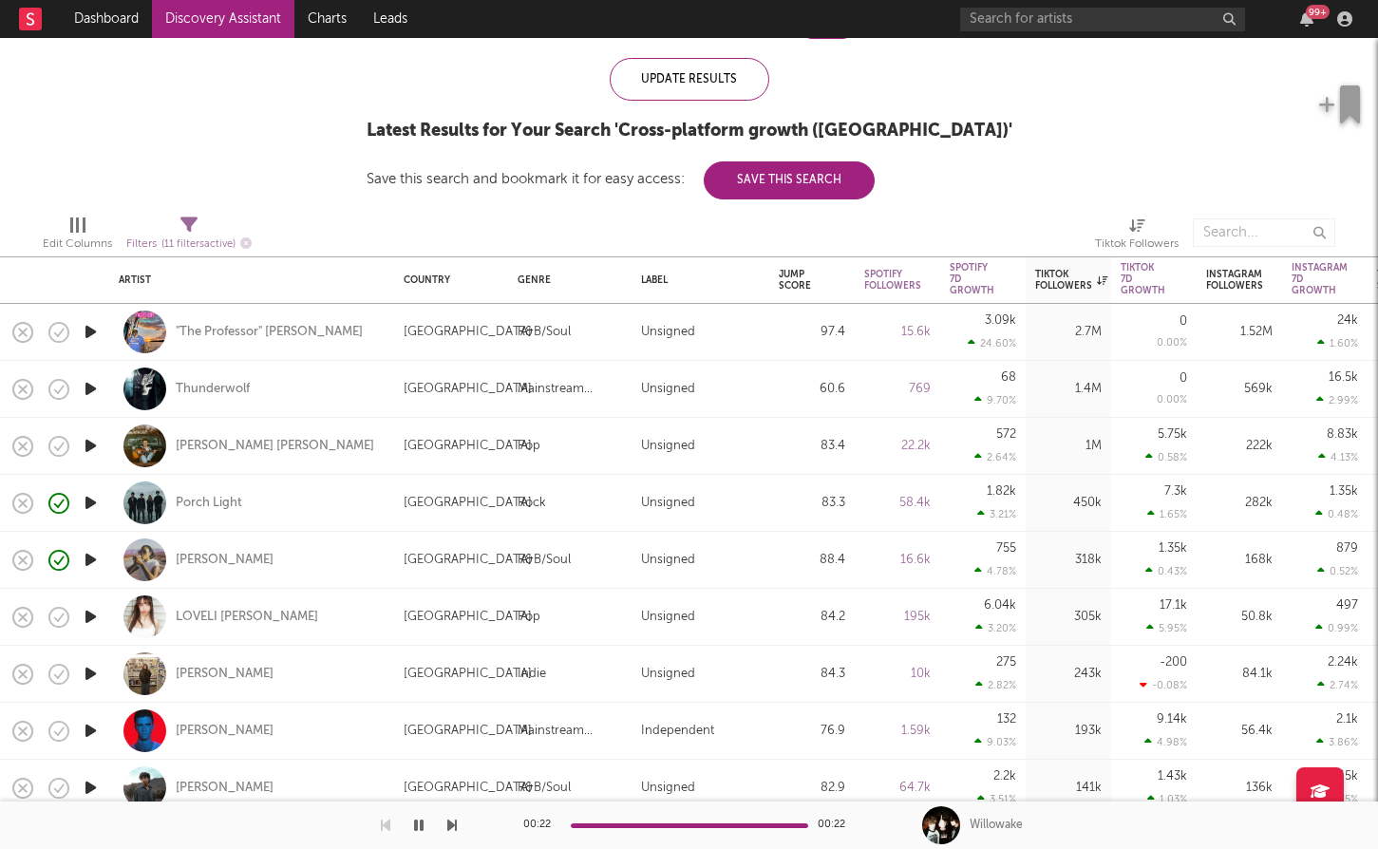
click at [89, 667] on icon "button" at bounding box center [91, 674] width 20 height 24
click at [269, 676] on div "[PERSON_NAME]" at bounding box center [225, 674] width 98 height 17
click at [59, 670] on icon "button" at bounding box center [59, 674] width 27 height 27
click at [90, 613] on icon "button" at bounding box center [91, 617] width 20 height 24
click at [239, 618] on div "LOVELI [PERSON_NAME]" at bounding box center [247, 617] width 142 height 17
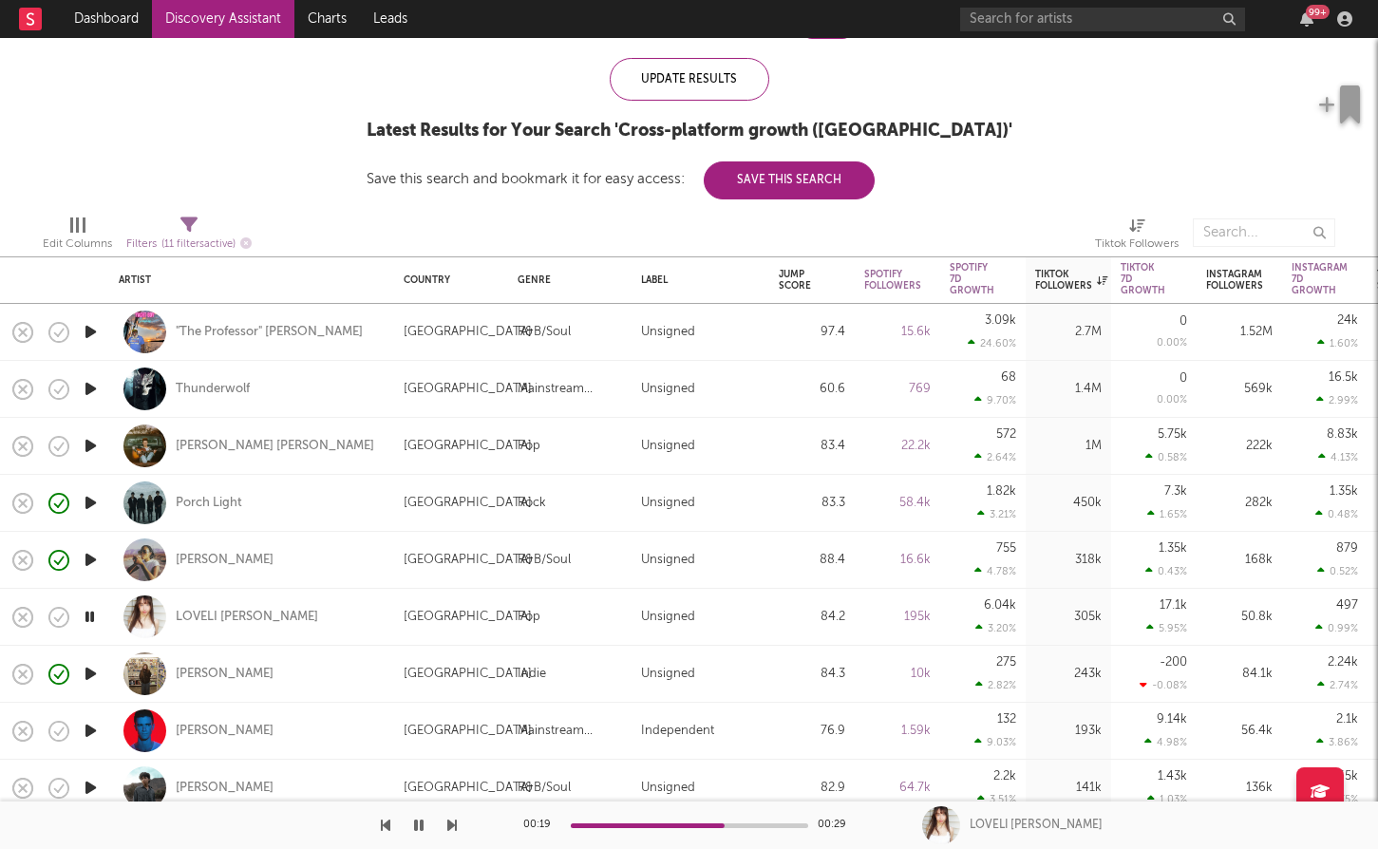
click at [82, 445] on icon "button" at bounding box center [91, 446] width 20 height 24
click at [216, 445] on div "[PERSON_NAME] [PERSON_NAME]" at bounding box center [275, 446] width 198 height 17
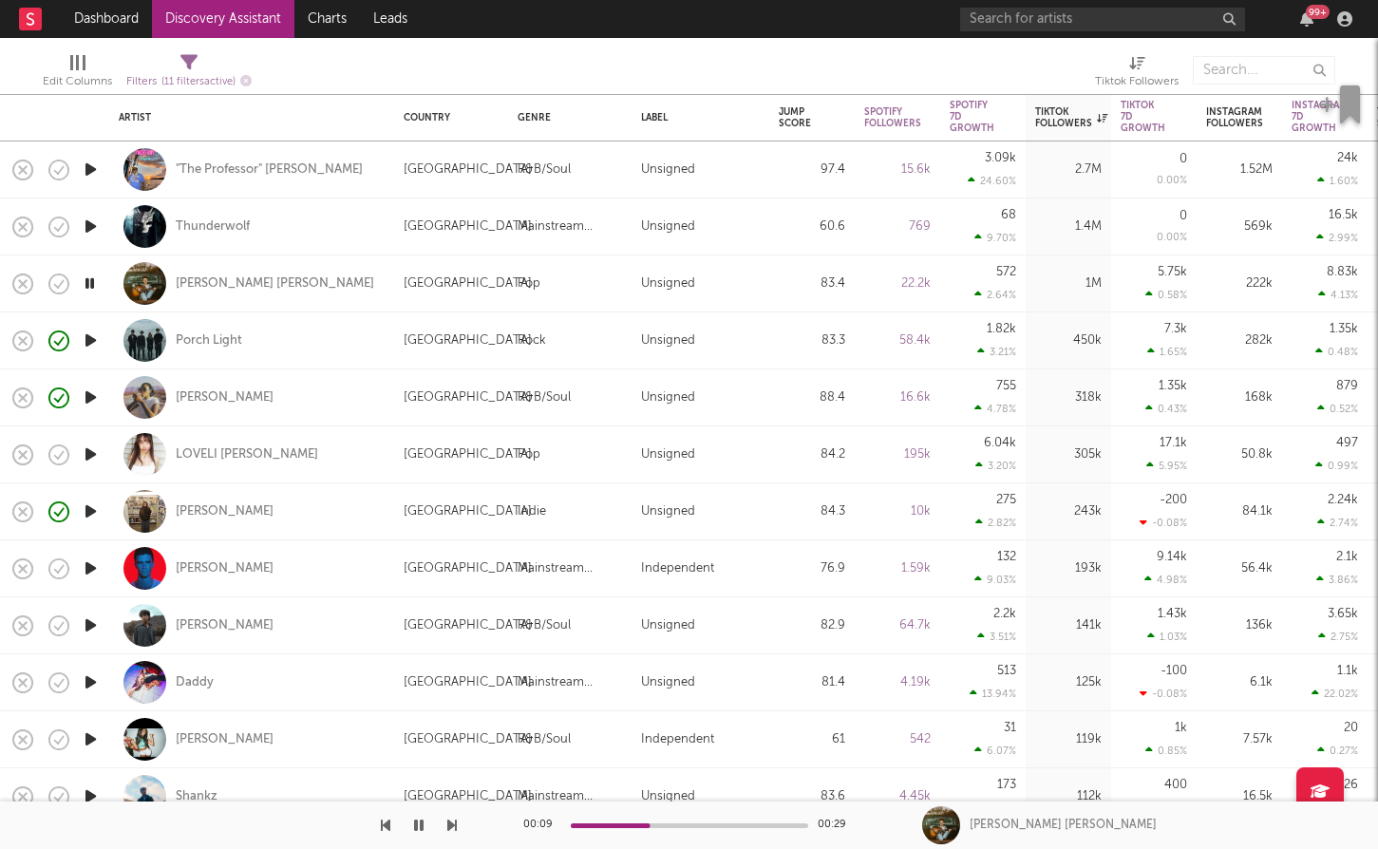
click at [90, 622] on icon "button" at bounding box center [91, 625] width 20 height 24
click at [198, 622] on div "[PERSON_NAME]" at bounding box center [225, 625] width 98 height 17
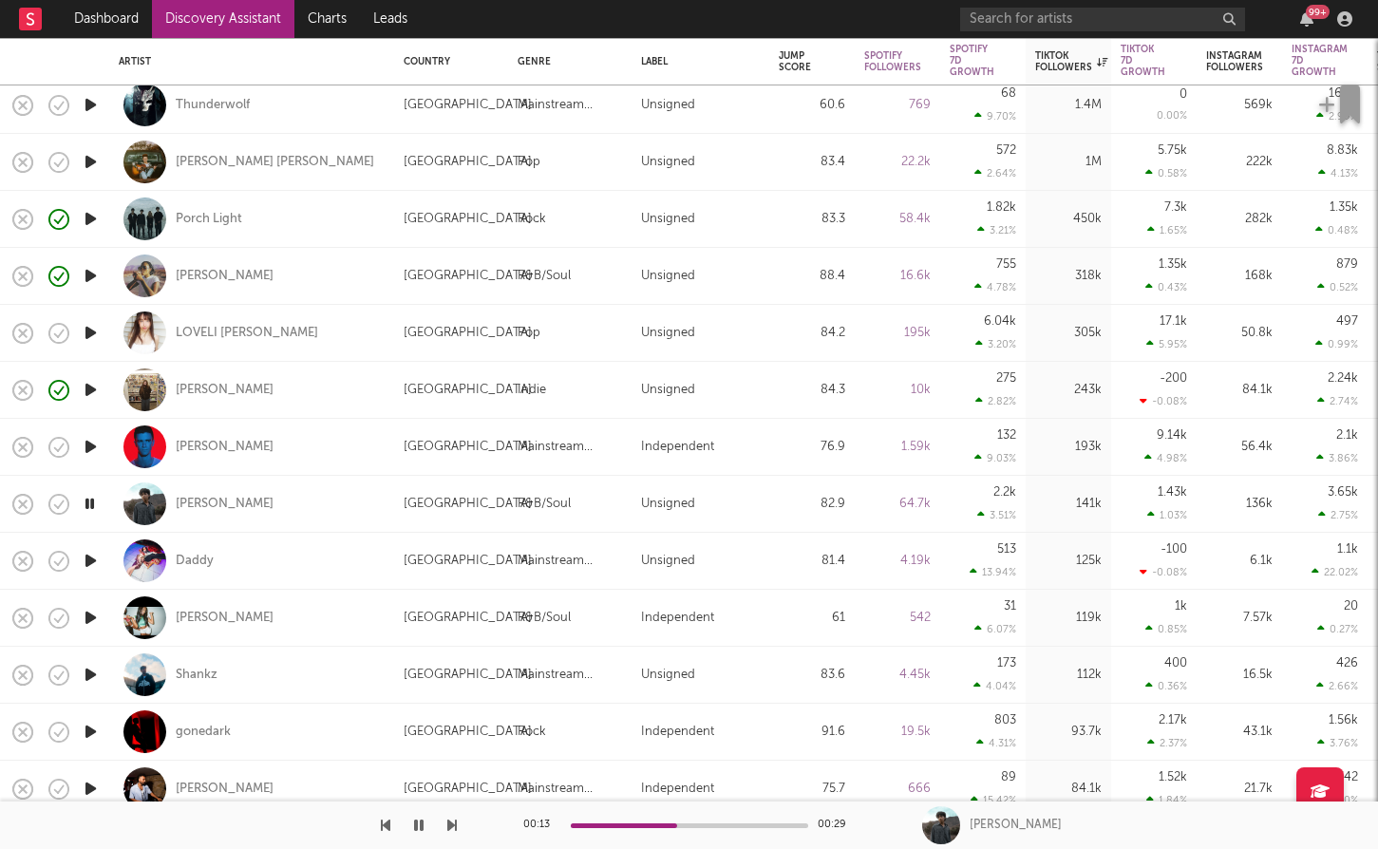
click at [95, 611] on icon "button" at bounding box center [91, 618] width 20 height 24
click at [226, 615] on div "[PERSON_NAME]" at bounding box center [225, 618] width 98 height 17
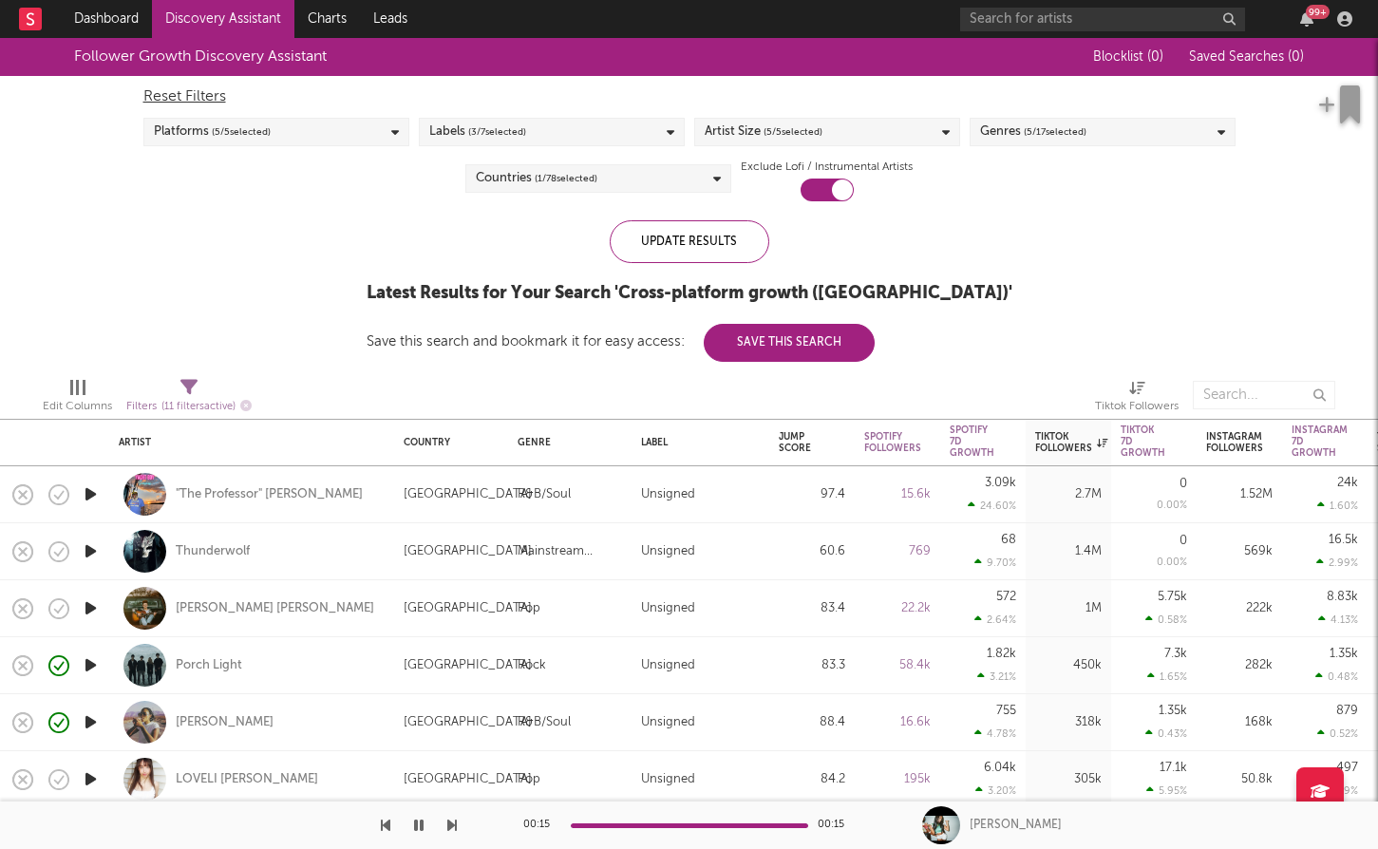
click at [254, 26] on link "Discovery Assistant" at bounding box center [223, 19] width 142 height 38
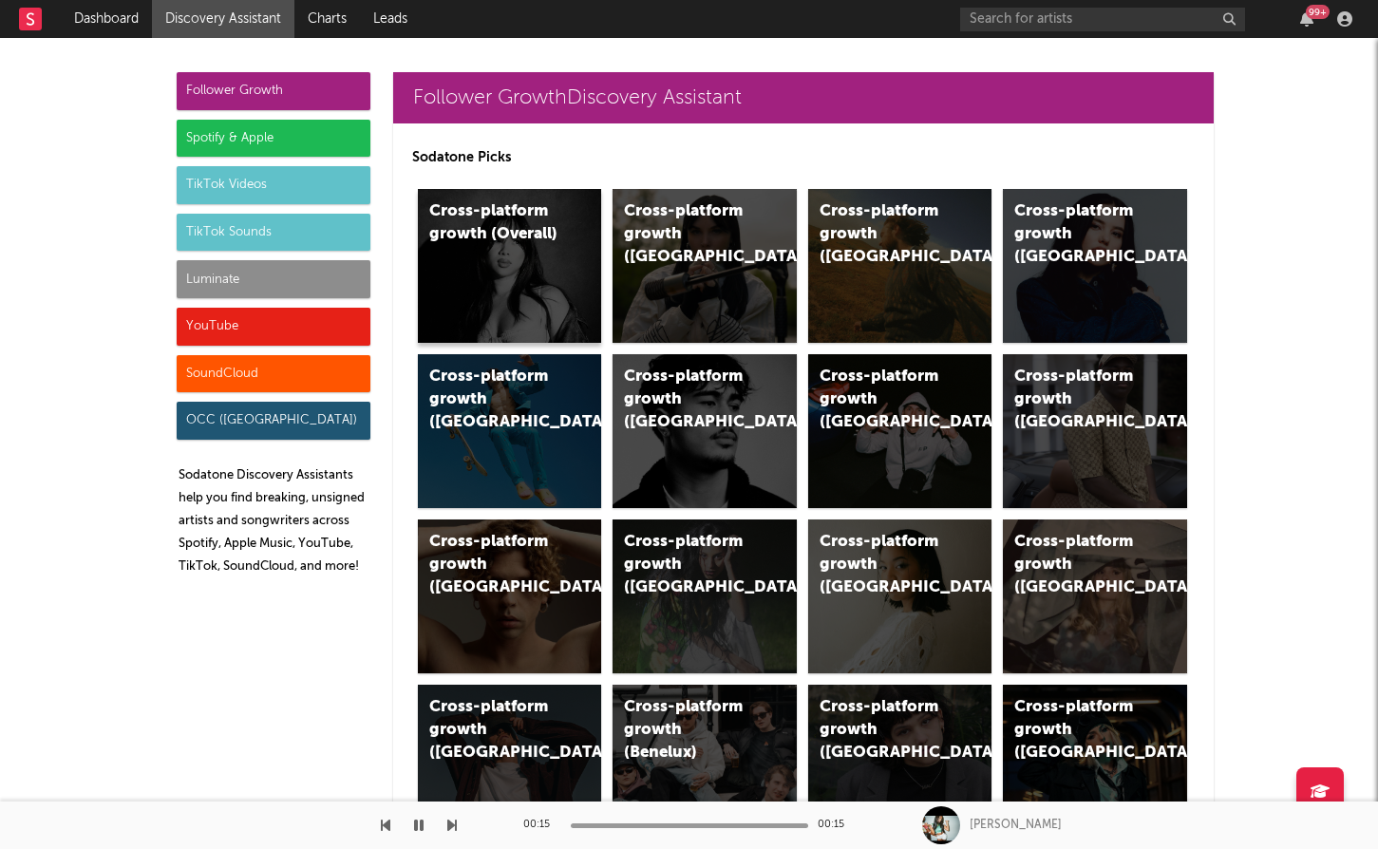
click at [505, 297] on div "Cross-platform growth (Overall)" at bounding box center [510, 266] width 184 height 154
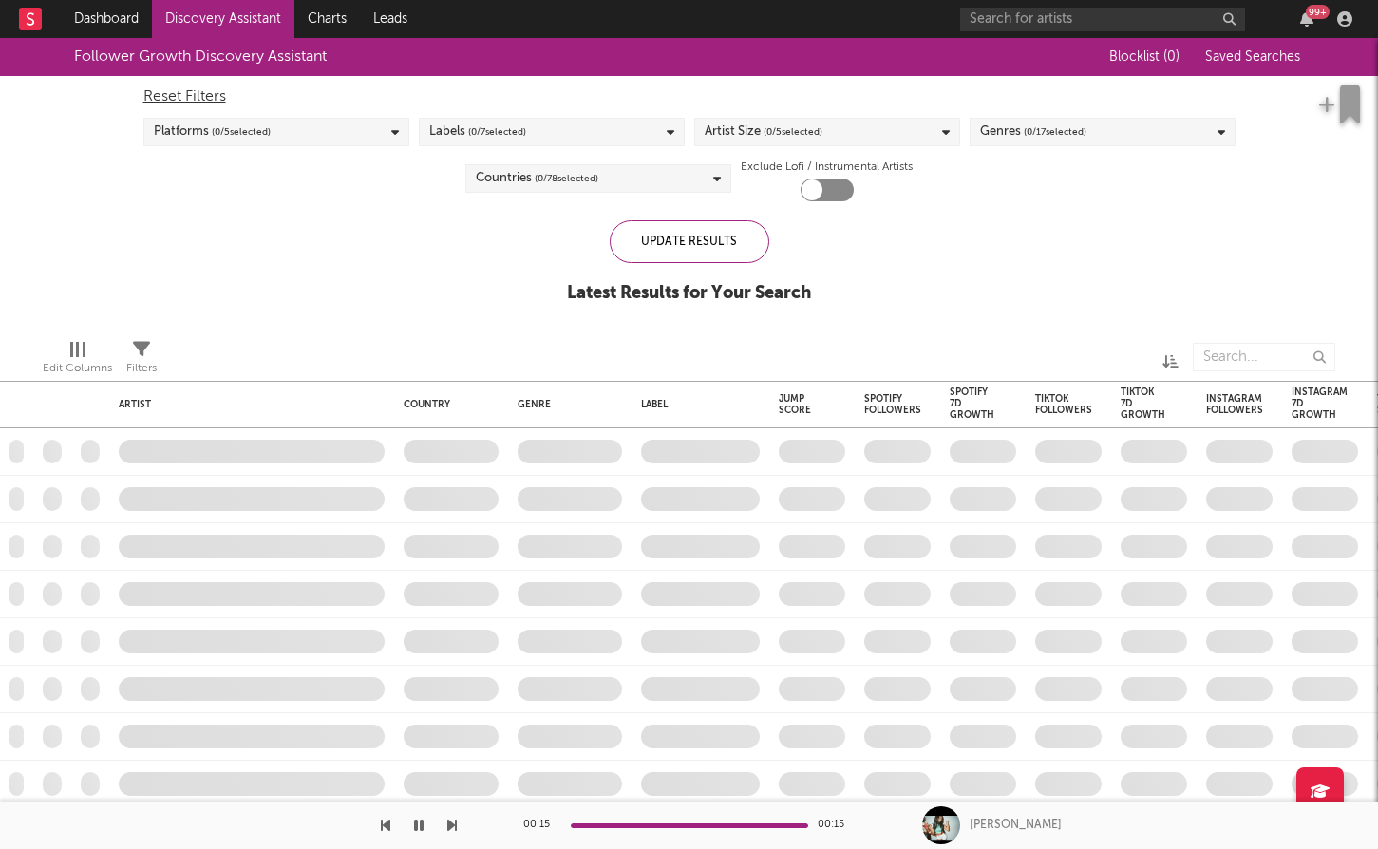
checkbox input "true"
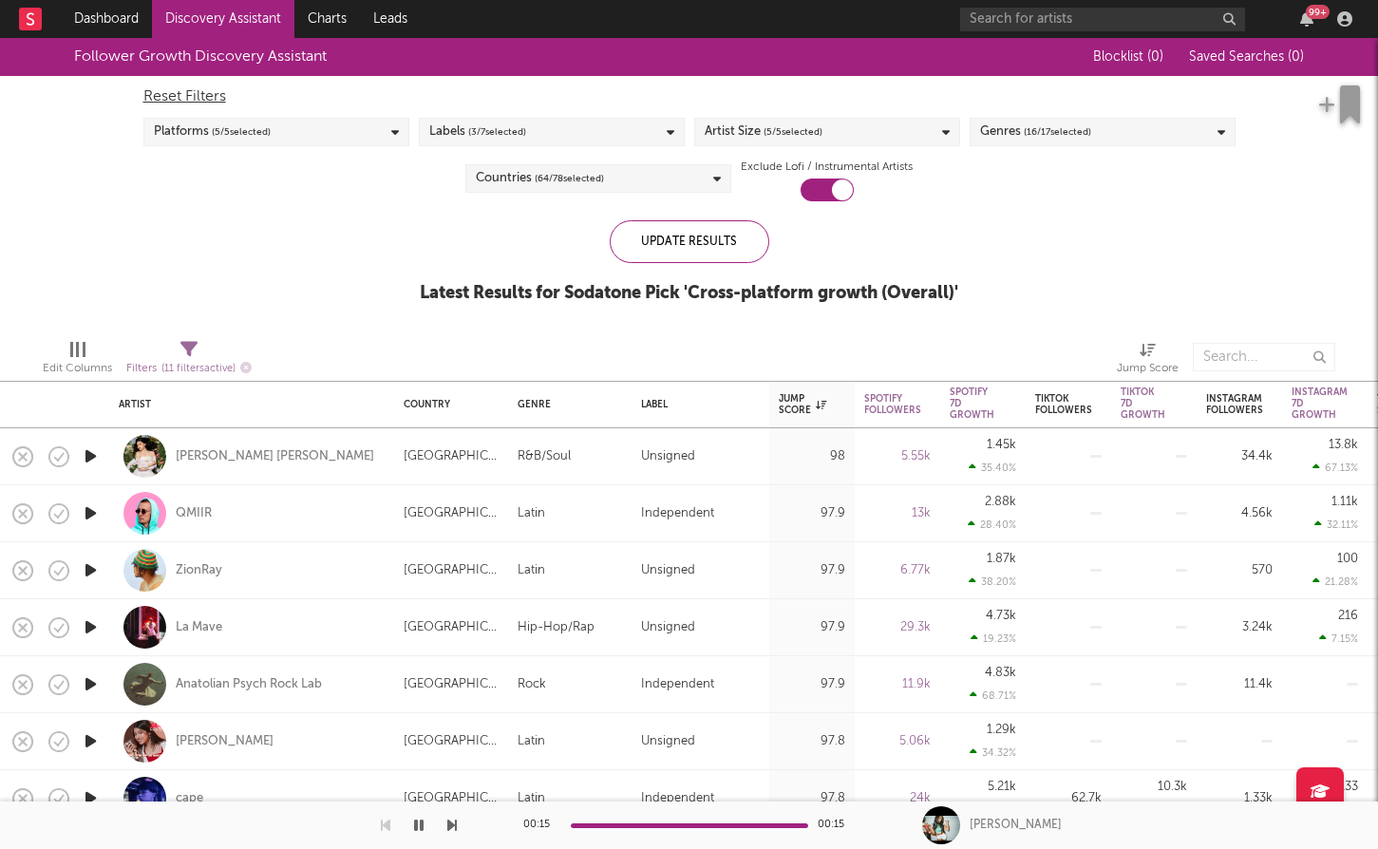
click at [656, 187] on div "Countries ( 64 / 78 selected)" at bounding box center [598, 178] width 266 height 28
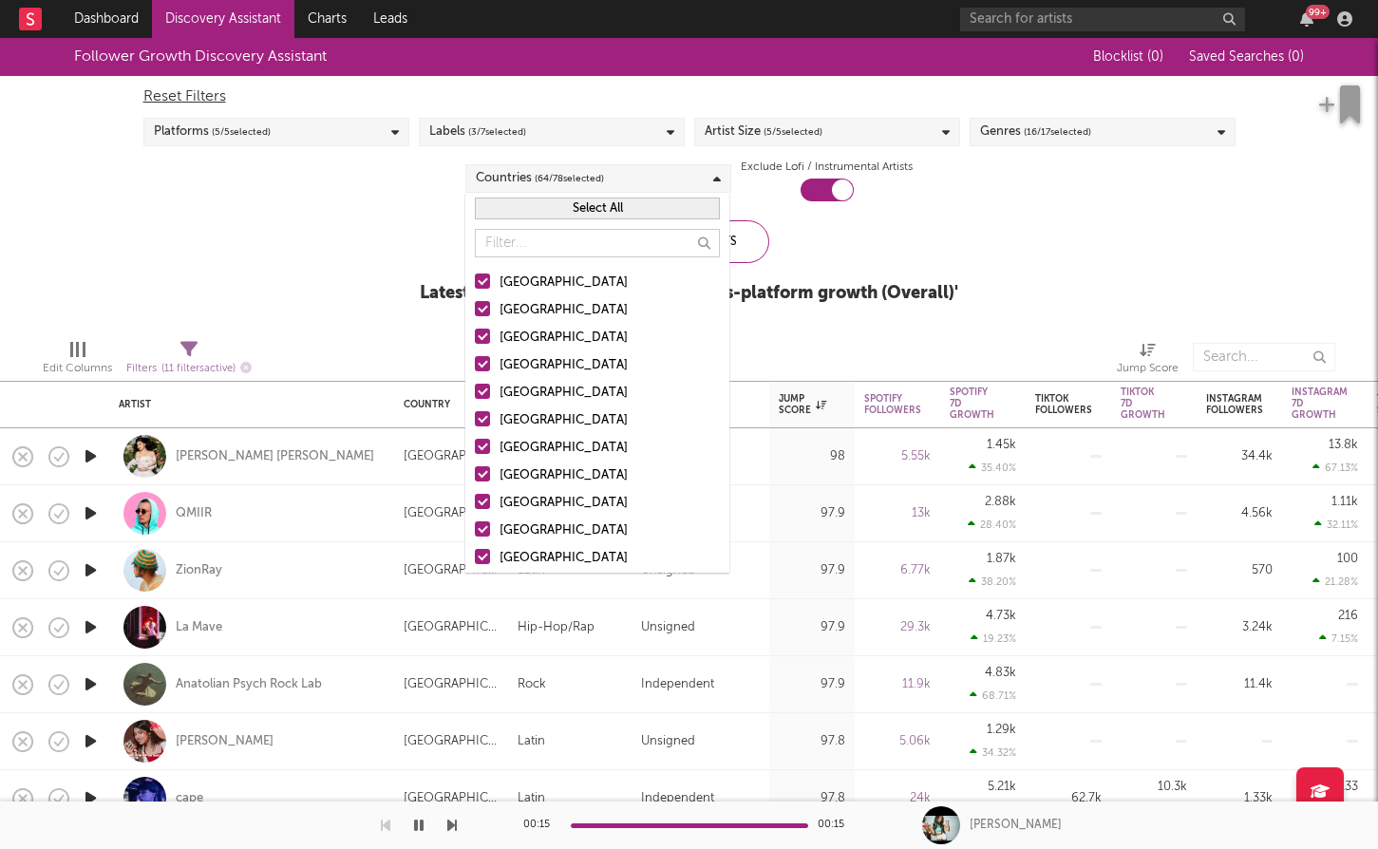
click at [663, 209] on button "Select All" at bounding box center [597, 209] width 245 height 22
click at [663, 209] on button "Deselect All" at bounding box center [597, 209] width 245 height 22
click at [483, 285] on div at bounding box center [482, 280] width 15 height 15
click at [475, 285] on input "[GEOGRAPHIC_DATA]" at bounding box center [475, 283] width 0 height 23
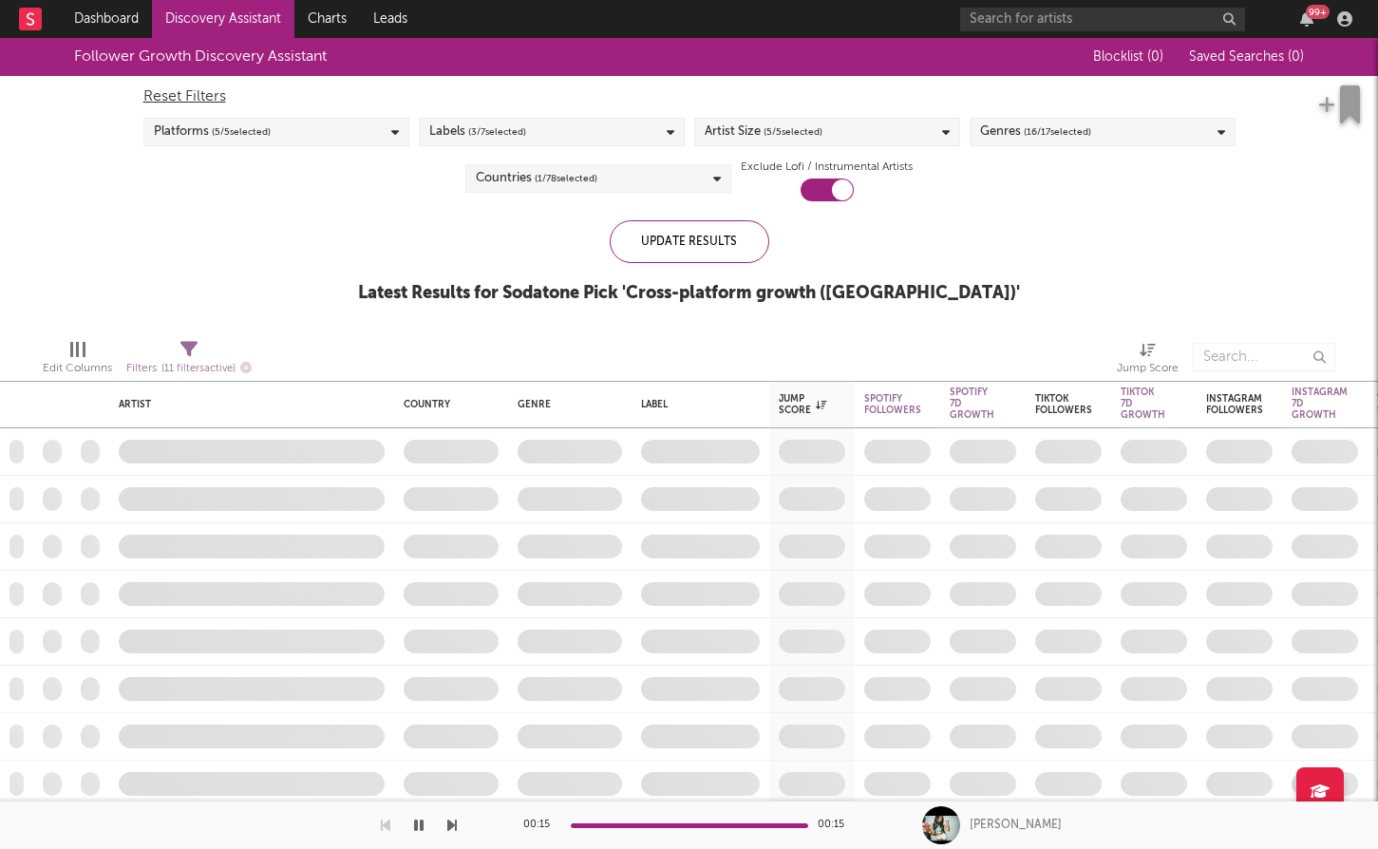
click at [917, 251] on div "Update Results Latest Results for Sodatone Pick ' Cross-platform growth ([GEOGR…" at bounding box center [689, 271] width 662 height 103
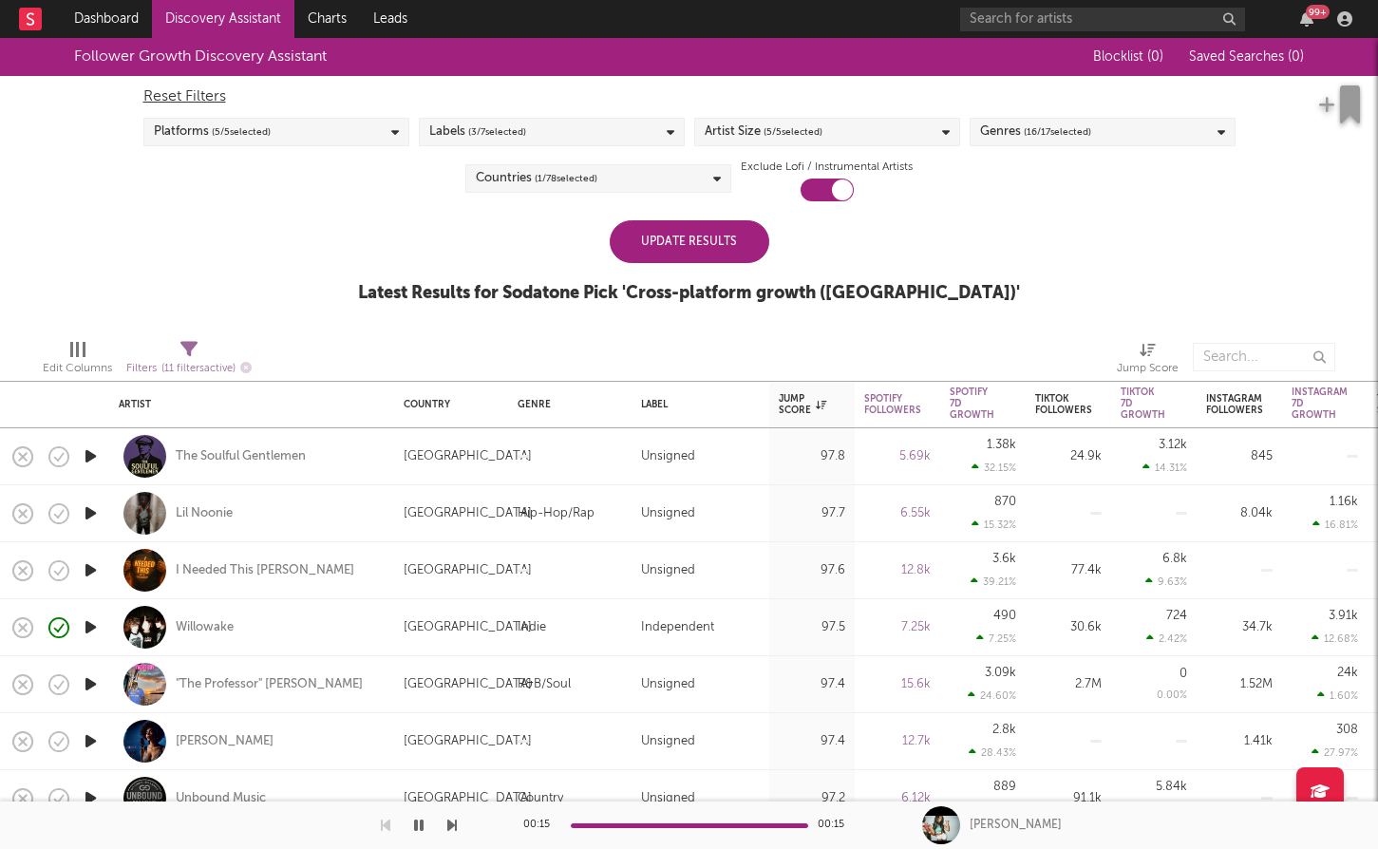
click at [754, 236] on div "Update Results" at bounding box center [690, 241] width 160 height 43
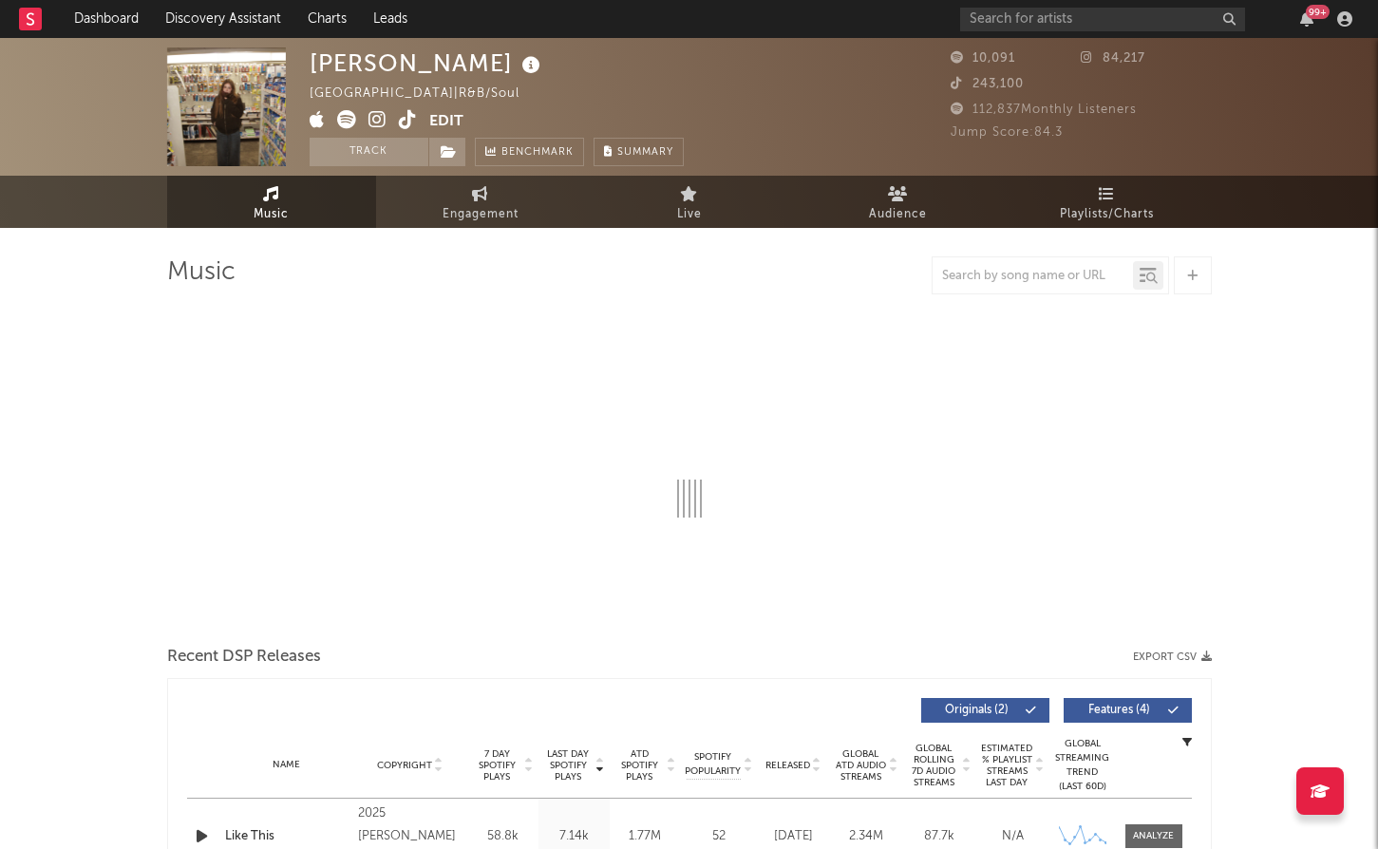
select select "1w"
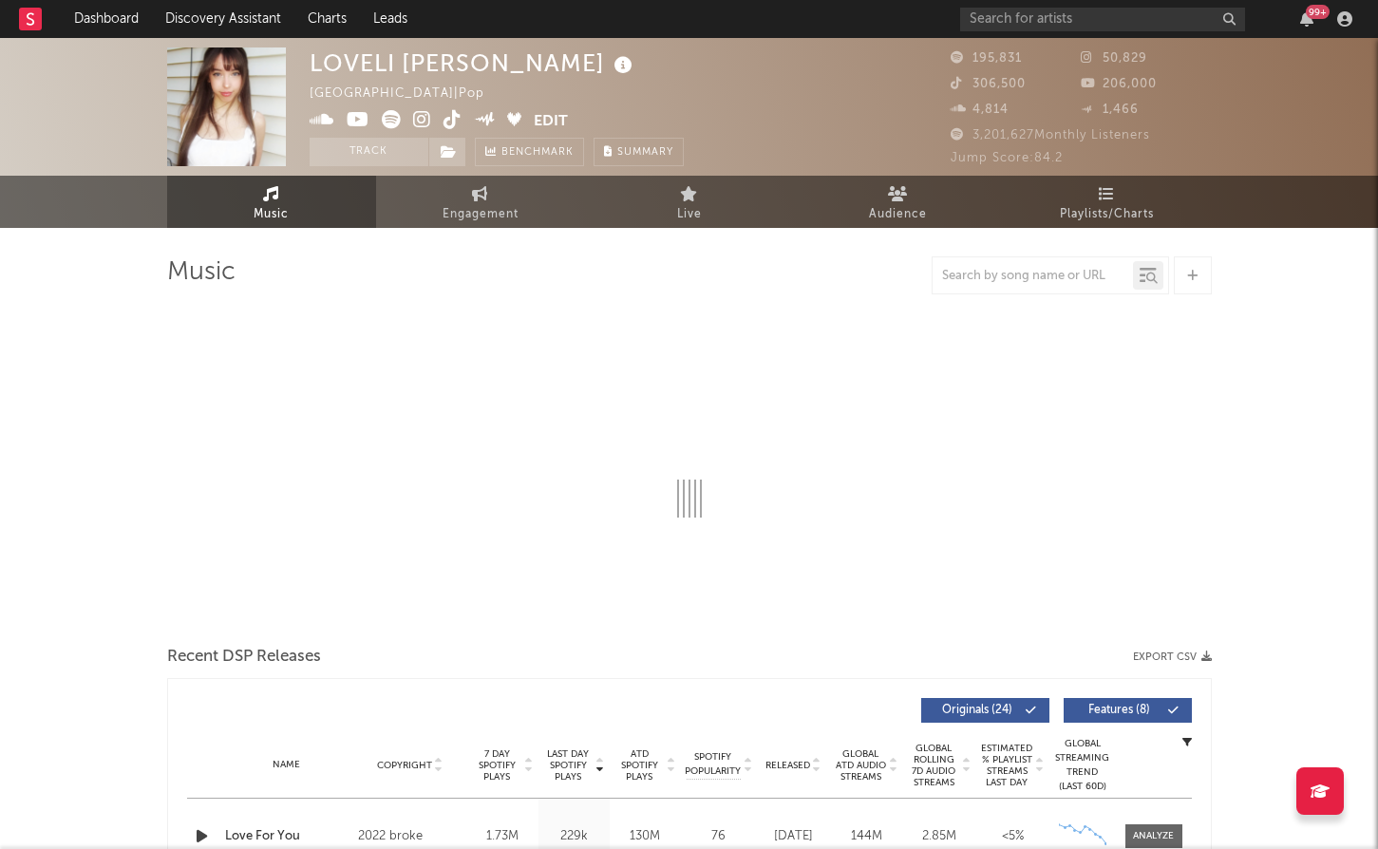
select select "6m"
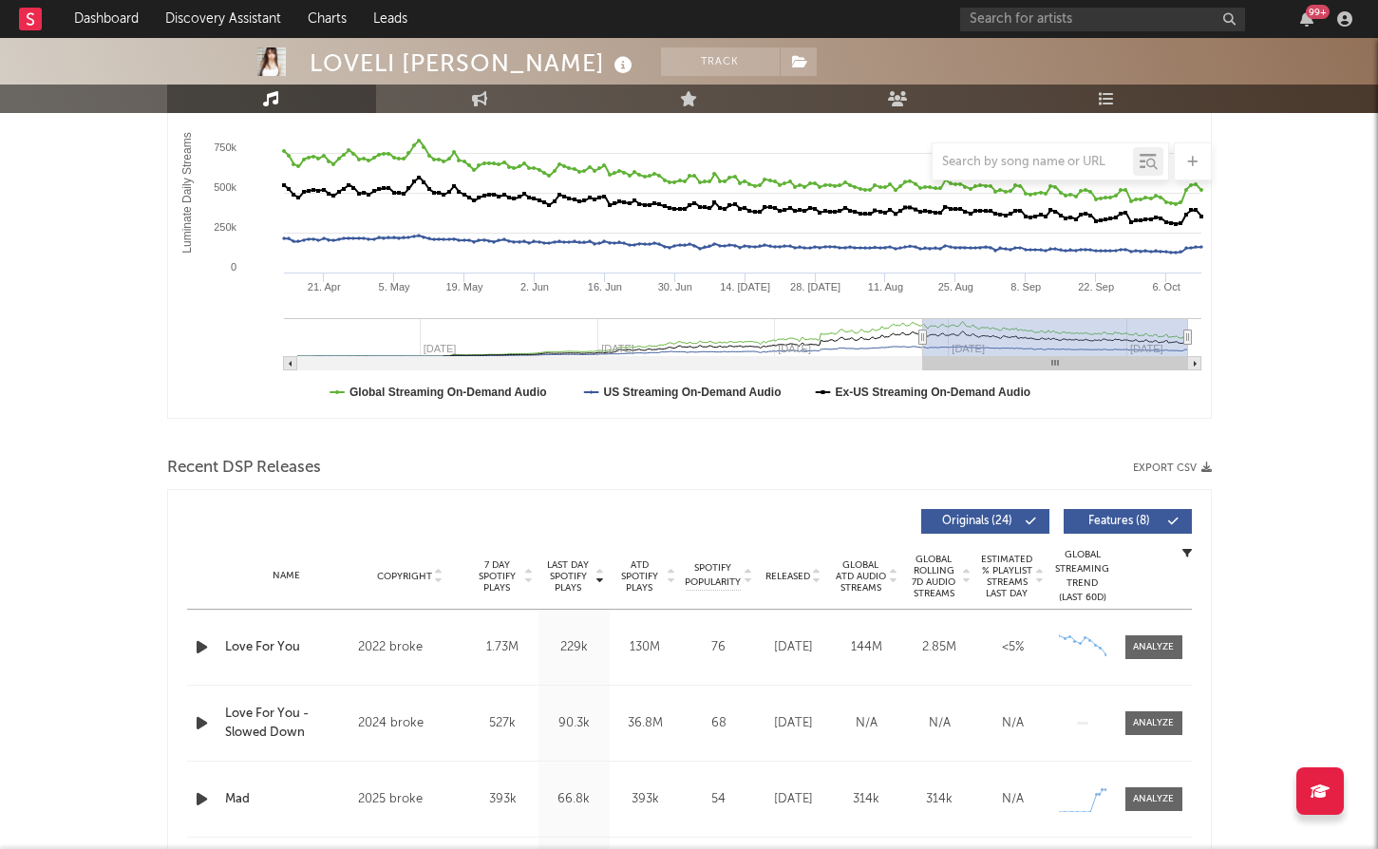
scroll to position [342, 0]
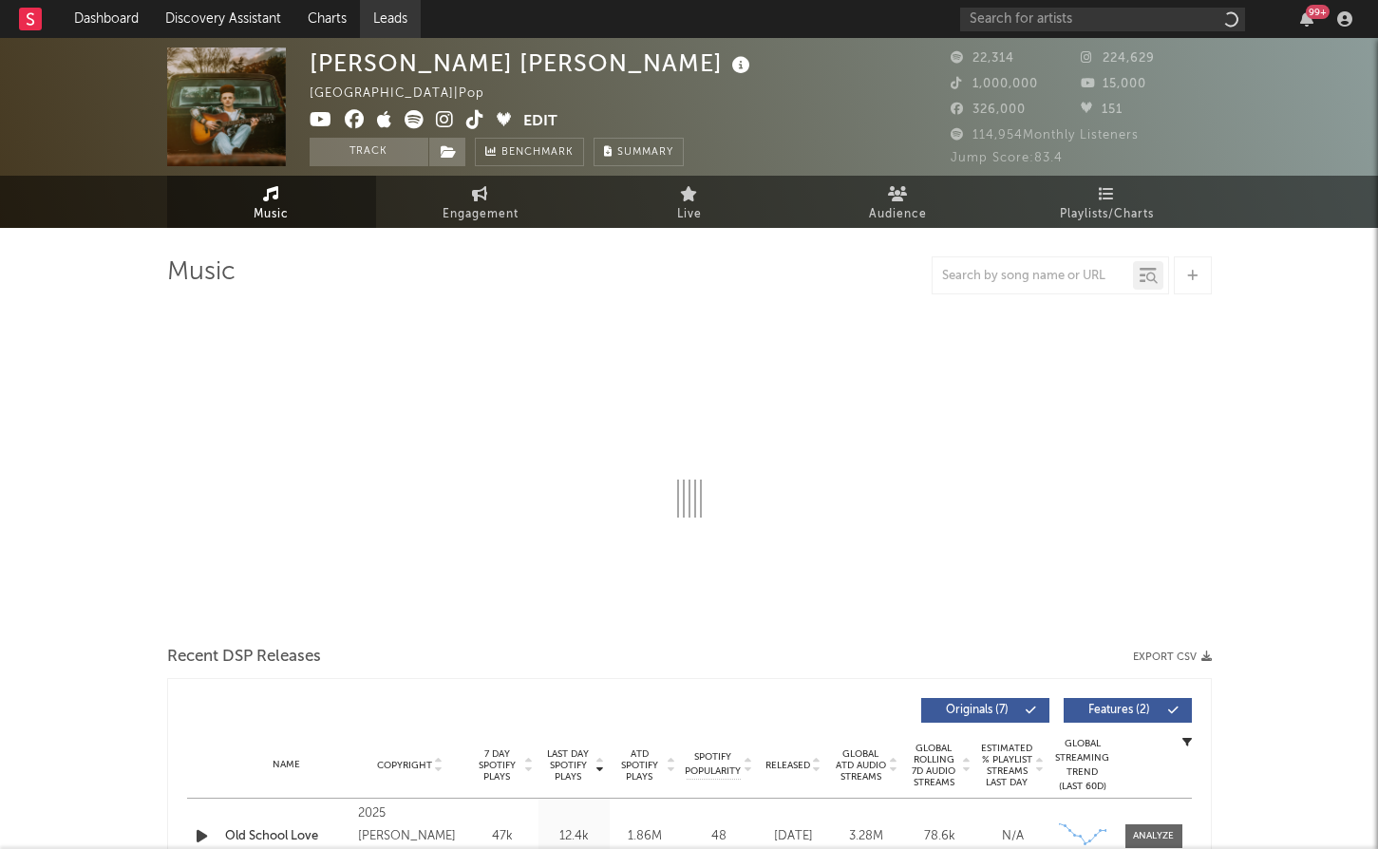
select select "6m"
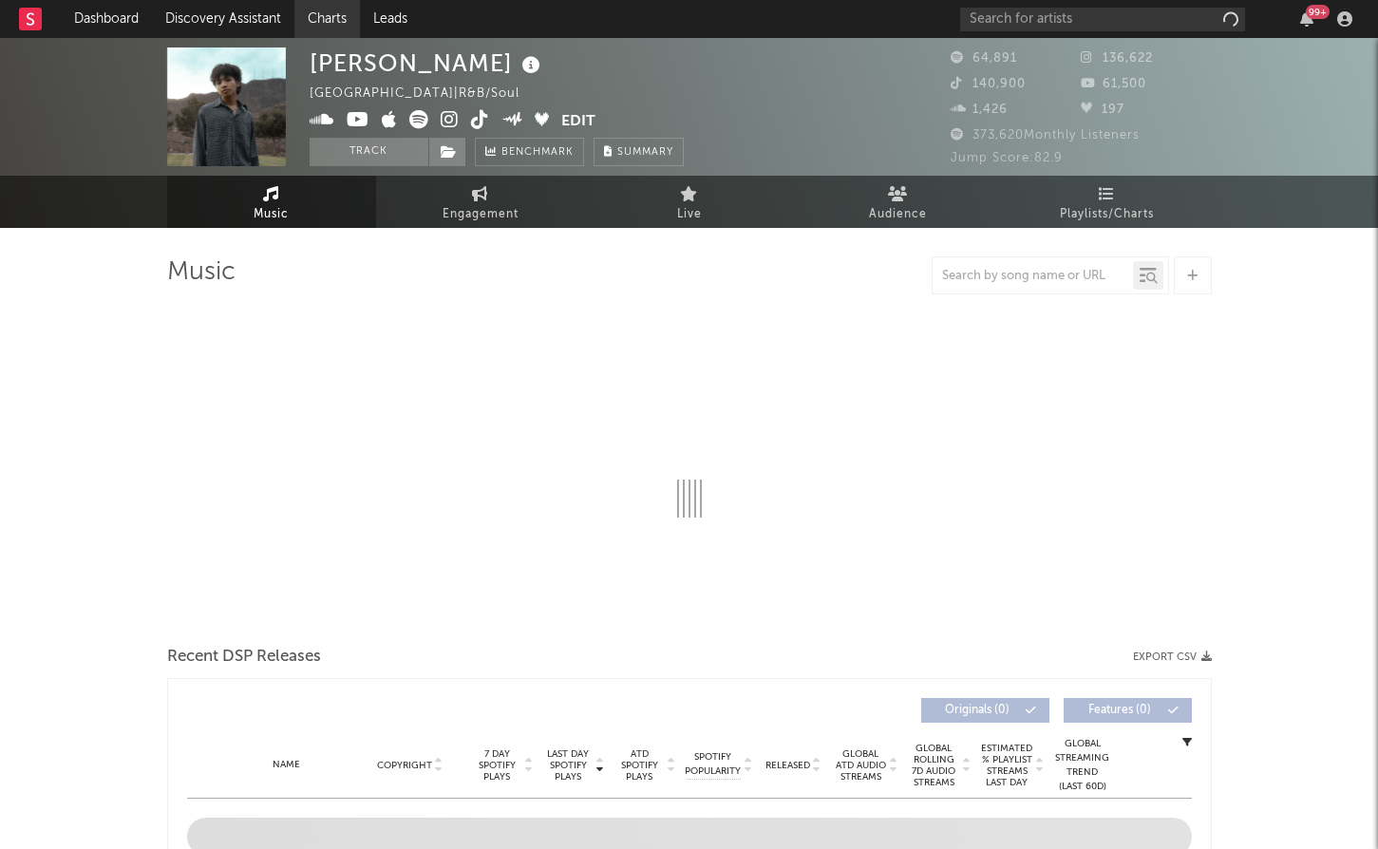
select select "6m"
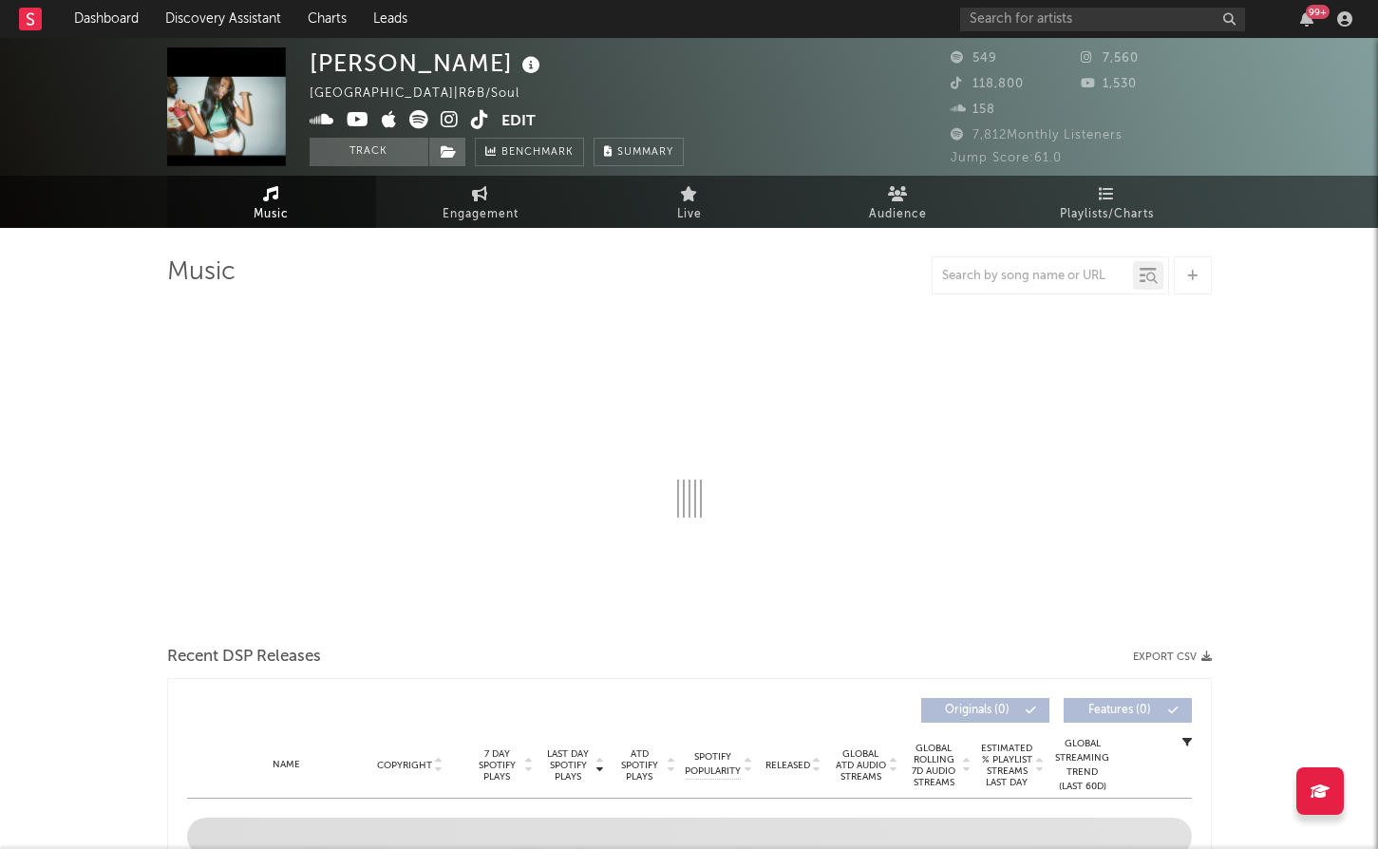
select select "1w"
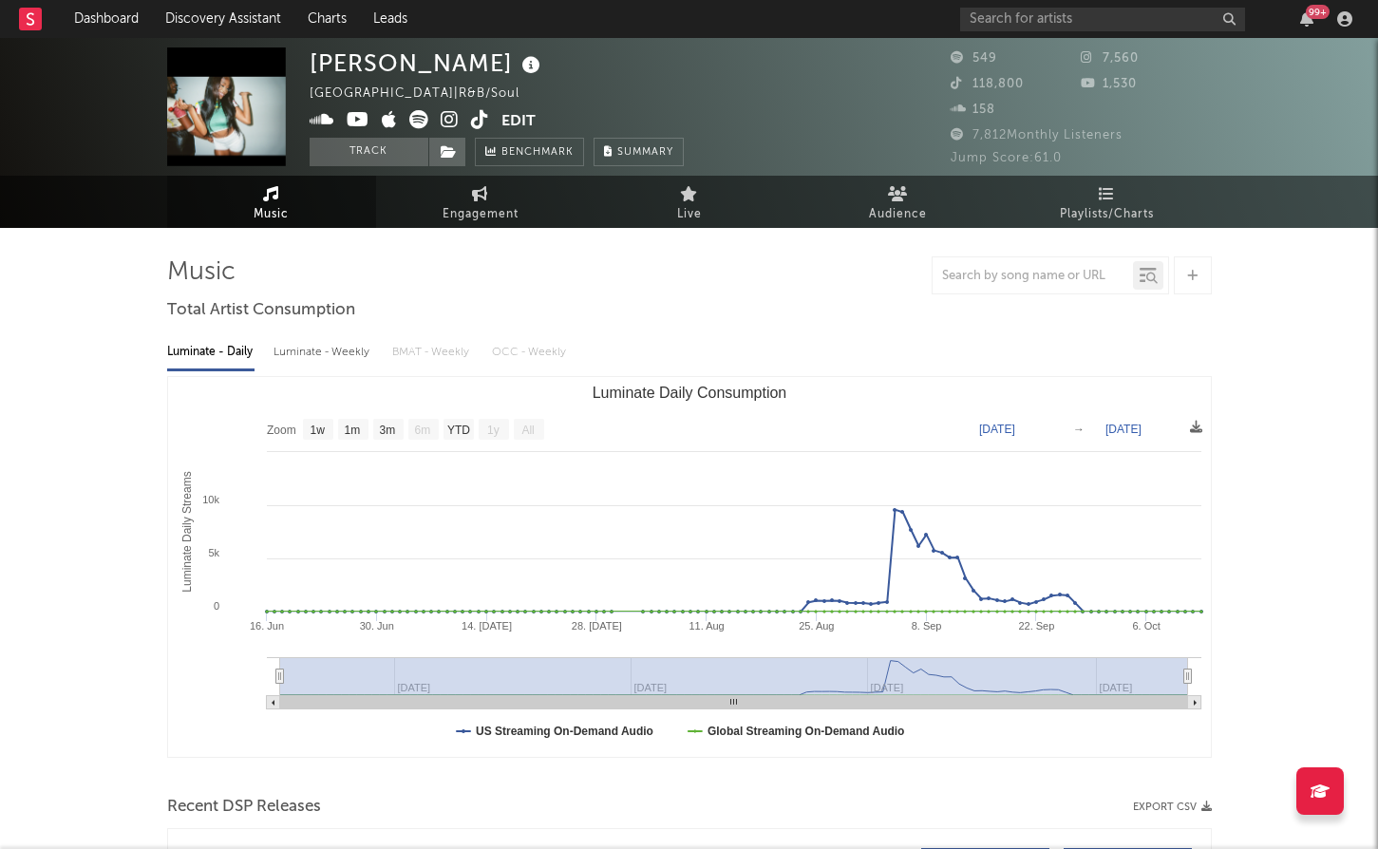
click at [1082, 31] on div "99 +" at bounding box center [1159, 19] width 399 height 38
click at [1072, 18] on input "text" at bounding box center [1102, 20] width 285 height 24
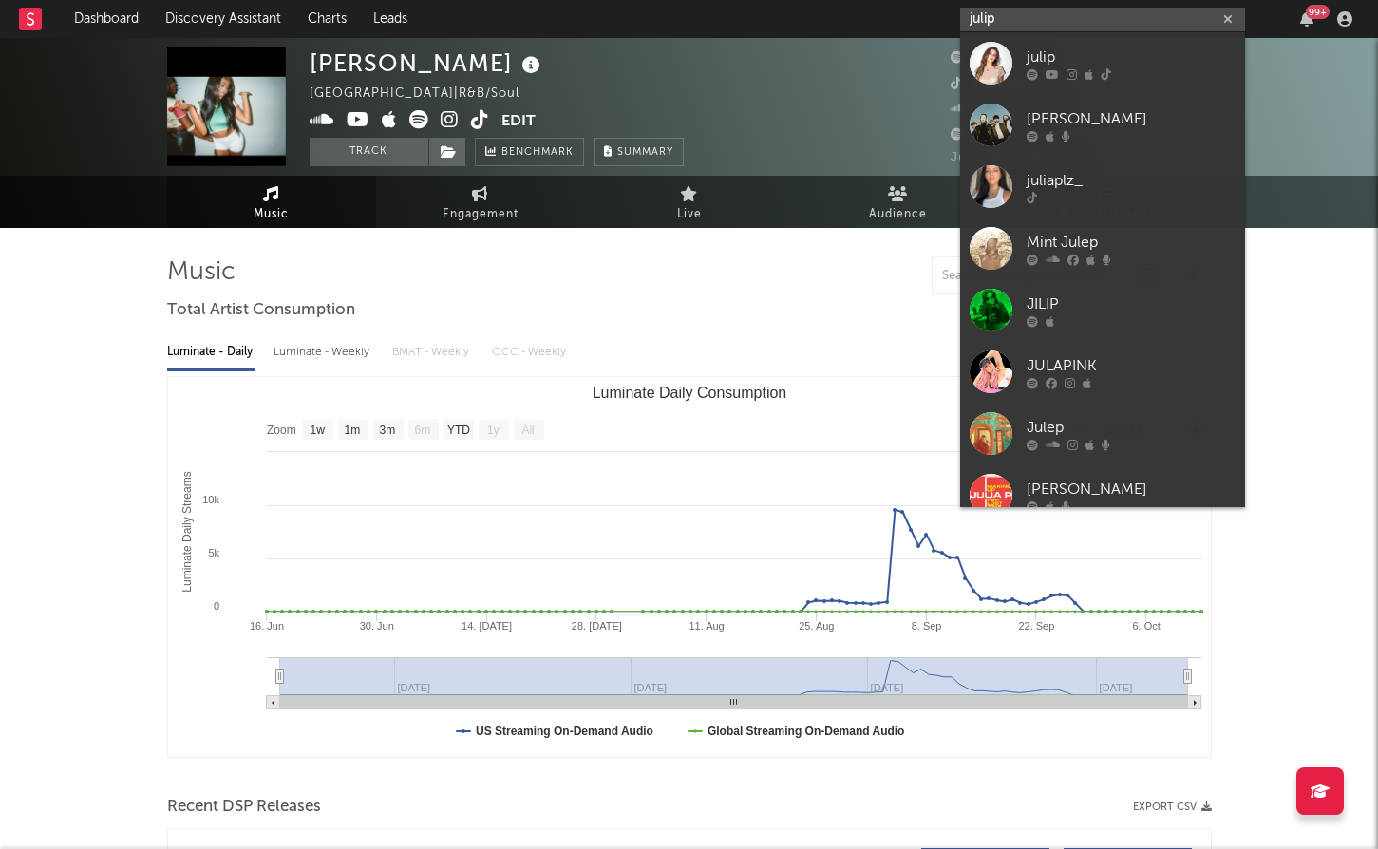
type input "julip"
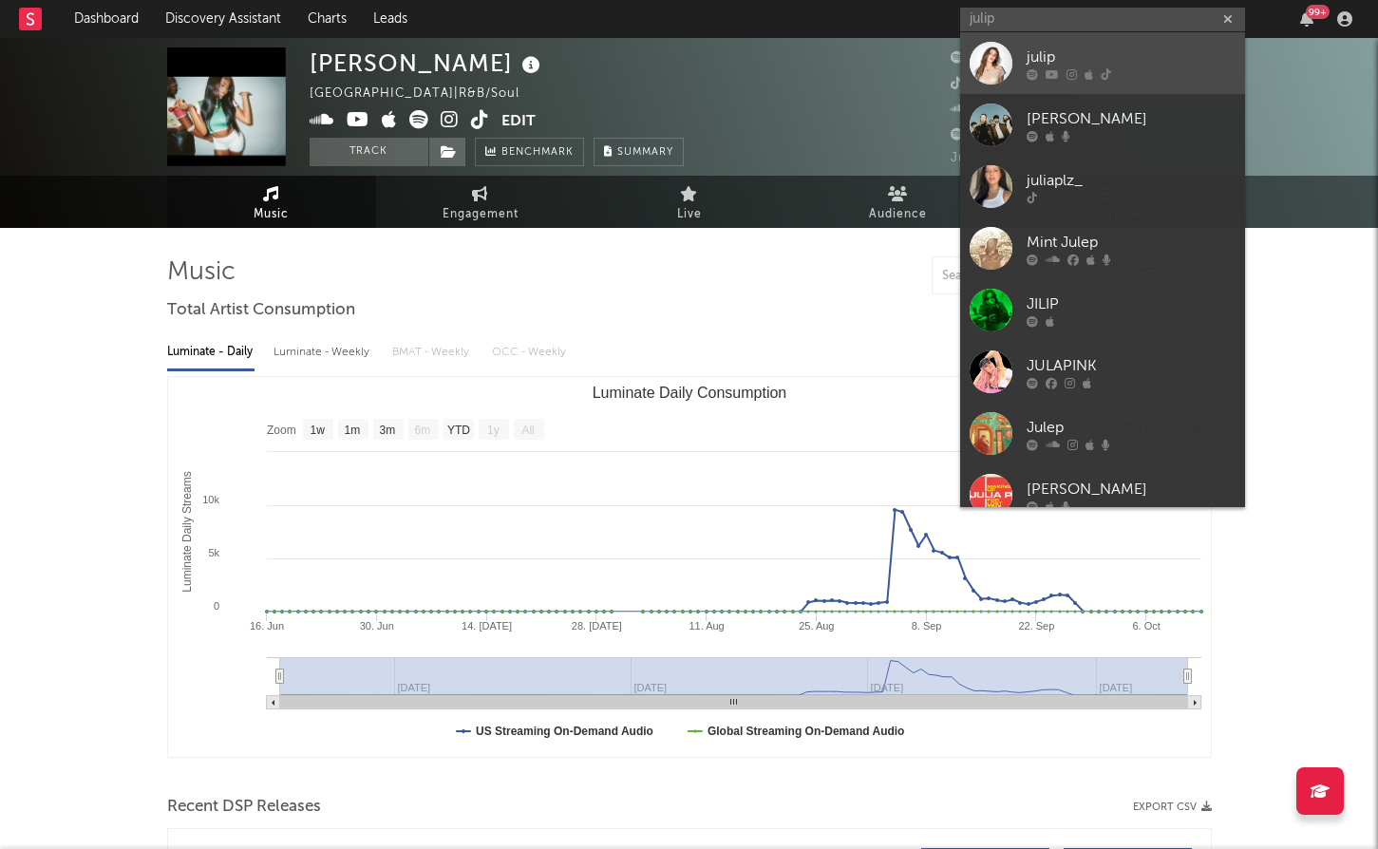
click at [1086, 49] on div "julip" at bounding box center [1130, 57] width 209 height 23
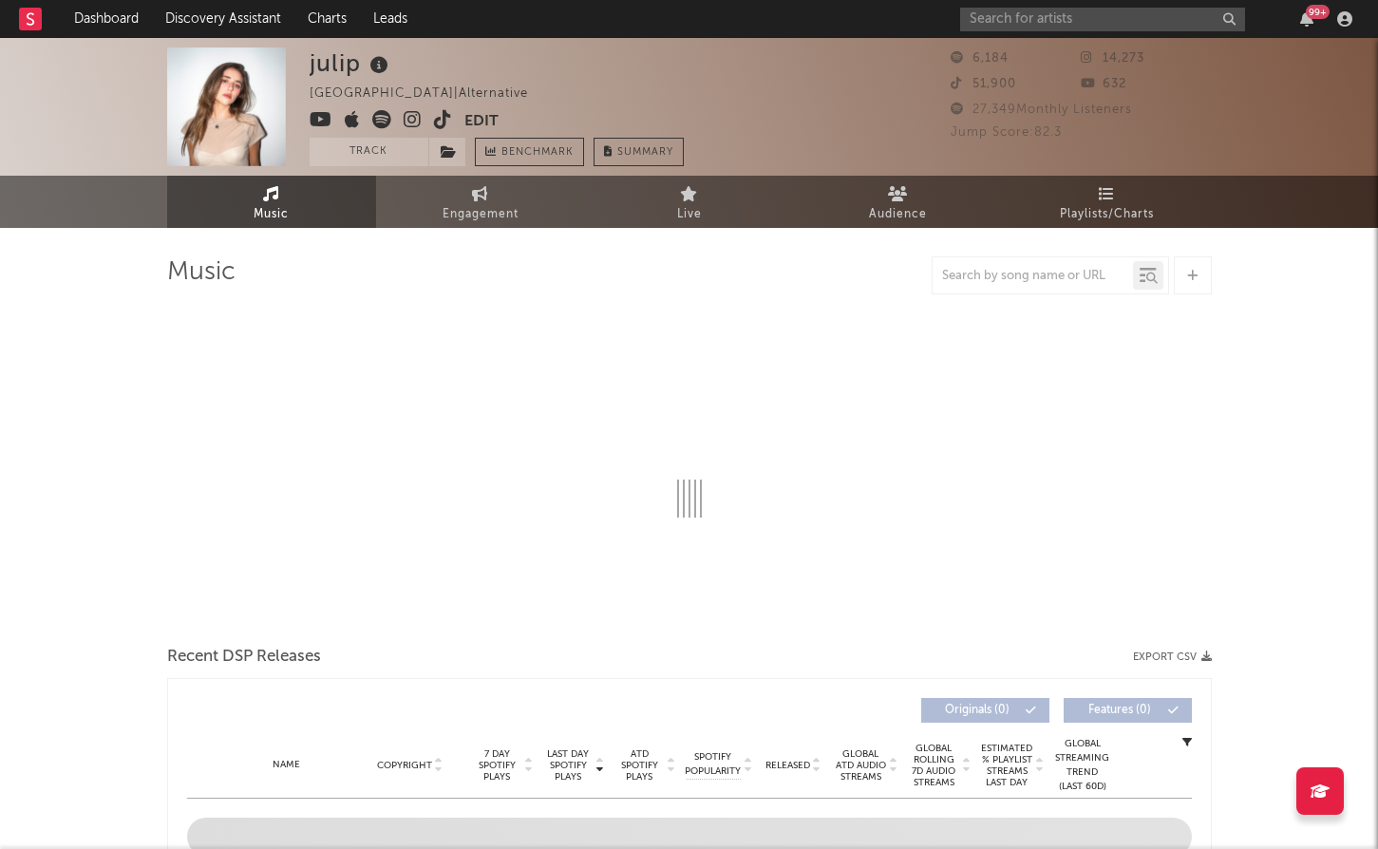
select select "1w"
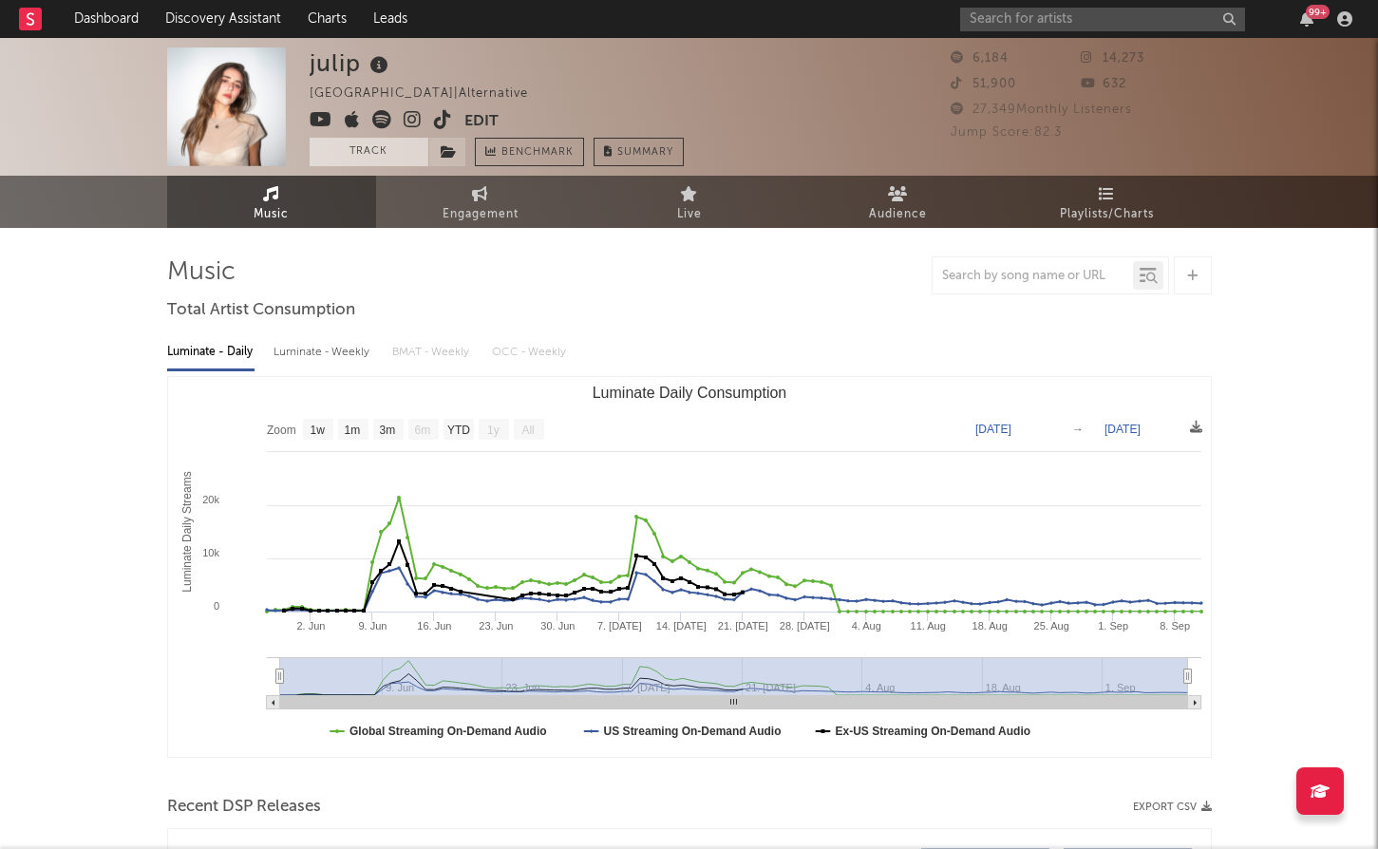
click at [396, 143] on button "Track" at bounding box center [369, 152] width 119 height 28
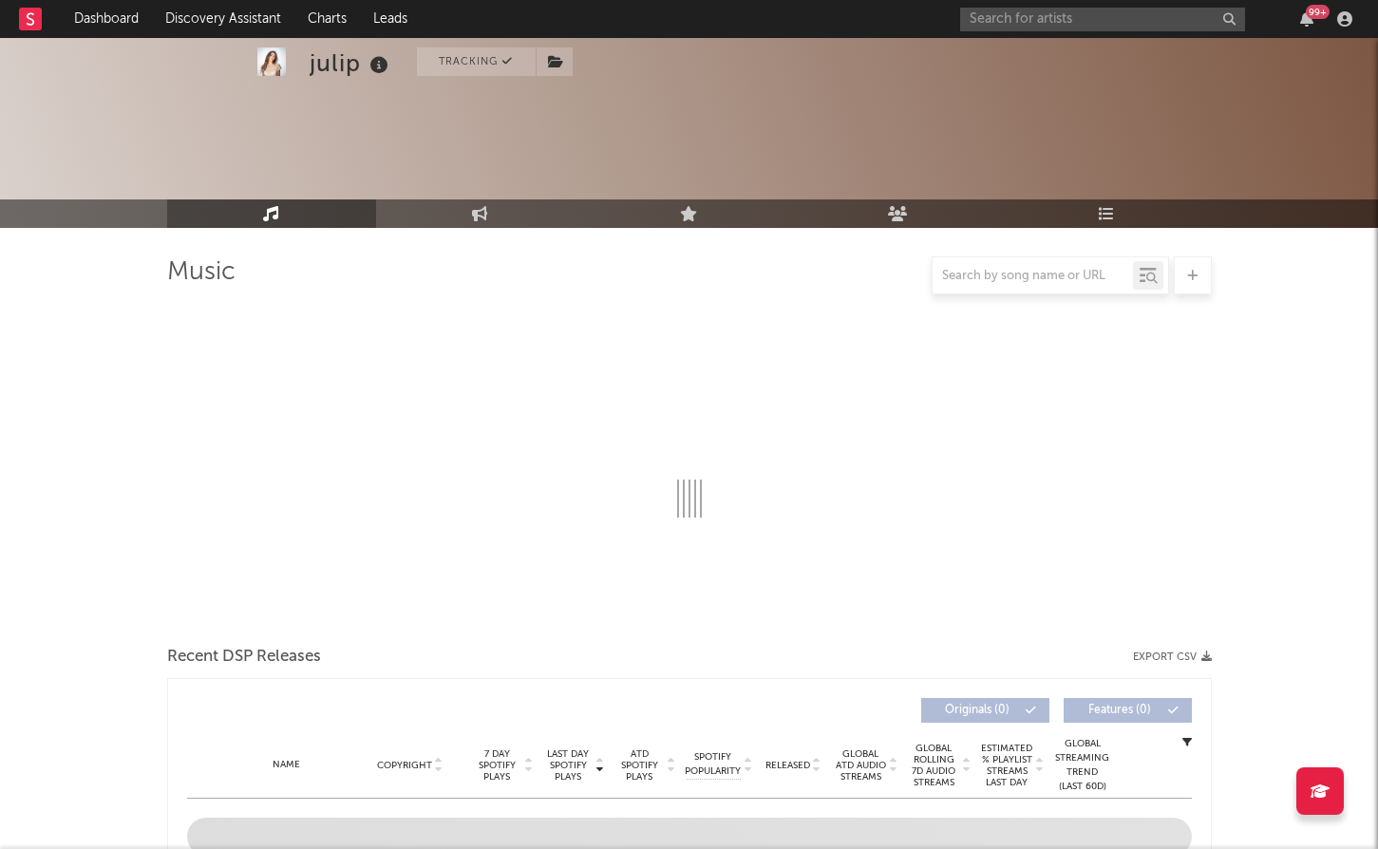
select select "1w"
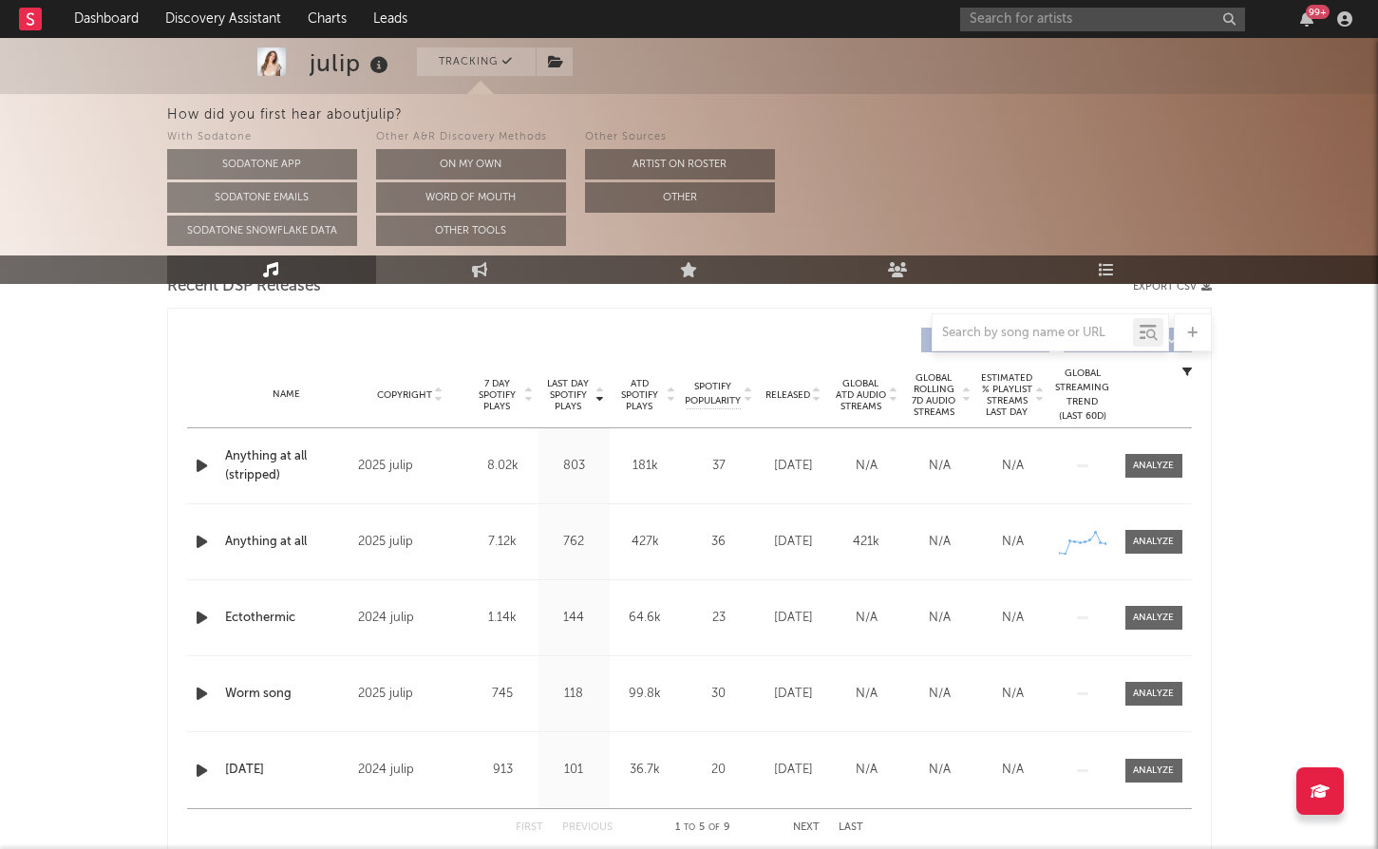
scroll to position [706, 0]
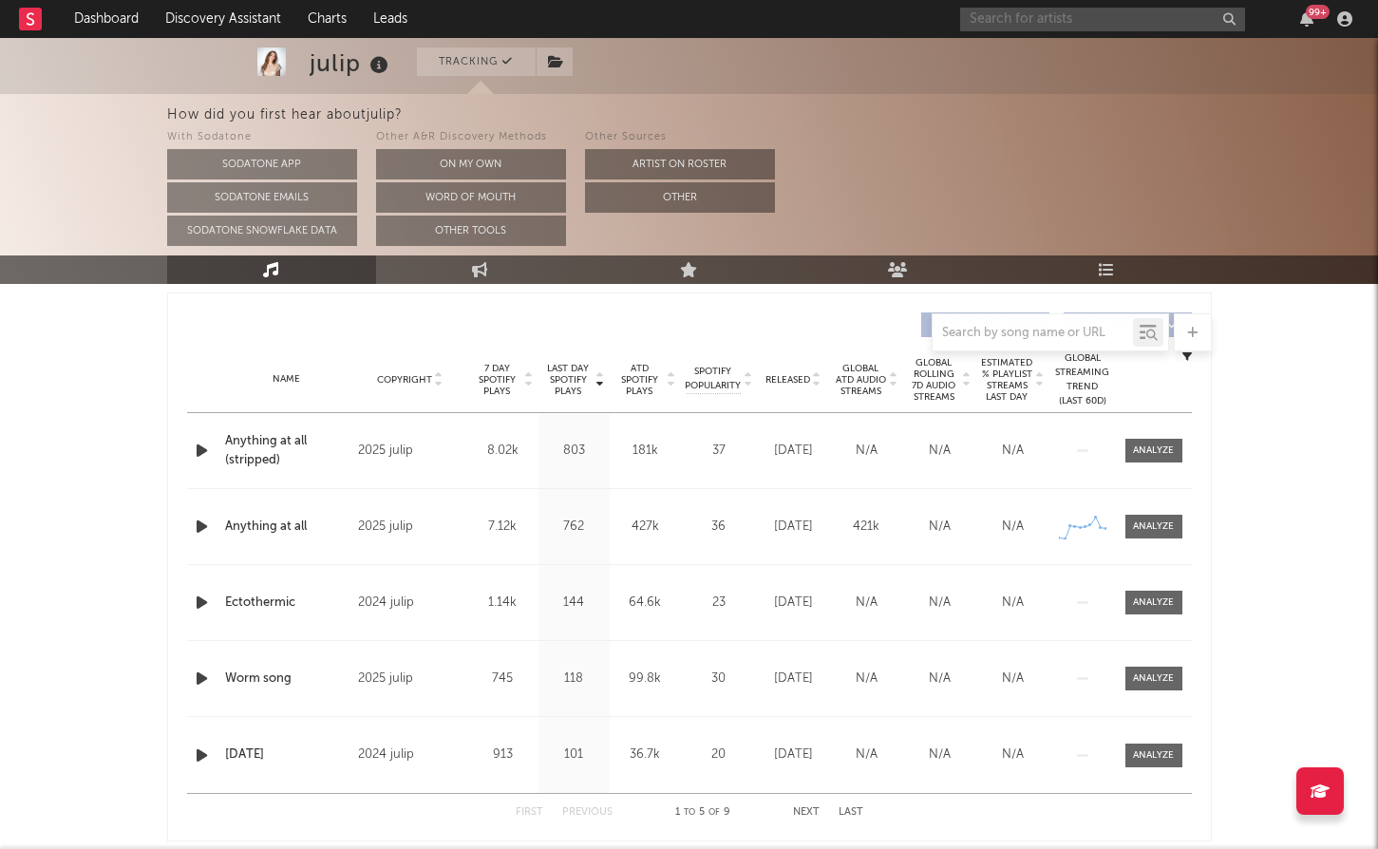
click at [1011, 18] on input "text" at bounding box center [1102, 20] width 285 height 24
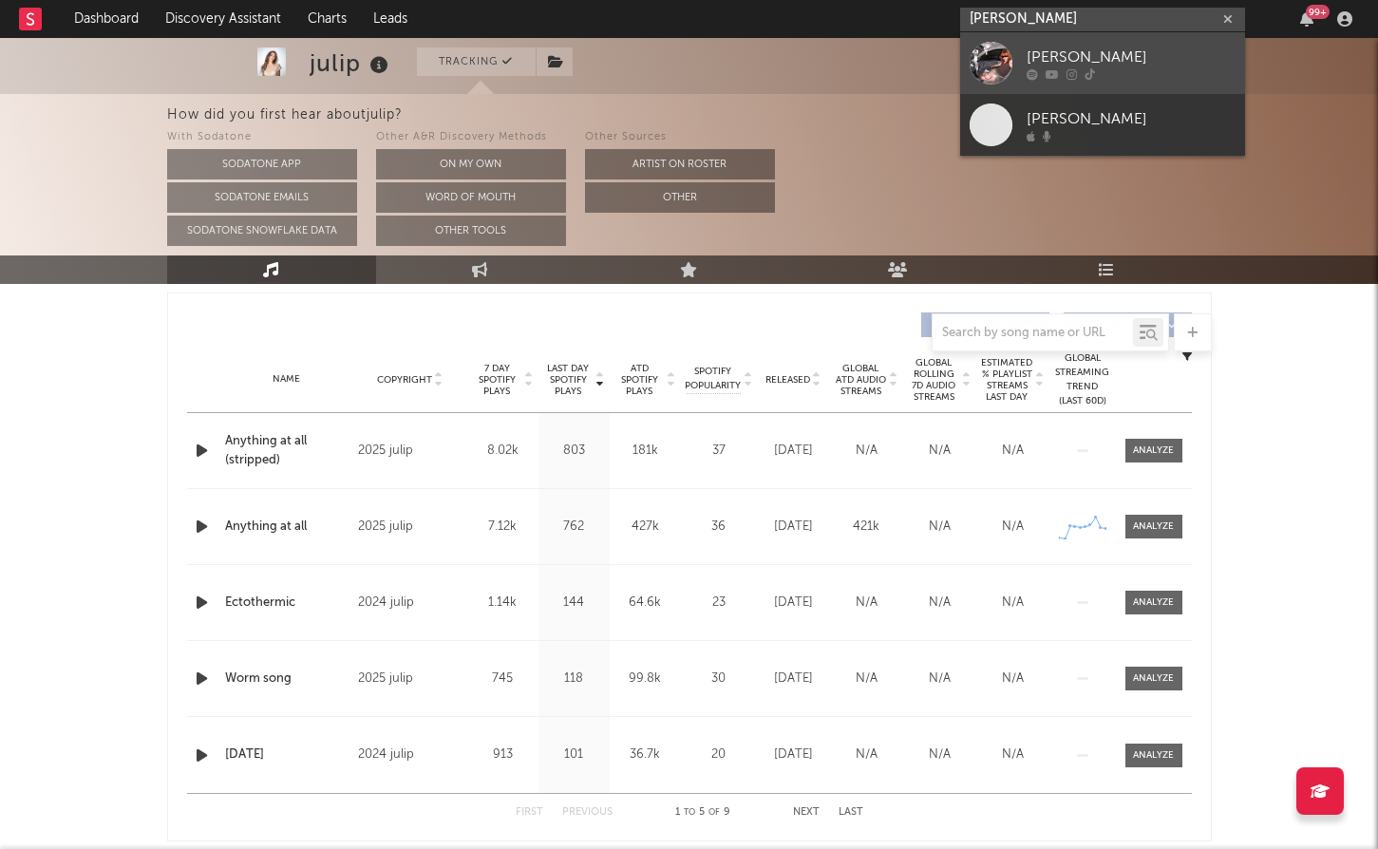
type input "[PERSON_NAME]"
click at [1063, 46] on div "[PERSON_NAME]" at bounding box center [1130, 57] width 209 height 23
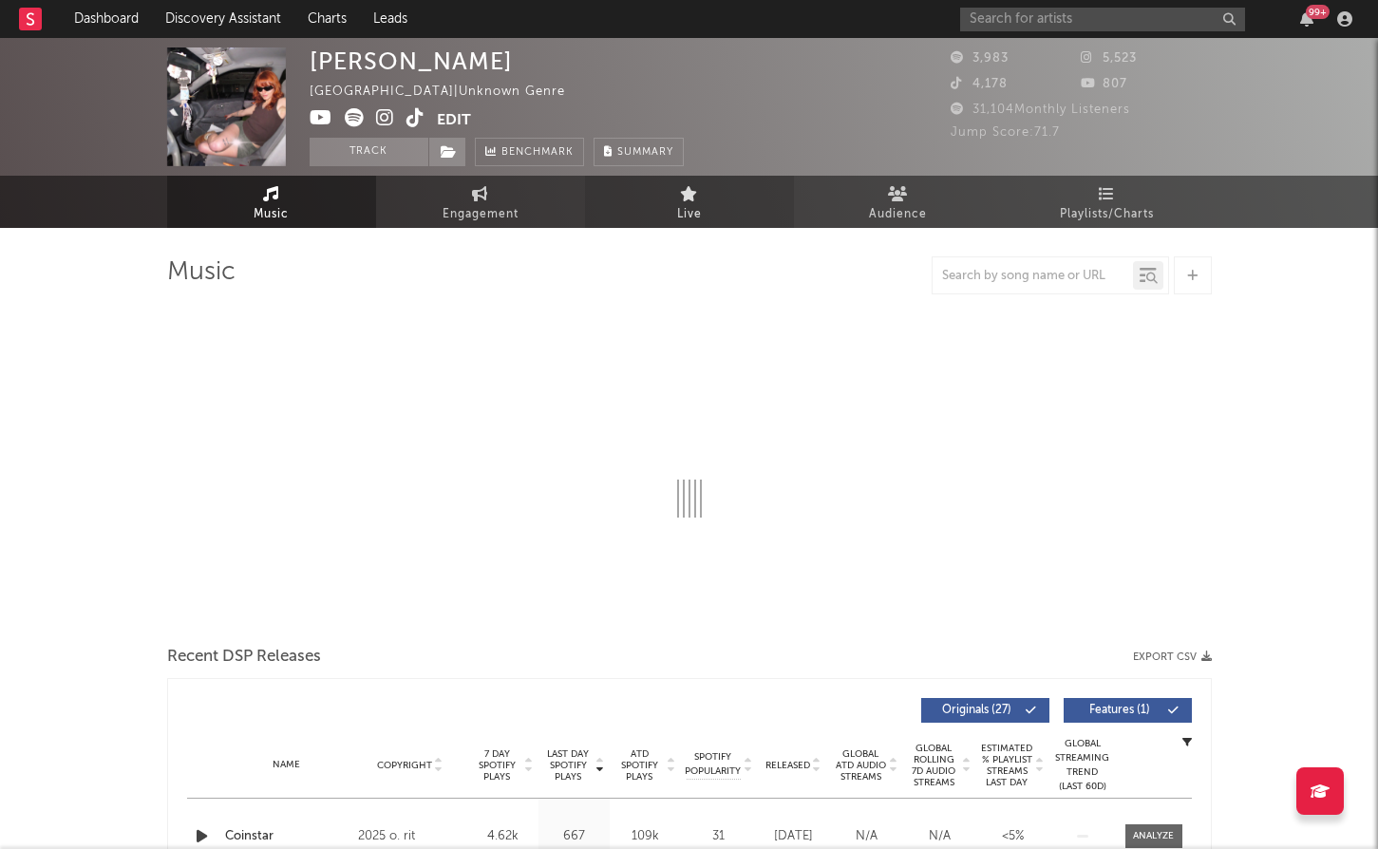
select select "1w"
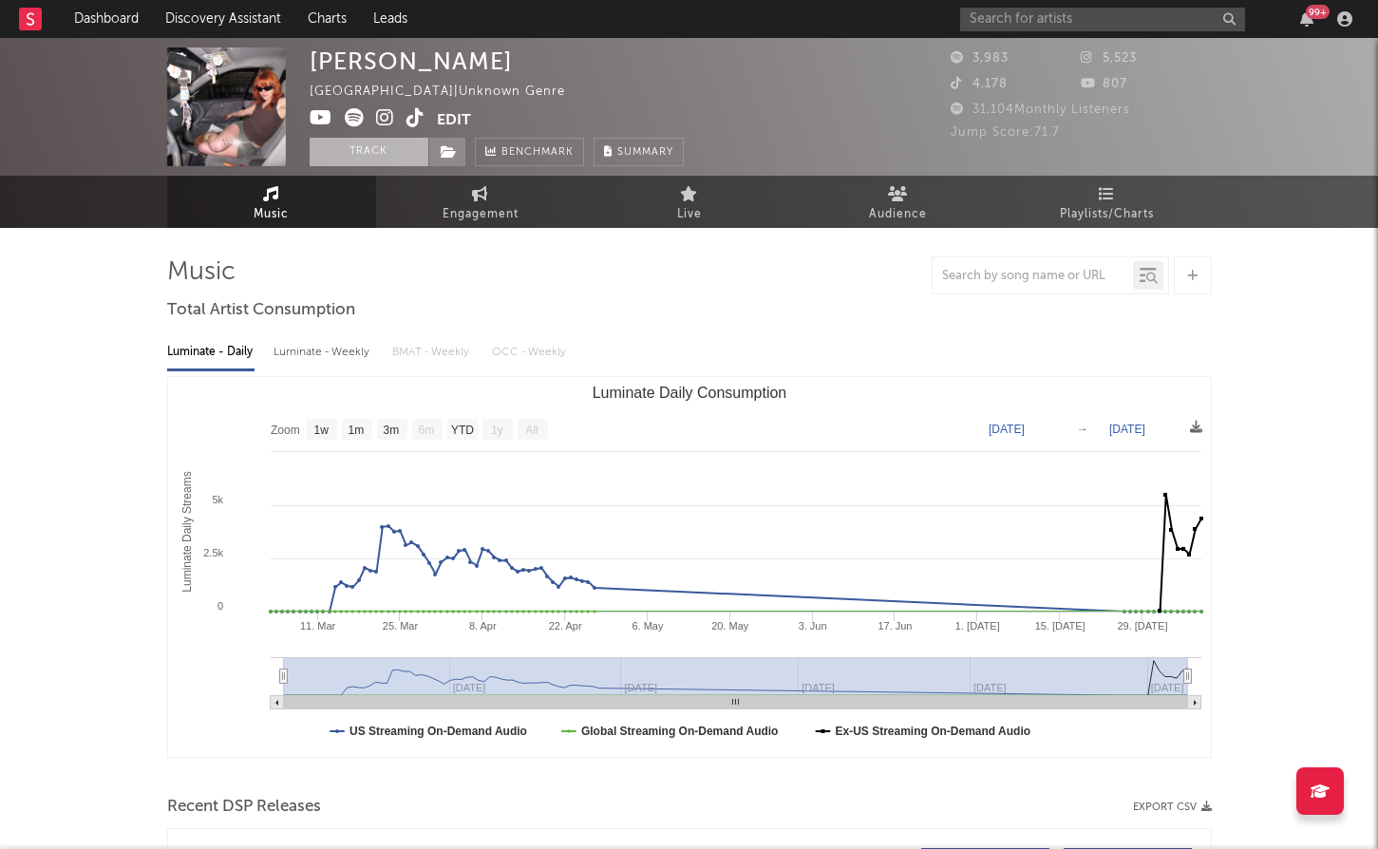
click at [393, 140] on button "Track" at bounding box center [369, 152] width 119 height 28
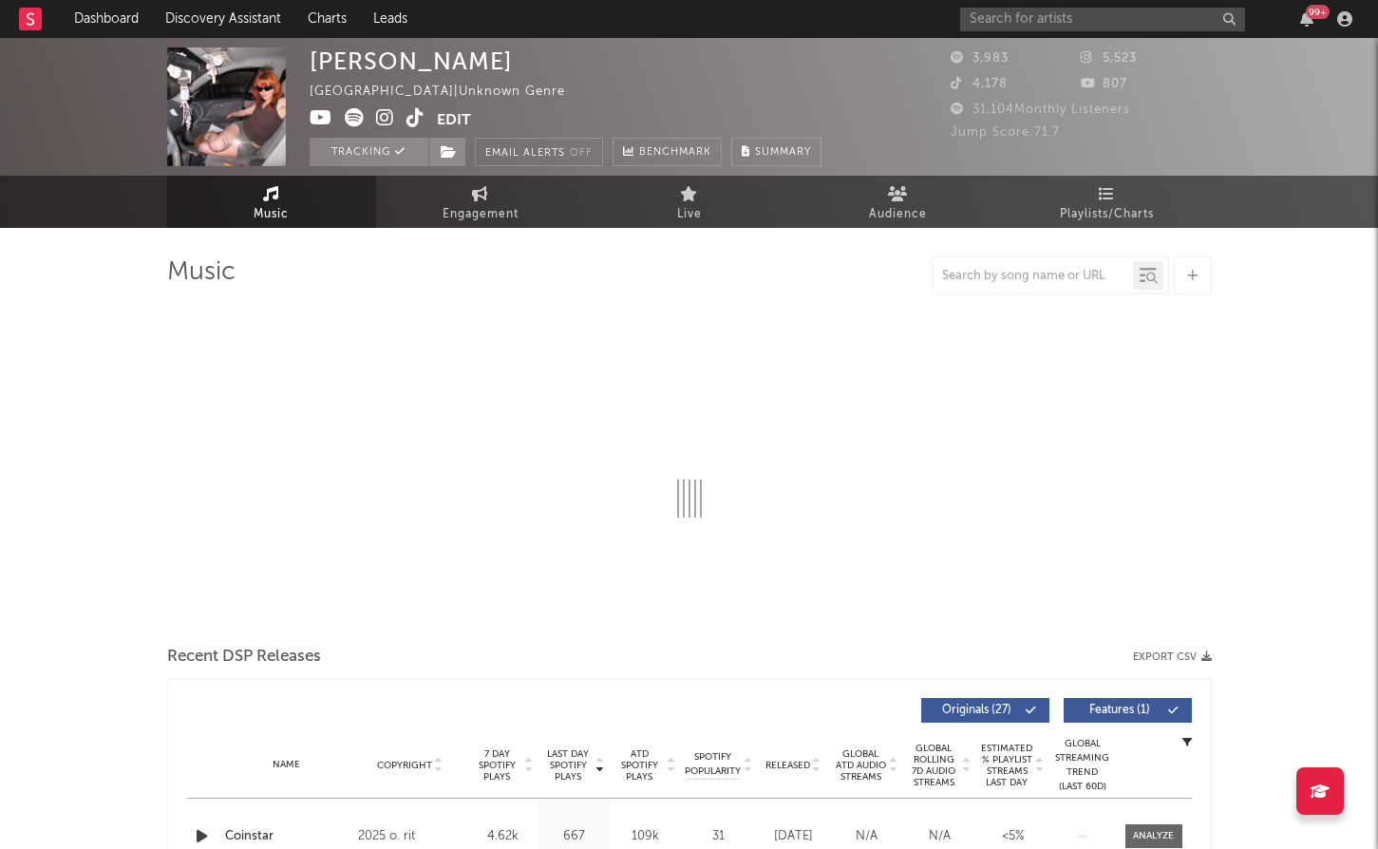
select select "1w"
